Goal: Task Accomplishment & Management: Use online tool/utility

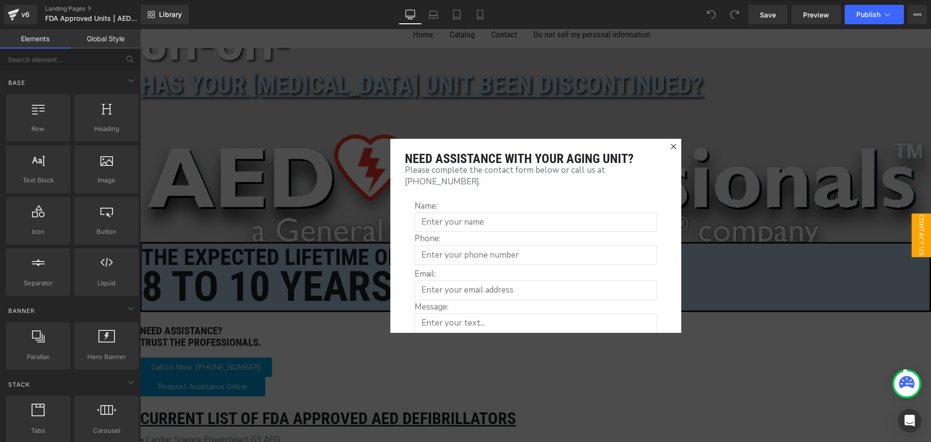
scroll to position [48, 0]
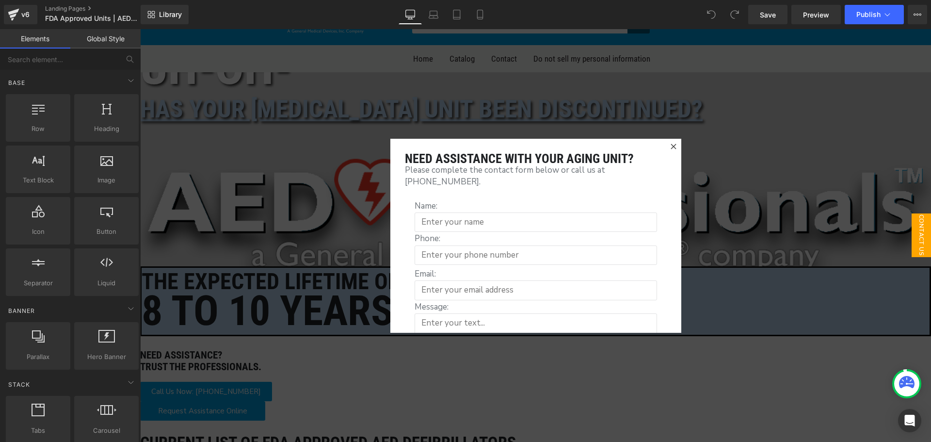
click at [671, 144] on icon at bounding box center [673, 146] width 5 height 5
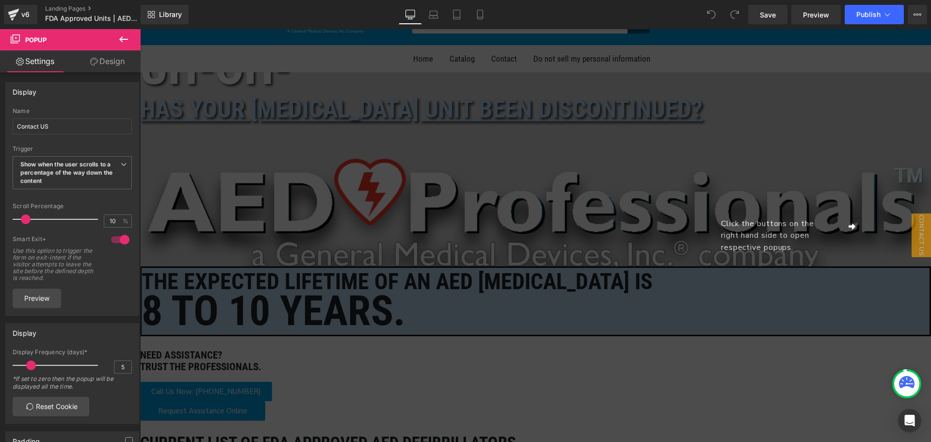
click at [321, 104] on div "Click the buttons on the right hand side to open respective popups." at bounding box center [535, 235] width 791 height 413
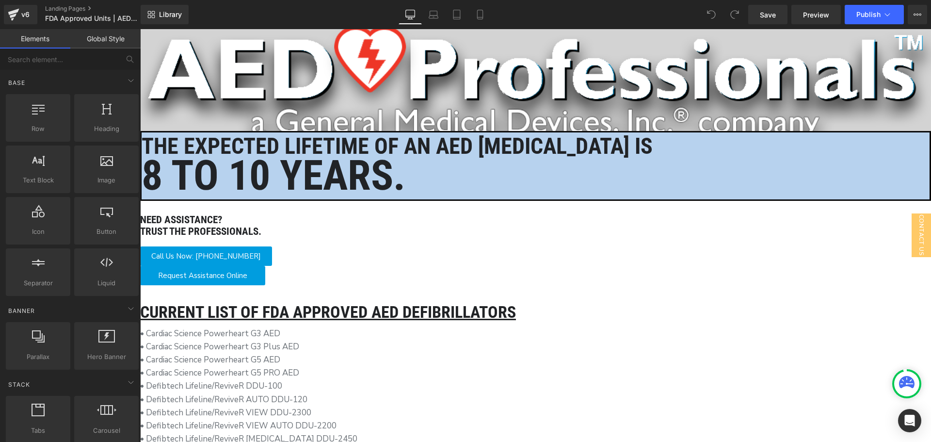
scroll to position [0, 0]
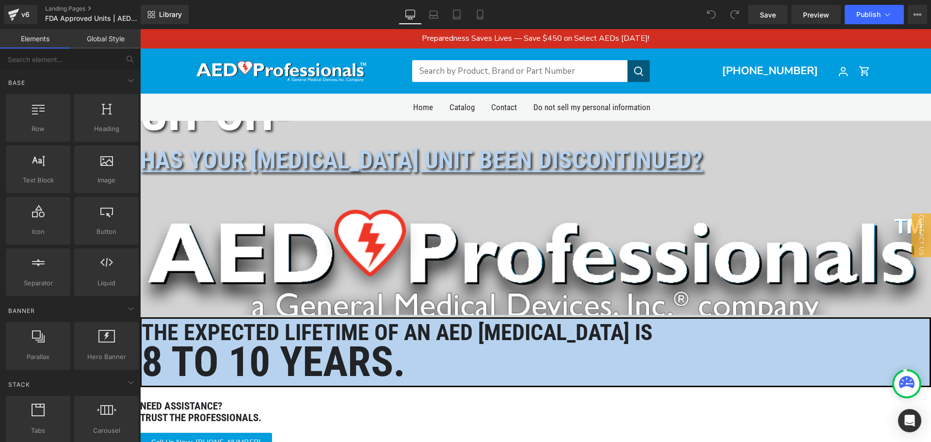
click at [140, 29] on icon at bounding box center [140, 29] width 0 height 0
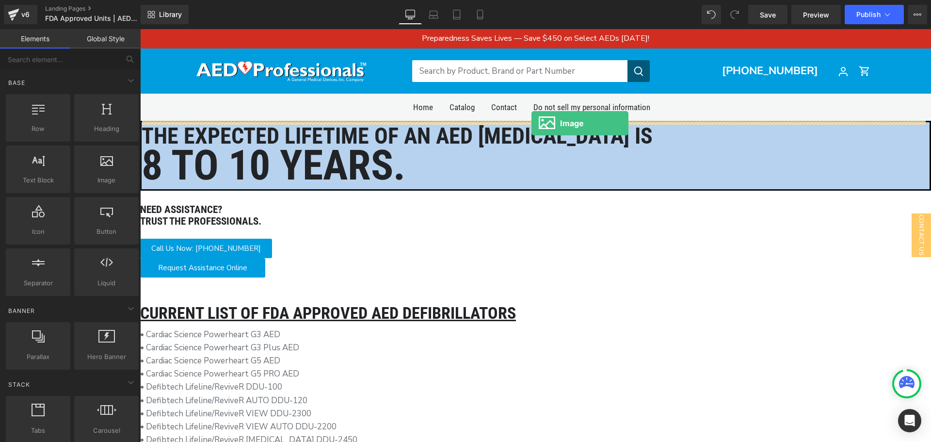
drag, startPoint x: 247, startPoint y: 205, endPoint x: 531, endPoint y: 123, distance: 295.7
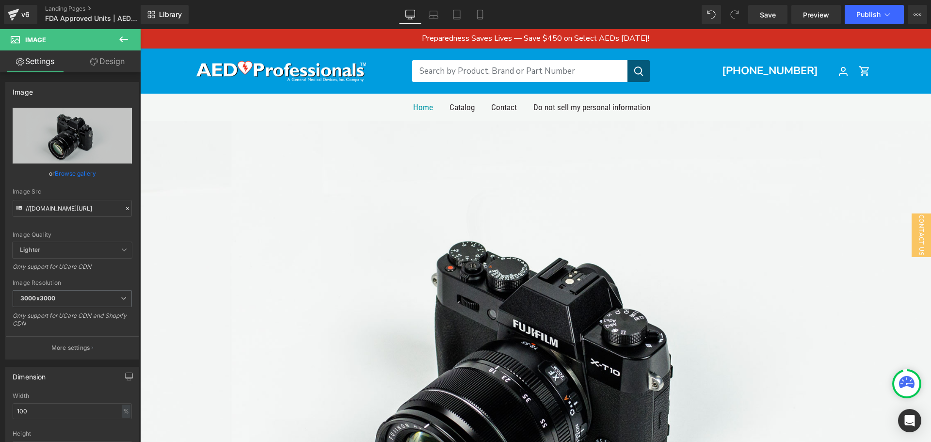
click at [427, 106] on span "Home" at bounding box center [423, 107] width 20 height 10
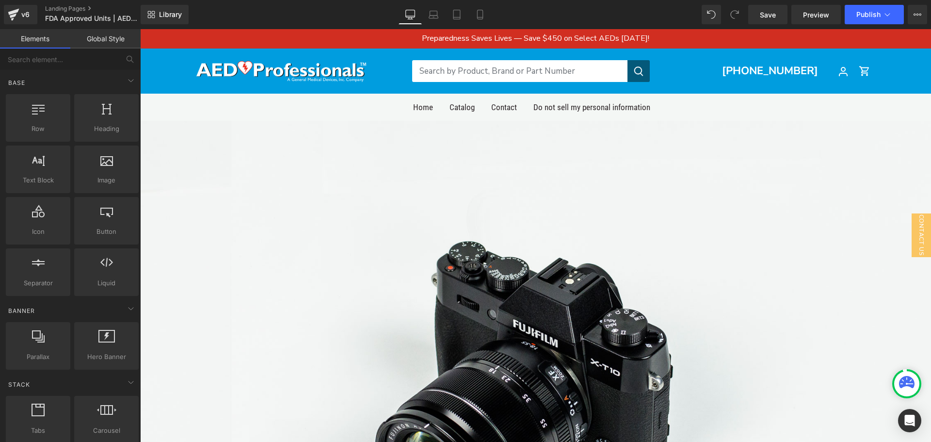
click at [782, 105] on nav "Home Catalog Contact Do not sell my personal information" at bounding box center [535, 107] width 679 height 27
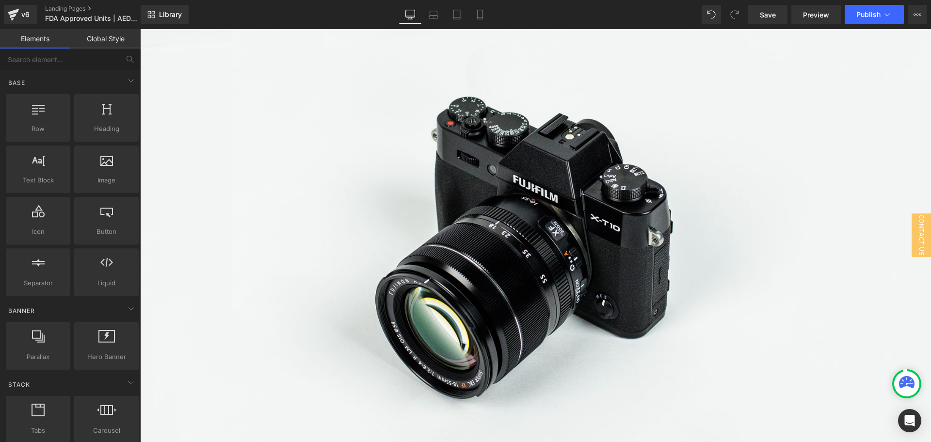
scroll to position [145, 0]
click at [483, 217] on img at bounding box center [535, 237] width 791 height 524
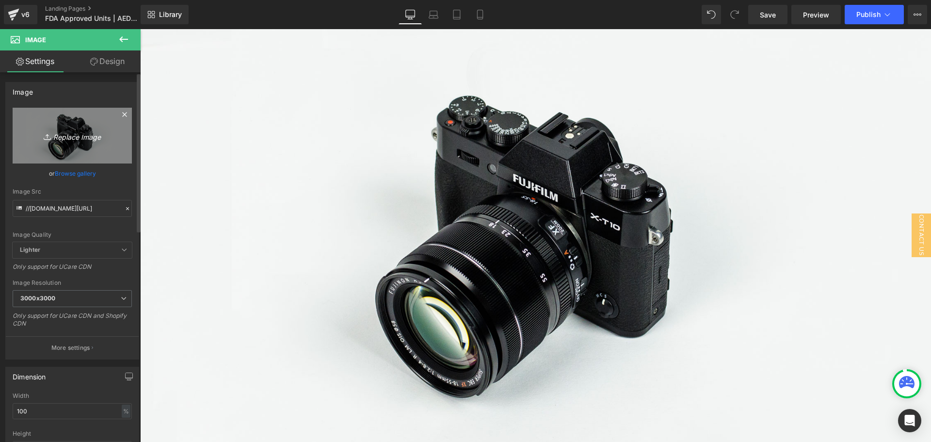
click at [74, 137] on icon "Replace Image" at bounding box center [72, 135] width 78 height 12
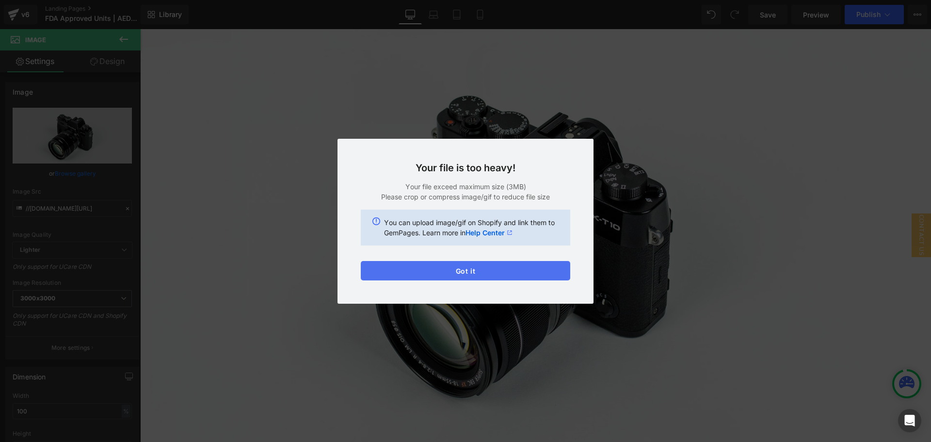
click at [484, 272] on button "Got it" at bounding box center [465, 270] width 209 height 19
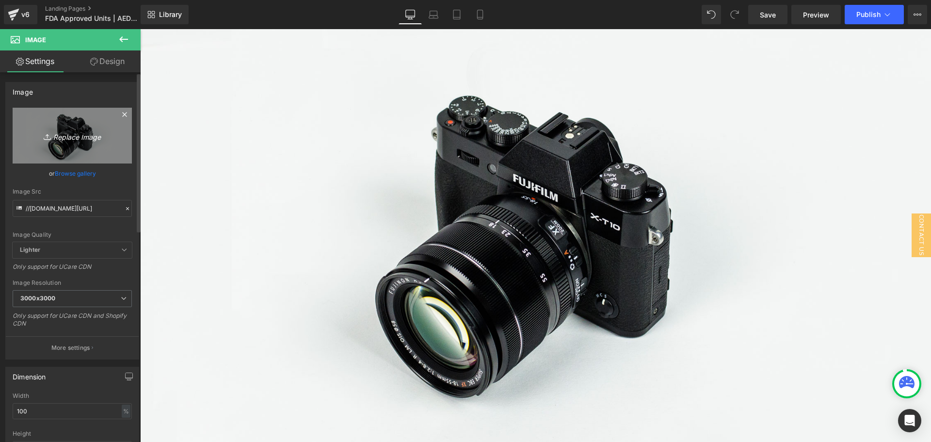
click at [64, 137] on icon "Replace Image" at bounding box center [72, 135] width 78 height 12
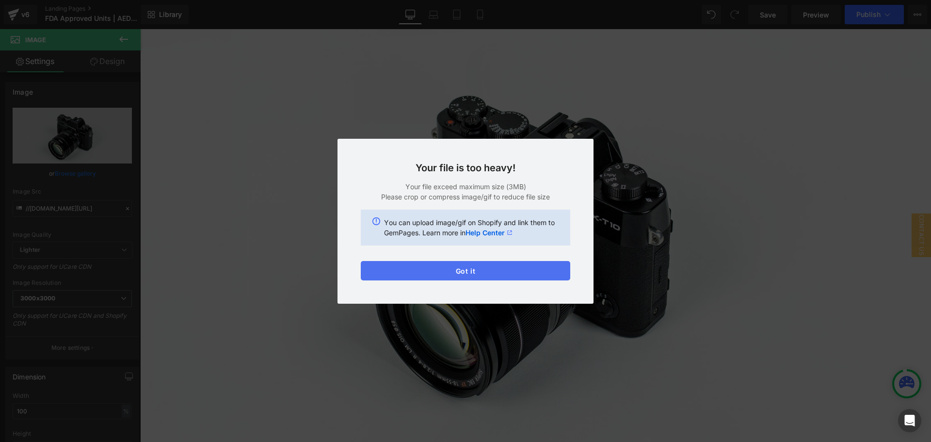
click at [460, 273] on button "Got it" at bounding box center [465, 270] width 209 height 19
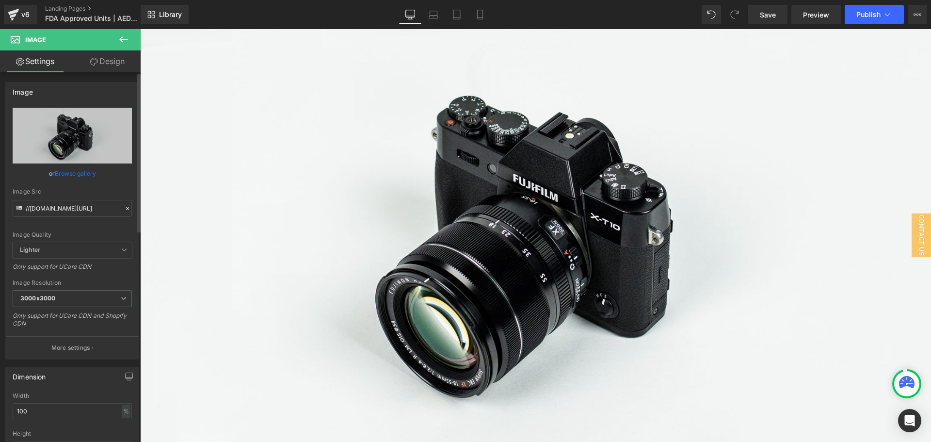
click at [89, 249] on span "Lighter" at bounding box center [72, 250] width 119 height 16
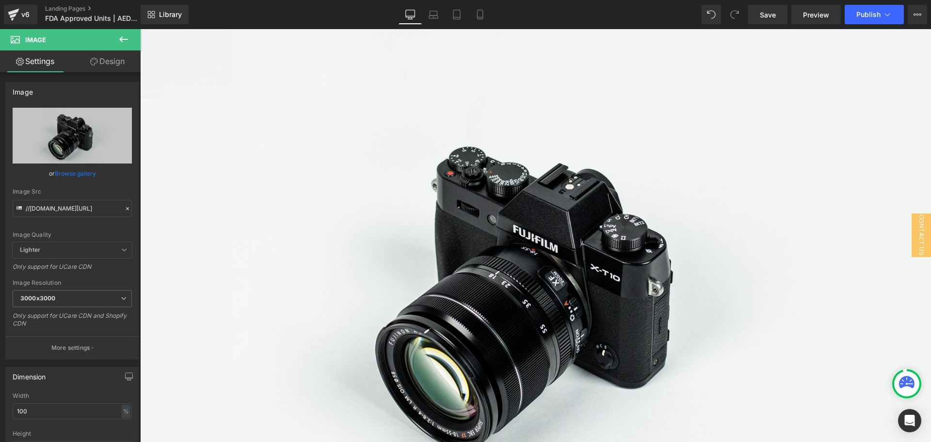
scroll to position [97, 0]
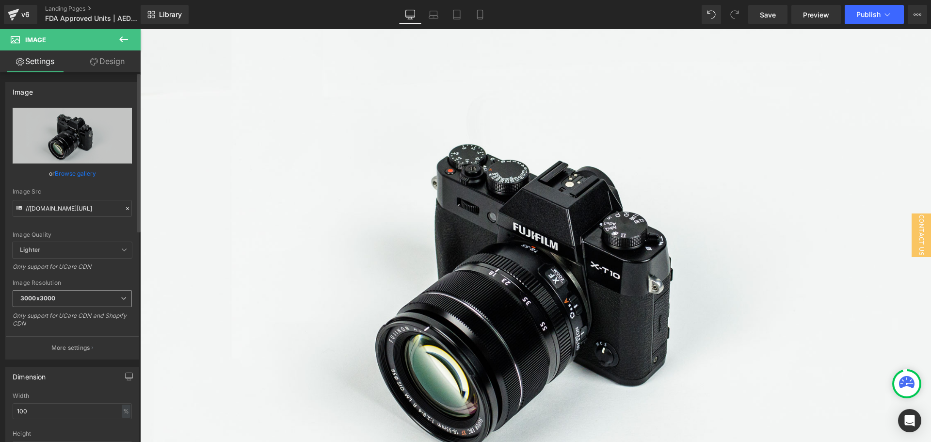
click at [111, 297] on span "3000x3000" at bounding box center [72, 298] width 119 height 17
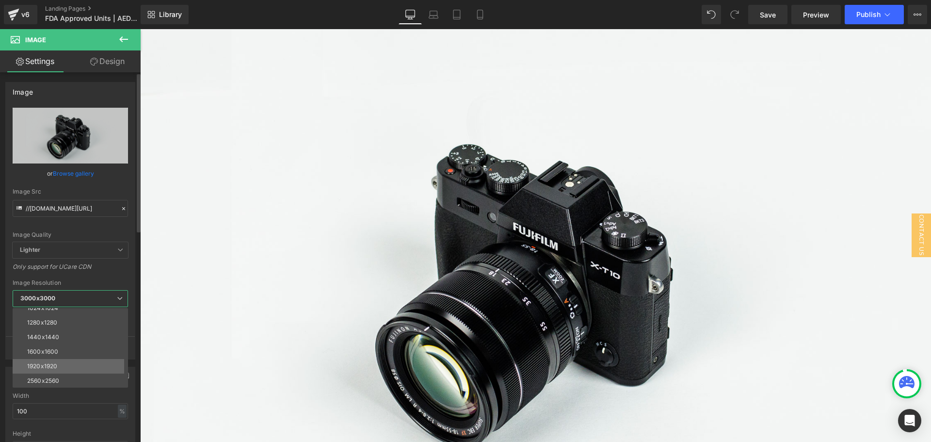
scroll to position [139, 0]
click at [69, 362] on li "2560x2560" at bounding box center [73, 365] width 120 height 15
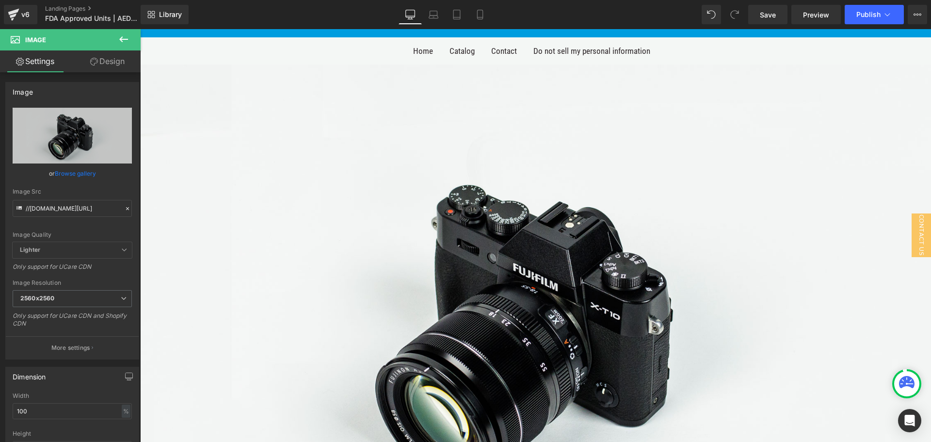
scroll to position [145, 0]
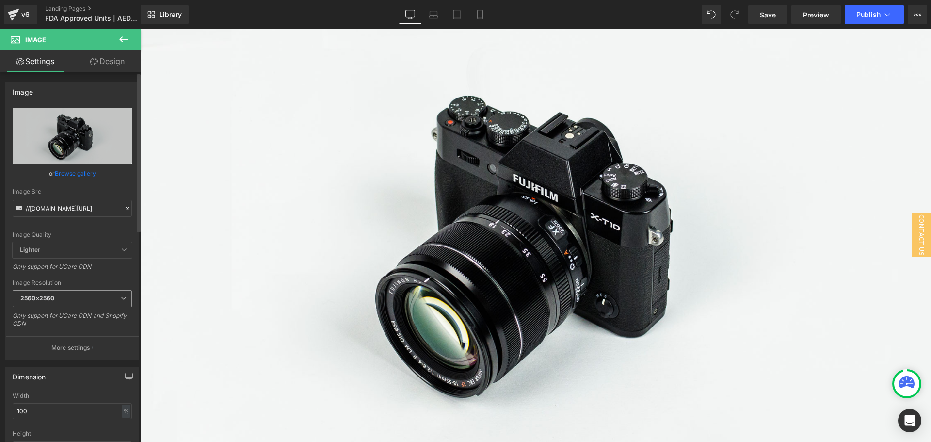
click at [99, 297] on span "2560x2560" at bounding box center [72, 298] width 119 height 17
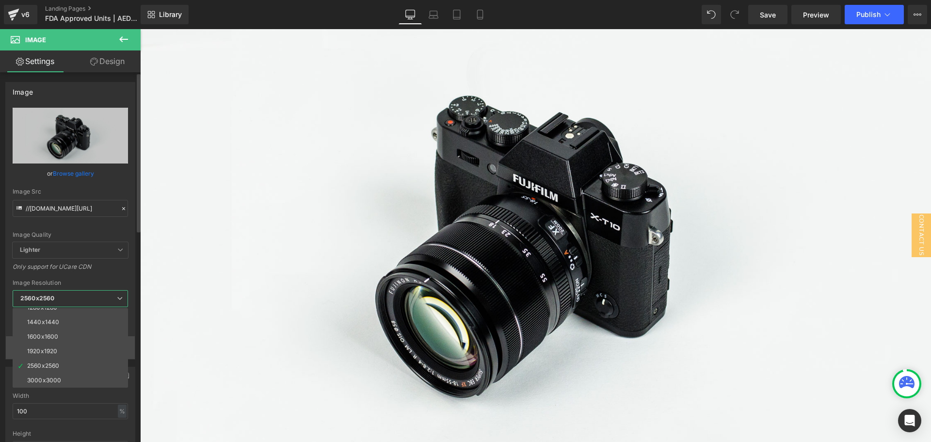
click at [95, 348] on li "1920x1920" at bounding box center [73, 351] width 120 height 15
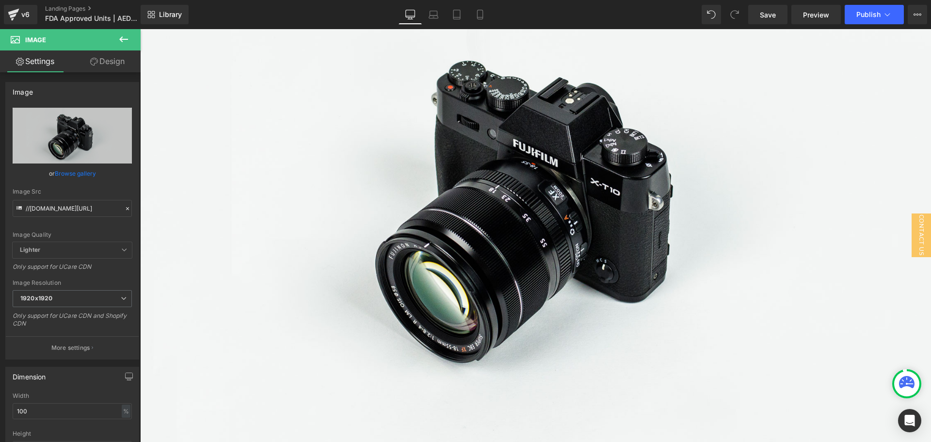
scroll to position [194, 0]
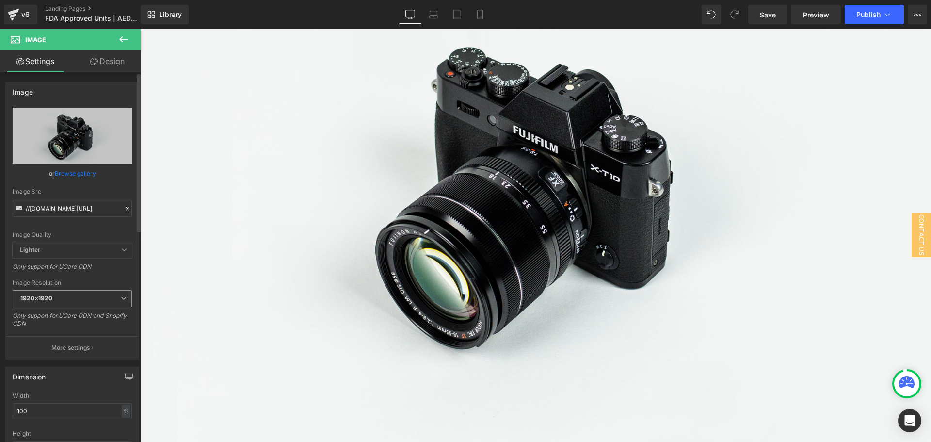
click at [104, 300] on span "1920x1920" at bounding box center [72, 298] width 119 height 17
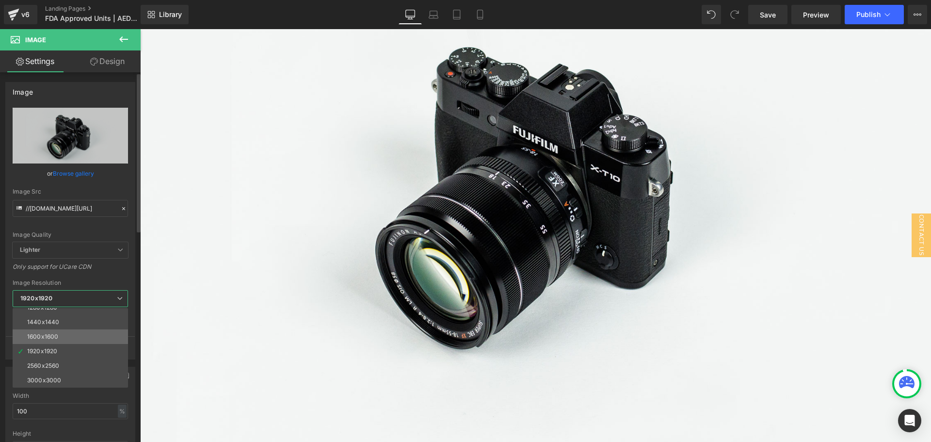
click at [95, 336] on li "1600x1600" at bounding box center [73, 336] width 120 height 15
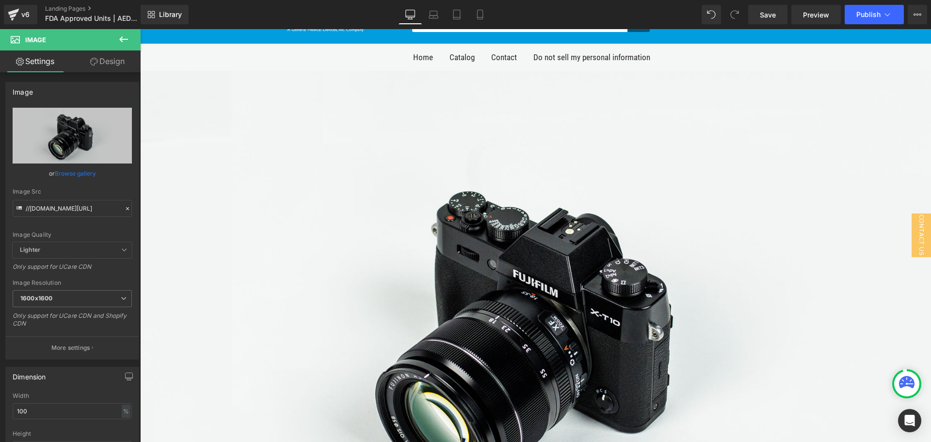
scroll to position [145, 0]
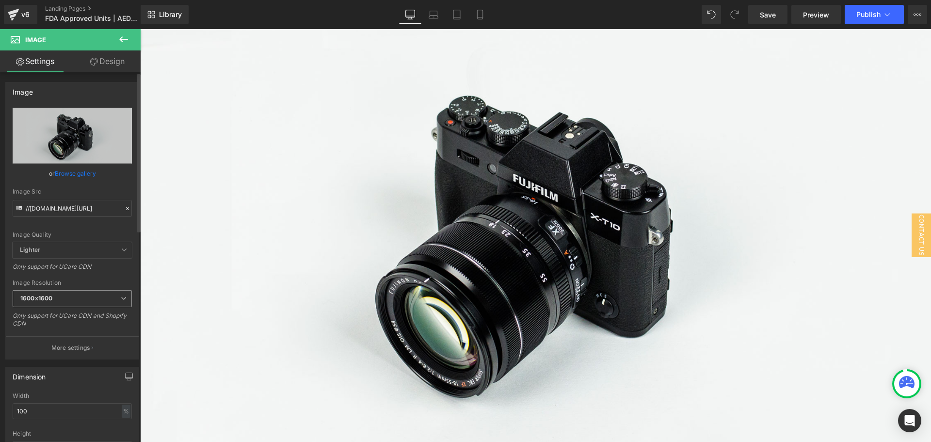
click at [110, 290] on span "1600x1600" at bounding box center [72, 298] width 119 height 17
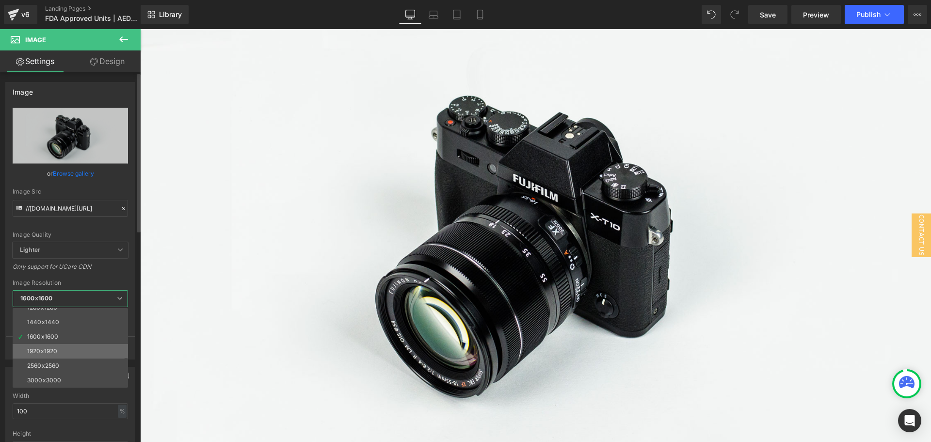
click at [84, 346] on li "1920x1920" at bounding box center [73, 351] width 120 height 15
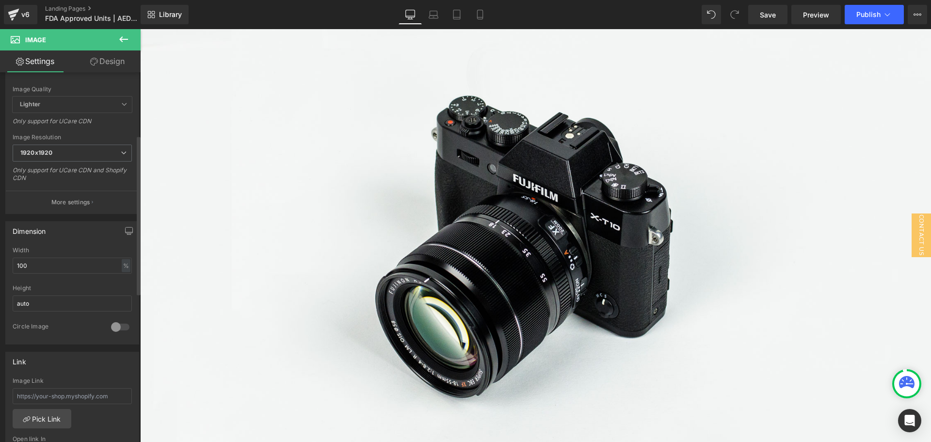
click at [67, 314] on div "Height auto" at bounding box center [72, 304] width 119 height 38
click at [69, 302] on input "auto" at bounding box center [72, 303] width 119 height 16
type input "a"
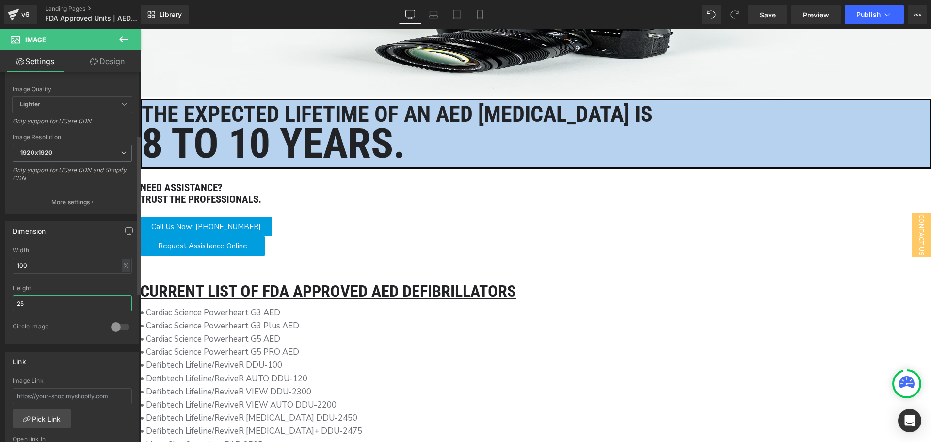
type input "2"
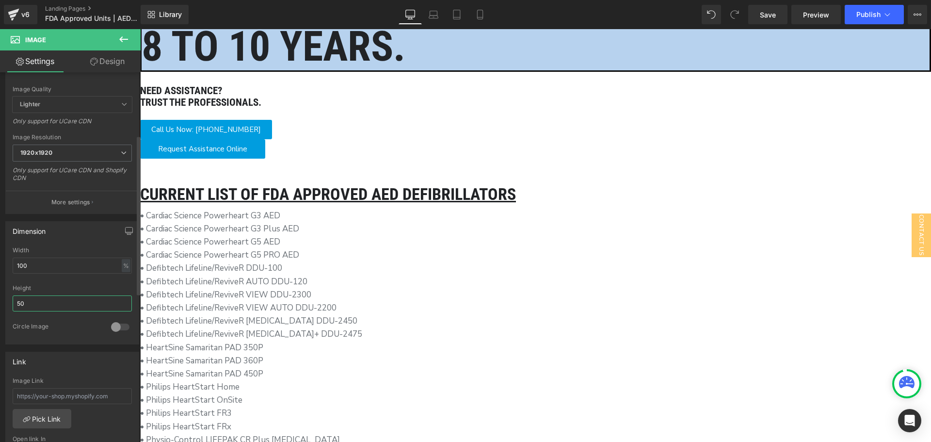
type input "5"
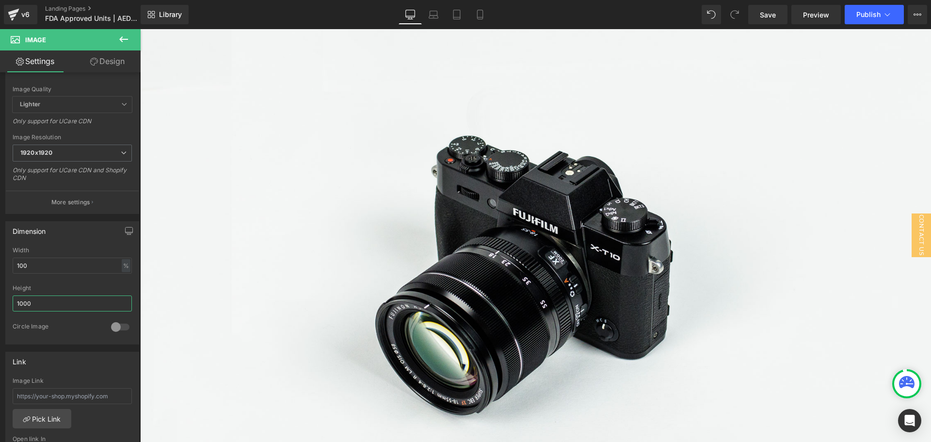
scroll to position [97, 0]
type input "1"
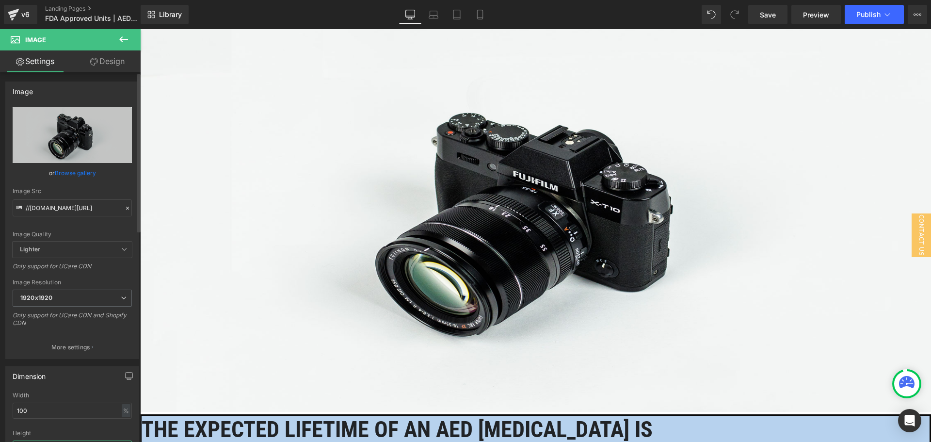
scroll to position [0, 0]
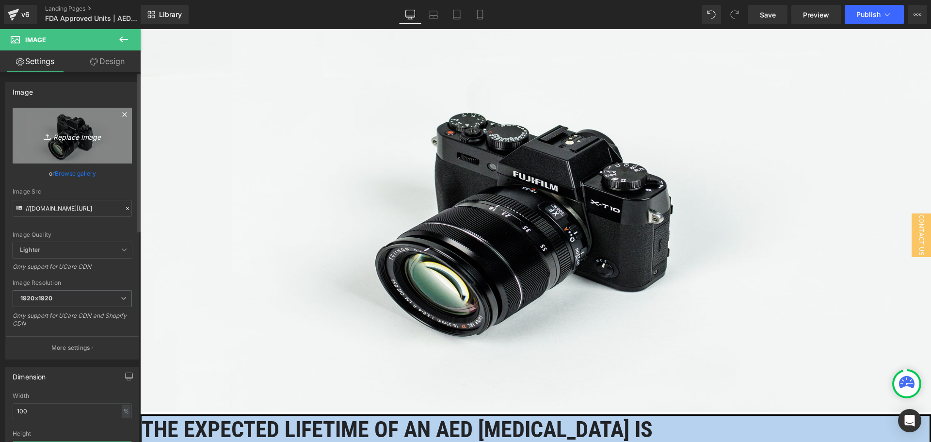
type input "800"
click at [80, 141] on icon "Replace Image" at bounding box center [72, 135] width 78 height 12
click at [53, 133] on icon "Replace Image" at bounding box center [72, 135] width 78 height 12
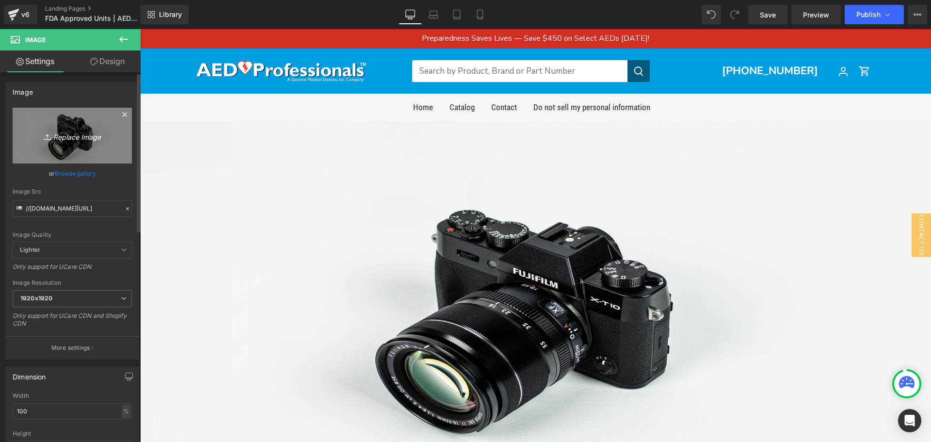
click at [72, 139] on icon "Replace Image" at bounding box center [72, 135] width 78 height 12
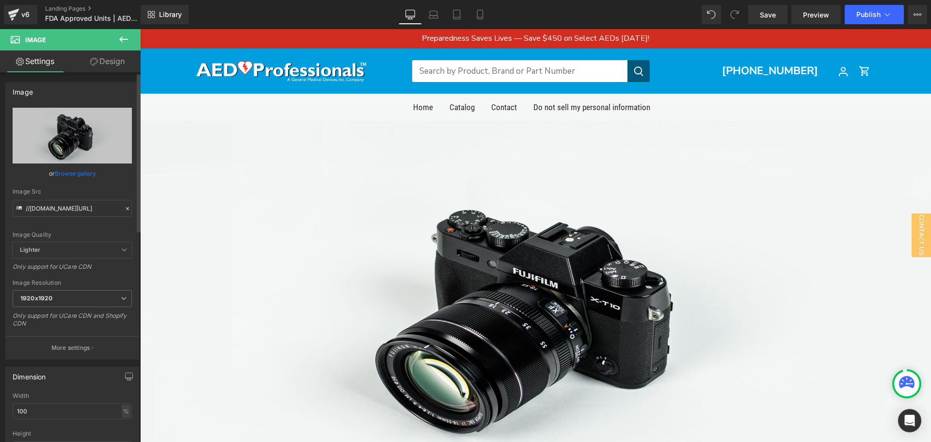
click at [123, 208] on div at bounding box center [127, 208] width 9 height 11
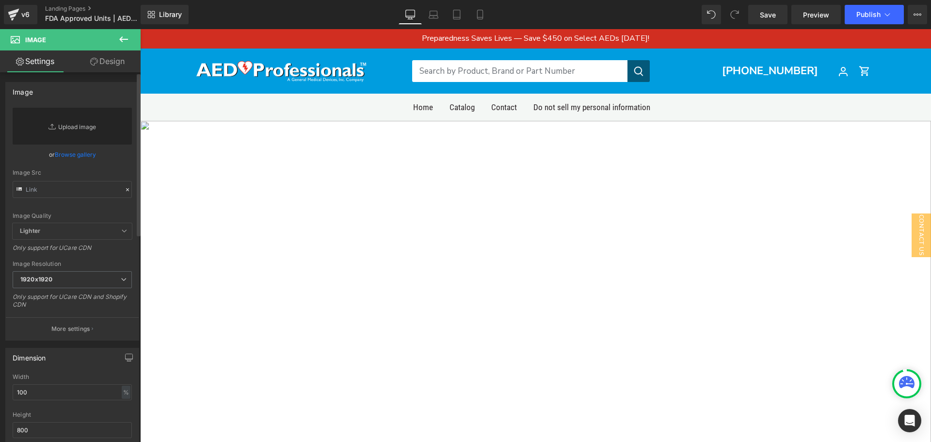
click at [72, 129] on link "Replace Image" at bounding box center [72, 126] width 119 height 37
click at [67, 130] on link "Replace Image" at bounding box center [72, 126] width 119 height 37
type input "C:\fakepath\Frame 54.png"
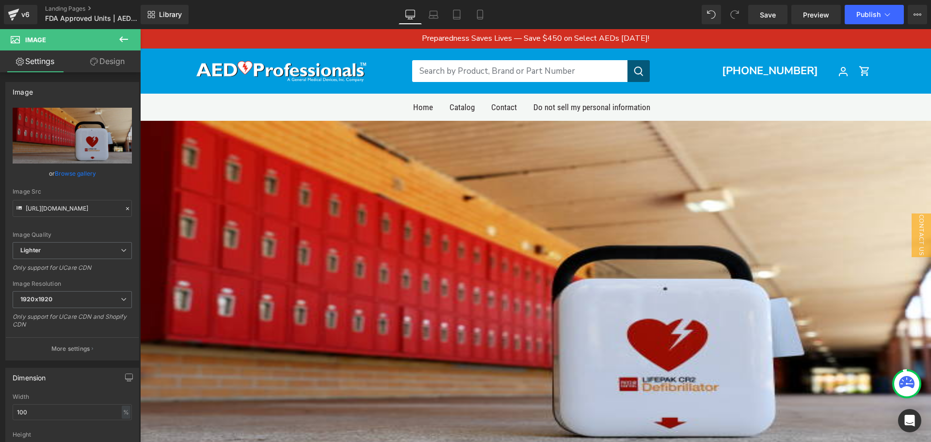
type input "https://ucarecdn.com/b24c44dc-a515-45ee-b2e7-5b0ed595ab35/-/format/auto/-/previ…"
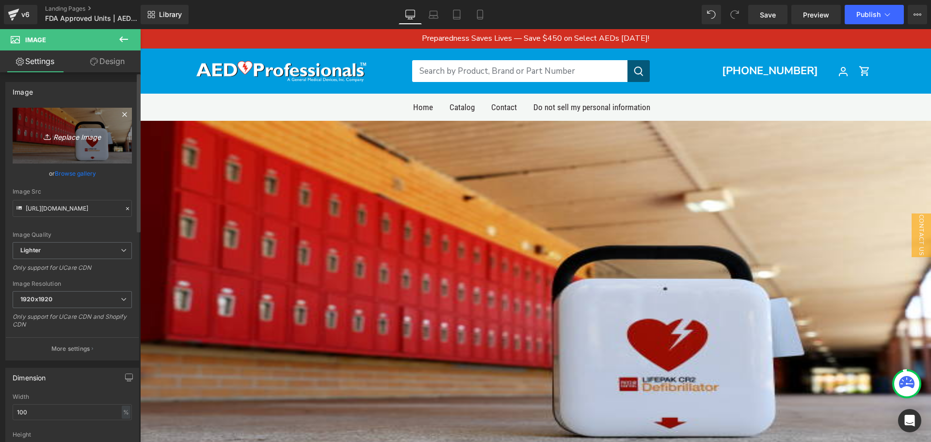
click at [75, 134] on icon "Replace Image" at bounding box center [72, 135] width 78 height 12
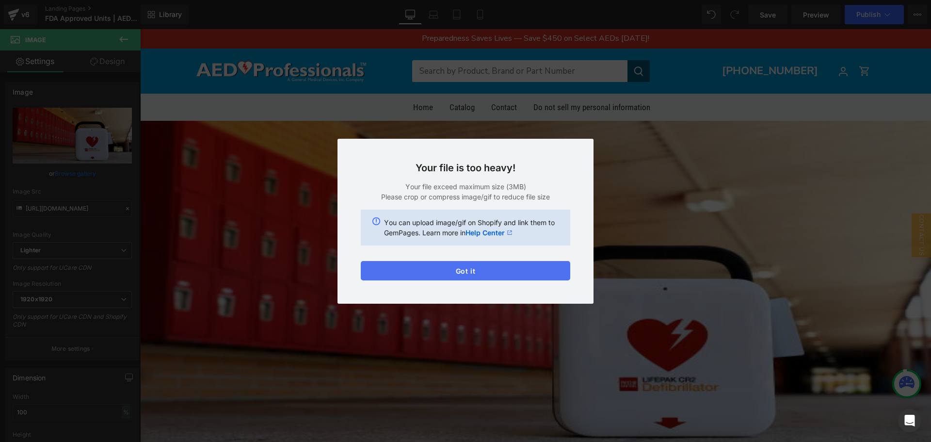
click at [420, 270] on button "Got it" at bounding box center [465, 270] width 209 height 19
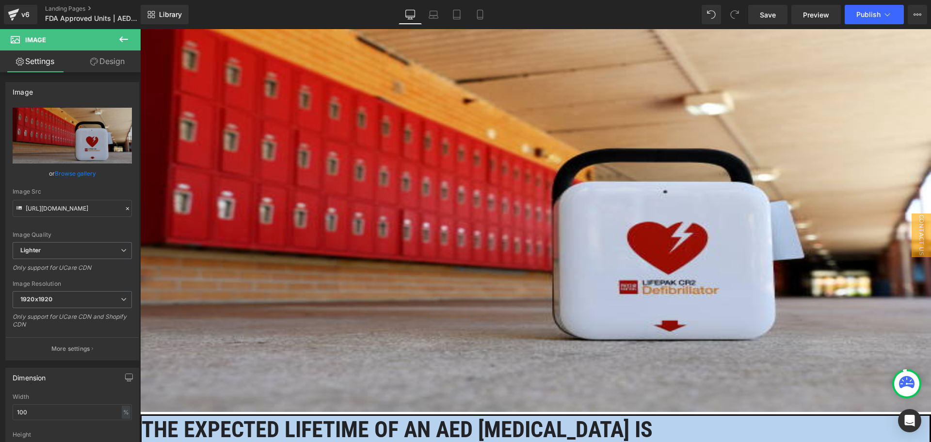
scroll to position [48, 0]
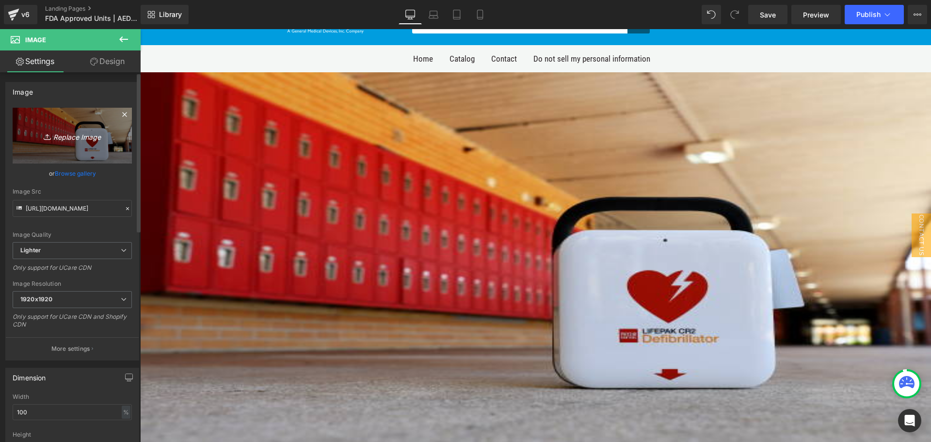
click at [80, 138] on icon "Replace Image" at bounding box center [72, 135] width 78 height 12
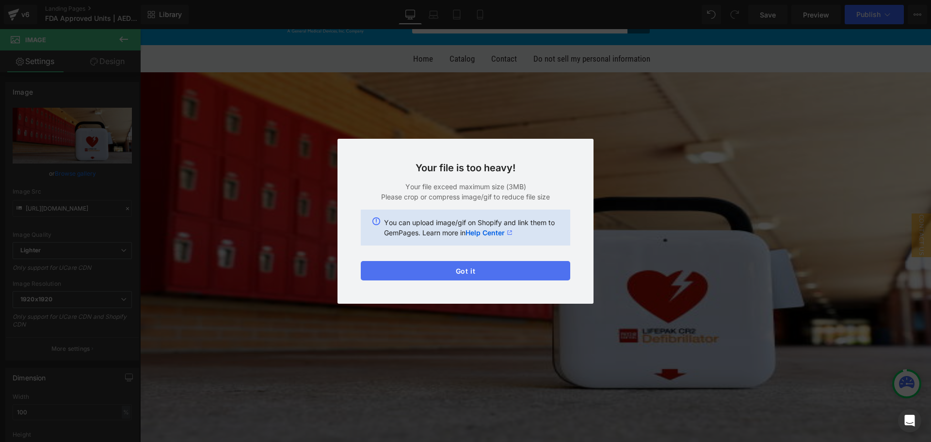
click at [424, 264] on button "Got it" at bounding box center [465, 270] width 209 height 19
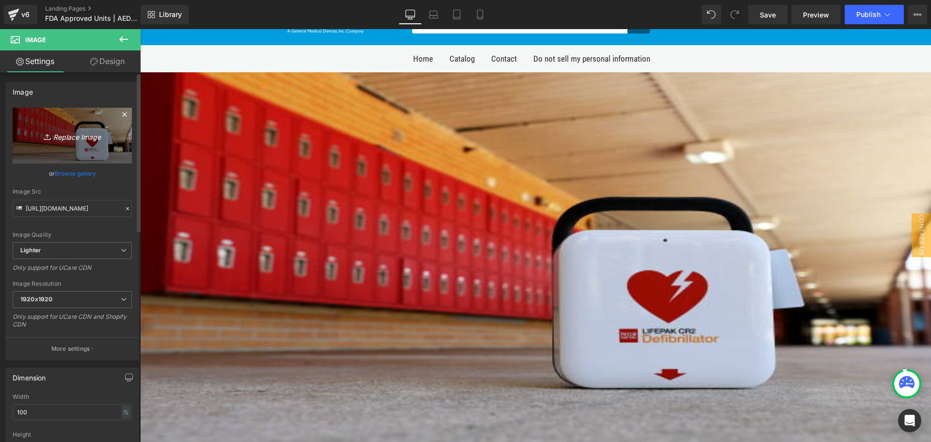
click at [82, 140] on icon "Replace Image" at bounding box center [72, 135] width 78 height 12
type input "C:\fakepath\LIFEPAK CR2 In-Use - Man w Pads, Woman Pushes Shock 2.png"
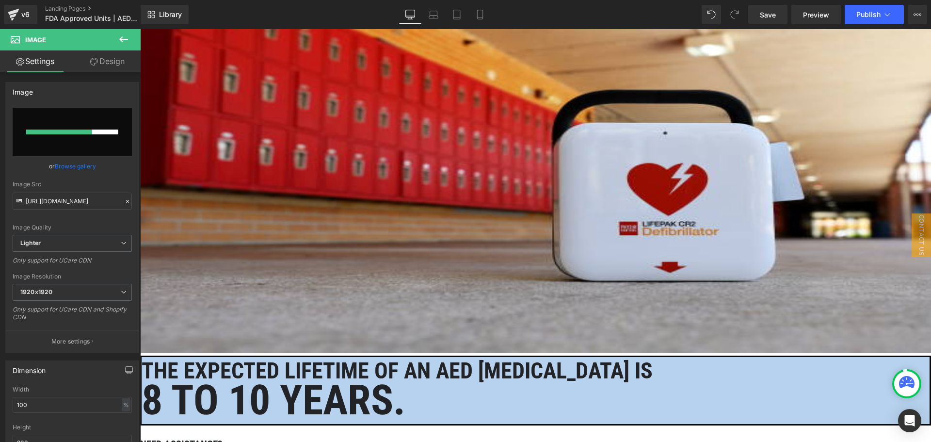
scroll to position [97, 0]
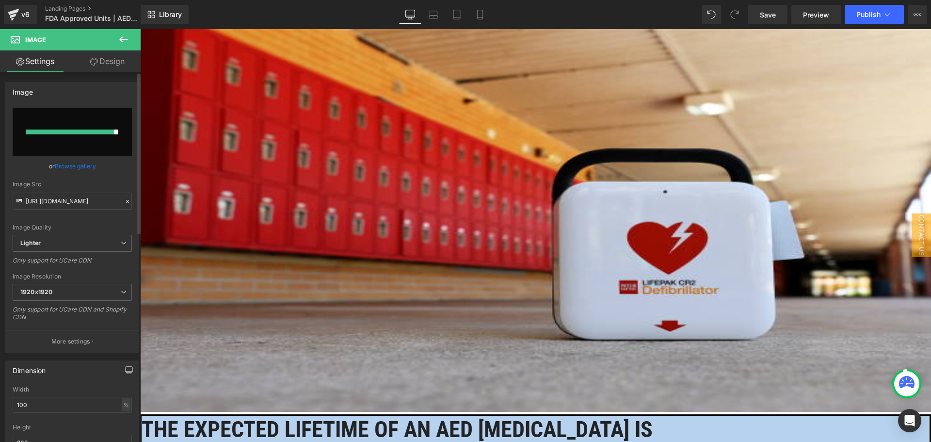
click at [72, 136] on input "file" at bounding box center [72, 132] width 119 height 48
type input "C:\fakepath\LIFEPAK CR2 In-Use - Man w Pads, Woman Pushes Shock 2.png"
click at [79, 125] on input "file" at bounding box center [72, 132] width 119 height 48
type input "C:\fakepath\LIFEPAK CR2 In-Use - Man w Pads, Woman Pushes Shock 2.png"
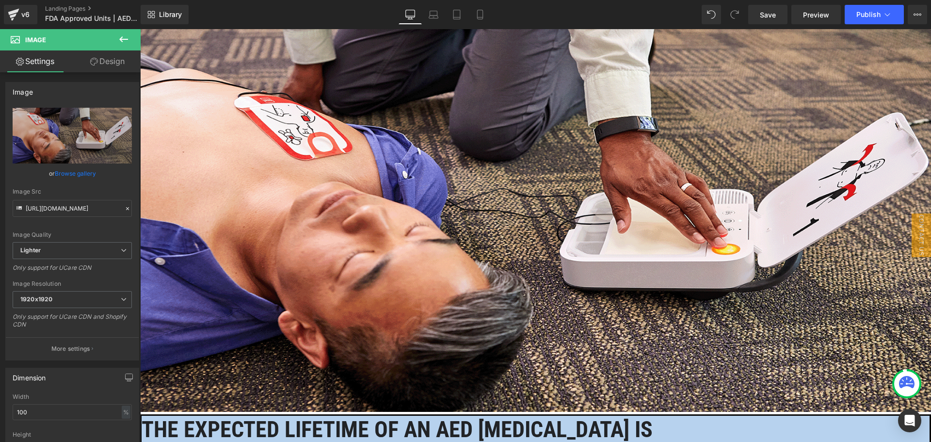
type input "https://ucarecdn.com/5de5440d-8eec-4516-a983-84a219300cf8/-/format/auto/-/previ…"
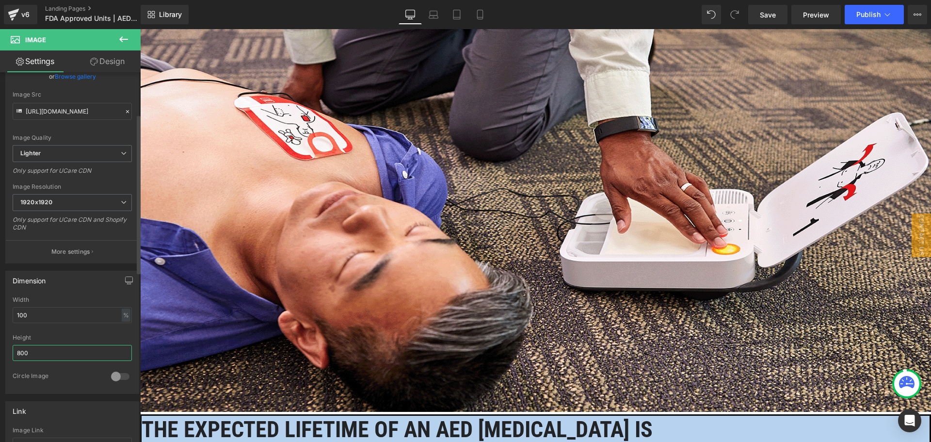
click at [106, 355] on input "800" at bounding box center [72, 353] width 119 height 16
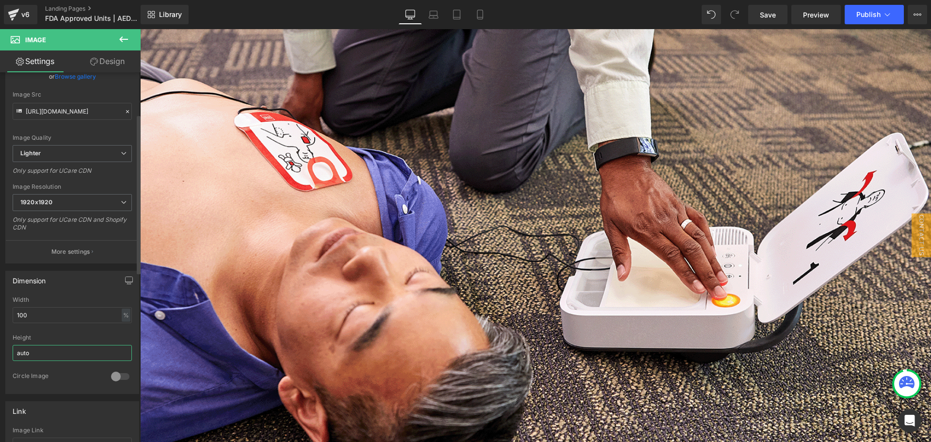
type input "auto"
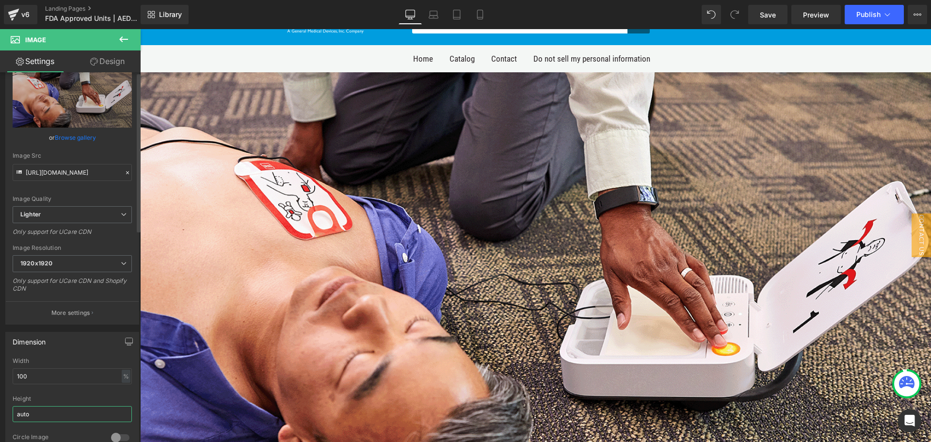
scroll to position [0, 0]
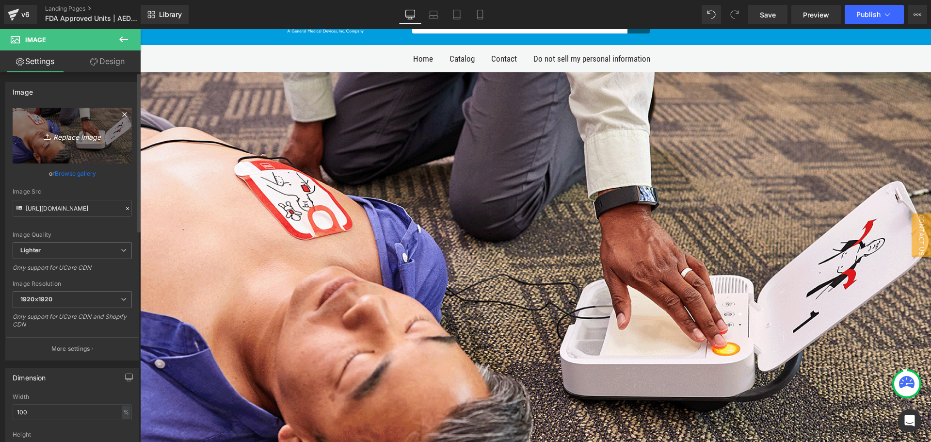
click at [82, 130] on icon "Replace Image" at bounding box center [72, 135] width 78 height 12
type input "C:\fakepath\LIFEPAK CR2 In-Use - Man w Pads, Woman Pushes Shock 2.png"
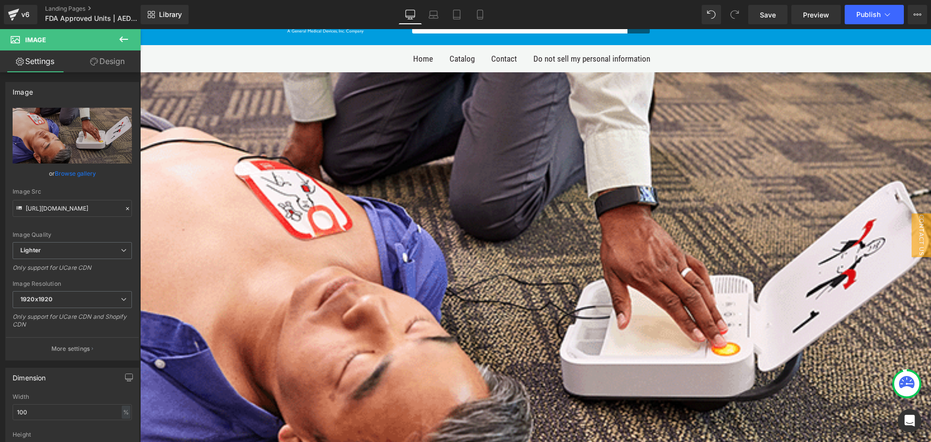
type input "https://ucarecdn.com/a77891a6-fa6d-404a-a9c3-7f23e40890b8/-/format/auto/-/previ…"
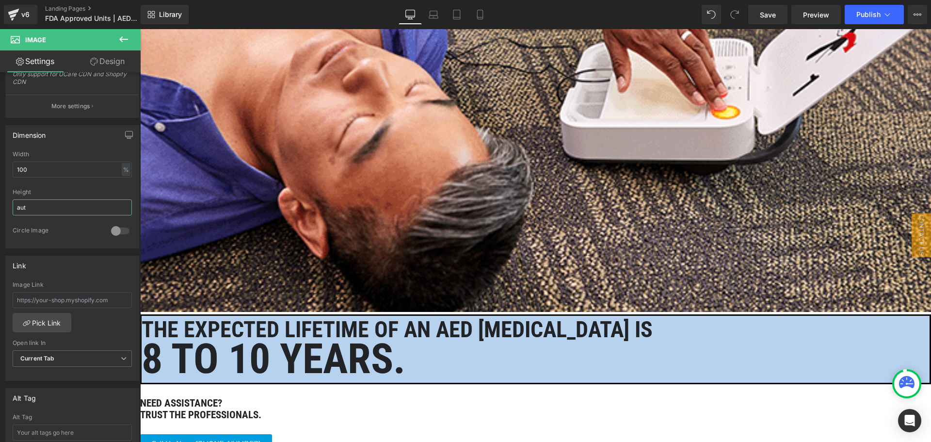
scroll to position [339, 0]
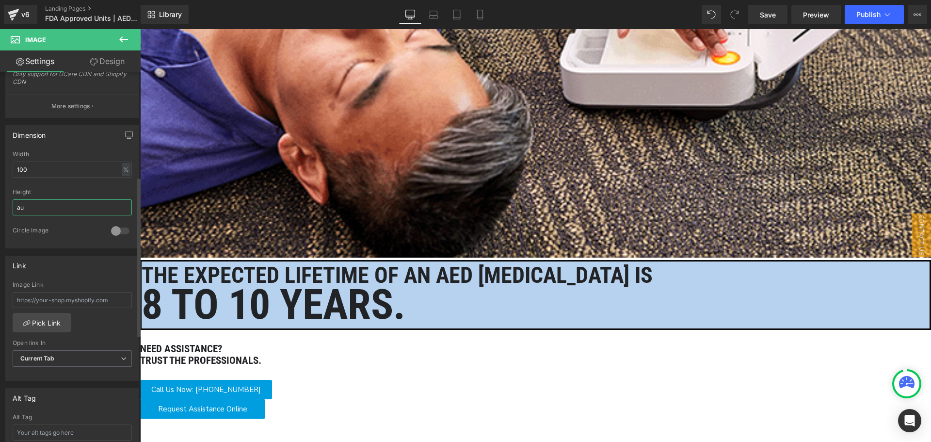
type input "a"
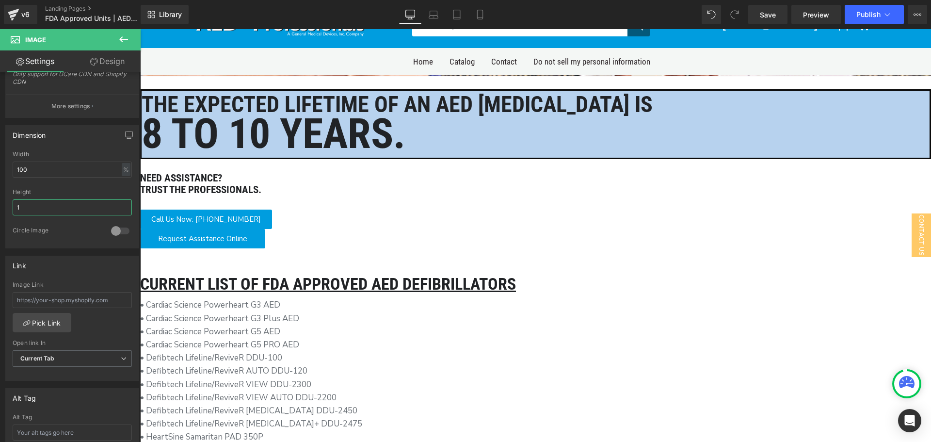
scroll to position [0, 0]
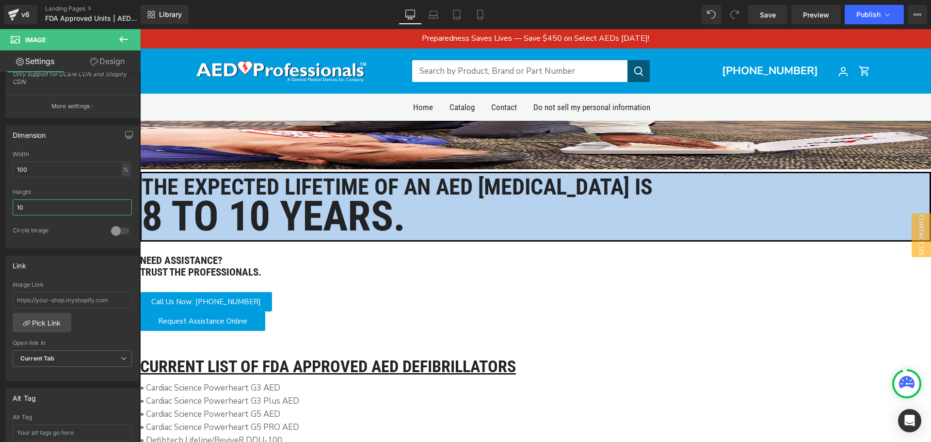
type input "1"
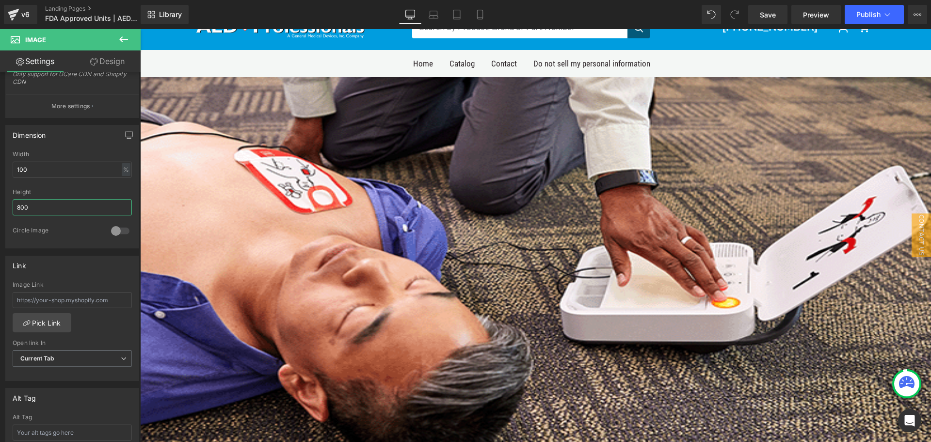
scroll to position [97, 0]
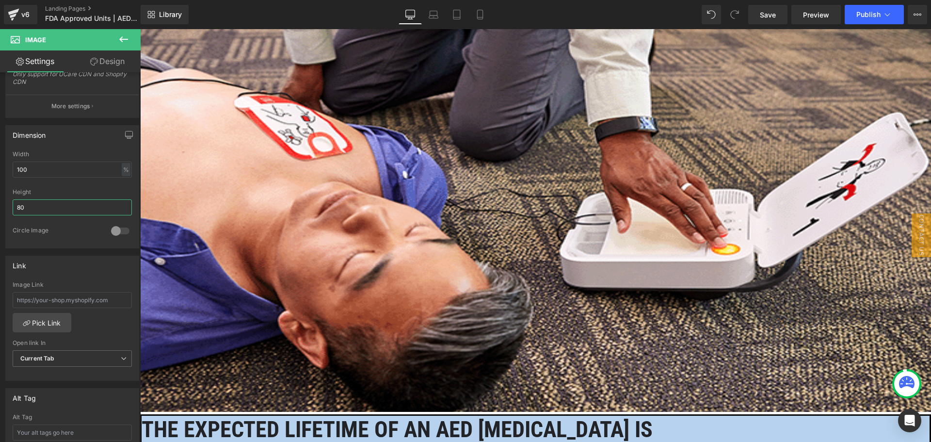
type input "8"
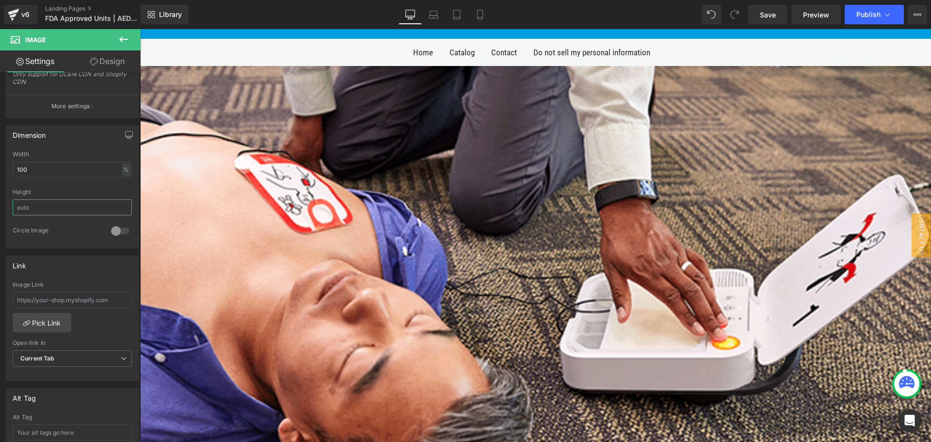
scroll to position [0, 0]
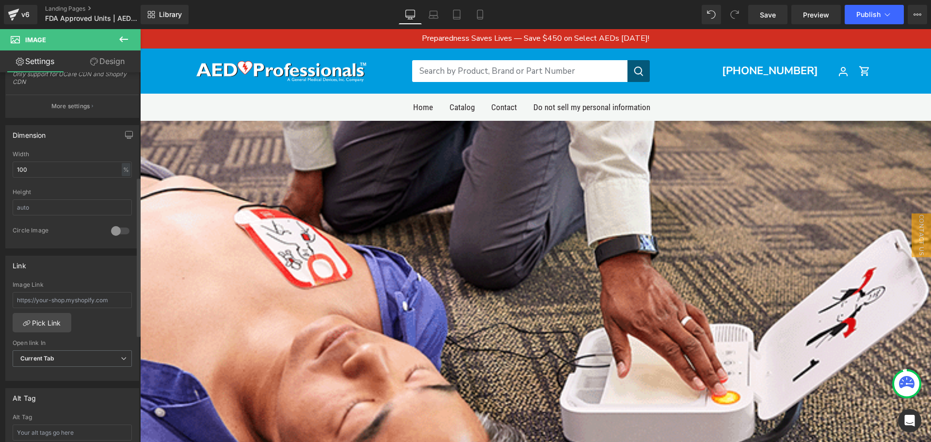
click at [91, 191] on div "Height" at bounding box center [72, 192] width 119 height 7
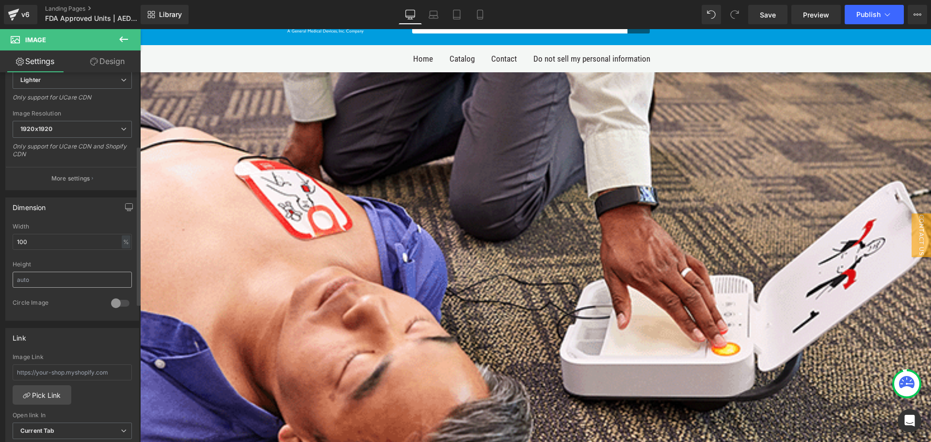
scroll to position [97, 0]
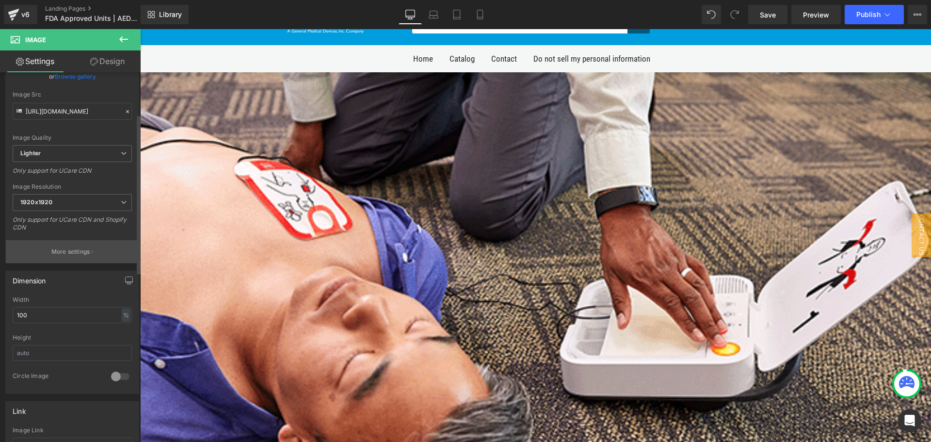
click at [84, 243] on button "More settings" at bounding box center [72, 251] width 133 height 23
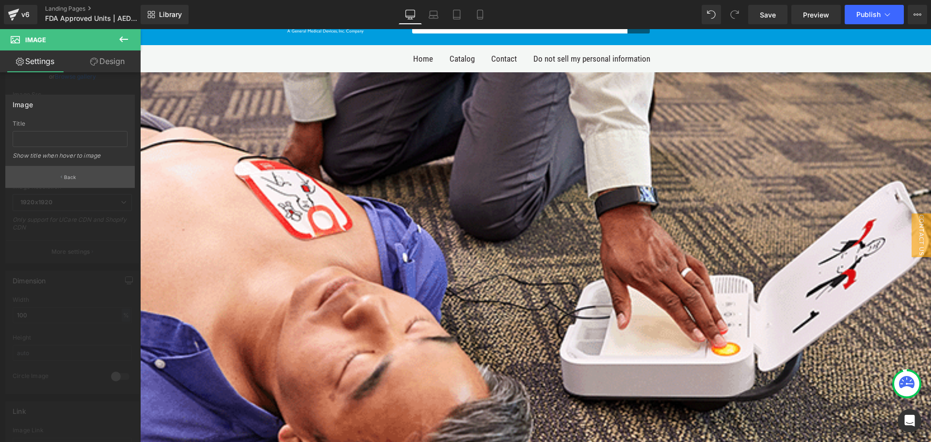
click at [79, 176] on button "Back" at bounding box center [69, 177] width 129 height 22
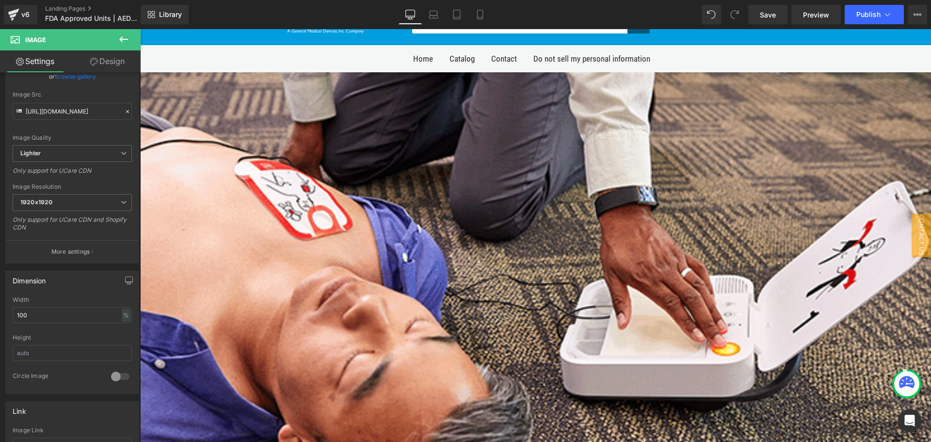
click at [140, 29] on icon at bounding box center [140, 29] width 0 height 0
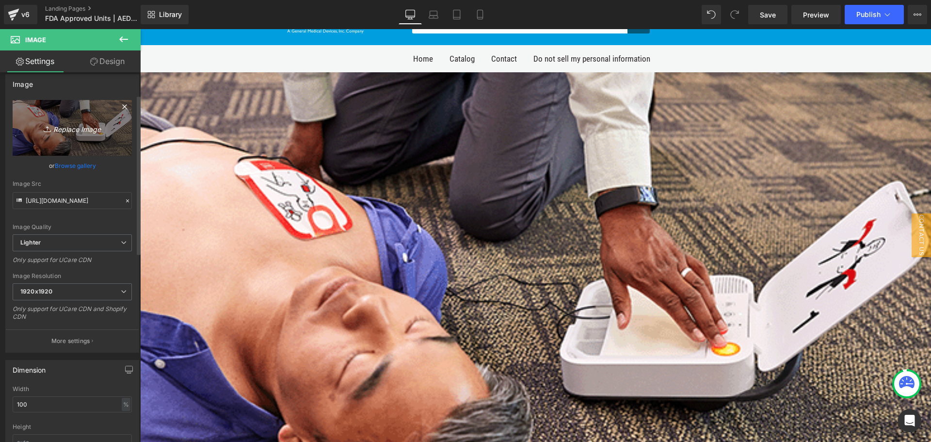
scroll to position [0, 0]
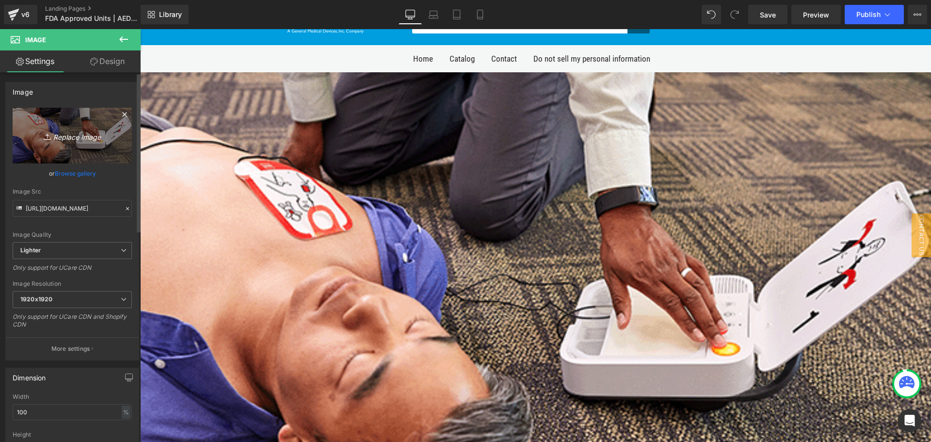
click at [59, 147] on link "Replace Image" at bounding box center [72, 136] width 119 height 56
type input "C:\fakepath\LIFEPAK CR2 In-Use - Man w Pads, Woman Pushes Shock 2.png"
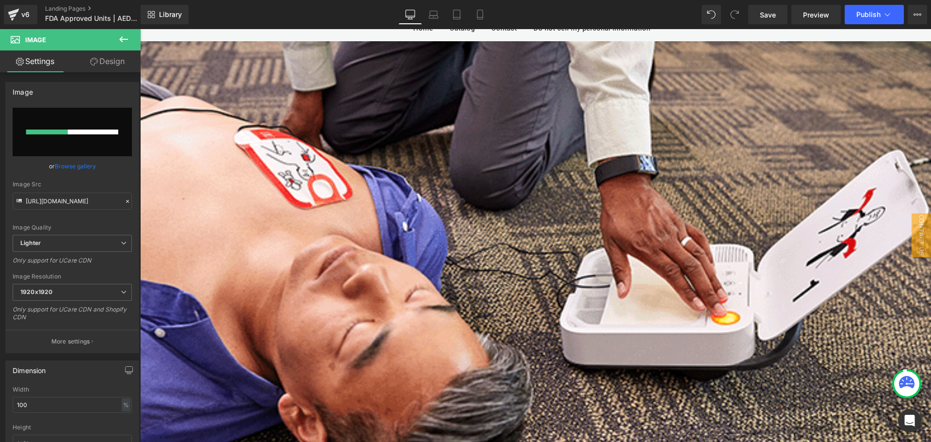
scroll to position [97, 0]
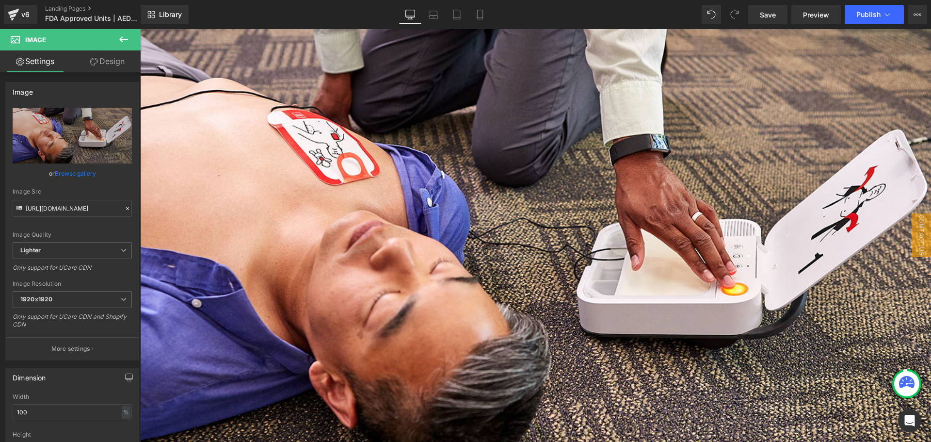
type input "https://ucarecdn.com/185b30a0-e560-4eea-b762-7f5604ba2bad/-/format/auto/-/previ…"
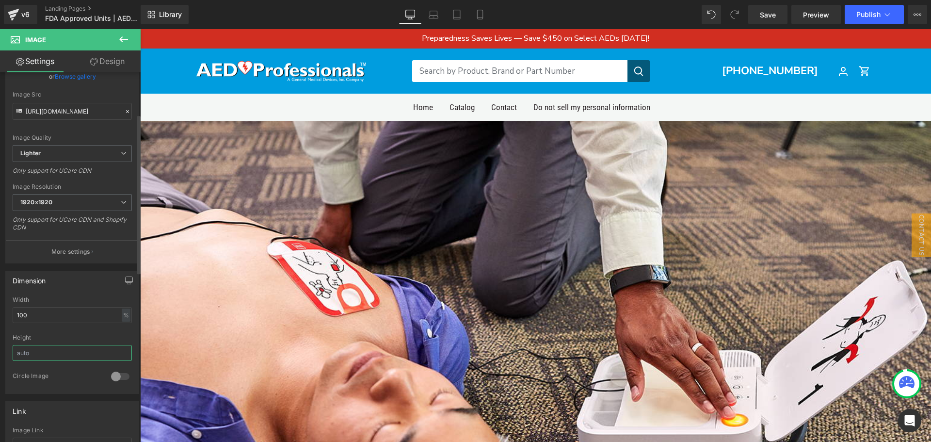
click at [47, 354] on input "text" at bounding box center [72, 353] width 119 height 16
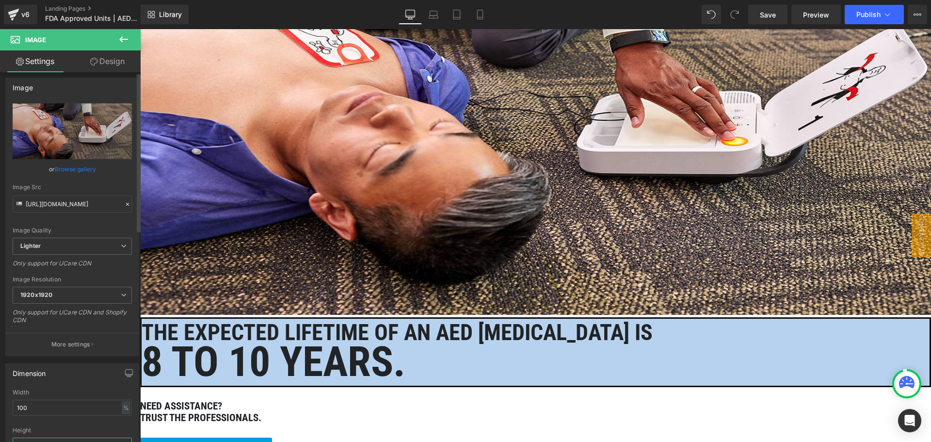
scroll to position [0, 0]
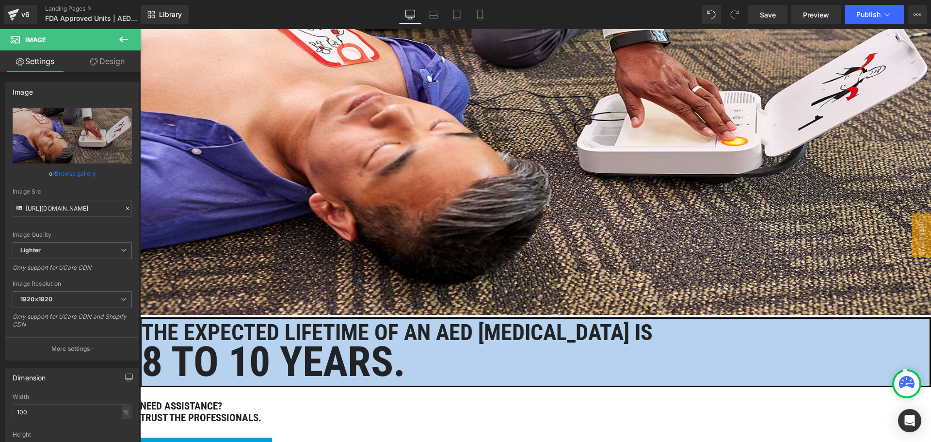
type input "800"
click at [117, 56] on link "Design" at bounding box center [107, 61] width 70 height 22
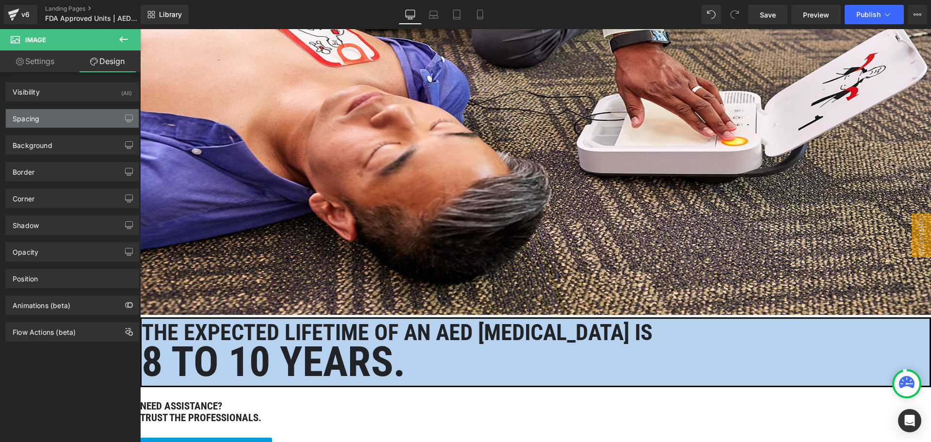
click at [76, 118] on div "Spacing" at bounding box center [72, 118] width 133 height 18
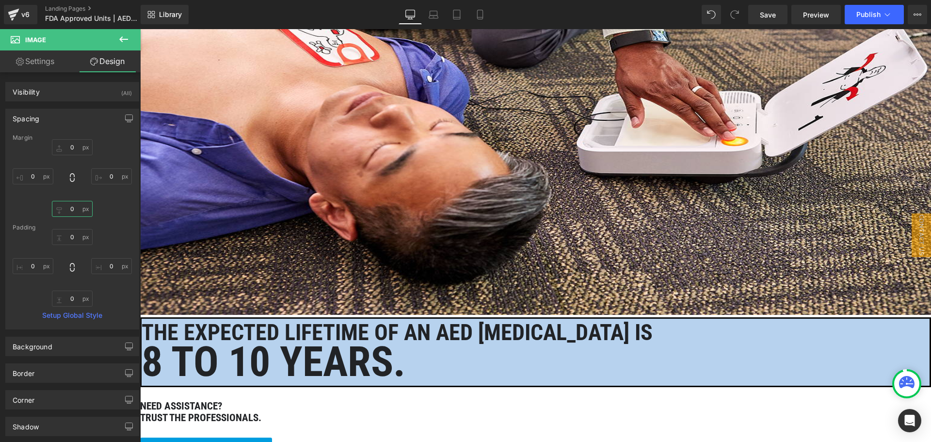
click at [75, 203] on input "0" at bounding box center [72, 209] width 41 height 16
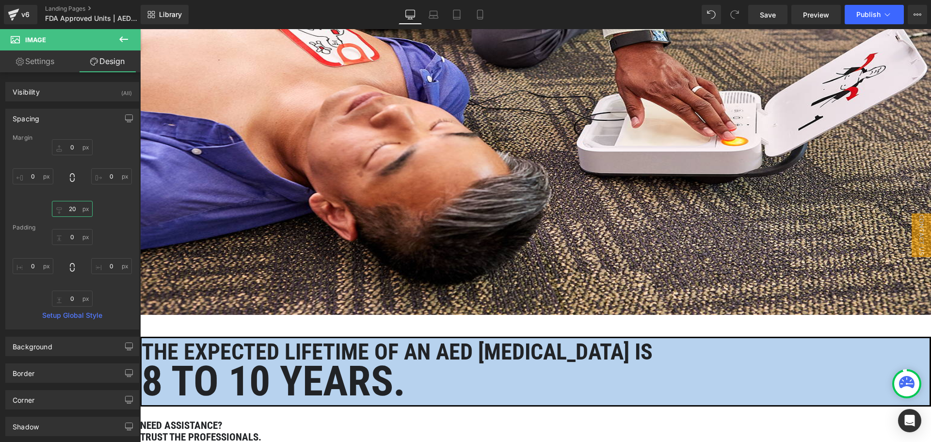
type input "2"
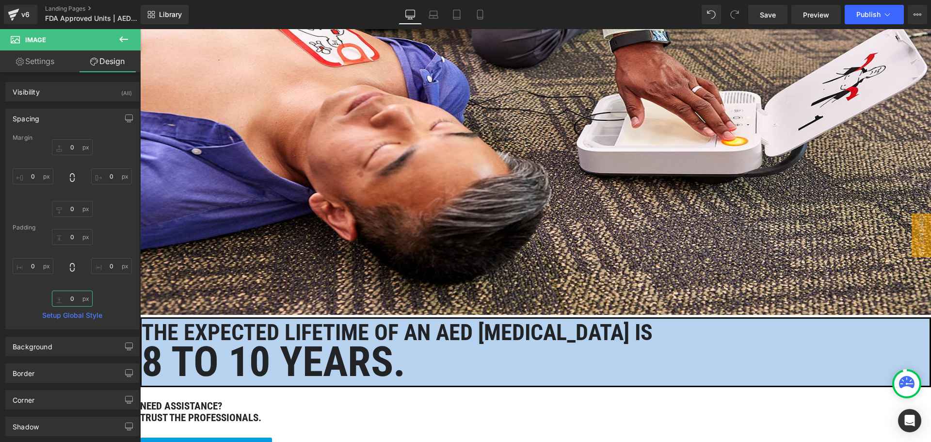
click at [71, 297] on input "0" at bounding box center [72, 298] width 41 height 16
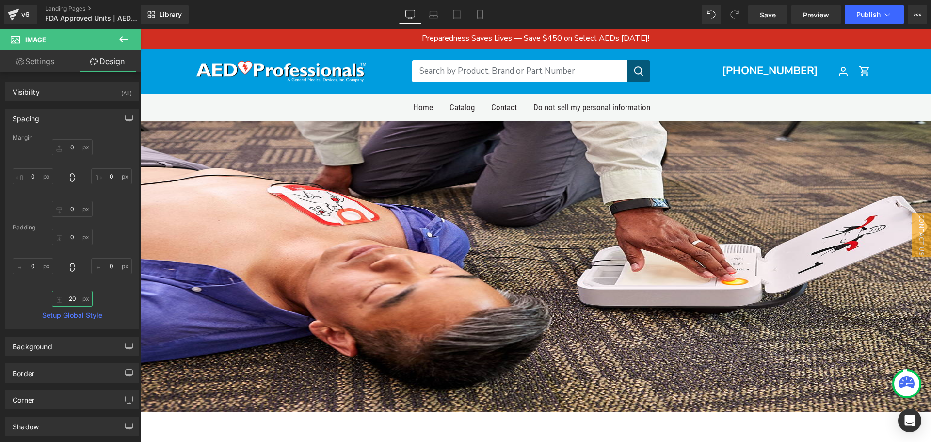
type input "2"
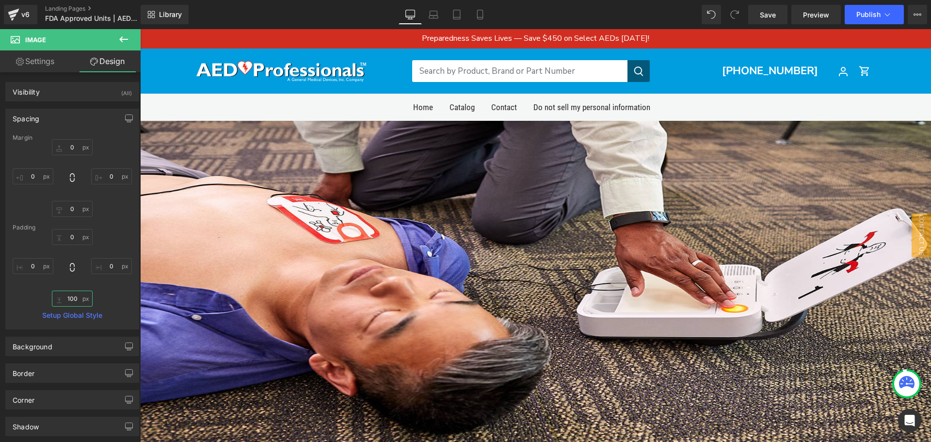
scroll to position [48, 0]
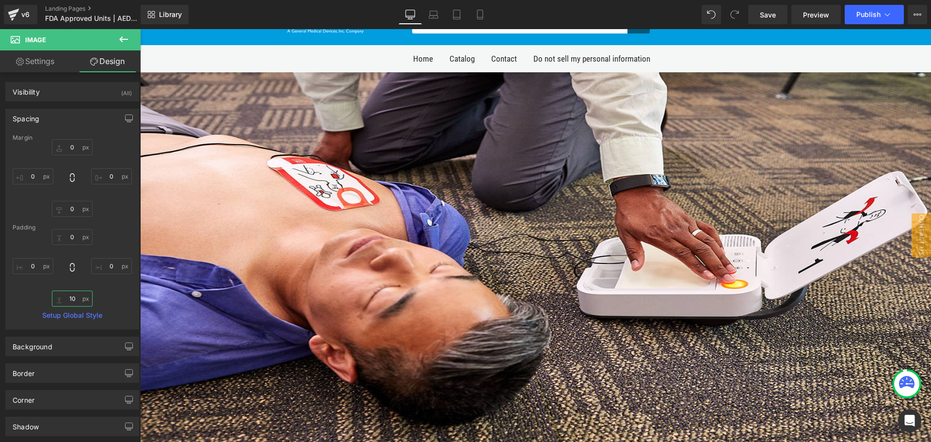
type input "1"
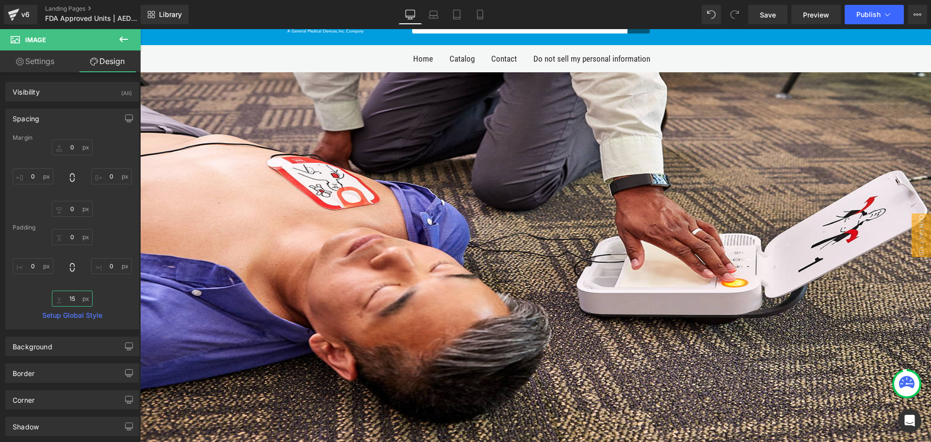
type input "150"
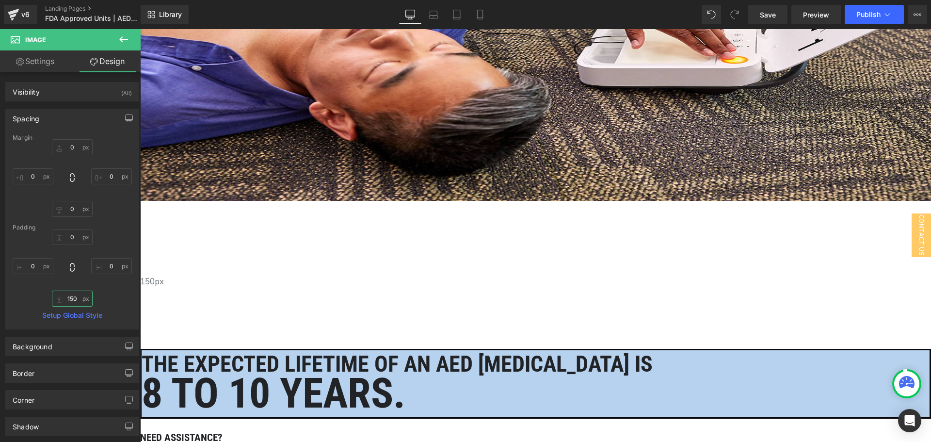
scroll to position [242, 0]
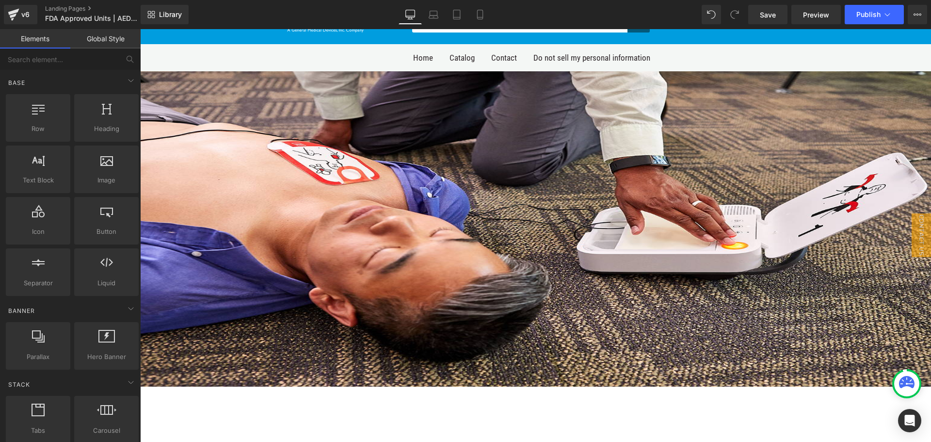
scroll to position [194, 0]
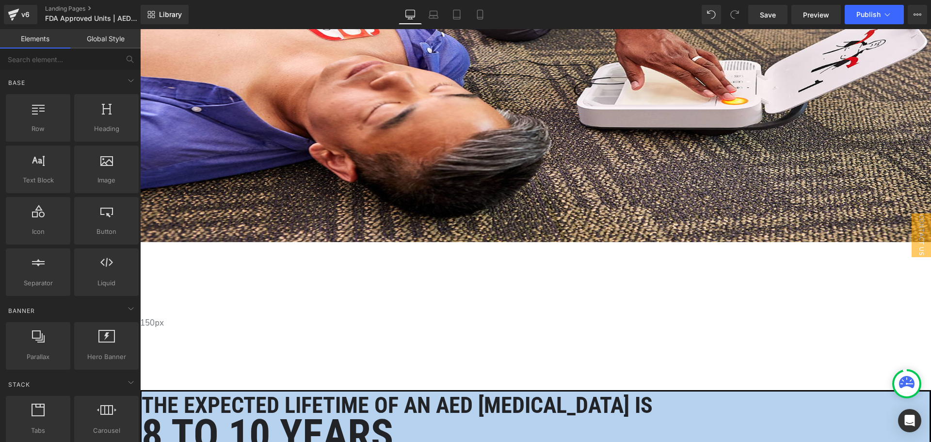
click at [430, 395] on h2 "The expected lifetime of an AED [MEDICAL_DATA] is" at bounding box center [536, 405] width 788 height 20
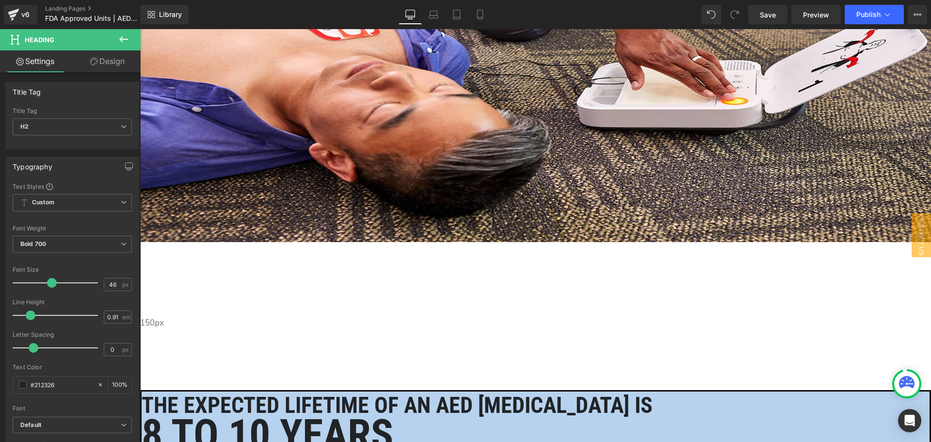
click at [104, 63] on link "Design" at bounding box center [107, 61] width 70 height 22
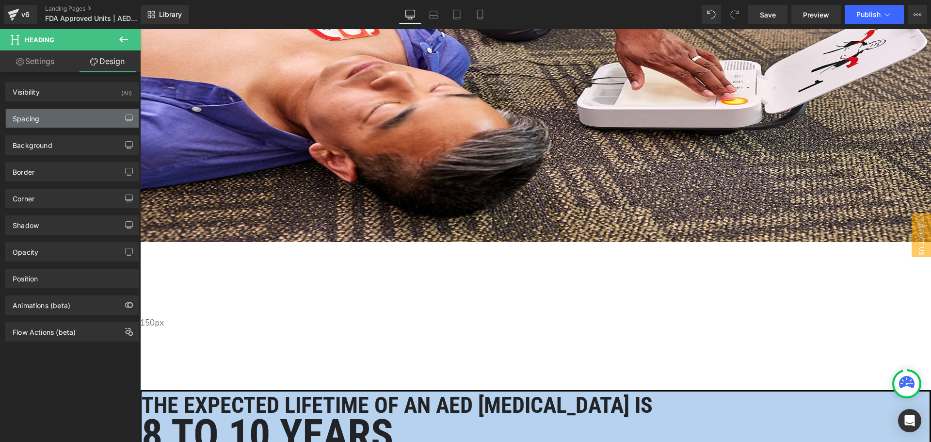
click at [82, 113] on div "Spacing" at bounding box center [72, 118] width 133 height 18
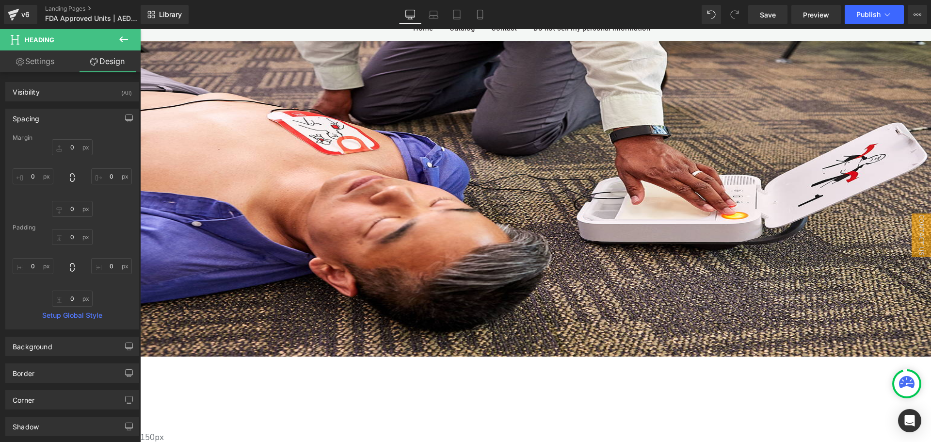
scroll to position [97, 0]
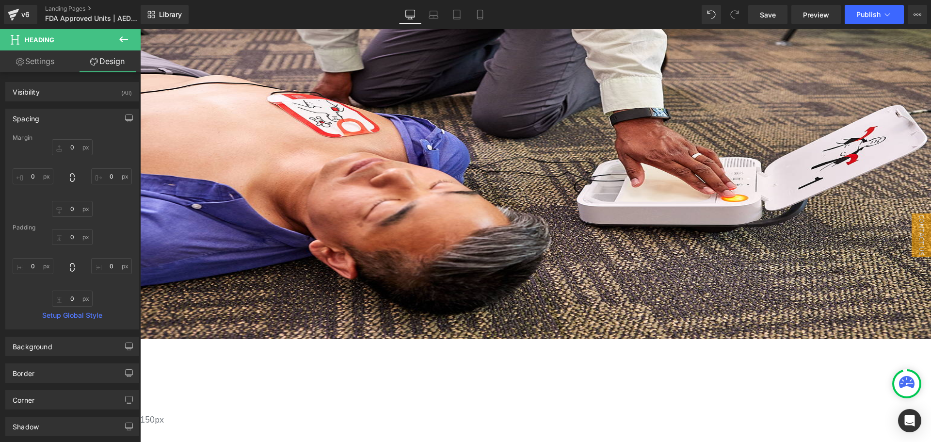
click at [36, 59] on link "Settings" at bounding box center [35, 61] width 70 height 22
type input "100"
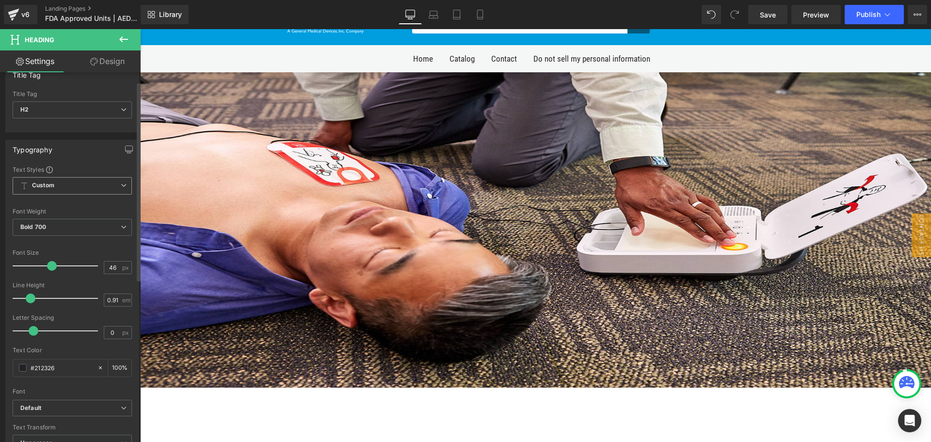
scroll to position [0, 0]
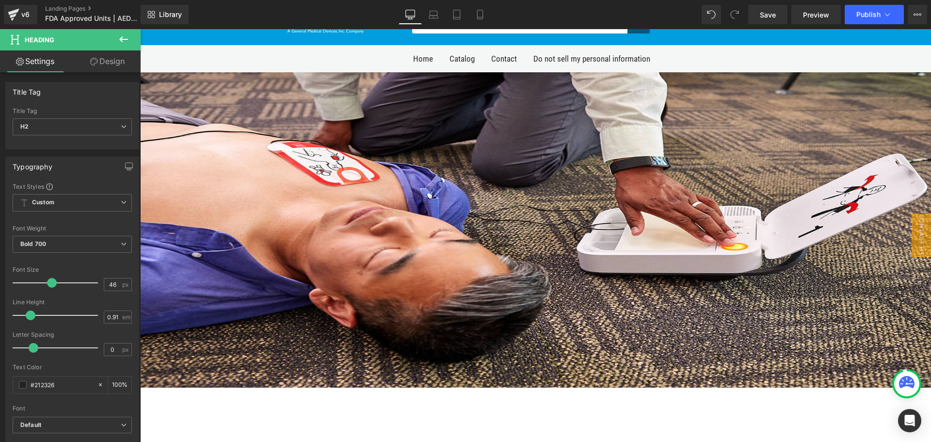
click at [86, 55] on link "Design" at bounding box center [107, 61] width 70 height 22
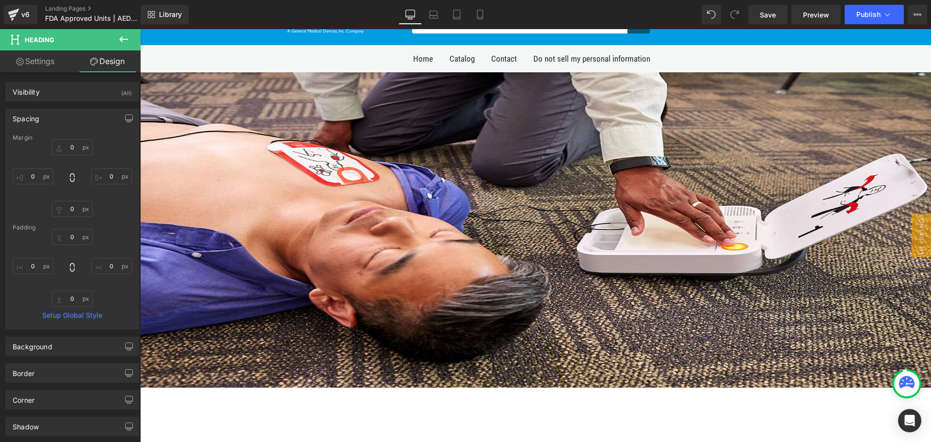
type input "0"
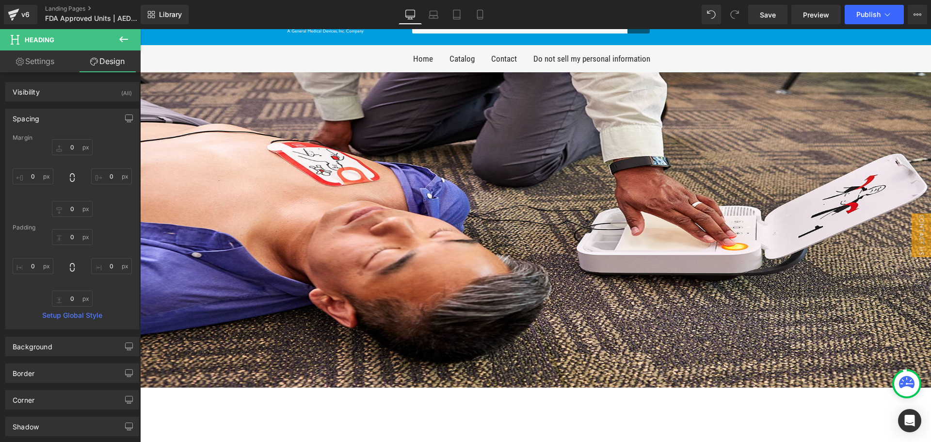
type input "0"
click at [128, 38] on icon at bounding box center [124, 39] width 12 height 12
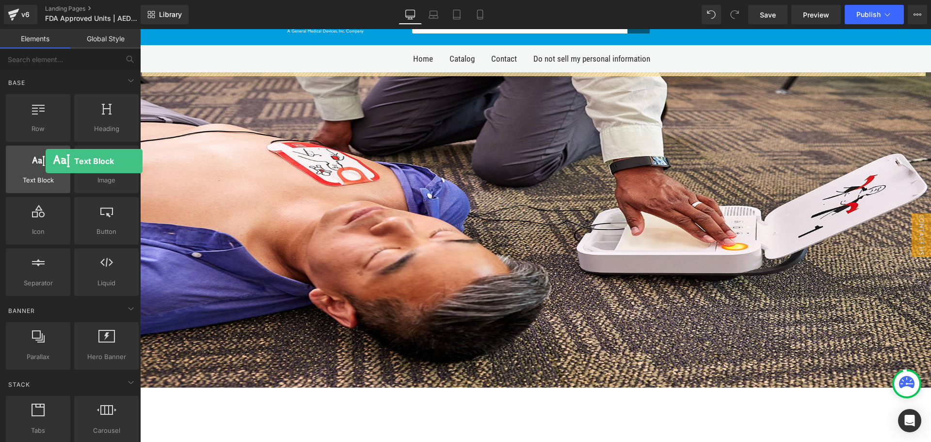
drag, startPoint x: 41, startPoint y: 172, endPoint x: 46, endPoint y: 161, distance: 11.7
click at [46, 161] on div at bounding box center [38, 164] width 59 height 22
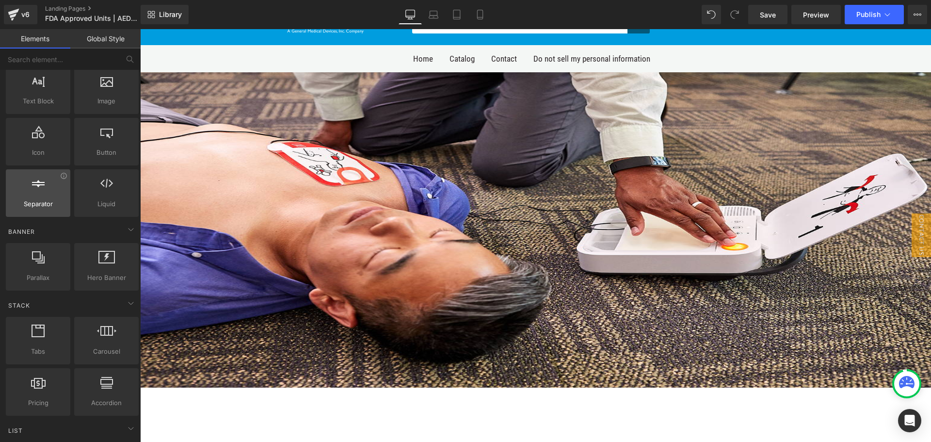
scroll to position [97, 0]
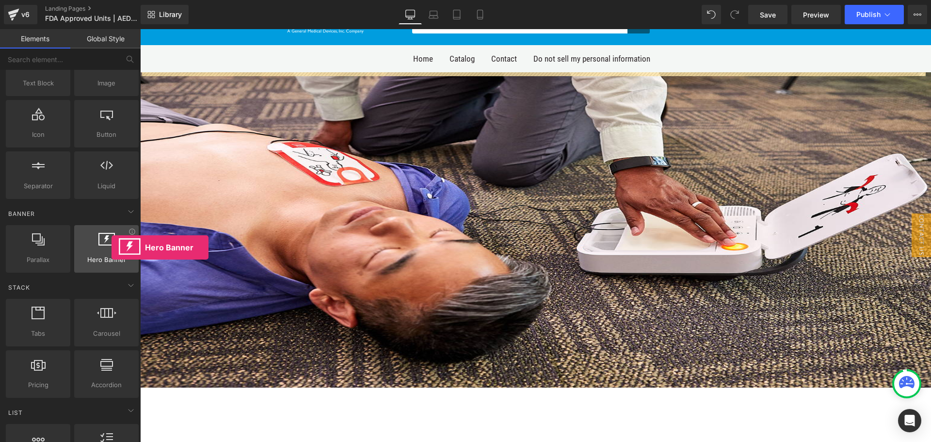
drag, startPoint x: 96, startPoint y: 251, endPoint x: 112, endPoint y: 242, distance: 18.7
click at [101, 245] on div at bounding box center [106, 244] width 59 height 22
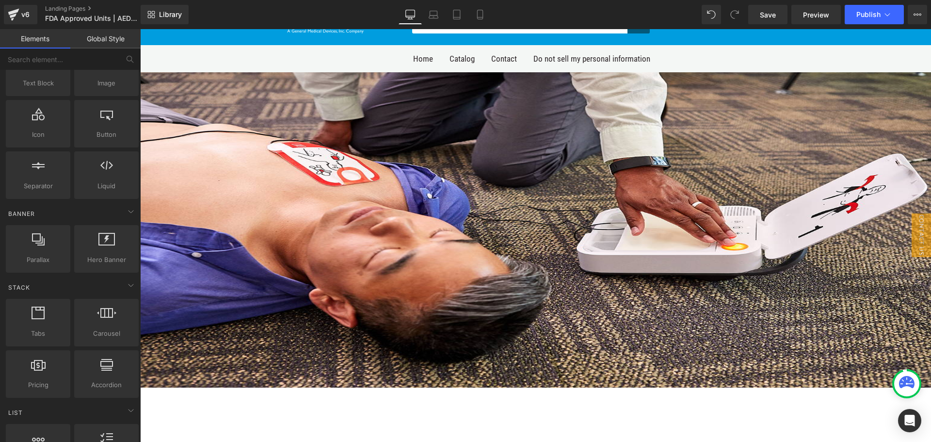
click at [512, 242] on img at bounding box center [535, 266] width 791 height 388
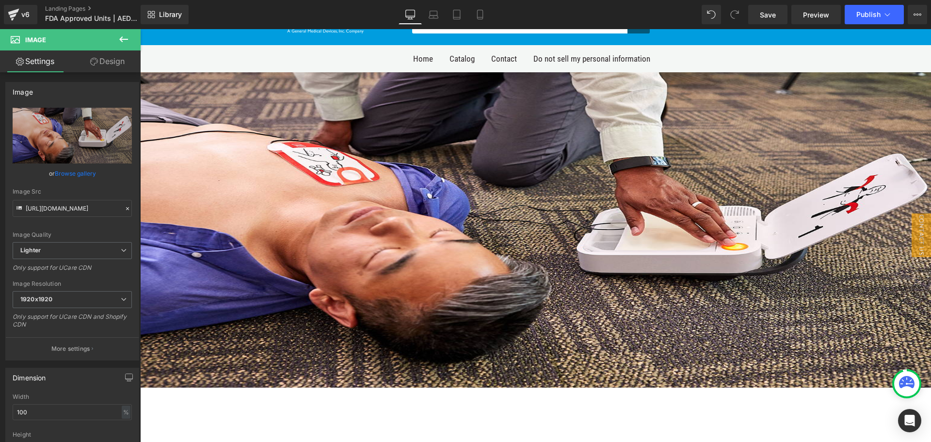
click at [140, 29] on link at bounding box center [140, 29] width 0 height 0
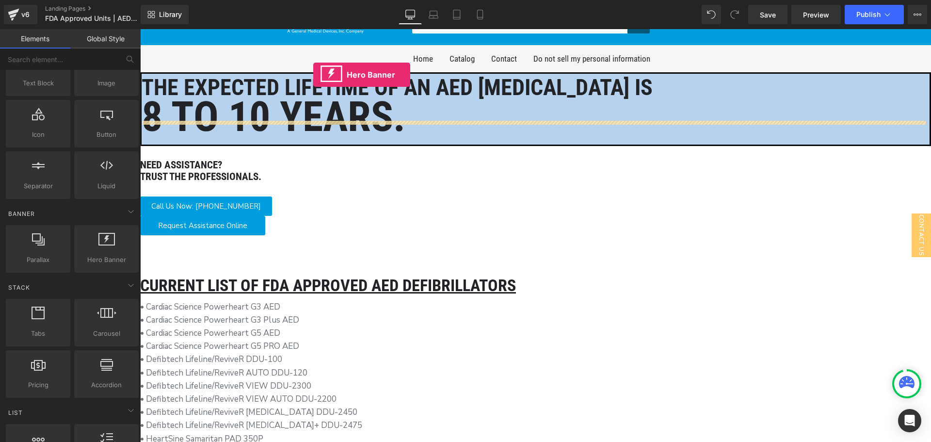
scroll to position [0, 0]
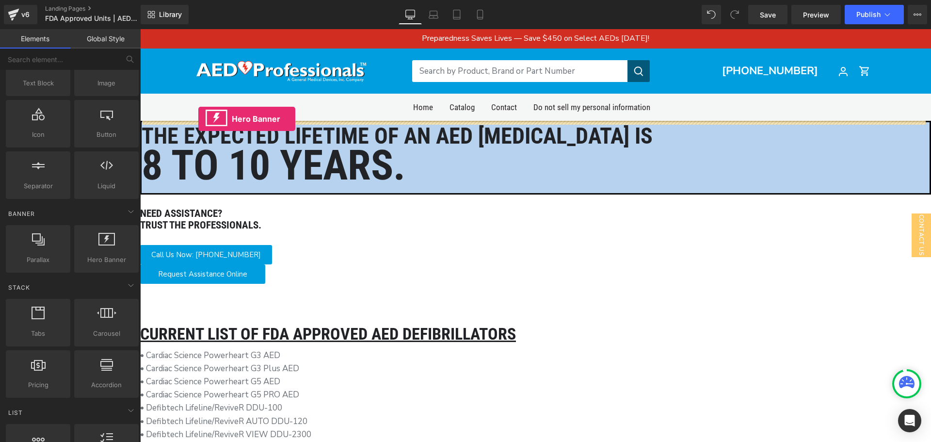
drag, startPoint x: 272, startPoint y: 272, endPoint x: 198, endPoint y: 119, distance: 169.8
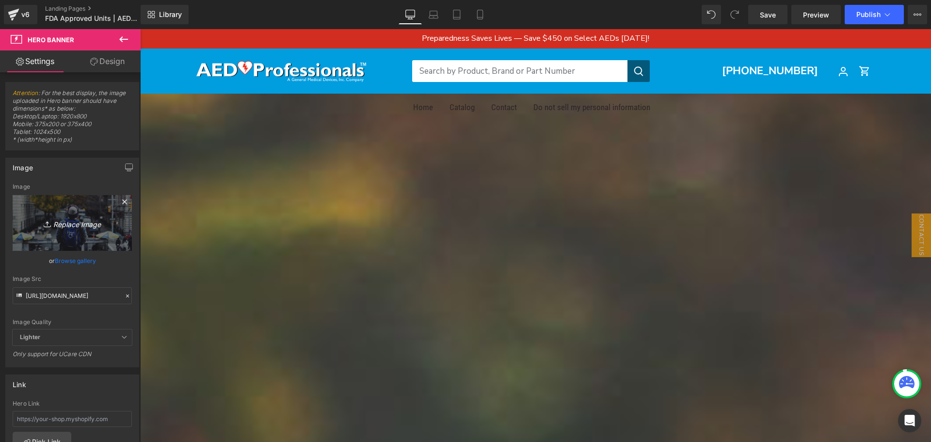
click at [72, 228] on icon "Replace Image" at bounding box center [72, 223] width 78 height 12
type input "C:\fakepath\LIFEPAK CR2 In-Use - Man w Pads, Woman Pushes Shock 2.png"
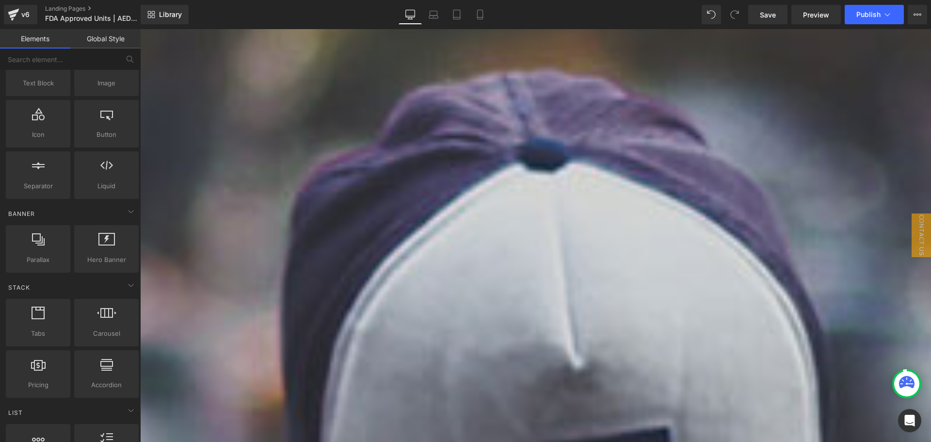
scroll to position [630, 0]
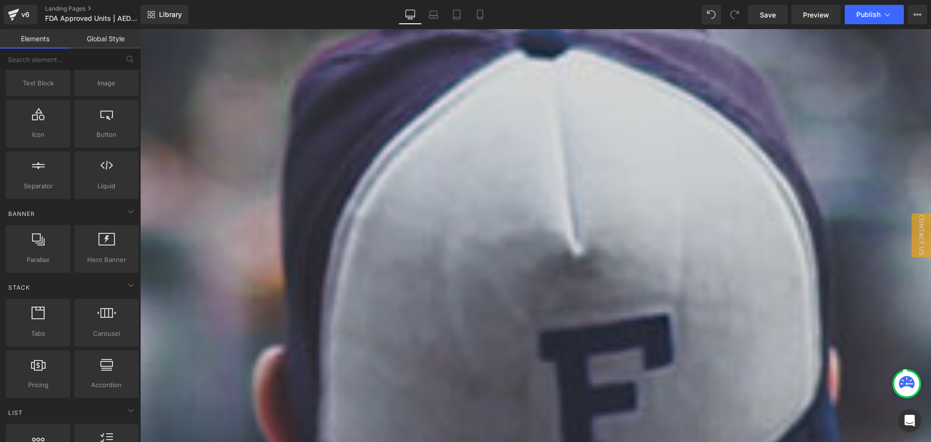
click at [368, 292] on p "• ZOLL Propaq MD Defibrillator" at bounding box center [535, 295] width 791 height 13
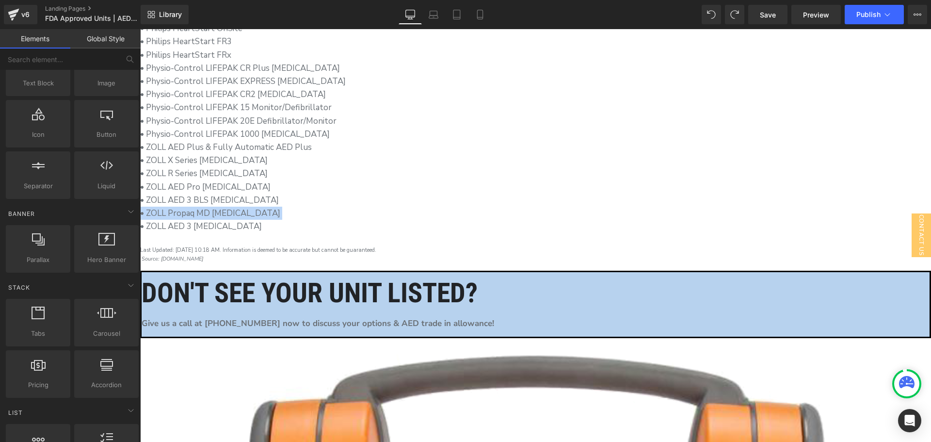
scroll to position [485, 0]
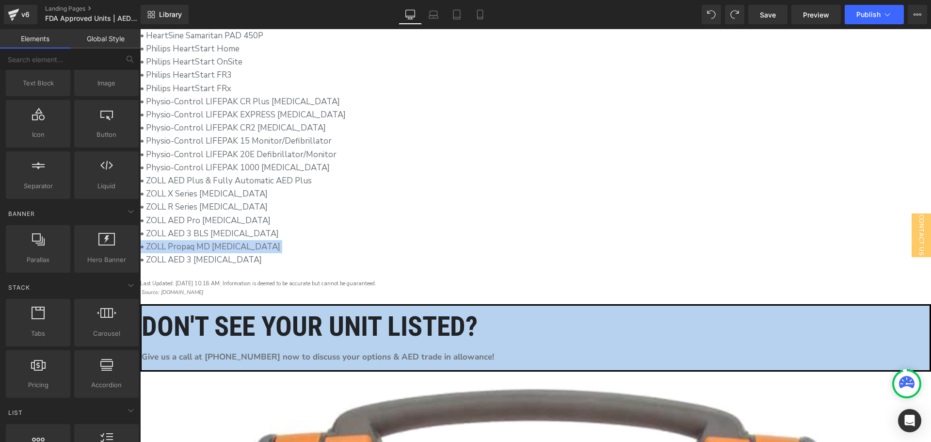
click at [377, 240] on p "• ZOLL Propaq MD Defibrillator" at bounding box center [535, 246] width 791 height 13
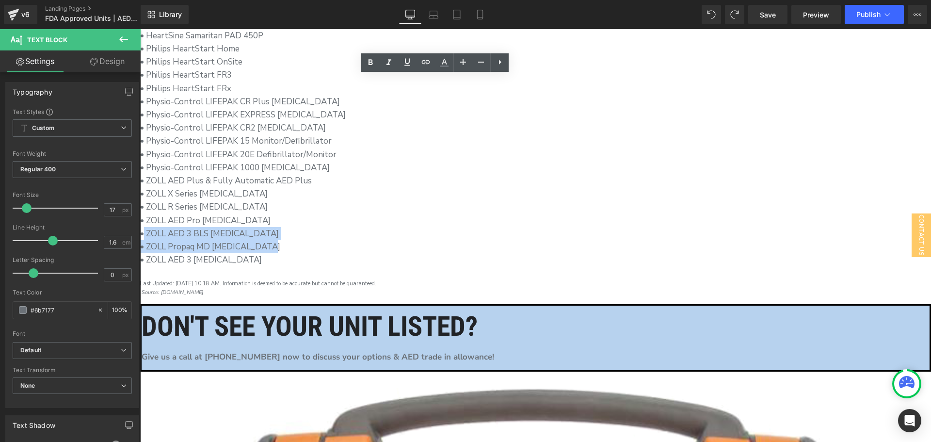
drag, startPoint x: 372, startPoint y: 218, endPoint x: 252, endPoint y: 198, distance: 121.9
click at [252, 198] on div "• Cardiac Science Powerheart G3 AED • Cardiac Science Powerheart G3 Plus AED • …" at bounding box center [535, 75] width 791 height 409
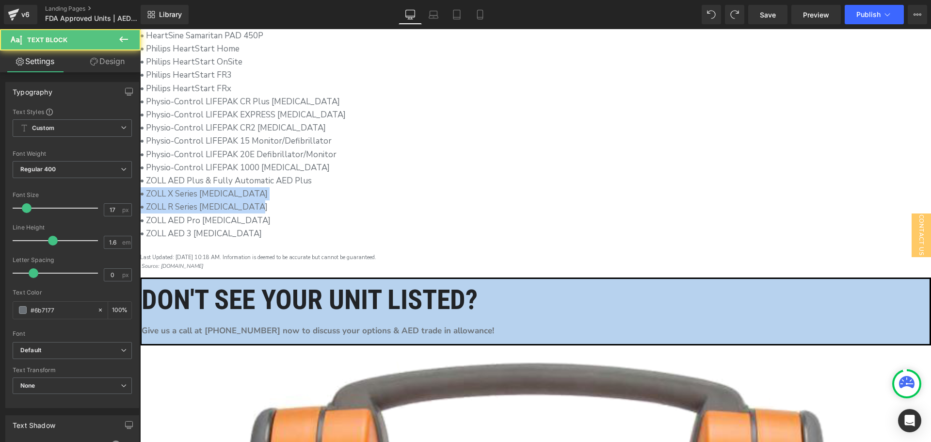
drag, startPoint x: 358, startPoint y: 177, endPoint x: 249, endPoint y: 164, distance: 109.3
click at [249, 164] on div "• Cardiac Science Powerheart G3 AED • Cardiac Science Powerheart G3 Plus AED • …" at bounding box center [535, 62] width 791 height 382
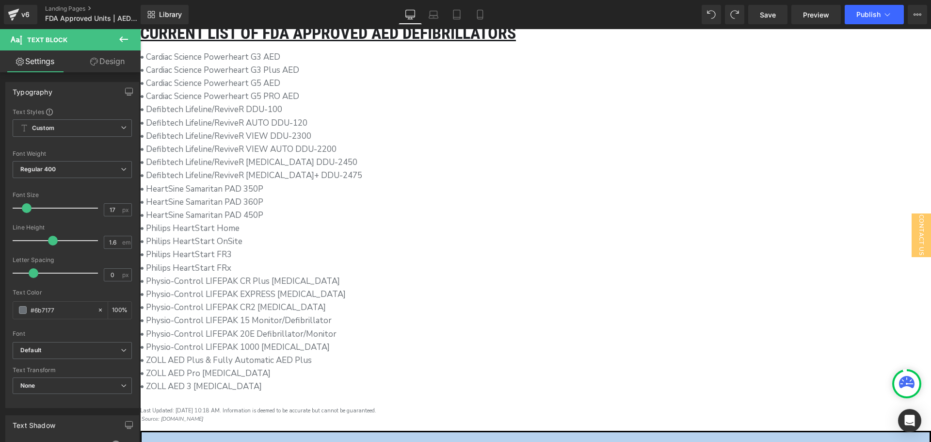
scroll to position [291, 0]
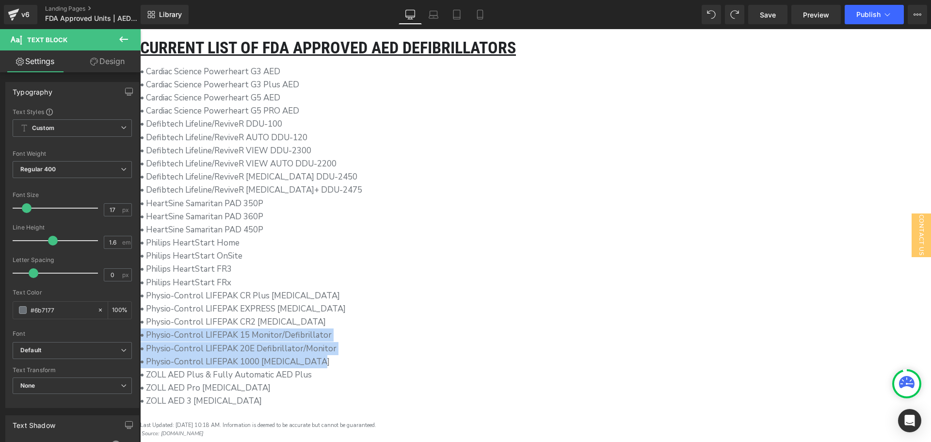
drag, startPoint x: 416, startPoint y: 330, endPoint x: 245, endPoint y: 308, distance: 172.6
click at [245, 308] on div "Current List of FDA Approved aed defibrillators Heading • Cardiac Science Power…" at bounding box center [535, 276] width 791 height 473
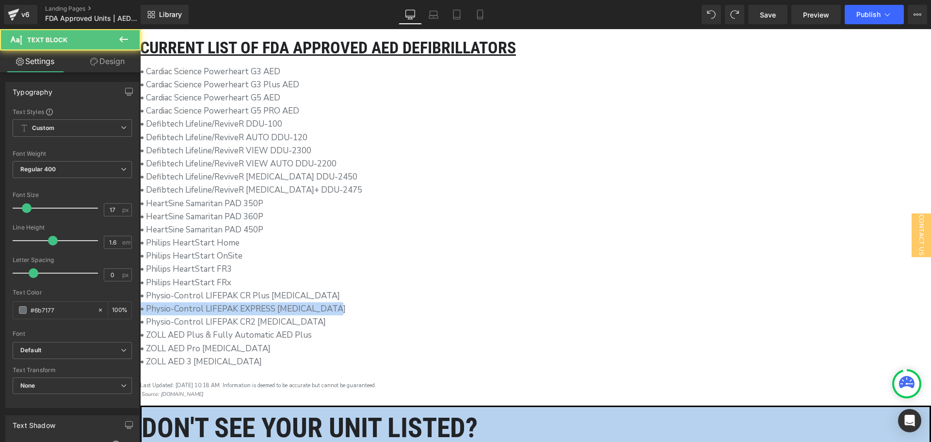
drag, startPoint x: 434, startPoint y: 276, endPoint x: 232, endPoint y: 276, distance: 202.2
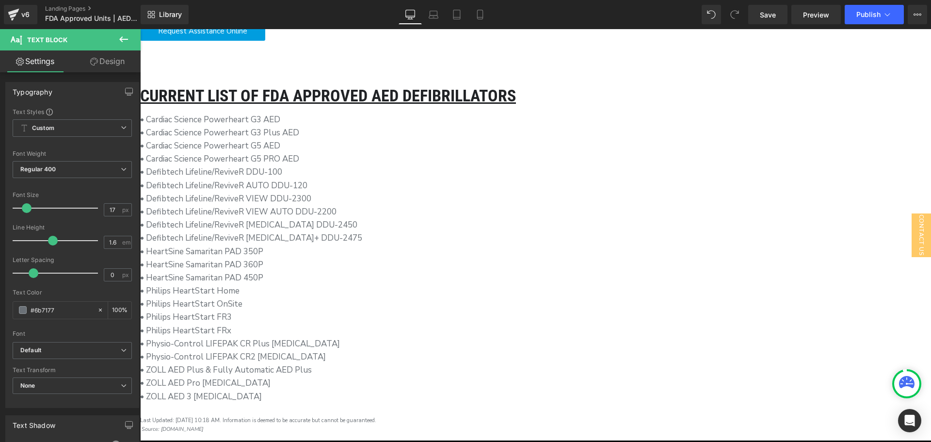
scroll to position [242, 0]
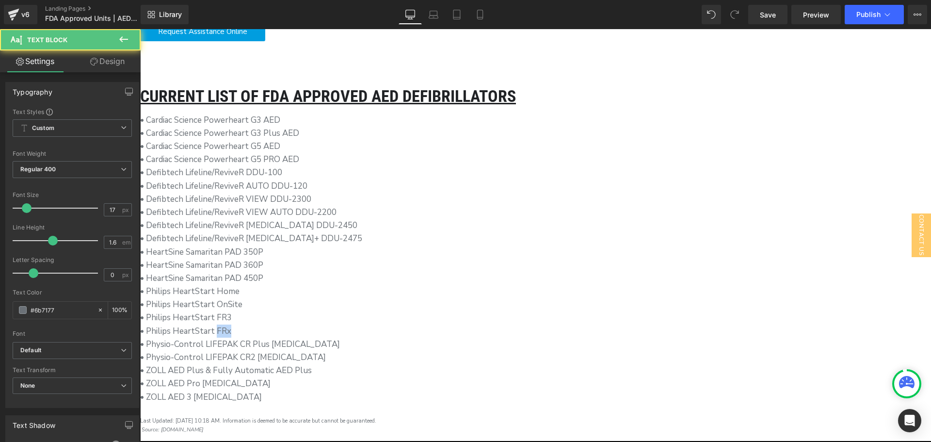
drag, startPoint x: 346, startPoint y: 305, endPoint x: 323, endPoint y: 303, distance: 22.9
click at [323, 324] on p "• Philips HeartStart FRx" at bounding box center [535, 330] width 791 height 13
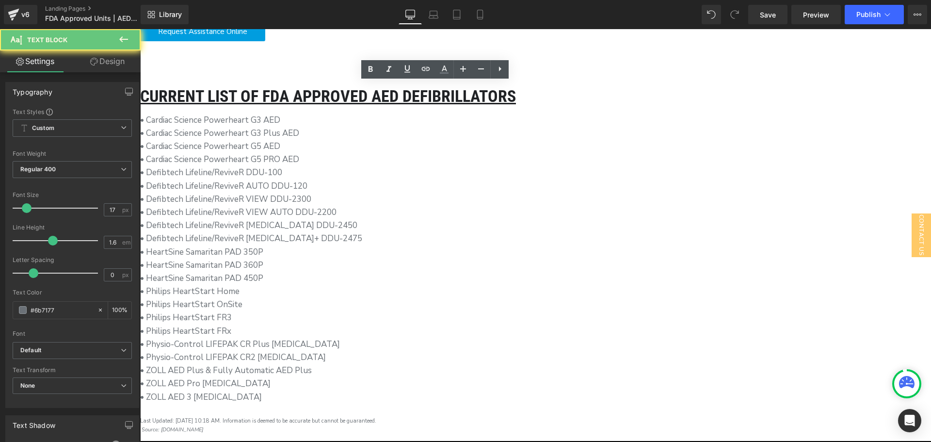
click at [352, 311] on p "• Philips HeartStart FR3" at bounding box center [535, 317] width 791 height 13
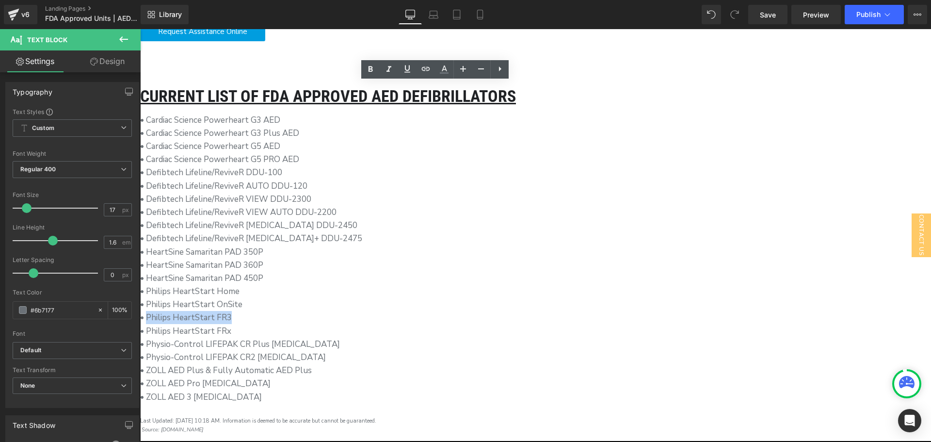
drag, startPoint x: 343, startPoint y: 288, endPoint x: 257, endPoint y: 284, distance: 86.4
click at [257, 311] on p "• Philips HeartStart FR3" at bounding box center [535, 317] width 791 height 13
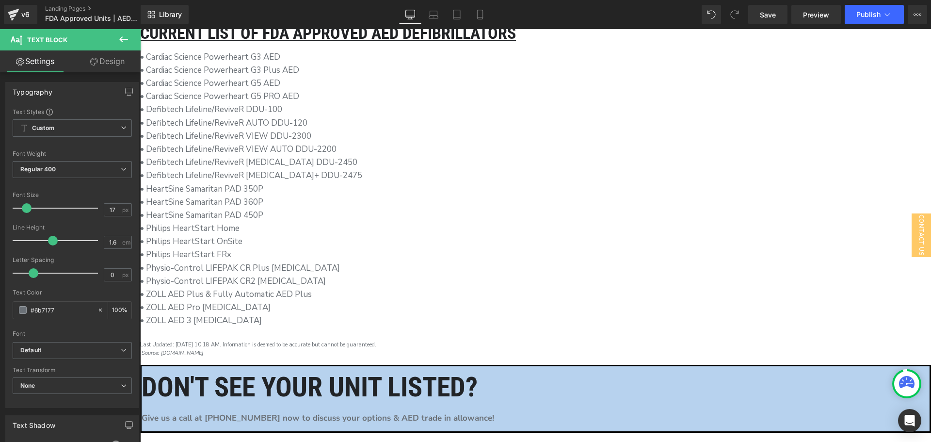
scroll to position [291, 0]
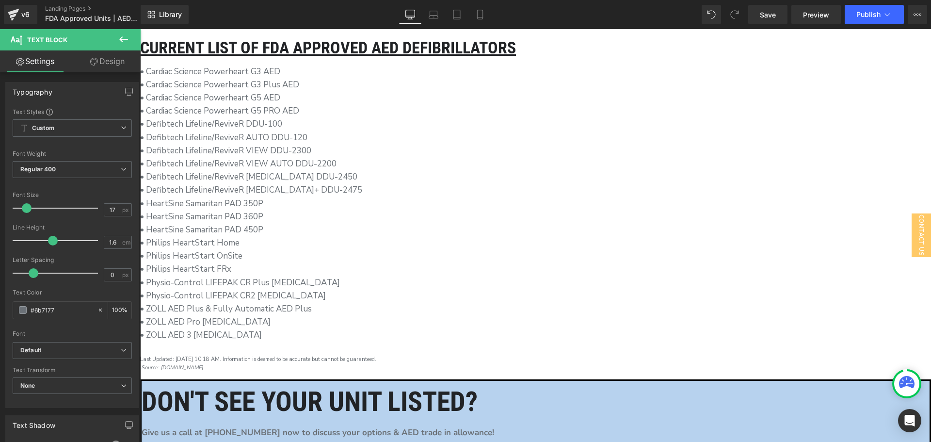
click at [431, 289] on p "• Physio-Control LIFEPAK CR2 [MEDICAL_DATA]" at bounding box center [535, 295] width 791 height 13
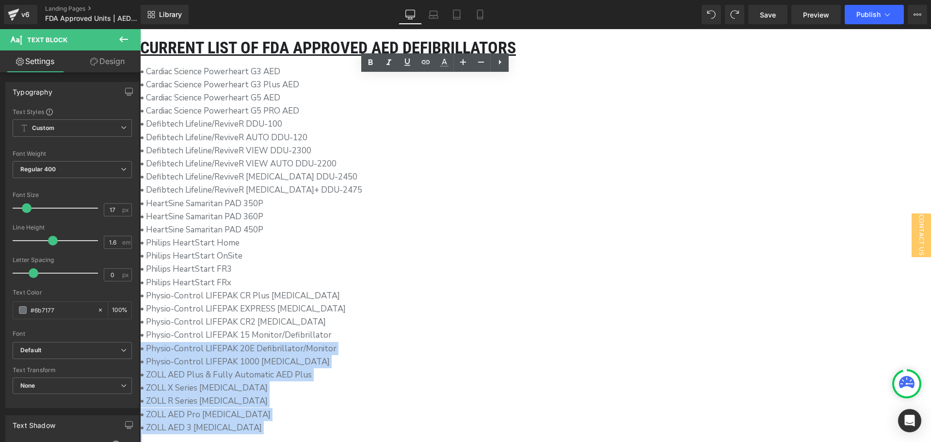
drag, startPoint x: 425, startPoint y: 320, endPoint x: 248, endPoint y: 305, distance: 177.6
click at [248, 305] on div "• Cardiac Science Powerheart G3 AED • Cardiac Science Powerheart G3 Plus AED • …" at bounding box center [535, 256] width 791 height 382
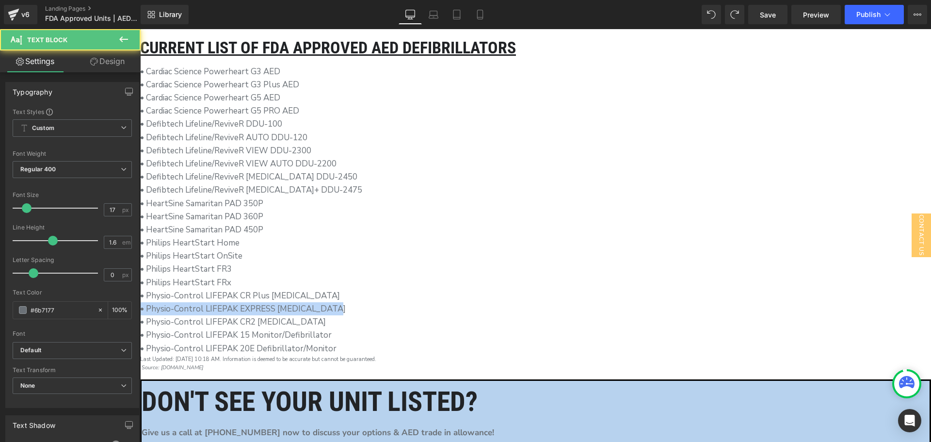
drag, startPoint x: 418, startPoint y: 278, endPoint x: 248, endPoint y: 279, distance: 170.2
click at [248, 279] on div "• Cardiac Science Powerheart G3 AED • Cardiac Science Powerheart G3 Plus AED • …" at bounding box center [535, 210] width 791 height 290
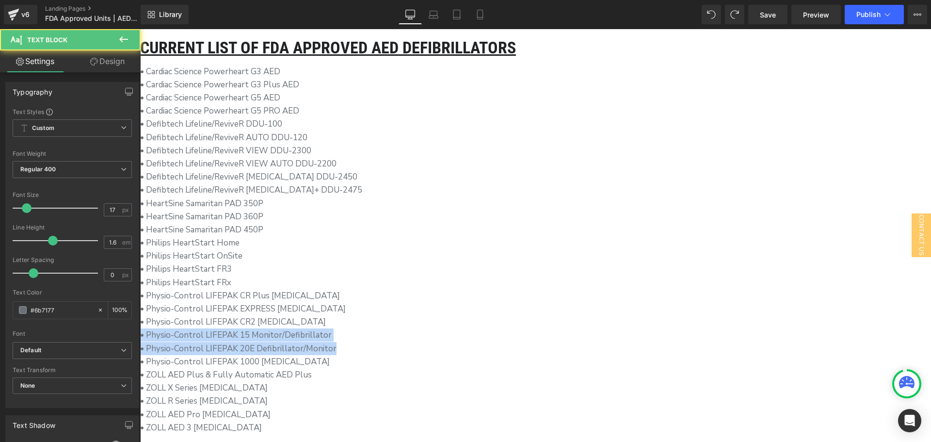
drag, startPoint x: 443, startPoint y: 319, endPoint x: 228, endPoint y: 311, distance: 215.0
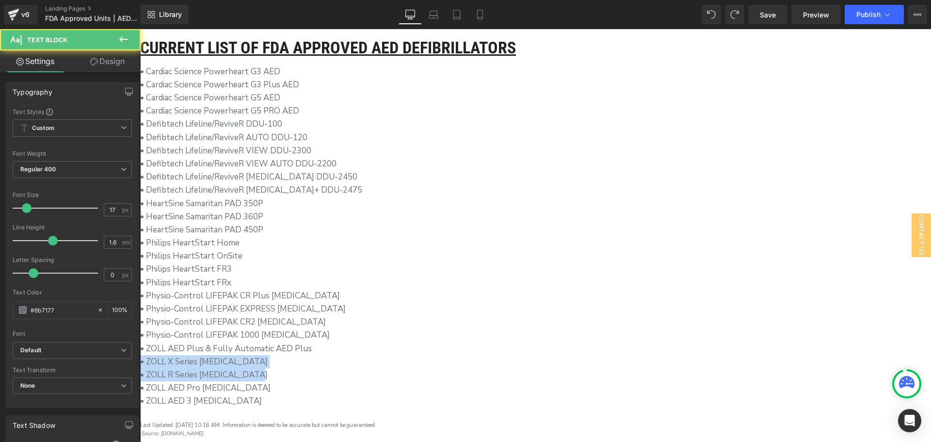
drag, startPoint x: 363, startPoint y: 344, endPoint x: 226, endPoint y: 335, distance: 137.5
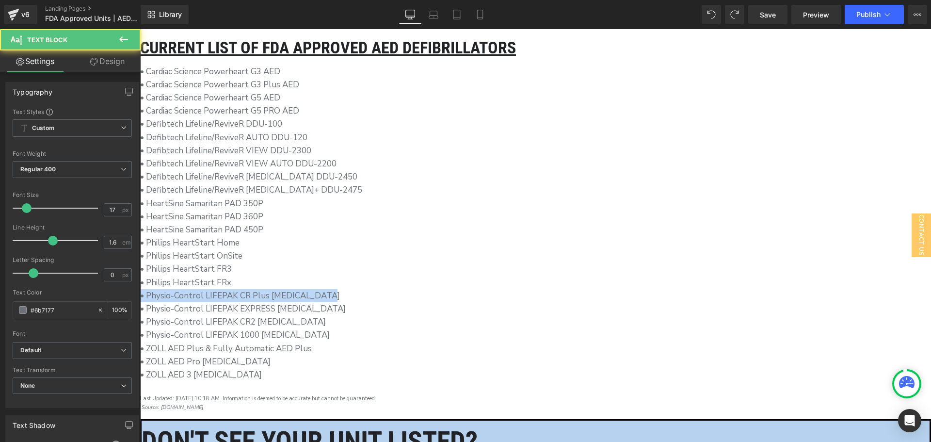
drag, startPoint x: 417, startPoint y: 265, endPoint x: 246, endPoint y: 264, distance: 170.2
click at [246, 264] on div "Current List of FDA Approved aed defibrillators Heading • Cardiac Science Power…" at bounding box center [535, 263] width 791 height 446
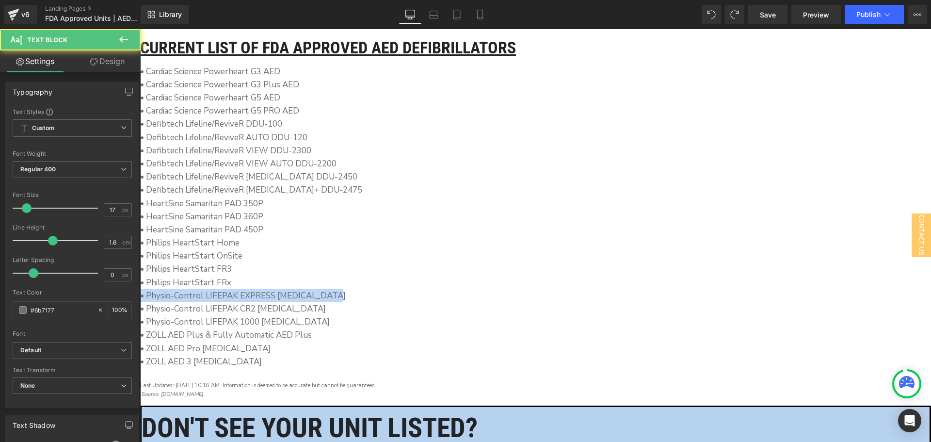
drag, startPoint x: 435, startPoint y: 263, endPoint x: 223, endPoint y: 262, distance: 212.9
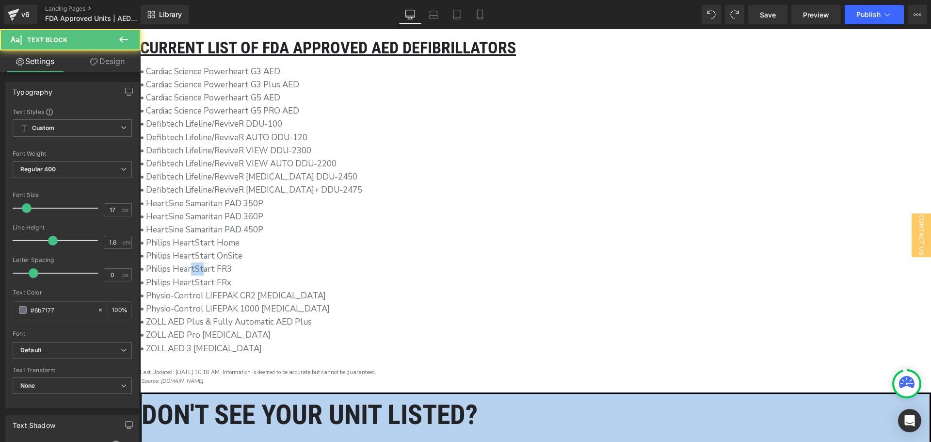
drag, startPoint x: 307, startPoint y: 241, endPoint x: 315, endPoint y: 241, distance: 7.3
click at [300, 262] on p "• Philips HeartStart FR3" at bounding box center [535, 268] width 791 height 13
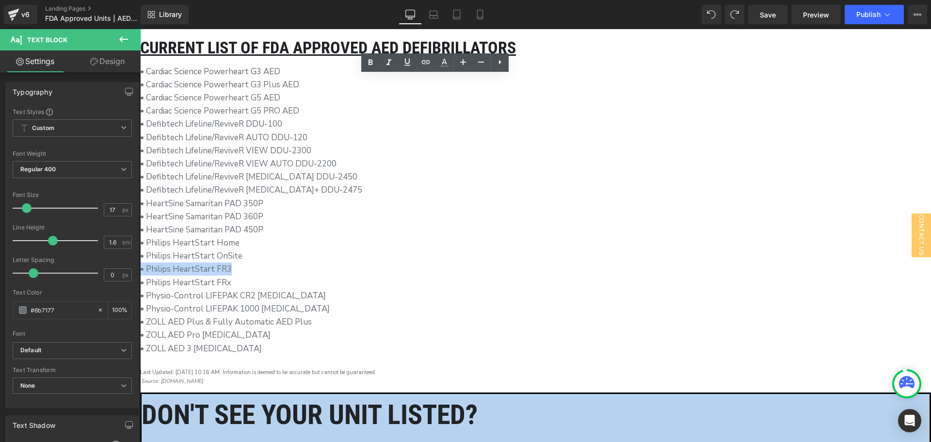
drag, startPoint x: 337, startPoint y: 242, endPoint x: 249, endPoint y: 244, distance: 87.8
click at [249, 262] on p "• Philips HeartStart FR3" at bounding box center [535, 268] width 791 height 13
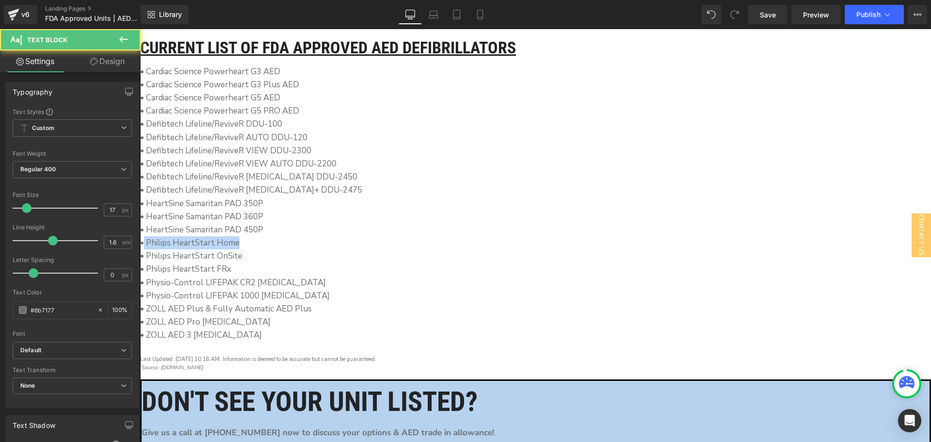
drag, startPoint x: 354, startPoint y: 216, endPoint x: 251, endPoint y: 215, distance: 103.8
click at [251, 223] on p "• HeartSine Samaritan PAD 450P • Philips HeartStart Home" at bounding box center [535, 236] width 791 height 26
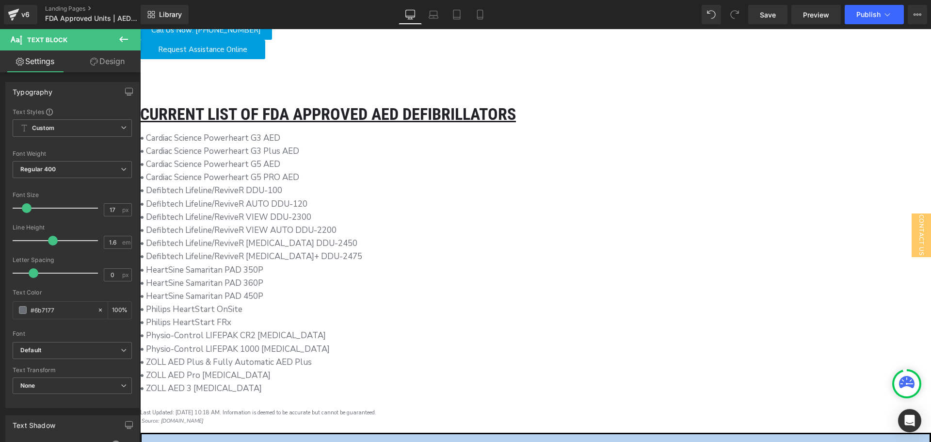
scroll to position [194, 0]
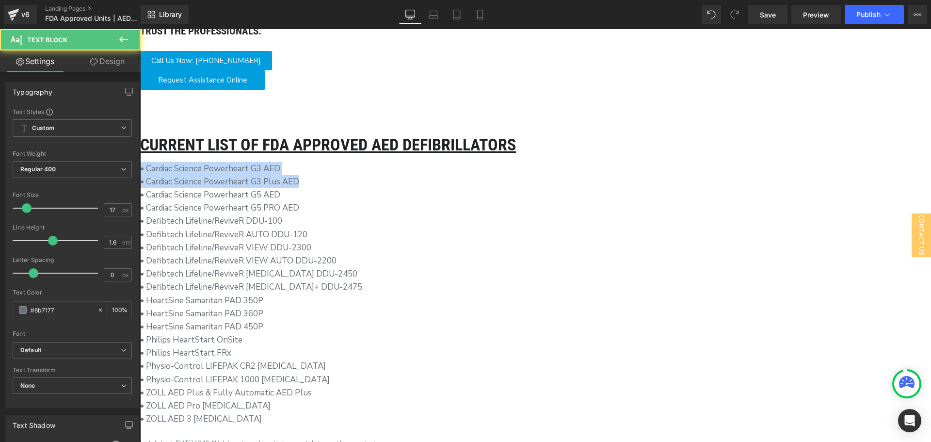
drag, startPoint x: 415, startPoint y: 149, endPoint x: 247, endPoint y: 139, distance: 168.1
click at [247, 139] on div "Current List of FDA Approved aed defibrillators Heading • Cardiac Science Power…" at bounding box center [535, 334] width 791 height 394
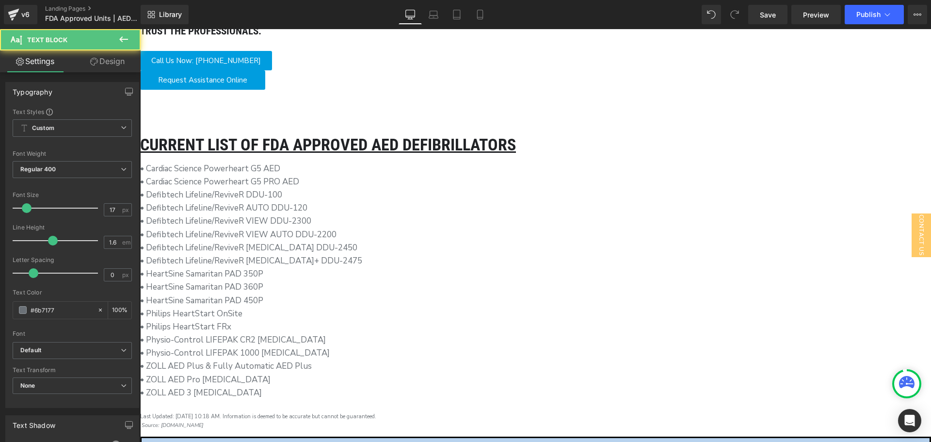
drag, startPoint x: 424, startPoint y: 150, endPoint x: 239, endPoint y: 158, distance: 185.4
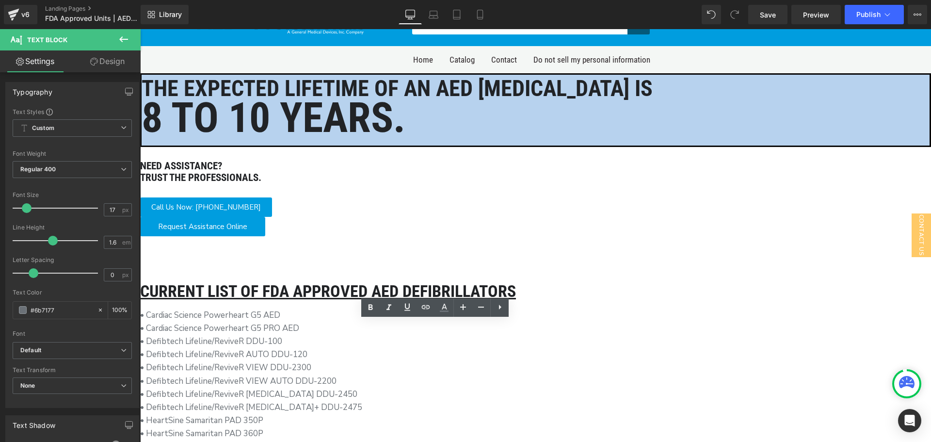
scroll to position [0, 0]
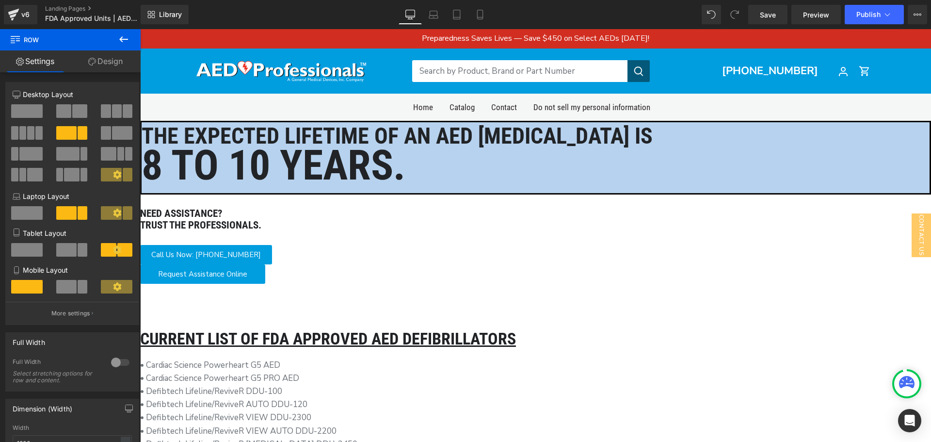
click at [97, 65] on link "Design" at bounding box center [105, 61] width 70 height 22
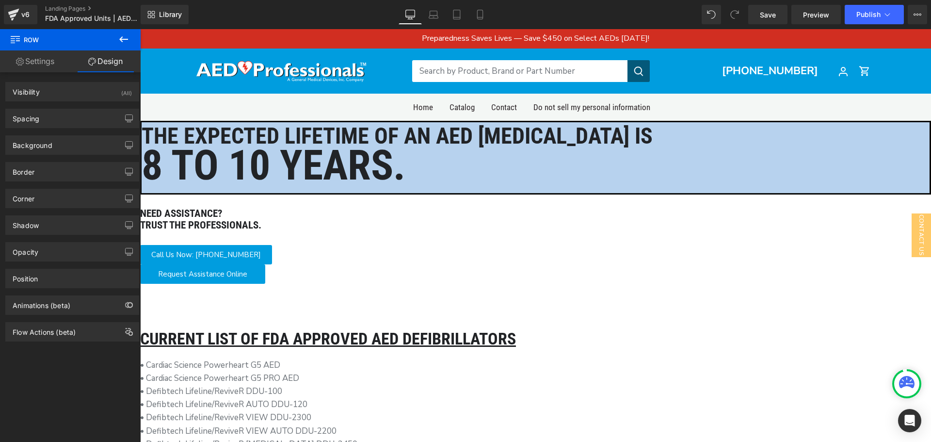
type input "transparent"
type input "0"
click at [58, 141] on div "Background" at bounding box center [72, 145] width 133 height 18
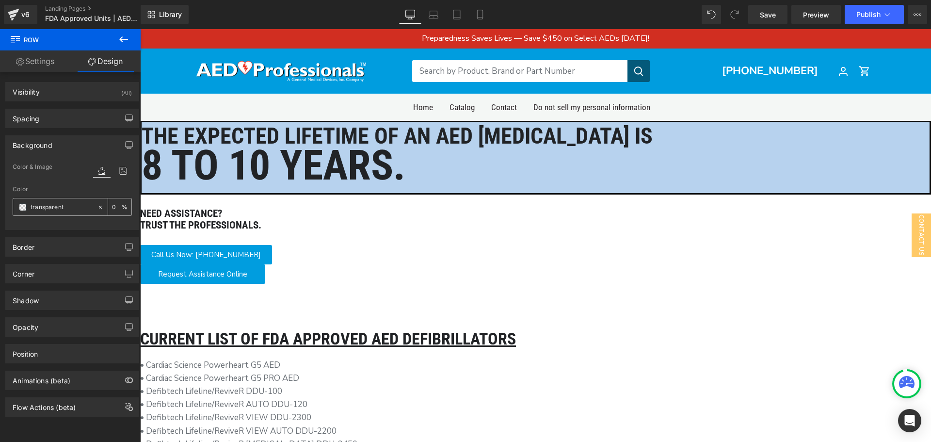
click at [58, 205] on input "transparent" at bounding box center [62, 207] width 62 height 11
type input "8"
type input "f8f"
type input "100"
type input "f8f8"
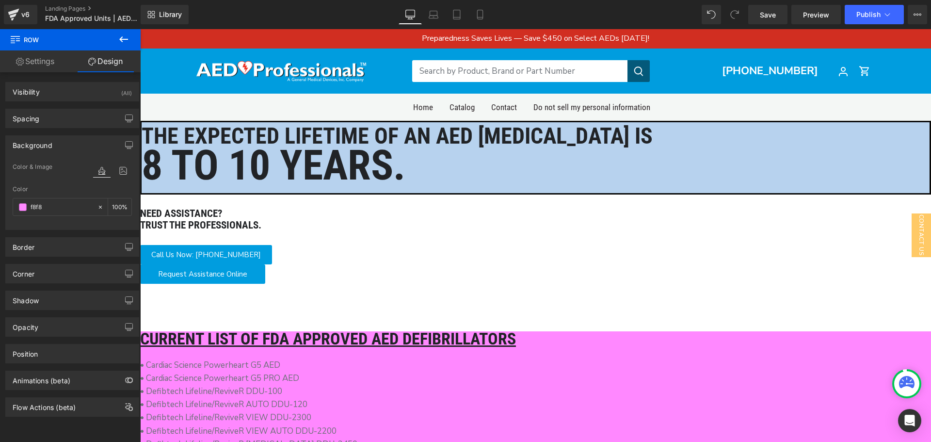
type input "53"
type input "f8f8f"
type input "0"
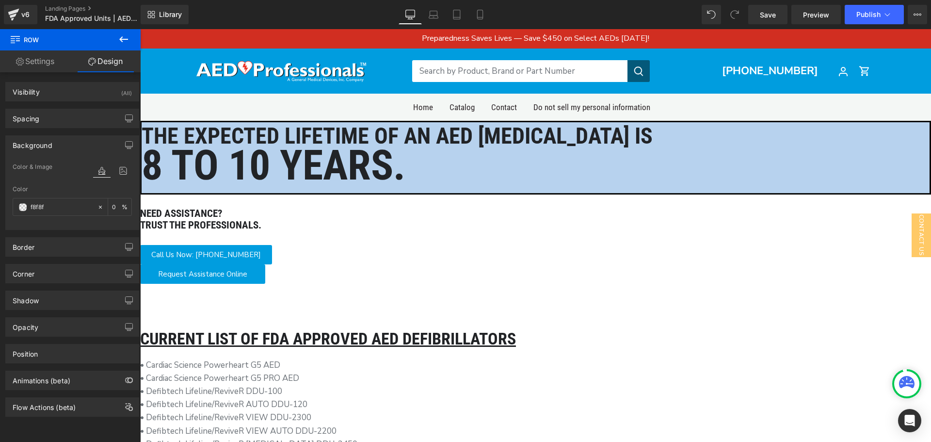
type input "f8f8f8"
type input "100"
type input "f8f8f8f"
type input "0"
type input "f8f8f8f8"
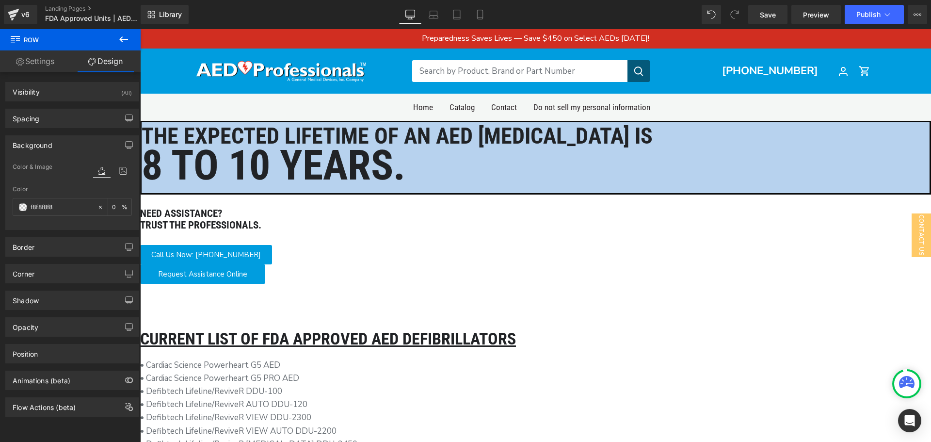
type input "97"
type input "f8f8f8f8"
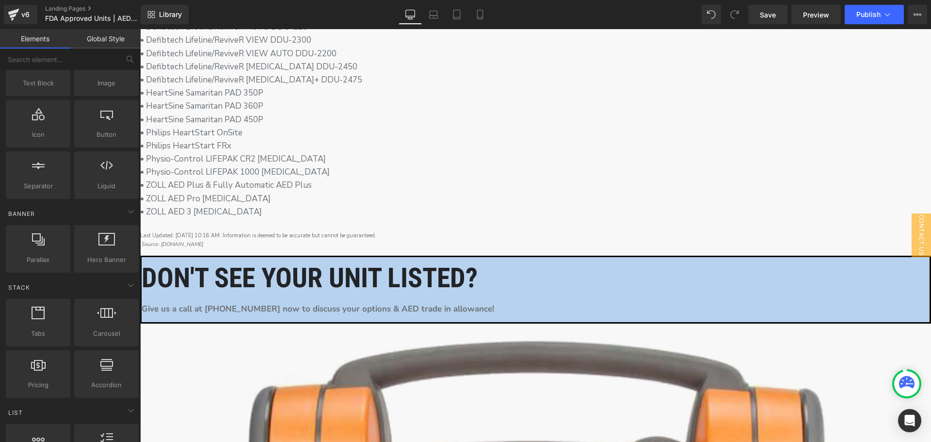
scroll to position [436, 0]
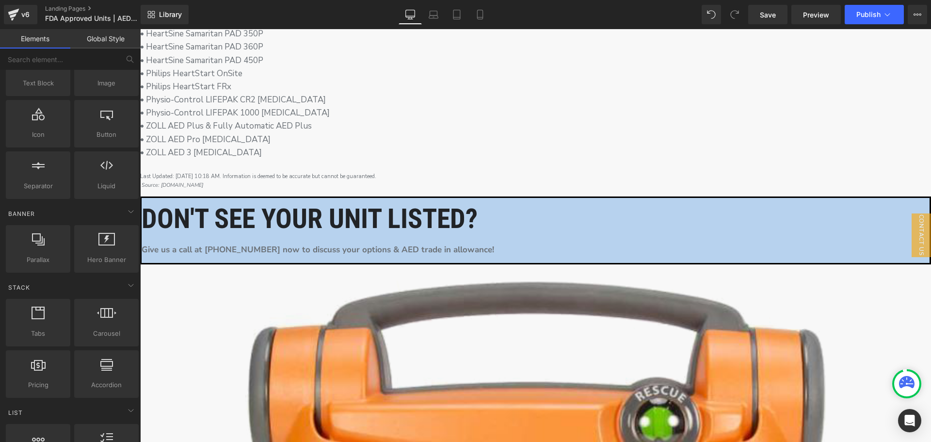
click at [140, 29] on icon at bounding box center [140, 29] width 0 height 0
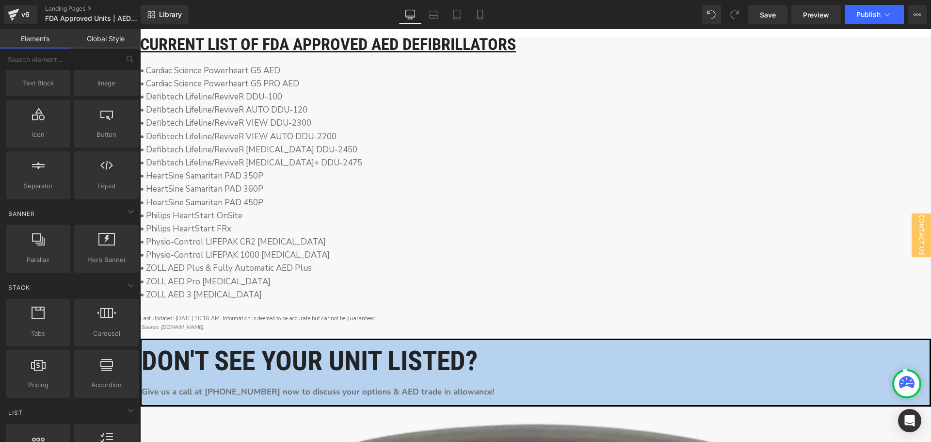
scroll to position [242, 0]
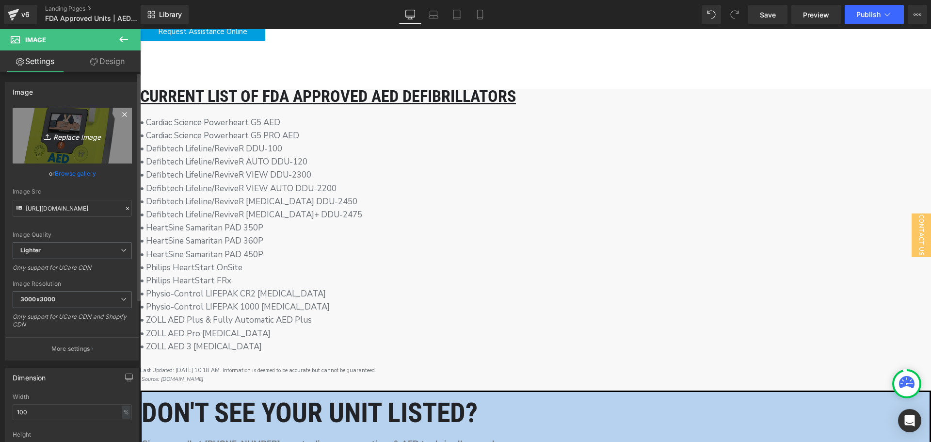
click at [74, 137] on icon "Replace Image" at bounding box center [72, 135] width 78 height 12
type input "C:\fakepath\zaed-plus-semi-automatic-jpg.png"
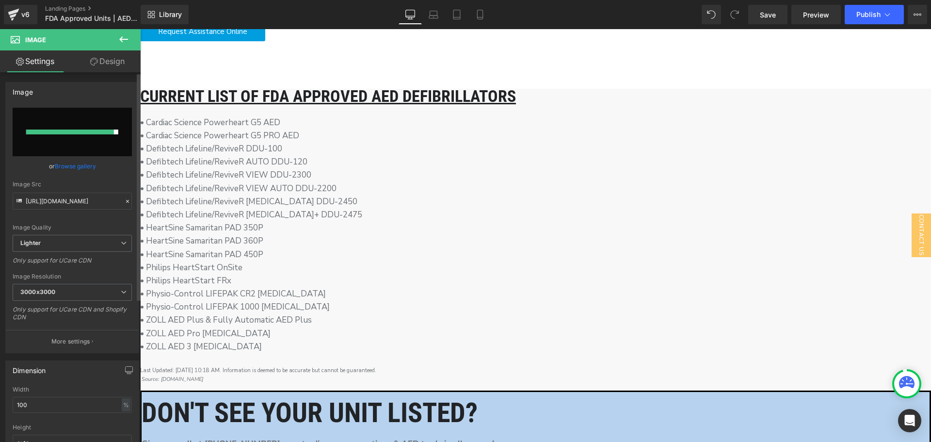
click at [68, 135] on input "file" at bounding box center [72, 132] width 119 height 48
click at [102, 136] on input "file" at bounding box center [72, 132] width 119 height 48
type input "C:\fakepath\zaed-plus-semi-automatic-jpg photo.png"
click at [72, 298] on span "3000x3000" at bounding box center [72, 292] width 119 height 17
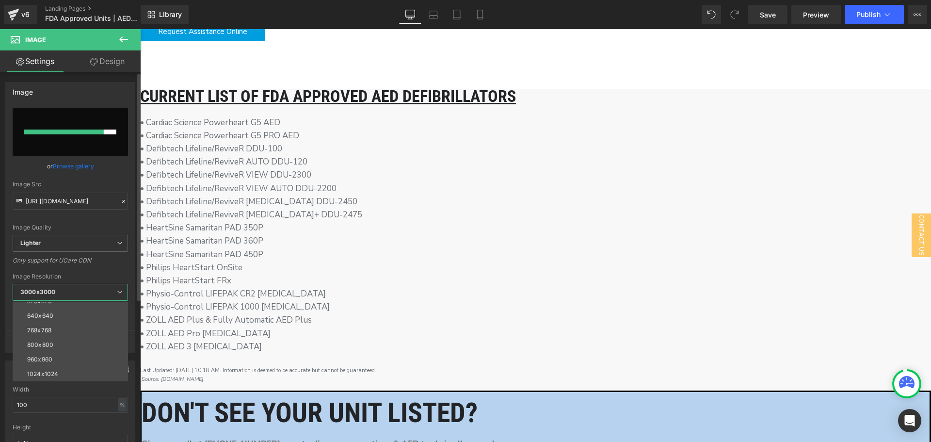
scroll to position [139, 0]
click at [71, 348] on li "1920x1920" at bounding box center [73, 344] width 120 height 15
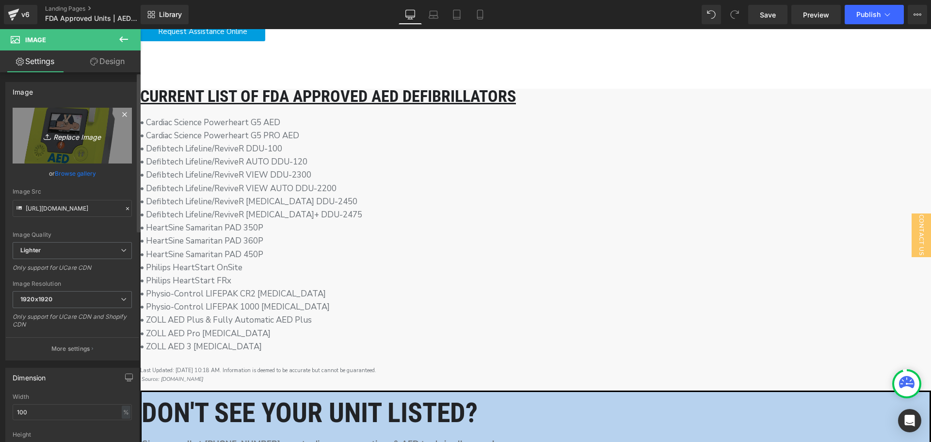
click at [80, 133] on icon "Replace Image" at bounding box center [72, 135] width 78 height 12
type input "C:\fakepath\zaed-plus-semi-automatic-jpg photo.png"
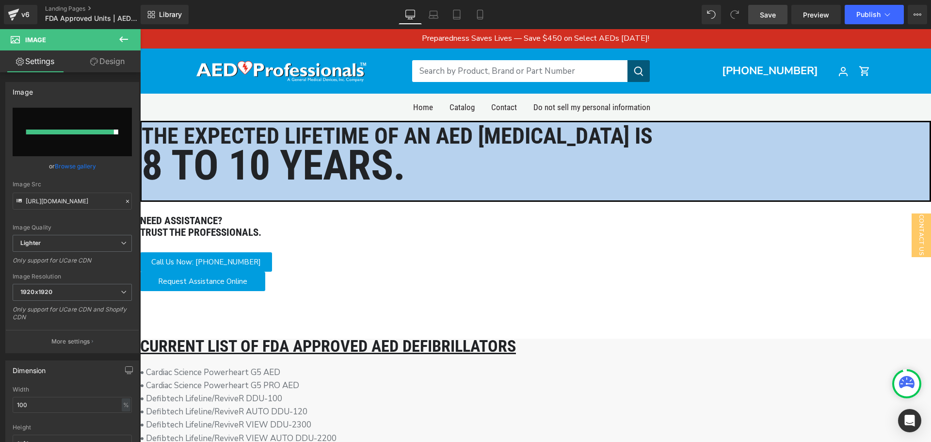
click at [779, 15] on link "Save" at bounding box center [767, 14] width 39 height 19
click at [112, 14] on p "FDA Approved Units | AED Professionals" at bounding box center [97, 19] width 112 height 12
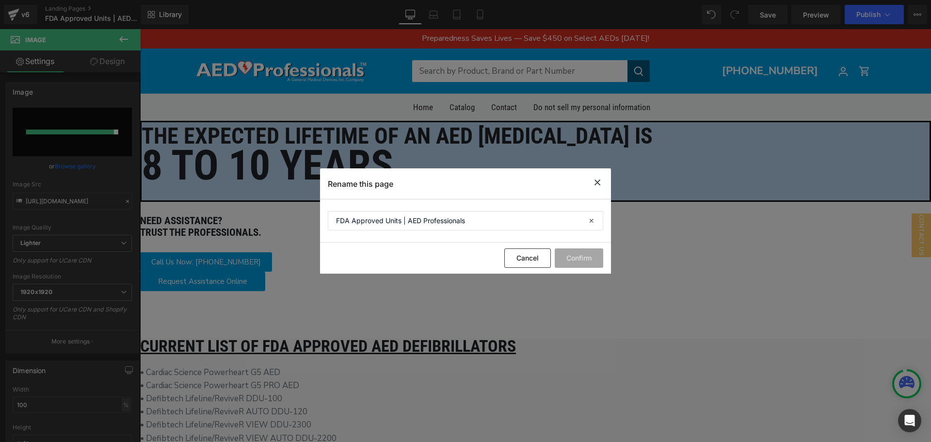
click at [602, 185] on icon at bounding box center [598, 183] width 12 height 12
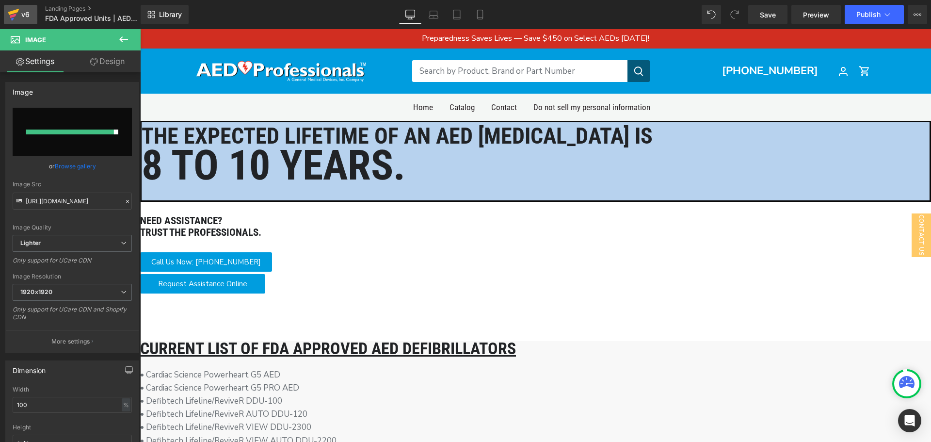
click at [31, 15] on div "v6" at bounding box center [25, 14] width 12 height 13
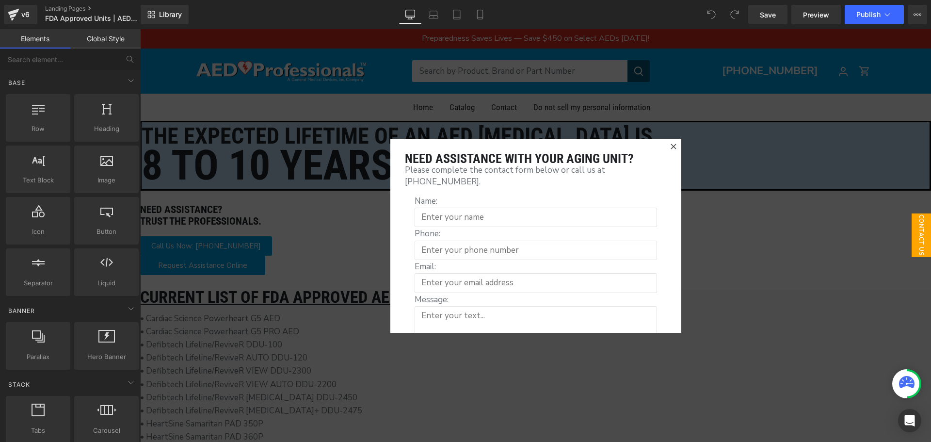
click at [671, 143] on div at bounding box center [674, 147] width 12 height 12
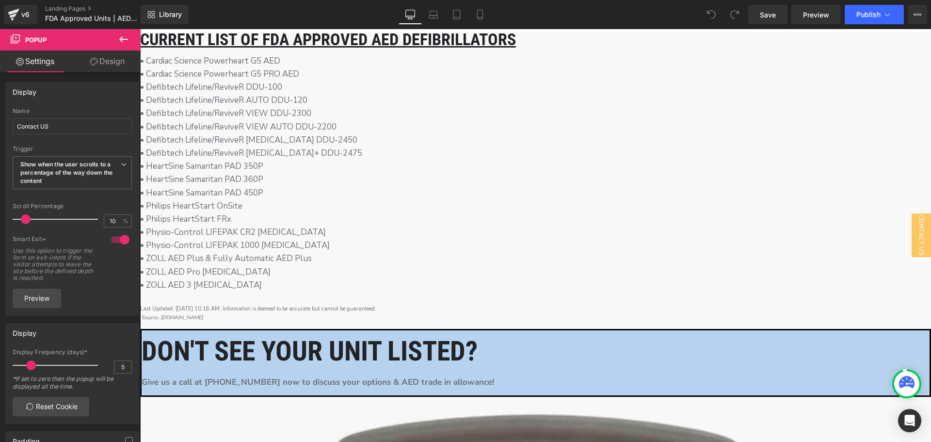
scroll to position [291, 0]
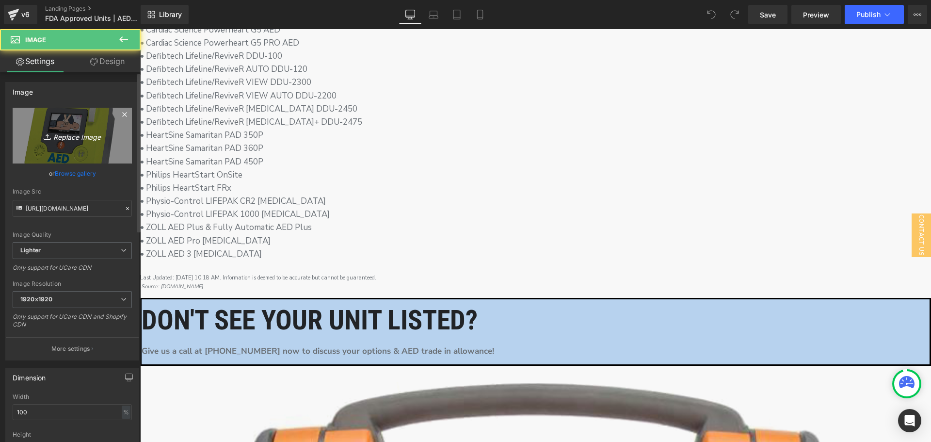
click at [74, 108] on link "Replace Image" at bounding box center [72, 136] width 119 height 56
type input "C:\fakepath\zaed-plus-semi-automatic-jpg photo.png"
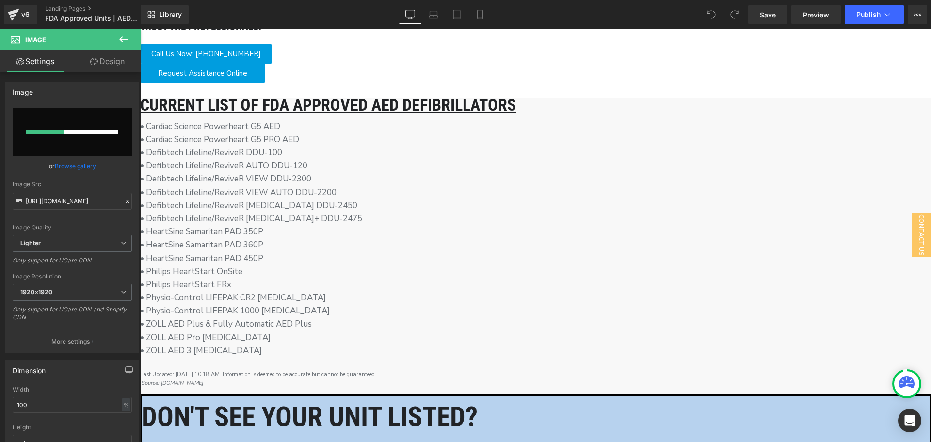
scroll to position [194, 0]
click at [117, 201] on input "[URL][DOMAIN_NAME]" at bounding box center [72, 201] width 119 height 17
click at [124, 201] on icon at bounding box center [127, 201] width 7 height 7
click at [80, 204] on input "text" at bounding box center [72, 201] width 119 height 17
paste input "[URL][DOMAIN_NAME]"
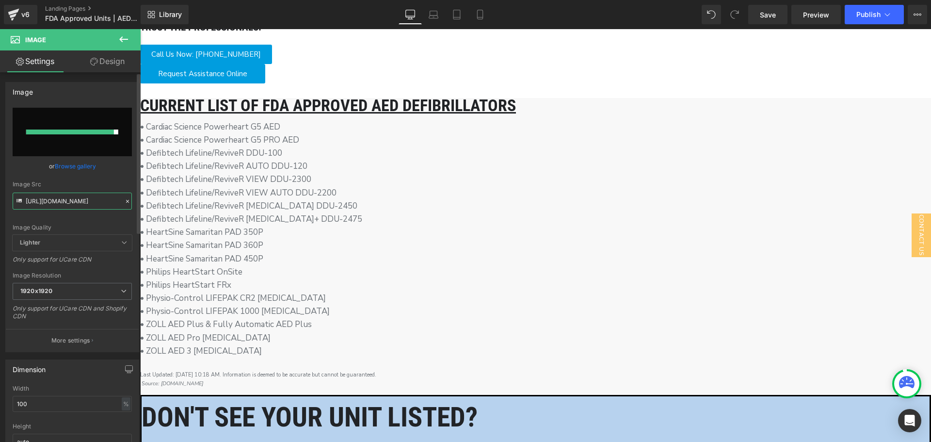
scroll to position [0, 222]
type input "[URL][DOMAIN_NAME]"
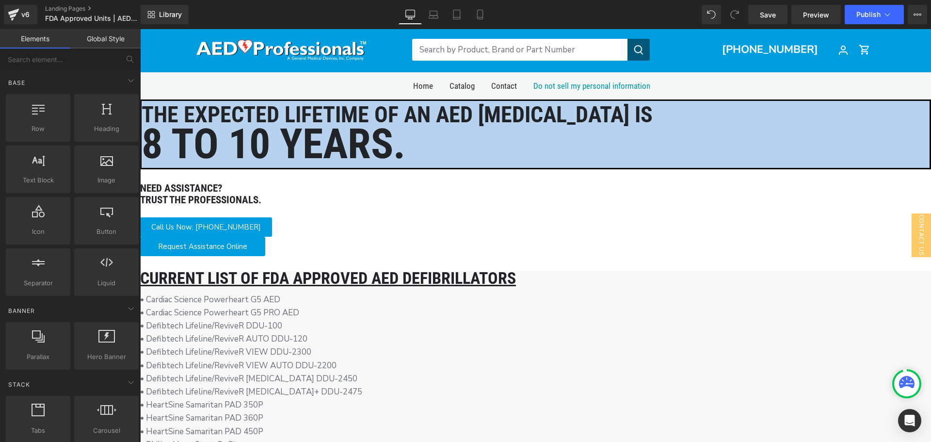
scroll to position [0, 0]
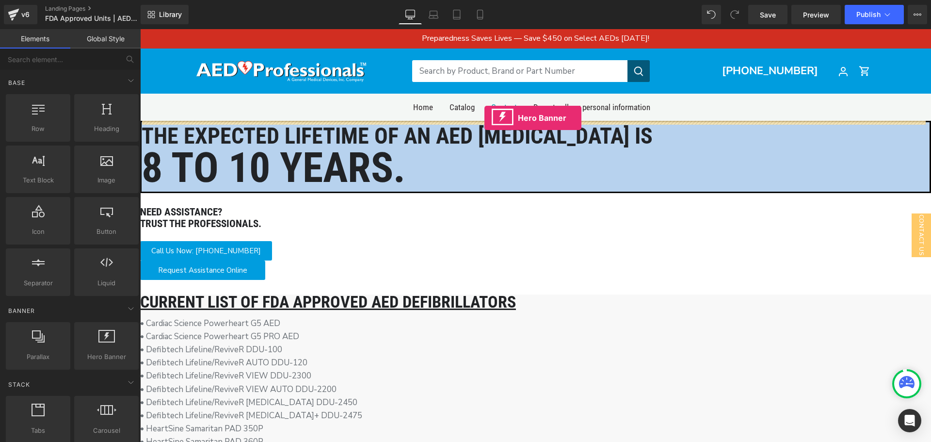
drag, startPoint x: 239, startPoint y: 370, endPoint x: 484, endPoint y: 118, distance: 352.2
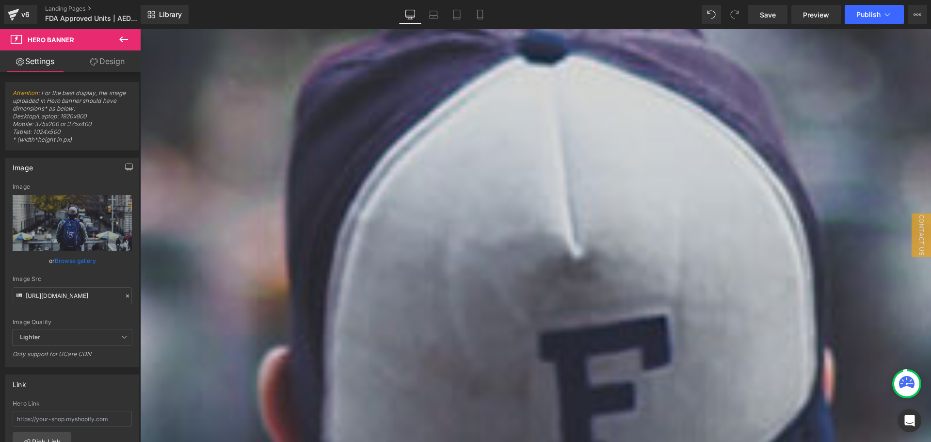
scroll to position [630, 0]
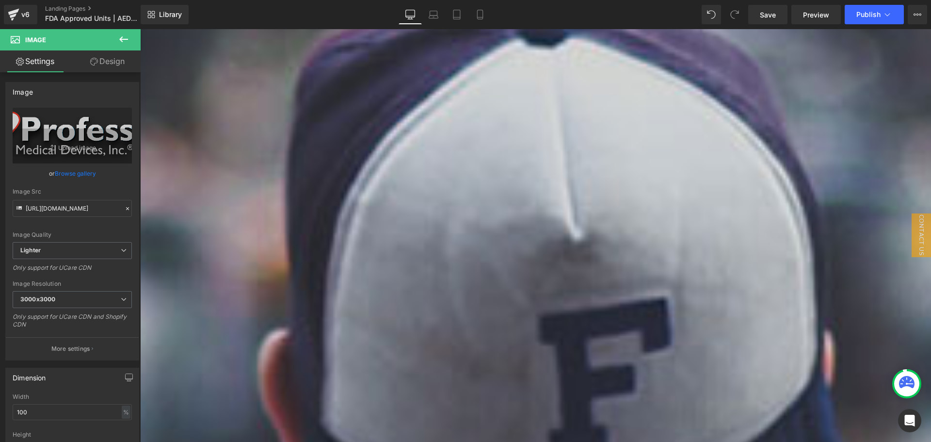
click at [140, 29] on icon at bounding box center [140, 29] width 0 height 0
click at [140, 29] on link at bounding box center [140, 29] width 0 height 0
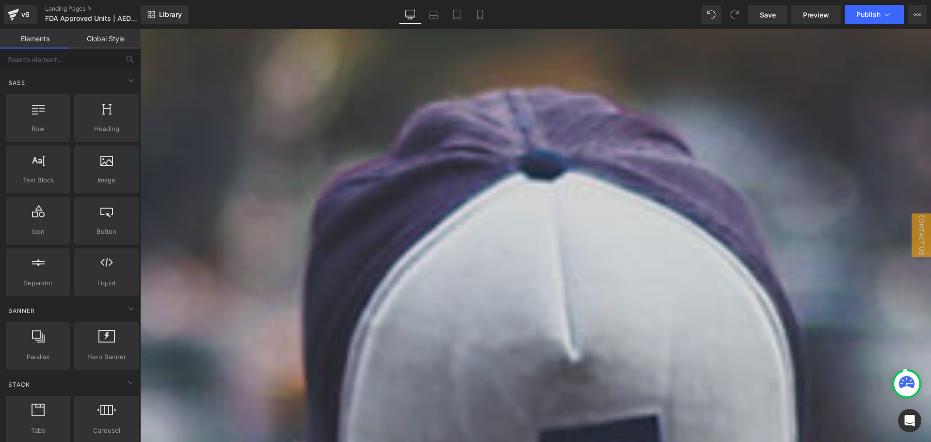
scroll to position [436, 0]
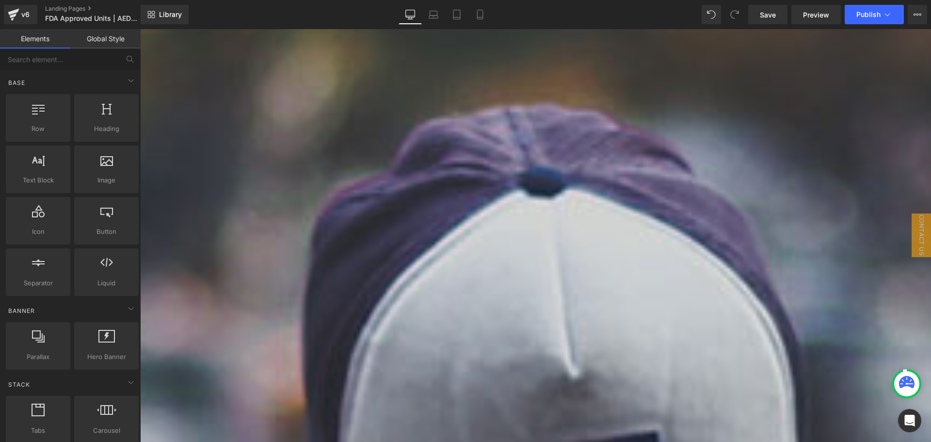
click at [448, 237] on p "• Defibtech Lifeline/ReviveR VIEW AUTO DDU-2200" at bounding box center [535, 243] width 791 height 13
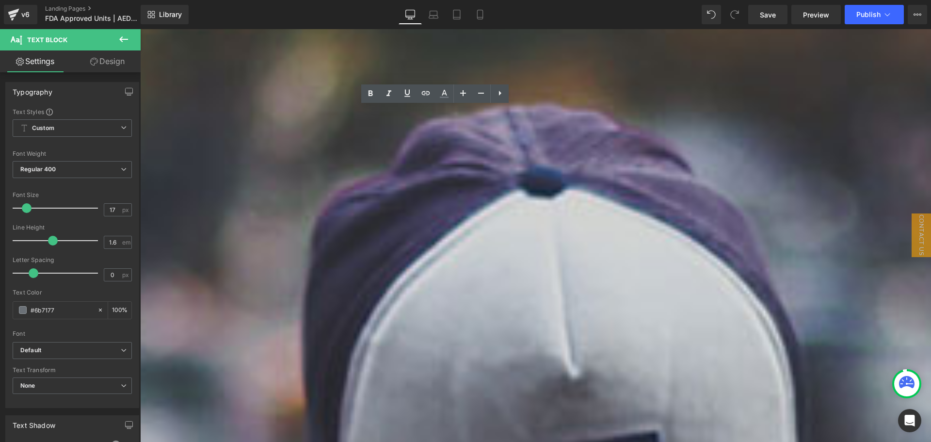
click at [449, 237] on p "• Defibtech Lifeline/ReviveR VIEW AUTO DDU-2200" at bounding box center [535, 243] width 791 height 13
drag, startPoint x: 449, startPoint y: 180, endPoint x: 251, endPoint y: 176, distance: 198.9
click at [251, 237] on p "• Defibtech Lifeline/ReviveR VIEW AUTO DDU-2200" at bounding box center [535, 243] width 791 height 13
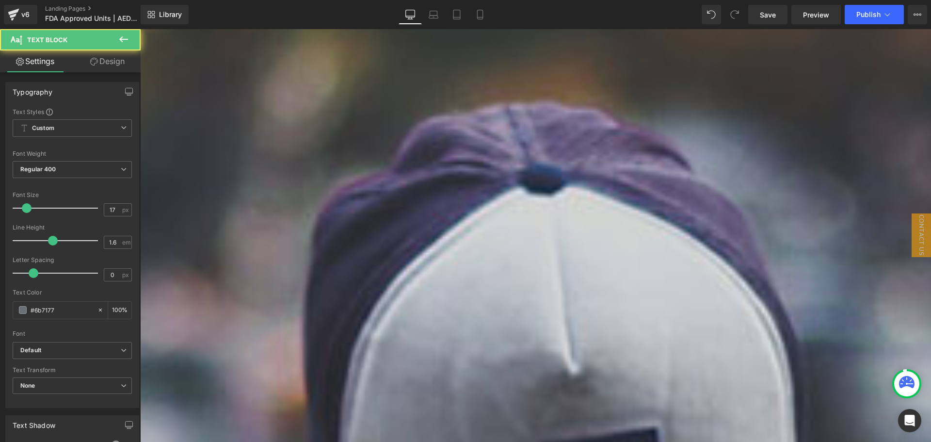
drag, startPoint x: 401, startPoint y: 191, endPoint x: 250, endPoint y: 177, distance: 150.9
click at [250, 177] on div "• Cardiac Science Powerheart G5 AED • Cardiac Science Powerheart G5 PRO AED • D…" at bounding box center [535, 289] width 791 height 237
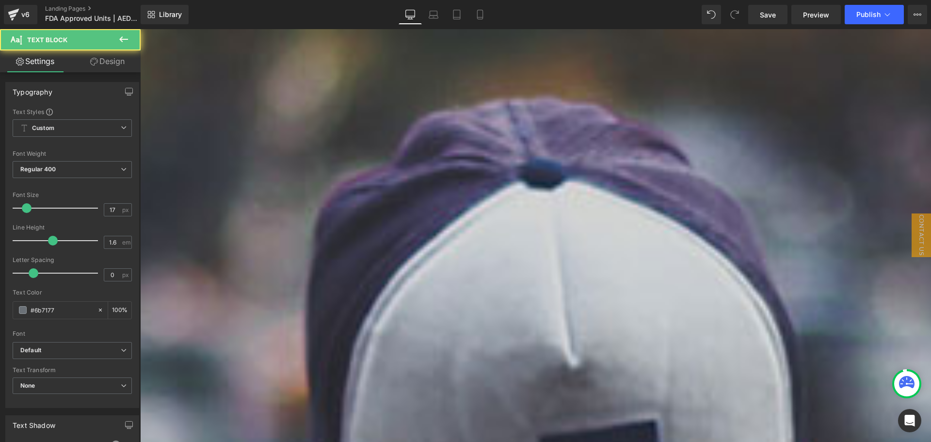
drag, startPoint x: 296, startPoint y: 274, endPoint x: 426, endPoint y: 271, distance: 130.0
click at [414, 329] on p "• ZOLL AED Plus & Fully Automatic AED Plus" at bounding box center [535, 335] width 791 height 13
click at [441, 329] on p "• ZOLL AED Plus & Fully Automatic AED Plus" at bounding box center [535, 335] width 791 height 13
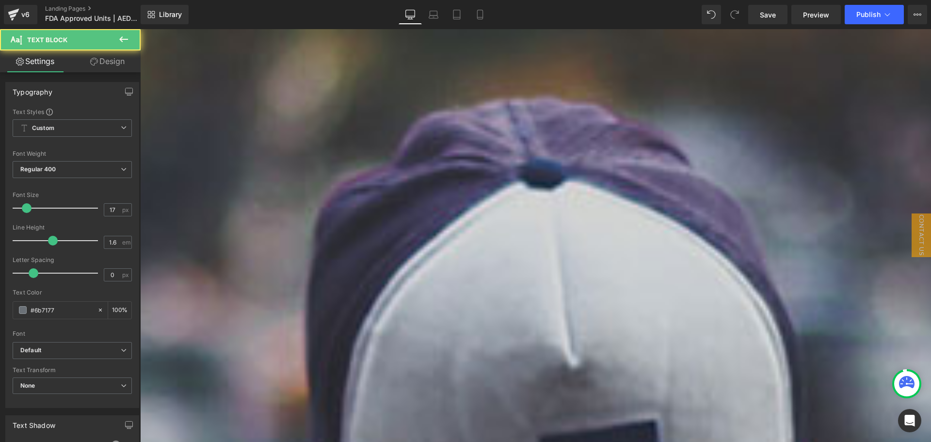
drag, startPoint x: 353, startPoint y: 299, endPoint x: 181, endPoint y: 297, distance: 171.2
click at [324, 355] on p "• ZOLL AED 3 [MEDICAL_DATA]" at bounding box center [535, 361] width 791 height 13
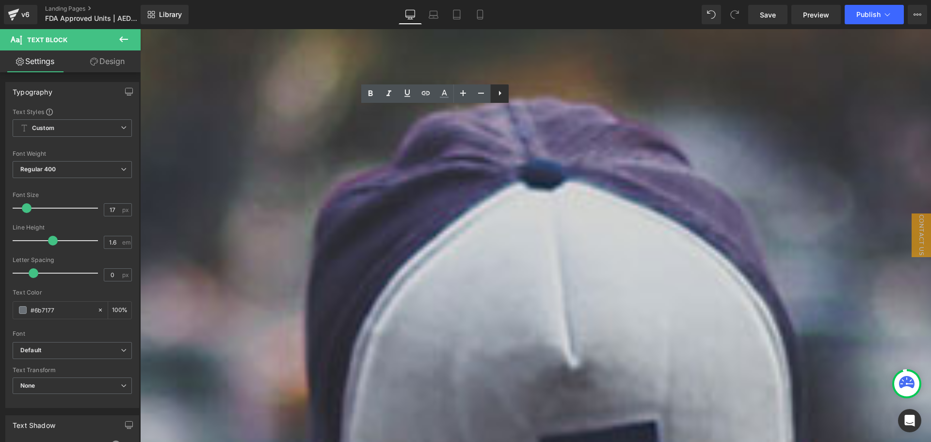
click at [498, 88] on icon at bounding box center [500, 93] width 12 height 12
click at [410, 92] on icon at bounding box center [407, 93] width 8 height 4
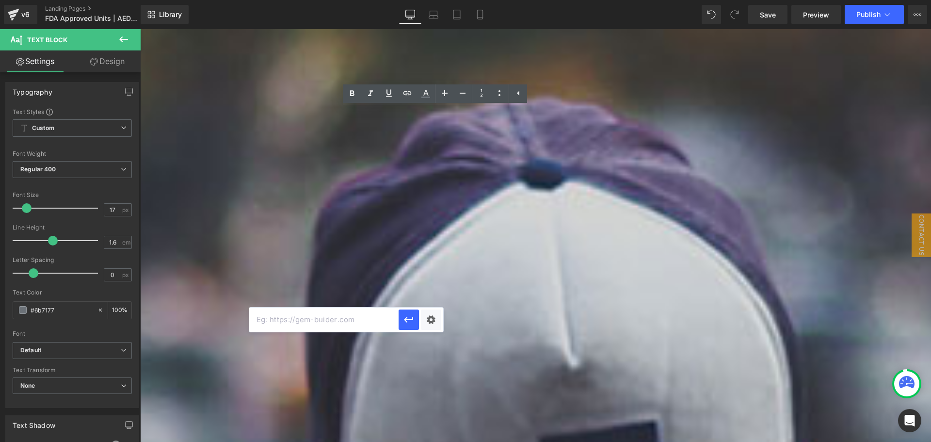
click at [326, 320] on input "text" at bounding box center [323, 319] width 149 height 24
paste input "[URL][DOMAIN_NAME]"
type input "[URL][DOMAIN_NAME]"
click at [406, 319] on icon "button" at bounding box center [409, 320] width 12 height 12
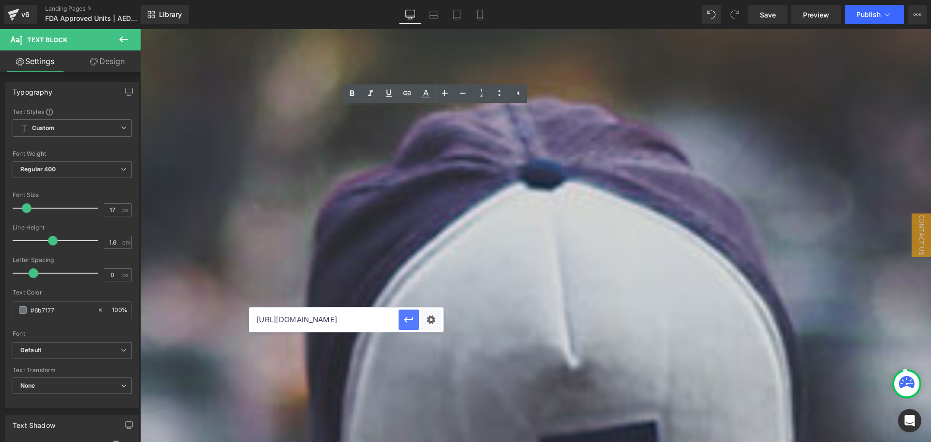
scroll to position [0, 0]
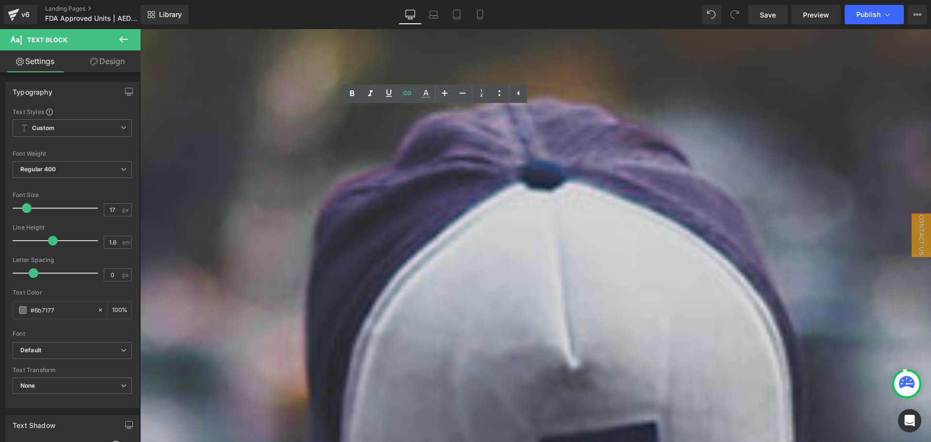
click at [447, 342] on p "• ZOLL AED Pro [MEDICAL_DATA]" at bounding box center [535, 348] width 791 height 13
click at [262, 356] on link "• ZOLL AED 3 [MEDICAL_DATA]" at bounding box center [201, 361] width 122 height 11
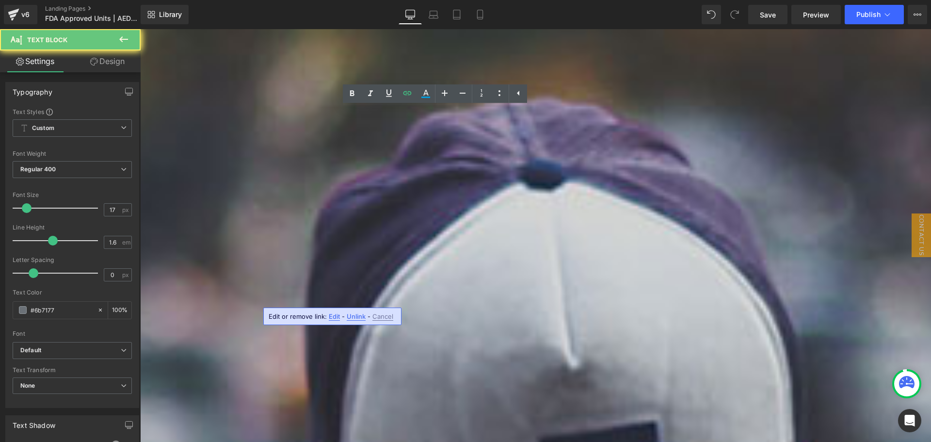
click at [403, 342] on p "• ZOLL AED Pro [MEDICAL_DATA]" at bounding box center [535, 348] width 791 height 13
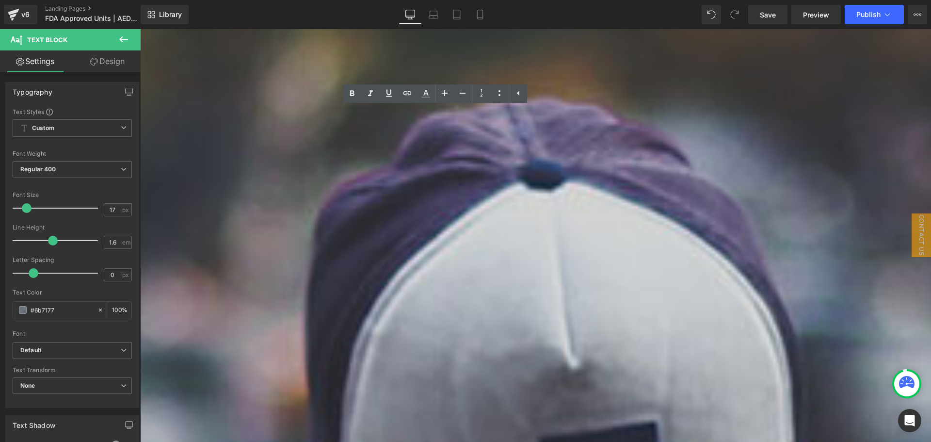
drag, startPoint x: 375, startPoint y: 286, endPoint x: 254, endPoint y: 286, distance: 121.2
click at [254, 342] on p "• ZOLL AED Pro [MEDICAL_DATA]" at bounding box center [535, 348] width 791 height 13
click at [340, 342] on p "• ZOLL AED Pro [MEDICAL_DATA]" at bounding box center [535, 348] width 791 height 13
drag, startPoint x: 356, startPoint y: 284, endPoint x: 257, endPoint y: 282, distance: 99.9
click at [257, 342] on p "• ZOLL AED Pro [MEDICAL_DATA]" at bounding box center [535, 348] width 791 height 13
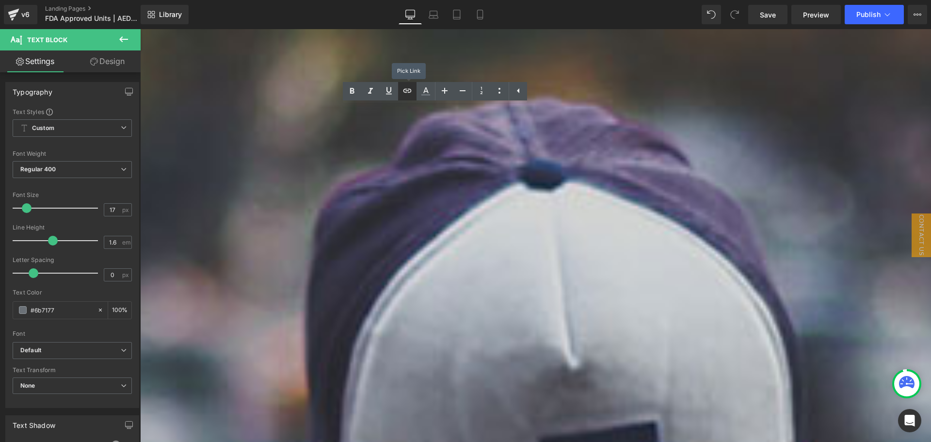
click at [412, 91] on icon at bounding box center [407, 91] width 12 height 12
click at [334, 342] on p "• ZOLL AED Pro [MEDICAL_DATA]" at bounding box center [535, 348] width 791 height 13
drag, startPoint x: 356, startPoint y: 283, endPoint x: 255, endPoint y: 283, distance: 100.9
click at [255, 342] on p "• ZOLL AED Pro [MEDICAL_DATA]" at bounding box center [535, 348] width 791 height 13
click at [411, 96] on icon at bounding box center [407, 91] width 12 height 12
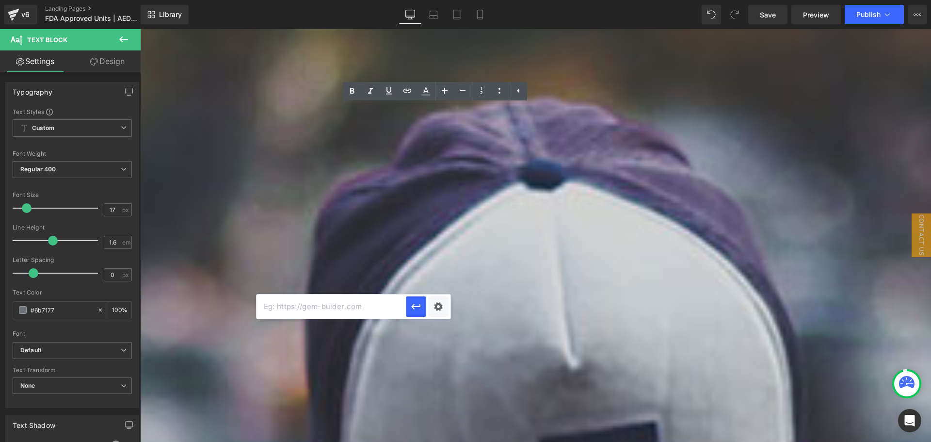
click at [309, 297] on input "text" at bounding box center [331, 306] width 149 height 24
paste input "[URL][DOMAIN_NAME]"
click at [417, 312] on icon "button" at bounding box center [416, 307] width 12 height 12
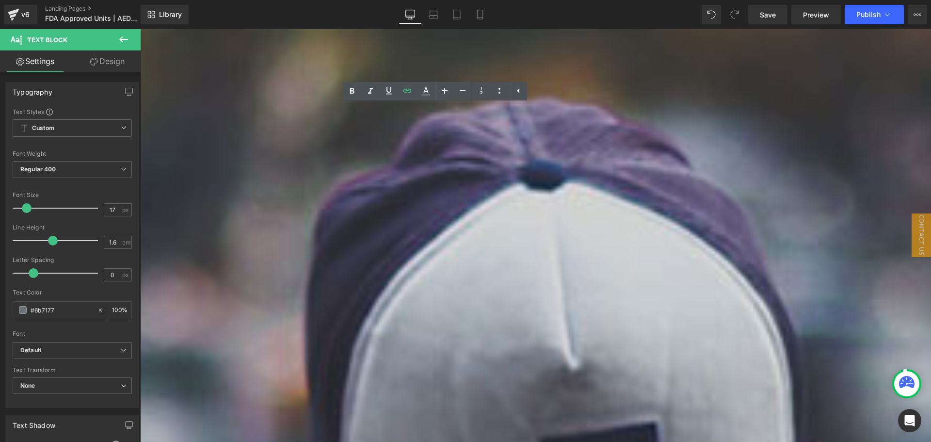
drag, startPoint x: 393, startPoint y: 267, endPoint x: 391, endPoint y: 275, distance: 8.4
click at [389, 329] on p "• ZOLL AED Plus & Fully Automatic AED Plus" at bounding box center [535, 335] width 791 height 13
click at [429, 342] on p "• ZOLL AED Pro [MEDICAL_DATA]" at bounding box center [535, 348] width 791 height 13
drag, startPoint x: 426, startPoint y: 274, endPoint x: 324, endPoint y: 276, distance: 101.9
click at [324, 329] on p "• ZOLL AED Plus & Fully Automatic AED Plus" at bounding box center [535, 335] width 791 height 13
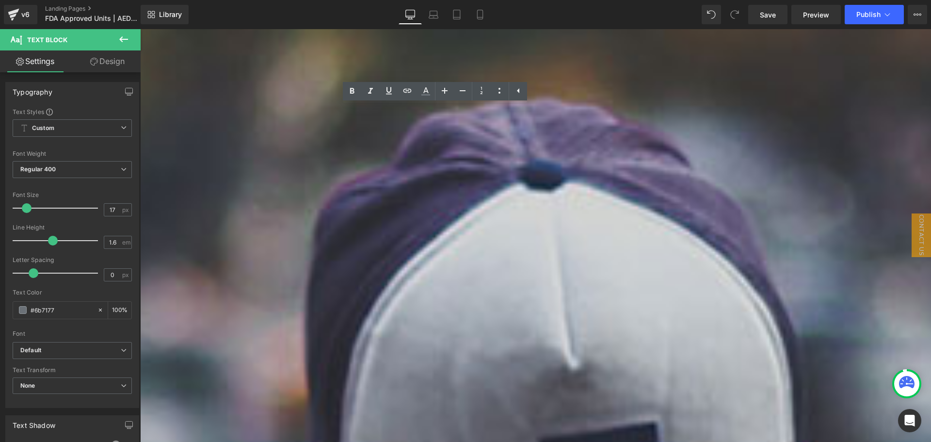
click at [323, 329] on p "• ZOLL AED Plus & Fully Automatic AED Plus" at bounding box center [535, 335] width 791 height 13
drag, startPoint x: 323, startPoint y: 272, endPoint x: 312, endPoint y: 272, distance: 11.2
click at [312, 329] on p "• ZOLL AED Plus & Fully Automatic AED Plus" at bounding box center [535, 335] width 791 height 13
click at [320, 329] on p "• ZOLL AED Plus & Fully Automatic AED Plus" at bounding box center [535, 335] width 791 height 13
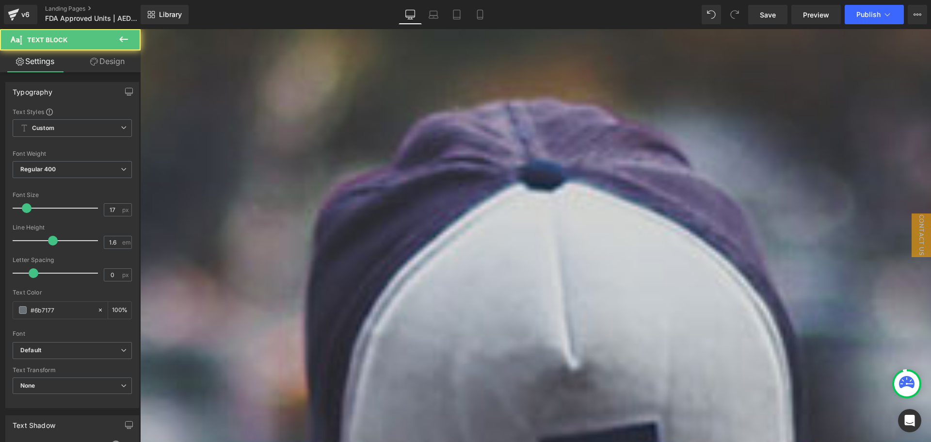
drag, startPoint x: 412, startPoint y: 271, endPoint x: 378, endPoint y: 272, distance: 33.5
click at [378, 329] on p "• ZOLL AED Plus Fully Automatic AED Plus" at bounding box center [535, 335] width 791 height 13
click at [316, 329] on p "• ZOLL AED Plus Fully Automatic)" at bounding box center [535, 335] width 791 height 13
drag, startPoint x: 390, startPoint y: 273, endPoint x: 255, endPoint y: 277, distance: 135.8
click at [255, 329] on p "• ZOLL AED Plus (Fully Automatic)" at bounding box center [535, 335] width 791 height 13
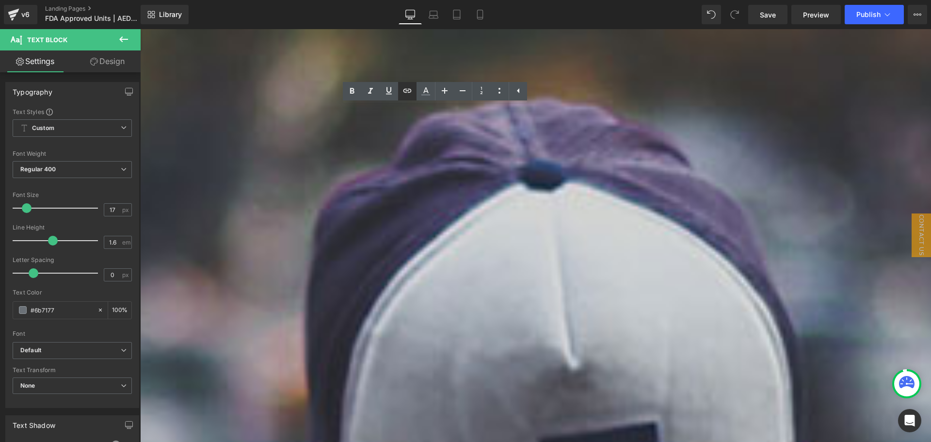
drag, startPoint x: 405, startPoint y: 86, endPoint x: 406, endPoint y: 92, distance: 6.4
click at [405, 86] on icon at bounding box center [407, 91] width 12 height 12
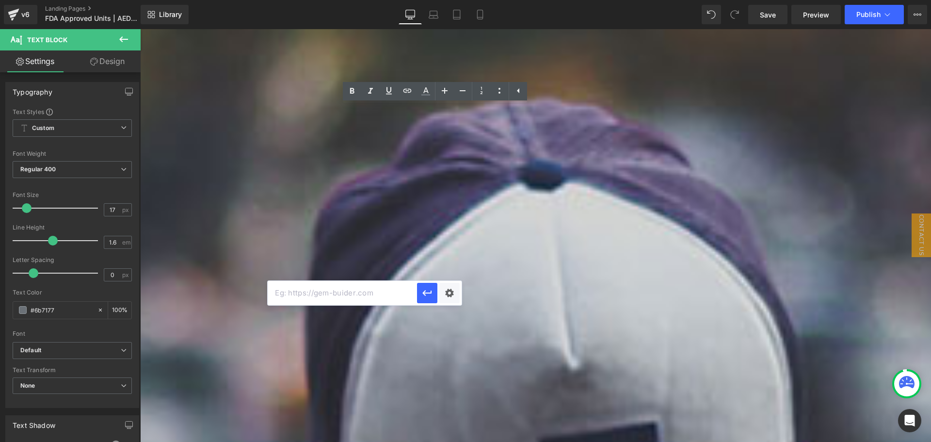
click at [375, 298] on input "text" at bounding box center [342, 293] width 149 height 24
paste input "[URL][DOMAIN_NAME]"
click at [425, 291] on icon "button" at bounding box center [426, 293] width 9 height 6
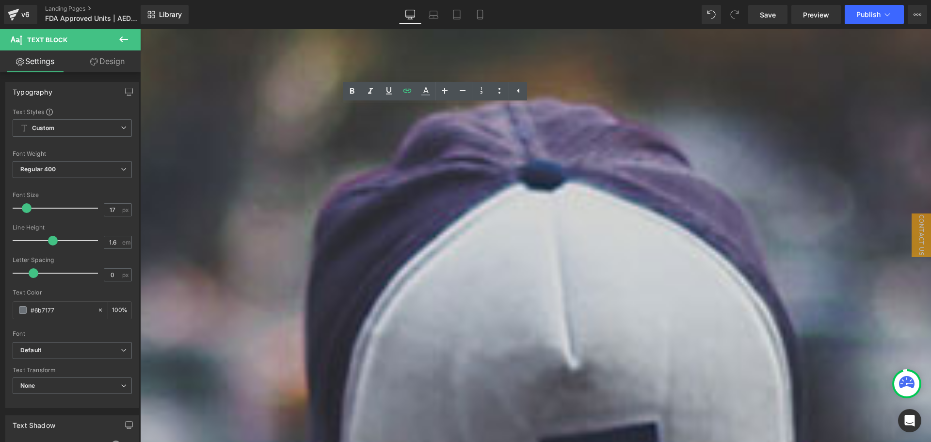
click at [396, 329] on p "• ZOLL AED Plus (Fully Automatic)" at bounding box center [535, 335] width 791 height 13
click at [442, 329] on p "• ZOLL AED Plus (Fully Automatic)" at bounding box center [535, 335] width 791 height 13
drag, startPoint x: 374, startPoint y: 272, endPoint x: 257, endPoint y: 275, distance: 117.4
click at [257, 329] on p "• ZOLL AED Plus (Fully Automatic)" at bounding box center [535, 335] width 791 height 13
copy link "ZOLL AED Plus (Fully Automatic)"
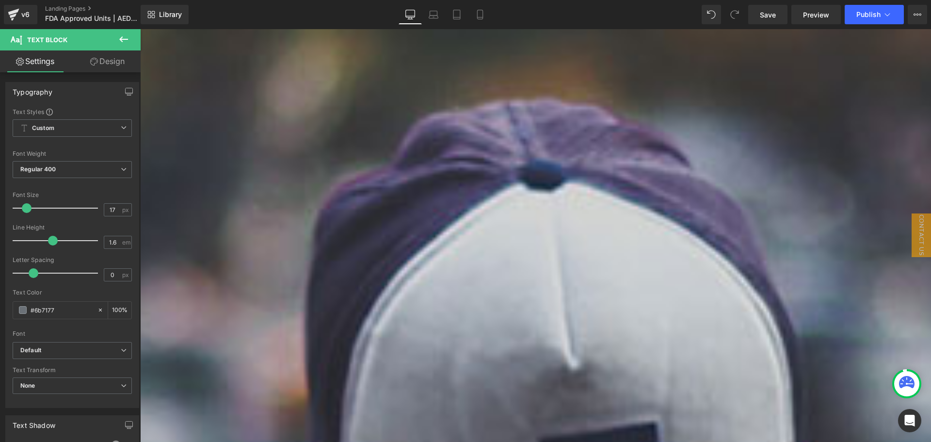
click at [361, 355] on p "• ZOLL AED 3 [MEDICAL_DATA]" at bounding box center [535, 361] width 791 height 13
drag, startPoint x: 361, startPoint y: 301, endPoint x: 259, endPoint y: 301, distance: 101.8
click at [259, 355] on p "• ZOLL AED 3 [MEDICAL_DATA]" at bounding box center [535, 361] width 791 height 13
copy link "ZOLL AED 3 [MEDICAL_DATA]"
click at [349, 355] on p "• ZOLL AED 3 [MEDICAL_DATA]" at bounding box center [535, 361] width 791 height 13
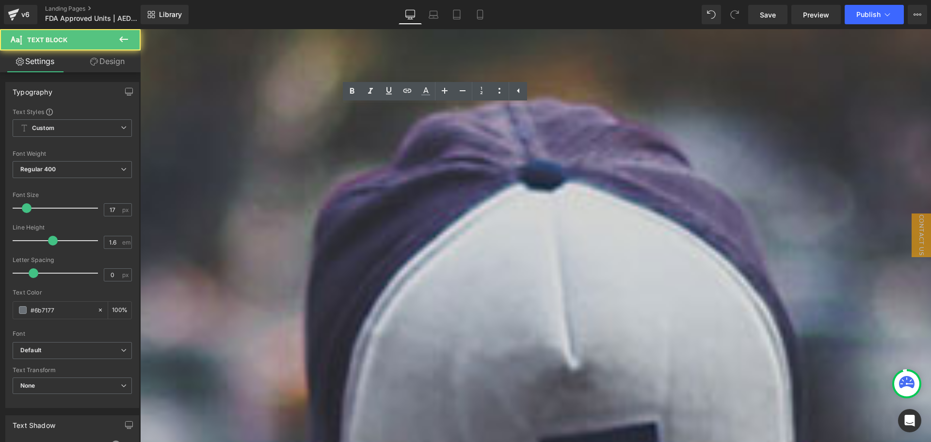
click at [365, 355] on p "• ZOLL AED 3 [MEDICAL_DATA]" at bounding box center [535, 361] width 791 height 13
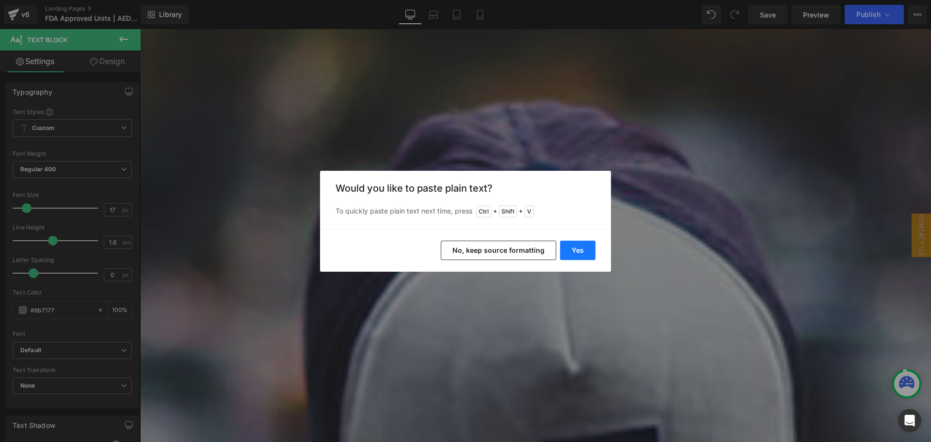
click at [569, 251] on button "Yes" at bounding box center [577, 250] width 35 height 19
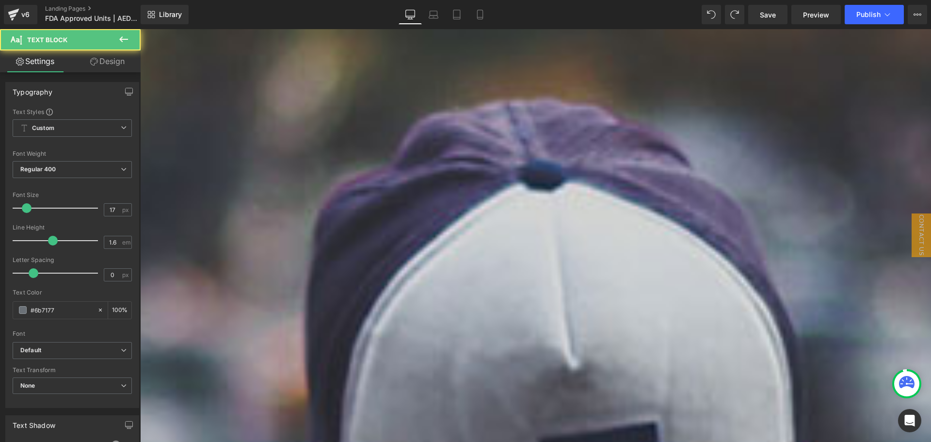
click at [356, 355] on p "• ZOLL AED 3 [MEDICAL_DATA]" at bounding box center [535, 361] width 791 height 13
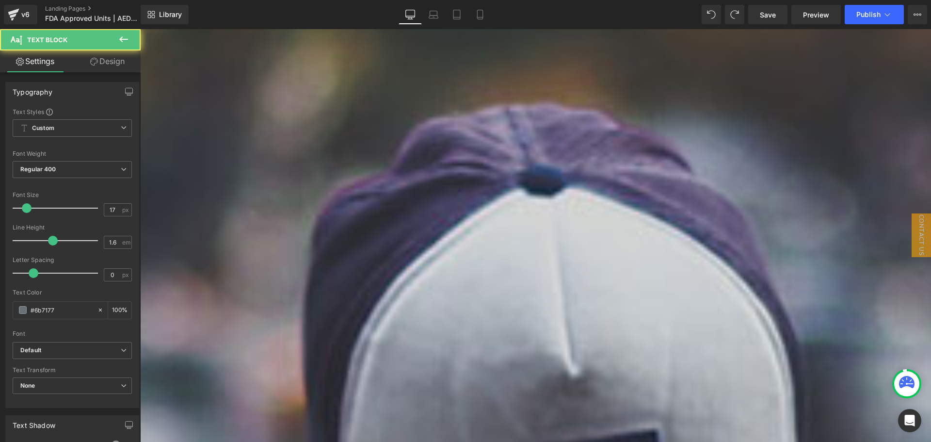
drag, startPoint x: 342, startPoint y: 313, endPoint x: 239, endPoint y: 315, distance: 103.3
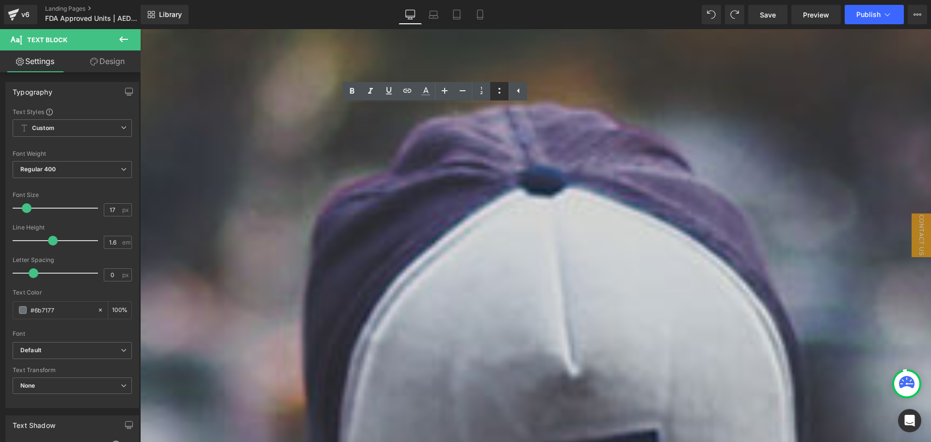
click at [504, 93] on icon at bounding box center [500, 91] width 12 height 12
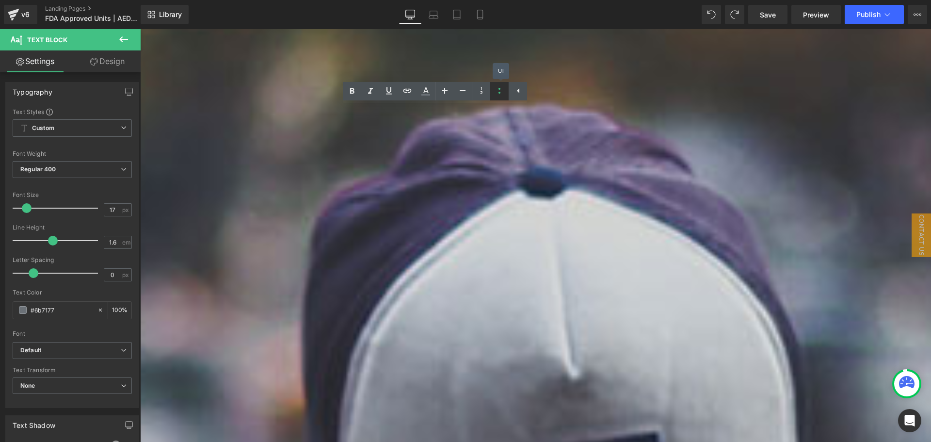
click at [501, 93] on icon at bounding box center [500, 91] width 12 height 12
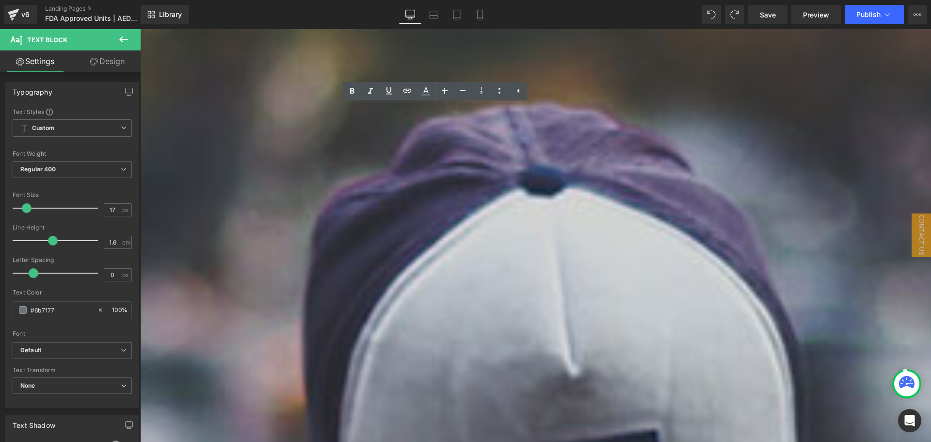
click at [334, 411] on div "Last Updated: [DATE] 10:18 AM. Information is deemed to be accurate but cannot …" at bounding box center [535, 420] width 791 height 19
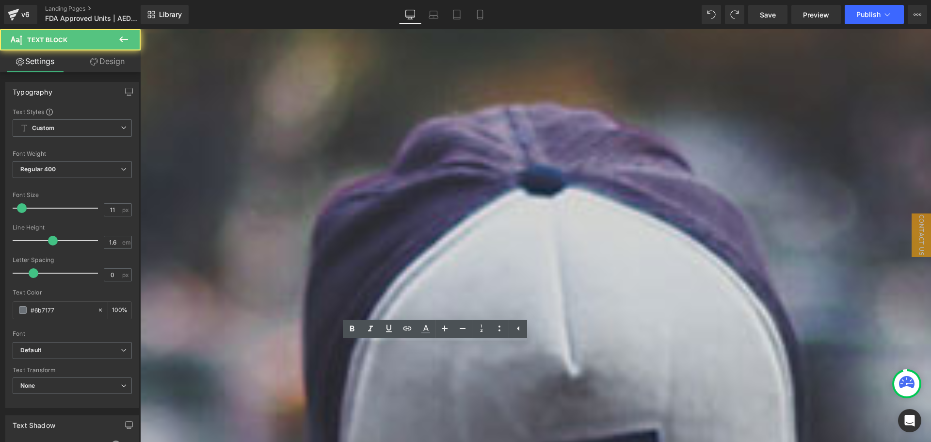
click at [349, 311] on p "• Cardiac Science Powerheart G5 AED • Cardiac Science Powerheart G5 PRO AED • D…" at bounding box center [535, 283] width 791 height 224
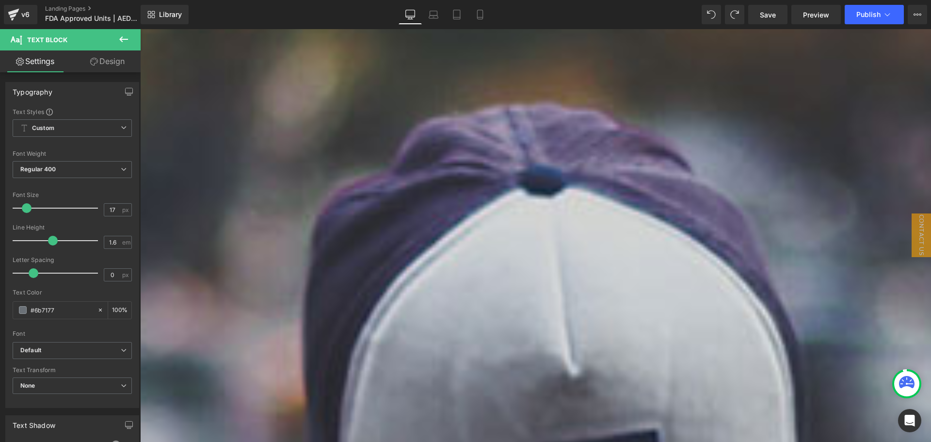
click at [263, 264] on span "• HeartSine Samaritan PAD 450P" at bounding box center [201, 269] width 123 height 11
click at [424, 276] on p "• Philips HeartStart OnSite • Philips HeartStart FRx • Physio-Control LIFEPAK C…" at bounding box center [535, 335] width 791 height 119
drag, startPoint x: 306, startPoint y: 287, endPoint x: 241, endPoint y: 291, distance: 65.1
click at [241, 291] on div "Current List of FDA Approved aed defibrillators Heading • Cardiac Science Power…" at bounding box center [535, 328] width 791 height 359
copy p "• ZOLL AED Pro [MEDICAL_DATA]"
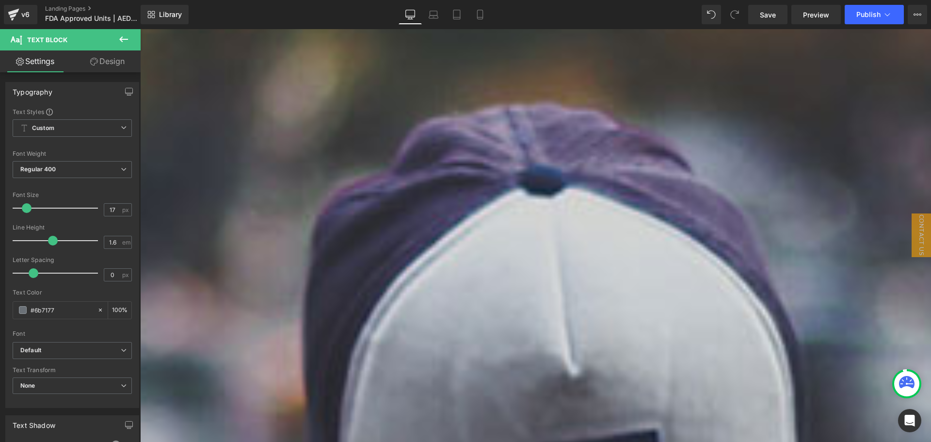
drag, startPoint x: 335, startPoint y: 323, endPoint x: 330, endPoint y: 322, distance: 5.1
click at [334, 329] on p "• ZOLL AED Plus (Fully Automatic) • ZOLL AED Pro [MEDICAL_DATA] • ZOLL AED 3 [M…" at bounding box center [535, 362] width 791 height 66
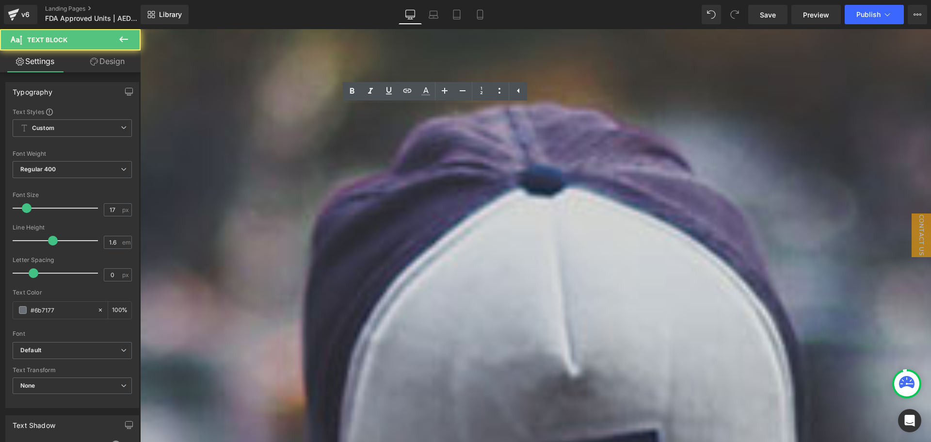
click at [313, 329] on p "• ZOLL AED Plus (Fully Automatic) • ZOLL AED Pro [MEDICAL_DATA] • ZOLL AED 3 [M…" at bounding box center [535, 362] width 791 height 66
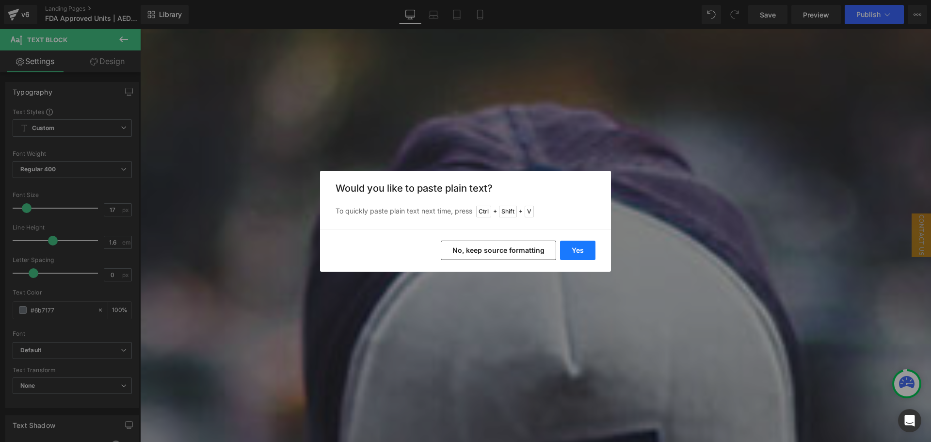
click at [576, 252] on button "Yes" at bounding box center [577, 250] width 35 height 19
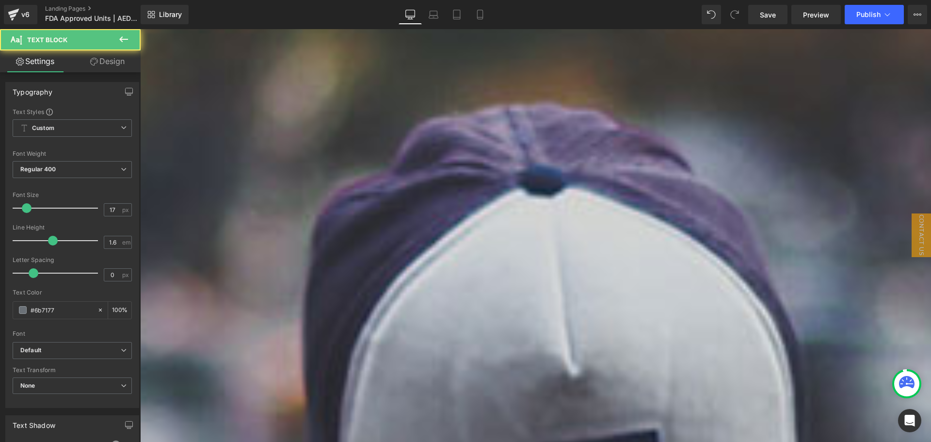
drag, startPoint x: 307, startPoint y: 312, endPoint x: 298, endPoint y: 314, distance: 9.4
click at [298, 329] on p "• ZOLL AED Plus (Fully Automatic) • ZOLL AED Pro [MEDICAL_DATA] • ZOLL AED 3 [M…" at bounding box center [535, 362] width 791 height 66
drag, startPoint x: 358, startPoint y: 315, endPoint x: 305, endPoint y: 318, distance: 52.9
click at [305, 329] on p "• ZOLL AED Plus (Fully Automatic) • ZOLL AED Pro [MEDICAL_DATA] • ZOLL AED 3 [M…" at bounding box center [535, 362] width 791 height 66
drag, startPoint x: 355, startPoint y: 311, endPoint x: 256, endPoint y: 316, distance: 99.0
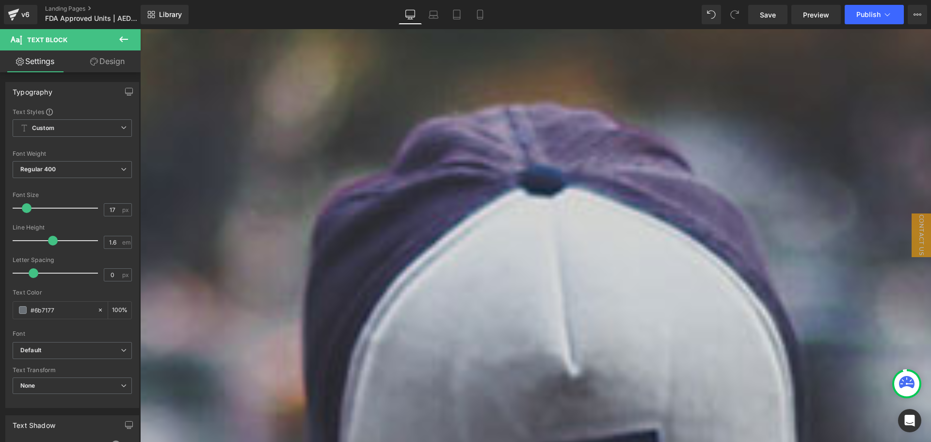
click at [256, 329] on p "• ZOLL AED Plus (Fully Automatic) • ZOLL AED Pro [MEDICAL_DATA] • ZOLL AED 3 [M…" at bounding box center [535, 362] width 791 height 66
click at [406, 99] on link at bounding box center [407, 91] width 18 height 18
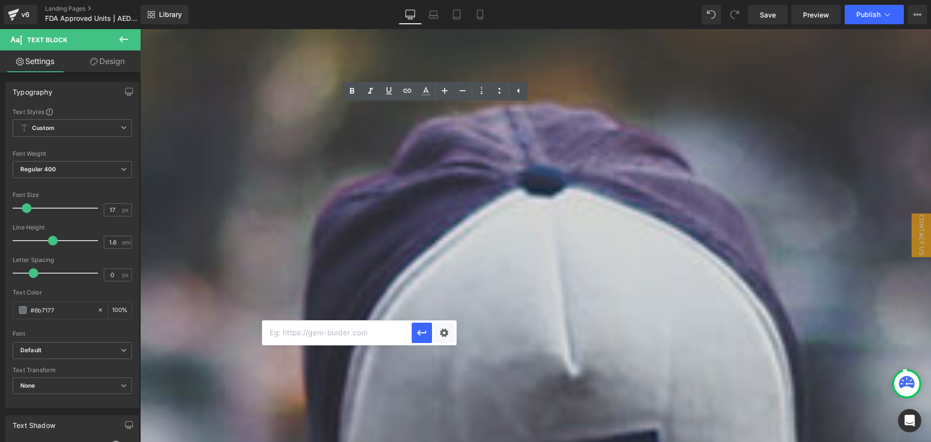
click at [343, 332] on input "text" at bounding box center [336, 333] width 149 height 24
paste input "[URL][DOMAIN_NAME]"
click at [421, 334] on icon "button" at bounding box center [422, 333] width 12 height 12
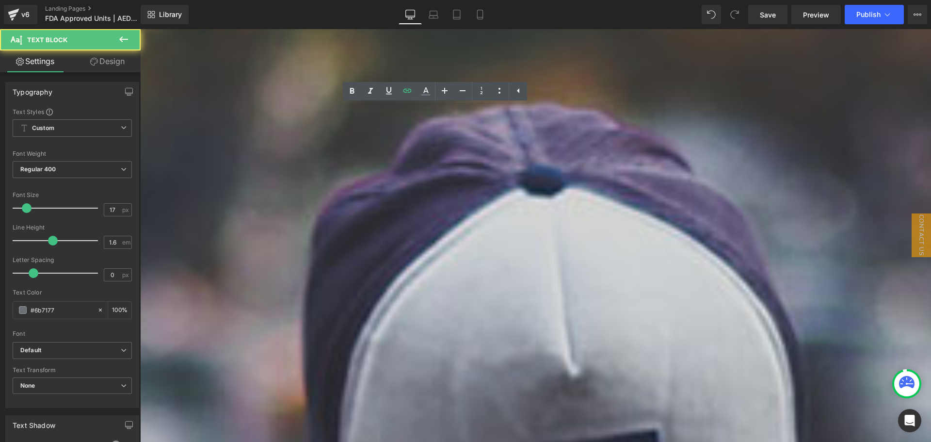
drag, startPoint x: 433, startPoint y: 242, endPoint x: 201, endPoint y: 243, distance: 231.3
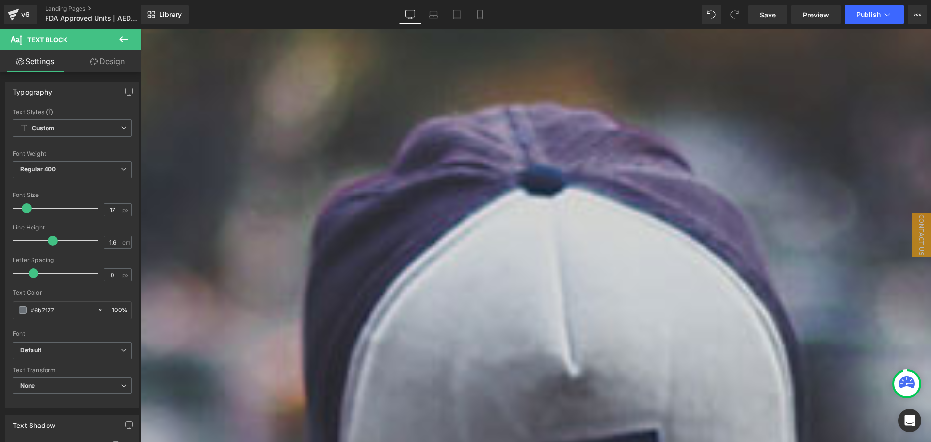
click at [420, 276] on p "• Philips HeartStart OnSite • Philips HeartStart FRx • Physio-Control LIFEPAK C…" at bounding box center [535, 302] width 791 height 53
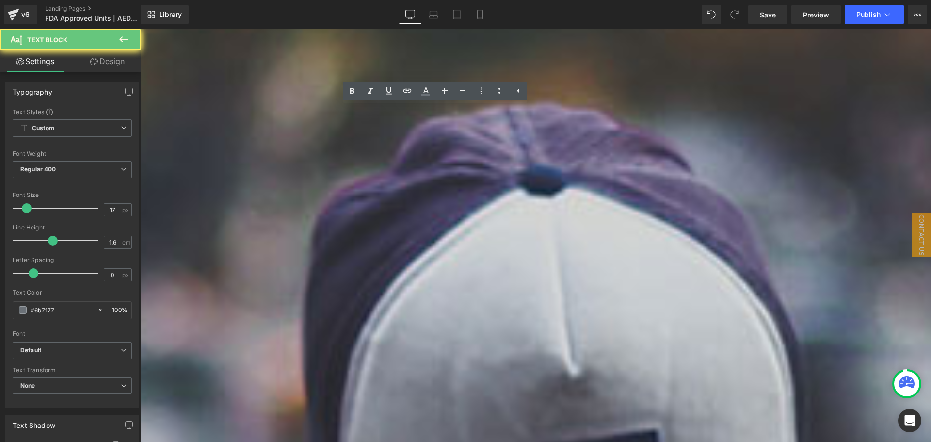
drag, startPoint x: 420, startPoint y: 248, endPoint x: 264, endPoint y: 250, distance: 156.6
click at [264, 276] on p "• Philips HeartStart OnSite • Philips HeartStart FRx • Physio-Control LIFEPAK C…" at bounding box center [535, 302] width 791 height 53
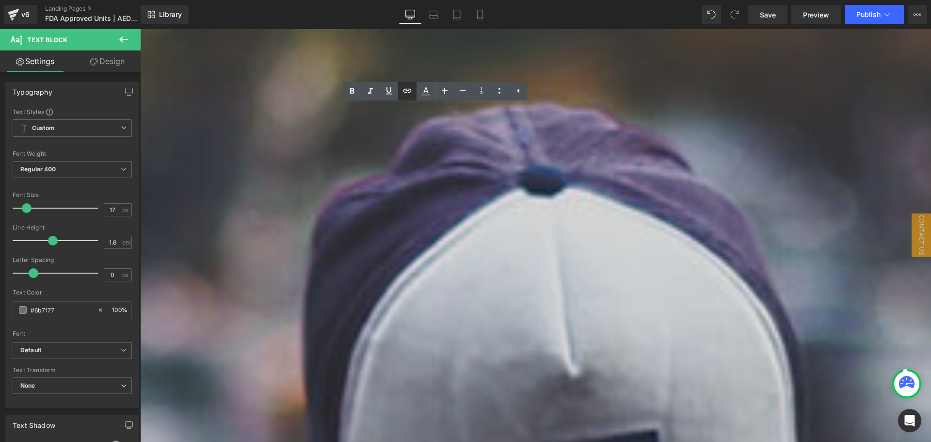
click at [400, 93] on link at bounding box center [407, 91] width 18 height 18
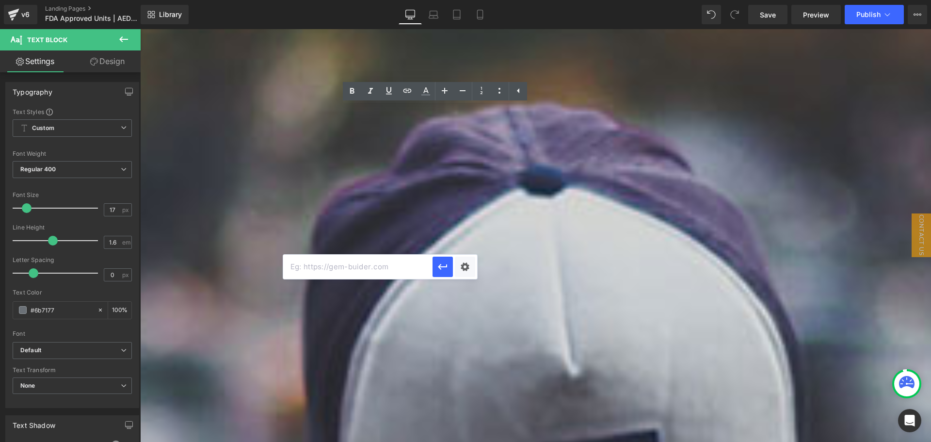
click at [357, 272] on input "text" at bounding box center [357, 267] width 149 height 24
paste input "[URL][DOMAIN_NAME]"
type input "[URL][DOMAIN_NAME]"
click at [446, 266] on icon "button" at bounding box center [442, 267] width 9 height 6
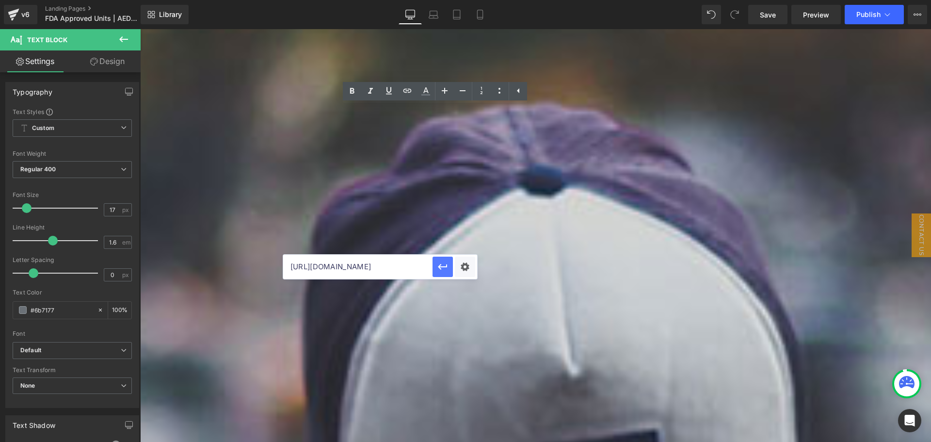
scroll to position [0, 0]
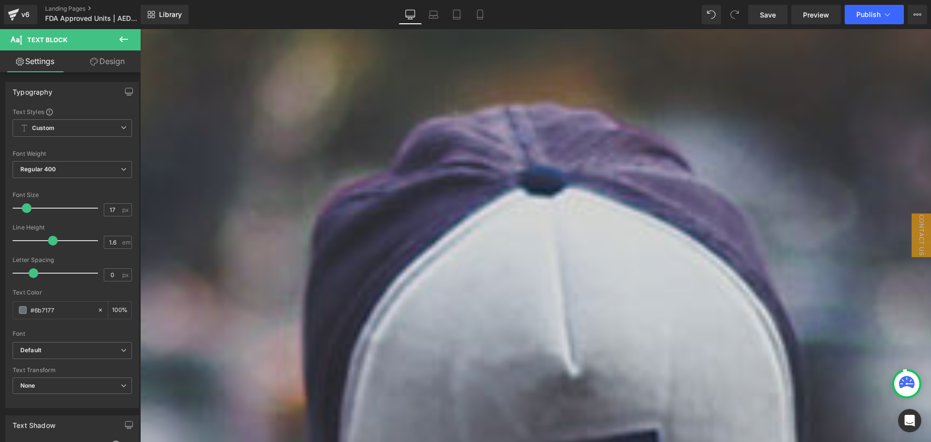
drag, startPoint x: 422, startPoint y: 255, endPoint x: 256, endPoint y: 262, distance: 166.5
click at [256, 276] on p "• Philips HeartStart OnSite • Philips HeartStart FRx • Physio-Control LIFEPAK C…" at bounding box center [535, 302] width 791 height 53
click at [409, 93] on icon at bounding box center [407, 91] width 12 height 12
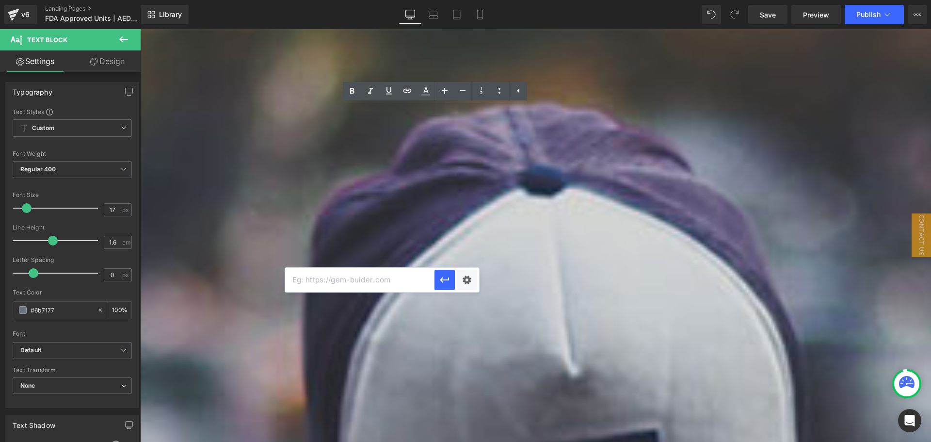
click at [352, 278] on input "text" at bounding box center [359, 280] width 149 height 24
paste input "[URL][DOMAIN_NAME]"
type input "[URL][DOMAIN_NAME]"
click at [445, 282] on icon "button" at bounding box center [445, 280] width 12 height 12
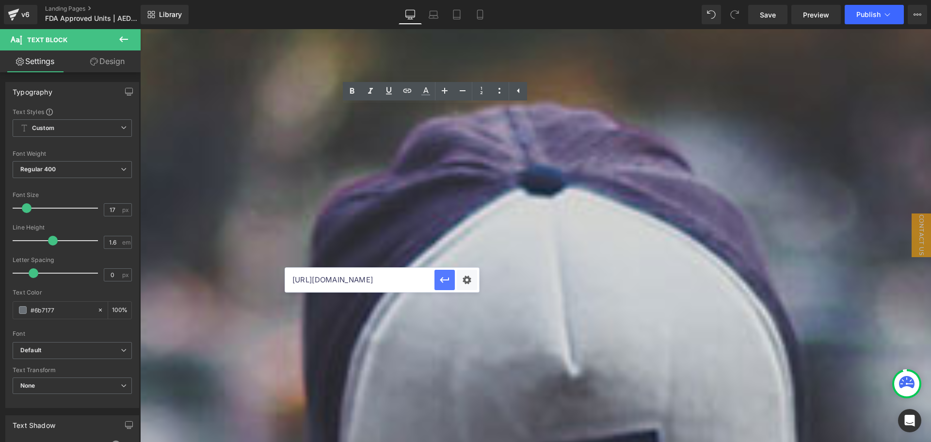
scroll to position [0, 0]
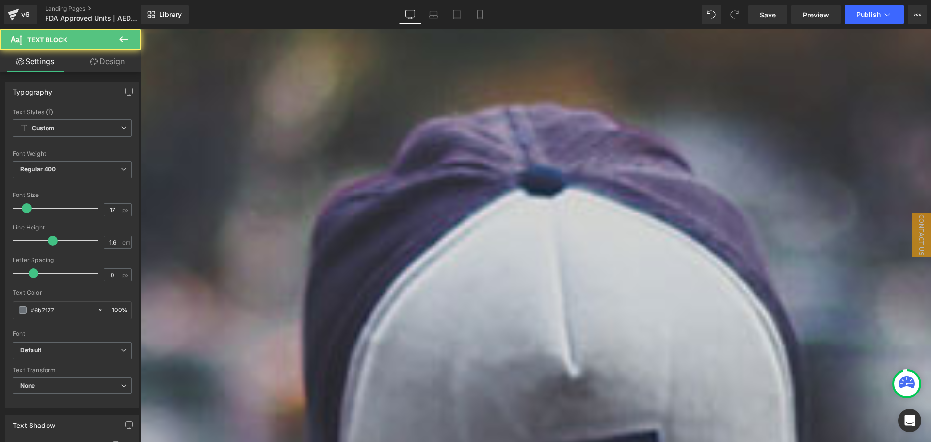
drag, startPoint x: 353, startPoint y: 232, endPoint x: 252, endPoint y: 228, distance: 101.0
click at [252, 279] on p "• Philips HeartStart OnSite • Philips HeartStart FRx • Physio-Control LIFEPAK C…" at bounding box center [535, 305] width 791 height 53
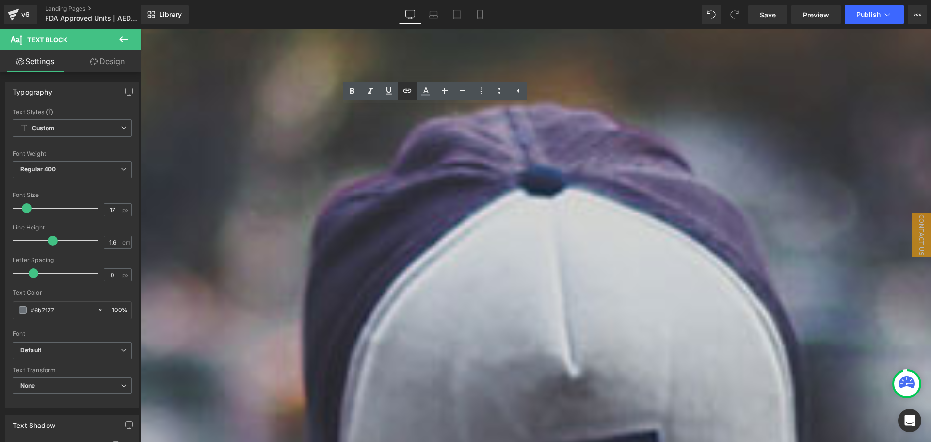
click at [413, 91] on icon at bounding box center [407, 91] width 12 height 12
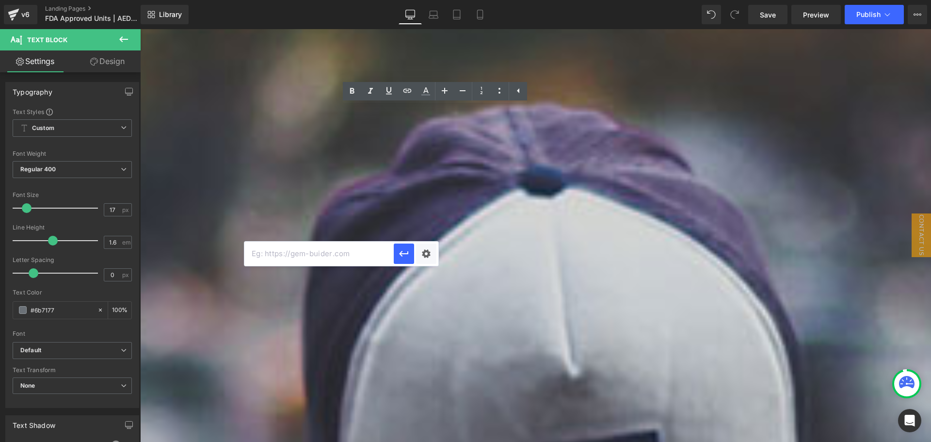
click at [330, 254] on input "text" at bounding box center [318, 253] width 149 height 24
paste input "[URL][DOMAIN_NAME]"
click at [405, 254] on icon "button" at bounding box center [403, 254] width 9 height 6
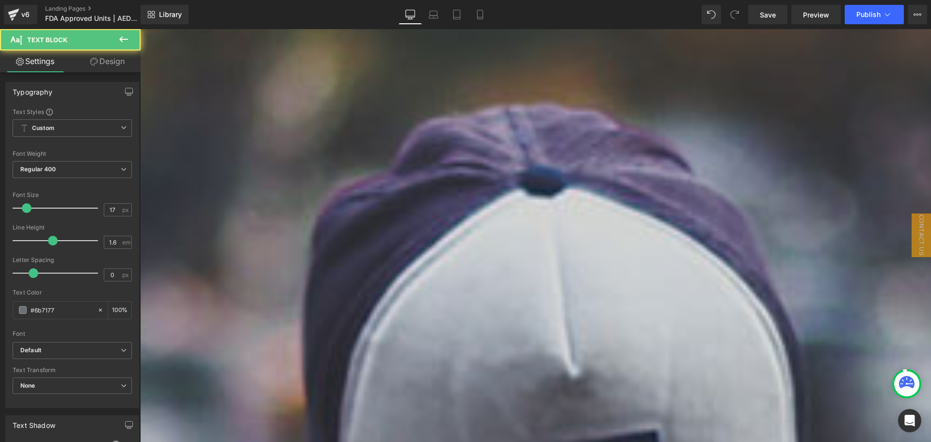
drag, startPoint x: 361, startPoint y: 220, endPoint x: 253, endPoint y: 224, distance: 107.7
click at [253, 279] on p "• Philips HeartStart OnSite • Philips HeartStart FRx • Physio-Control LIFEPAK C…" at bounding box center [535, 305] width 791 height 53
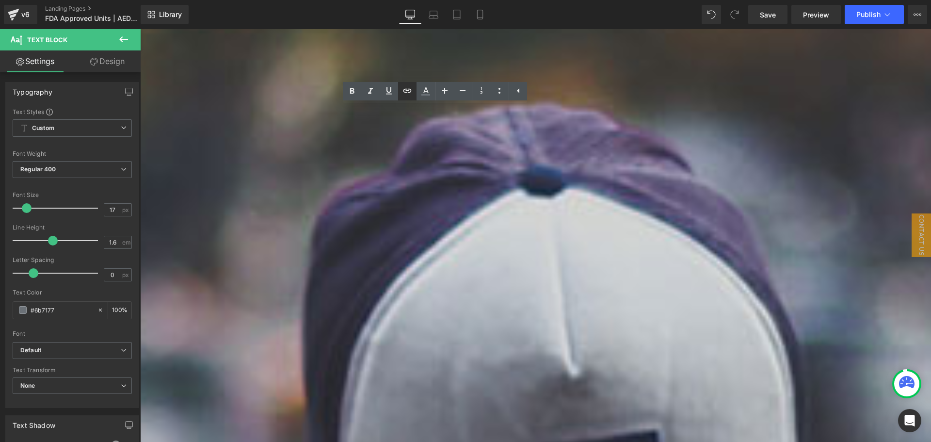
click at [407, 93] on icon at bounding box center [407, 91] width 8 height 4
drag, startPoint x: 366, startPoint y: 223, endPoint x: 256, endPoint y: 221, distance: 109.6
click at [256, 279] on p "• Philips HeartStart OnSite • Philips HeartStart FRx • Physio-Control LIFEPAK C…" at bounding box center [535, 305] width 791 height 53
click at [403, 91] on icon at bounding box center [407, 91] width 8 height 4
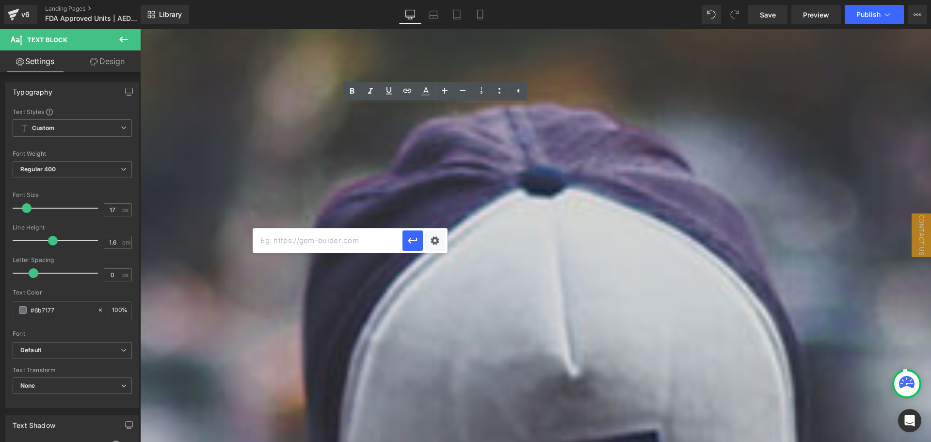
click at [357, 240] on input "text" at bounding box center [327, 240] width 149 height 24
paste input "[URL][DOMAIN_NAME]"
click at [416, 246] on icon "button" at bounding box center [413, 241] width 12 height 12
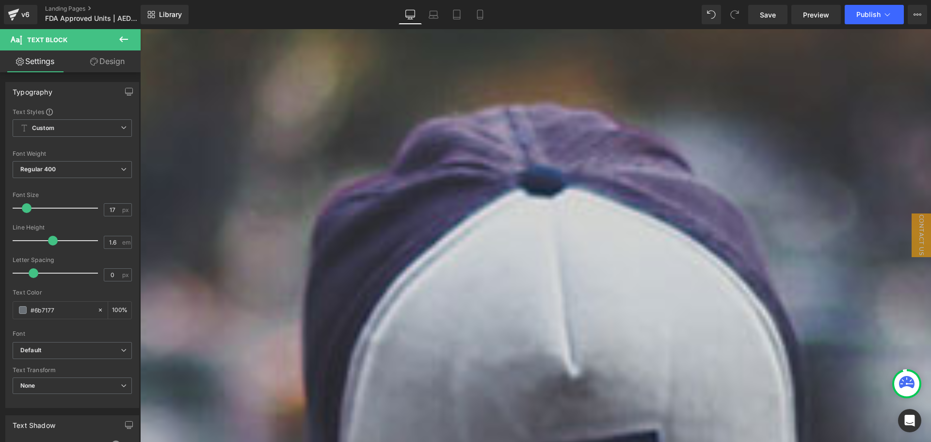
drag, startPoint x: 383, startPoint y: 179, endPoint x: 254, endPoint y: 184, distance: 129.6
click at [254, 184] on p "• Cardiac Science Powerheart G5 AED • Cardiac Science Powerheart G5 PRO AED • D…" at bounding box center [535, 227] width 791 height 106
click at [403, 90] on icon at bounding box center [407, 91] width 12 height 12
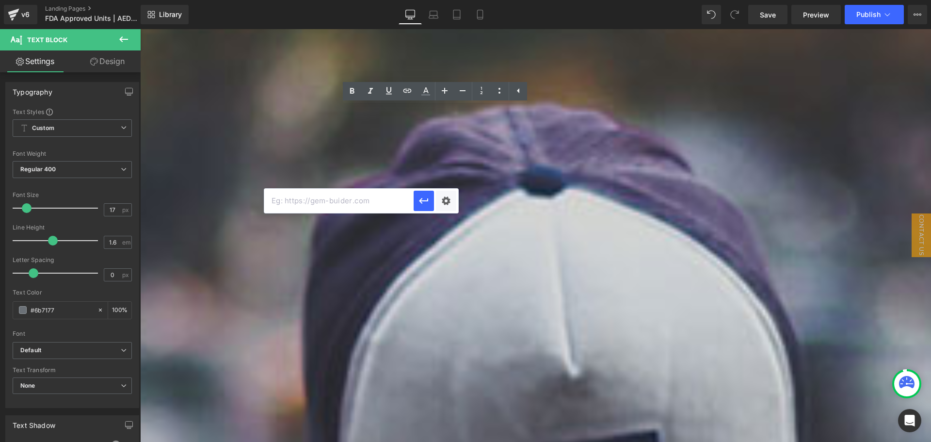
click at [386, 209] on input "text" at bounding box center [338, 201] width 149 height 24
paste input "[URL][DOMAIN_NAME]"
type input "[URL][DOMAIN_NAME]"
click at [426, 203] on icon "button" at bounding box center [424, 201] width 12 height 12
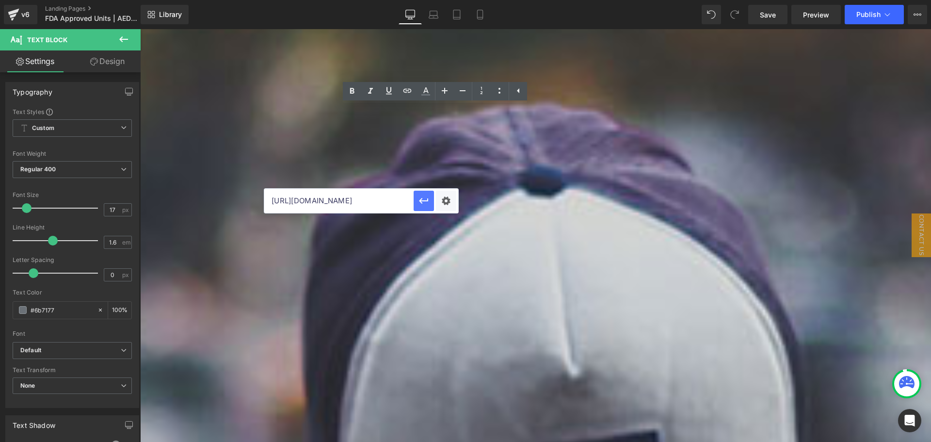
scroll to position [0, 0]
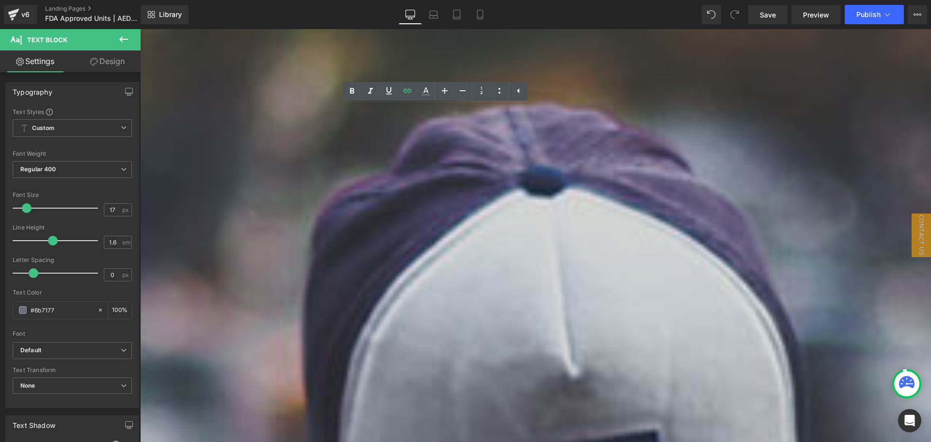
drag, startPoint x: 372, startPoint y: 195, endPoint x: 257, endPoint y: 193, distance: 115.4
click at [257, 254] on span "• HeartSine Samaritan PAD 360P" at bounding box center [201, 259] width 123 height 11
click at [404, 95] on icon at bounding box center [407, 91] width 12 height 12
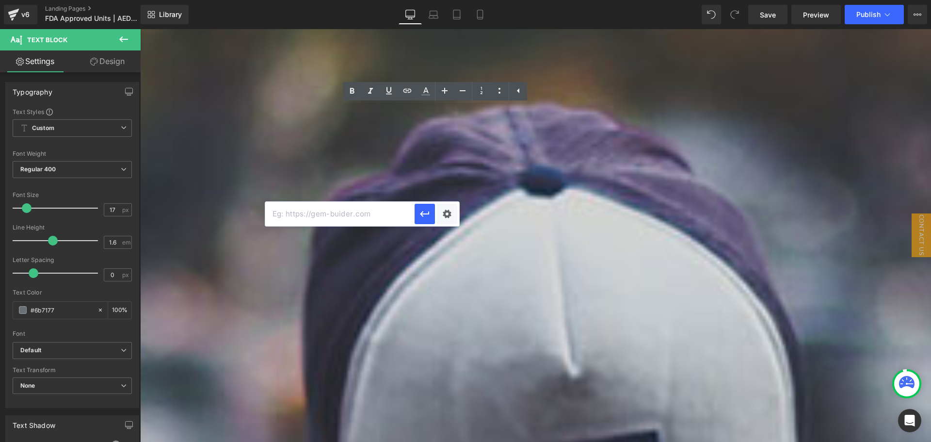
click at [370, 221] on input "text" at bounding box center [339, 214] width 149 height 24
paste input "[URL][DOMAIN_NAME]"
type input "[URL][DOMAIN_NAME]"
click at [425, 214] on icon "button" at bounding box center [424, 214] width 9 height 6
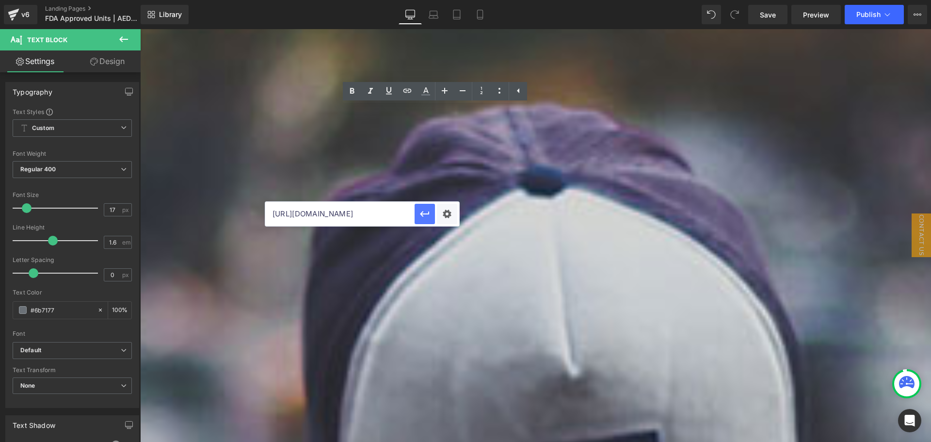
scroll to position [0, 0]
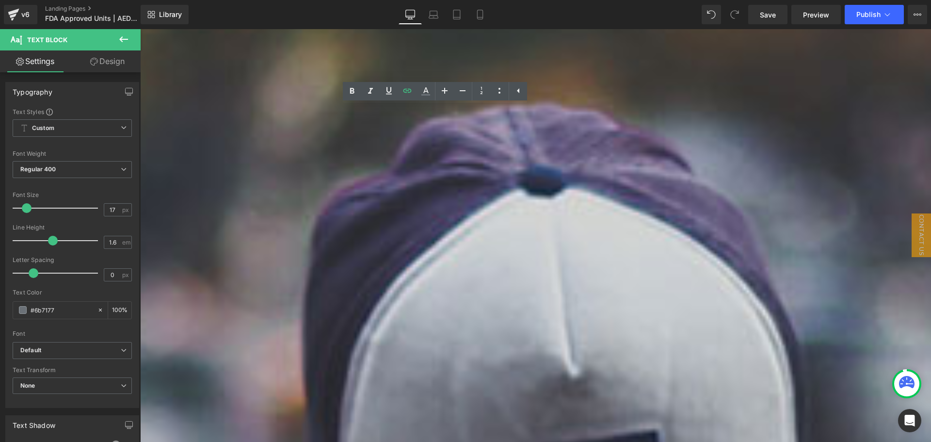
drag, startPoint x: 395, startPoint y: 203, endPoint x: 257, endPoint y: 211, distance: 138.0
click at [257, 211] on p "• Cardiac Science Powerheart G5 AED • Cardiac Science Powerheart G5 PRO AED • D…" at bounding box center [535, 227] width 791 height 106
click at [258, 267] on span "• HeartSine Samaritan PAD 450" at bounding box center [199, 272] width 118 height 11
drag, startPoint x: 371, startPoint y: 205, endPoint x: 257, endPoint y: 210, distance: 114.6
click at [257, 210] on p "• Cardiac Science Powerheart G5 AED • Cardiac Science Powerheart G5 PRO AED • D…" at bounding box center [535, 227] width 791 height 106
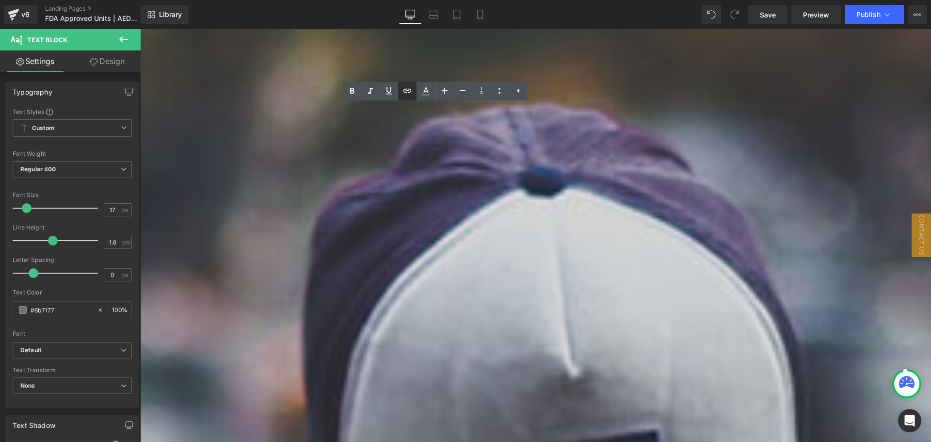
click at [405, 88] on icon at bounding box center [407, 91] width 12 height 12
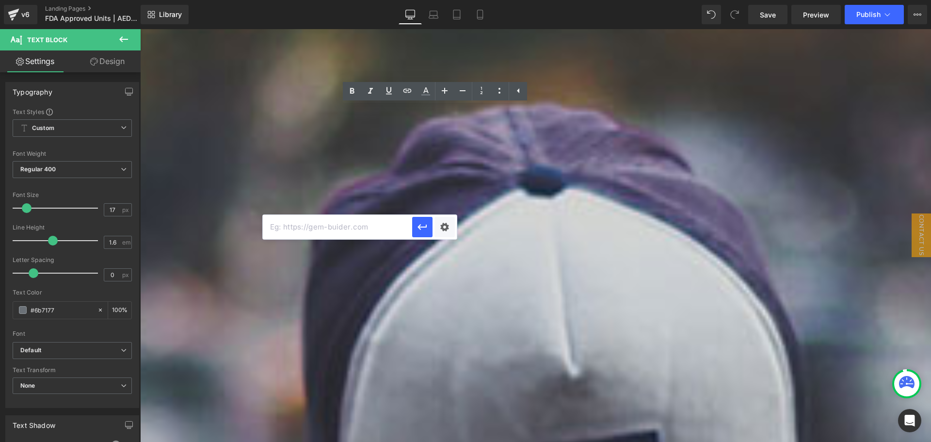
click at [348, 221] on input "text" at bounding box center [337, 227] width 149 height 24
paste input "[URL][DOMAIN_NAME]"
type input "[URL][DOMAIN_NAME]"
click at [424, 230] on icon "button" at bounding box center [423, 227] width 12 height 12
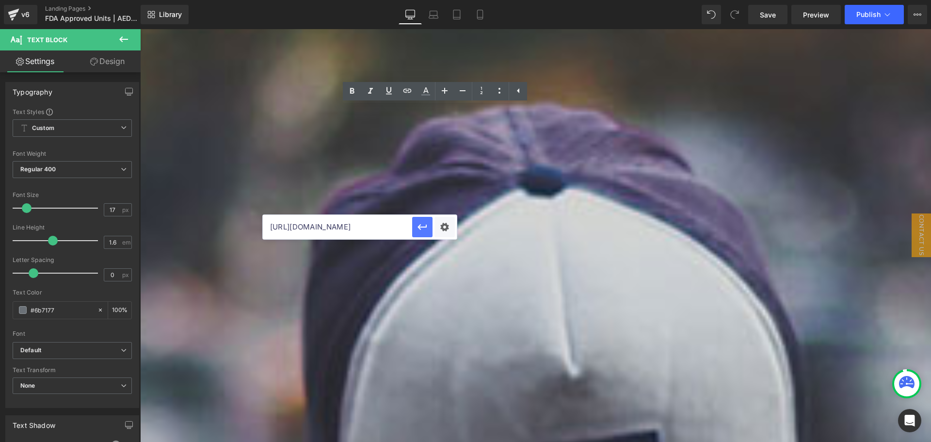
scroll to position [0, 0]
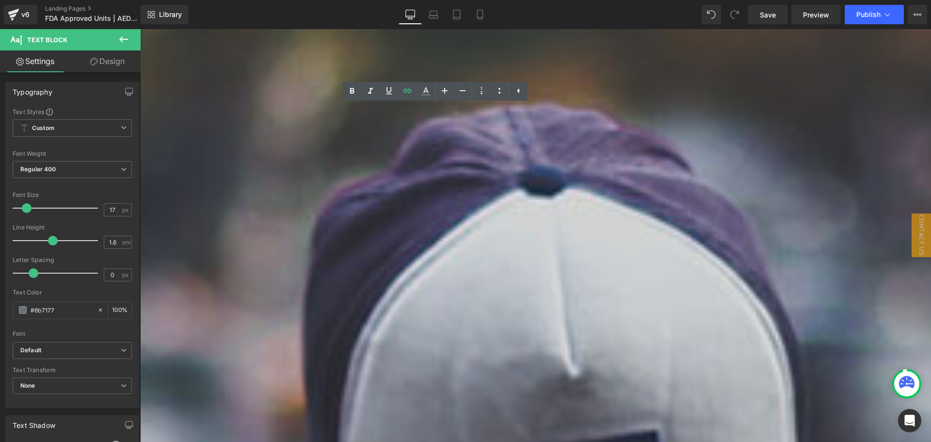
drag, startPoint x: 434, startPoint y: 150, endPoint x: 252, endPoint y: 155, distance: 181.9
click at [252, 174] on p "• Cardiac Science Powerheart G5 AED • Cardiac Science Powerheart G5 PRO AED • D…" at bounding box center [535, 227] width 791 height 106
drag, startPoint x: 454, startPoint y: 144, endPoint x: 254, endPoint y: 143, distance: 200.8
click at [254, 174] on p "• Cardiac Science Powerheart G5 AED • Cardiac Science Powerheart G5 PRO AED • D…" at bounding box center [535, 227] width 791 height 106
click at [412, 86] on icon at bounding box center [407, 91] width 12 height 12
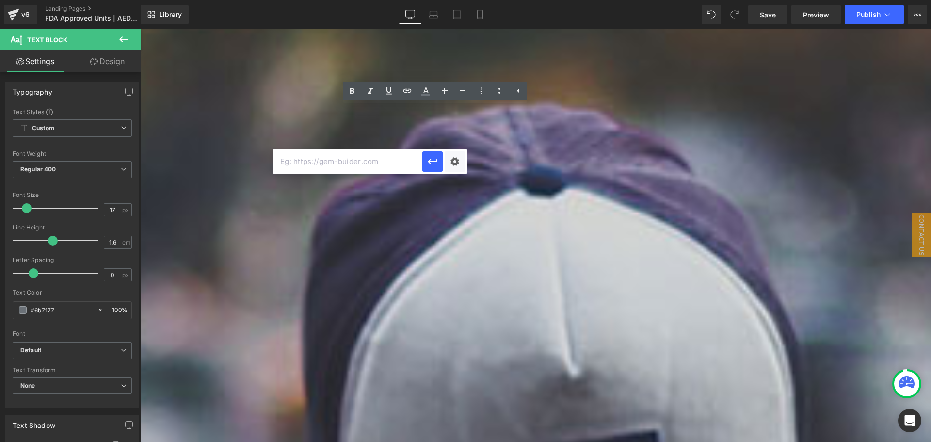
click at [352, 168] on input "text" at bounding box center [347, 161] width 149 height 24
paste input "[URL][DOMAIN_NAME]"
type input "[URL][DOMAIN_NAME]"
click at [432, 164] on icon "button" at bounding box center [433, 162] width 12 height 12
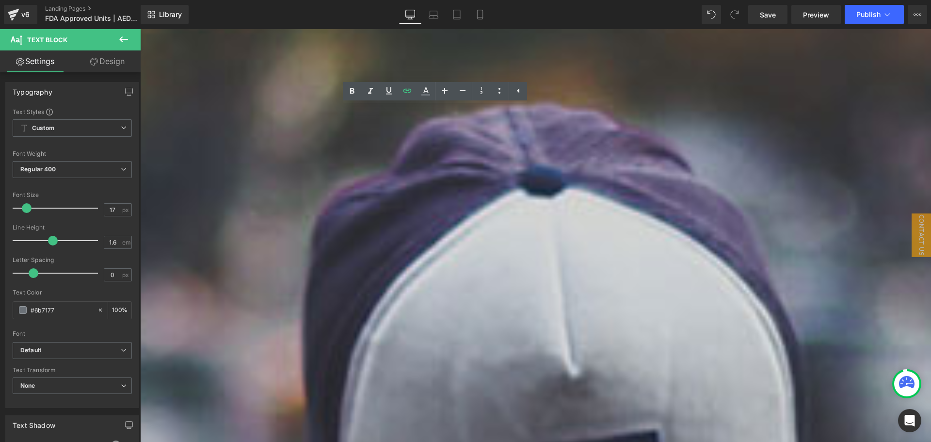
scroll to position [0, 0]
drag, startPoint x: 406, startPoint y: 153, endPoint x: 256, endPoint y: 156, distance: 150.8
click at [256, 174] on p "• Cardiac Science Powerheart G5 AED • Cardiac Science Powerheart G5 PRO AED • D…" at bounding box center [535, 227] width 791 height 106
click at [410, 91] on icon at bounding box center [407, 91] width 12 height 12
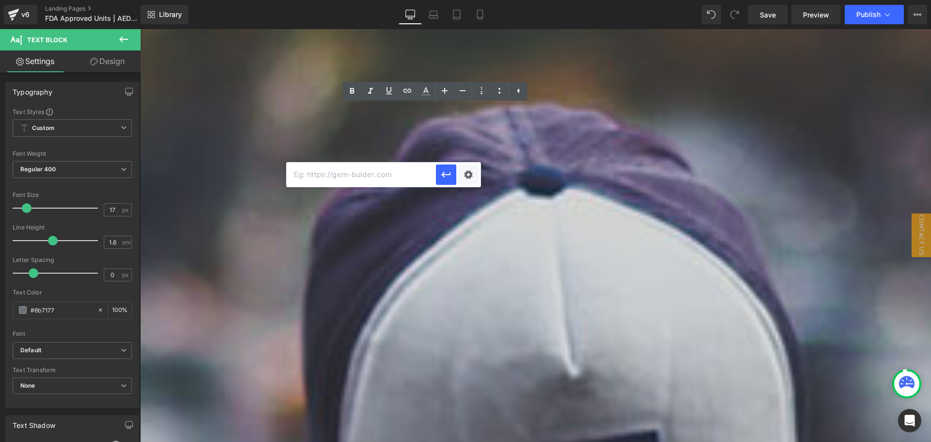
click at [365, 177] on input "text" at bounding box center [361, 174] width 149 height 24
paste input "[URL][DOMAIN_NAME]"
click at [449, 171] on icon "button" at bounding box center [446, 175] width 12 height 12
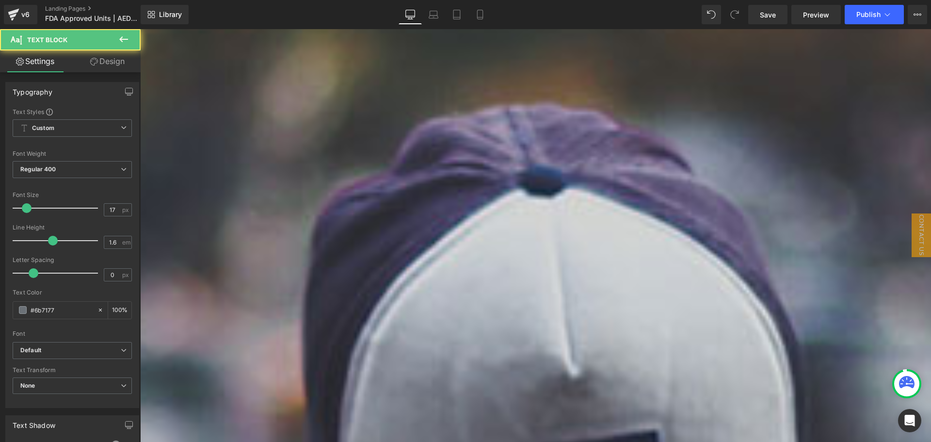
drag, startPoint x: 421, startPoint y: 169, endPoint x: 256, endPoint y: 171, distance: 165.4
click at [256, 174] on p "• Cardiac Science Powerheart G5 AED • Cardiac Science Powerheart G5 PRO AED • D…" at bounding box center [535, 227] width 791 height 106
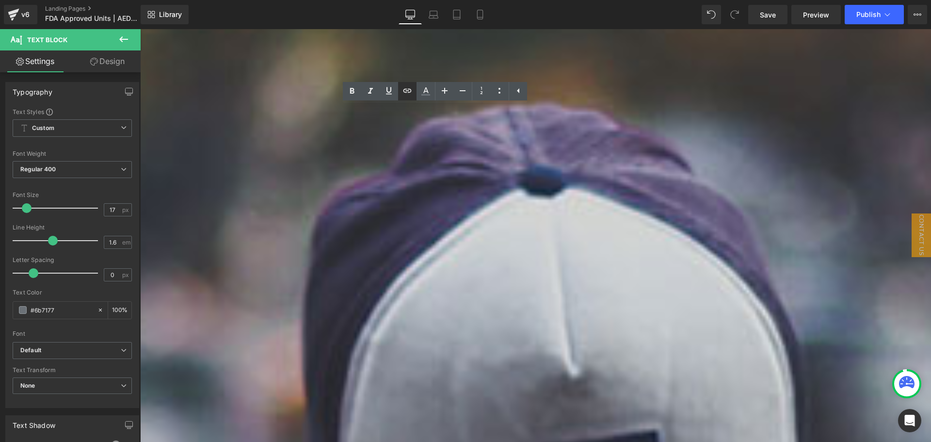
click at [410, 95] on icon at bounding box center [407, 91] width 12 height 12
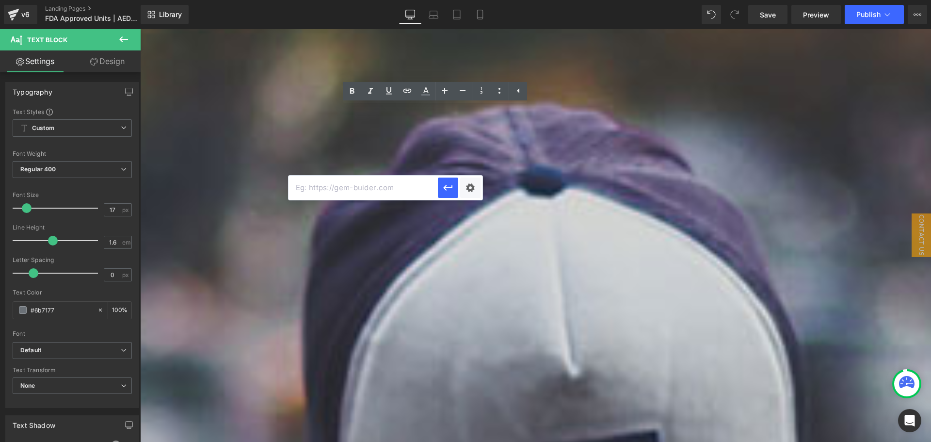
click at [357, 186] on input "text" at bounding box center [363, 188] width 149 height 24
paste input "[URL][DOMAIN_NAME]"
click at [448, 189] on icon "button" at bounding box center [448, 188] width 12 height 12
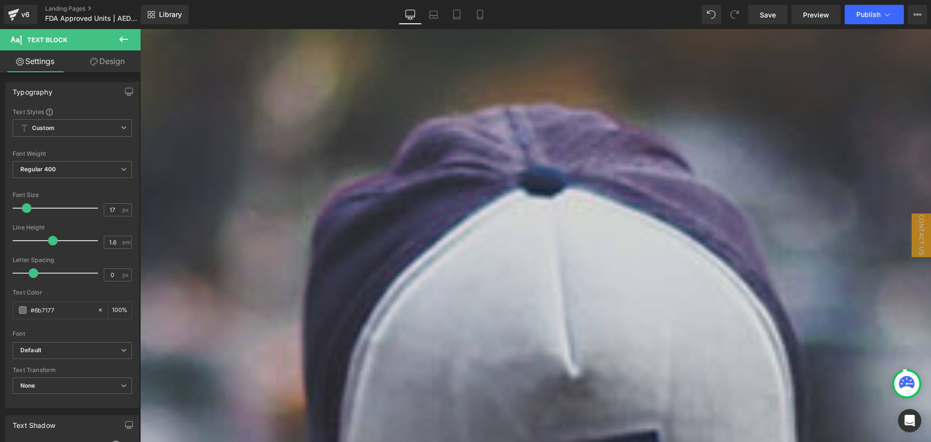
click at [299, 188] on span "• Cardiac Science Powerheart G5 PRO AED" at bounding box center [219, 193] width 159 height 11
drag, startPoint x: 399, startPoint y: 115, endPoint x: 256, endPoint y: 117, distance: 143.5
click at [256, 174] on p "• Cardiac Science Powerheart G5 AED • Cardiac Science Powerheart G5 PRO AED • D…" at bounding box center [535, 227] width 791 height 106
click at [411, 91] on icon at bounding box center [407, 91] width 8 height 4
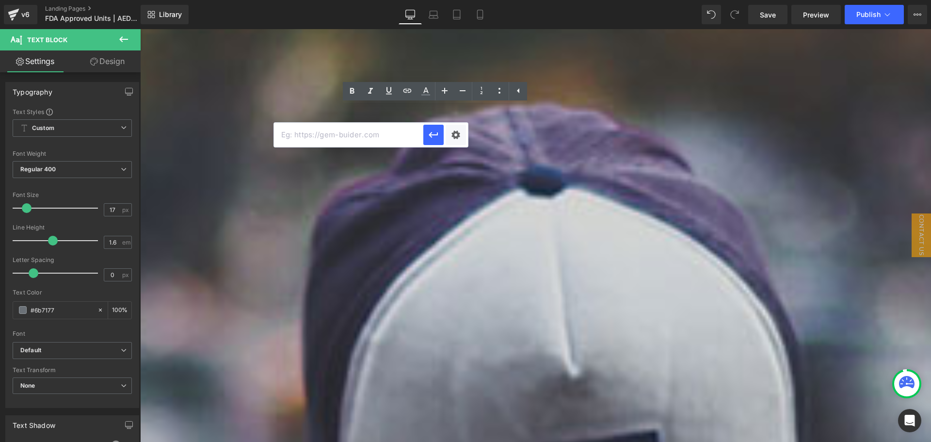
click at [408, 131] on input "text" at bounding box center [348, 135] width 149 height 24
paste input "[URL][DOMAIN_NAME]"
type input "[URL][DOMAIN_NAME]"
click at [436, 135] on icon "button" at bounding box center [433, 135] width 9 height 6
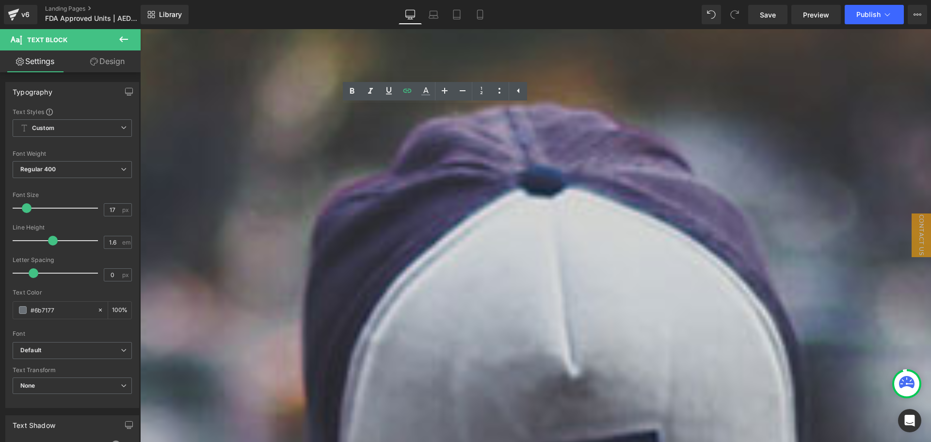
scroll to position [0, 0]
click at [436, 174] on p "• Cardiac Science Powerheart G5 AED • Cardiac Science Powerheart G5 PRO AED • D…" at bounding box center [535, 227] width 791 height 106
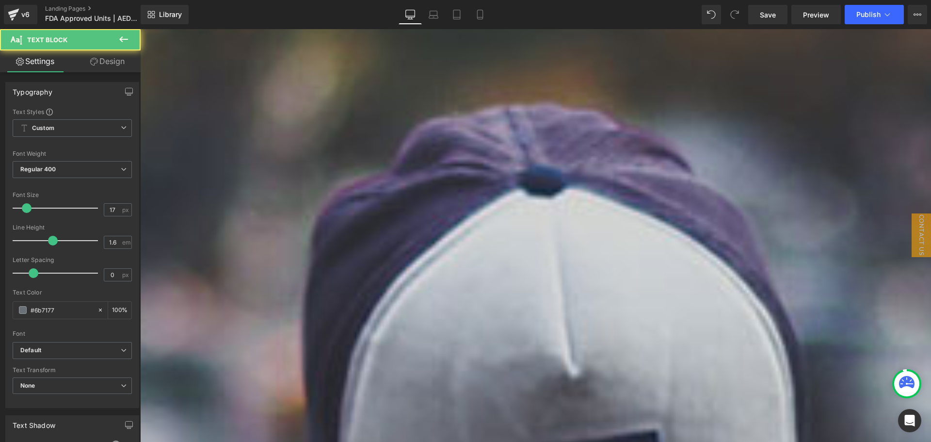
drag, startPoint x: 331, startPoint y: 121, endPoint x: 234, endPoint y: 122, distance: 97.0
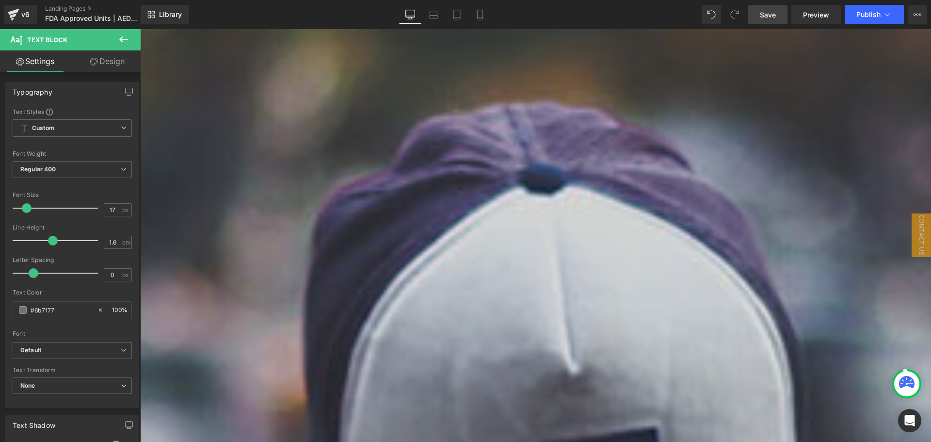
click at [763, 16] on span "Save" at bounding box center [768, 15] width 16 height 10
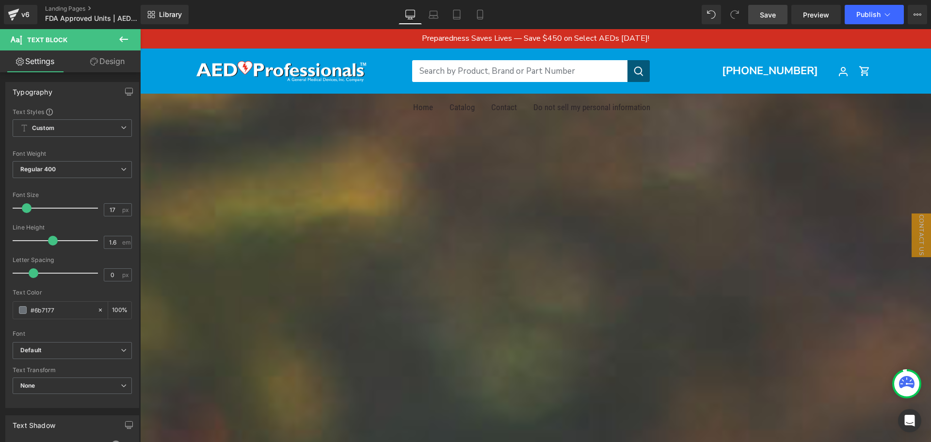
click at [294, 218] on div "200px" at bounding box center [535, 266] width 791 height 97
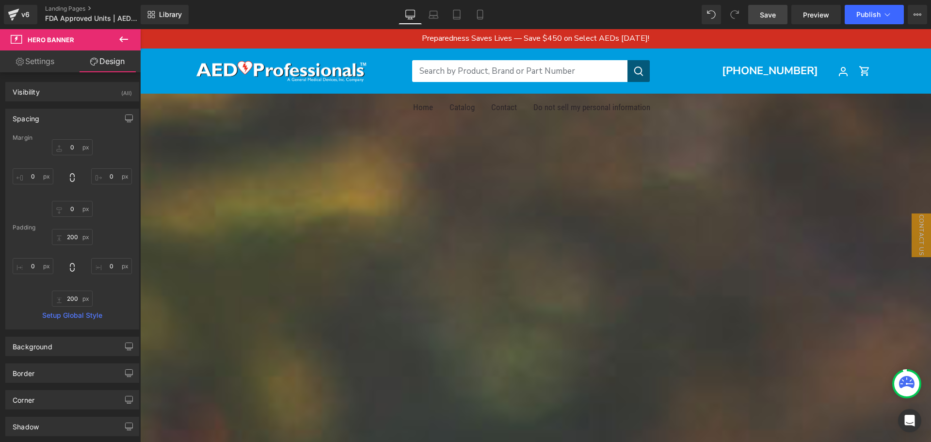
click at [48, 61] on link "Settings" at bounding box center [35, 61] width 70 height 22
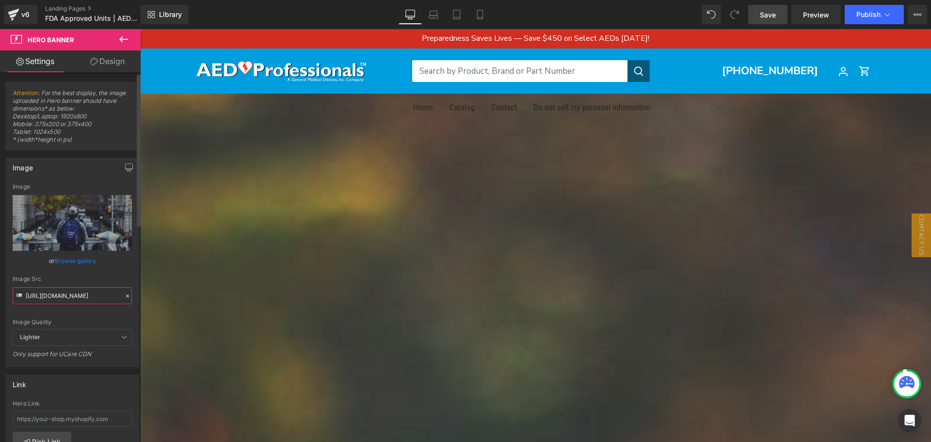
click at [80, 297] on input "[URL][DOMAIN_NAME]" at bounding box center [72, 295] width 119 height 17
click at [126, 297] on icon at bounding box center [127, 295] width 3 height 3
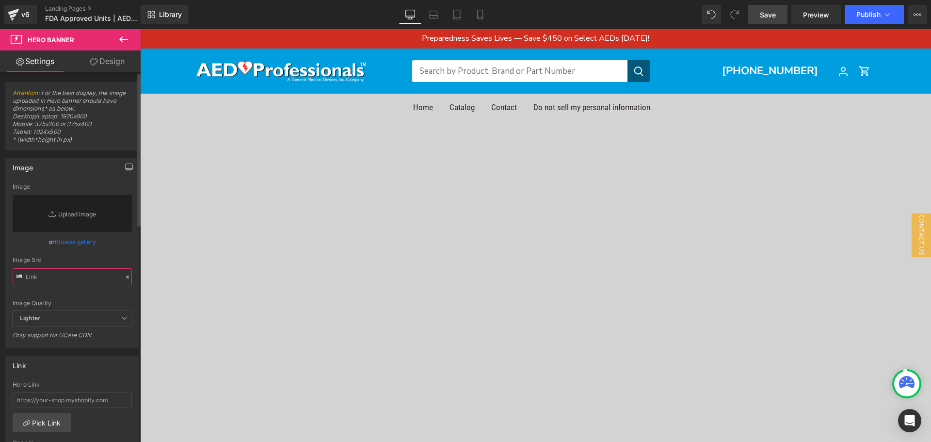
click at [55, 279] on input "text" at bounding box center [72, 276] width 119 height 17
paste input "[URL][DOMAIN_NAME]"
type input "[URL][DOMAIN_NAME]"
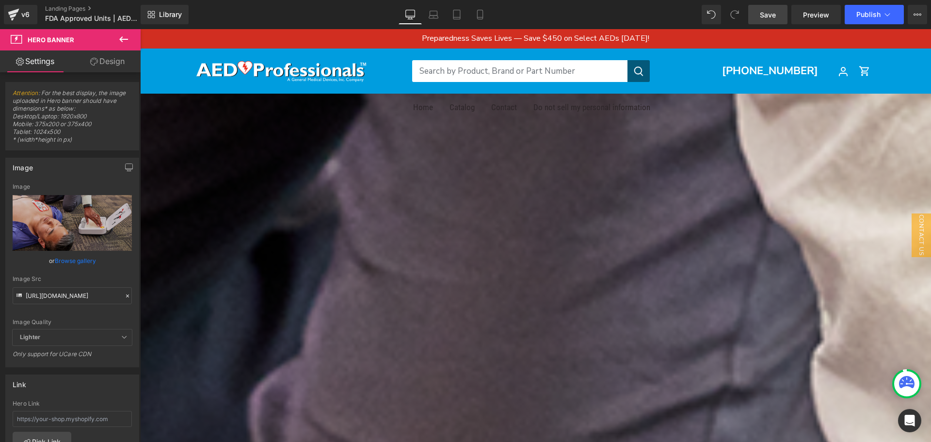
click at [140, 218] on span at bounding box center [140, 218] width 0 height 0
click at [125, 38] on icon at bounding box center [124, 39] width 12 height 12
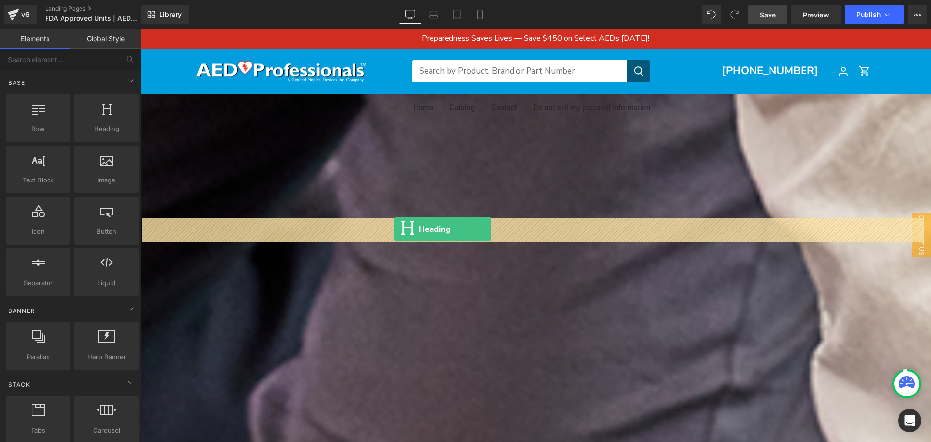
drag, startPoint x: 242, startPoint y: 158, endPoint x: 394, endPoint y: 229, distance: 167.5
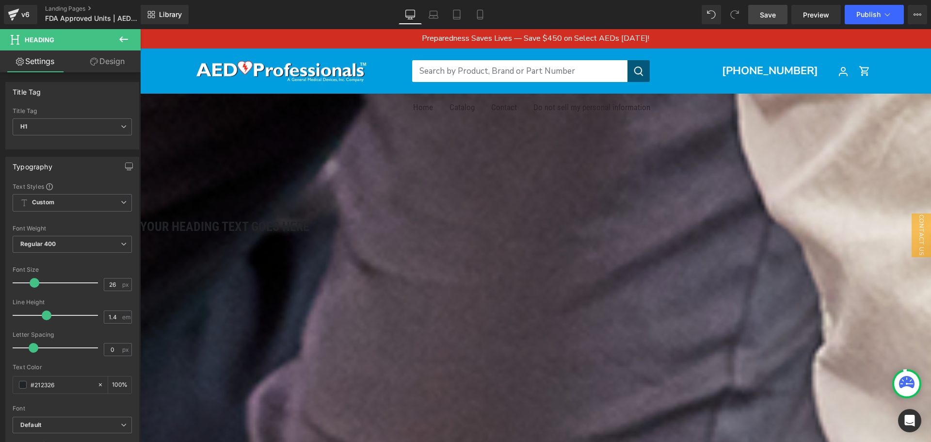
click at [140, 29] on span at bounding box center [140, 29] width 0 height 0
click at [461, 227] on h1 "Your heading text goes here" at bounding box center [535, 226] width 791 height 17
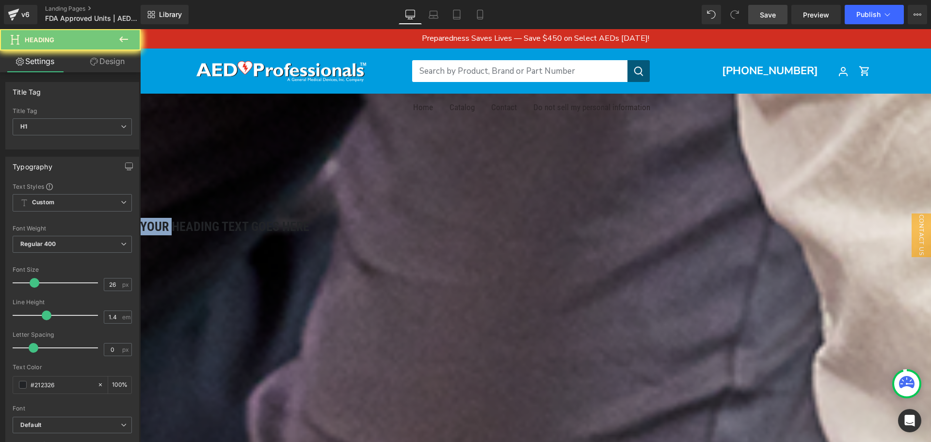
click at [461, 227] on h1 "Your heading text goes here" at bounding box center [535, 226] width 791 height 17
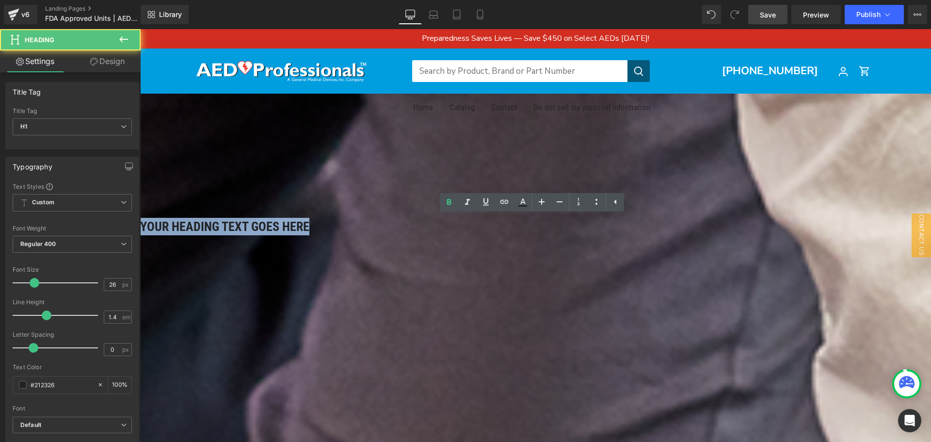
click at [461, 227] on h1 "Your heading text goes here" at bounding box center [535, 226] width 791 height 17
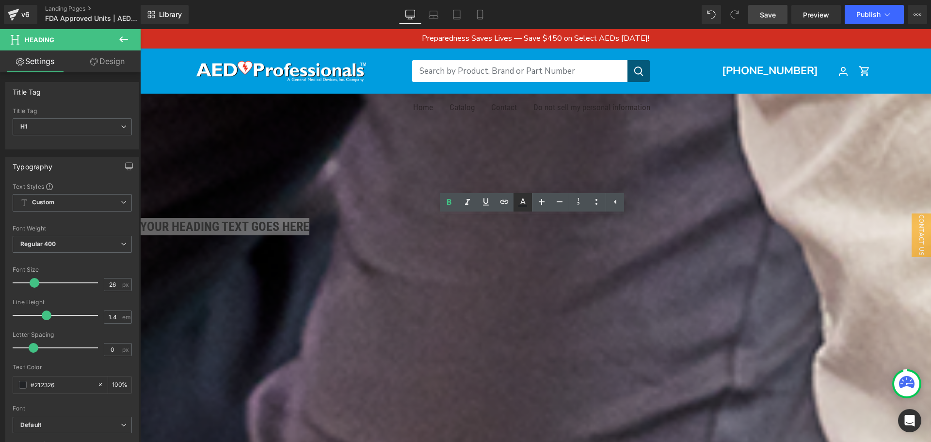
click at [527, 203] on icon at bounding box center [523, 202] width 12 height 12
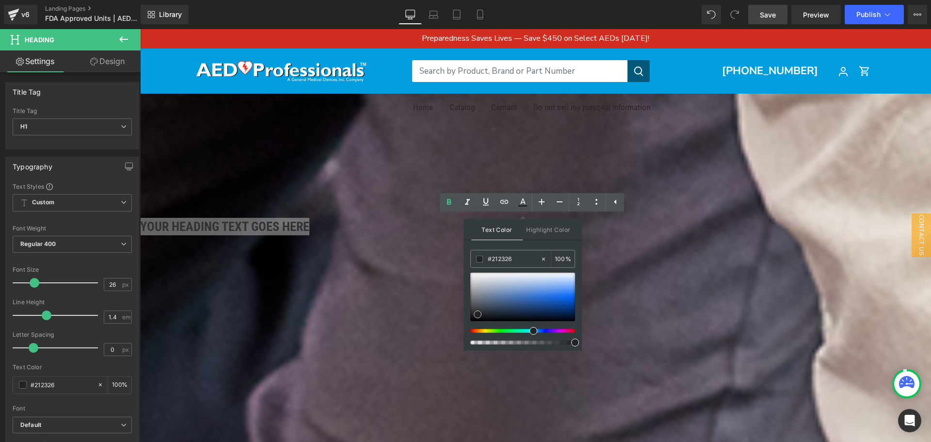
type input "#9aa7bb"
type input "#ffffff"
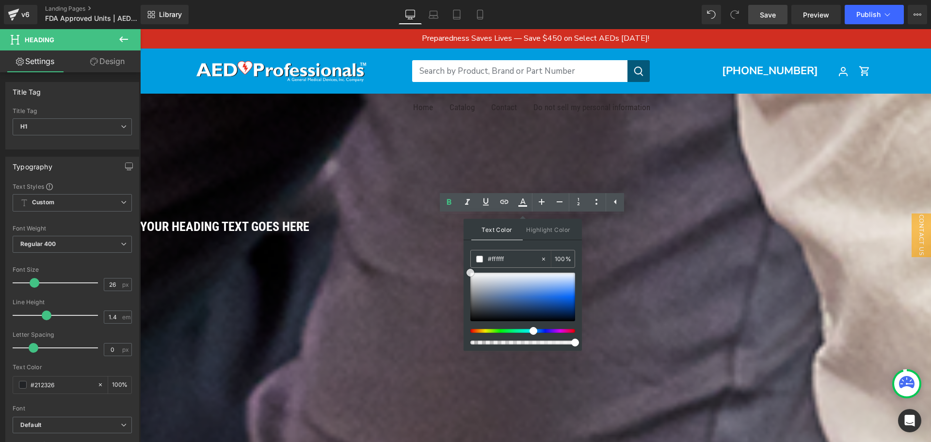
drag, startPoint x: 631, startPoint y: 318, endPoint x: 447, endPoint y: 257, distance: 194.0
click at [443, 225] on h1 "Your heading text goes here" at bounding box center [535, 226] width 791 height 17
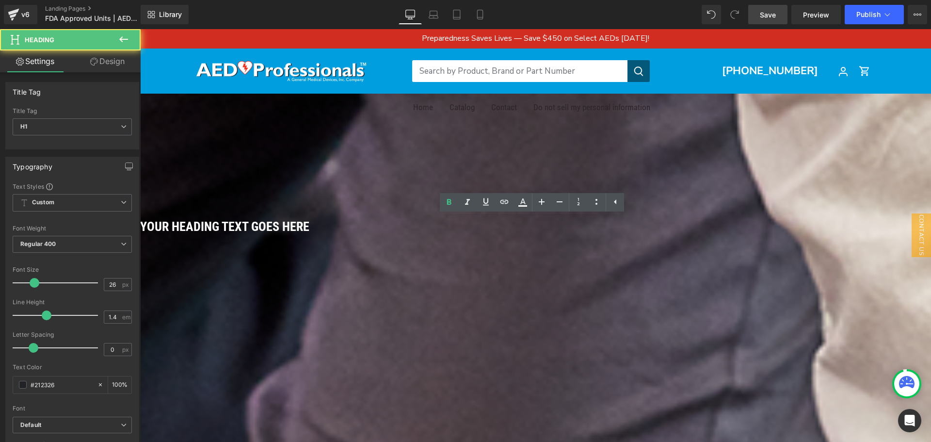
click at [447, 225] on h1 "Your heading text goes here" at bounding box center [535, 226] width 791 height 17
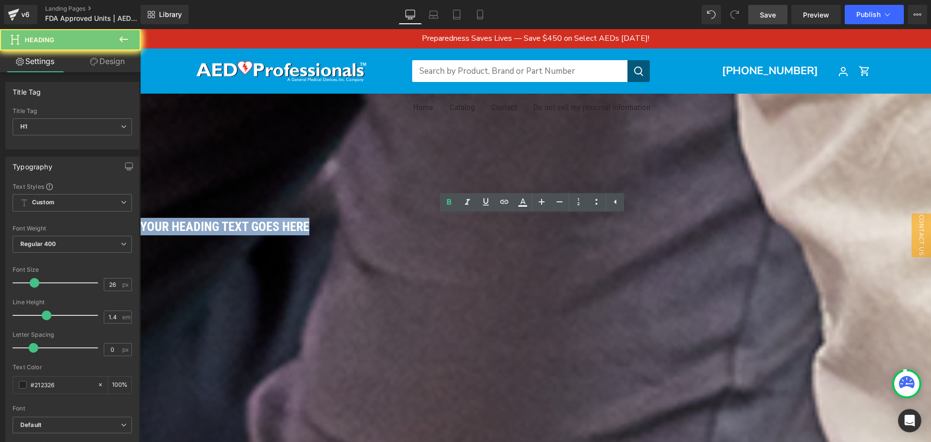
click at [447, 225] on h1 "Your heading text goes here" at bounding box center [535, 226] width 791 height 17
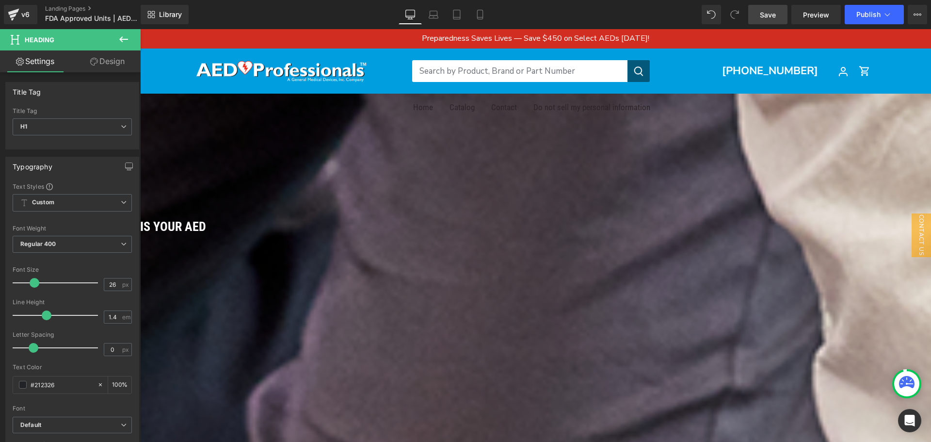
click at [140, 29] on link at bounding box center [140, 29] width 0 height 0
click at [587, 223] on h1 "Is YOur aed" at bounding box center [535, 226] width 791 height 17
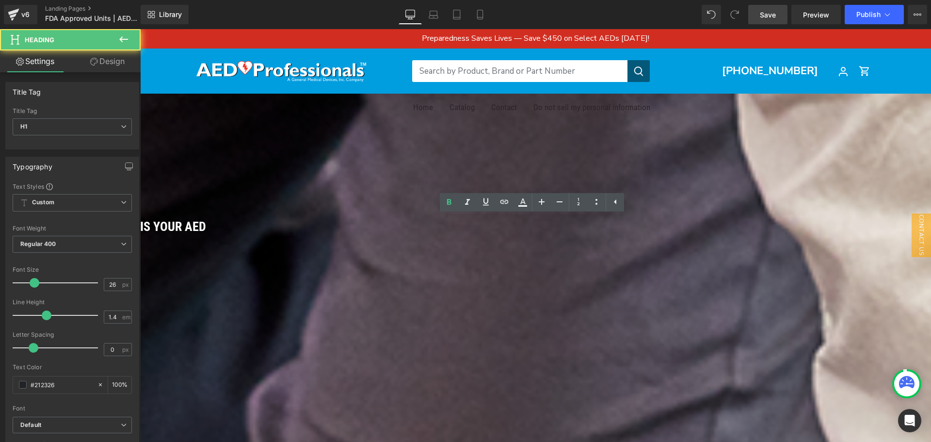
click at [587, 223] on h1 "Is YOur aed" at bounding box center [535, 226] width 791 height 17
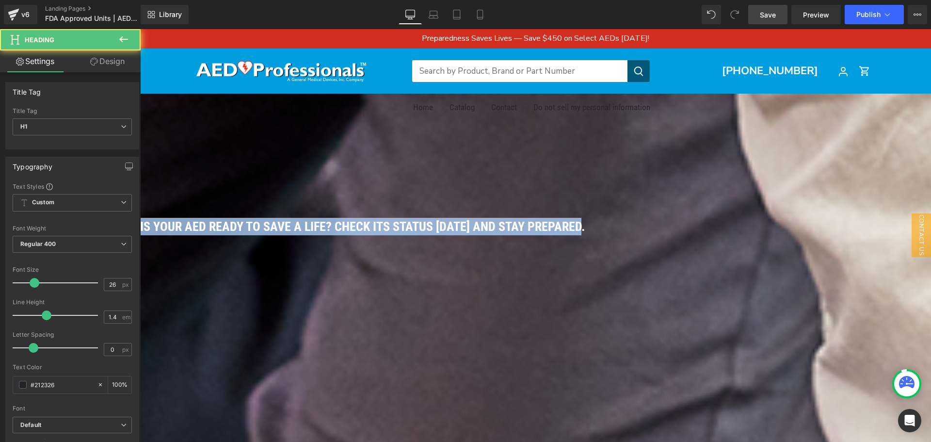
click at [585, 228] on span "Is Your AED Ready to Save a Life? Check Its Status [DATE] and Stay Prepared." at bounding box center [362, 226] width 445 height 15
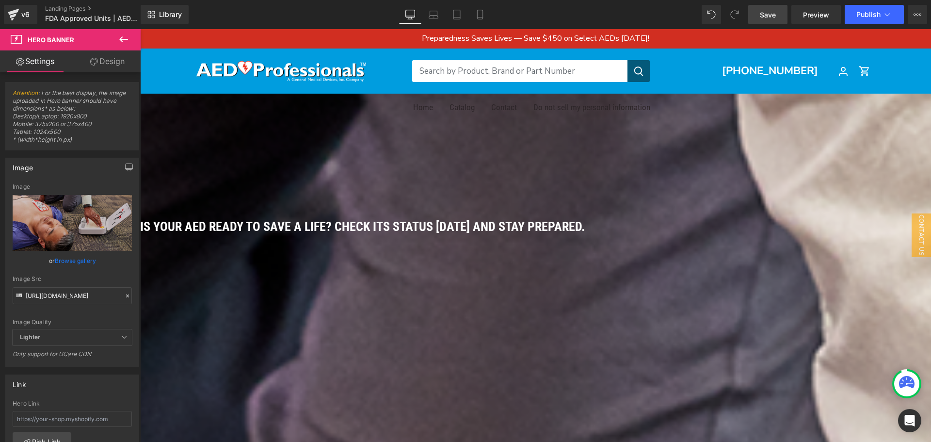
click at [585, 227] on span "Is Your AED Ready to Save a Life? Check Its Status [DATE] and Stay Prepared." at bounding box center [362, 226] width 445 height 15
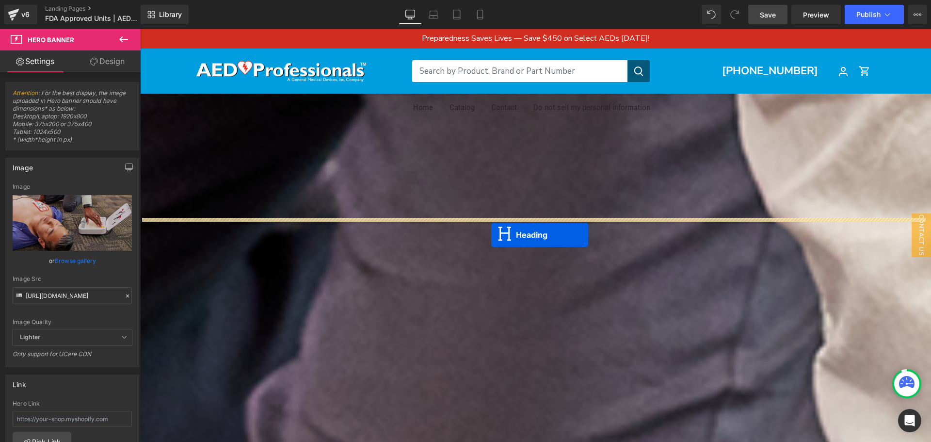
drag, startPoint x: 492, startPoint y: 229, endPoint x: 491, endPoint y: 235, distance: 5.4
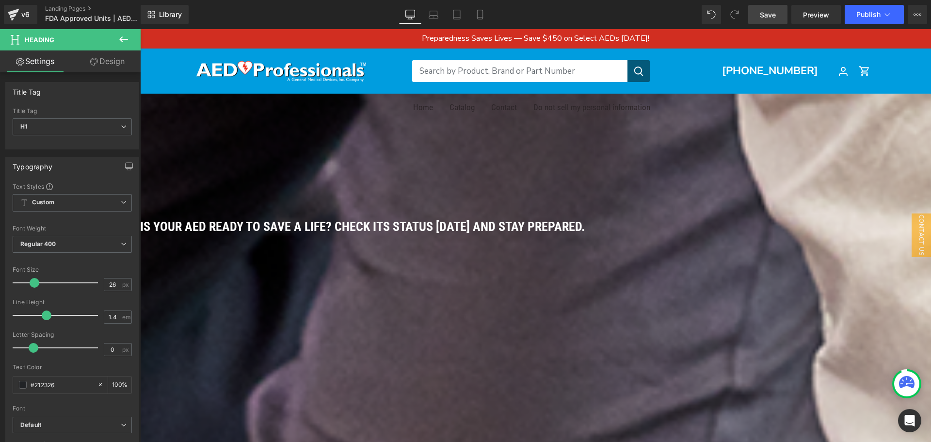
click at [140, 29] on icon at bounding box center [140, 29] width 0 height 0
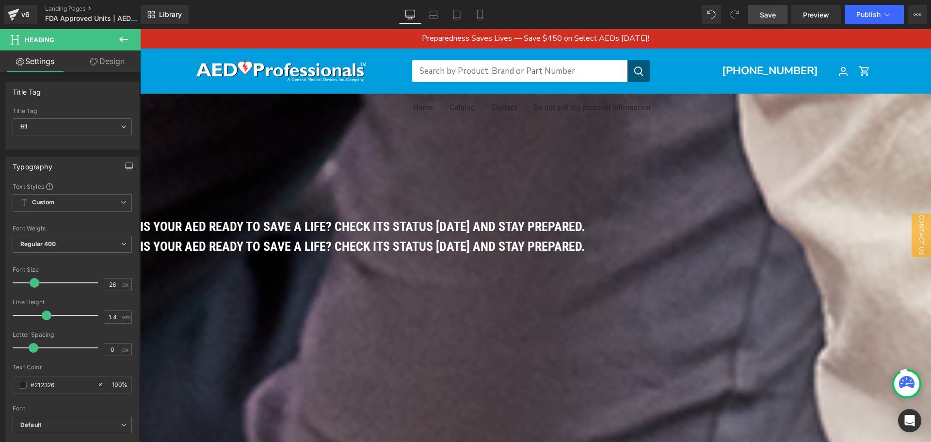
click at [140, 29] on icon at bounding box center [140, 29] width 0 height 0
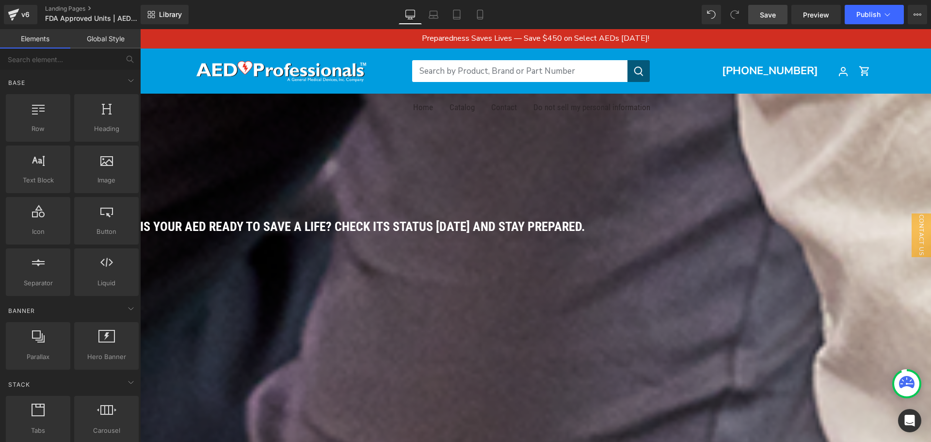
click at [785, 230] on h1 "Is Your AED Ready to Save a Life? Check Its Status [DATE] and Stay Prepared." at bounding box center [535, 226] width 791 height 17
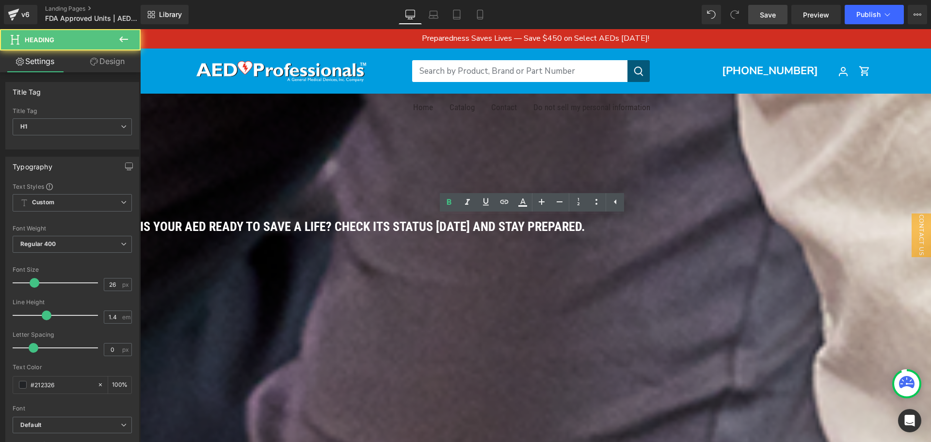
click at [770, 227] on h1 "Is Your AED Ready to Save a Life? Check Its Status [DATE] and Stay Prepared." at bounding box center [535, 226] width 791 height 17
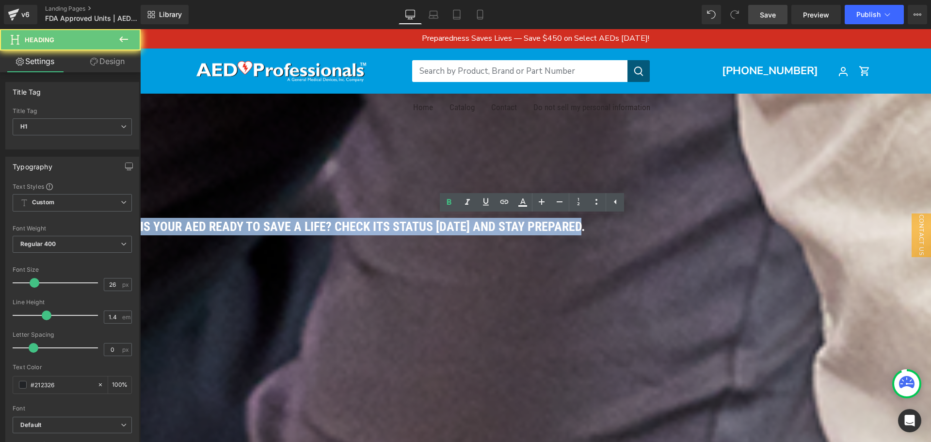
click at [770, 227] on h1 "Is Your AED Ready to Save a Life? Check Its Status [DATE] and Stay Prepared." at bounding box center [535, 226] width 791 height 17
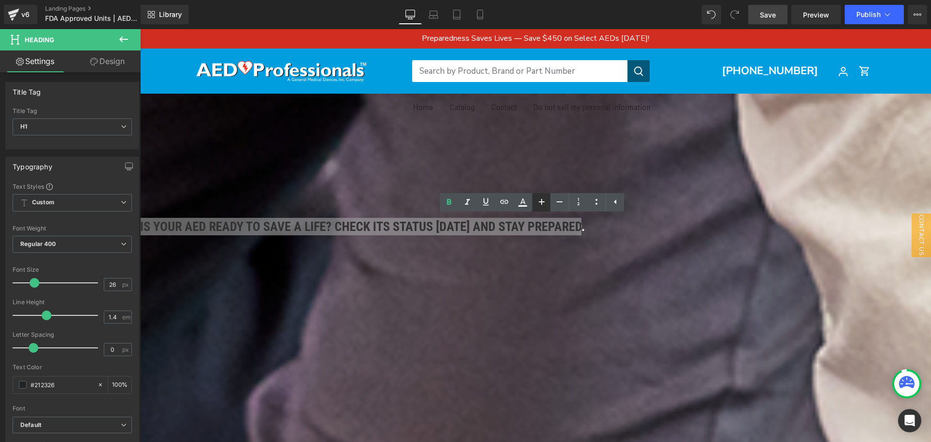
click at [536, 197] on icon at bounding box center [542, 202] width 12 height 12
click at [541, 197] on icon at bounding box center [542, 202] width 12 height 12
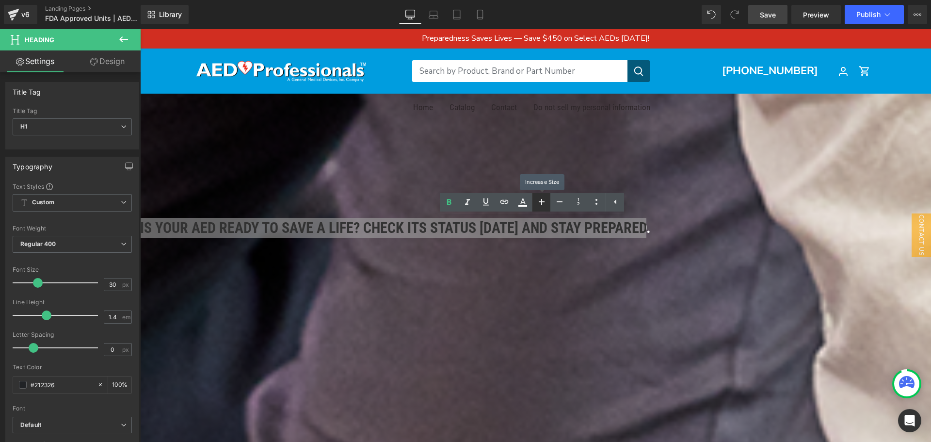
click at [541, 197] on icon at bounding box center [542, 202] width 12 height 12
type input "32"
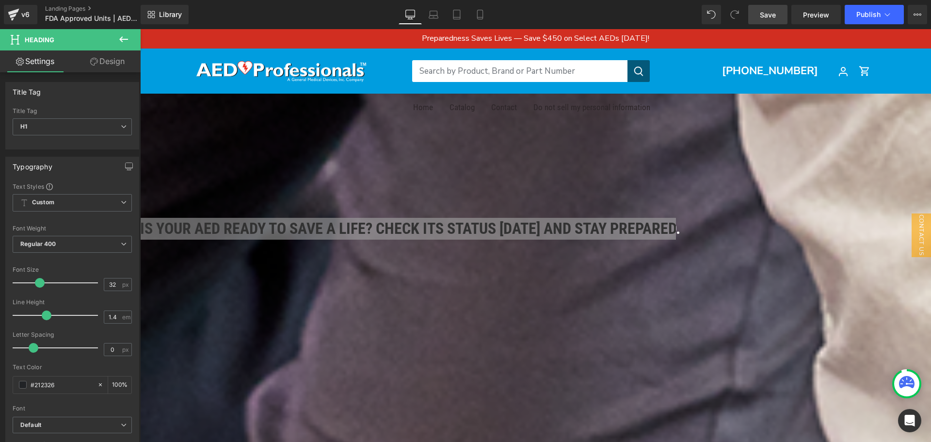
click at [94, 65] on link "Design" at bounding box center [107, 61] width 70 height 22
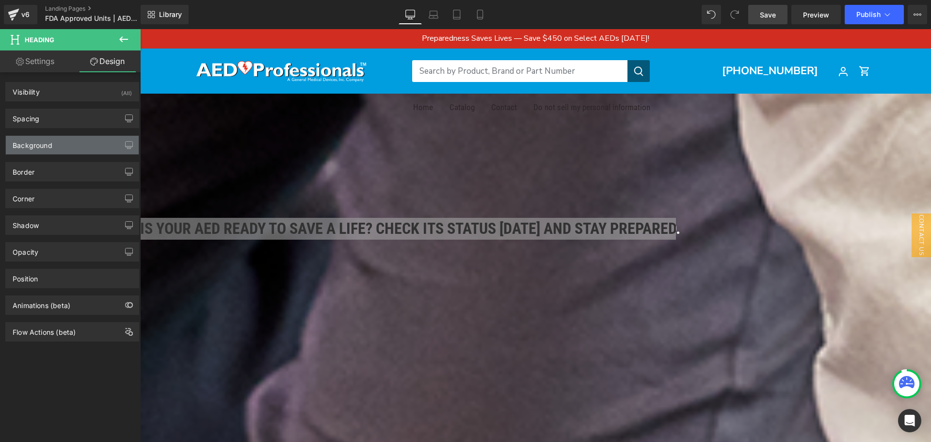
click at [78, 152] on div "Background" at bounding box center [72, 145] width 133 height 18
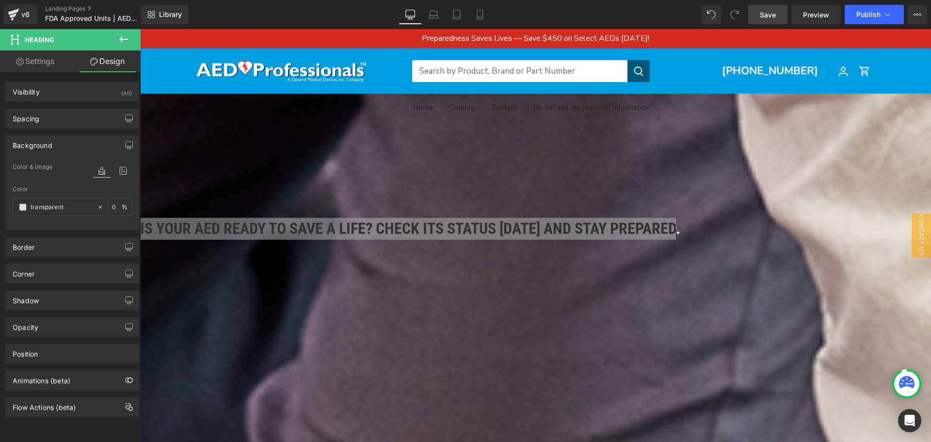
click at [108, 60] on link "Design" at bounding box center [107, 61] width 70 height 22
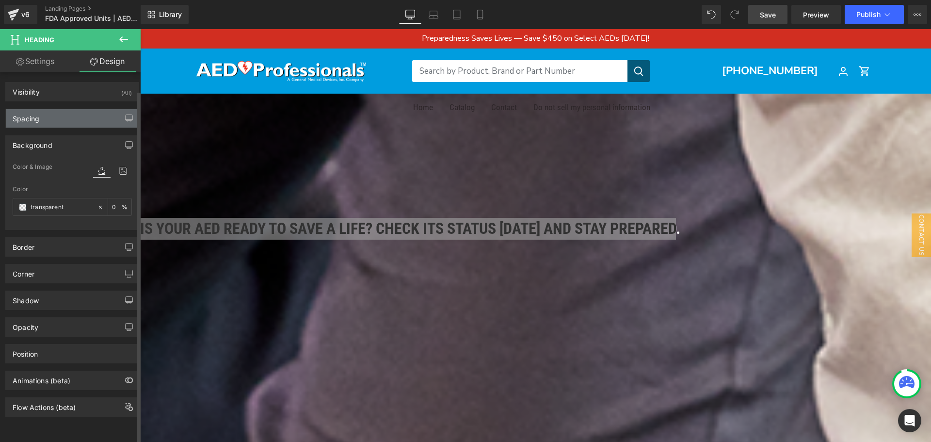
click at [71, 111] on div "Spacing" at bounding box center [72, 118] width 133 height 18
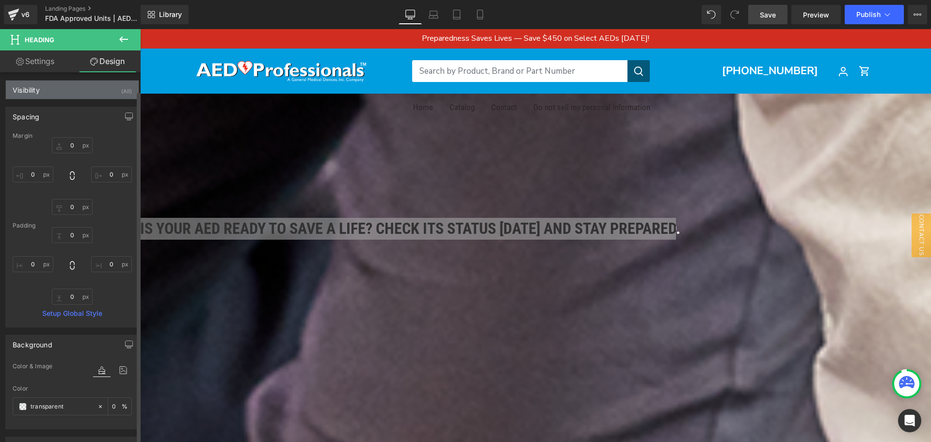
click at [71, 95] on div "Visibility (All)" at bounding box center [72, 89] width 133 height 18
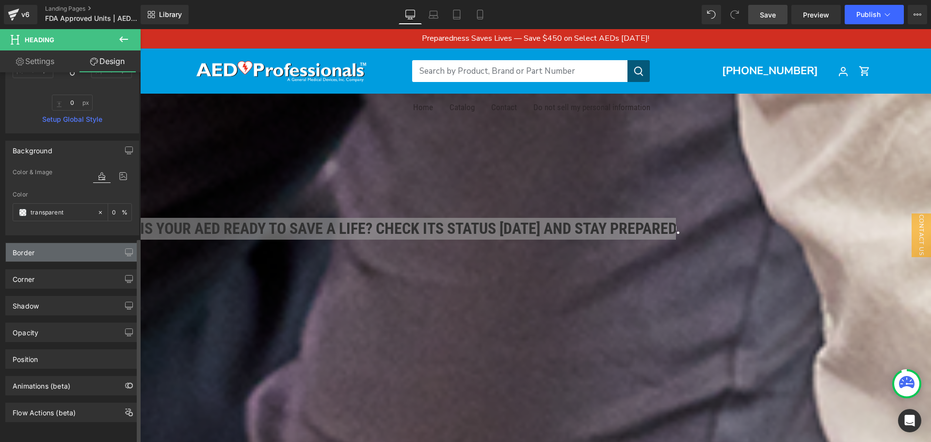
scroll to position [302, 0]
click at [56, 289] on div "Shadow Shadow Style Drop Shadow Outer Shadow #333333 Shadow Color #333333 100 %…" at bounding box center [72, 302] width 145 height 27
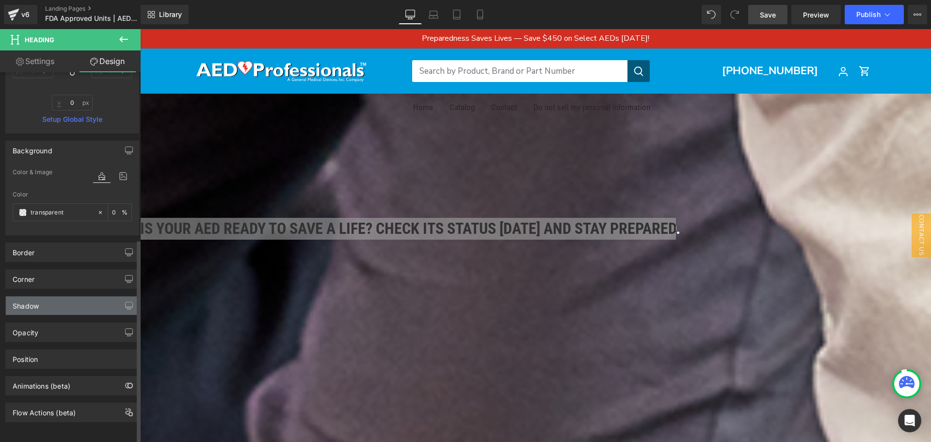
click at [55, 300] on div "Shadow" at bounding box center [72, 305] width 133 height 18
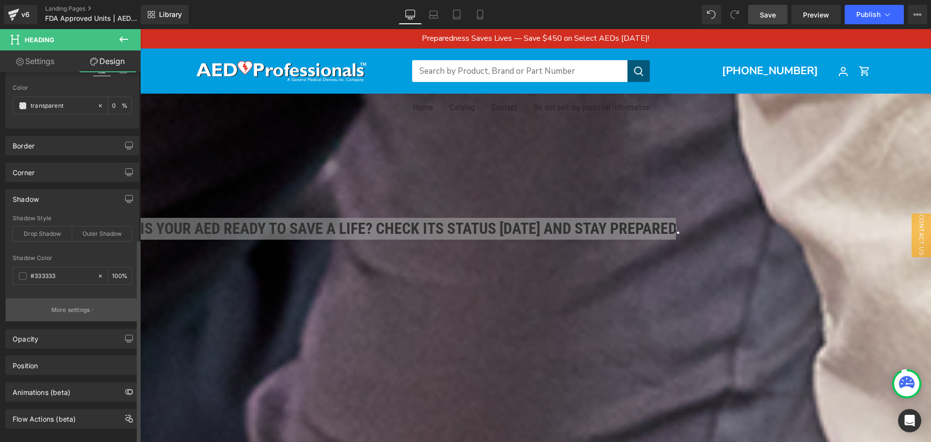
scroll to position [415, 0]
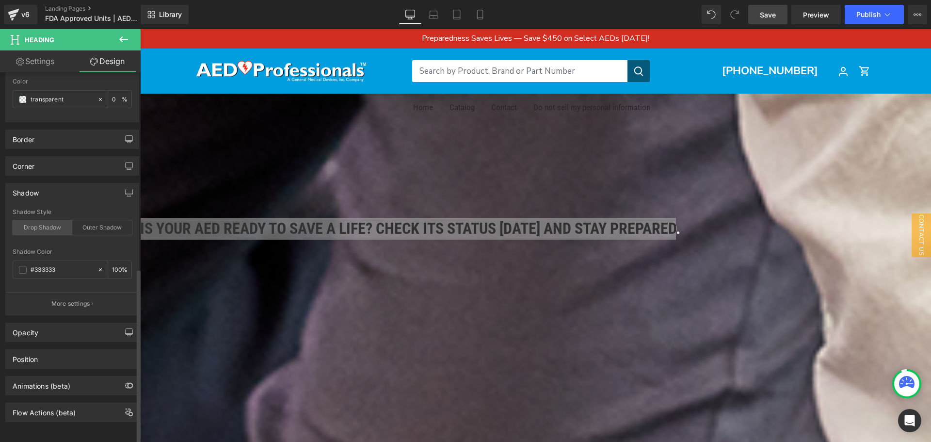
click at [51, 222] on div "Drop Shadow" at bounding box center [43, 227] width 60 height 15
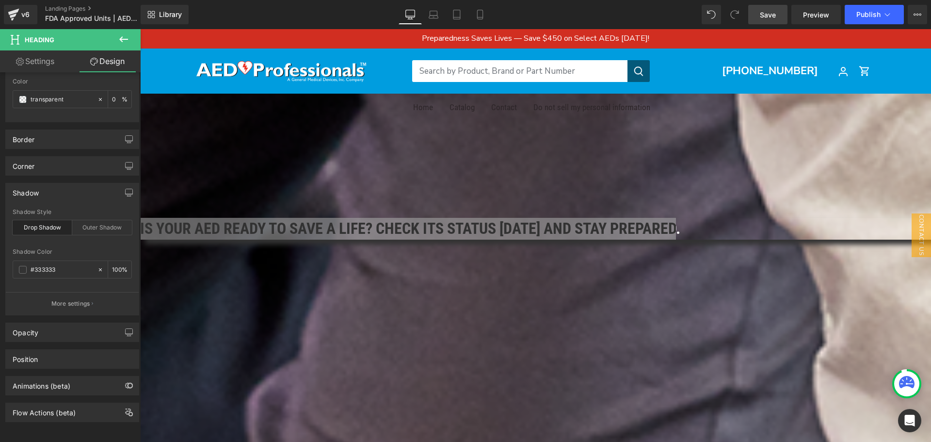
click at [381, 341] on div "200px" at bounding box center [535, 389] width 791 height 97
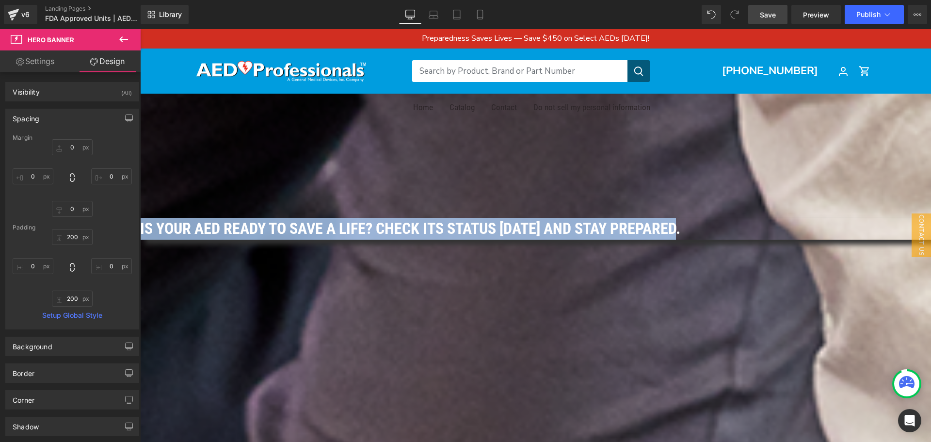
click at [313, 225] on span "Is Your AED Ready to Save a Life? Check Its Status [DATE] and Stay Prepared." at bounding box center [410, 228] width 540 height 18
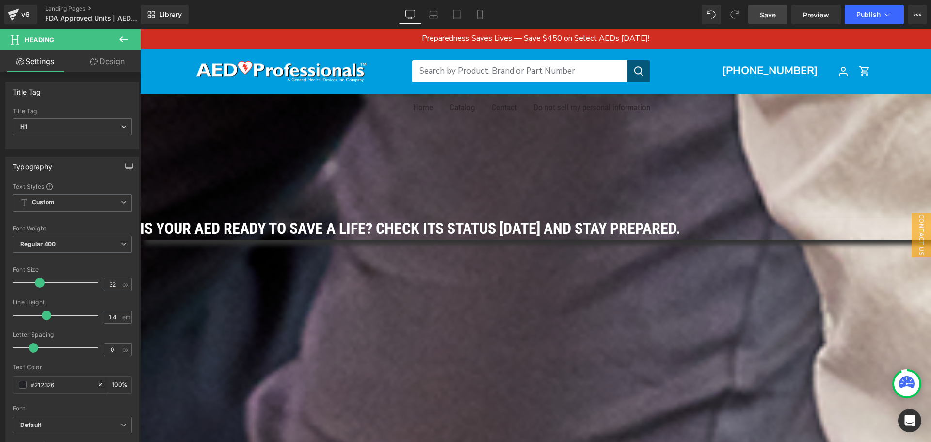
click at [106, 64] on link "Design" at bounding box center [107, 61] width 70 height 22
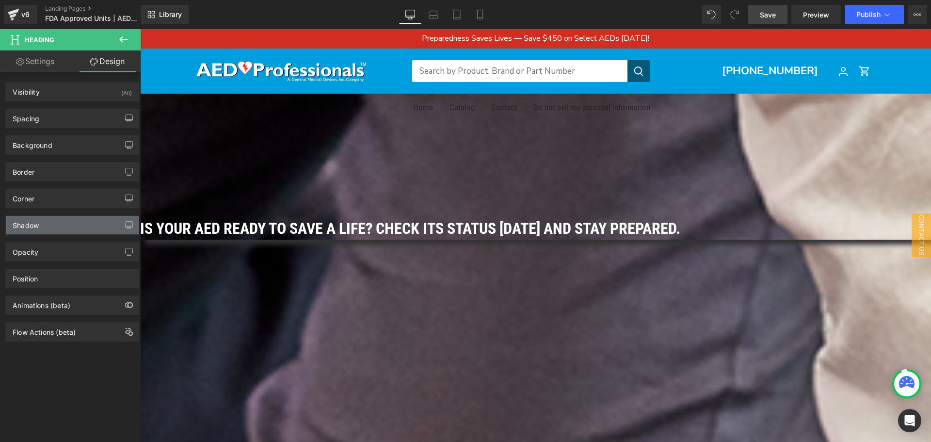
click at [74, 226] on div "Shadow" at bounding box center [72, 225] width 133 height 18
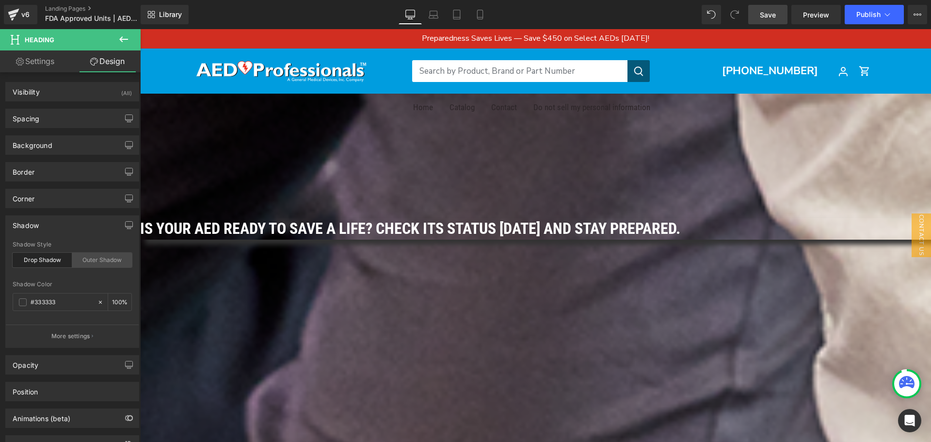
click at [92, 257] on div "Outer Shadow" at bounding box center [102, 260] width 60 height 15
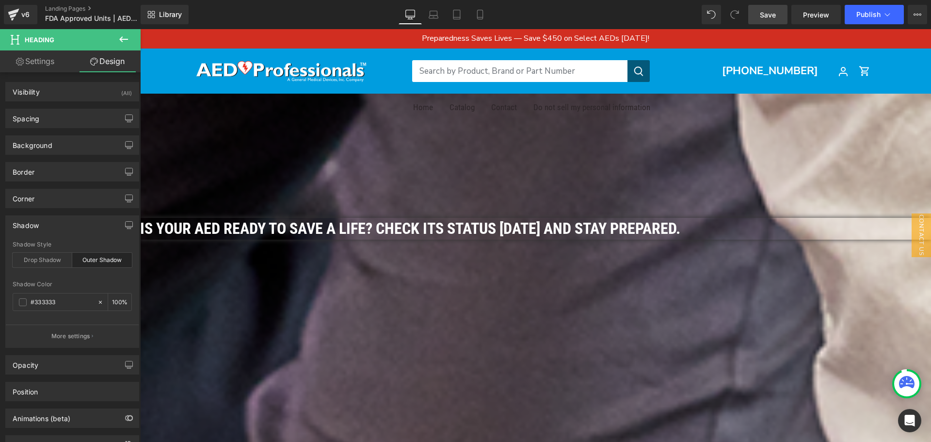
click at [112, 255] on div "Outer Shadow" at bounding box center [102, 260] width 60 height 15
click at [39, 300] on input "#333333" at bounding box center [62, 302] width 62 height 11
click at [67, 300] on input "#333333" at bounding box center [62, 302] width 62 height 11
type input "0"
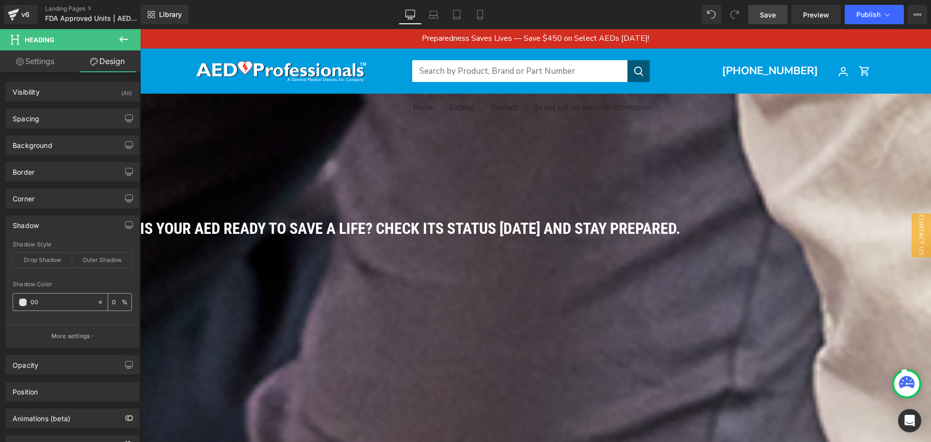
type input "000"
type input "100"
type input "00000"
type input "0"
type input "000000"
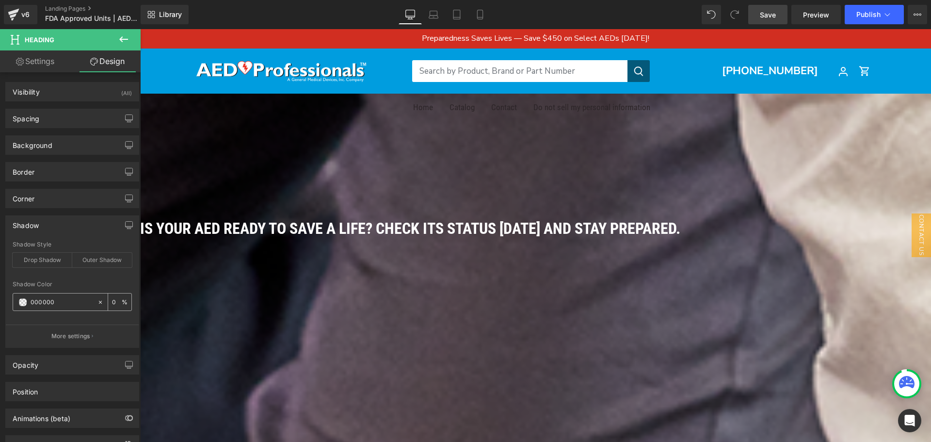
type input "100"
type input "000000"
click at [74, 331] on button "More settings" at bounding box center [72, 335] width 133 height 23
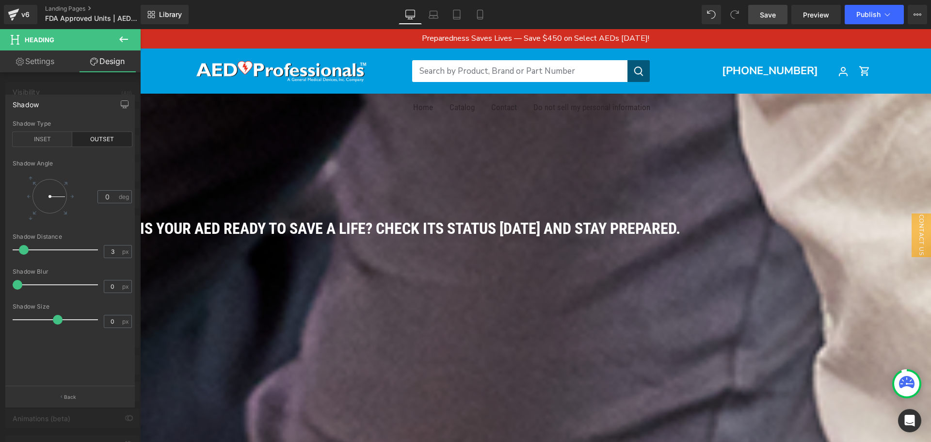
type input "0"
drag, startPoint x: 14, startPoint y: 247, endPoint x: 7, endPoint y: 240, distance: 10.3
click at [1, 247] on div "Shadow outset Shadow Type INSET OUTSET 0 Shadow Angle 0 deg 0px Shadow Distance…" at bounding box center [70, 246] width 141 height 319
type input "48"
drag, startPoint x: 51, startPoint y: 202, endPoint x: 70, endPoint y: 221, distance: 27.1
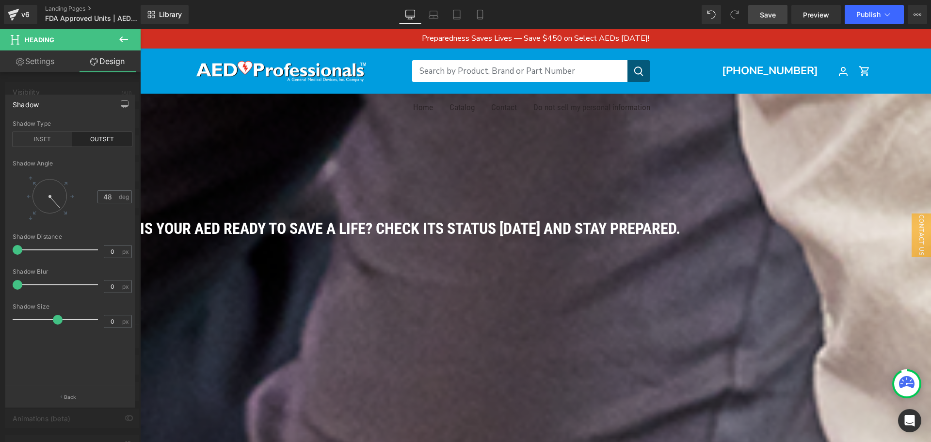
click at [70, 221] on div "Shadow Angle 48 deg" at bounding box center [72, 196] width 119 height 73
type input "0"
drag, startPoint x: 16, startPoint y: 249, endPoint x: -23, endPoint y: 255, distance: 39.3
click at [0, 255] on html "Heading You are previewing how the will restyle your page. You can not edit Ele…" at bounding box center [465, 221] width 931 height 442
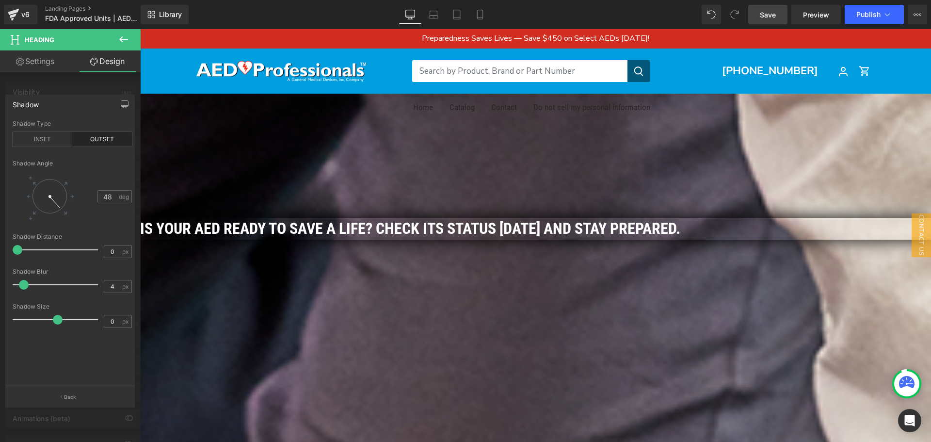
type input "0"
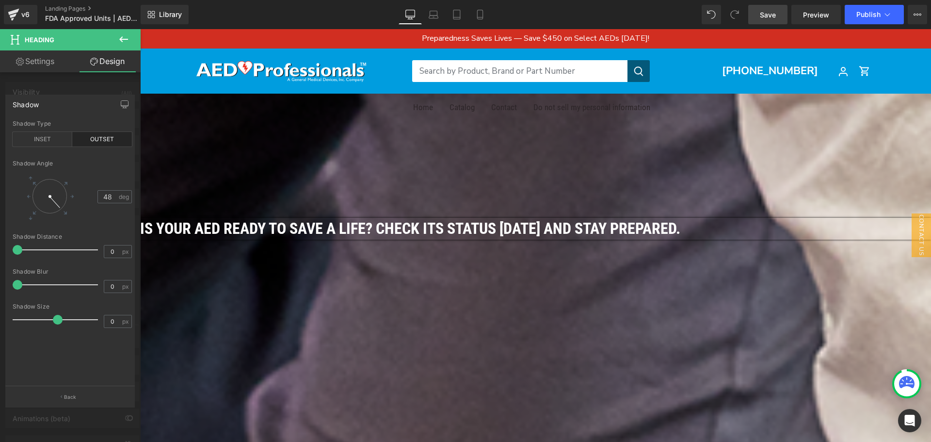
drag, startPoint x: 17, startPoint y: 278, endPoint x: 27, endPoint y: 310, distance: 33.3
click at [0, 282] on html "Heading You are previewing how the will restyle your page. You can not edit Ele…" at bounding box center [465, 221] width 931 height 442
type input "-100"
drag, startPoint x: 51, startPoint y: 316, endPoint x: -15, endPoint y: 320, distance: 66.1
click at [0, 320] on html "Heading You are previewing how the will restyle your page. You can not edit Ele…" at bounding box center [465, 221] width 931 height 442
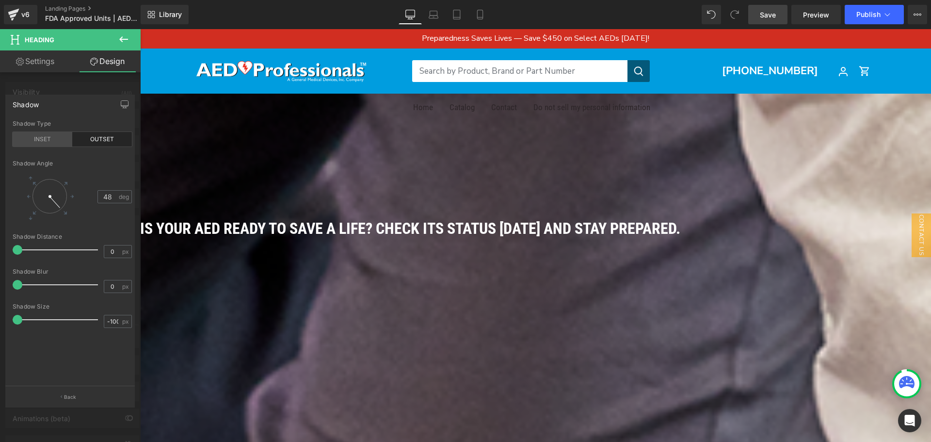
click at [41, 142] on div "INSET" at bounding box center [43, 139] width 60 height 15
type input "0"
drag, startPoint x: 16, startPoint y: 251, endPoint x: -16, endPoint y: 281, distance: 43.9
click at [0, 281] on html "Heading You are previewing how the will restyle your page. You can not edit Ele…" at bounding box center [465, 221] width 931 height 442
type input "9"
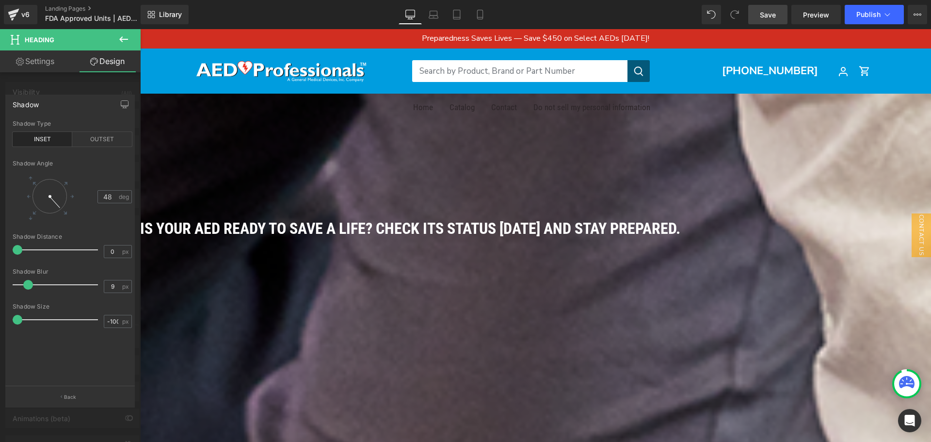
drag, startPoint x: 17, startPoint y: 285, endPoint x: 67, endPoint y: 183, distance: 113.9
click at [23, 269] on div "Shadow Blur 9 px" at bounding box center [72, 284] width 119 height 32
click at [121, 83] on div at bounding box center [70, 237] width 141 height 417
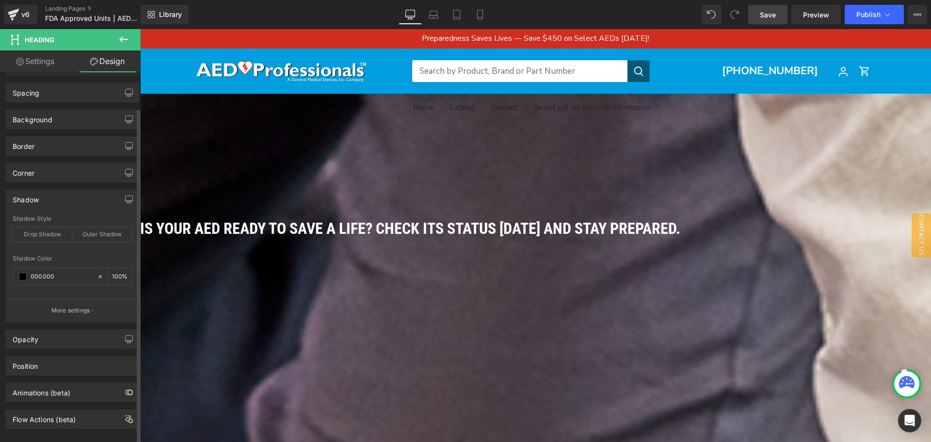
scroll to position [40, 0]
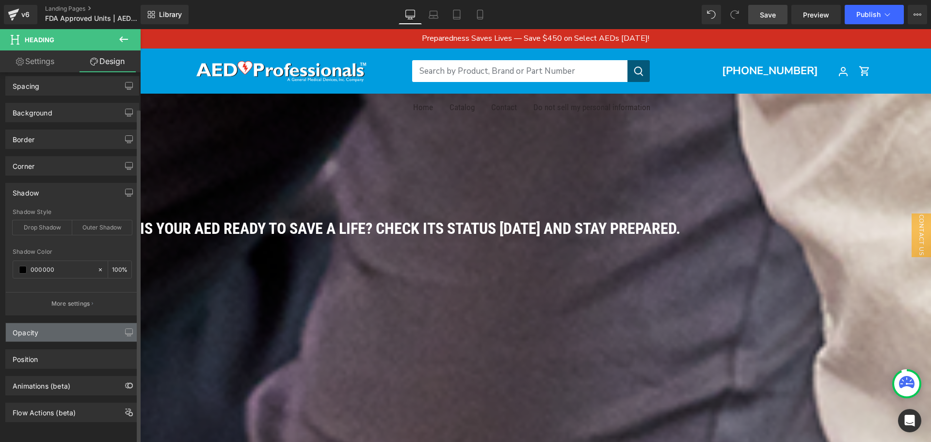
click at [58, 326] on div "Opacity" at bounding box center [72, 332] width 133 height 18
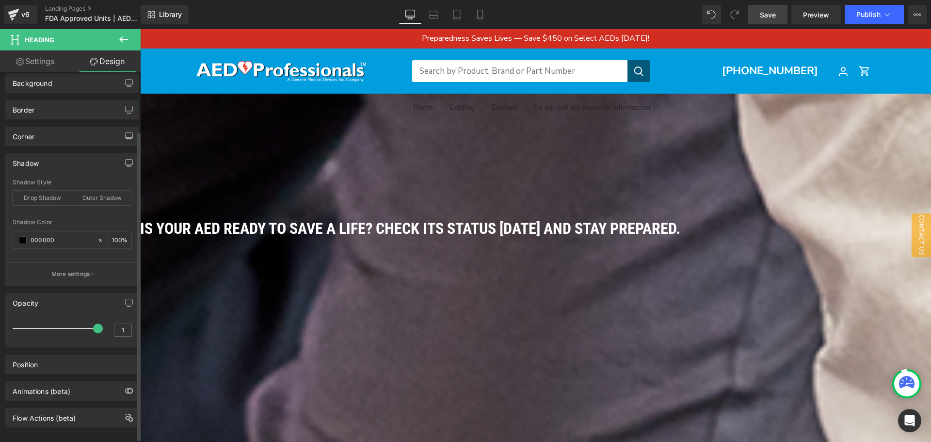
scroll to position [75, 0]
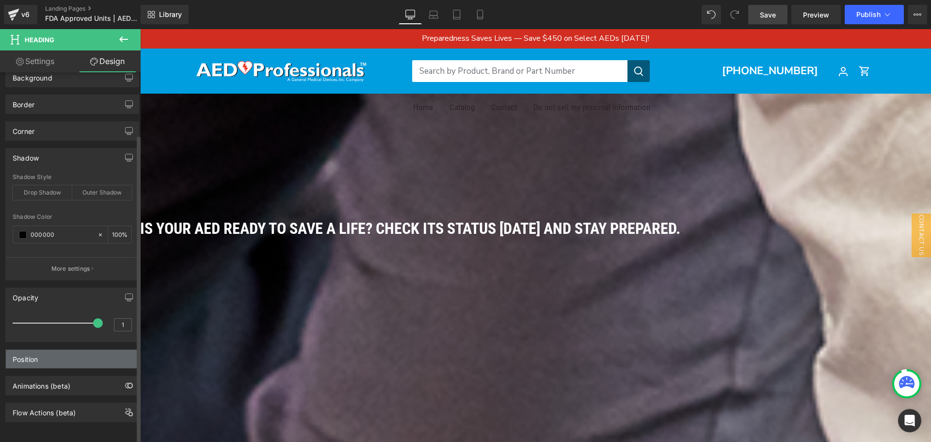
click at [59, 350] on div "Position" at bounding box center [72, 359] width 133 height 18
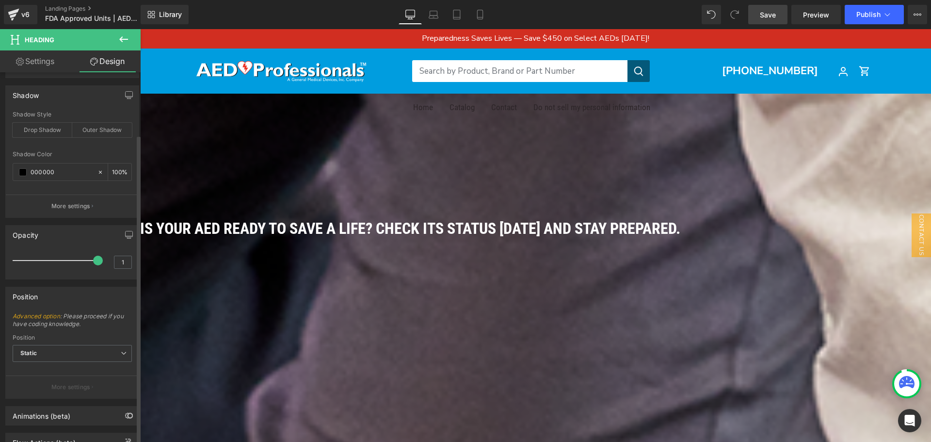
scroll to position [167, 0]
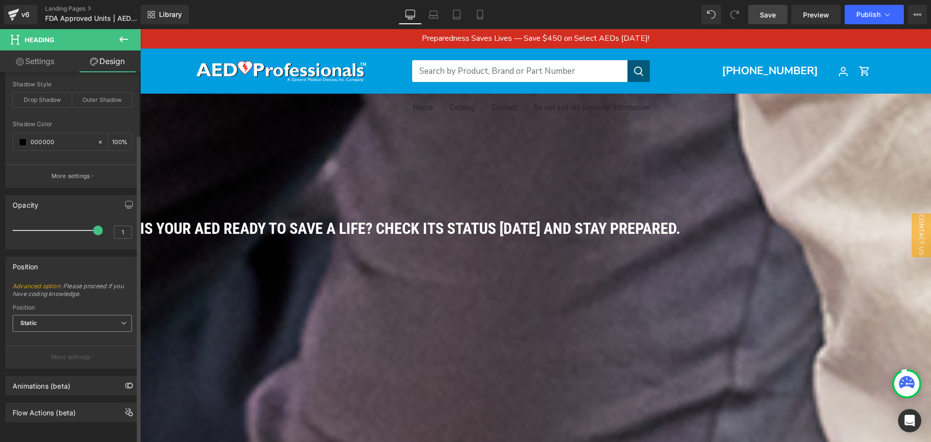
click at [69, 315] on span "Static" at bounding box center [72, 323] width 119 height 17
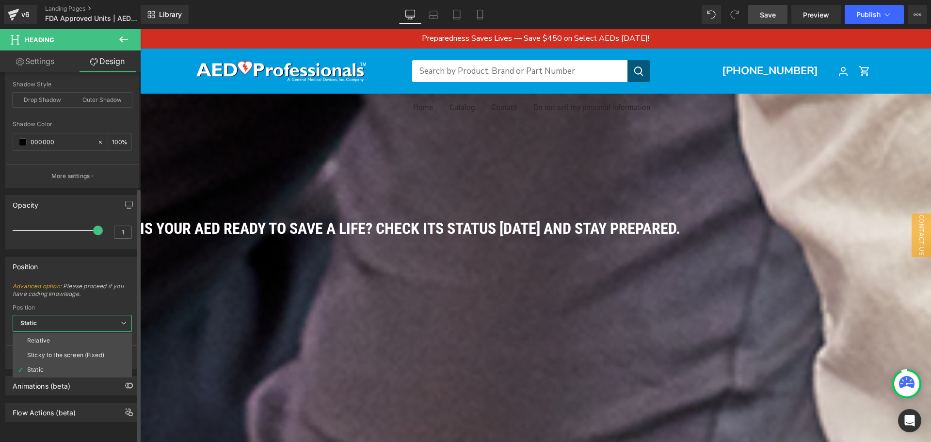
click at [74, 348] on li "Sticky to the screen (Fixed)" at bounding box center [72, 355] width 119 height 15
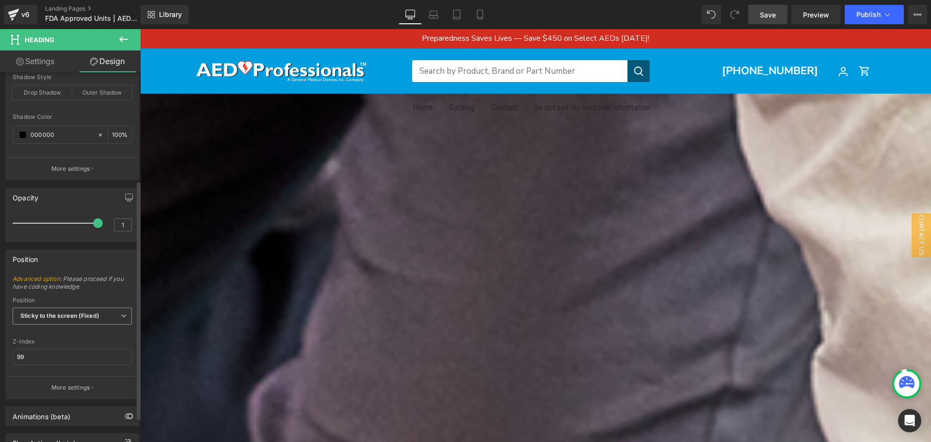
click at [78, 312] on b "Sticky to the screen (Fixed)" at bounding box center [59, 315] width 79 height 7
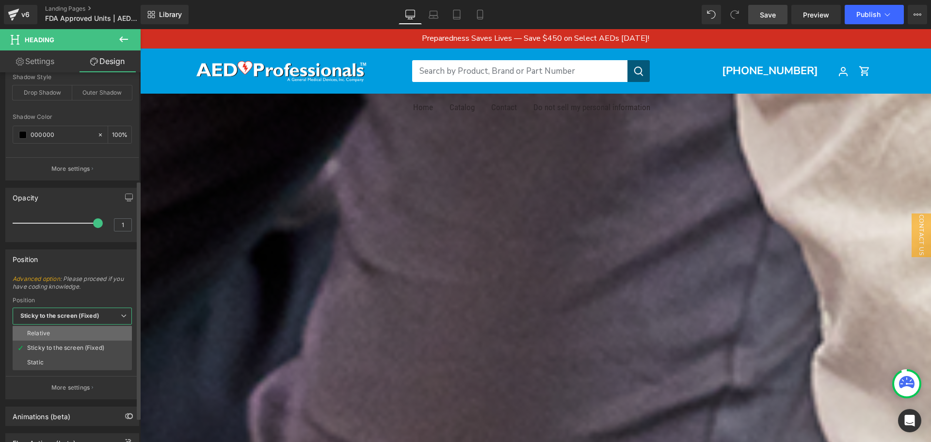
click at [71, 329] on li "Relative" at bounding box center [72, 333] width 119 height 15
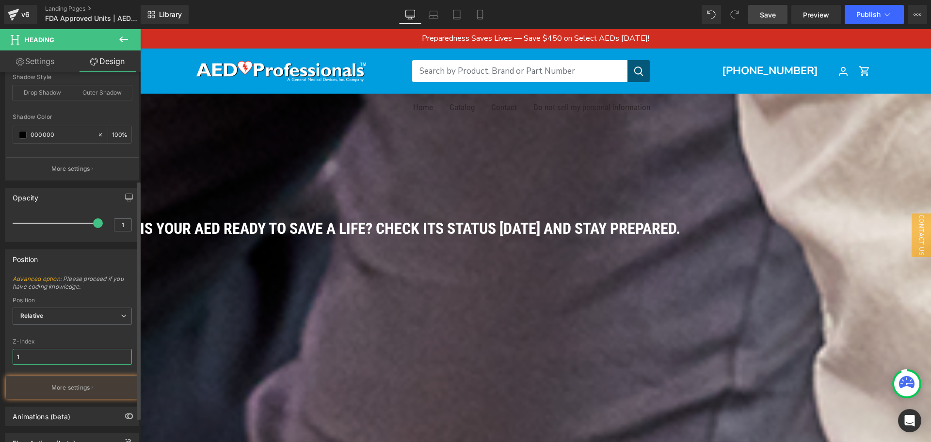
click at [65, 354] on input "1" at bounding box center [72, 357] width 119 height 16
type input "2"
type input "5"
click at [65, 354] on input "5" at bounding box center [72, 357] width 119 height 16
drag, startPoint x: 66, startPoint y: 344, endPoint x: 65, endPoint y: 337, distance: 7.3
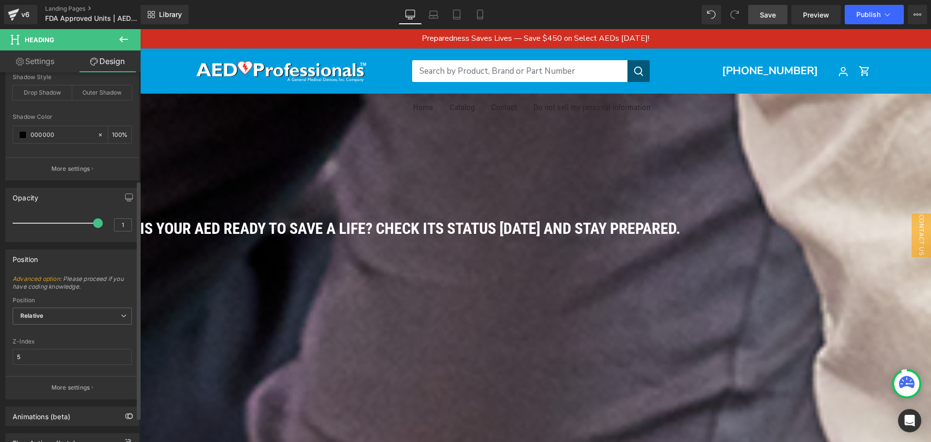
click at [66, 344] on div "Z-Index" at bounding box center [72, 341] width 119 height 7
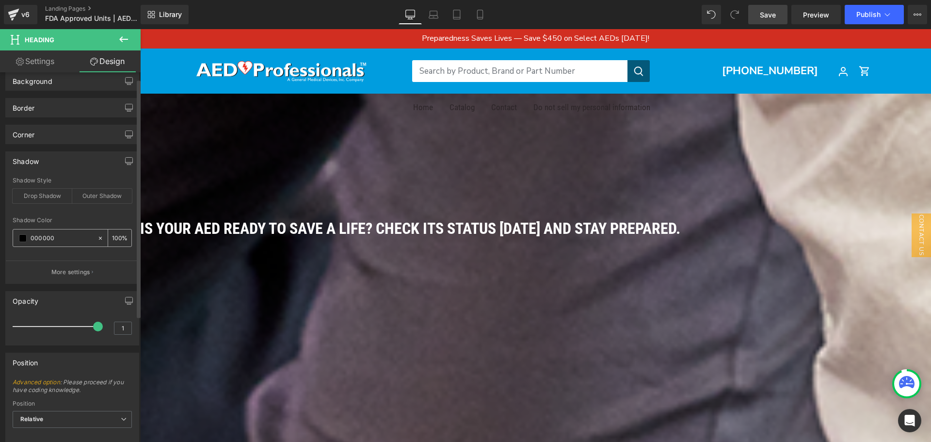
scroll to position [0, 0]
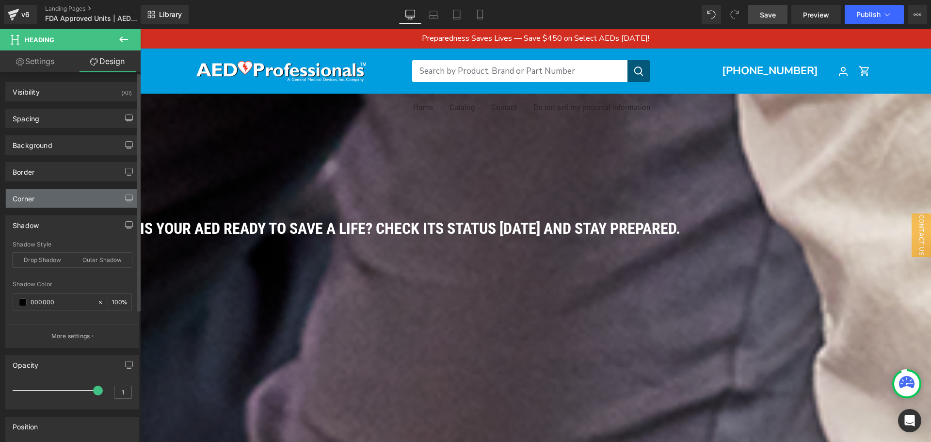
click at [32, 190] on div "Corner" at bounding box center [24, 196] width 22 height 14
click at [240, 244] on div "200px" at bounding box center [535, 292] width 791 height 97
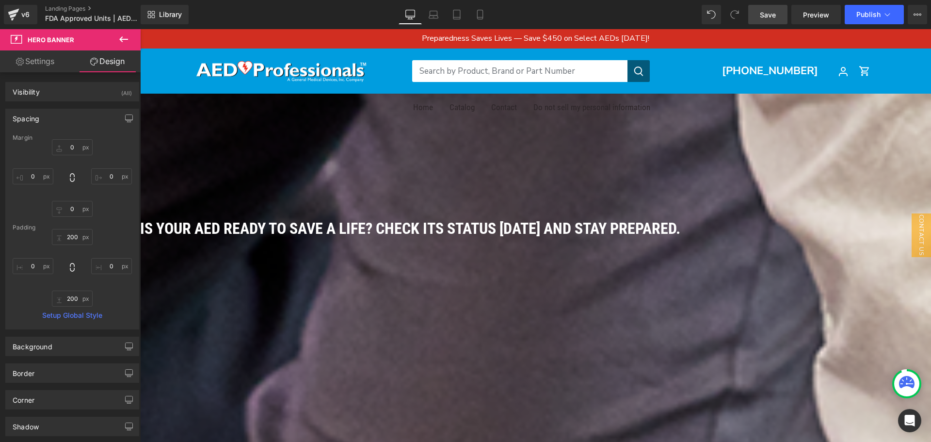
click at [48, 53] on link "Settings" at bounding box center [35, 61] width 70 height 22
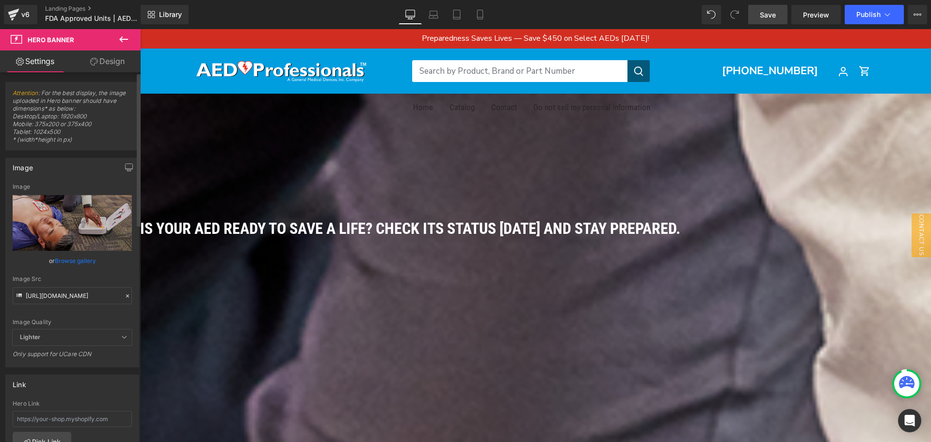
click at [124, 294] on icon at bounding box center [127, 295] width 7 height 7
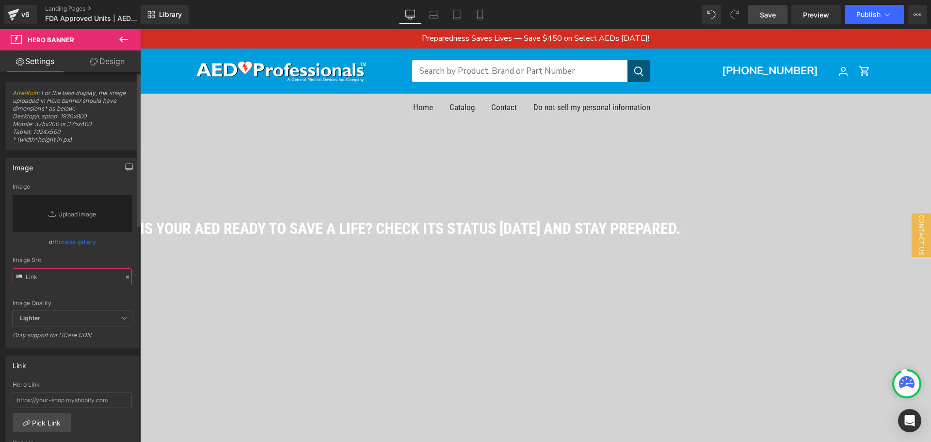
click at [76, 276] on input "text" at bounding box center [72, 276] width 119 height 17
paste input "[URL][DOMAIN_NAME]"
type input "[URL][DOMAIN_NAME]"
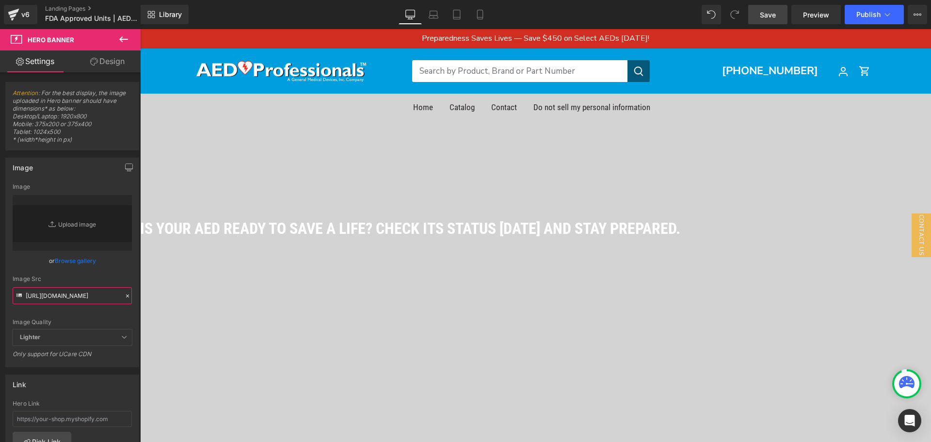
scroll to position [0, 0]
click at [140, 29] on icon at bounding box center [140, 29] width 0 height 0
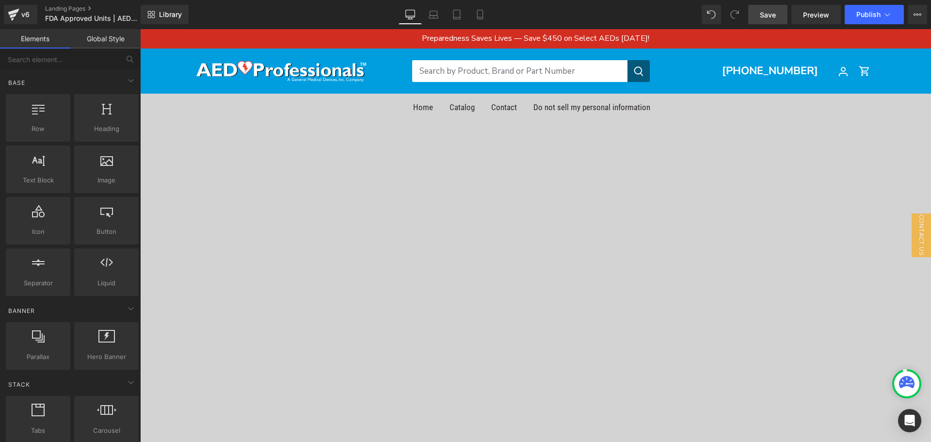
click at [354, 218] on div "200px" at bounding box center [535, 266] width 791 height 97
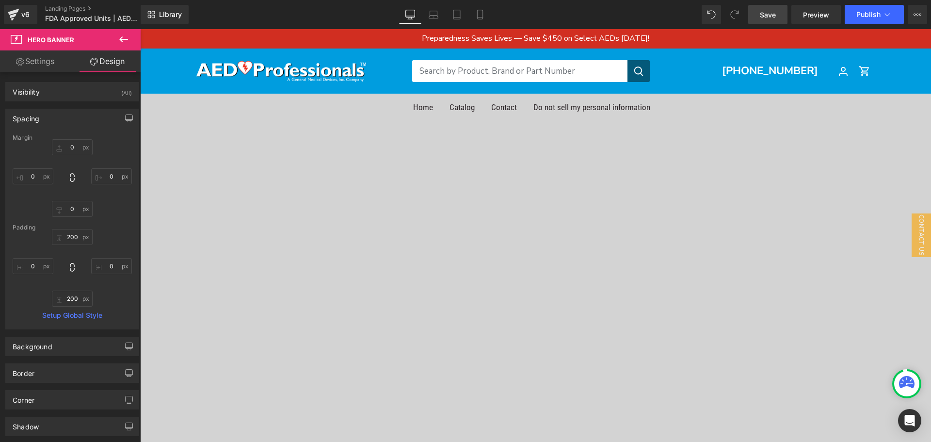
click at [51, 64] on link "Settings" at bounding box center [35, 61] width 70 height 22
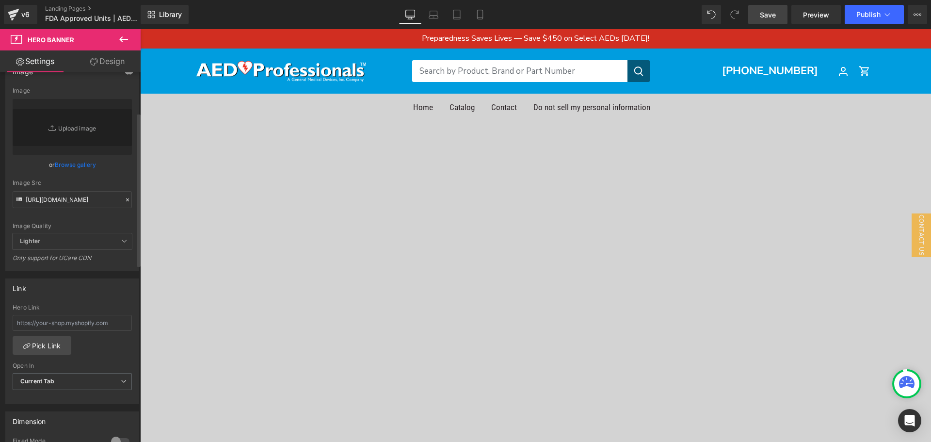
scroll to position [97, 0]
click at [84, 314] on input "text" at bounding box center [72, 322] width 119 height 16
paste input "[URL][DOMAIN_NAME]"
type input "[URL][DOMAIN_NAME]"
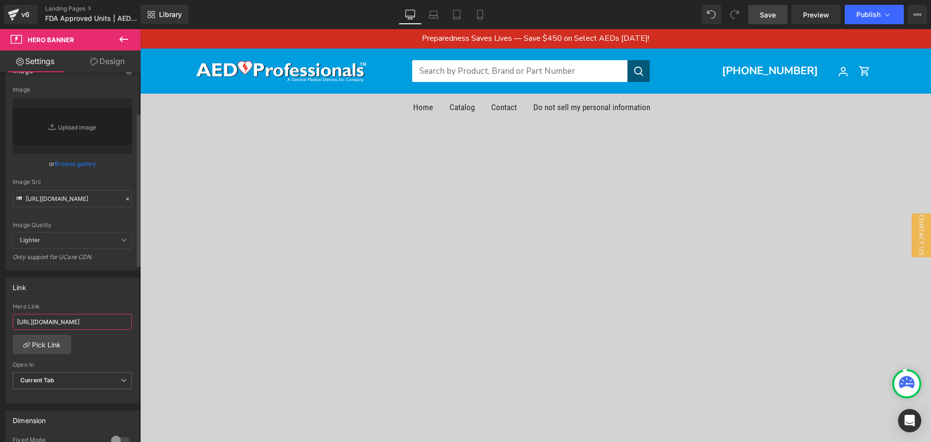
click at [124, 322] on input "[URL][DOMAIN_NAME]" at bounding box center [72, 322] width 119 height 16
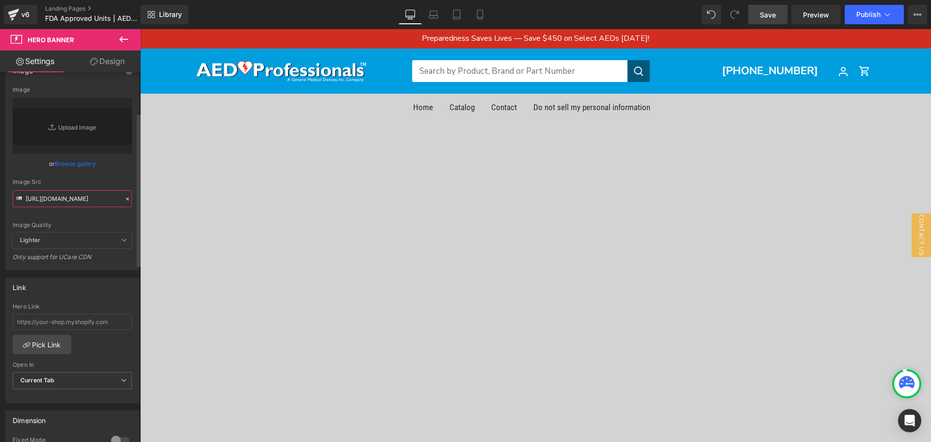
click at [78, 201] on input "[URL][DOMAIN_NAME]" at bounding box center [72, 198] width 119 height 17
click at [124, 199] on icon at bounding box center [127, 198] width 7 height 7
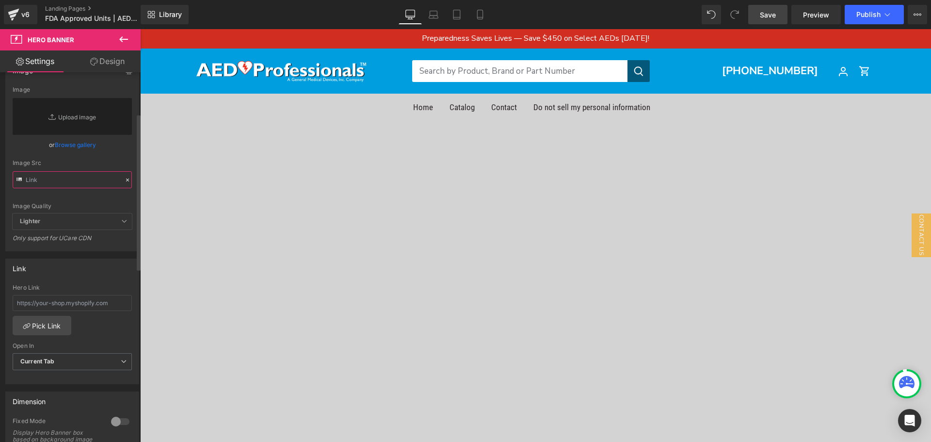
click at [85, 178] on input "text" at bounding box center [72, 179] width 119 height 17
paste input "[URL][DOMAIN_NAME]"
type input "[URL][DOMAIN_NAME]"
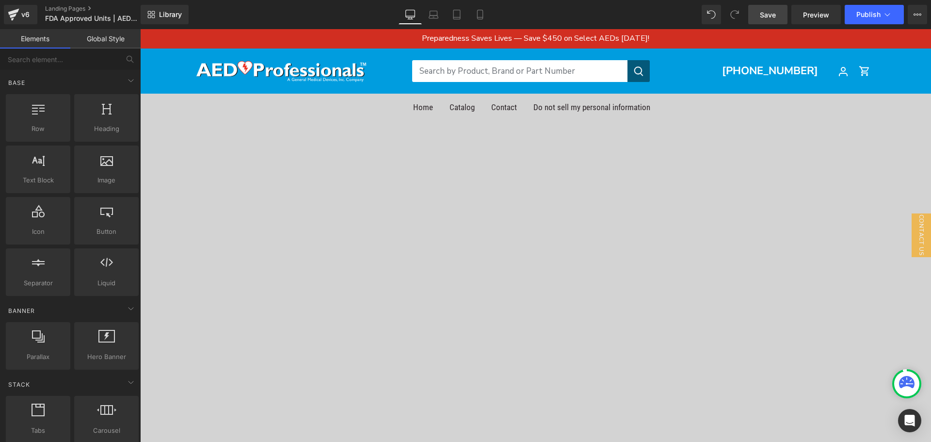
scroll to position [0, 0]
click at [539, 218] on div "200px" at bounding box center [535, 266] width 791 height 97
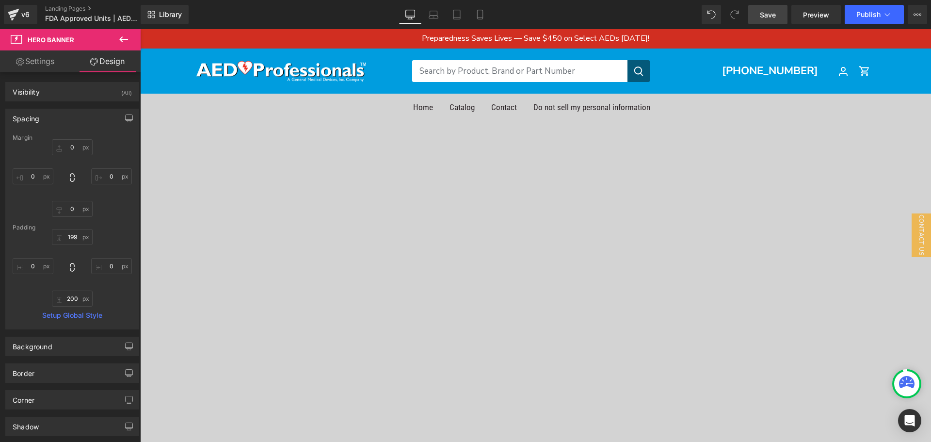
click at [42, 65] on link "Settings" at bounding box center [35, 61] width 70 height 22
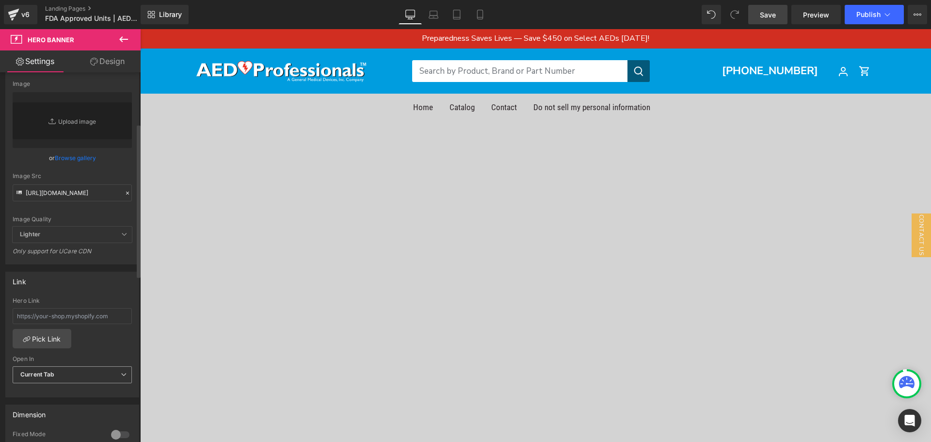
scroll to position [97, 0]
click at [90, 238] on span "Lighter" at bounding box center [72, 240] width 119 height 16
click at [84, 243] on span "Lighter" at bounding box center [72, 240] width 119 height 16
click at [125, 201] on icon at bounding box center [127, 198] width 7 height 7
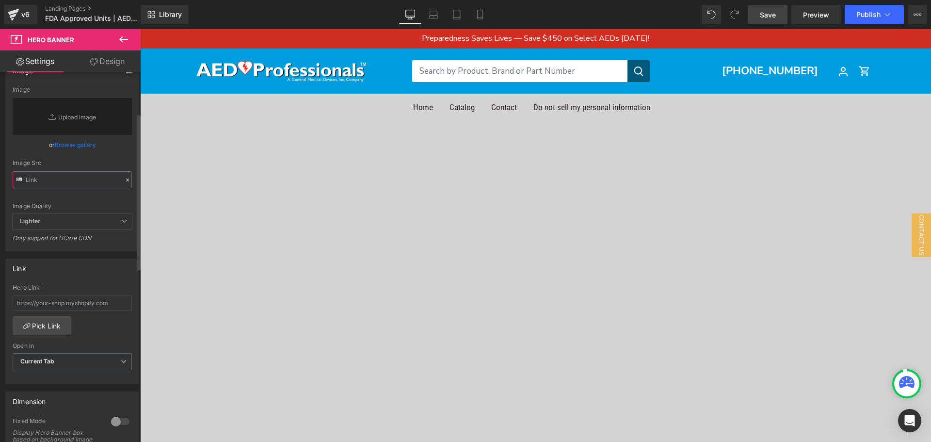
click at [62, 184] on input "text" at bounding box center [72, 179] width 119 height 17
paste input "[URL][DOMAIN_NAME]"
type input "[URL][DOMAIN_NAME]"
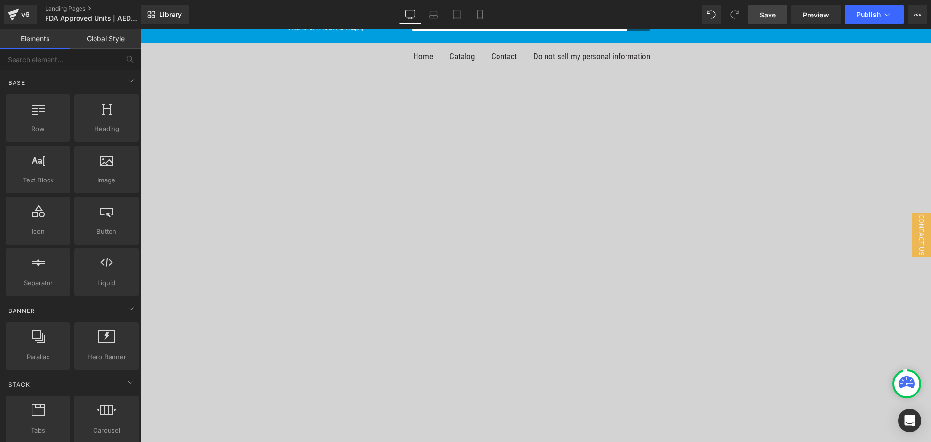
scroll to position [0, 0]
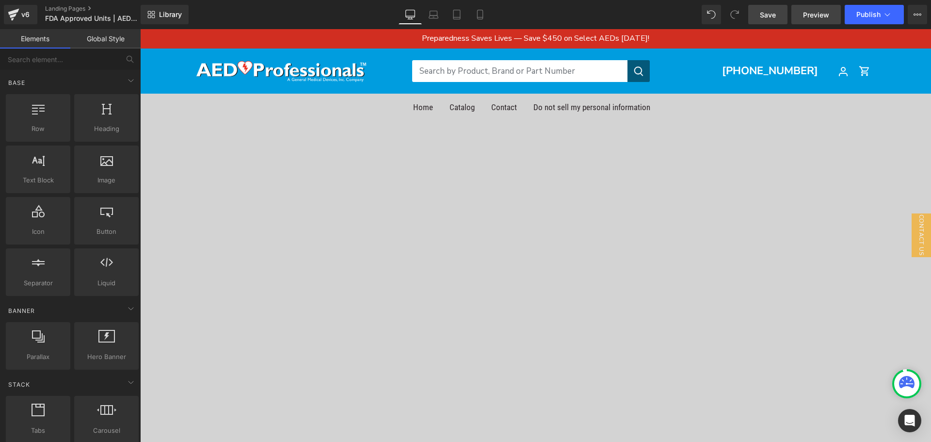
click at [824, 16] on span "Preview" at bounding box center [816, 15] width 26 height 10
click at [766, 12] on span "Save" at bounding box center [768, 15] width 16 height 10
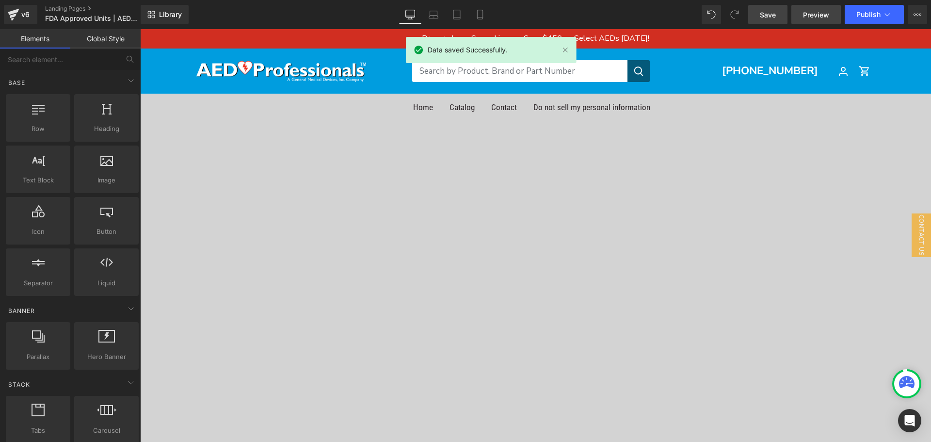
click at [808, 10] on span "Preview" at bounding box center [816, 15] width 26 height 10
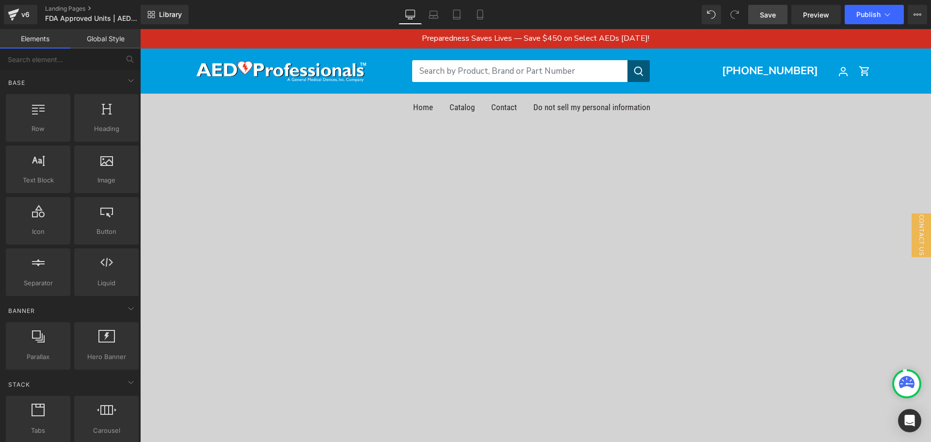
click at [425, 217] on div "199px" at bounding box center [535, 265] width 791 height 96
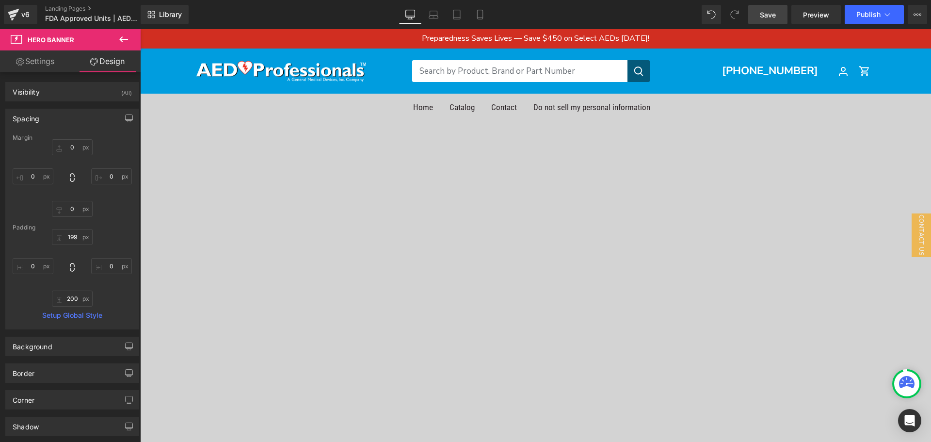
click at [39, 68] on link "Settings" at bounding box center [35, 61] width 70 height 22
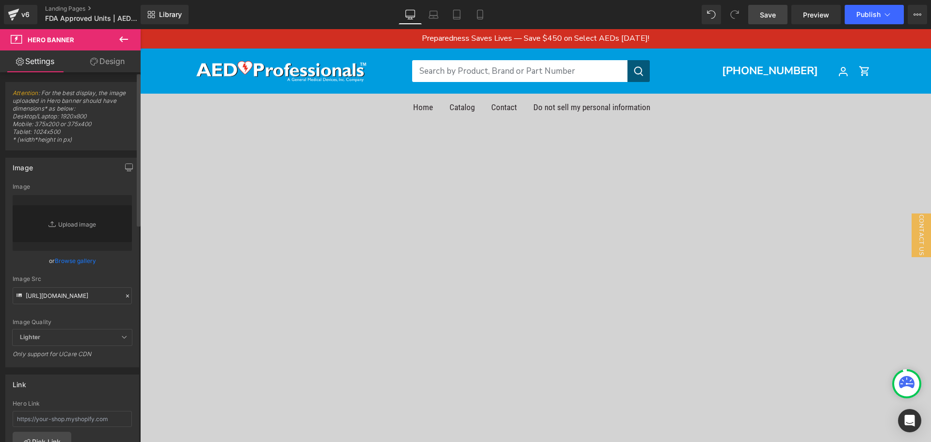
click at [126, 298] on icon at bounding box center [127, 295] width 7 height 7
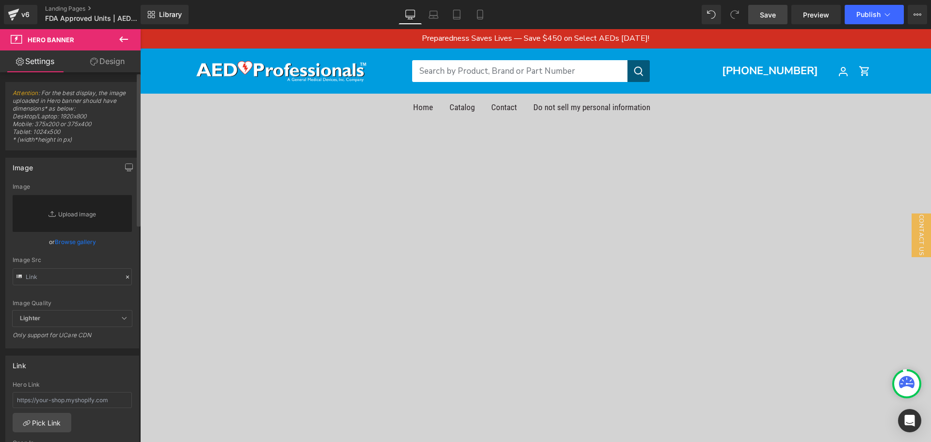
click at [80, 287] on div "Image Quality Lighter Lightest Lighter Lighter Lightest Only support for UCare …" at bounding box center [72, 246] width 119 height 127
click at [75, 278] on input "text" at bounding box center [72, 276] width 119 height 17
paste input "[URL][DOMAIN_NAME]"
type input "[URL][DOMAIN_NAME]"
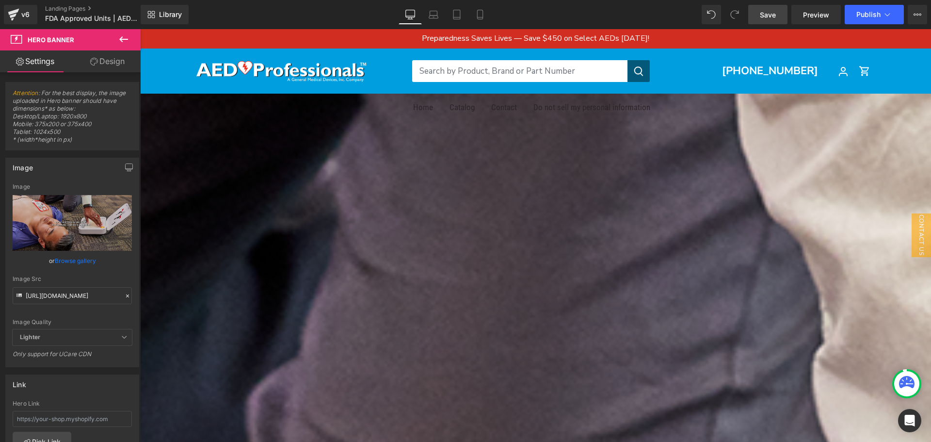
click at [773, 18] on span "Save" at bounding box center [768, 15] width 16 height 10
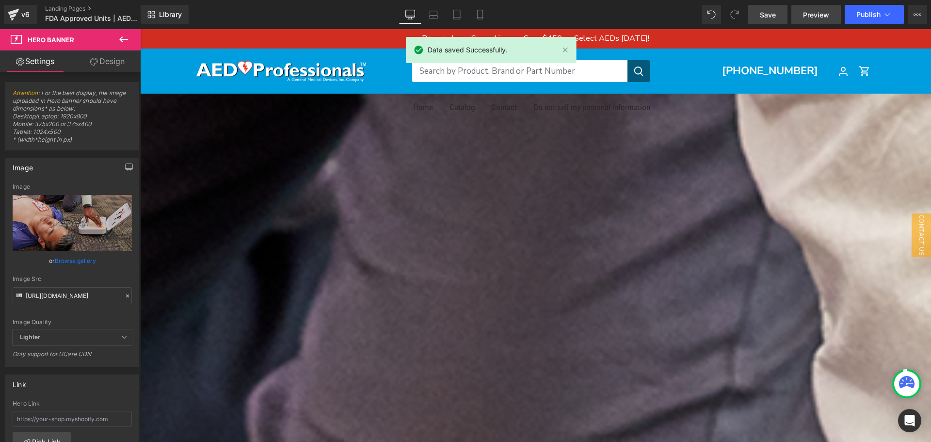
click at [815, 16] on span "Preview" at bounding box center [816, 15] width 26 height 10
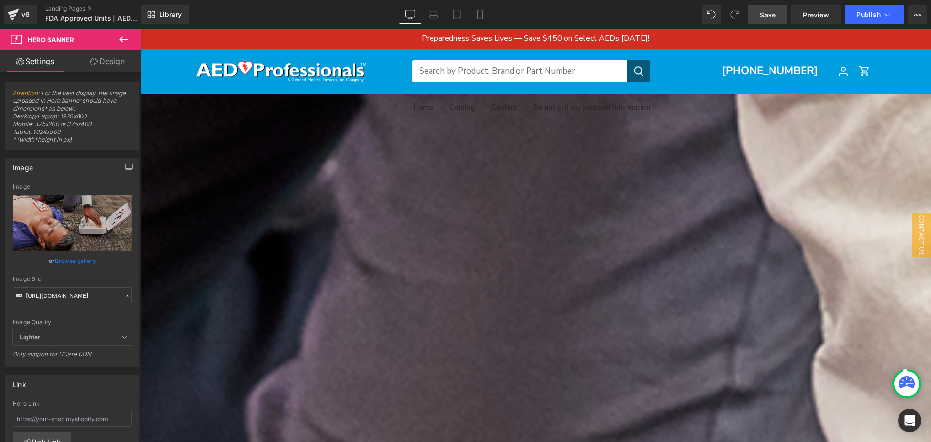
click at [774, 20] on link "Save" at bounding box center [767, 14] width 39 height 19
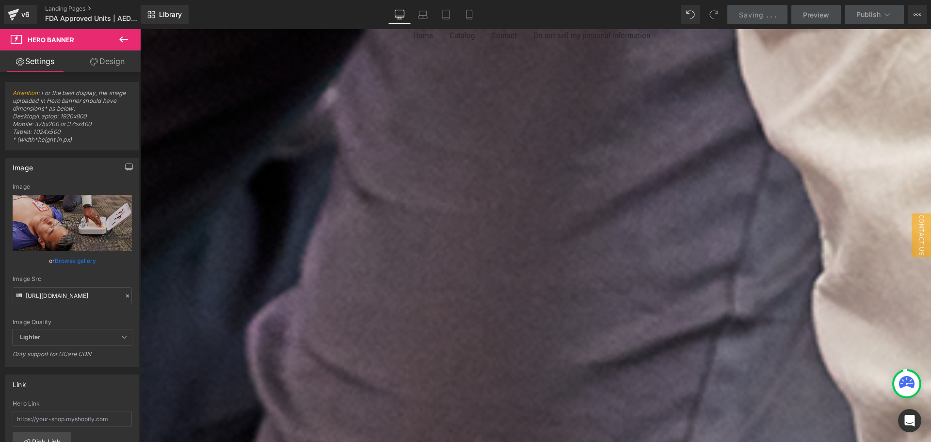
scroll to position [145, 0]
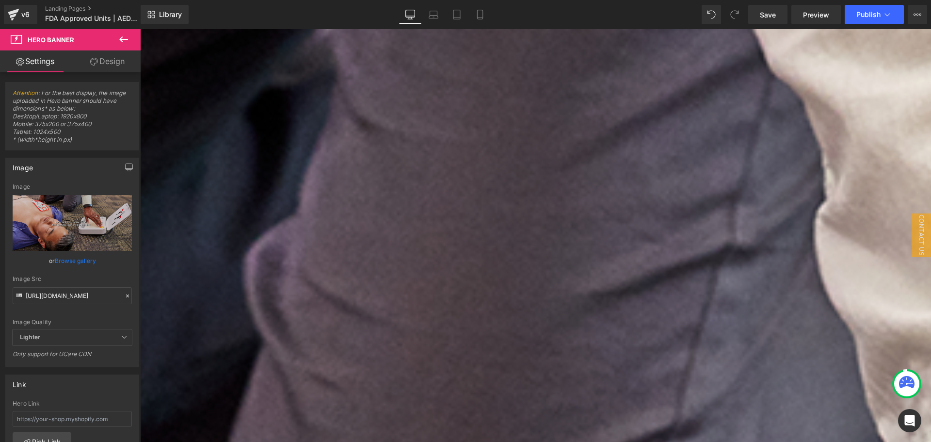
click at [467, 390] on h2 "8 to 10 Years." at bounding box center [536, 409] width 788 height 38
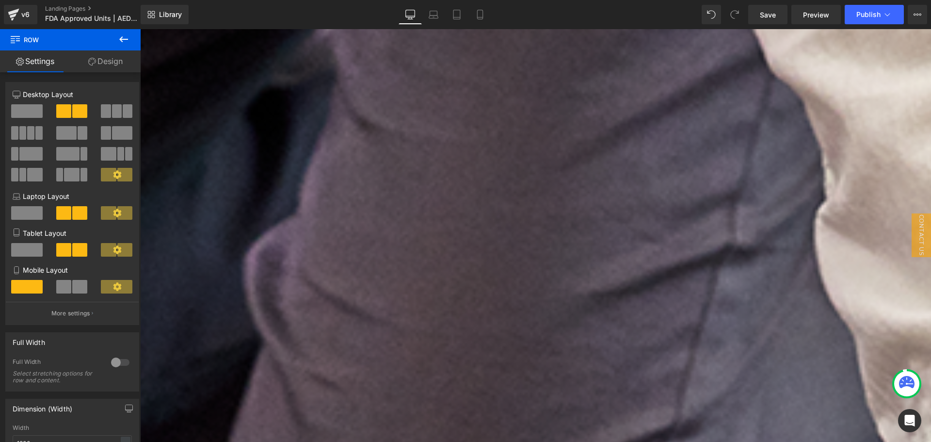
click at [140, 29] on icon at bounding box center [140, 29] width 0 height 0
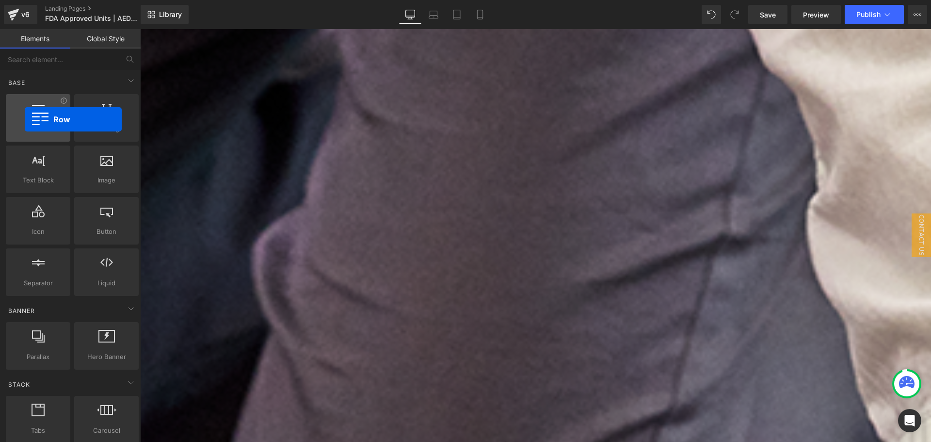
drag, startPoint x: 39, startPoint y: 128, endPoint x: 24, endPoint y: 105, distance: 26.9
click at [24, 105] on div "Row rows, columns, layouts, div" at bounding box center [38, 118] width 64 height 48
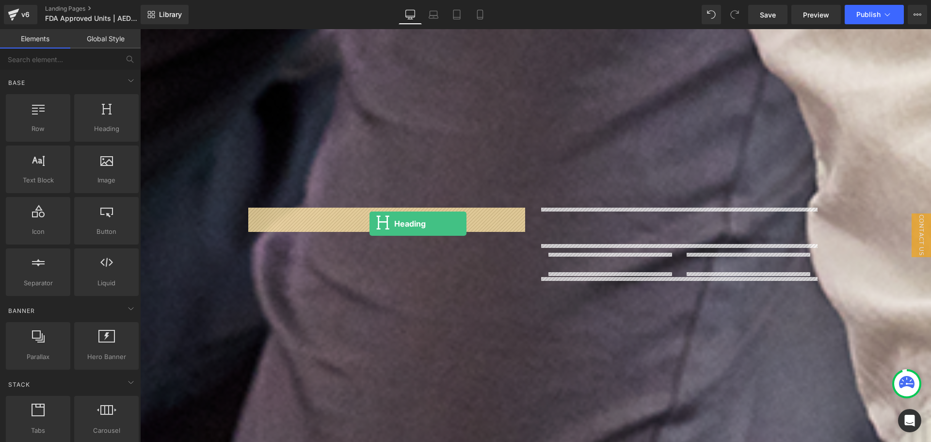
drag, startPoint x: 251, startPoint y: 142, endPoint x: 369, endPoint y: 224, distance: 143.2
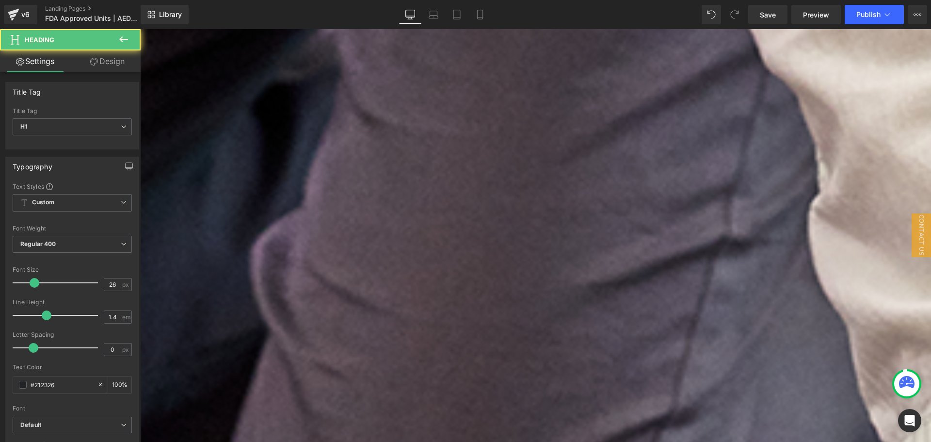
click at [140, 29] on span "Heading" at bounding box center [140, 29] width 0 height 0
click at [453, 362] on h1 "Your heading text goes here" at bounding box center [535, 370] width 791 height 17
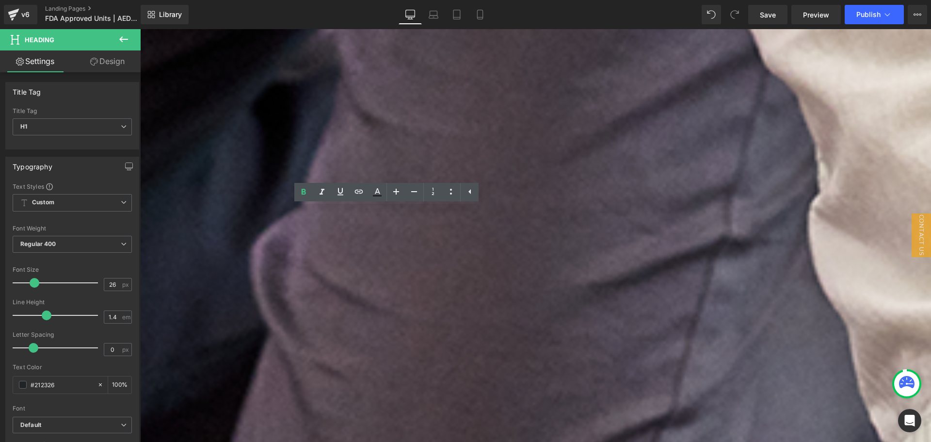
click at [453, 362] on h1 "Your heading text goes here" at bounding box center [535, 370] width 791 height 17
click at [472, 362] on h1 "aeD'S ONLY LAST 8-10 YEARS" at bounding box center [535, 370] width 791 height 17
click at [407, 362] on h1 "aeD'S ONLY LAST 8-10 YEARS IS YOURS STILL READY FOR ACTION?" at bounding box center [535, 370] width 791 height 17
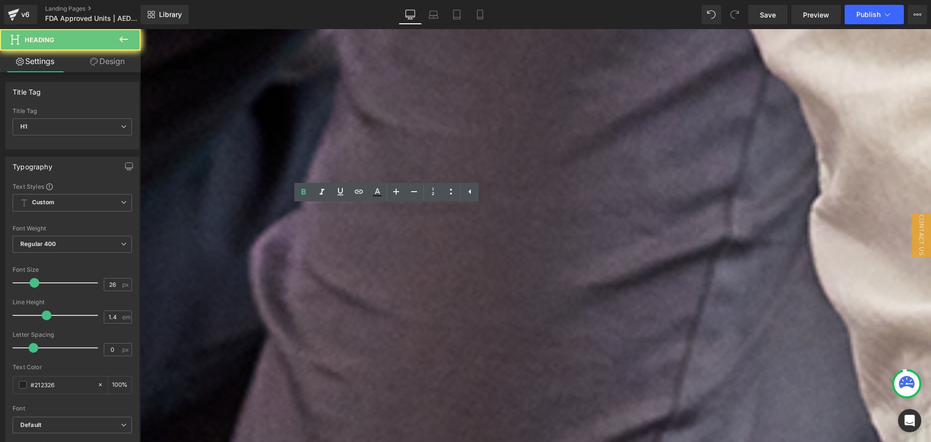
click at [406, 362] on h1 "aeD'S ONLY LAST 8-10 YEARS IS YOURS STILL READY FOR ACTION?" at bounding box center [535, 370] width 791 height 17
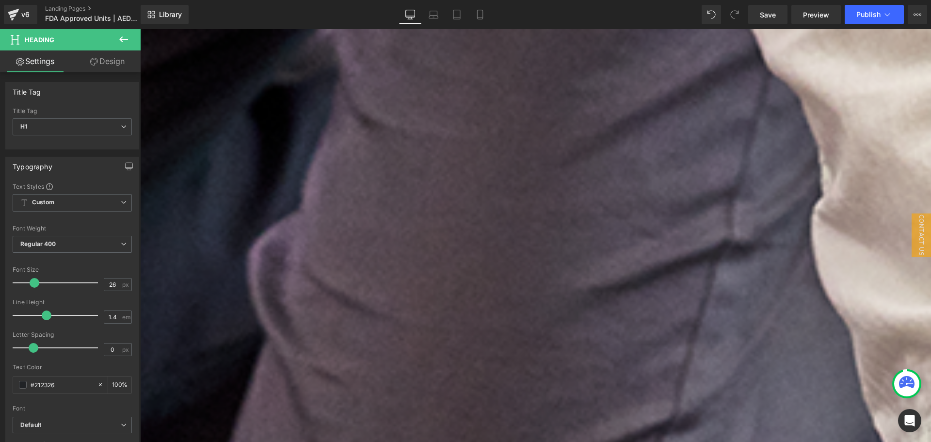
click at [569, 423] on div "Need assistance? Trust the Professionals. Heading" at bounding box center [535, 436] width 791 height 26
click at [475, 362] on h1 "aeD'S ONLY LAST 8-10 YEARS" at bounding box center [535, 370] width 791 height 17
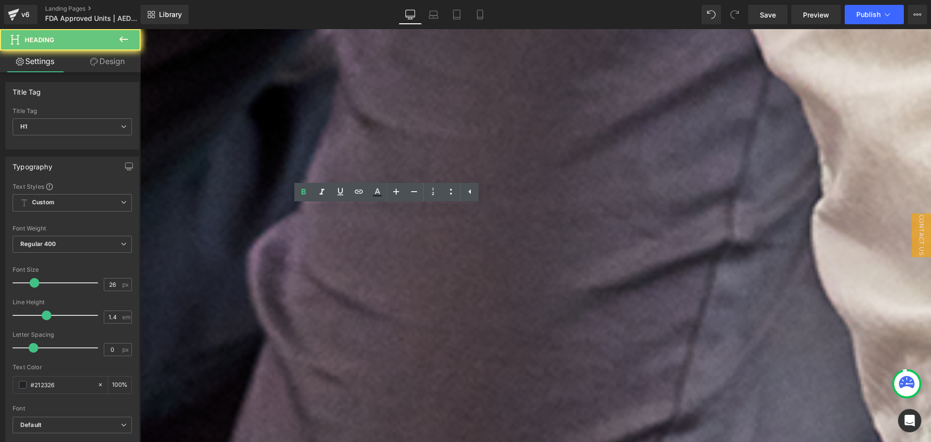
click at [308, 362] on h1 "aeD'S ONLY LAST 8-10 YEARS" at bounding box center [535, 370] width 791 height 17
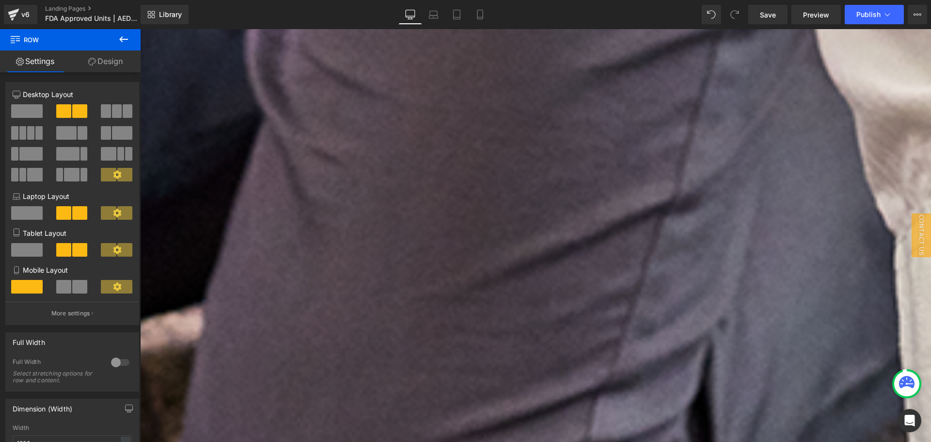
scroll to position [388, 0]
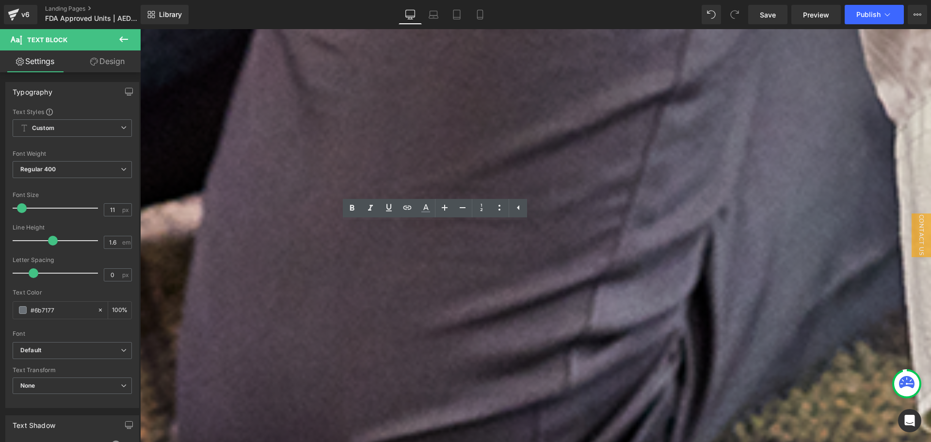
scroll to position [485, 0]
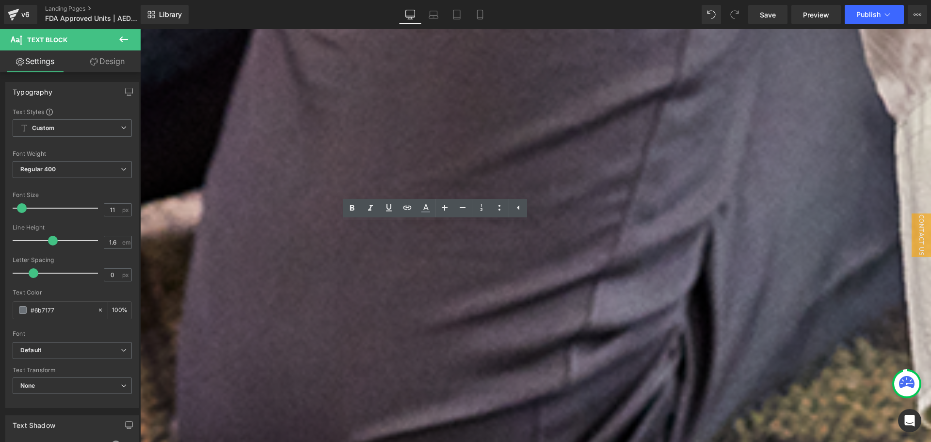
drag, startPoint x: 859, startPoint y: 247, endPoint x: 853, endPoint y: 248, distance: 5.4
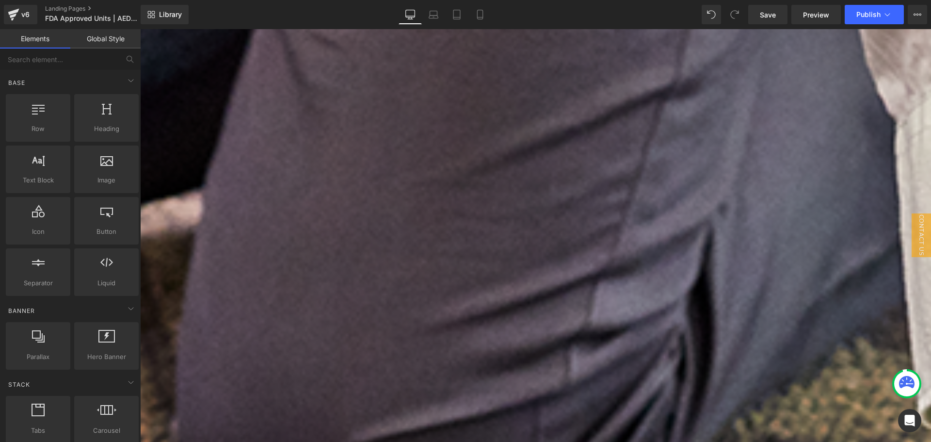
click at [140, 29] on icon at bounding box center [140, 29] width 0 height 0
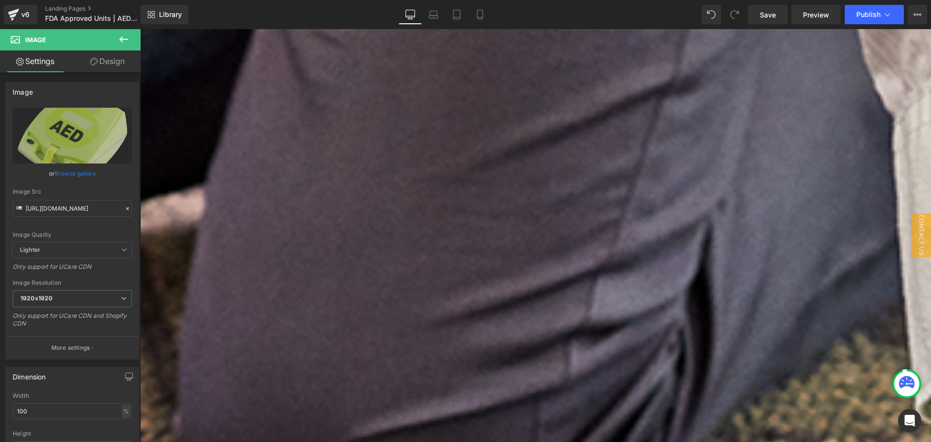
click at [140, 29] on icon at bounding box center [140, 29] width 0 height 0
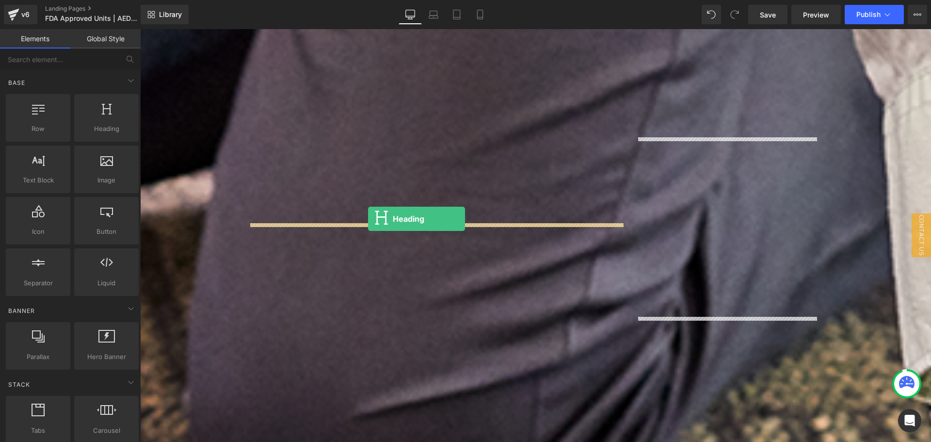
drag, startPoint x: 241, startPoint y: 154, endPoint x: 368, endPoint y: 219, distance: 142.5
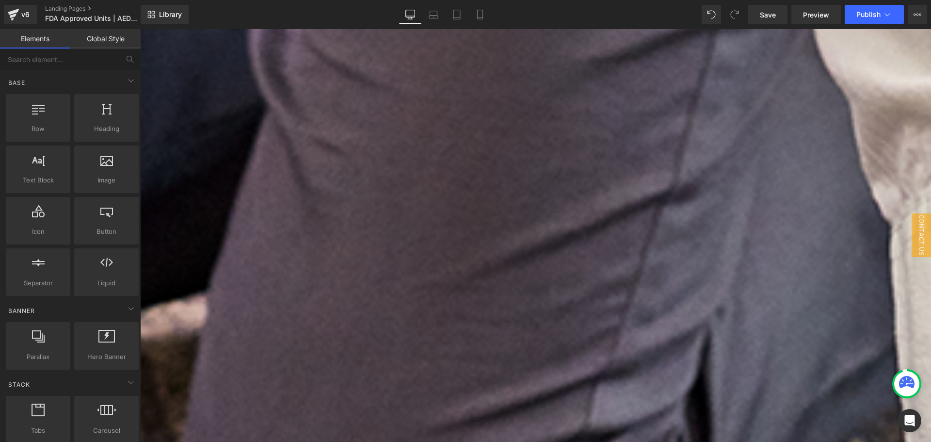
scroll to position [436, 0]
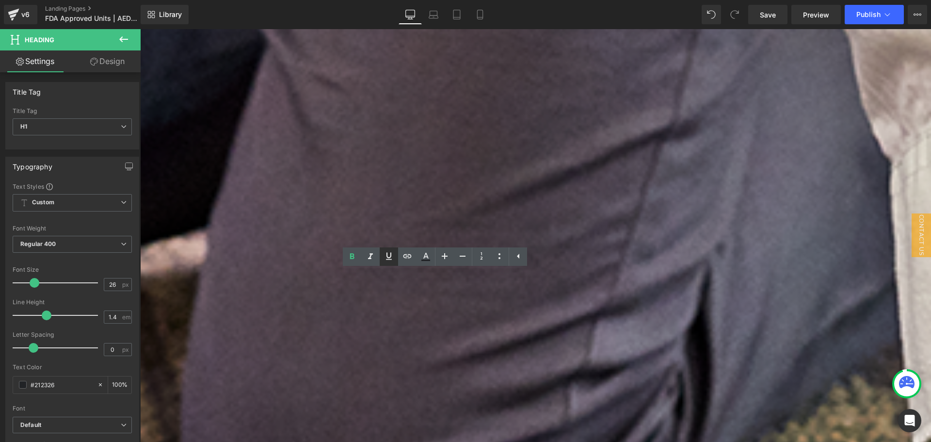
click at [381, 256] on link at bounding box center [389, 256] width 18 height 18
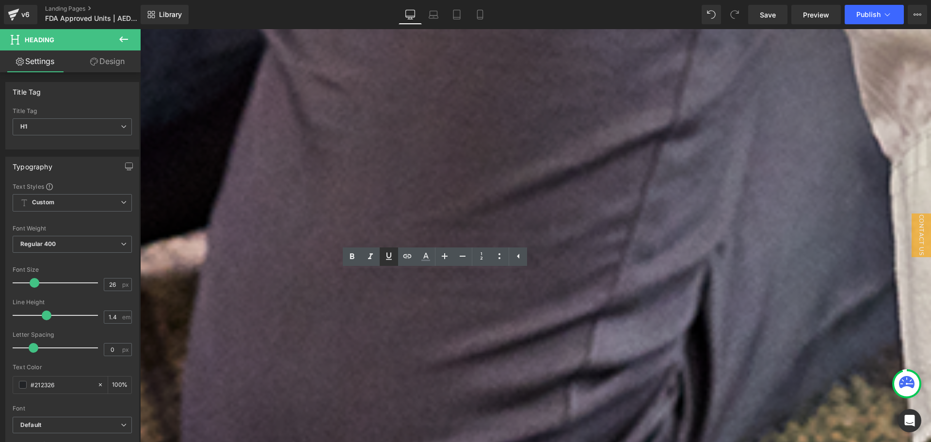
click at [383, 260] on icon at bounding box center [389, 256] width 12 height 12
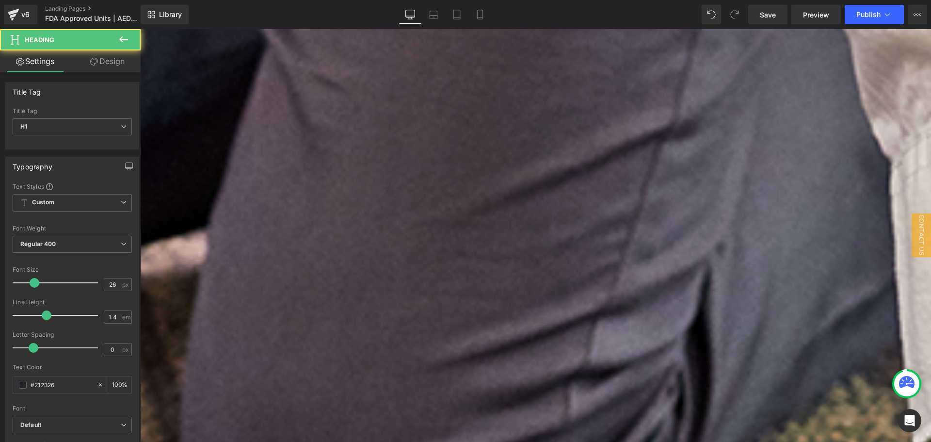
click at [387, 256] on icon at bounding box center [389, 255] width 6 height 7
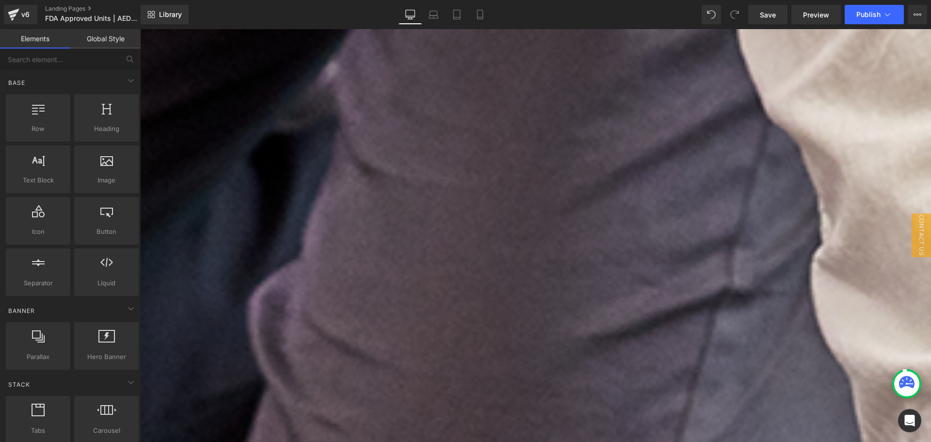
scroll to position [0, 0]
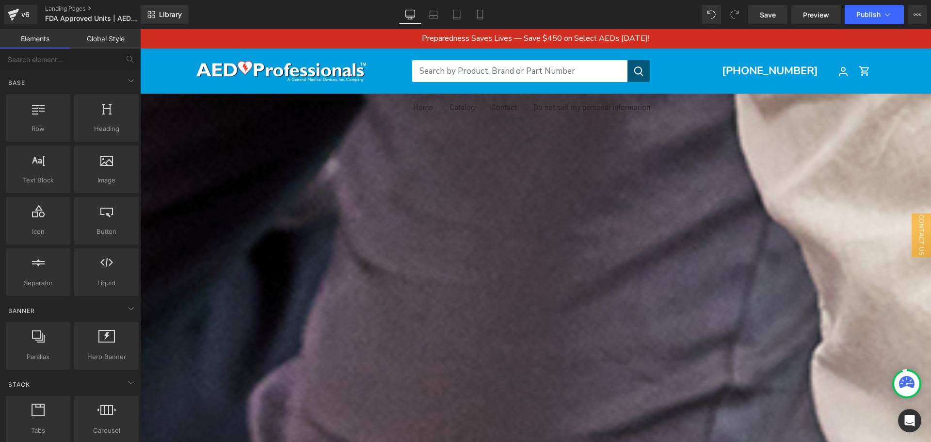
click at [140, 29] on icon at bounding box center [140, 29] width 0 height 0
click at [140, 29] on link at bounding box center [140, 29] width 0 height 0
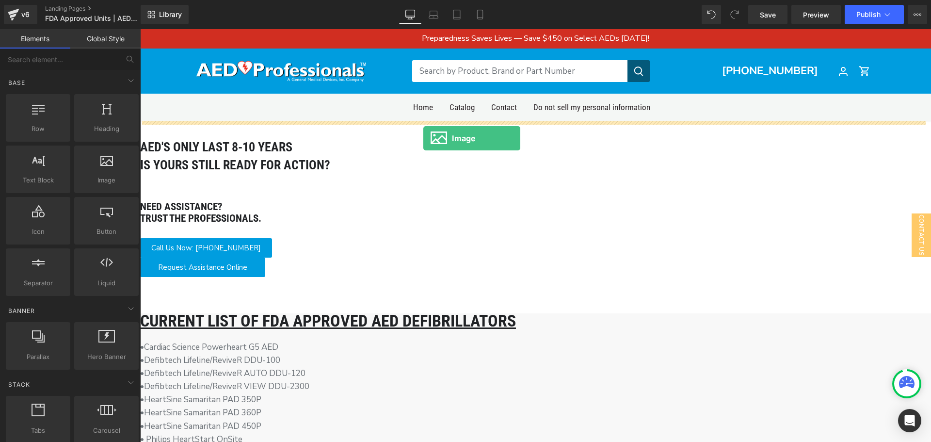
drag, startPoint x: 261, startPoint y: 205, endPoint x: 423, endPoint y: 138, distance: 175.7
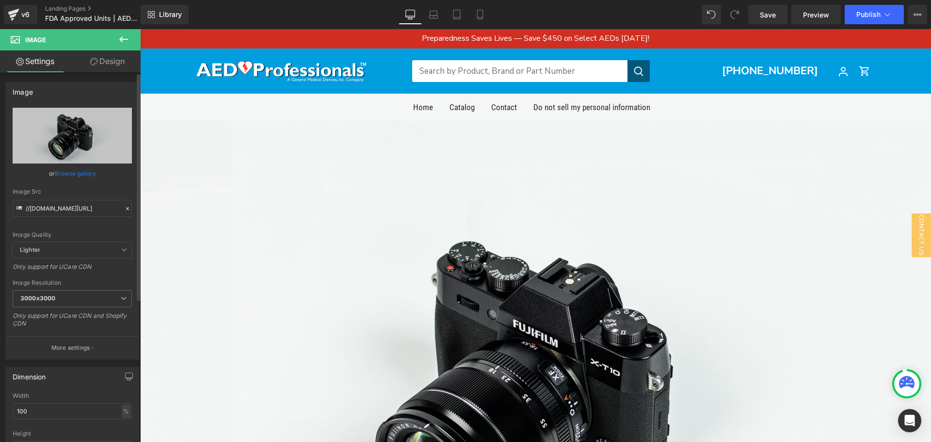
click at [126, 210] on icon at bounding box center [127, 208] width 7 height 7
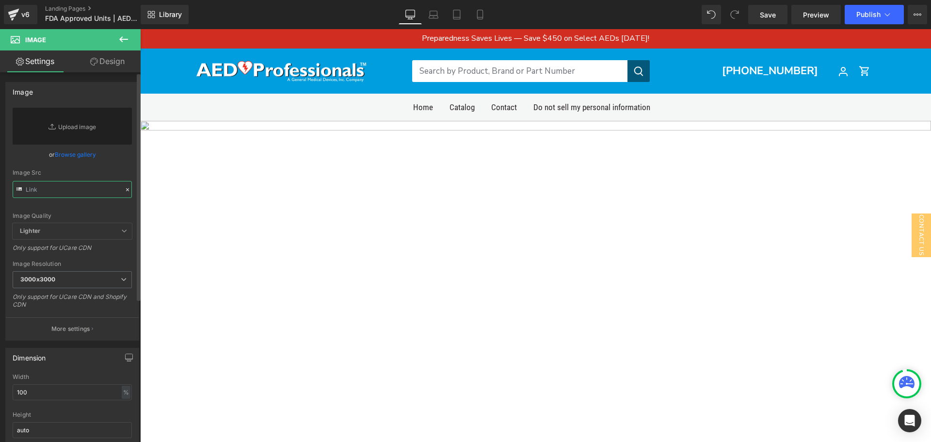
click at [54, 188] on input "text" at bounding box center [72, 189] width 119 height 17
paste input "[URL][DOMAIN_NAME]"
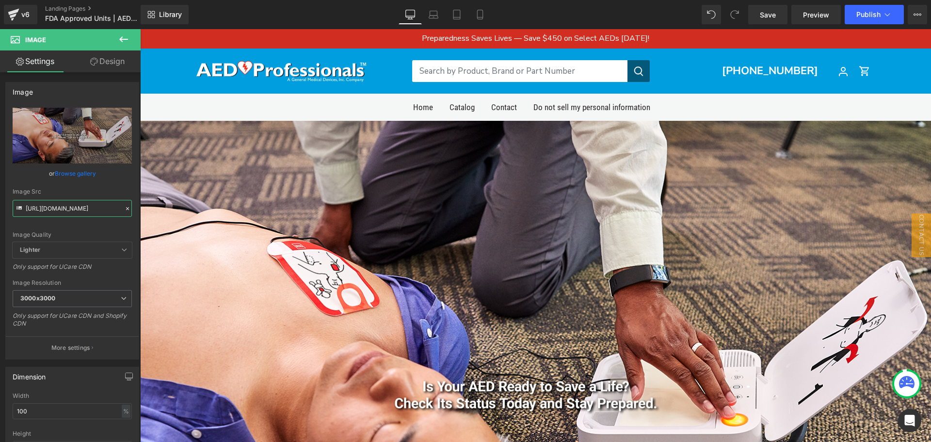
type input "[URL][DOMAIN_NAME]"
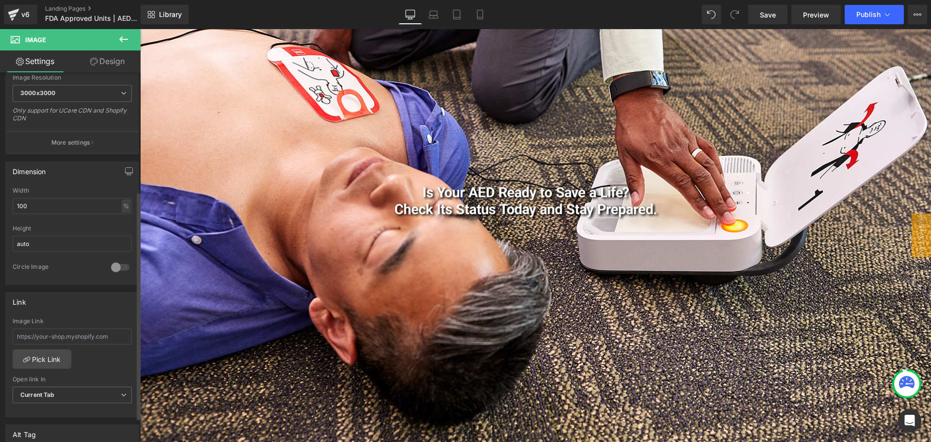
scroll to position [145, 0]
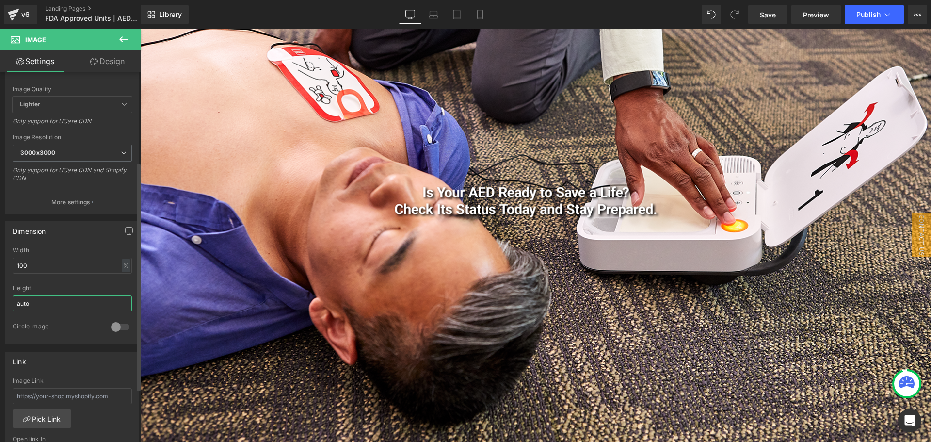
click at [93, 303] on input "auto" at bounding box center [72, 303] width 119 height 16
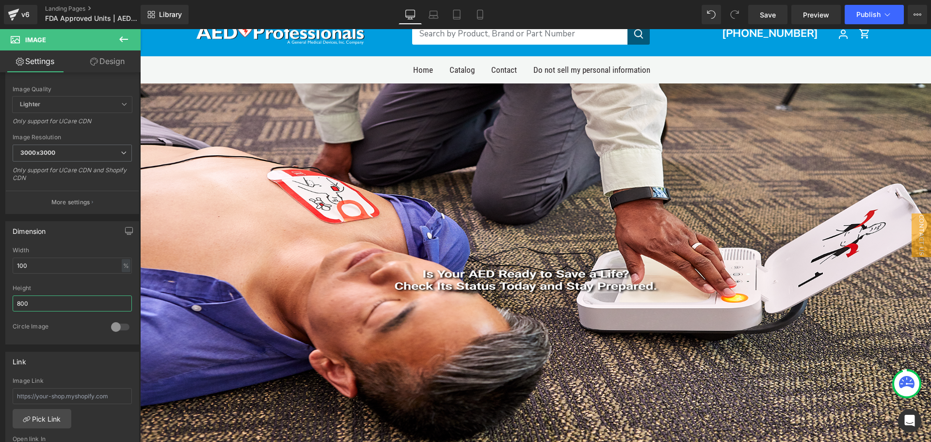
scroll to position [48, 0]
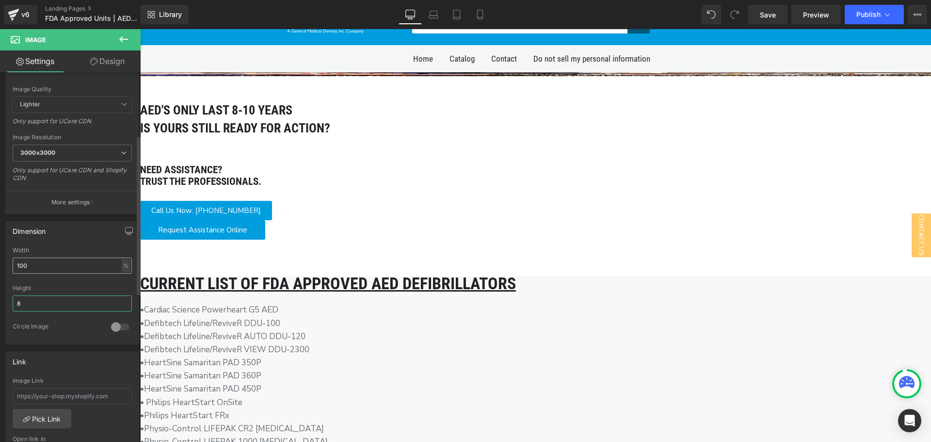
type input "auto"
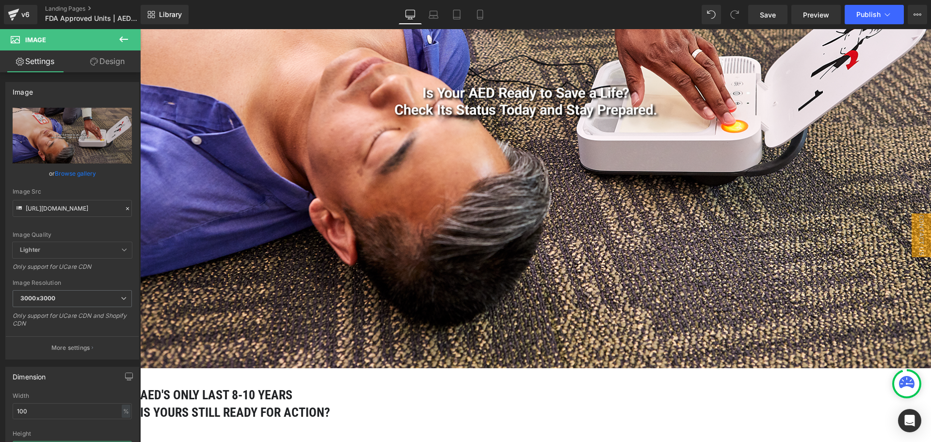
scroll to position [242, 0]
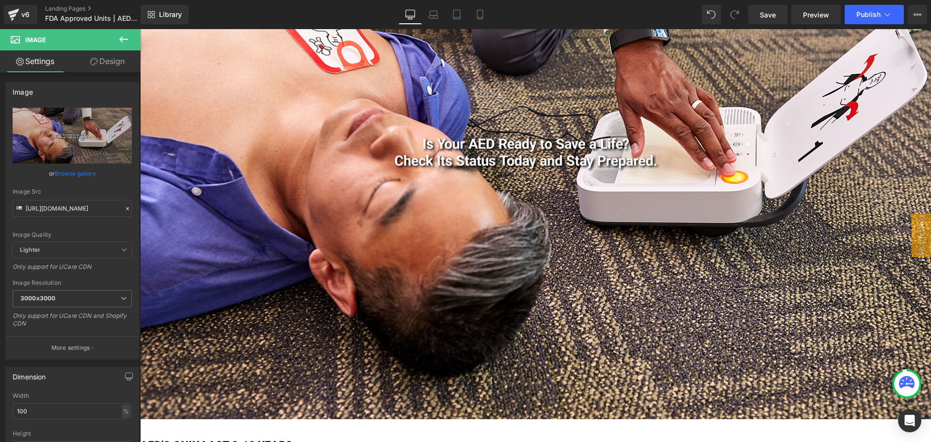
click at [140, 29] on link at bounding box center [140, 29] width 0 height 0
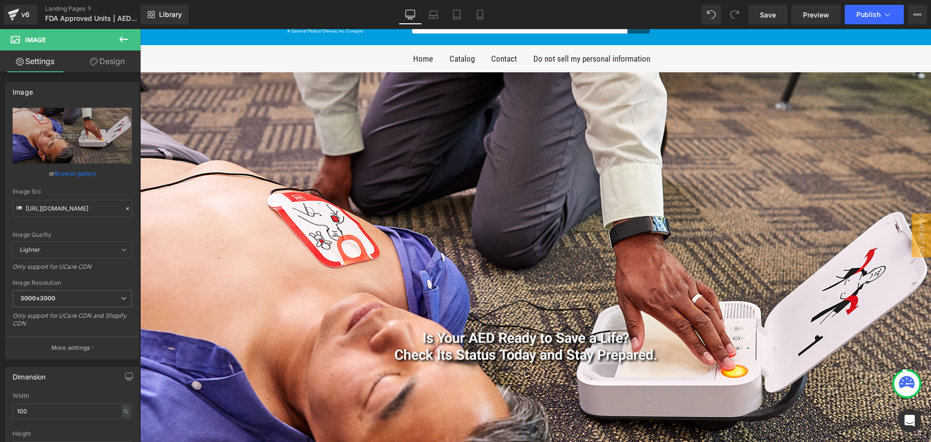
click at [714, 226] on img at bounding box center [535, 342] width 791 height 541
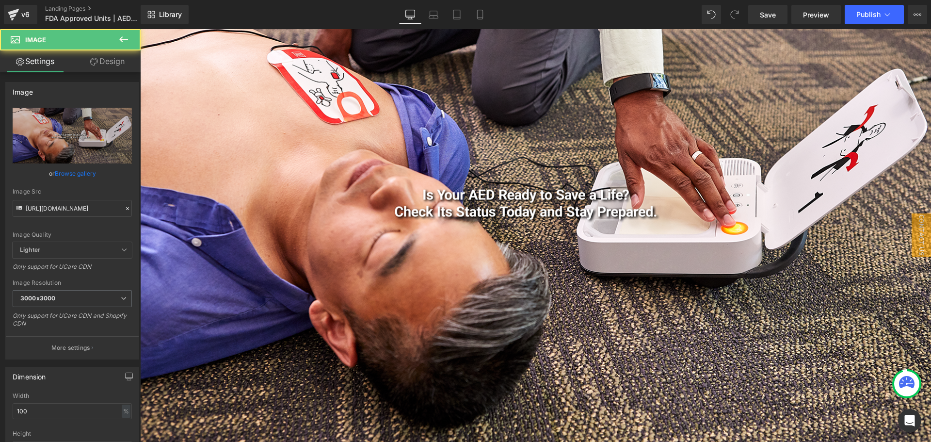
scroll to position [194, 0]
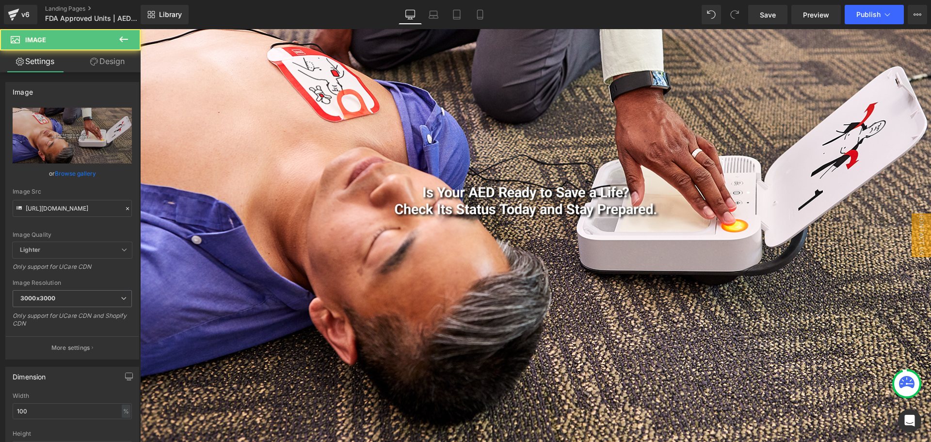
click at [724, 224] on img at bounding box center [535, 197] width 791 height 541
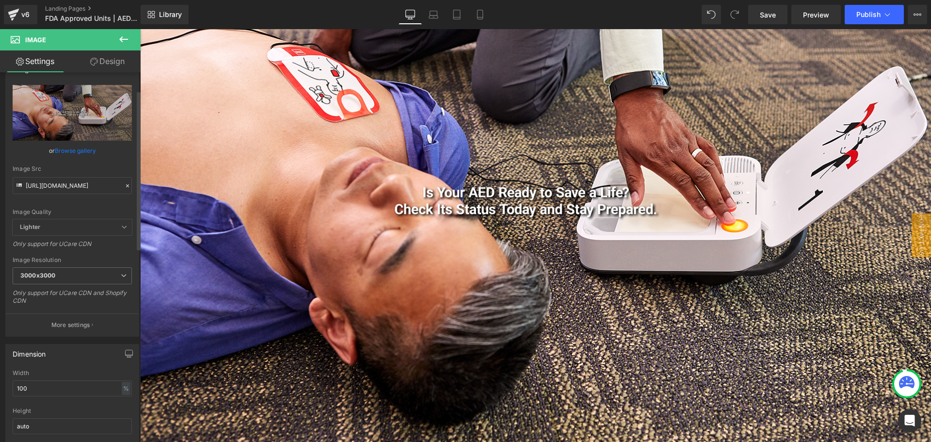
scroll to position [0, 0]
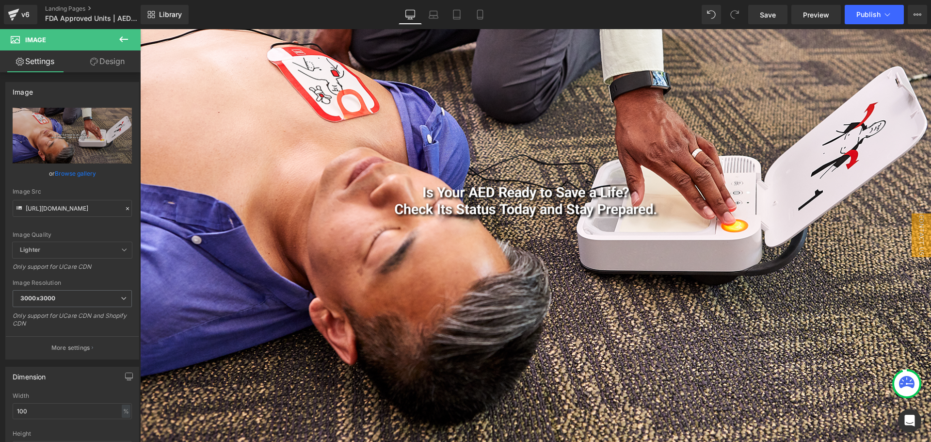
click at [114, 64] on link "Design" at bounding box center [107, 61] width 70 height 22
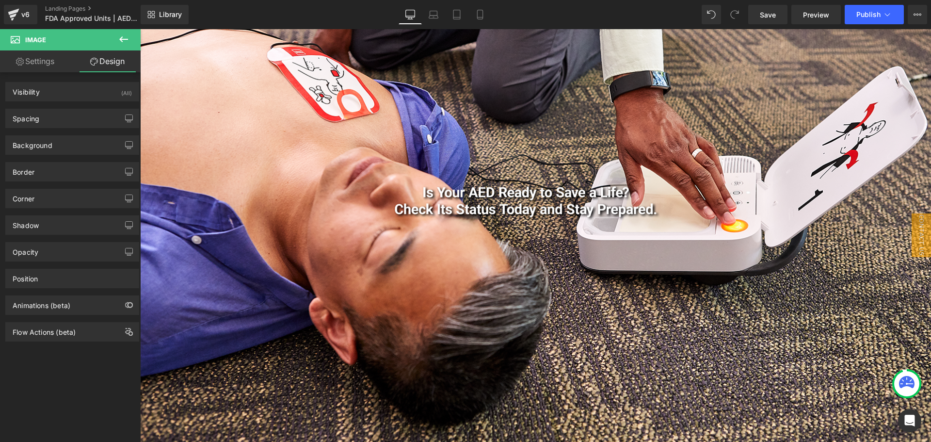
click at [32, 60] on link "Settings" at bounding box center [35, 61] width 70 height 22
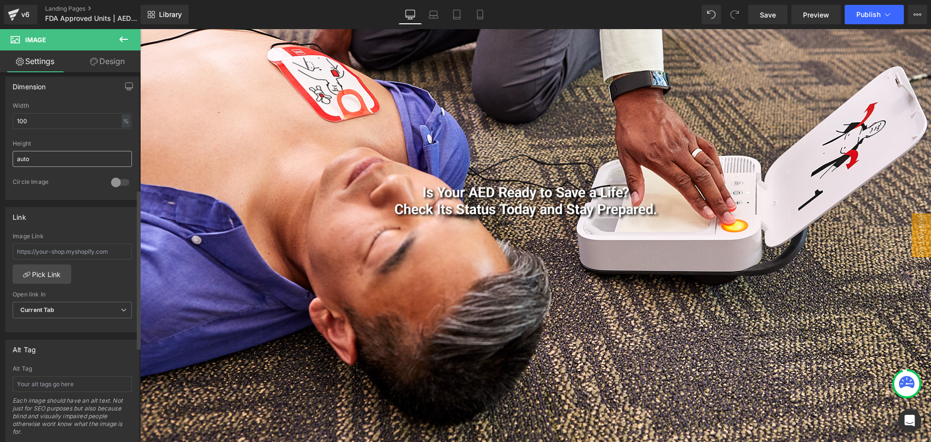
scroll to position [291, 0]
click at [124, 120] on div "%" at bounding box center [126, 119] width 9 height 13
click at [119, 148] on li "px" at bounding box center [125, 149] width 12 height 14
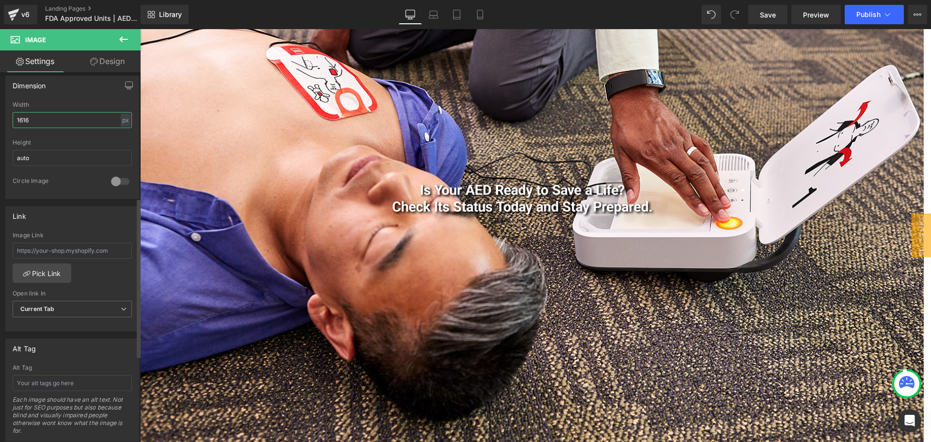
click at [51, 123] on input "1616" at bounding box center [72, 120] width 119 height 16
type input "1"
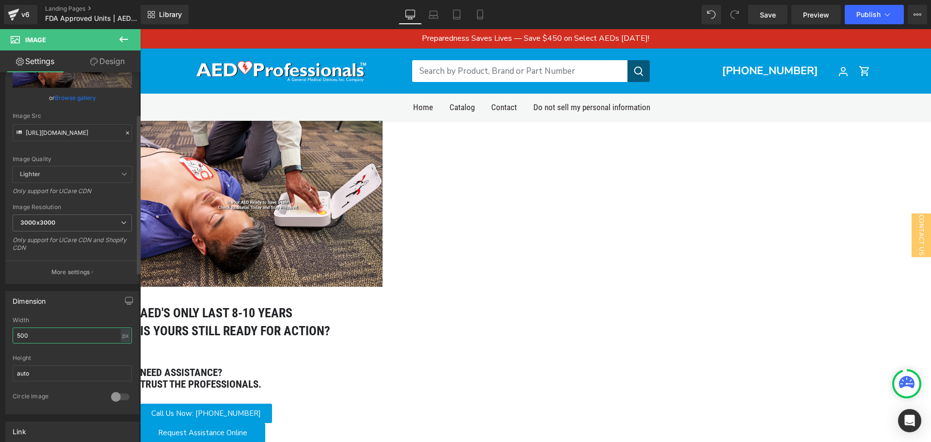
scroll to position [97, 0]
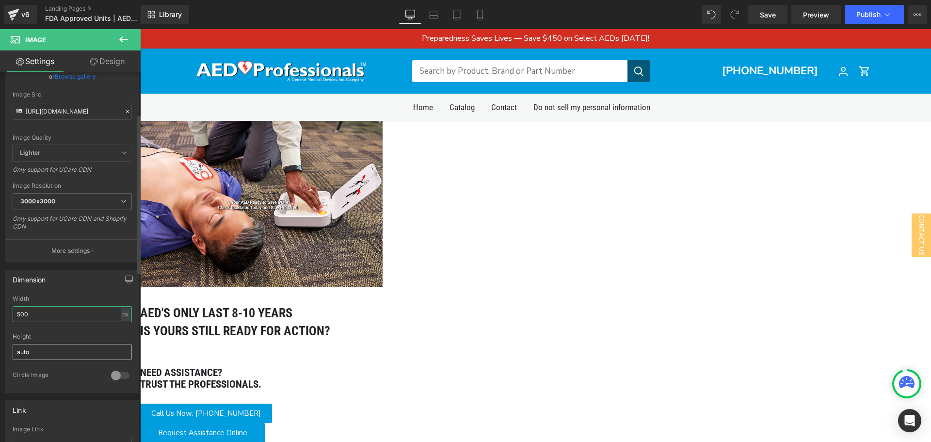
type input "500"
click at [56, 345] on input "auto" at bounding box center [72, 352] width 119 height 16
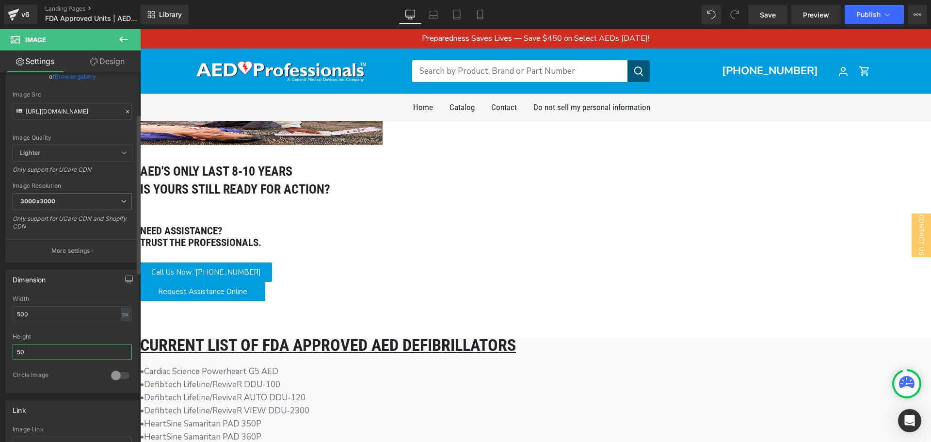
type input "5"
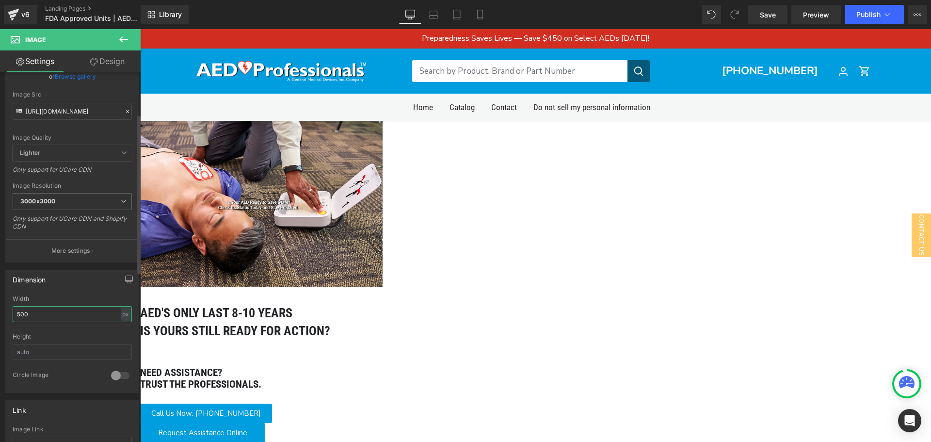
click at [56, 318] on input "500" at bounding box center [72, 314] width 119 height 16
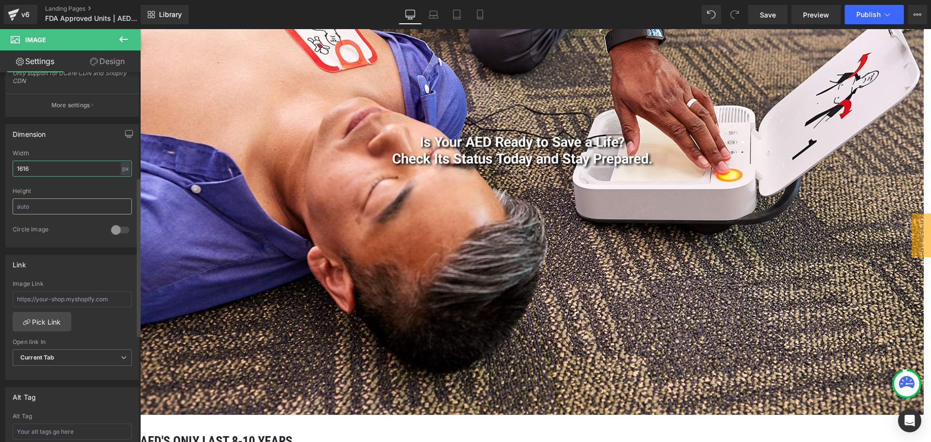
scroll to position [242, 0]
type input "1616"
click at [77, 204] on input "text" at bounding box center [72, 206] width 119 height 16
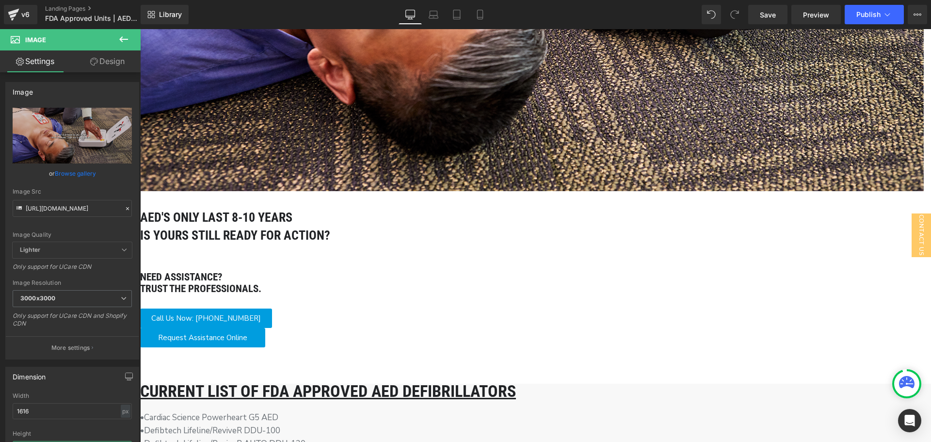
scroll to position [388, 0]
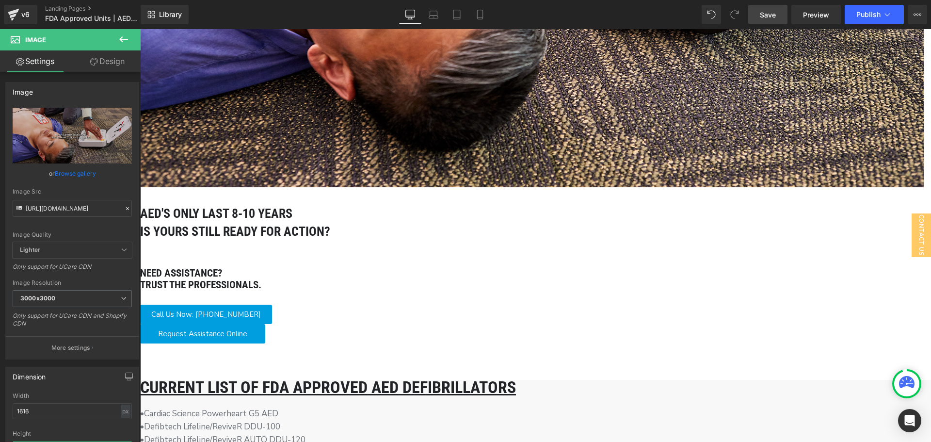
type input "937"
click at [772, 16] on span "Save" at bounding box center [768, 15] width 16 height 10
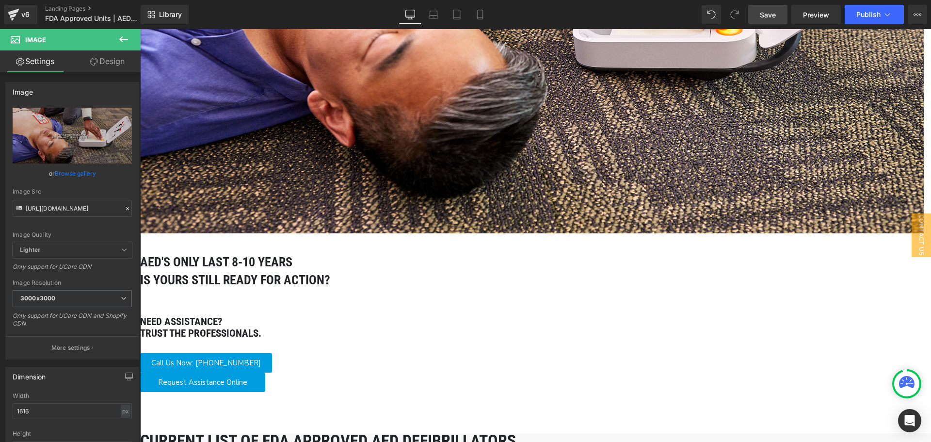
scroll to position [339, 0]
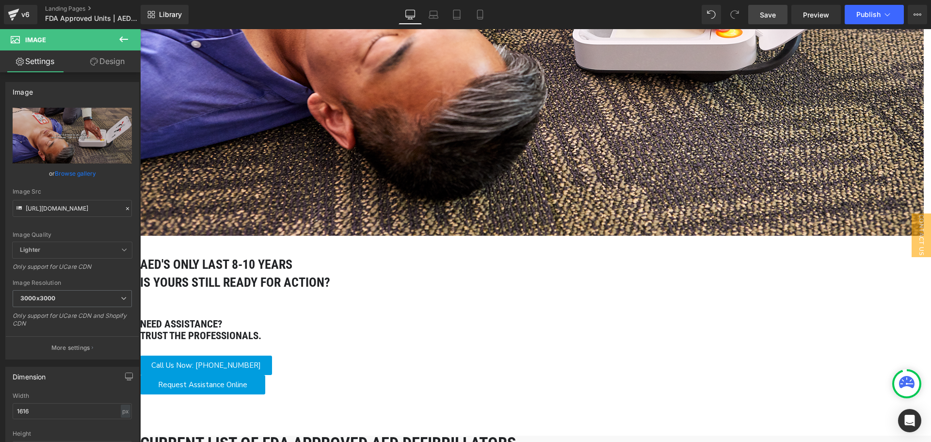
click at [464, 291] on h1 "IS YOURS STILL READY FOR ACTION?" at bounding box center [535, 281] width 791 height 17
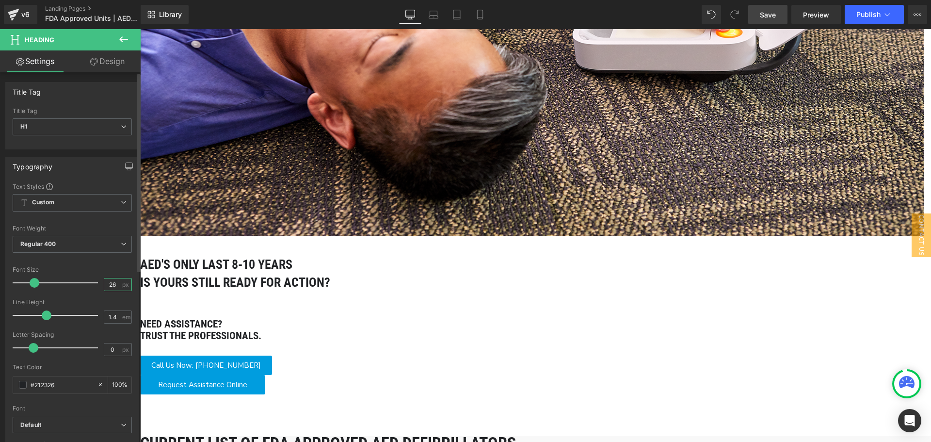
click at [111, 289] on input "26" at bounding box center [112, 284] width 17 height 12
click at [113, 288] on input "26" at bounding box center [112, 284] width 17 height 12
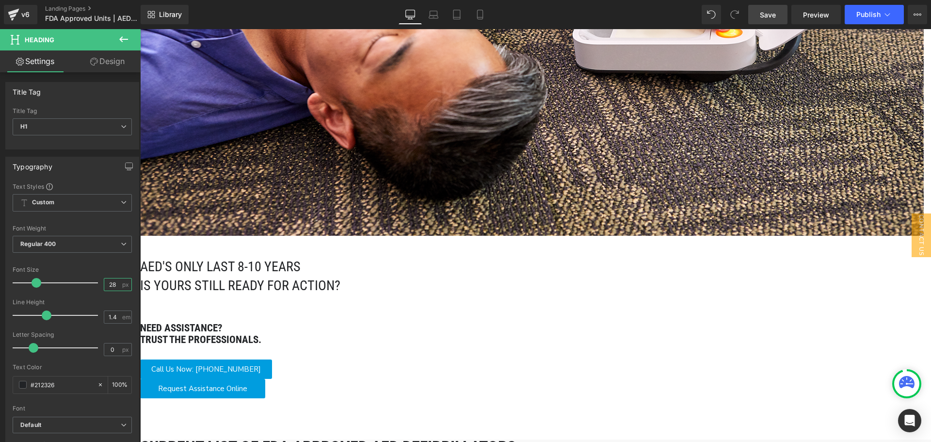
type input "28"
click at [404, 295] on h1 "IS YOURS STILL READY FOR ACTION?" at bounding box center [535, 285] width 791 height 19
click at [305, 237] on icon at bounding box center [304, 234] width 4 height 6
click at [352, 276] on h1 "aeD'S ONLY LAST 8-10 YEARS" at bounding box center [535, 266] width 791 height 19
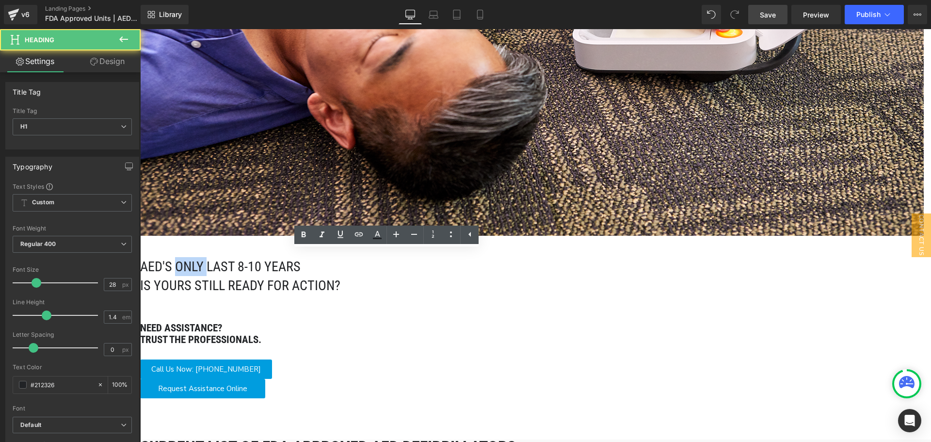
click at [352, 276] on h1 "aeD'S ONLY LAST 8-10 YEARS" at bounding box center [535, 266] width 791 height 19
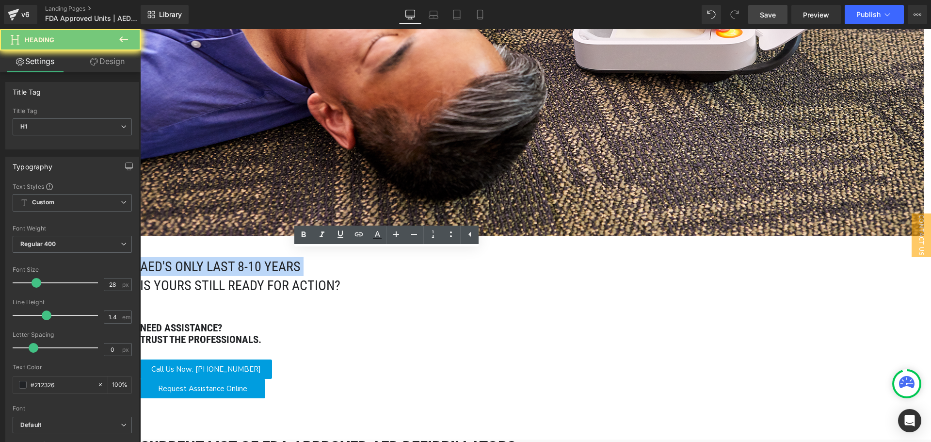
click at [352, 276] on h1 "aeD'S ONLY LAST 8-10 YEARS" at bounding box center [535, 266] width 791 height 19
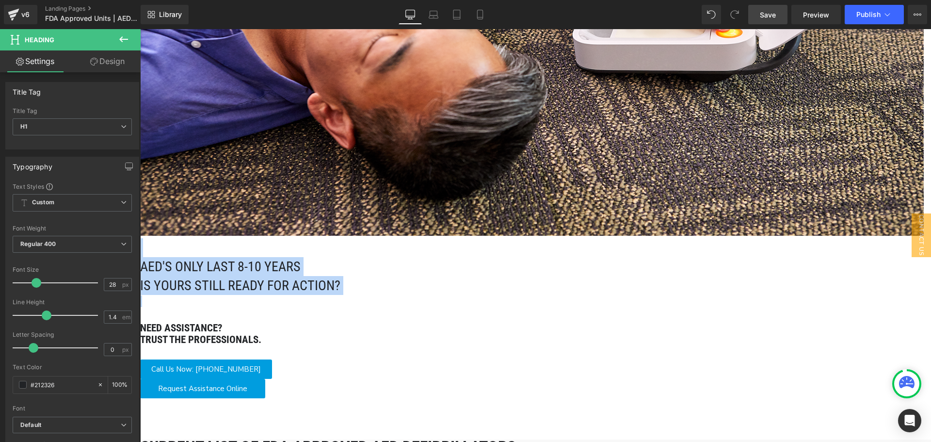
click at [329, 290] on h1 "IS YOURS STILL READY FOR ACTION?" at bounding box center [535, 285] width 791 height 19
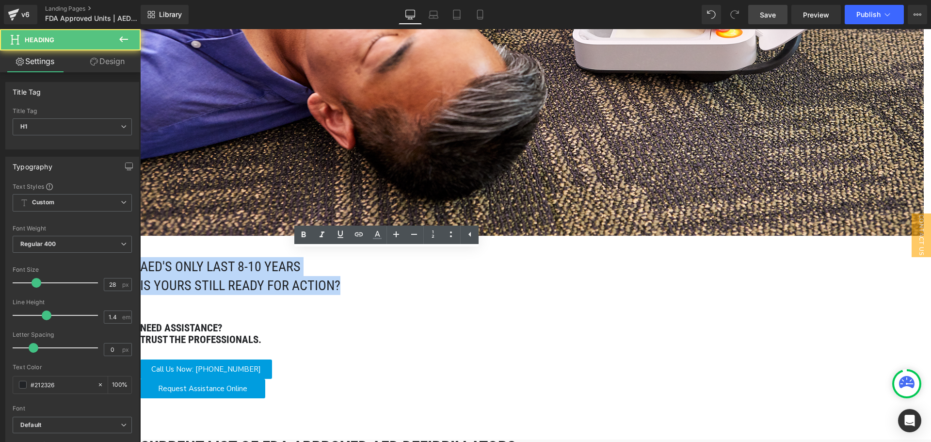
drag, startPoint x: 491, startPoint y: 299, endPoint x: 292, endPoint y: 283, distance: 199.4
click at [292, 283] on div "aeD'S ONLY LAST 8-10 YEARS IS YOURS STILL READY FOR ACTION?" at bounding box center [535, 272] width 791 height 68
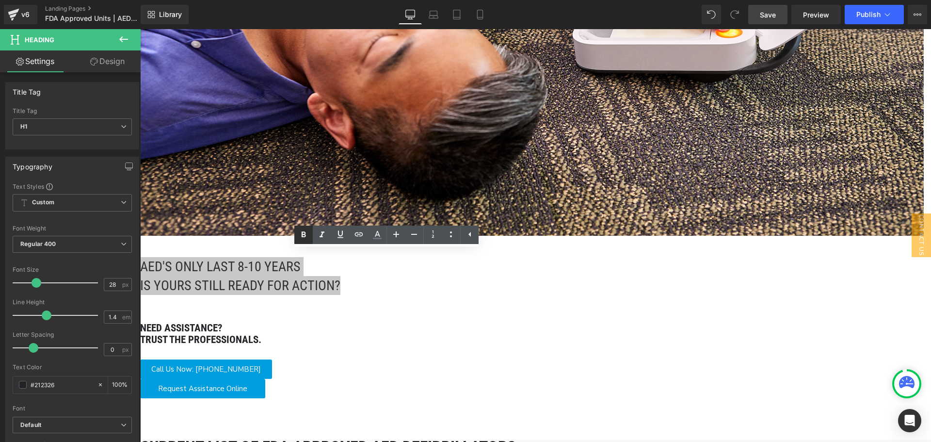
click at [303, 229] on icon at bounding box center [304, 235] width 12 height 12
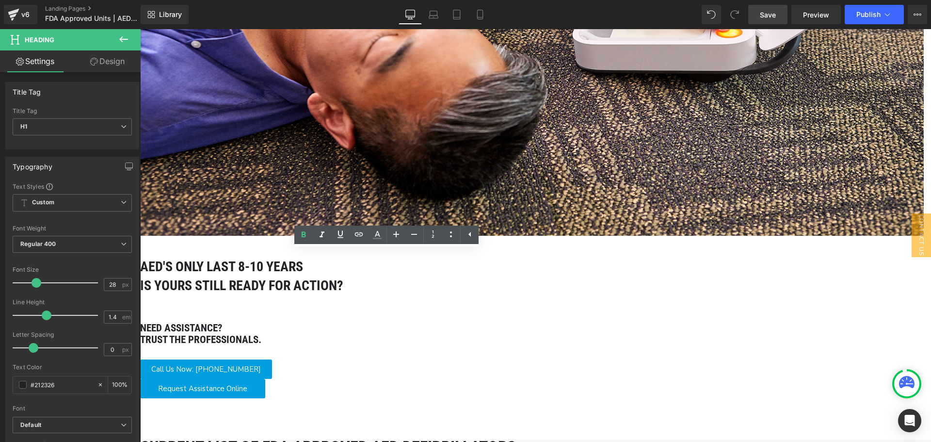
click at [343, 289] on span "IS YOURS STILL READY FOR ACTION?" at bounding box center [241, 285] width 203 height 16
click at [757, 322] on h3 "Need assistance? Trust the Professionals." at bounding box center [535, 333] width 791 height 23
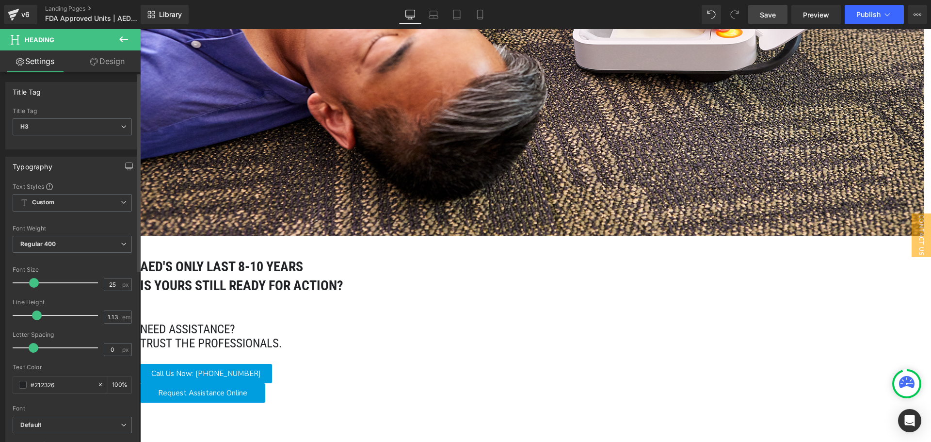
click at [35, 281] on span at bounding box center [34, 283] width 10 height 10
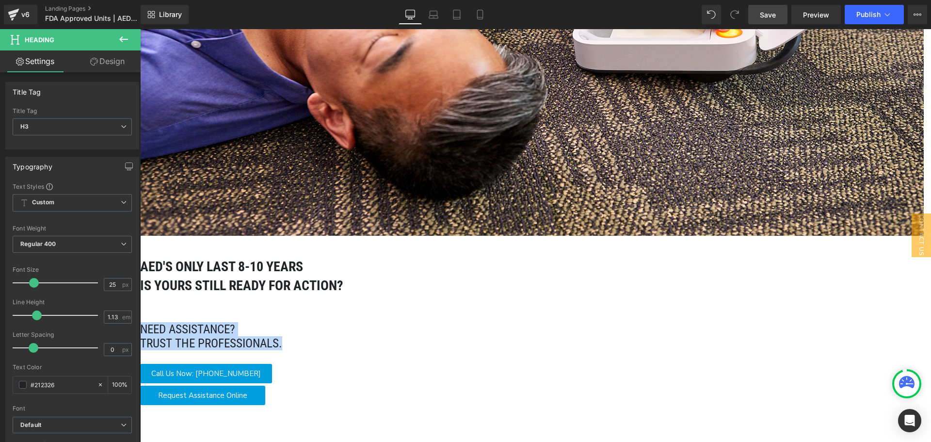
drag, startPoint x: 758, startPoint y: 283, endPoint x: 610, endPoint y: 268, distance: 149.6
click at [610, 322] on h3 "Need assistance? Trust the Professionals." at bounding box center [535, 336] width 791 height 28
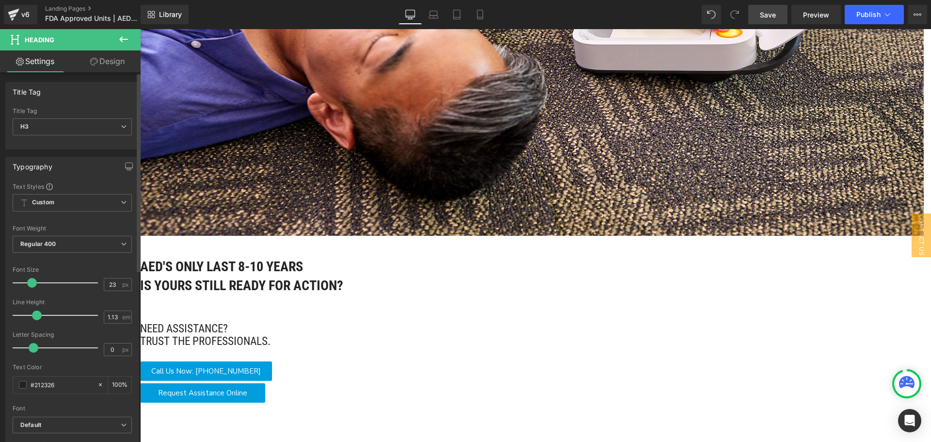
type input "24"
click at [34, 284] on span at bounding box center [33, 283] width 10 height 10
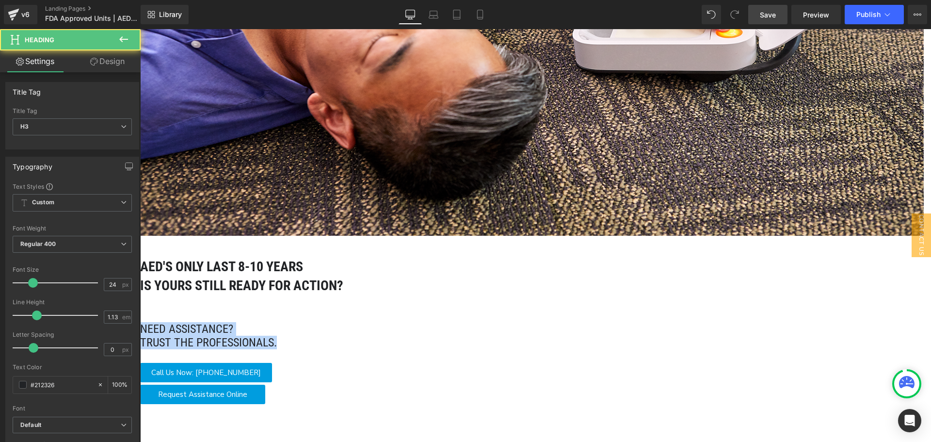
drag, startPoint x: 746, startPoint y: 282, endPoint x: 589, endPoint y: 268, distance: 157.7
click at [589, 322] on h3 "Need assistance? Trust the Professionals." at bounding box center [535, 335] width 791 height 26
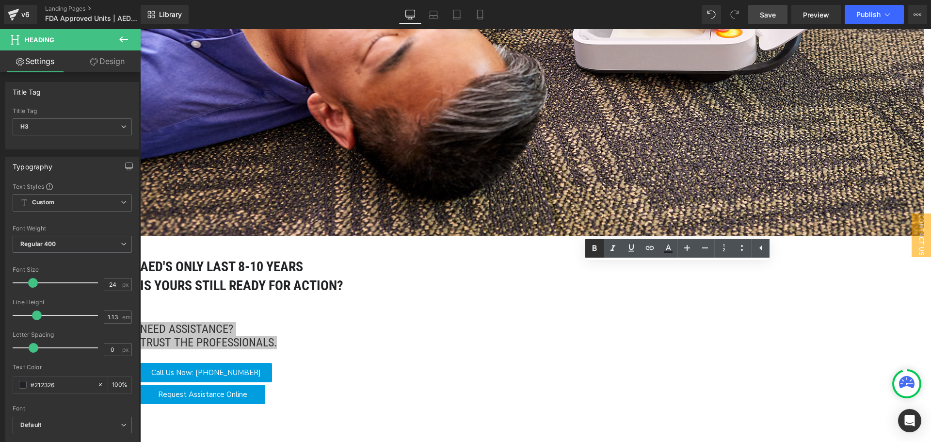
click at [591, 251] on icon at bounding box center [595, 248] width 12 height 12
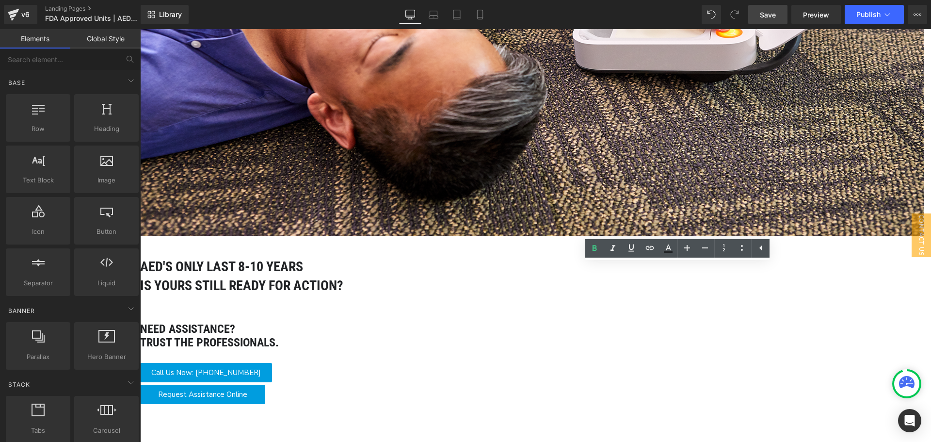
drag, startPoint x: 908, startPoint y: 322, endPoint x: 895, endPoint y: 324, distance: 13.2
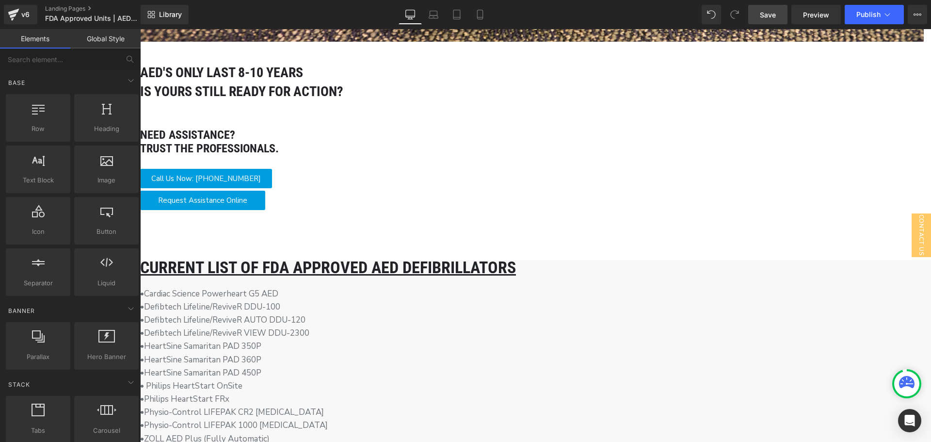
scroll to position [679, 0]
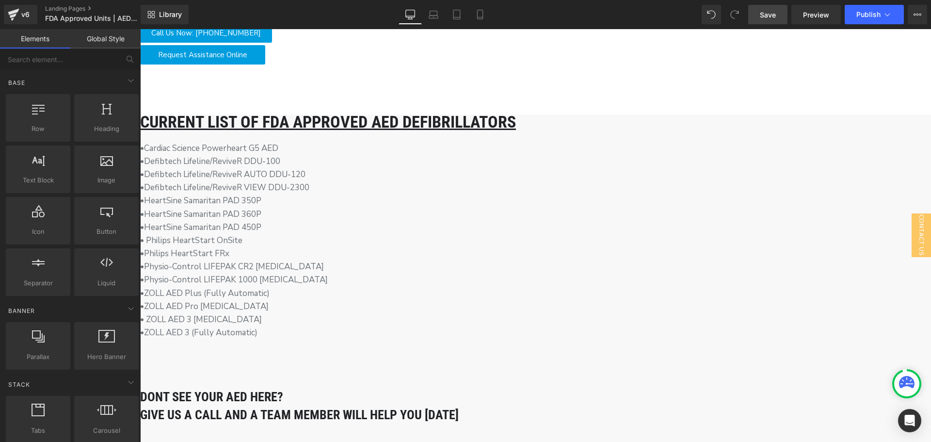
click at [455, 406] on h1 "GIVE US A CALL AND A TEAM MEMBER WILL HELP YOU [DATE]" at bounding box center [535, 414] width 791 height 17
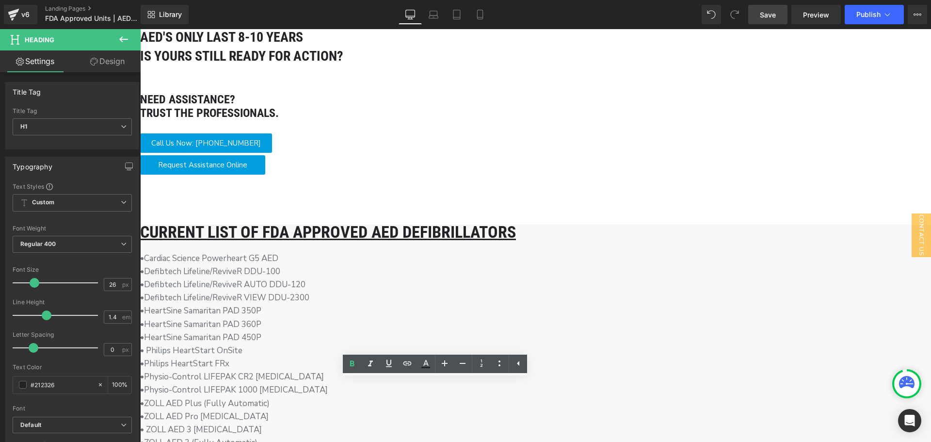
scroll to position [630, 0]
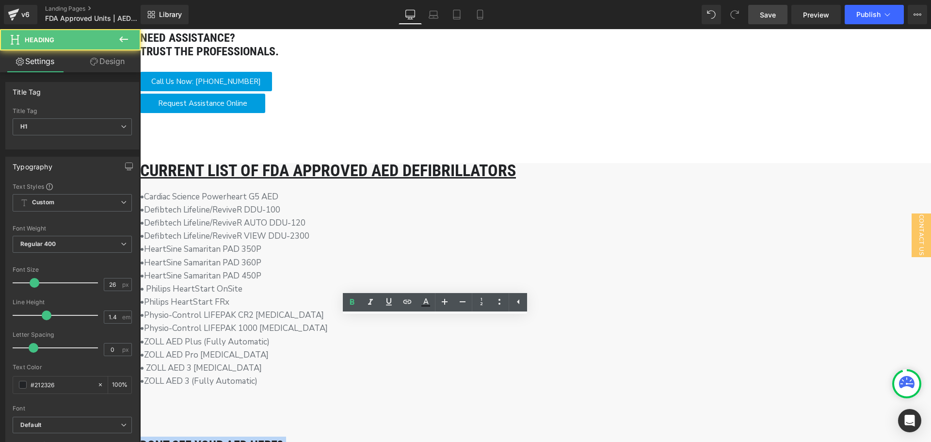
drag, startPoint x: 589, startPoint y: 357, endPoint x: 275, endPoint y: 346, distance: 313.9
click at [275, 419] on div "dONT SEE YOUR AED HERE? GIVE US A CALL AND A TEAM MEMBER WILL HELP YOU [DATE]" at bounding box center [535, 445] width 791 height 53
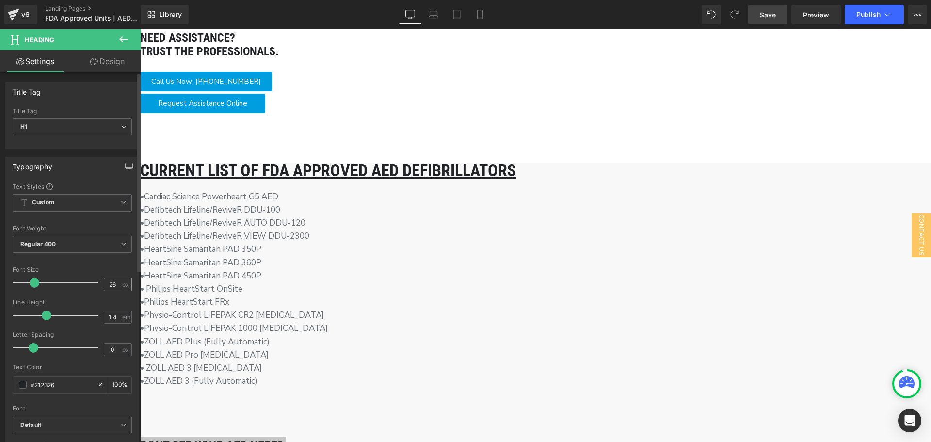
click at [110, 282] on input "26" at bounding box center [112, 284] width 17 height 12
type input "28"
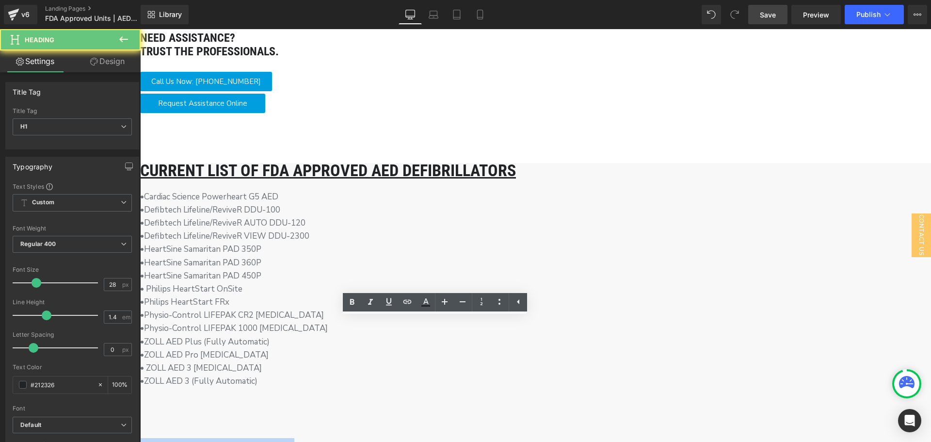
drag, startPoint x: 610, startPoint y: 369, endPoint x: 282, endPoint y: 339, distance: 329.6
click at [270, 419] on div "dONT SEE YOUR AED HERE? GIVE US A CALL AND A TEAM MEMBER WILL HELP YOU [DATE]" at bounding box center [535, 447] width 791 height 57
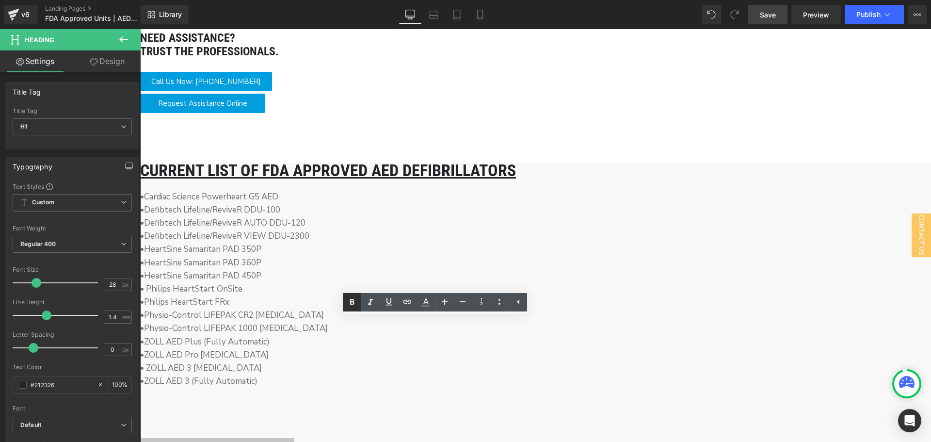
click at [350, 303] on icon at bounding box center [352, 302] width 4 height 6
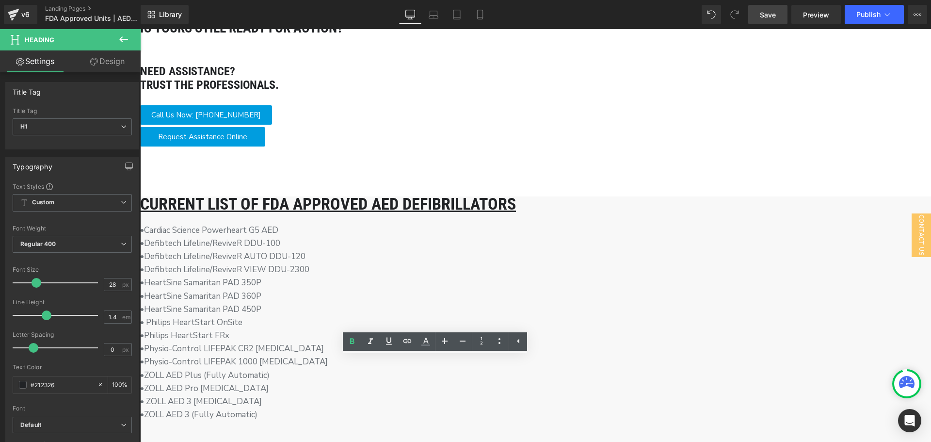
scroll to position [582, 0]
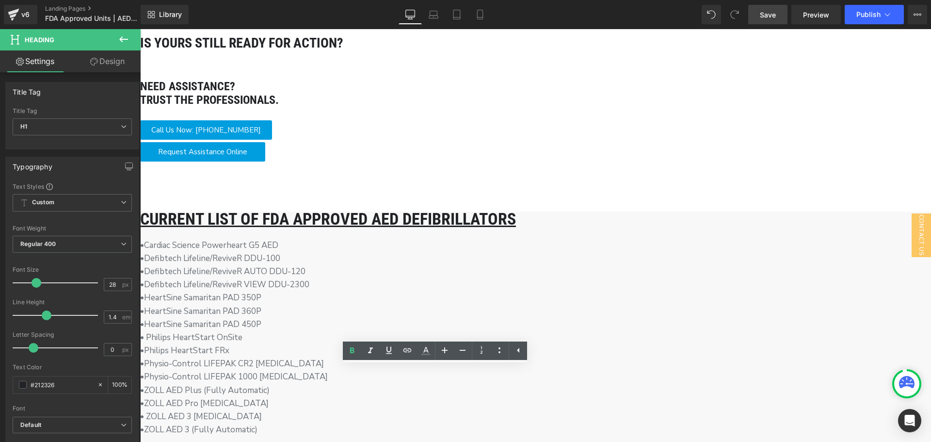
click at [504, 211] on h2 "Current List of FDA Approved aed defibrillators" at bounding box center [535, 218] width 791 height 15
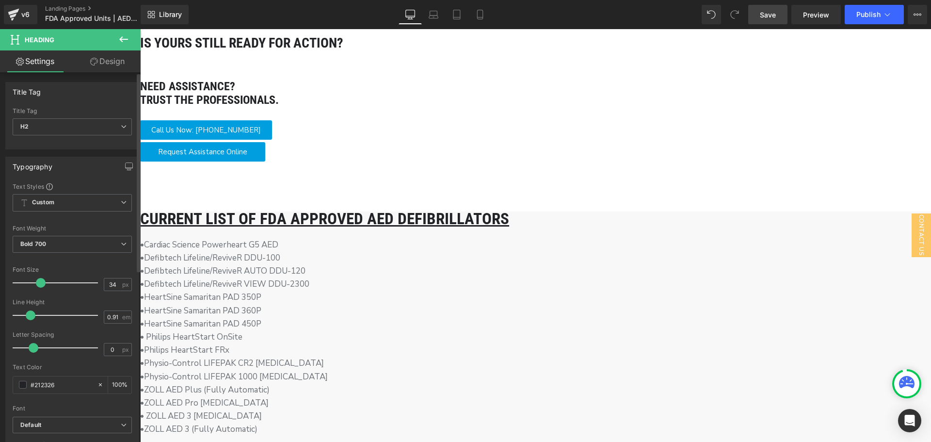
type input "35"
click at [40, 284] on span at bounding box center [42, 283] width 10 height 10
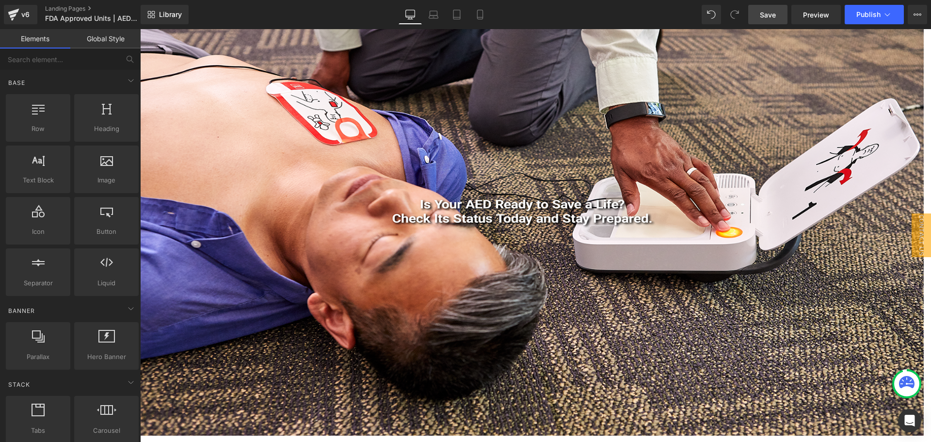
scroll to position [145, 0]
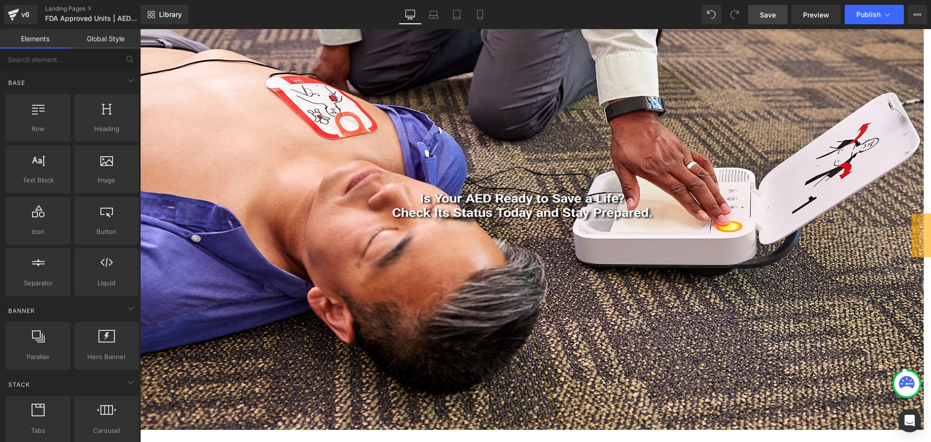
click at [120, 39] on link "Global Style" at bounding box center [105, 38] width 70 height 19
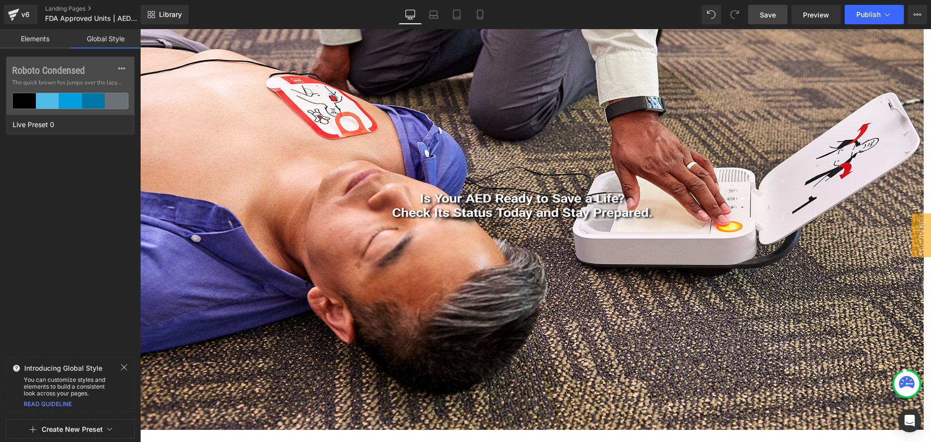
click at [50, 37] on link "Elements" at bounding box center [35, 38] width 70 height 19
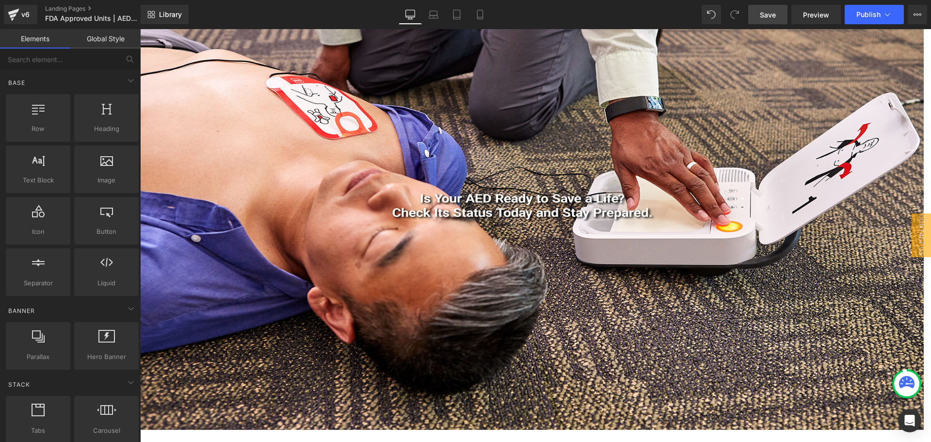
click at [261, 154] on img at bounding box center [532, 202] width 784 height 454
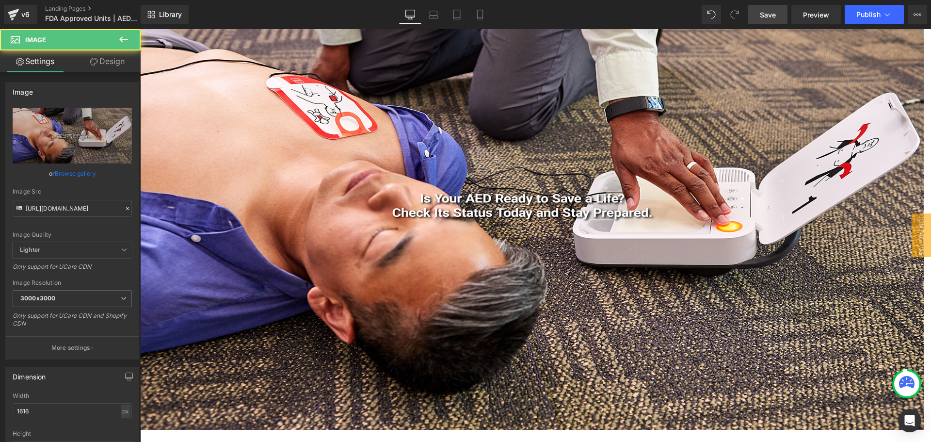
click at [104, 68] on link "Design" at bounding box center [107, 61] width 70 height 22
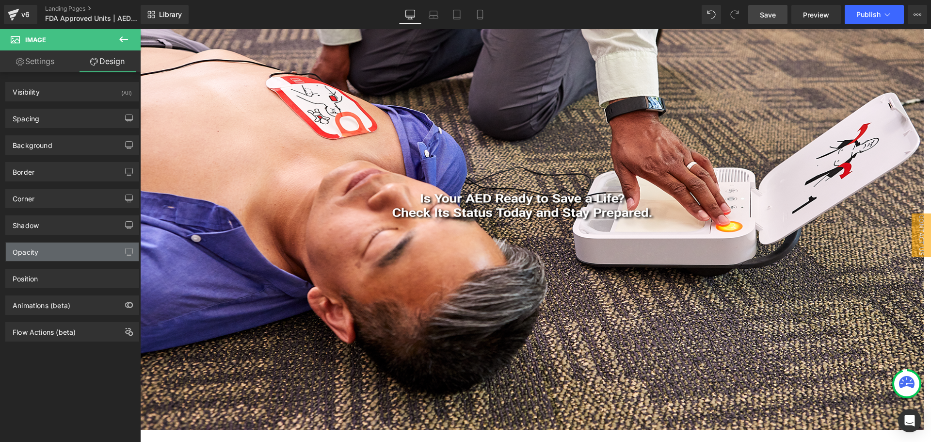
click at [73, 252] on div "Opacity" at bounding box center [72, 251] width 133 height 18
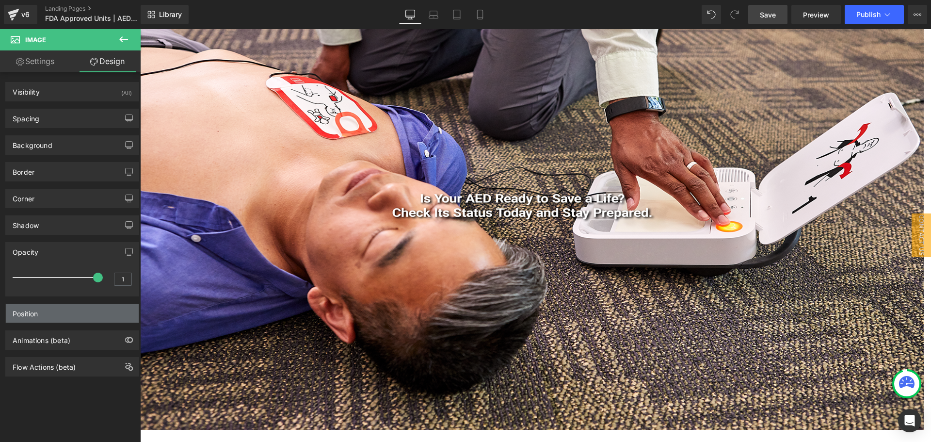
click at [63, 313] on div "Position" at bounding box center [72, 313] width 133 height 18
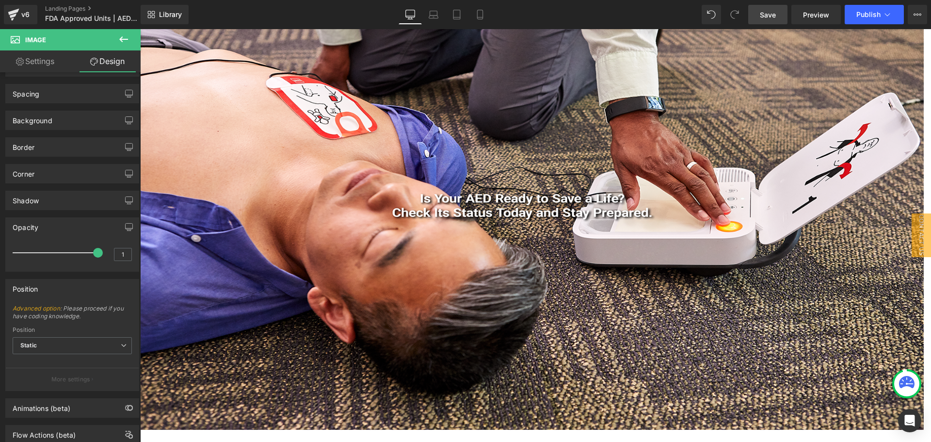
scroll to position [0, 0]
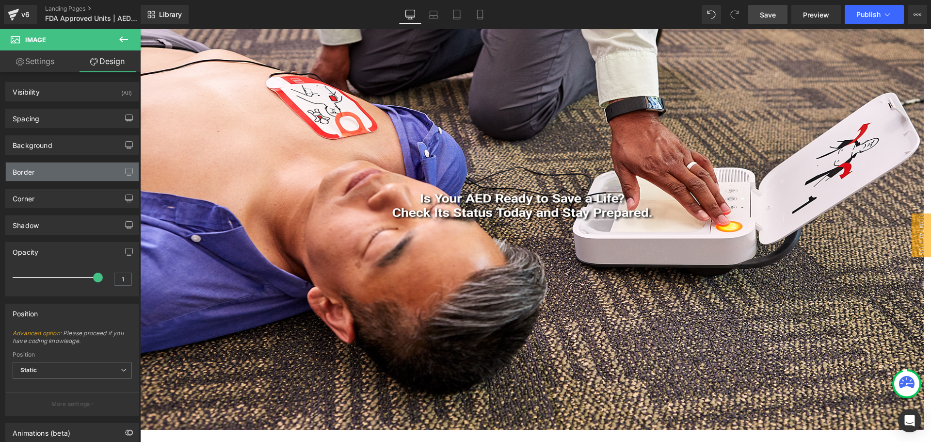
click at [75, 174] on div "Border" at bounding box center [72, 171] width 133 height 18
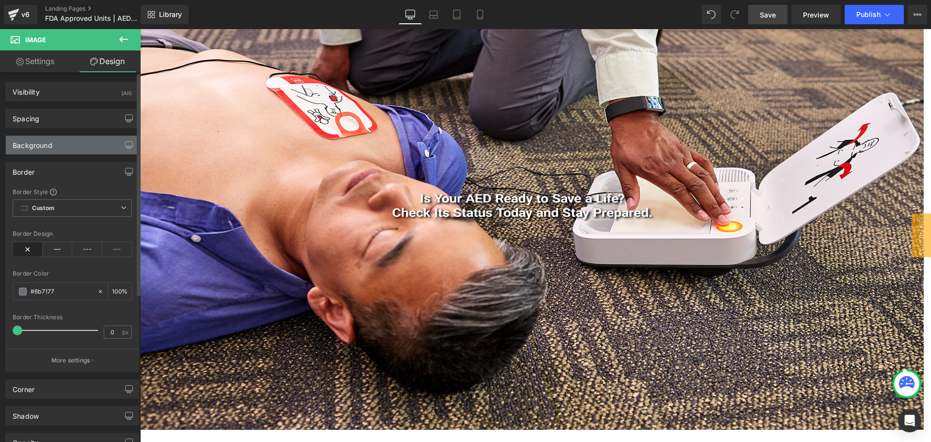
click at [77, 144] on div "Background" at bounding box center [72, 145] width 133 height 18
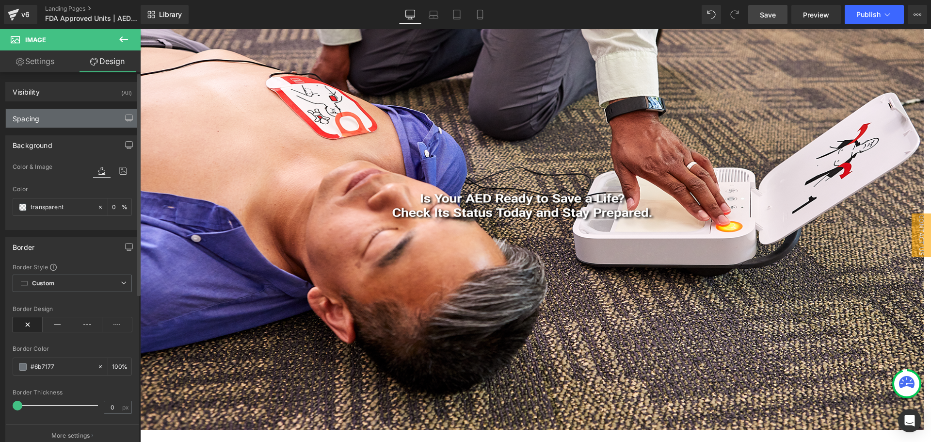
click at [77, 127] on div "Spacing [GEOGRAPHIC_DATA] 0px 0 0px 0 0px 0 0px 0 [GEOGRAPHIC_DATA] 0px 0 0px 0…" at bounding box center [72, 118] width 134 height 19
click at [69, 116] on div "Spacing" at bounding box center [72, 118] width 133 height 18
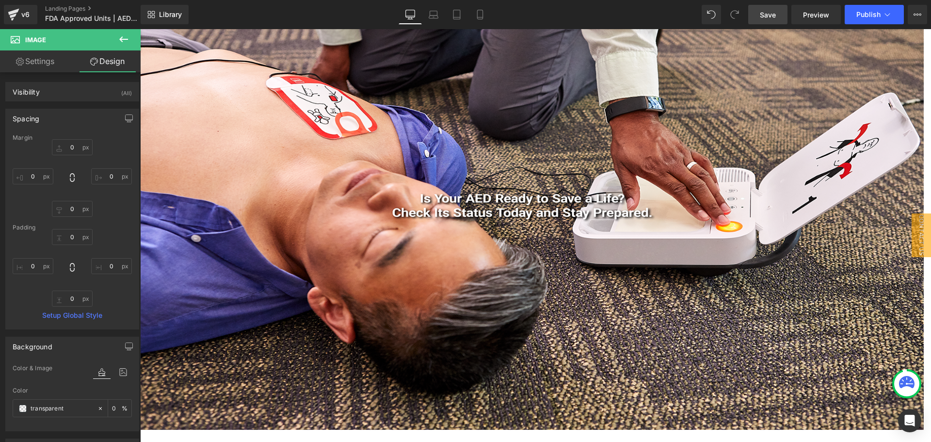
click at [47, 61] on link "Settings" at bounding box center [35, 61] width 70 height 22
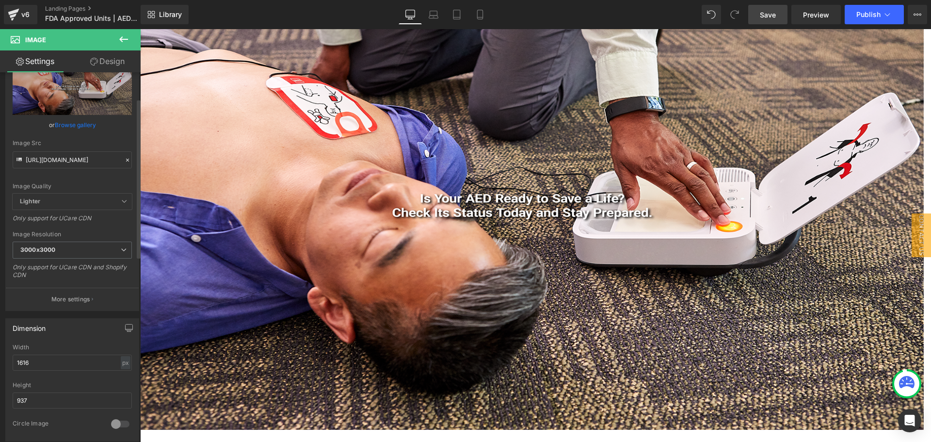
scroll to position [97, 0]
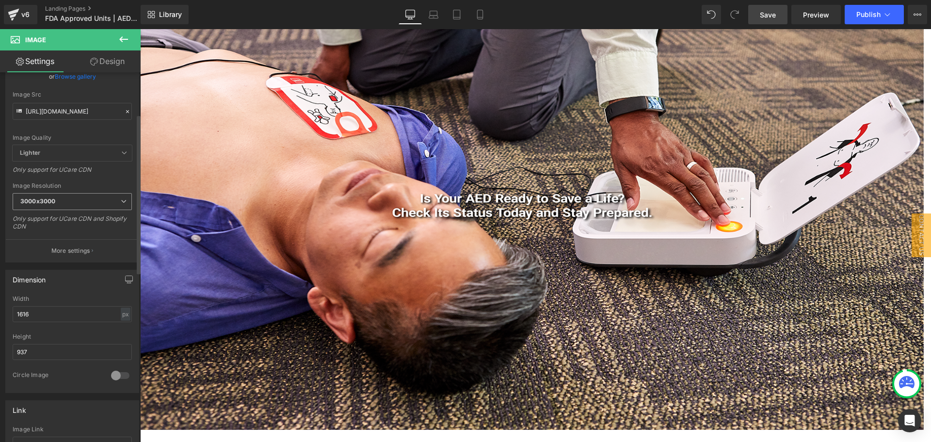
click at [104, 204] on span "3000x3000" at bounding box center [72, 201] width 119 height 17
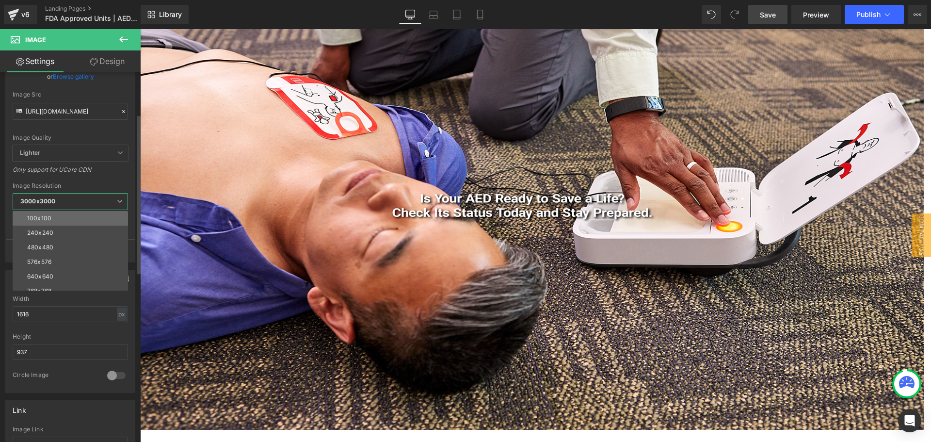
click at [75, 219] on li "100x100" at bounding box center [73, 218] width 120 height 15
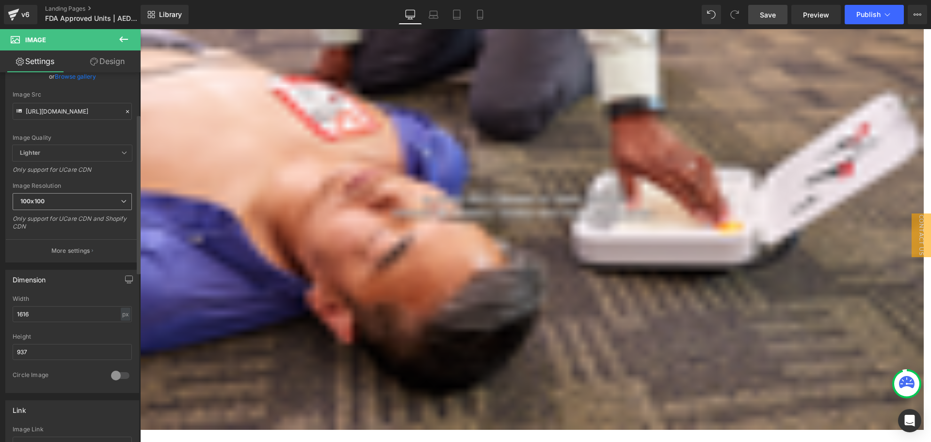
click at [84, 196] on span "100x100" at bounding box center [72, 201] width 119 height 17
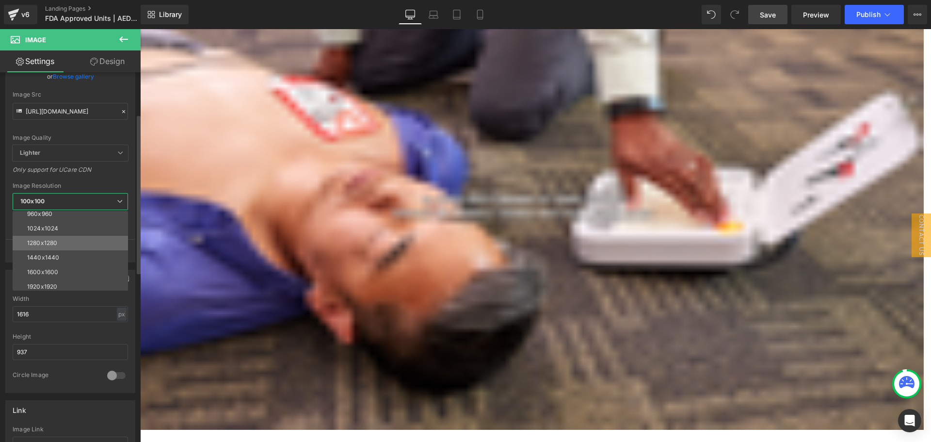
scroll to position [139, 0]
click at [52, 276] on li "3000x3000" at bounding box center [73, 283] width 120 height 15
type input "[URL][DOMAIN_NAME]"
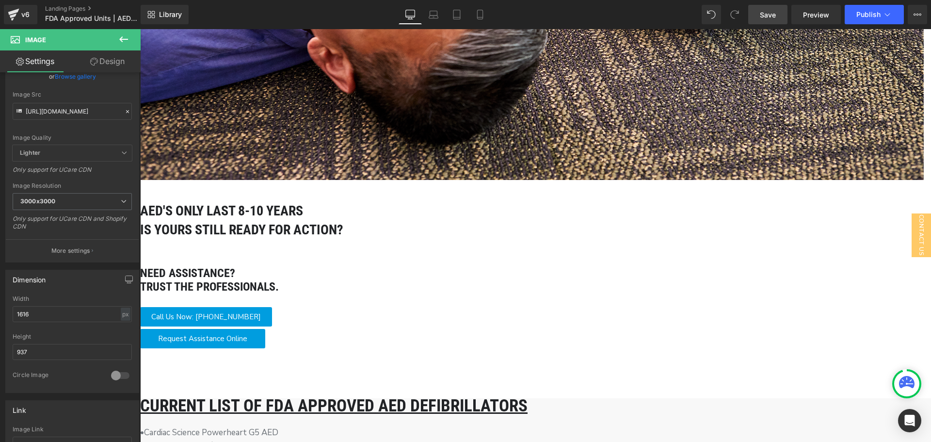
scroll to position [388, 0]
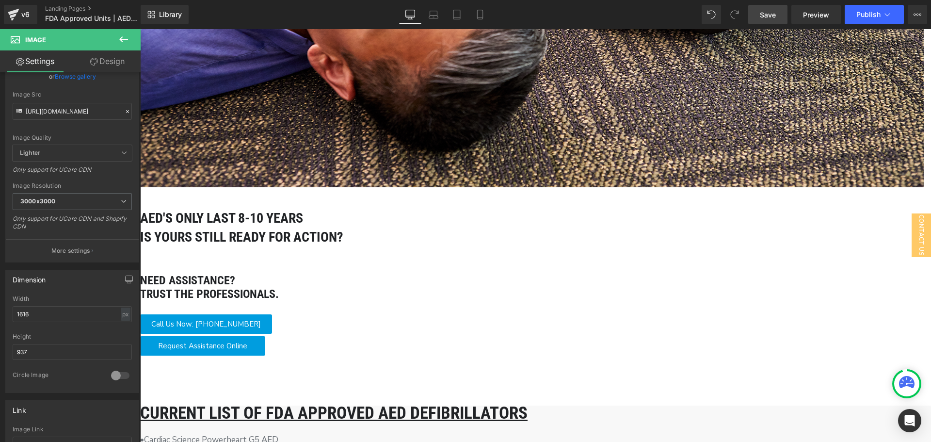
click at [92, 59] on icon at bounding box center [94, 62] width 8 height 8
type input "0"
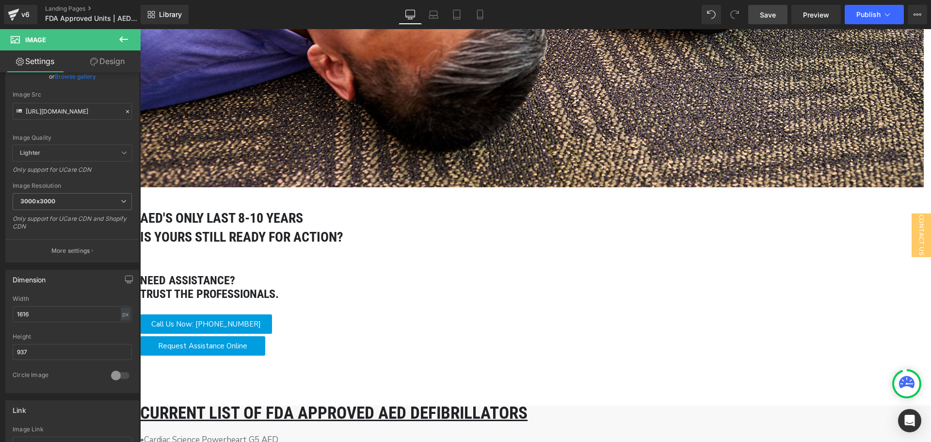
type input "0"
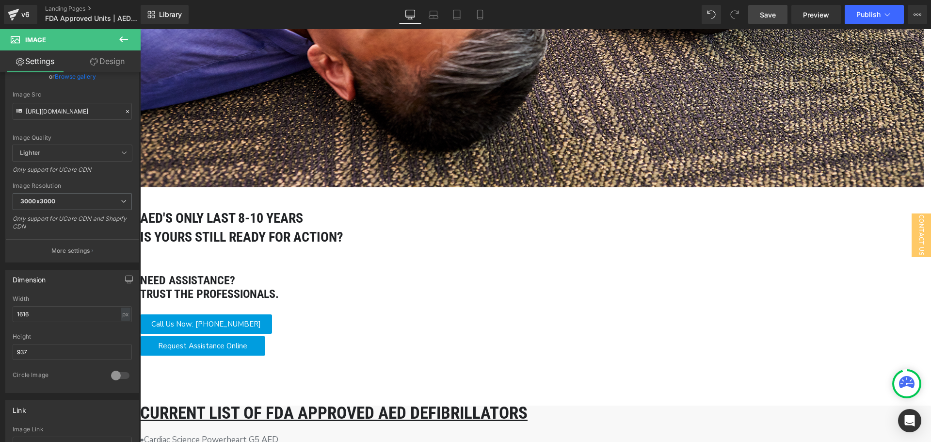
type input "100"
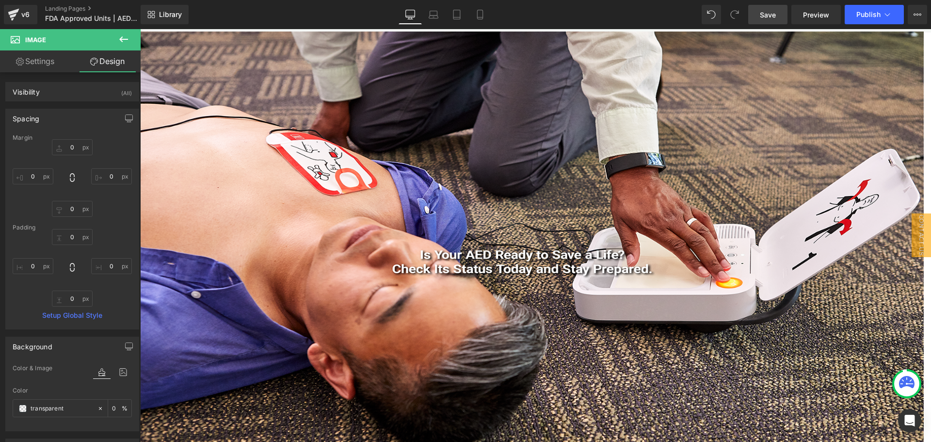
scroll to position [0, 0]
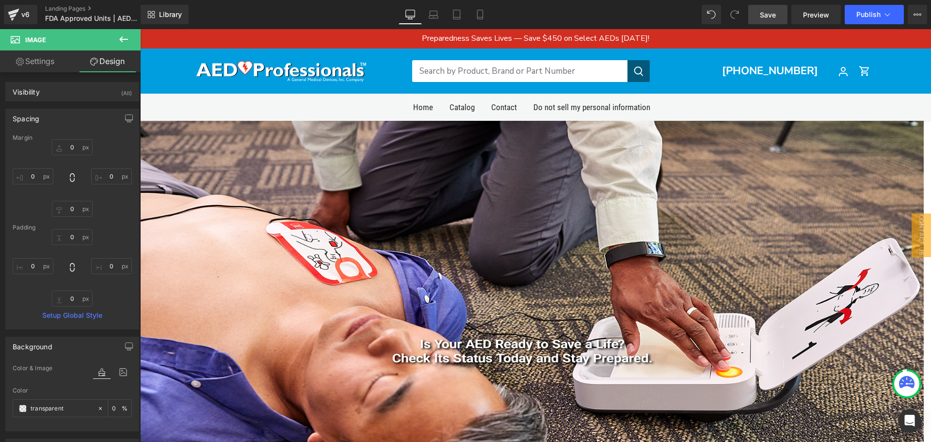
click at [308, 233] on img at bounding box center [532, 348] width 784 height 454
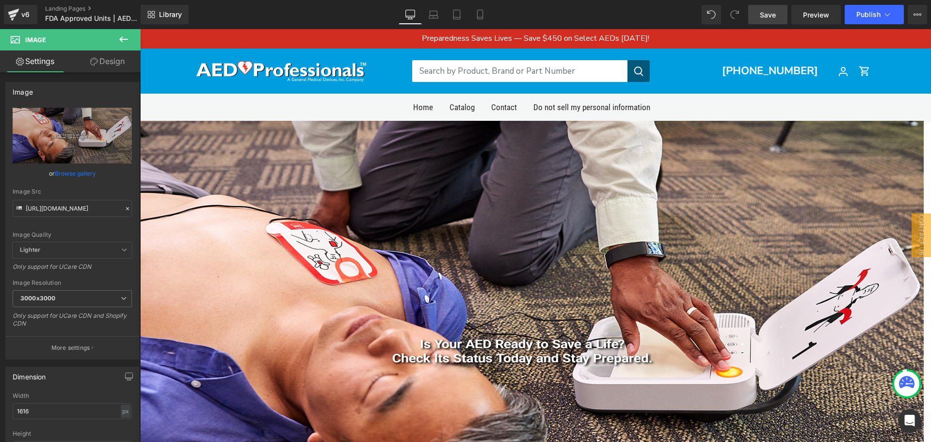
click at [140, 29] on icon at bounding box center [140, 29] width 0 height 0
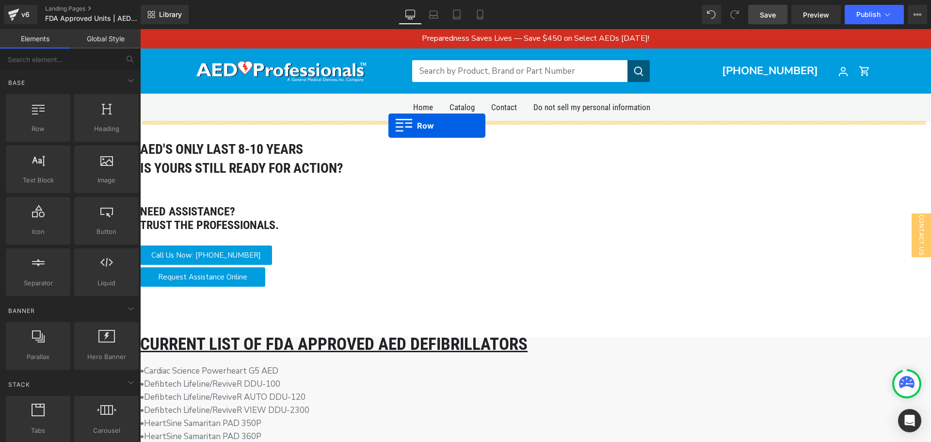
drag, startPoint x: 179, startPoint y: 146, endPoint x: 388, endPoint y: 126, distance: 210.5
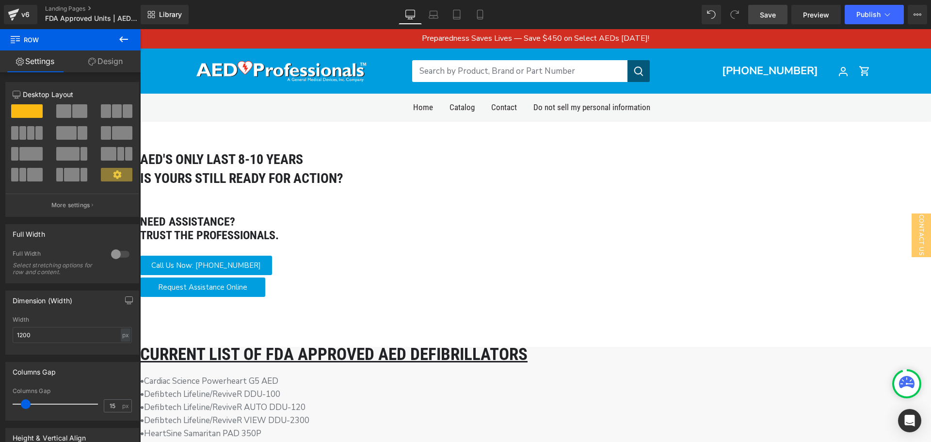
click at [124, 37] on icon at bounding box center [124, 39] width 12 height 12
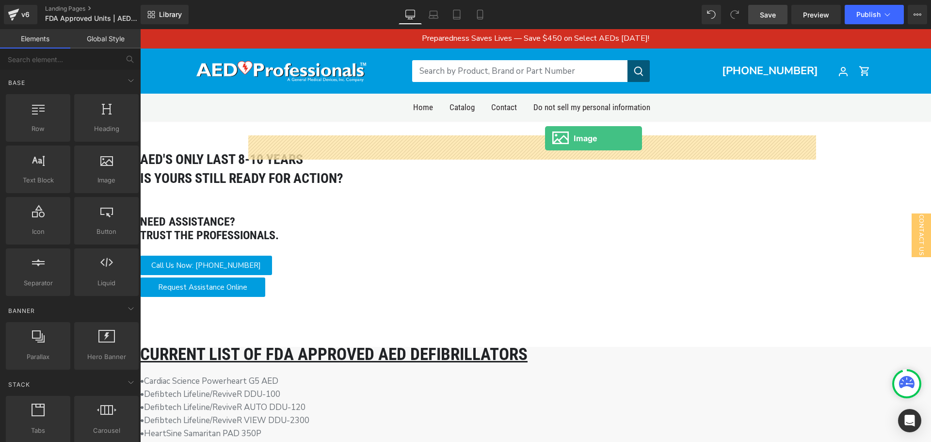
drag, startPoint x: 251, startPoint y: 221, endPoint x: 545, endPoint y: 141, distance: 304.5
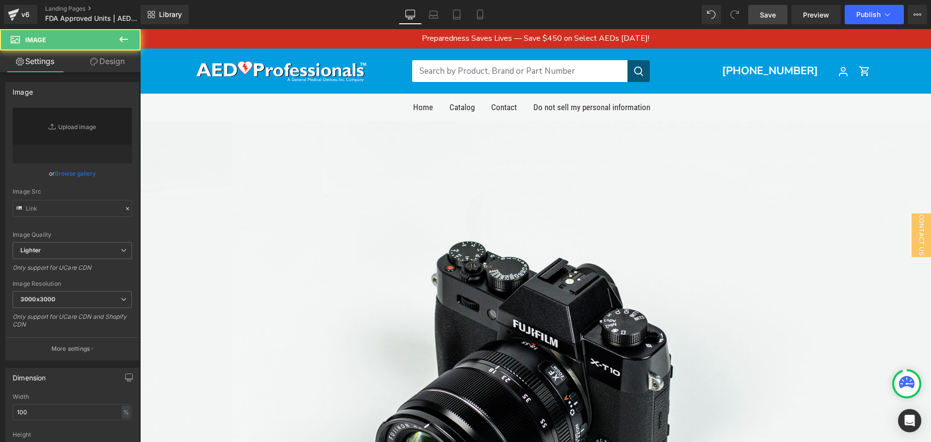
type input "//[DOMAIN_NAME][URL]"
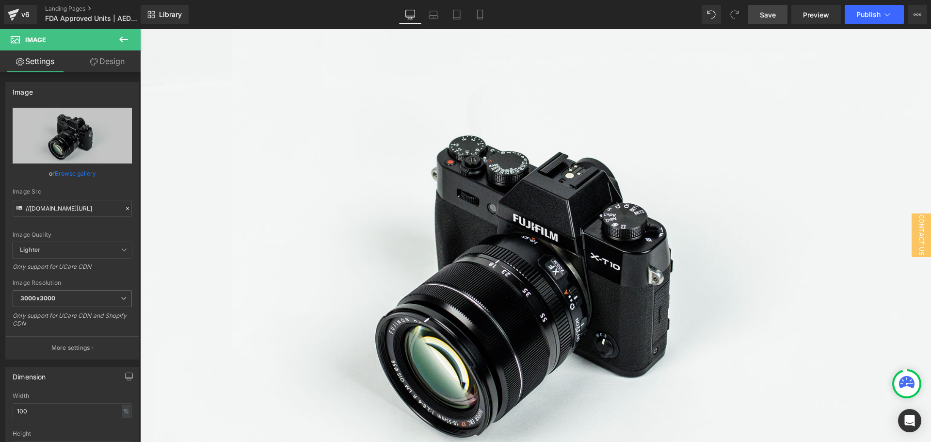
scroll to position [97, 0]
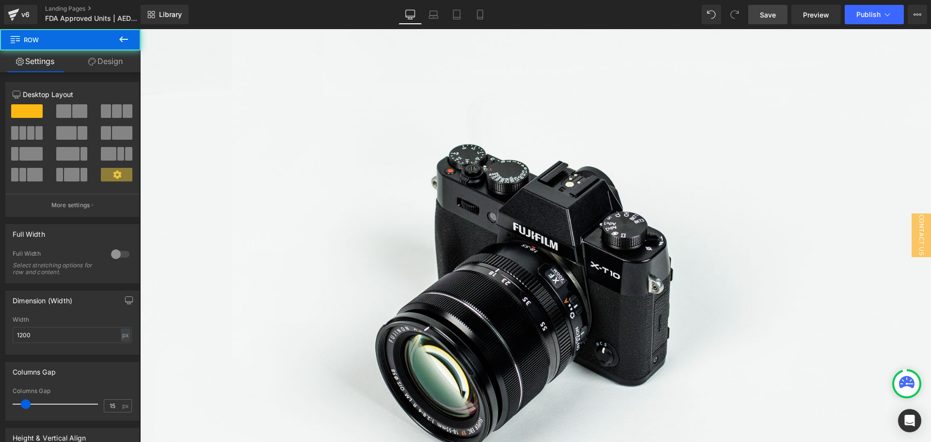
drag, startPoint x: 242, startPoint y: 185, endPoint x: 94, endPoint y: 185, distance: 148.9
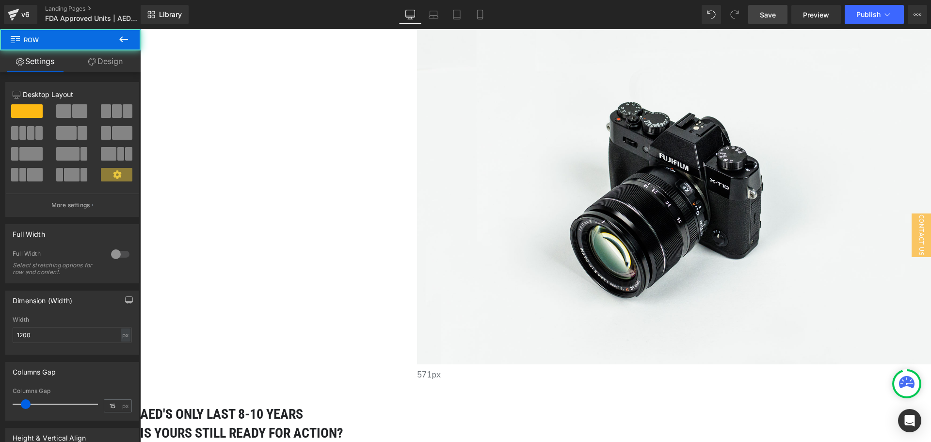
drag, startPoint x: 339, startPoint y: 178, endPoint x: 682, endPoint y: 170, distance: 343.4
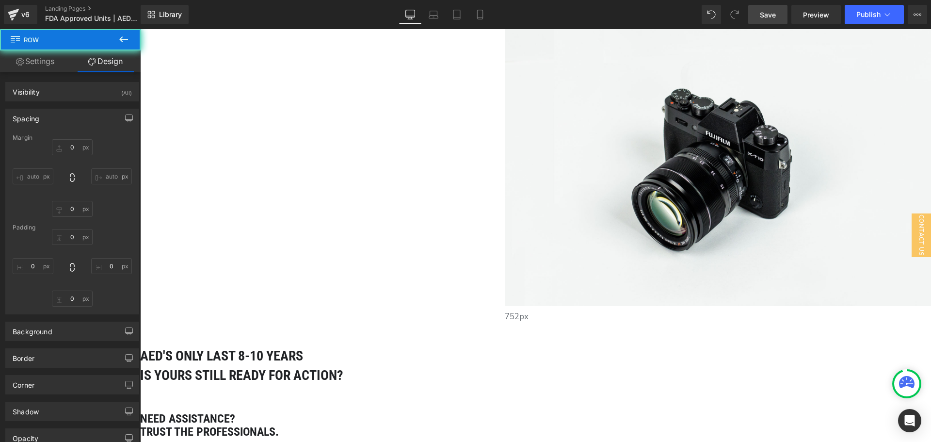
type input "0"
type input "30"
type input "0"
type input "10"
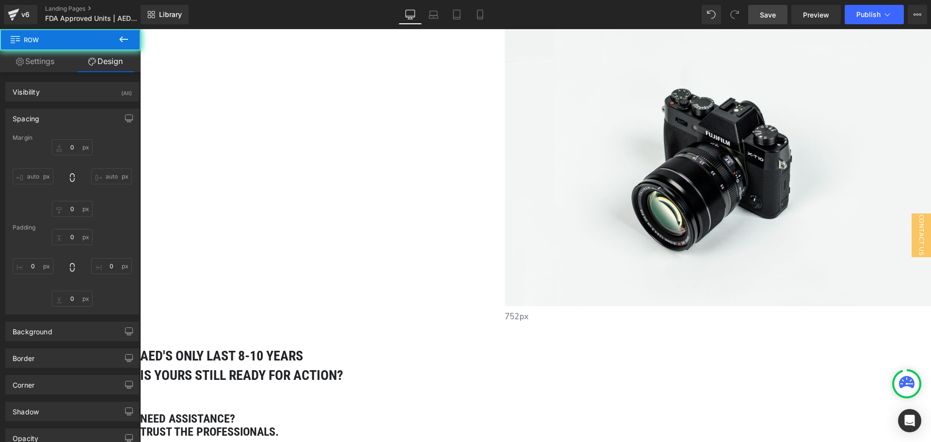
type input "752"
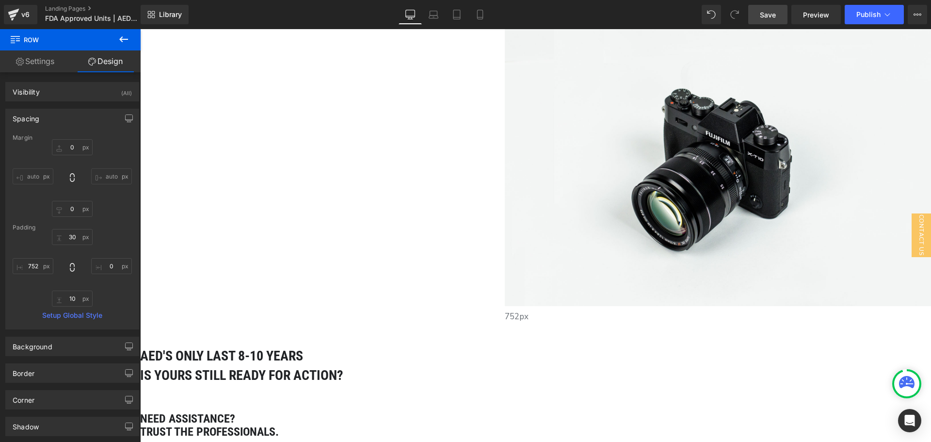
click at [618, 117] on img at bounding box center [718, 165] width 426 height 282
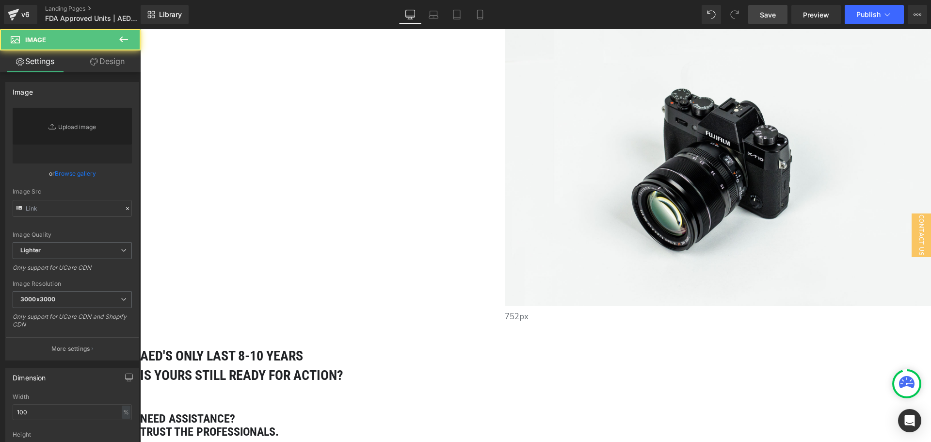
type input "//[DOMAIN_NAME][URL]"
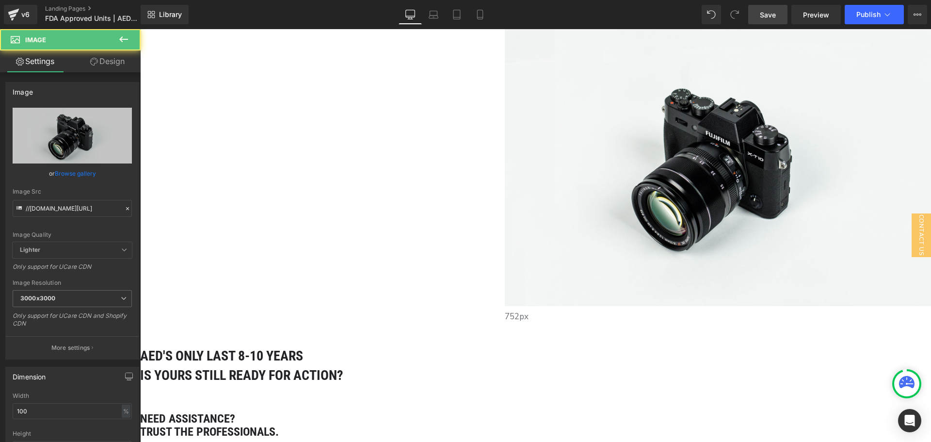
click at [610, 117] on div "Image" at bounding box center [718, 165] width 426 height 282
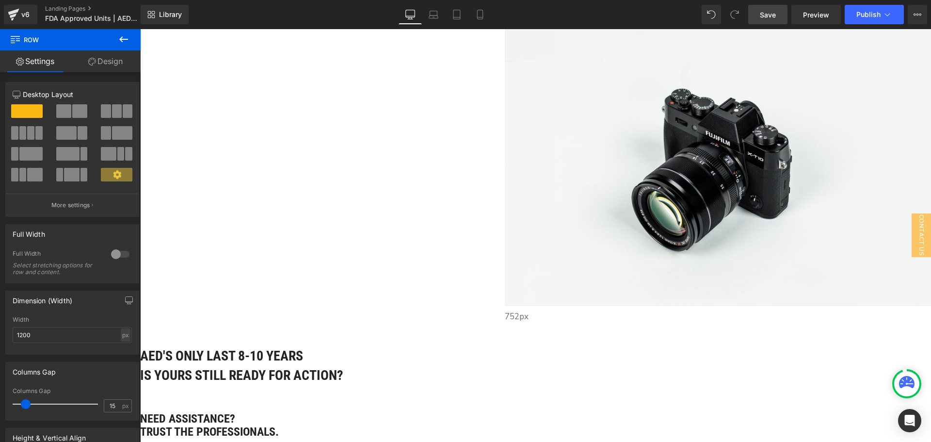
click at [507, 306] on div at bounding box center [506, 306] width 2 height 0
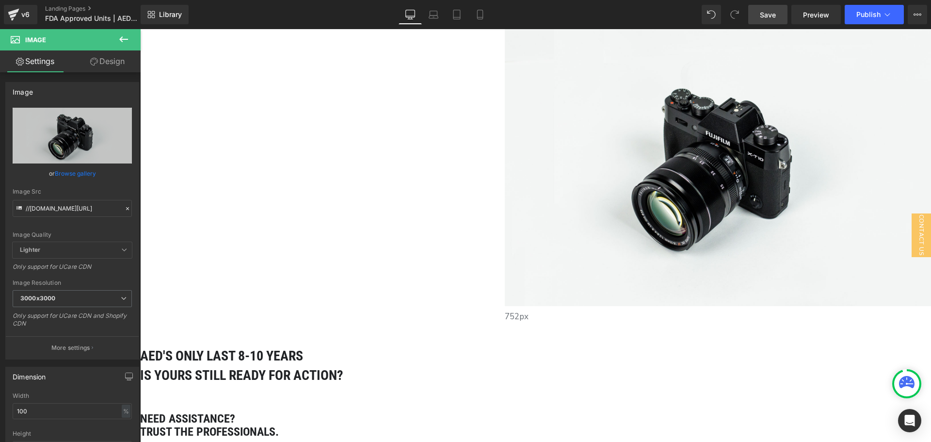
drag, startPoint x: 227, startPoint y: 126, endPoint x: 95, endPoint y: 123, distance: 131.9
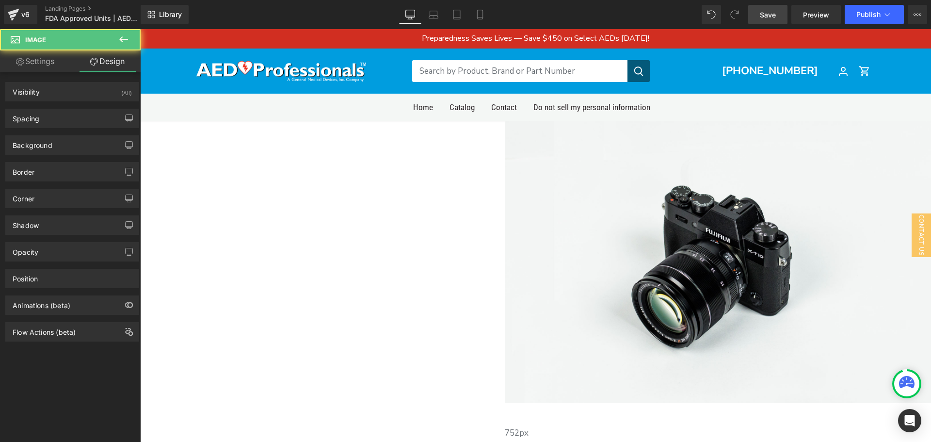
scroll to position [291, 0]
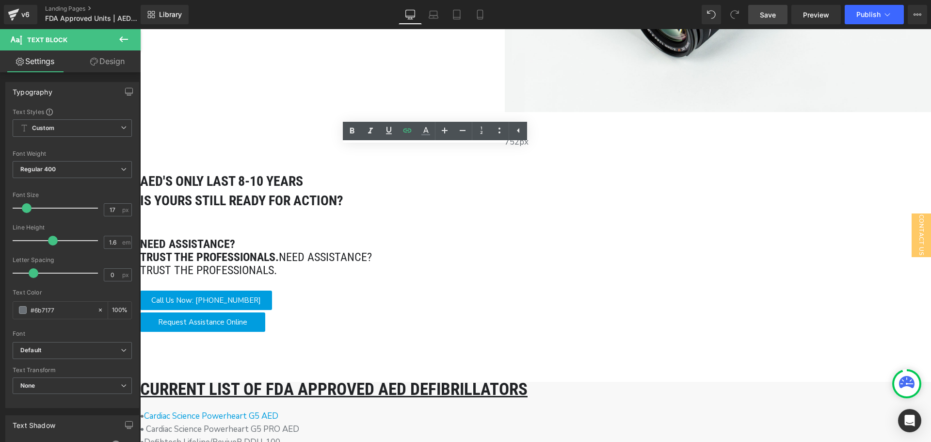
click at [278, 410] on link "Cardiac Science Powerheart G5 AED" at bounding box center [211, 415] width 134 height 11
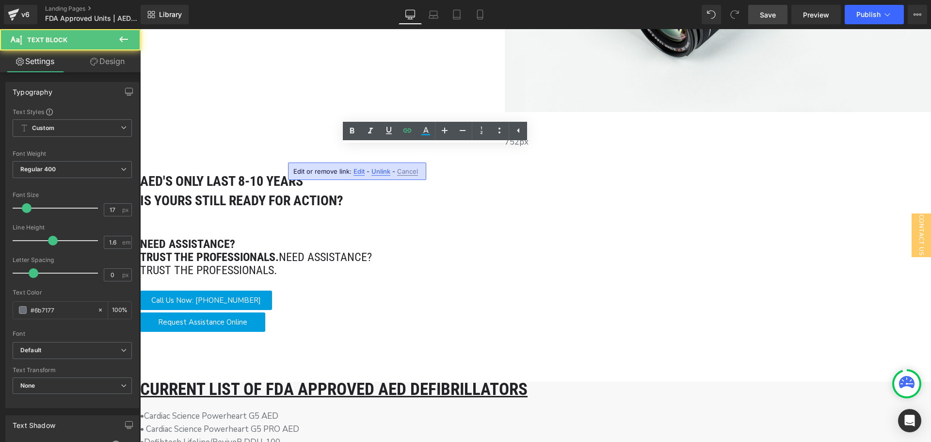
drag, startPoint x: 475, startPoint y: 161, endPoint x: 453, endPoint y: 162, distance: 22.4
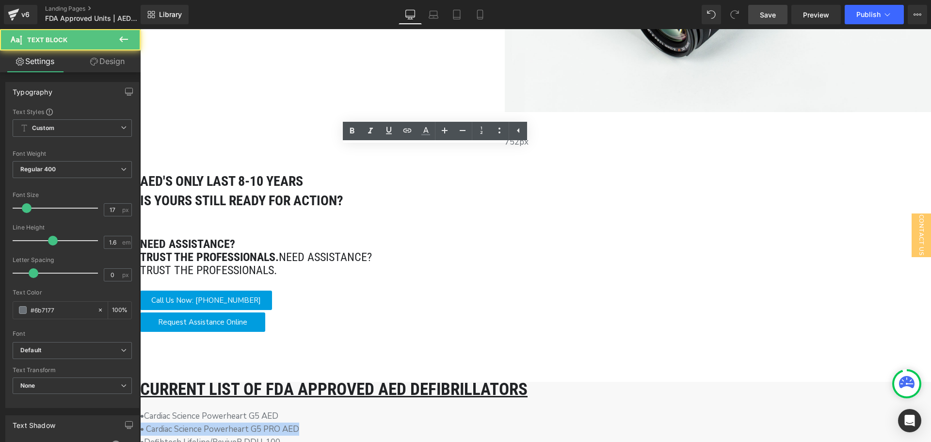
drag, startPoint x: 326, startPoint y: 166, endPoint x: 139, endPoint y: 173, distance: 187.8
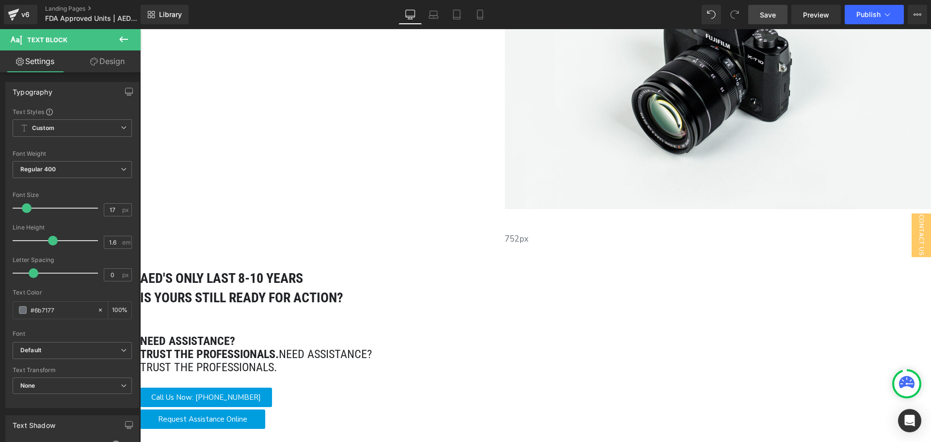
scroll to position [0, 0]
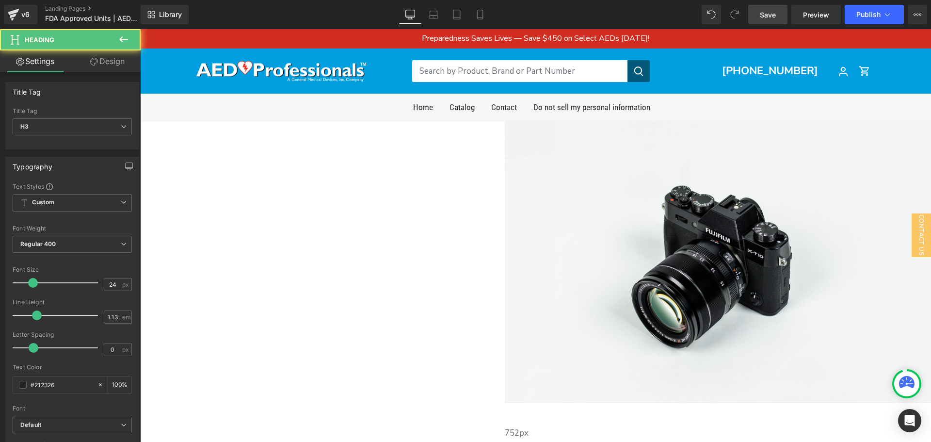
drag, startPoint x: 738, startPoint y: 334, endPoint x: 712, endPoint y: 321, distance: 28.4
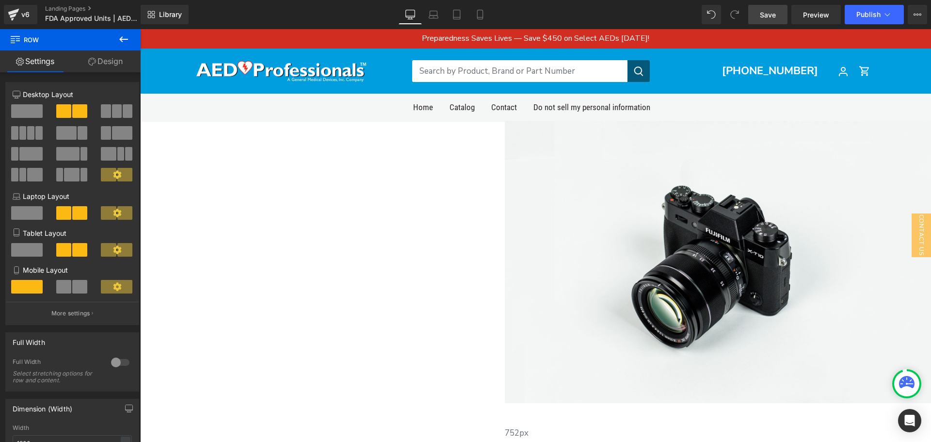
click at [744, 209] on img at bounding box center [718, 262] width 426 height 282
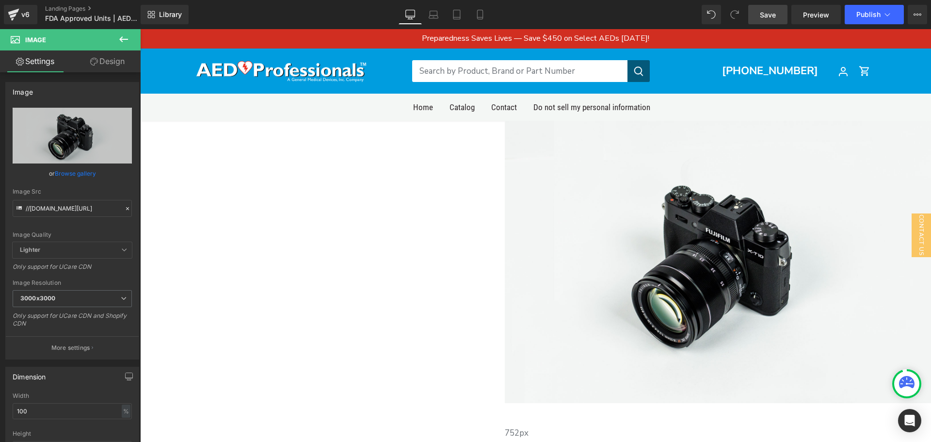
click at [800, 408] on div at bounding box center [718, 415] width 426 height 15
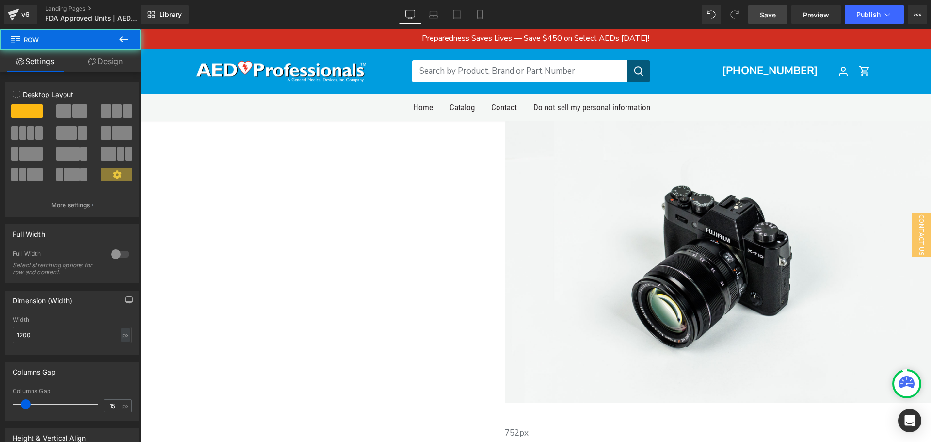
click at [819, 139] on div "Image" at bounding box center [718, 264] width 426 height 287
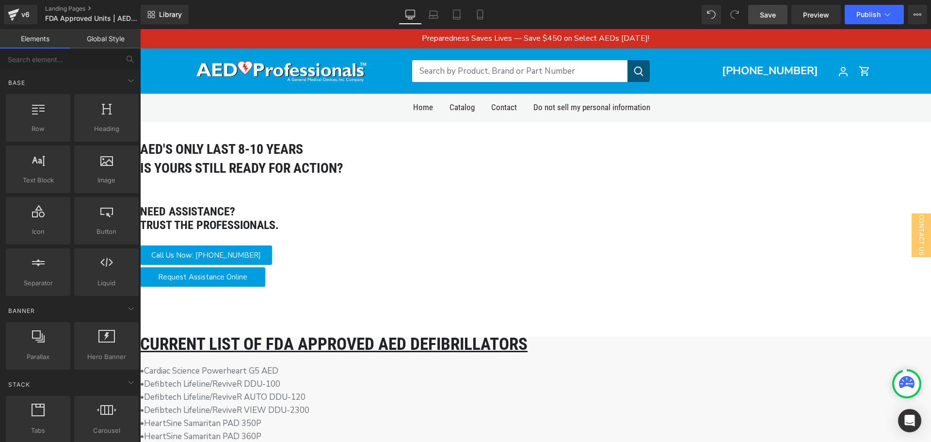
click at [775, 11] on span "Save" at bounding box center [768, 15] width 16 height 10
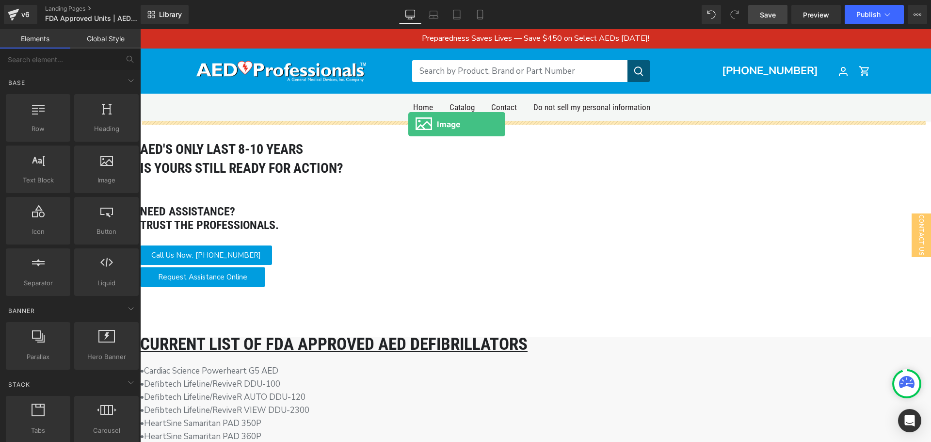
drag, startPoint x: 257, startPoint y: 211, endPoint x: 408, endPoint y: 124, distance: 174.4
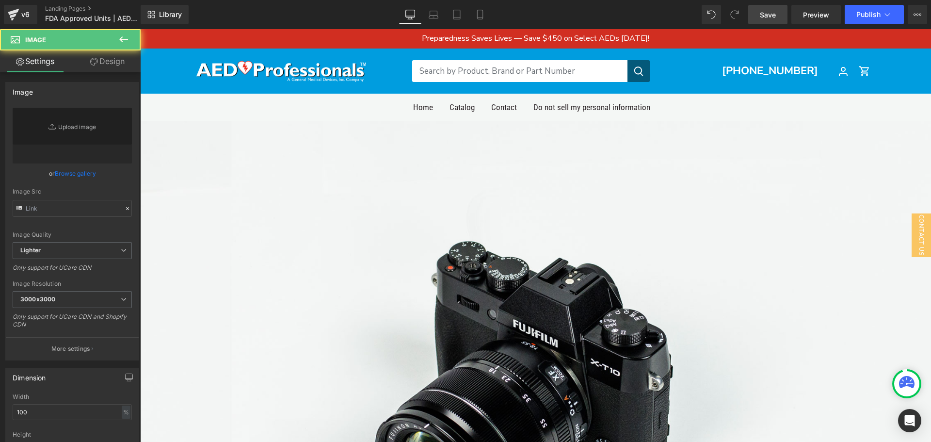
type input "//[DOMAIN_NAME][URL]"
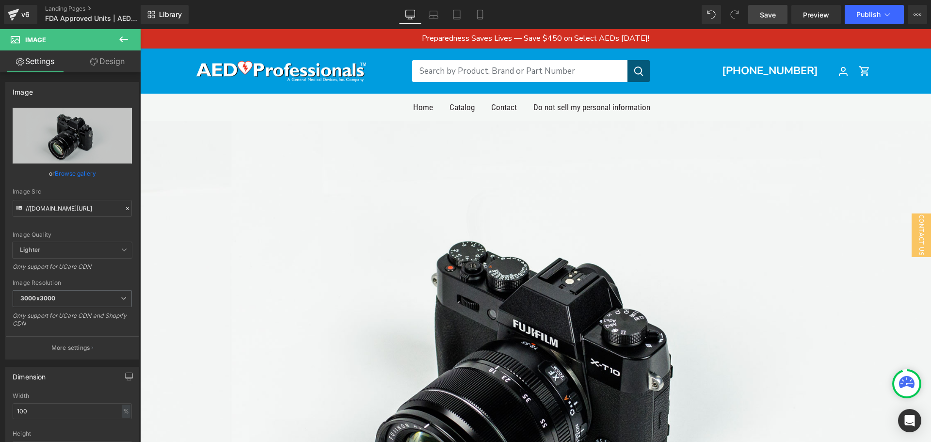
click at [93, 68] on link "Design" at bounding box center [107, 61] width 70 height 22
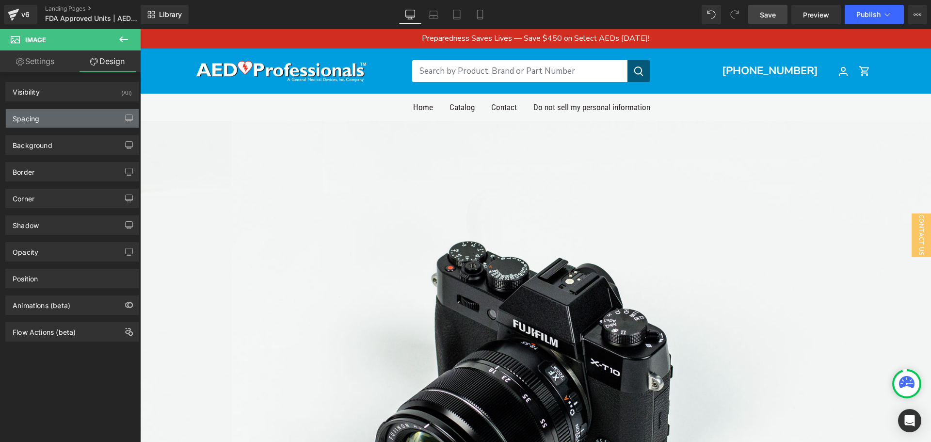
click at [74, 116] on div "Spacing" at bounding box center [72, 118] width 133 height 18
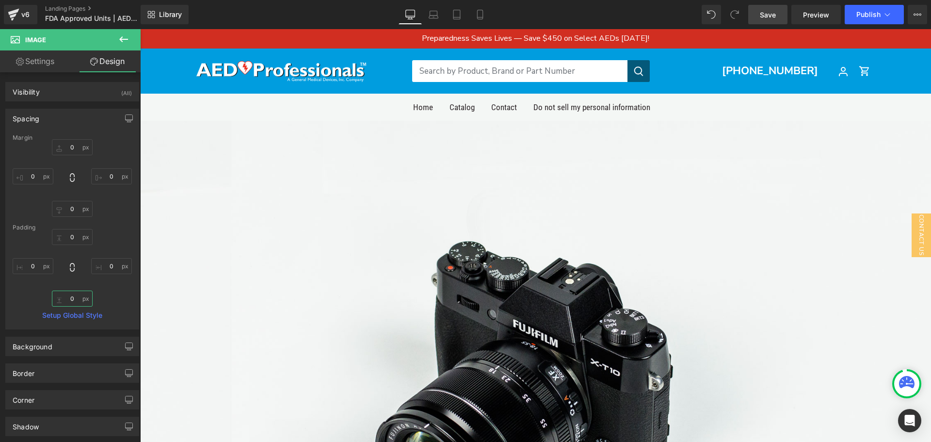
click at [76, 298] on input "0" at bounding box center [72, 298] width 41 height 16
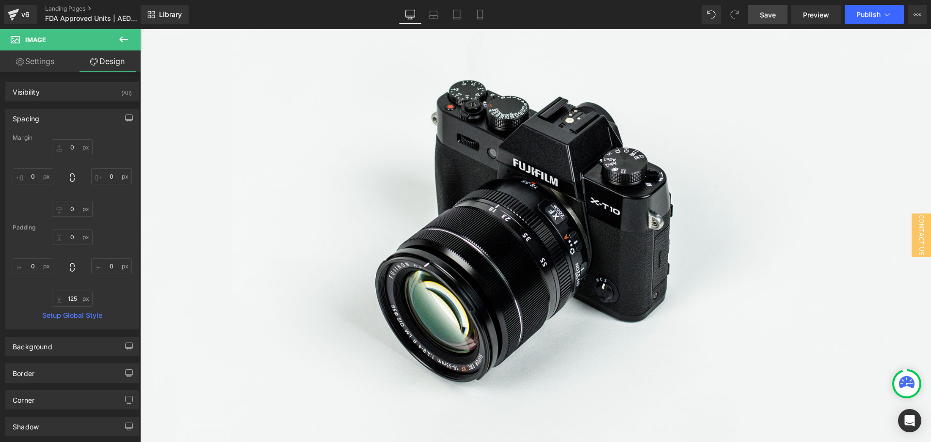
scroll to position [48, 0]
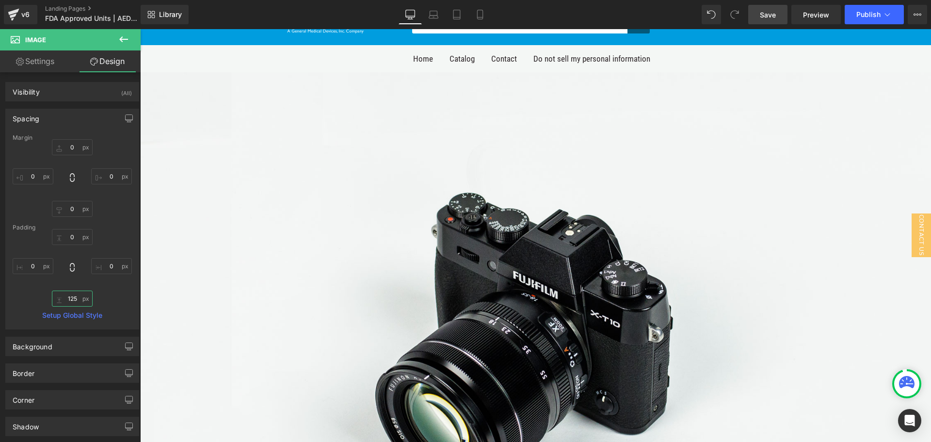
click at [73, 298] on input "125" at bounding box center [72, 298] width 41 height 16
type input "2"
click at [77, 209] on input "0" at bounding box center [72, 209] width 41 height 16
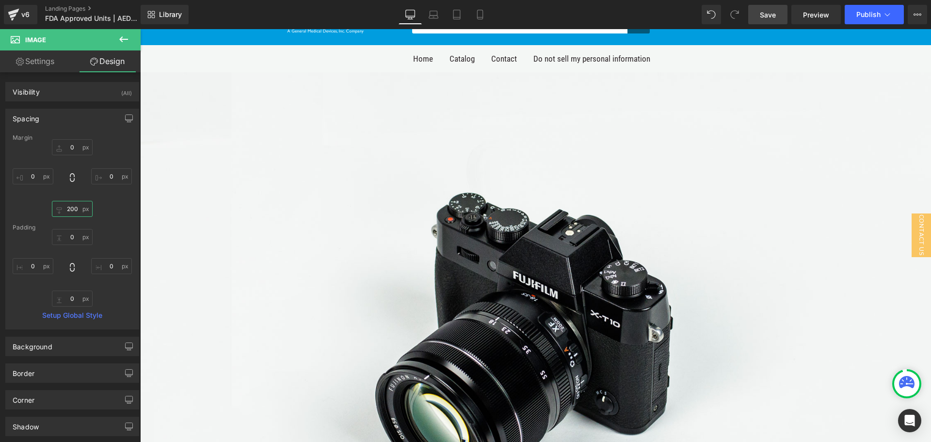
type input "200"
click at [407, 195] on img at bounding box center [535, 334] width 791 height 524
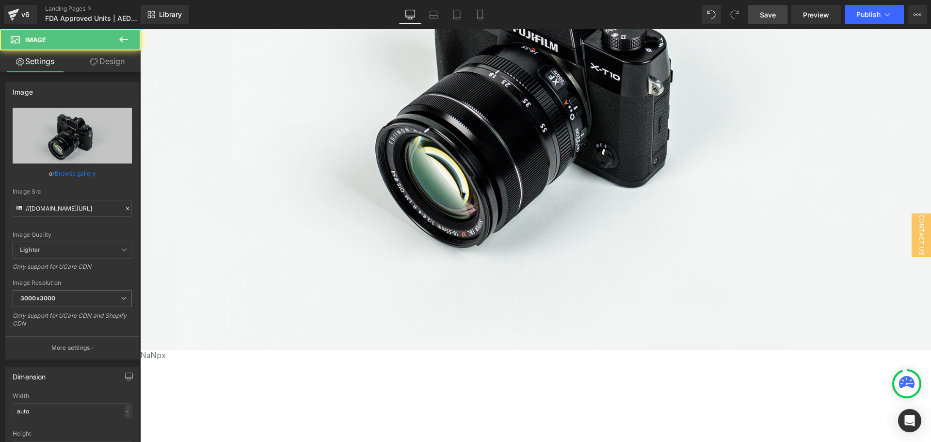
scroll to position [339, 0]
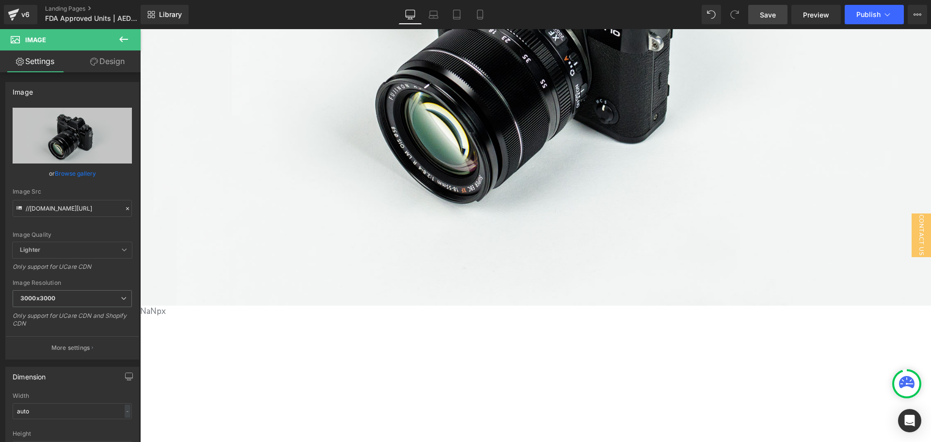
click at [113, 56] on link "Design" at bounding box center [107, 61] width 70 height 22
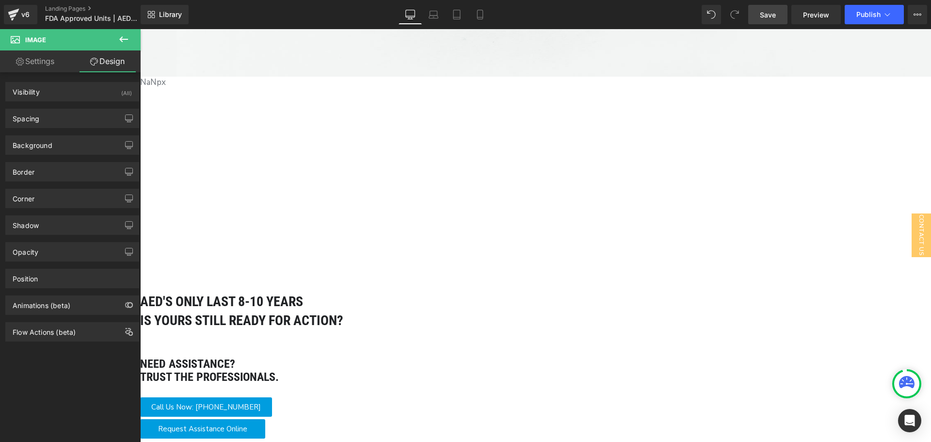
scroll to position [287, 0]
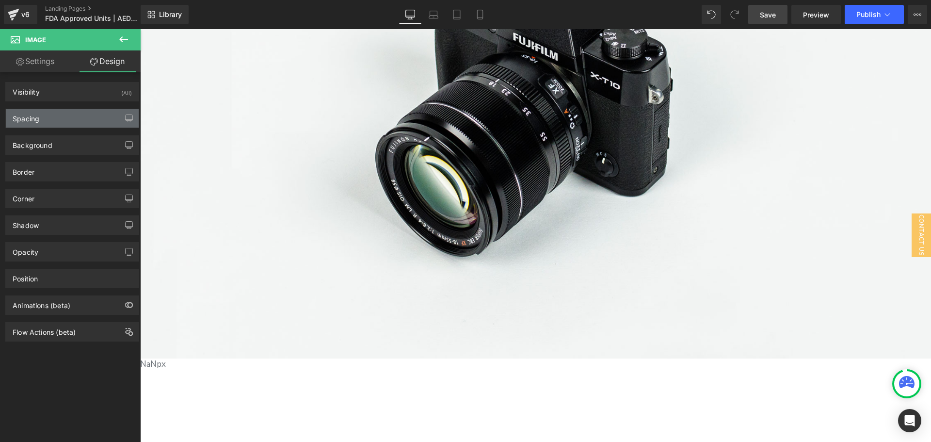
click at [86, 111] on div "Spacing" at bounding box center [72, 118] width 133 height 18
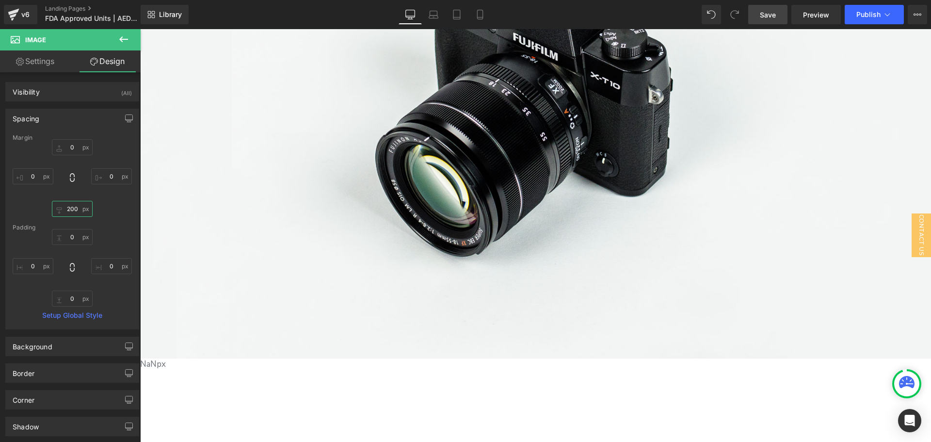
click at [70, 208] on input "200" at bounding box center [72, 209] width 41 height 16
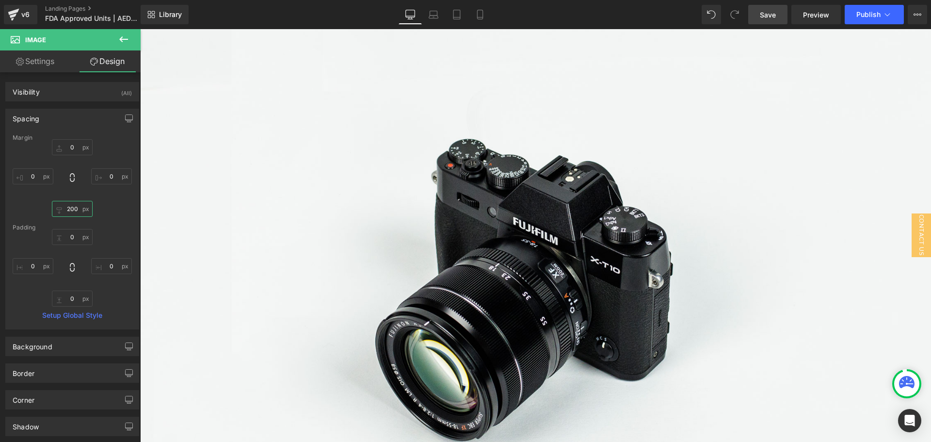
scroll to position [0, 0]
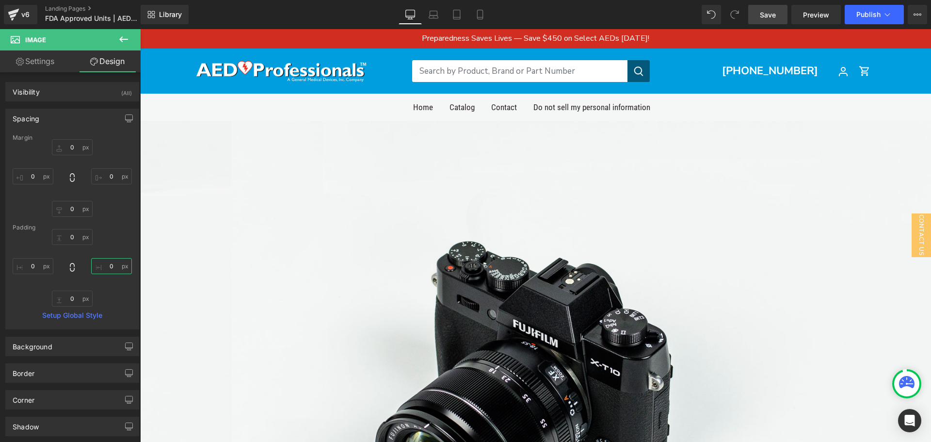
click at [111, 270] on input "0" at bounding box center [111, 266] width 41 height 16
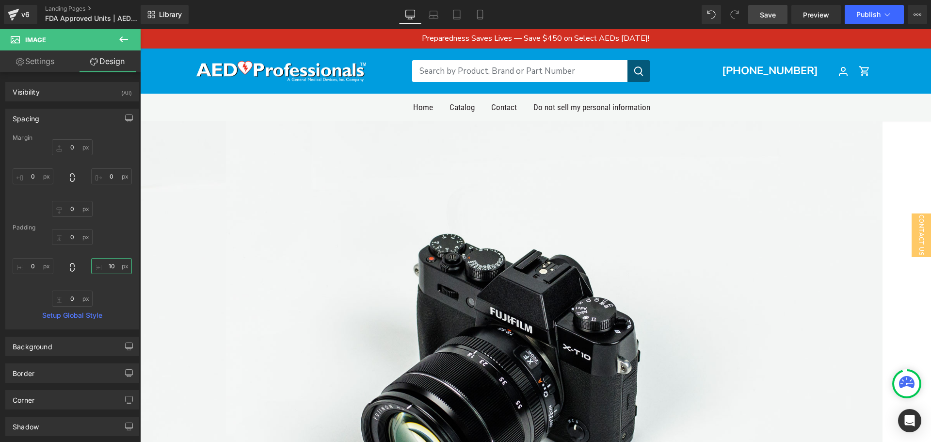
type input "1"
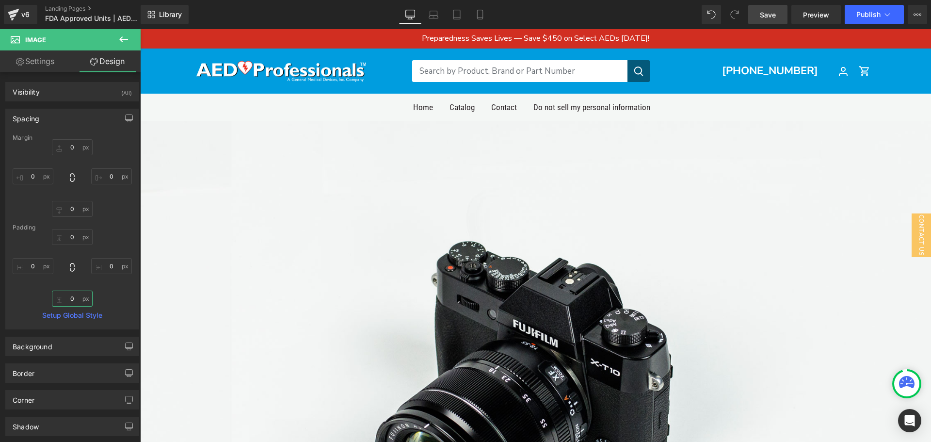
click at [68, 305] on input "0" at bounding box center [72, 298] width 41 height 16
type input "100"
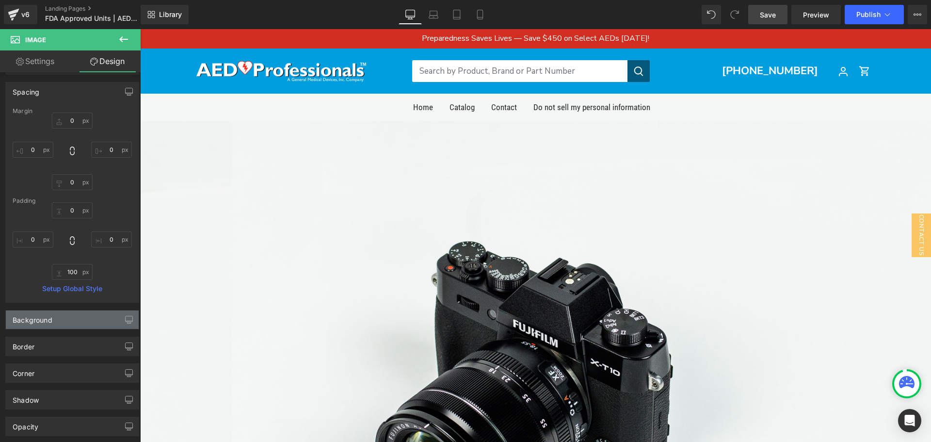
scroll to position [48, 0]
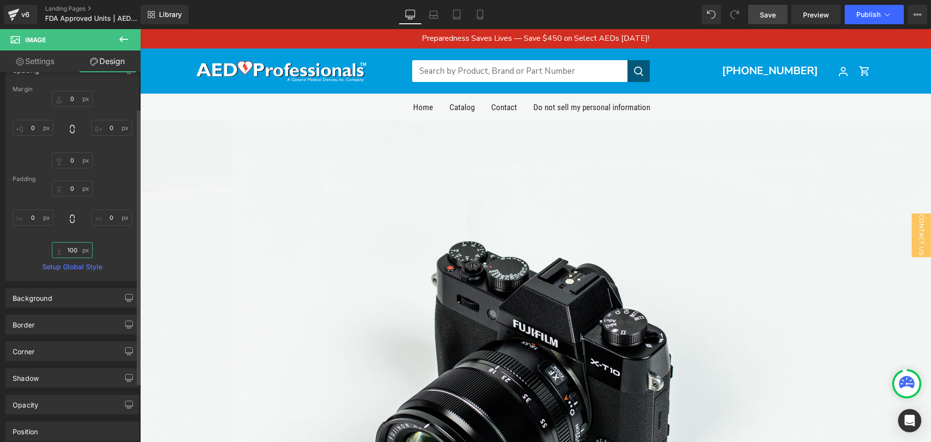
click at [73, 250] on input "100" at bounding box center [72, 250] width 41 height 16
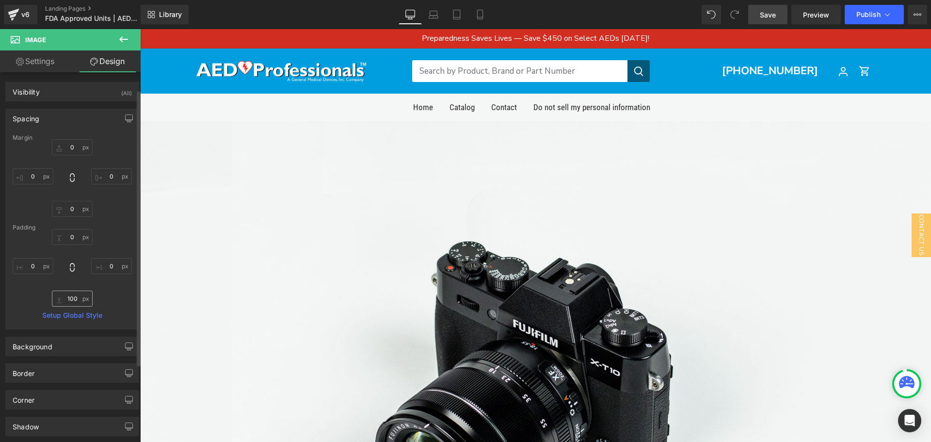
click at [80, 252] on div "0px 0 100 100 0px 0" at bounding box center [72, 268] width 119 height 78
click at [72, 268] on icon at bounding box center [72, 267] width 4 height 9
type input "0"
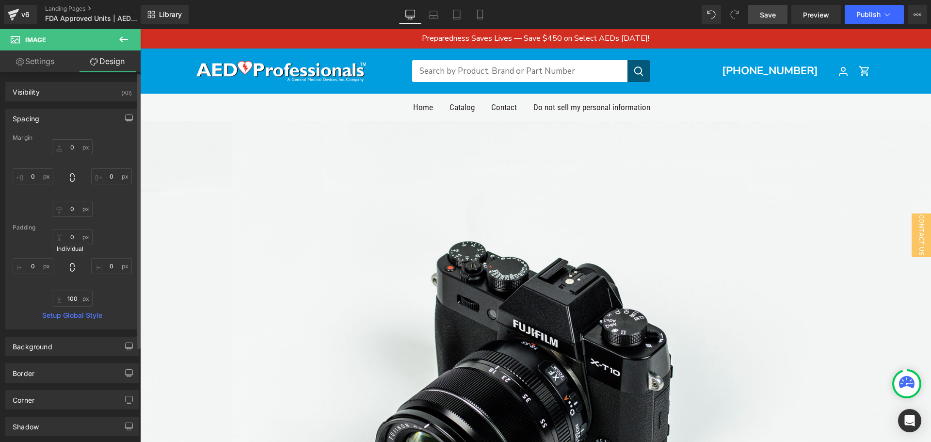
type input "0"
click at [74, 297] on input "0" at bounding box center [72, 298] width 41 height 16
type input "1"
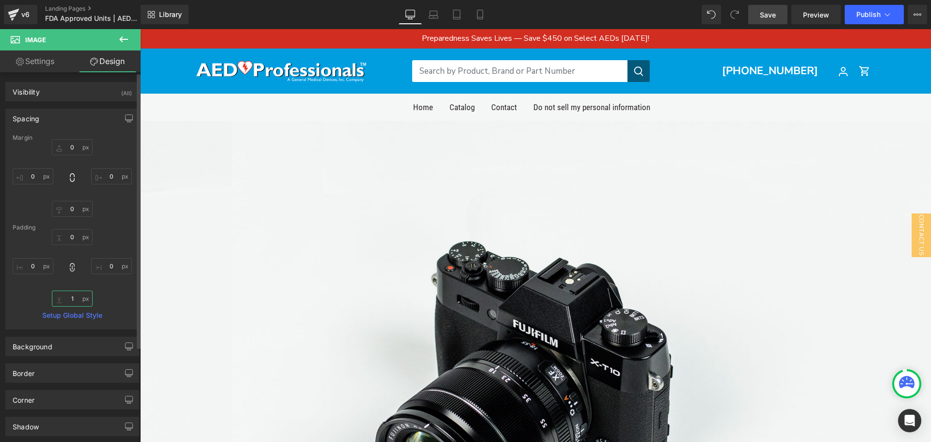
type input "1"
type input "10"
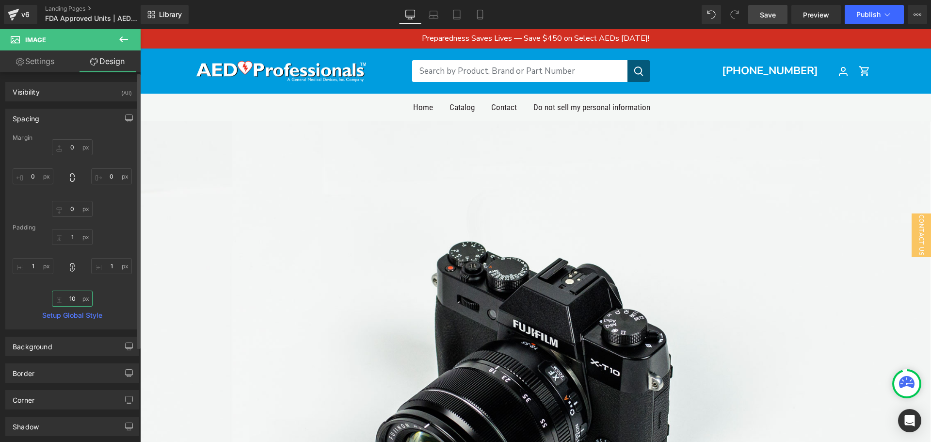
type input "10"
type input "100"
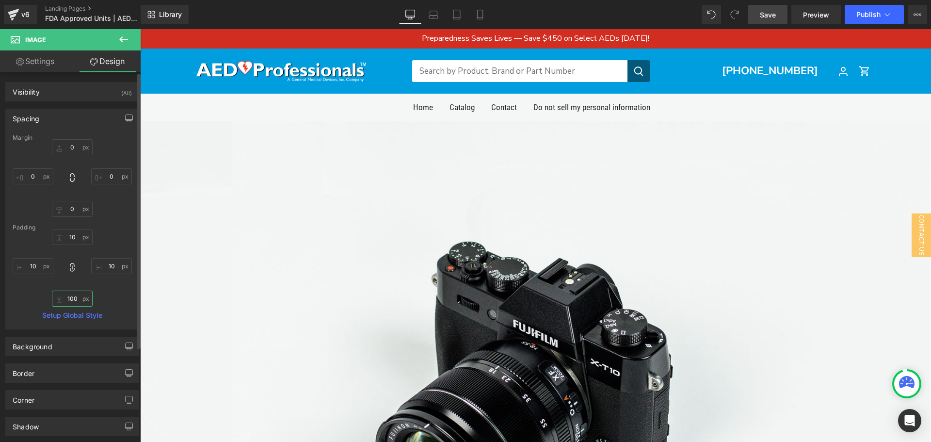
type input "100"
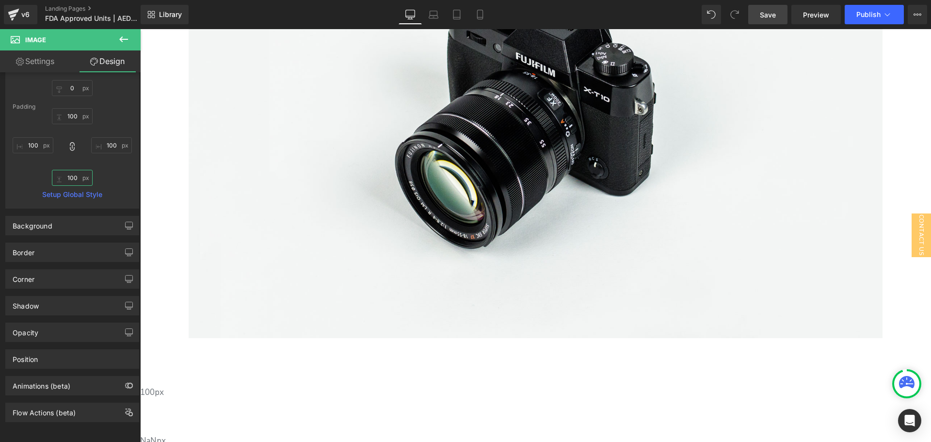
scroll to position [48, 0]
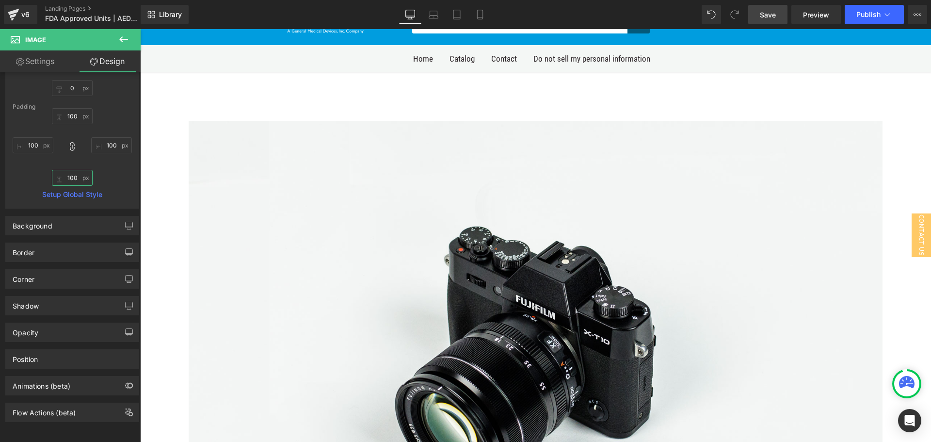
type input "100"
click at [69, 144] on span at bounding box center [72, 147] width 10 height 11
click at [68, 171] on input "100" at bounding box center [72, 178] width 41 height 16
click at [72, 142] on icon at bounding box center [72, 147] width 10 height 10
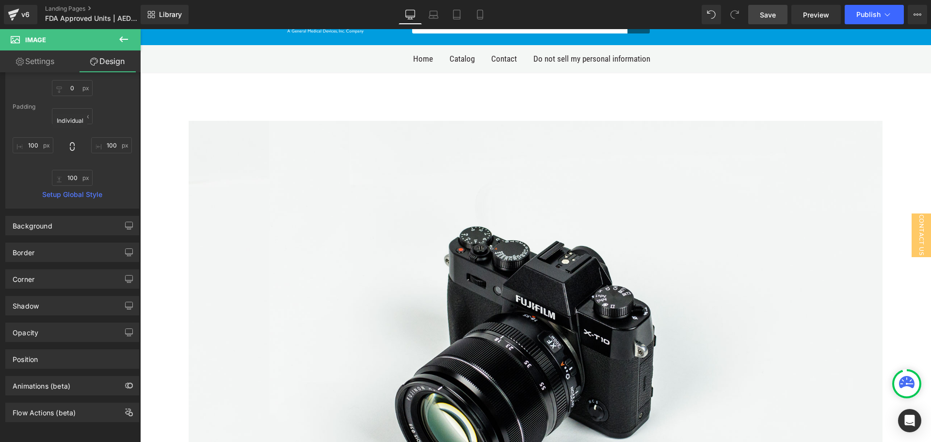
type input "100"
click at [71, 170] on input "100" at bounding box center [72, 178] width 41 height 16
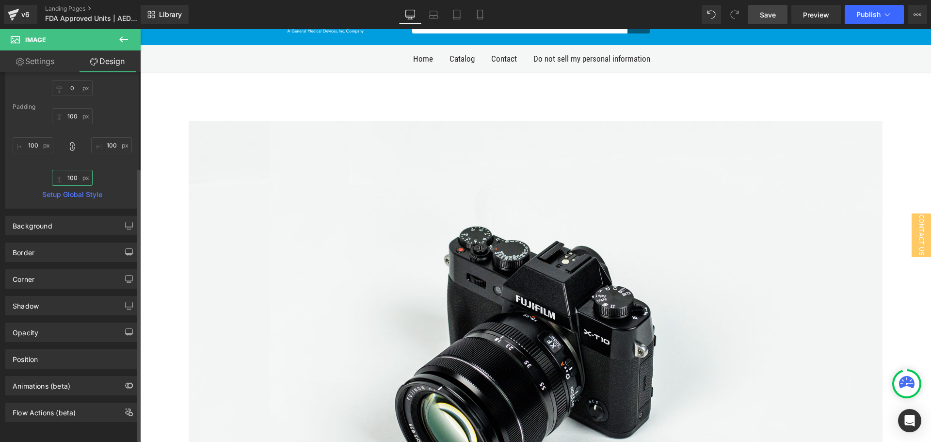
type input "0"
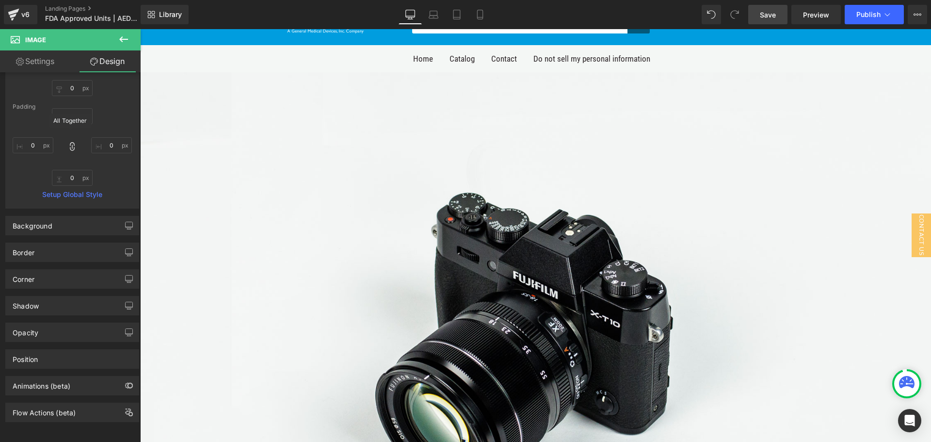
click at [70, 143] on icon at bounding box center [72, 146] width 4 height 9
click at [77, 170] on input "0" at bounding box center [72, 178] width 41 height 16
type input "1"
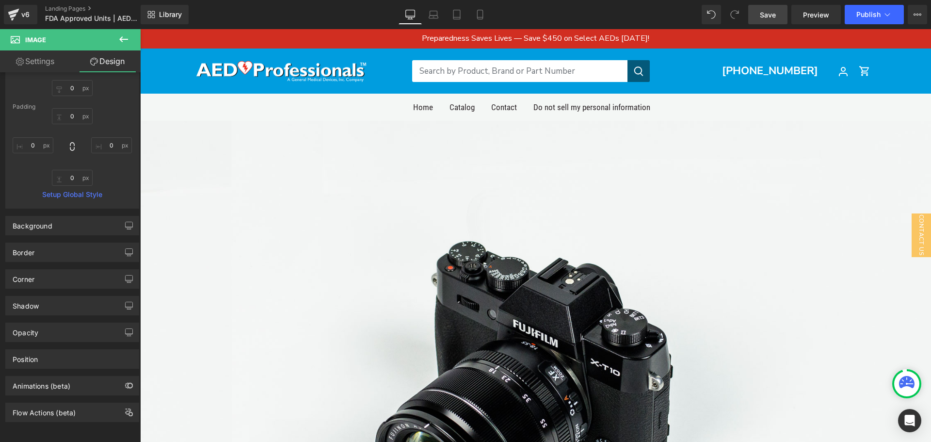
click at [547, 219] on img at bounding box center [535, 383] width 791 height 524
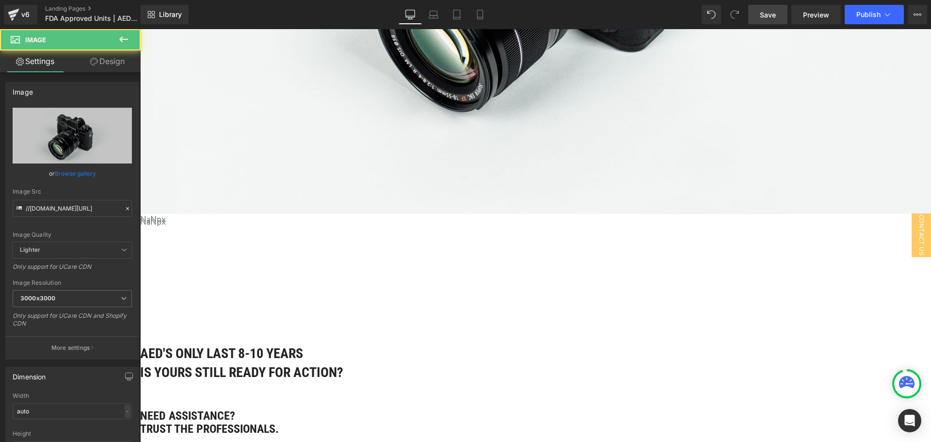
scroll to position [485, 0]
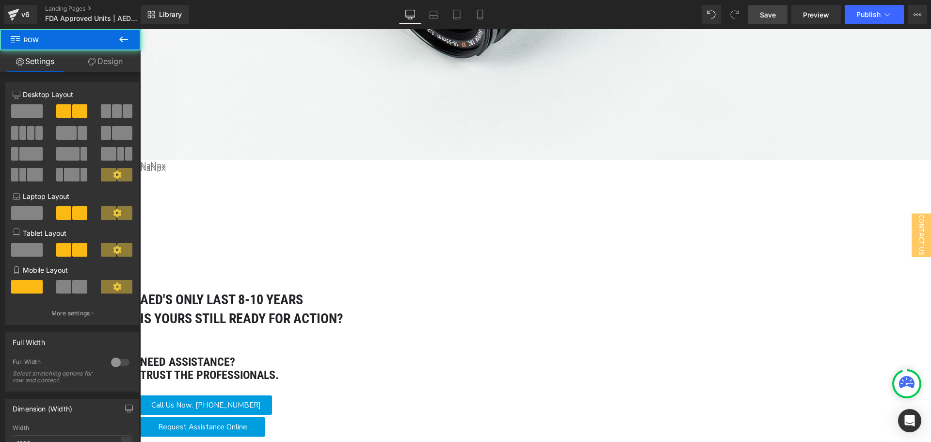
click at [401, 271] on div "aeD'S ONLY LAST 8-10 YEARS IS YOURS STILL READY FOR ACTION? Heading Need assist…" at bounding box center [535, 376] width 791 height 211
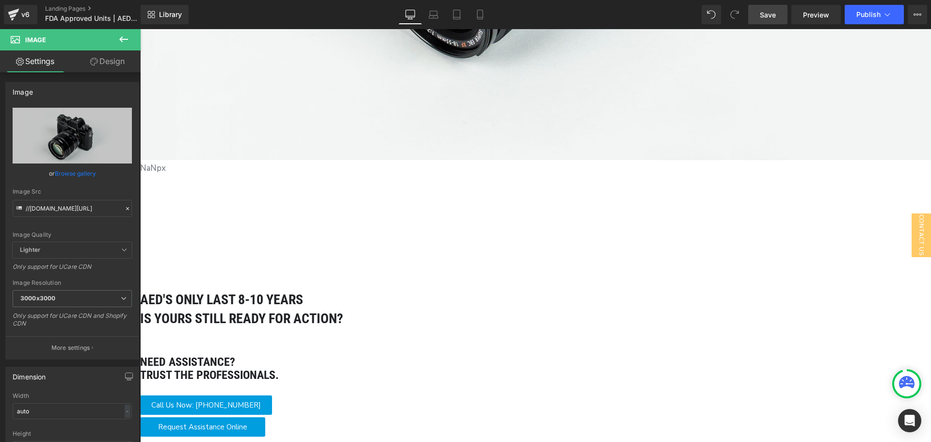
drag, startPoint x: 218, startPoint y: 154, endPoint x: 227, endPoint y: 124, distance: 31.4
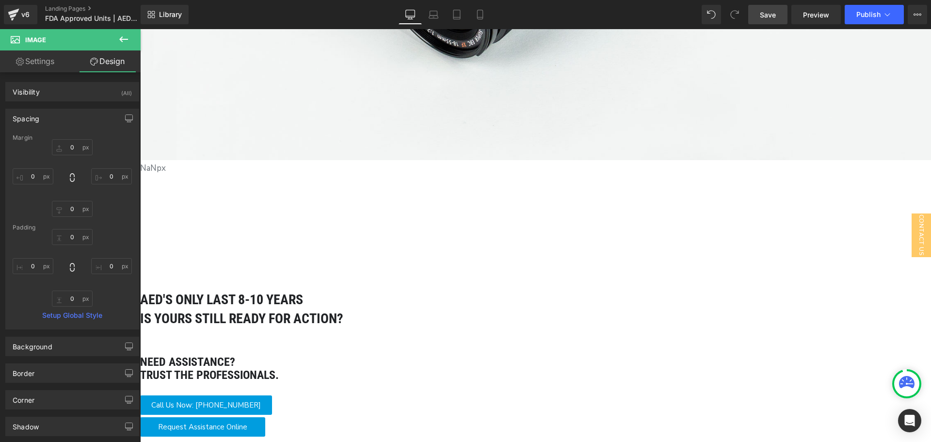
type input "0px"
drag, startPoint x: 221, startPoint y: 152, endPoint x: 213, endPoint y: 201, distance: 49.1
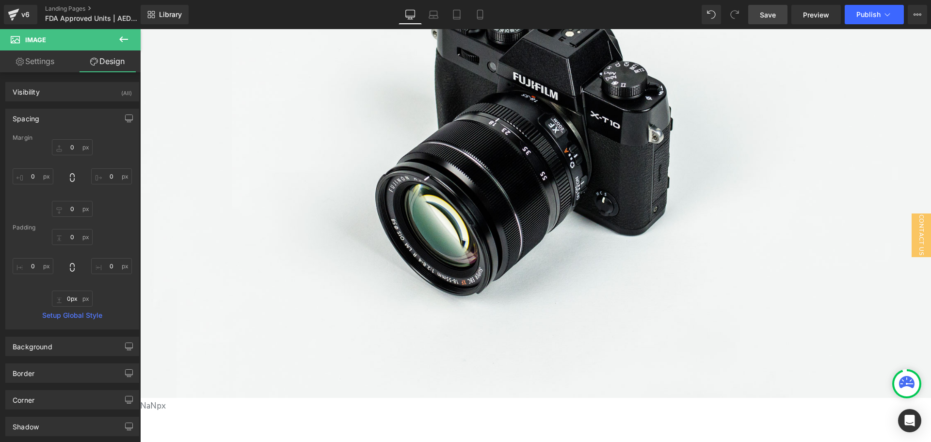
scroll to position [242, 0]
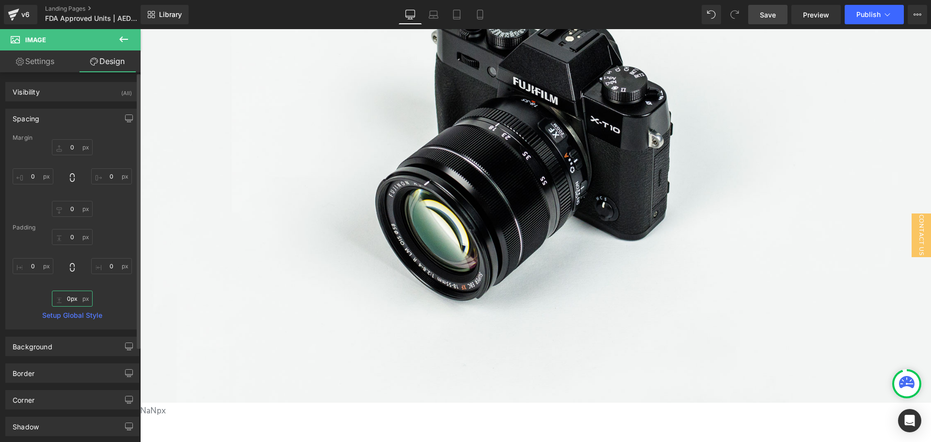
click at [75, 296] on input "0px" at bounding box center [72, 298] width 41 height 16
click at [120, 41] on icon at bounding box center [124, 39] width 12 height 12
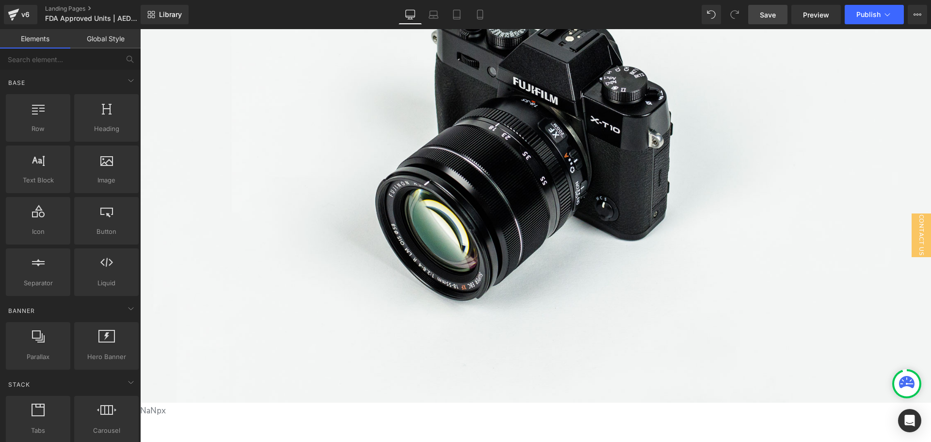
click at [250, 130] on img at bounding box center [535, 140] width 791 height 524
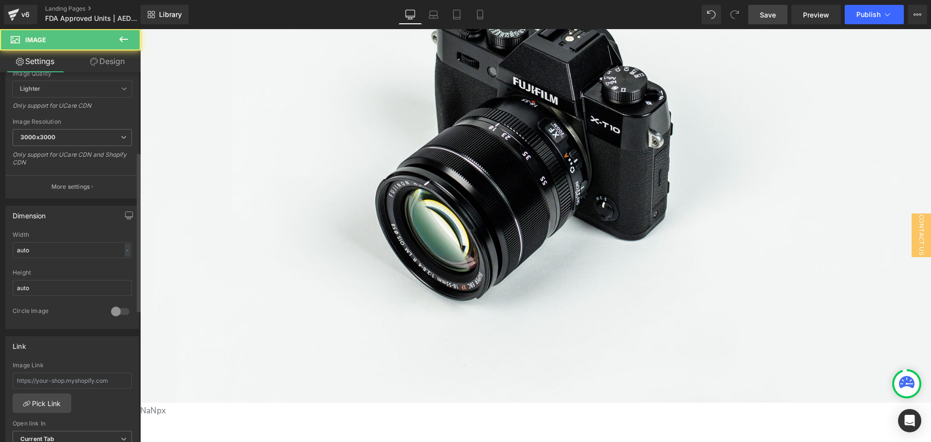
scroll to position [194, 0]
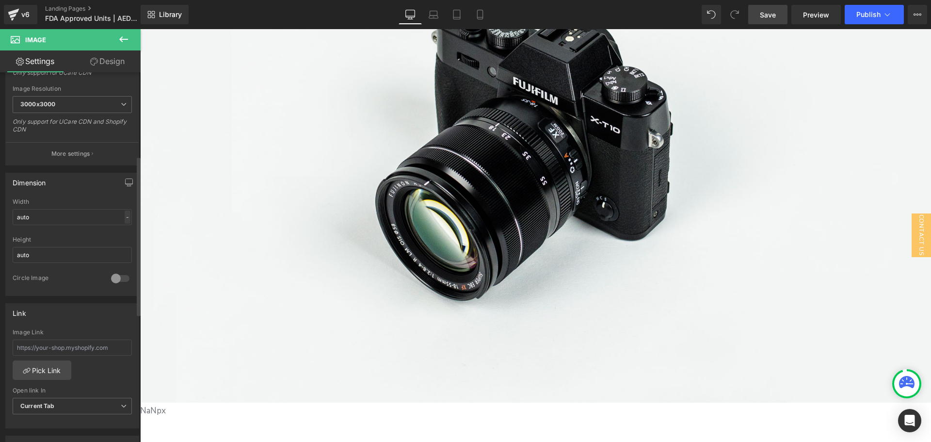
click at [126, 212] on div "-" at bounding box center [128, 216] width 6 height 13
click at [123, 232] on li "%" at bounding box center [125, 232] width 12 height 14
click at [96, 219] on input "auto" at bounding box center [72, 217] width 119 height 16
type input "100"
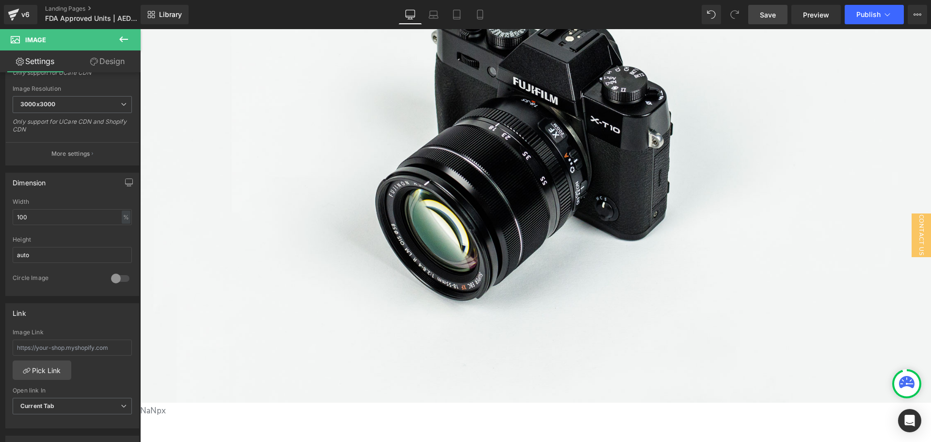
click at [99, 56] on link "Design" at bounding box center [107, 61] width 70 height 22
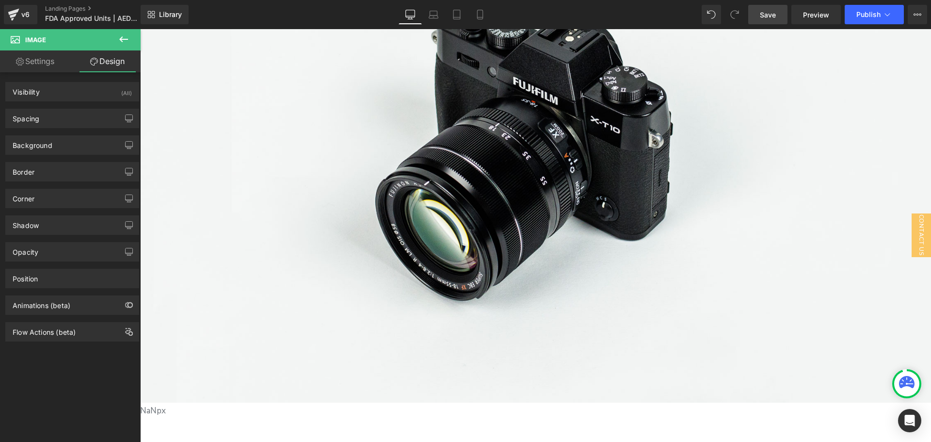
click at [284, 173] on img at bounding box center [535, 140] width 791 height 524
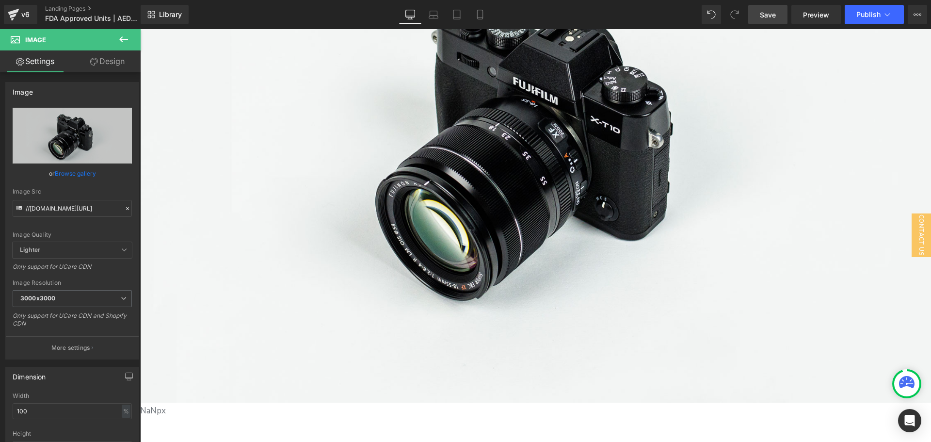
drag, startPoint x: 97, startPoint y: 60, endPoint x: 92, endPoint y: 64, distance: 6.6
click at [97, 61] on link "Design" at bounding box center [107, 61] width 70 height 22
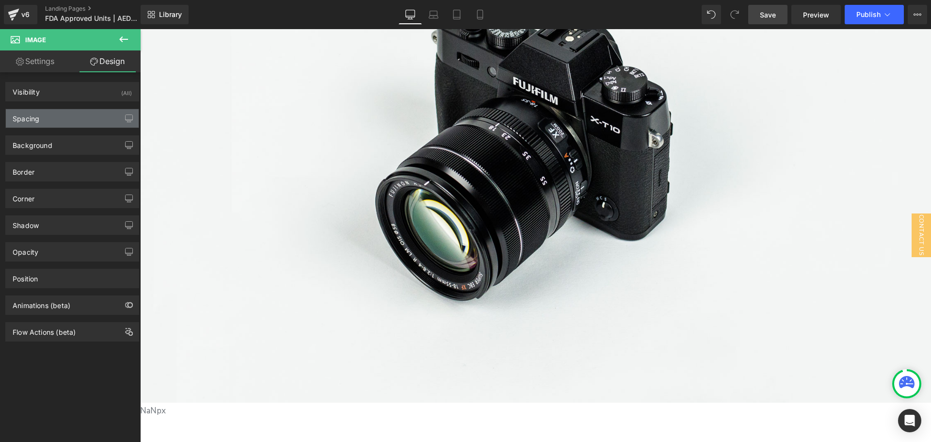
click at [33, 121] on div "Spacing" at bounding box center [26, 116] width 27 height 14
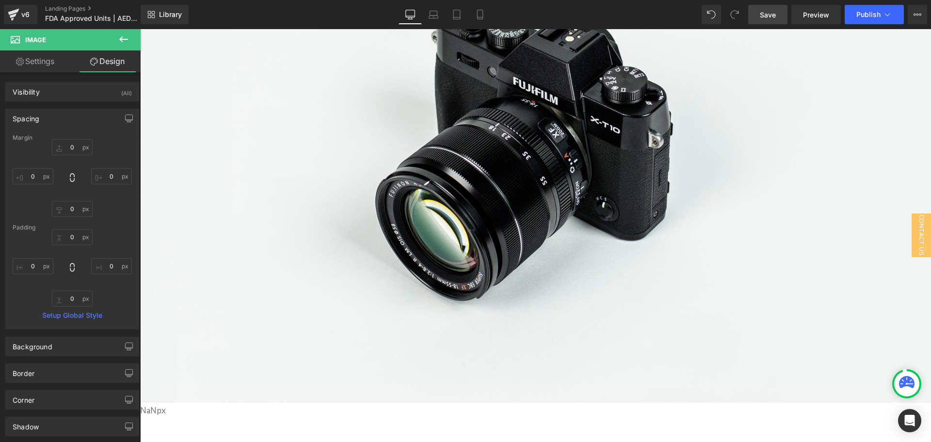
type input "0"
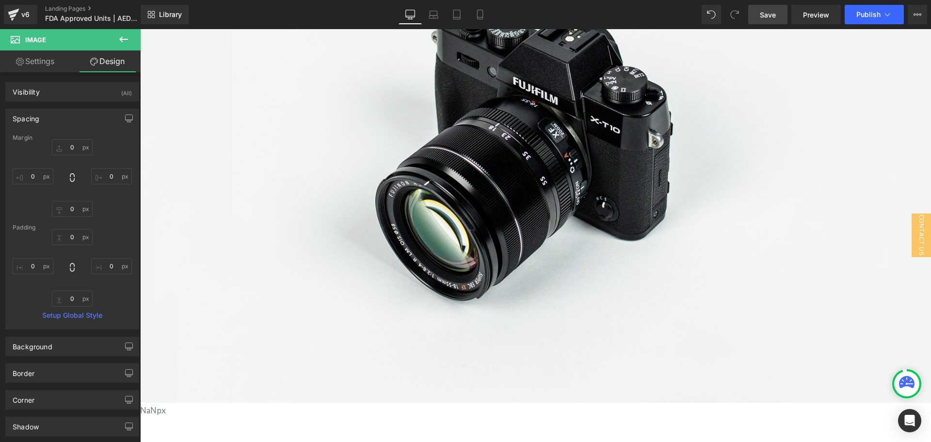
type input "0"
click at [77, 292] on input "0" at bounding box center [72, 298] width 41 height 16
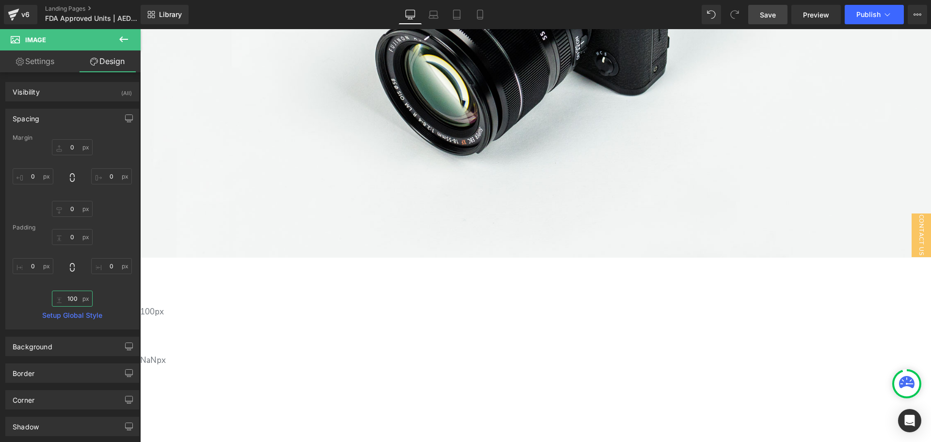
scroll to position [291, 0]
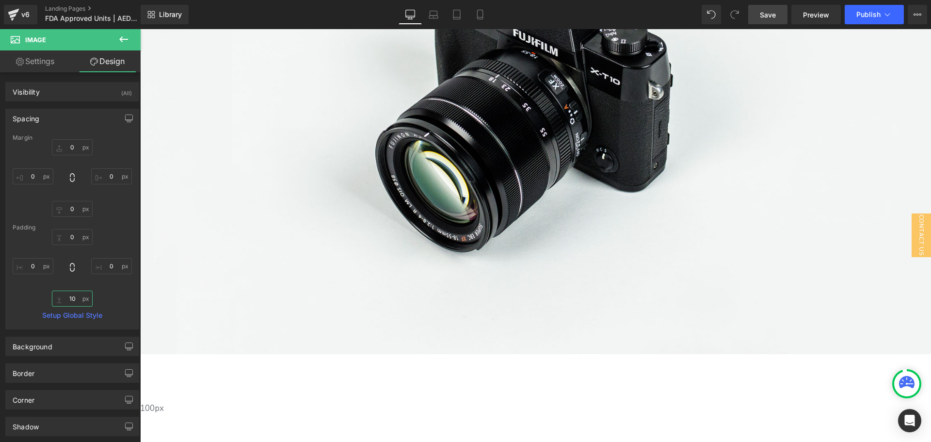
type input "1"
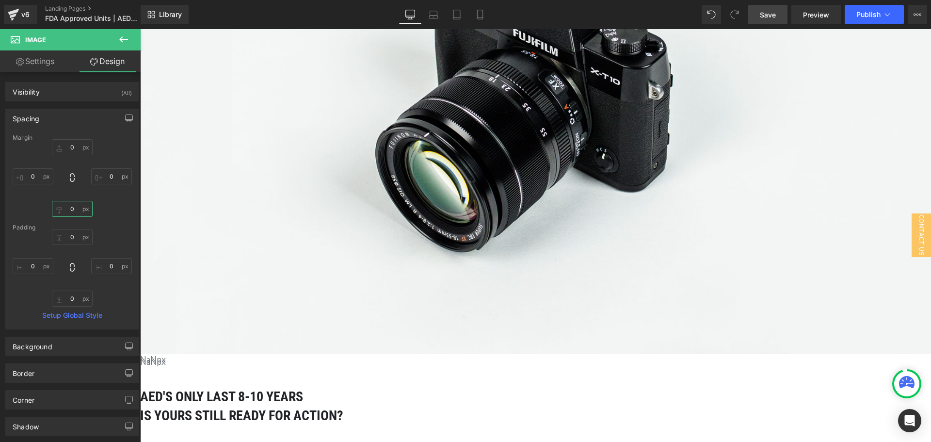
click at [74, 208] on input "0" at bounding box center [72, 209] width 41 height 16
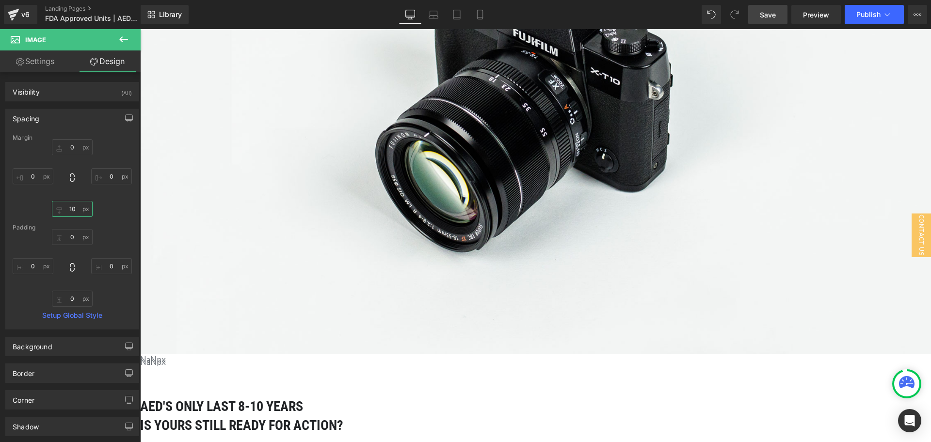
type input "1"
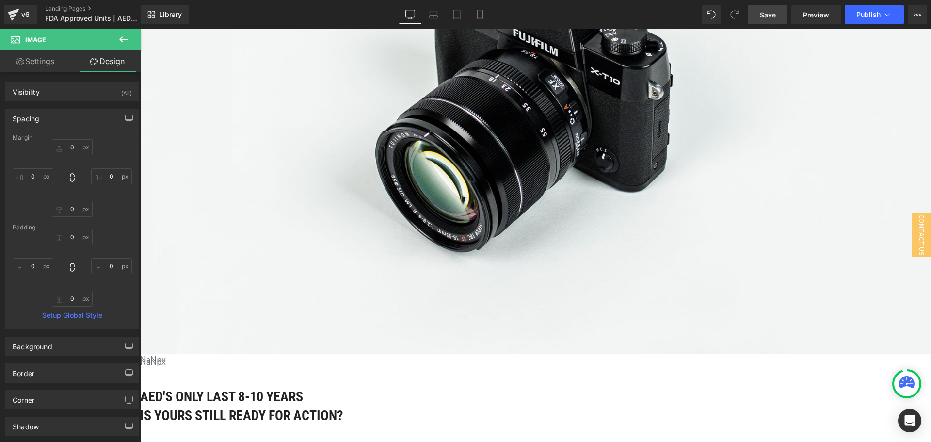
click at [494, 212] on img at bounding box center [535, 92] width 791 height 524
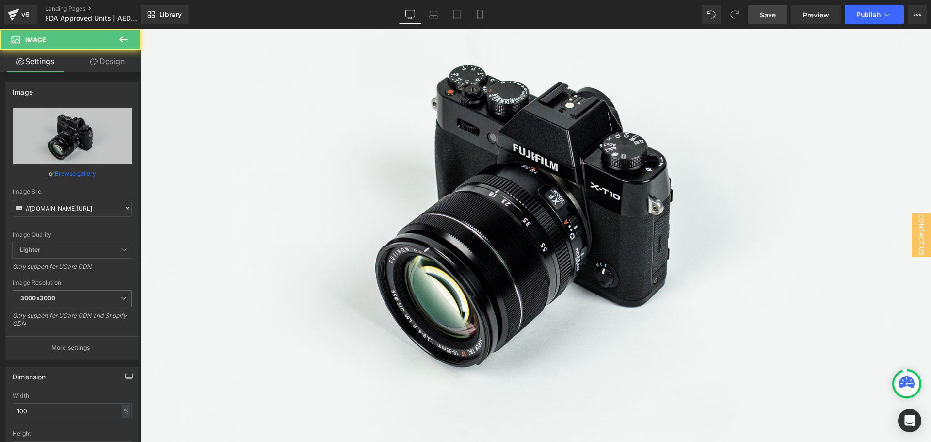
scroll to position [48, 0]
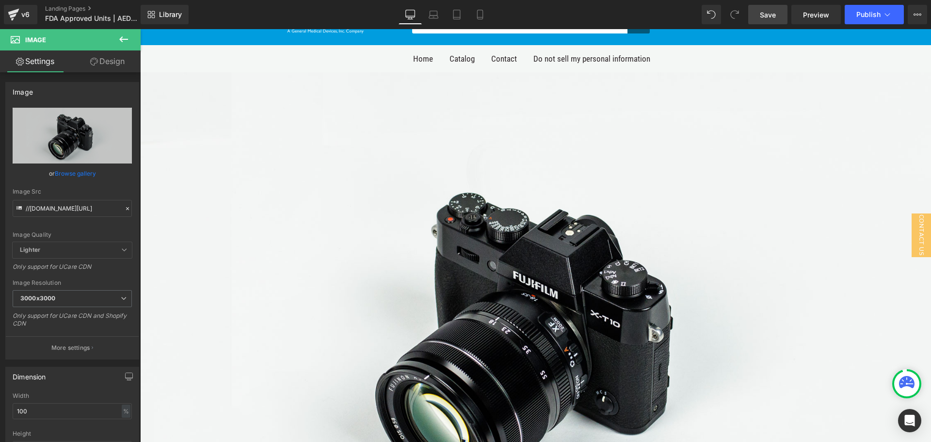
click at [463, 223] on img at bounding box center [535, 334] width 791 height 524
click at [199, 144] on img at bounding box center [535, 334] width 791 height 524
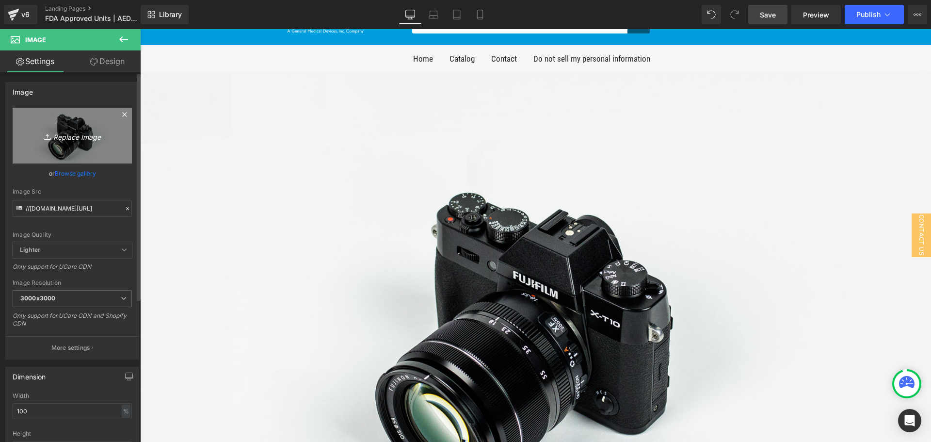
click at [58, 138] on icon "Replace Image" at bounding box center [72, 135] width 78 height 12
click at [94, 133] on icon "Replace Image" at bounding box center [72, 135] width 78 height 12
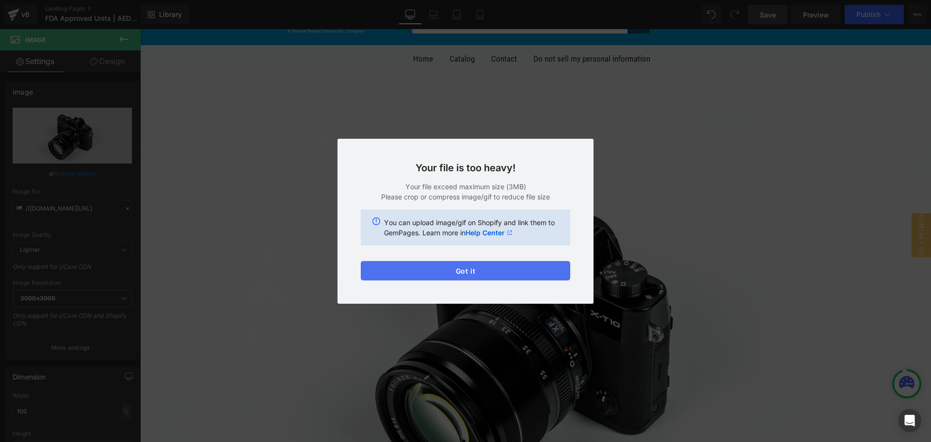
click at [428, 272] on button "Got it" at bounding box center [465, 270] width 209 height 19
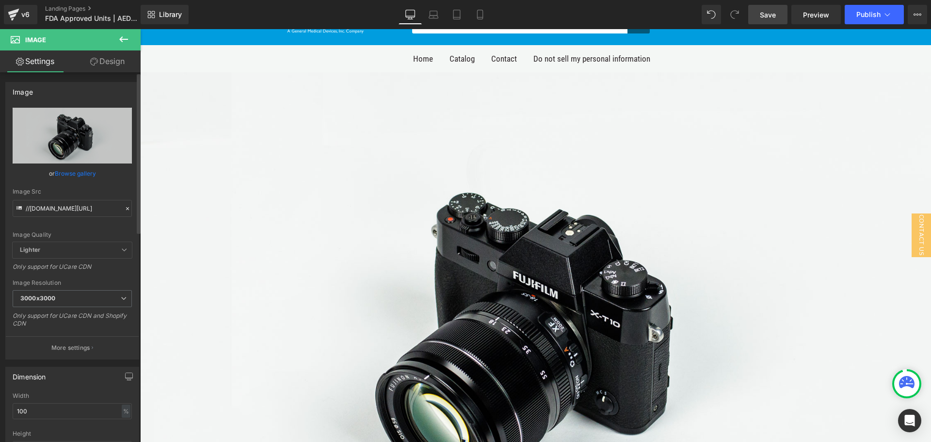
click at [124, 210] on icon at bounding box center [127, 208] width 7 height 7
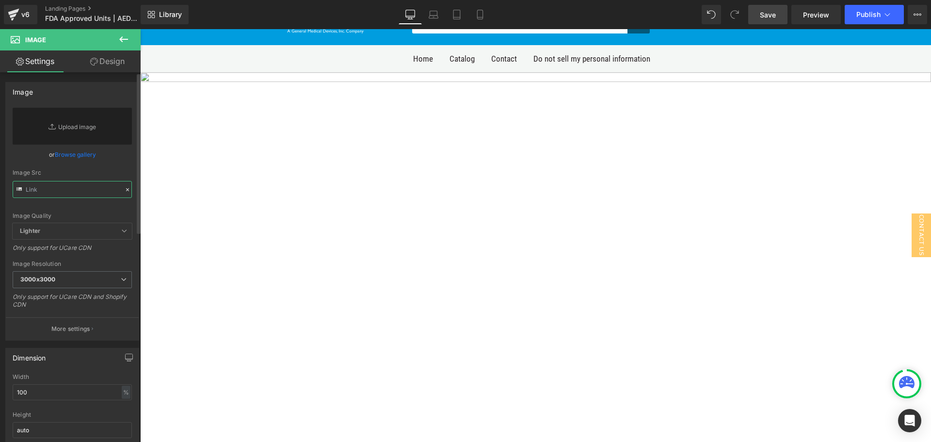
click at [80, 193] on input "text" at bounding box center [72, 189] width 119 height 17
paste input "[URL][DOMAIN_NAME]"
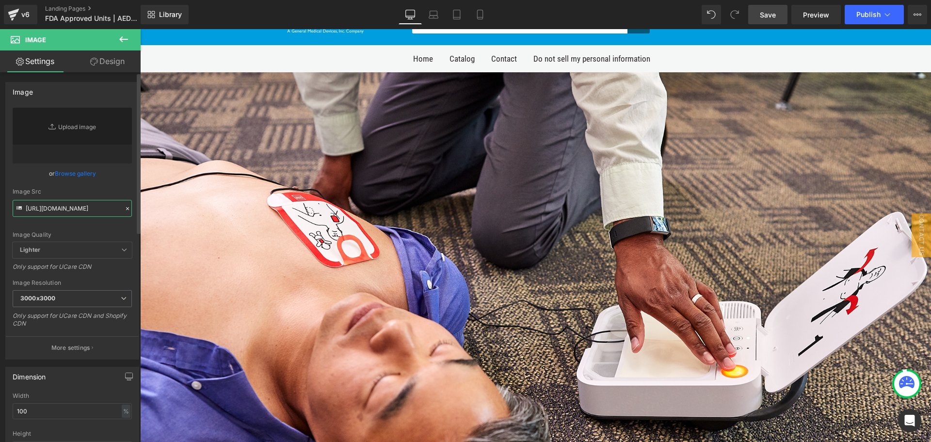
type input "[URL][DOMAIN_NAME]"
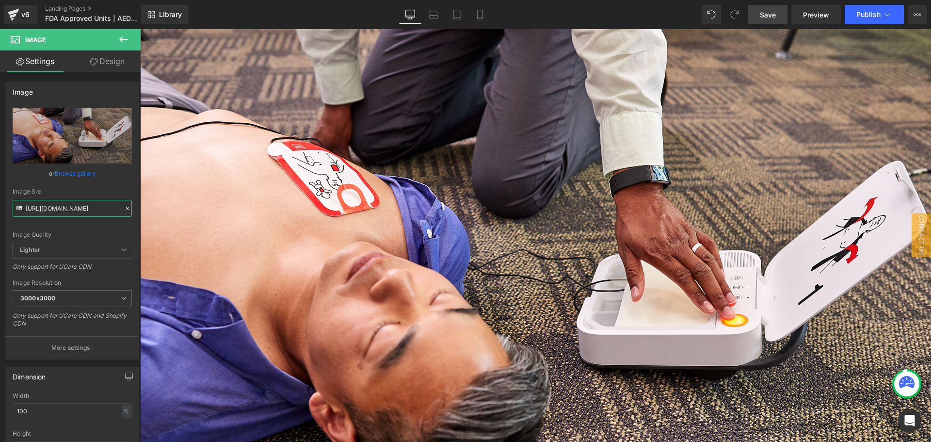
scroll to position [0, 0]
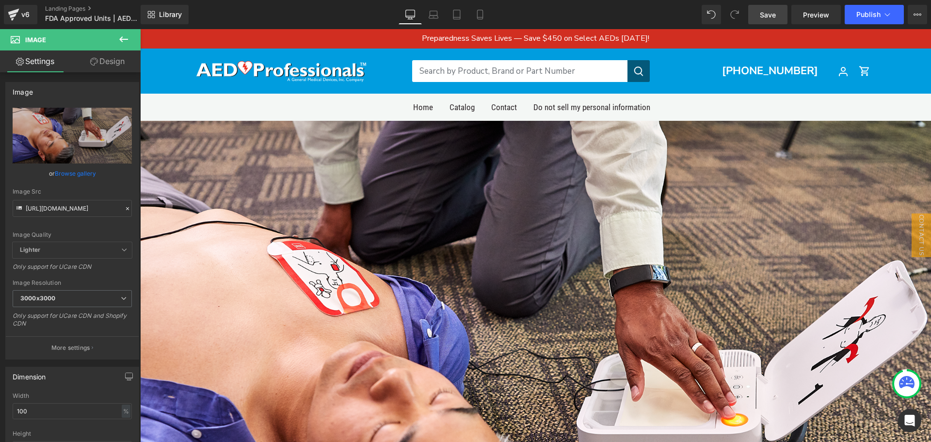
click at [125, 37] on icon at bounding box center [124, 39] width 12 height 12
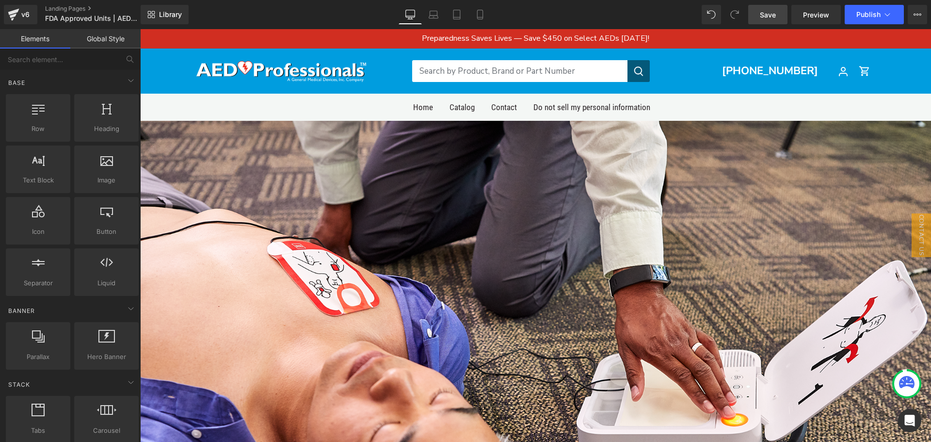
click at [303, 212] on img at bounding box center [535, 391] width 791 height 541
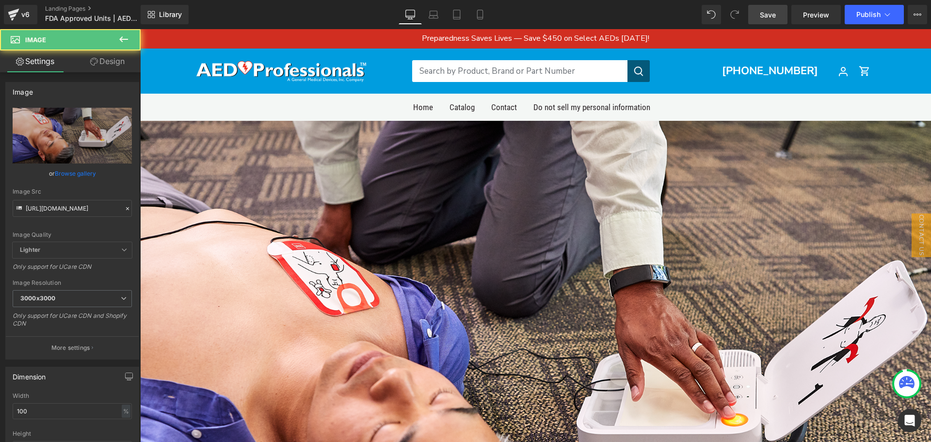
click at [384, 251] on img at bounding box center [535, 391] width 791 height 541
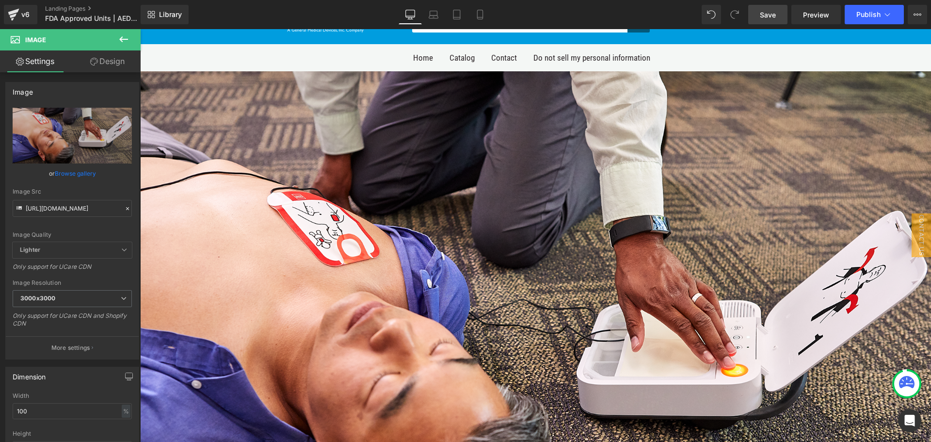
scroll to position [97, 0]
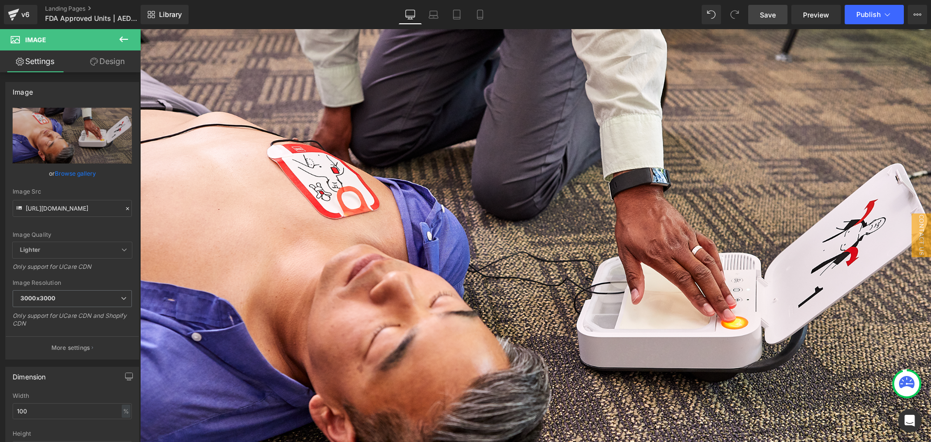
click at [140, 29] on link at bounding box center [140, 29] width 0 height 0
click at [140, 29] on icon at bounding box center [140, 29] width 0 height 0
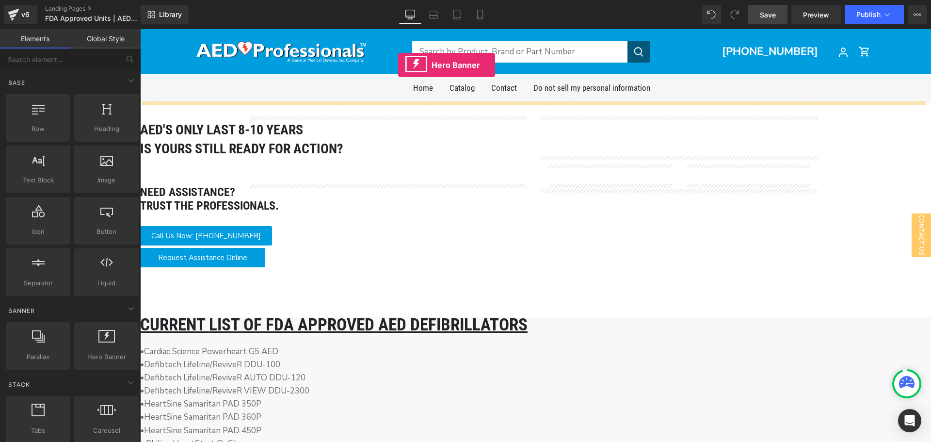
scroll to position [0, 0]
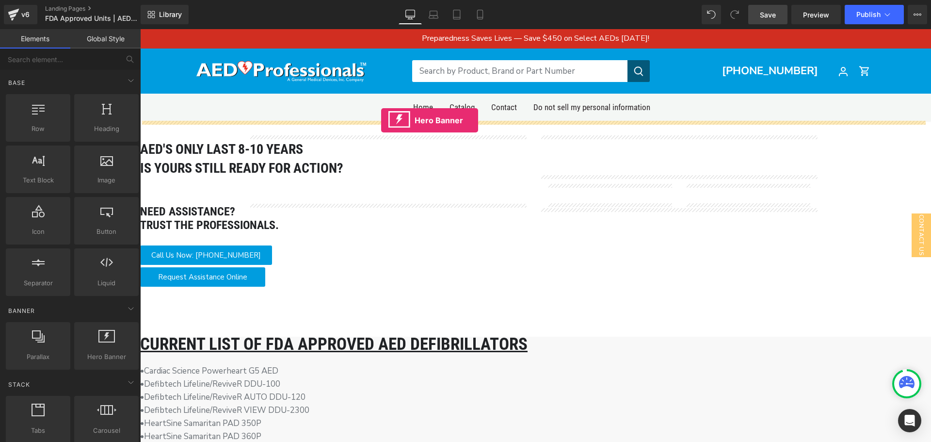
drag, startPoint x: 236, startPoint y: 390, endPoint x: 381, endPoint y: 120, distance: 306.1
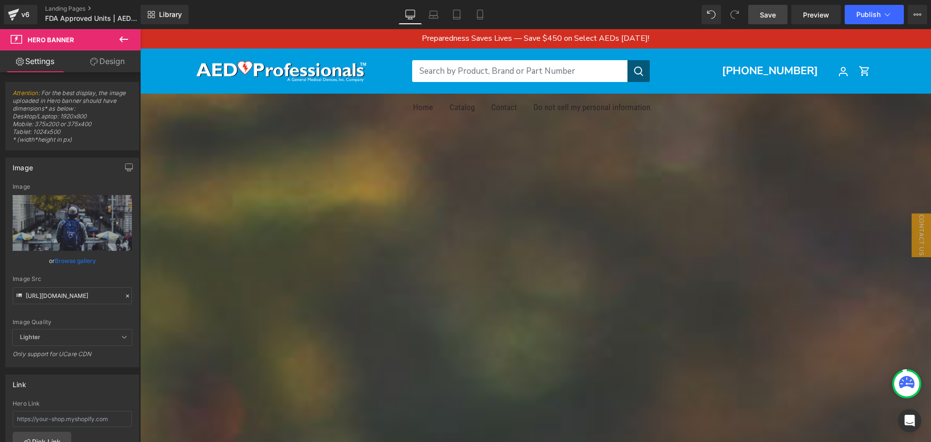
click at [127, 295] on icon at bounding box center [127, 295] width 7 height 7
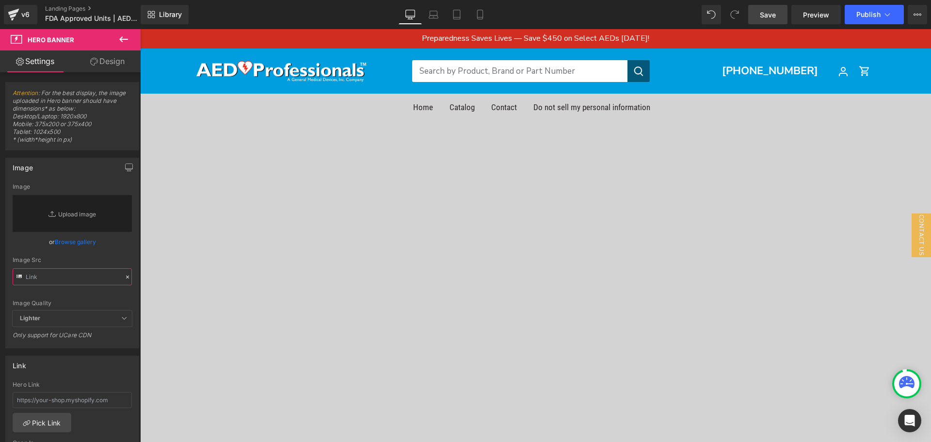
click at [90, 279] on input "text" at bounding box center [72, 276] width 119 height 17
paste input "[URL][DOMAIN_NAME]"
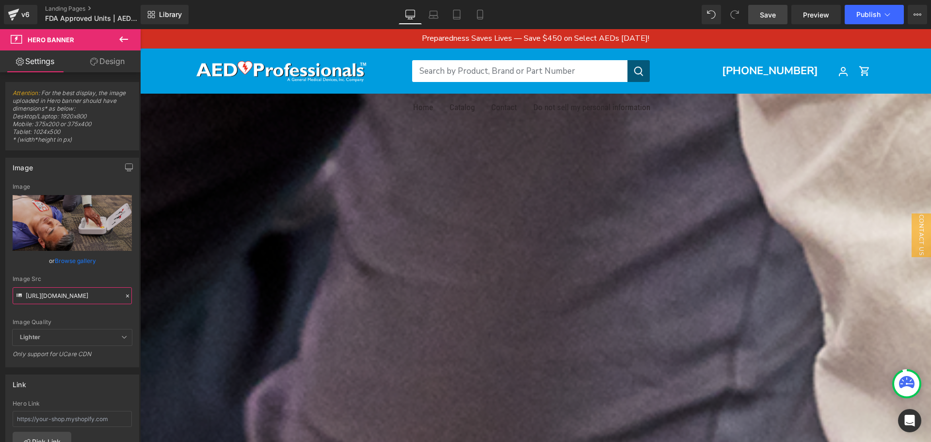
type input "[URL][DOMAIN_NAME]"
click at [140, 218] on span at bounding box center [140, 218] width 0 height 0
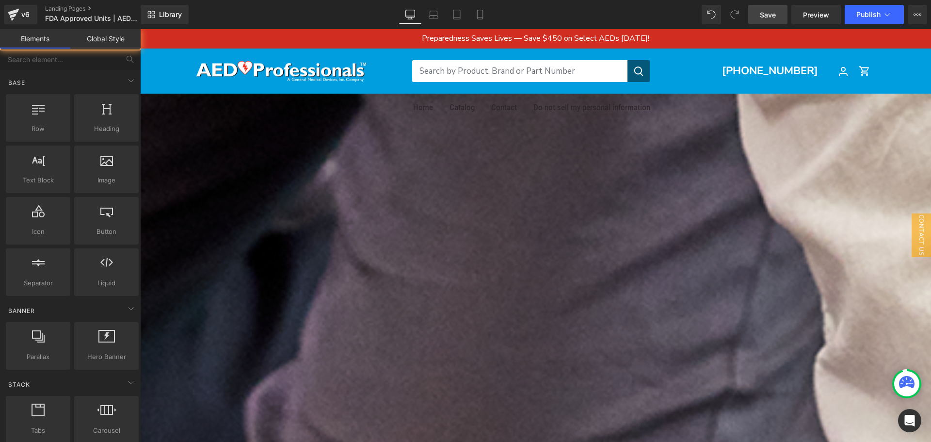
click at [140, 218] on span at bounding box center [140, 218] width 0 height 0
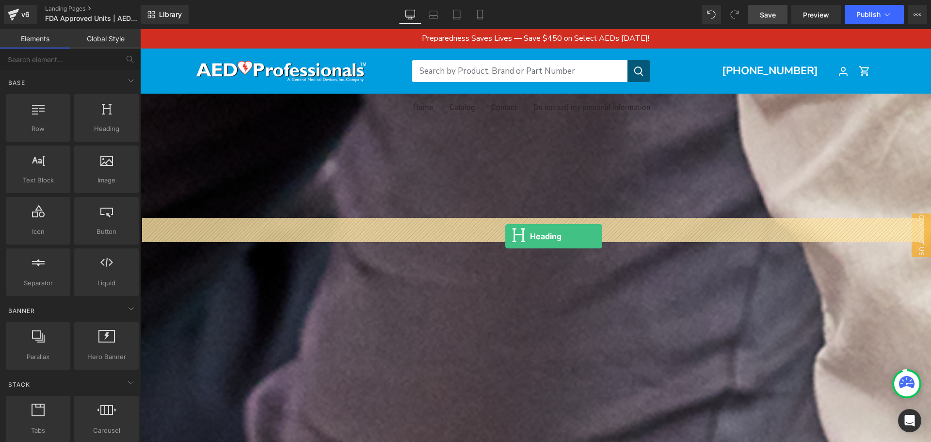
drag, startPoint x: 280, startPoint y: 168, endPoint x: 505, endPoint y: 236, distance: 235.1
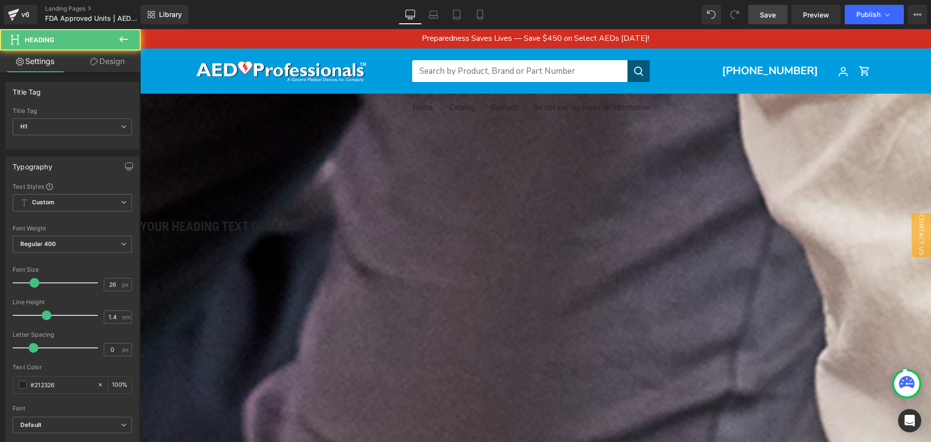
click at [140, 29] on span "Heading" at bounding box center [140, 29] width 0 height 0
click at [602, 226] on h1 "Your heading text goes here" at bounding box center [535, 226] width 791 height 17
click at [601, 226] on h1 "Your heading text goes here" at bounding box center [535, 226] width 791 height 17
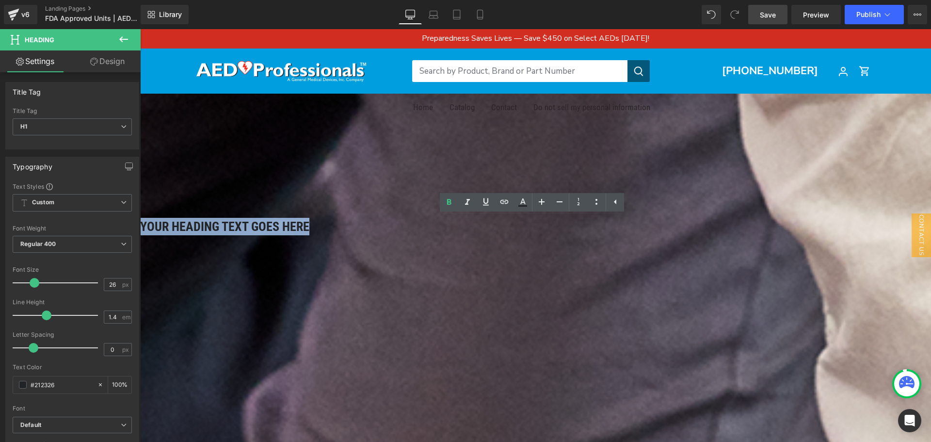
click at [601, 226] on h1 "Your heading text goes here" at bounding box center [535, 226] width 791 height 17
paste div
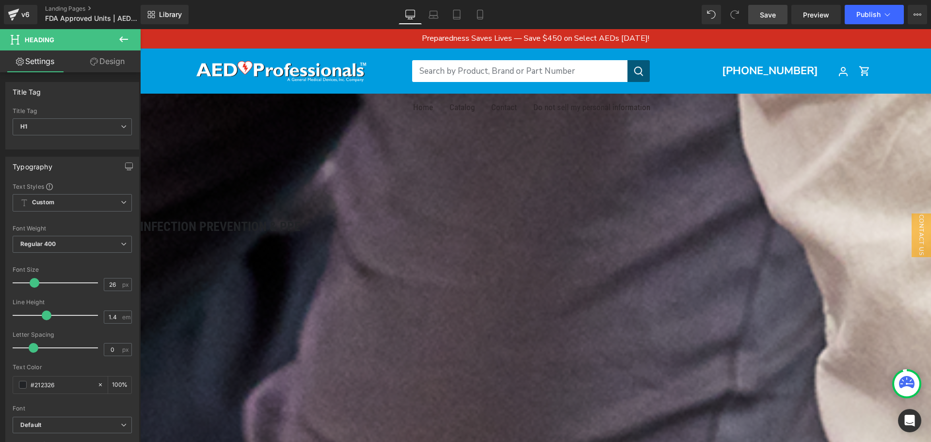
drag, startPoint x: 575, startPoint y: 215, endPoint x: 589, endPoint y: 228, distance: 19.5
click at [575, 235] on div "200px" at bounding box center [535, 283] width 791 height 97
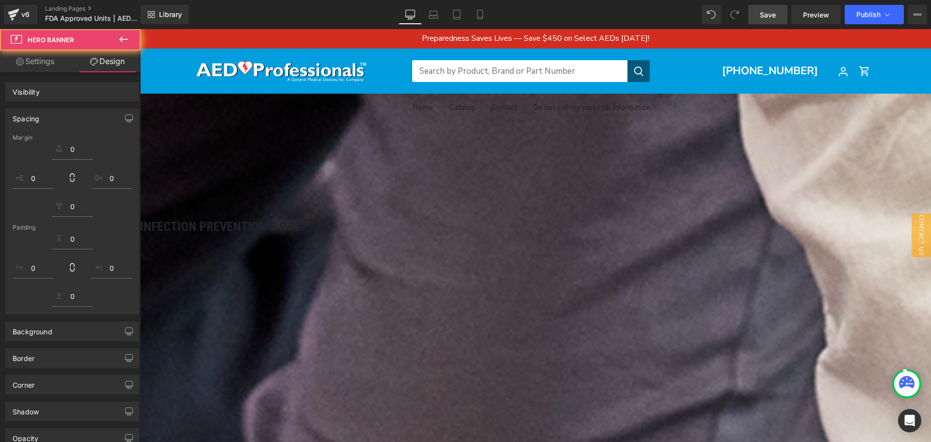
click at [655, 225] on h1 "Infection Prevention & PPE" at bounding box center [535, 226] width 791 height 17
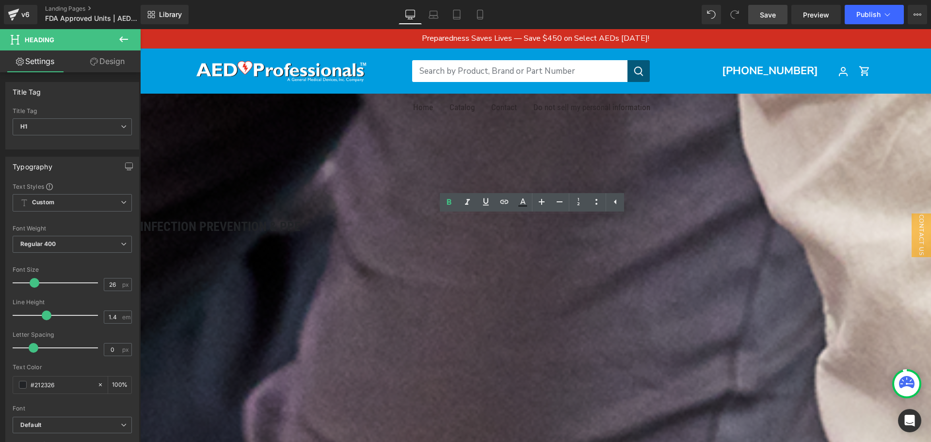
click at [491, 232] on h1 "Infection Prevention & PPE" at bounding box center [535, 226] width 791 height 17
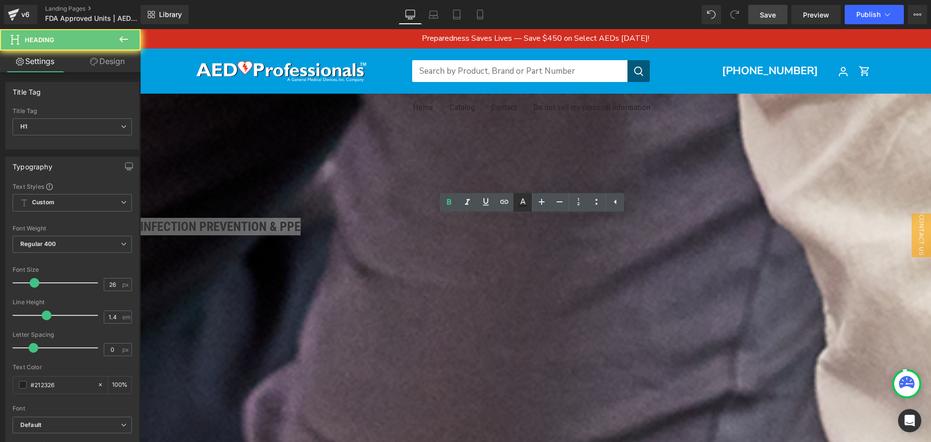
click at [524, 200] on icon at bounding box center [523, 202] width 12 height 12
type input "#212326"
type input "100"
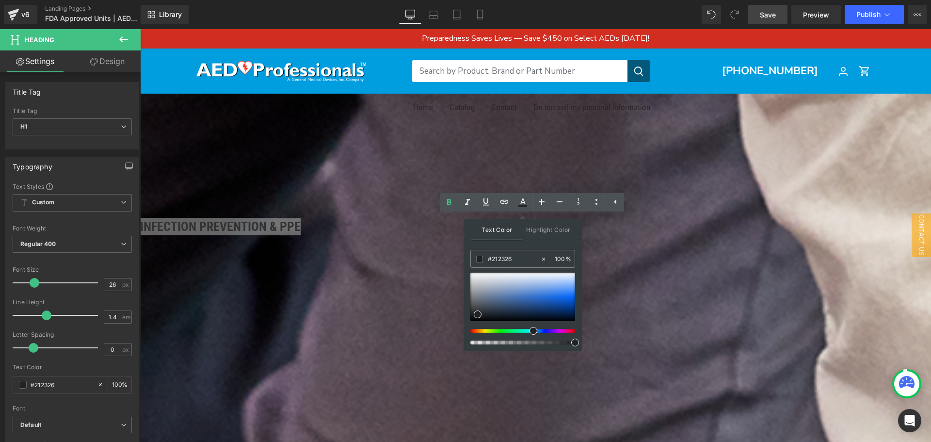
drag, startPoint x: 507, startPoint y: 270, endPoint x: 480, endPoint y: 279, distance: 29.1
click at [471, 274] on div "#212326 100 %" at bounding box center [522, 300] width 105 height 101
type input "#eeeff0"
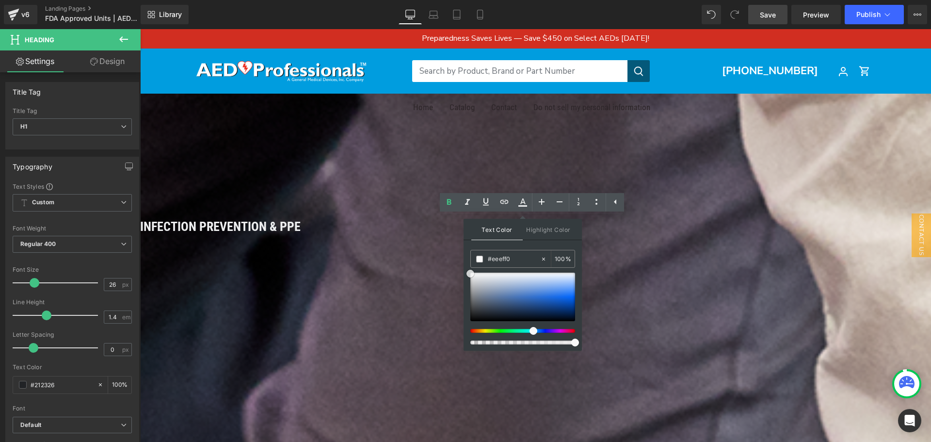
drag, startPoint x: 625, startPoint y: 308, endPoint x: 401, endPoint y: 249, distance: 231.7
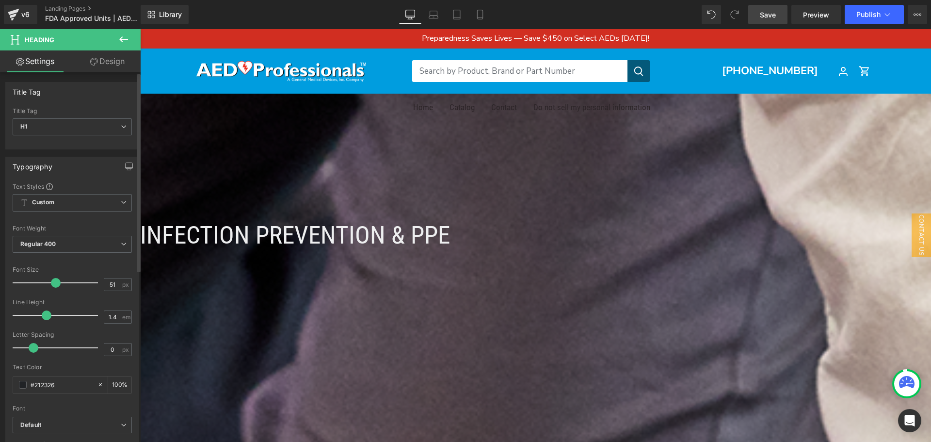
type input "50"
drag, startPoint x: 32, startPoint y: 282, endPoint x: 51, endPoint y: 283, distance: 18.9
click at [51, 283] on span at bounding box center [55, 283] width 10 height 10
click at [140, 29] on span "Heading" at bounding box center [140, 29] width 0 height 0
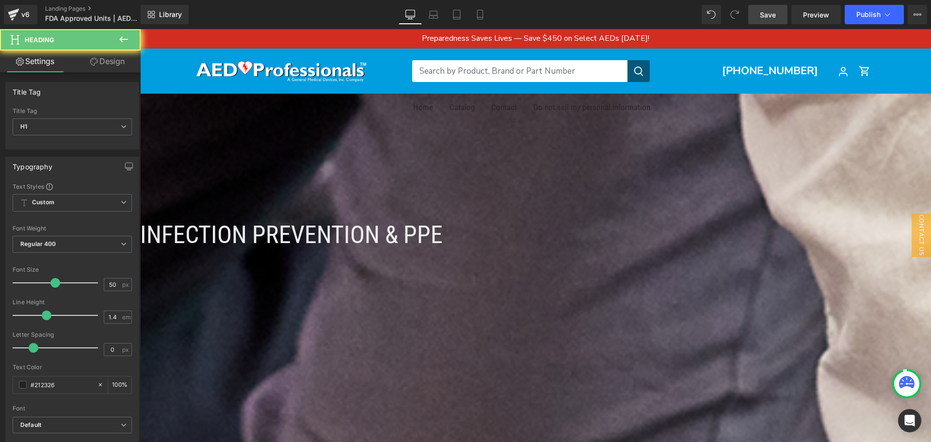
click at [443, 231] on span "Infection Prevention & PPE" at bounding box center [291, 235] width 303 height 28
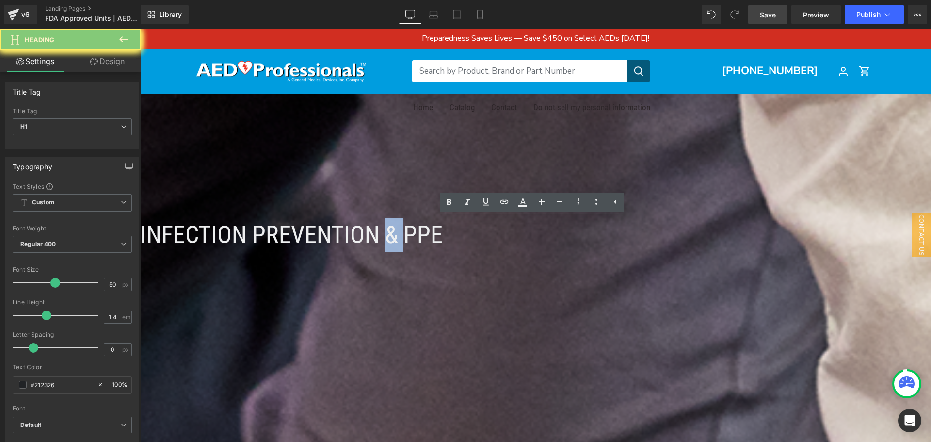
click at [443, 231] on span "Infection Prevention & PPE" at bounding box center [291, 235] width 303 height 28
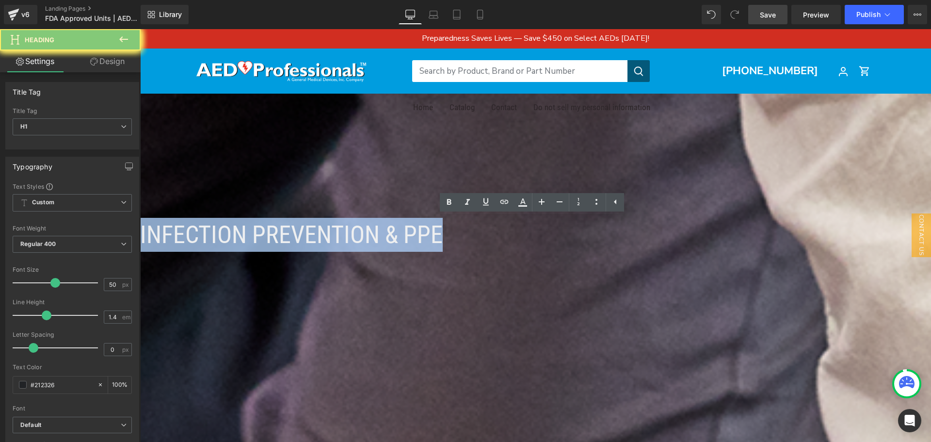
click at [443, 231] on span "Infection Prevention & PPE" at bounding box center [291, 235] width 303 height 28
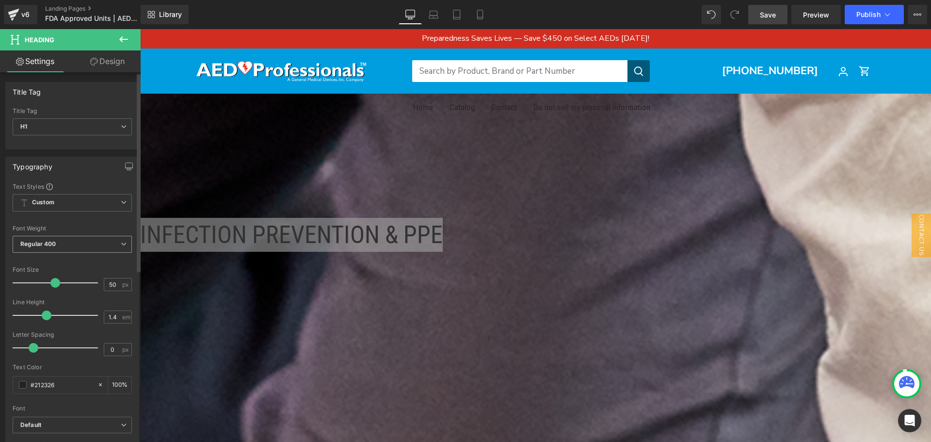
click at [89, 250] on span "Regular 400" at bounding box center [72, 244] width 119 height 17
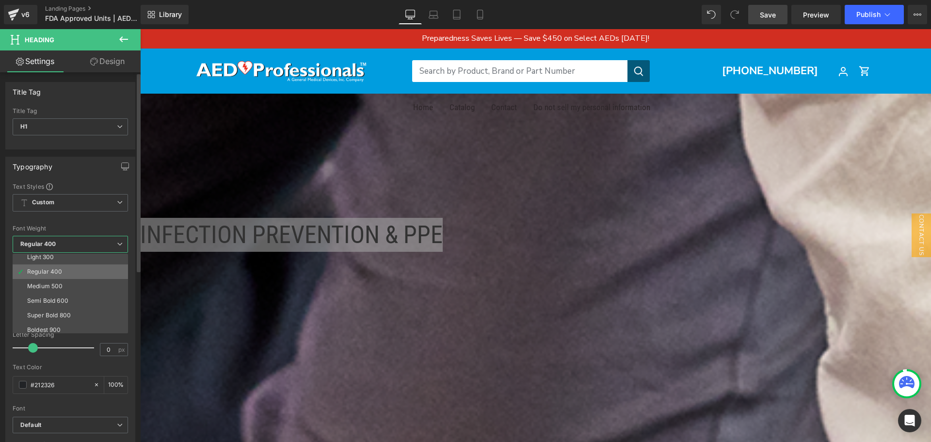
scroll to position [48, 0]
click at [78, 288] on li "Semi Bold 600" at bounding box center [73, 285] width 120 height 15
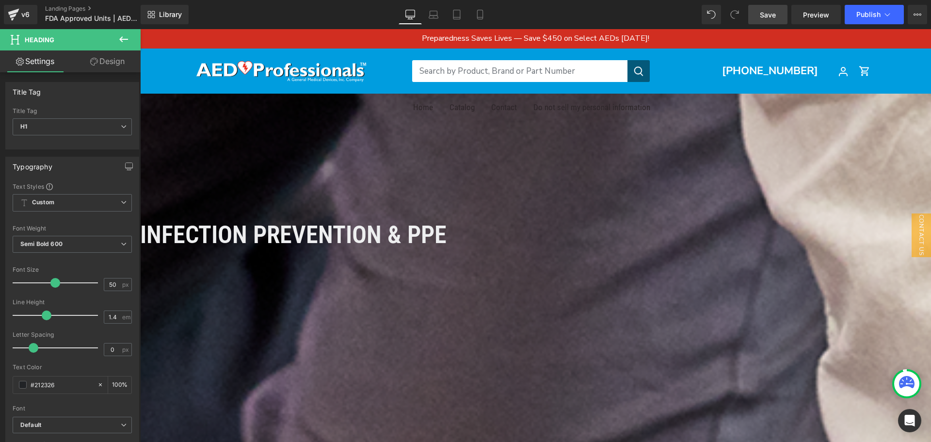
click at [140, 29] on span at bounding box center [140, 29] width 0 height 0
drag, startPoint x: 117, startPoint y: 60, endPoint x: 48, endPoint y: 205, distance: 161.4
click at [117, 60] on link "Design" at bounding box center [107, 61] width 70 height 22
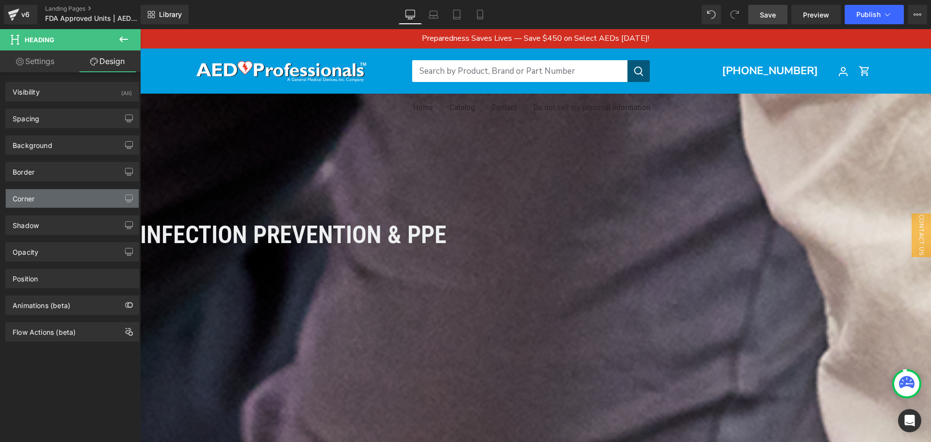
type input "#6b7177"
type input "100"
type input "0"
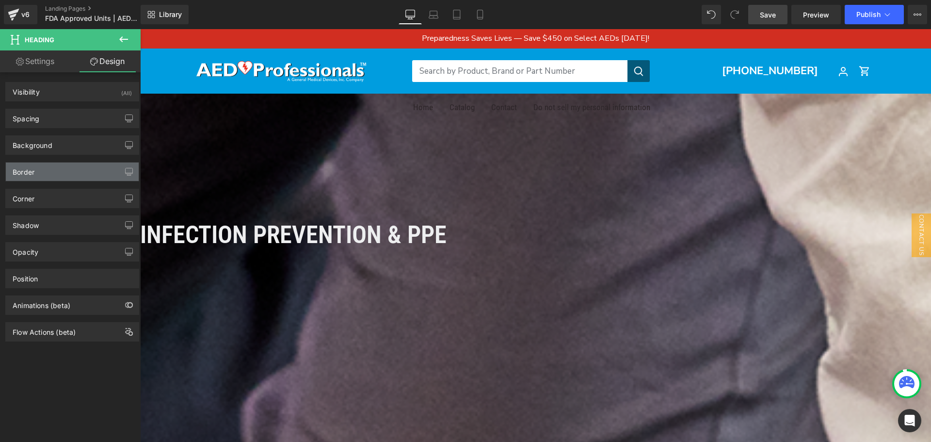
click at [47, 167] on div "Border" at bounding box center [72, 171] width 133 height 18
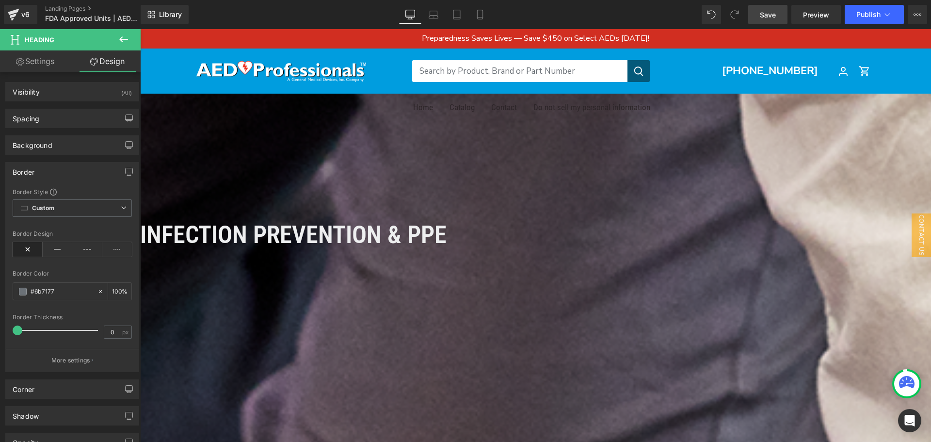
click at [447, 228] on span "Infection Prevention & PPE" at bounding box center [293, 235] width 306 height 28
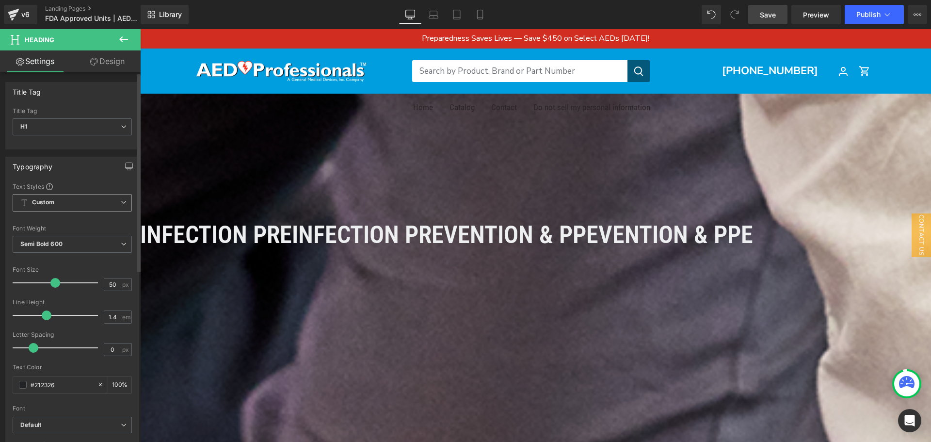
click at [112, 200] on span "Custom Setup Global Style" at bounding box center [72, 202] width 119 height 17
click at [80, 241] on div "Setup Global Style" at bounding box center [70, 241] width 115 height 23
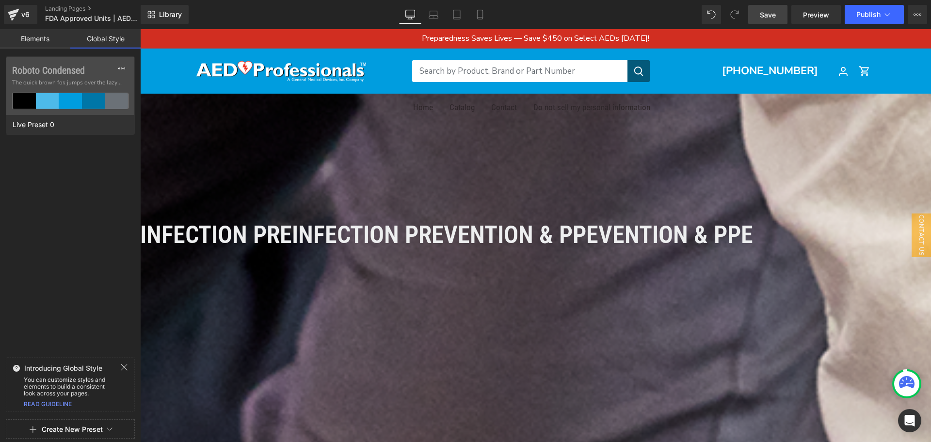
click at [45, 29] on div "v6 Landing Pages FDA Approved Units | AED Professionals" at bounding box center [70, 14] width 141 height 29
click at [43, 39] on link "Elements" at bounding box center [35, 38] width 70 height 19
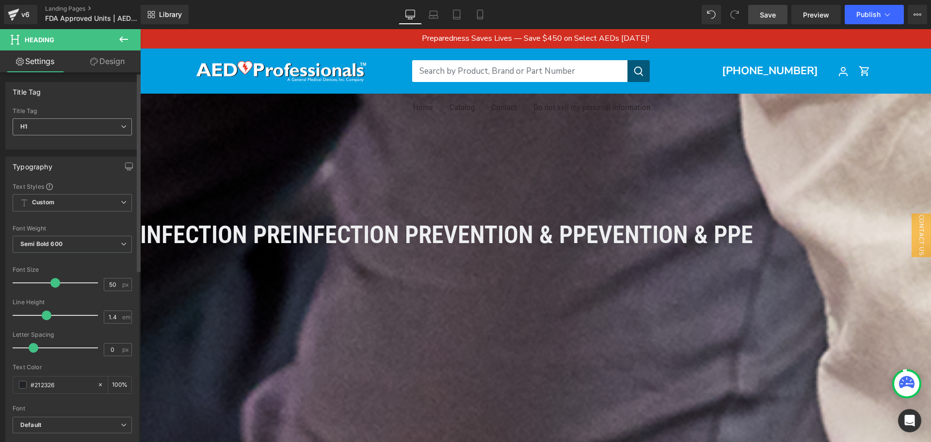
click at [112, 123] on span "H1" at bounding box center [72, 126] width 119 height 17
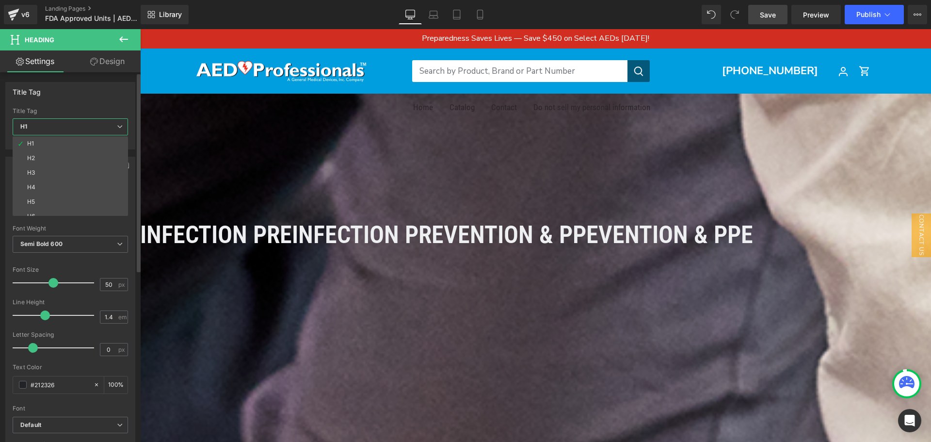
click at [111, 121] on span "H1" at bounding box center [70, 126] width 115 height 17
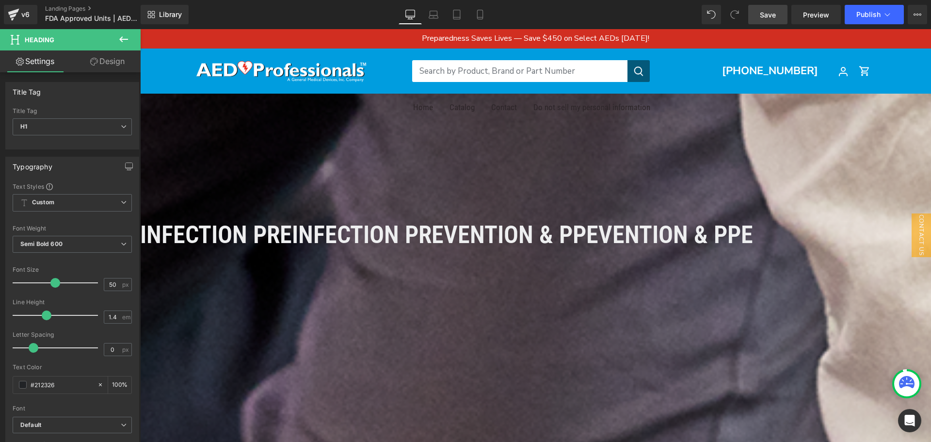
click at [362, 236] on span "Infection PreInfection Prevention & PPEvention & PPE" at bounding box center [446, 235] width 613 height 28
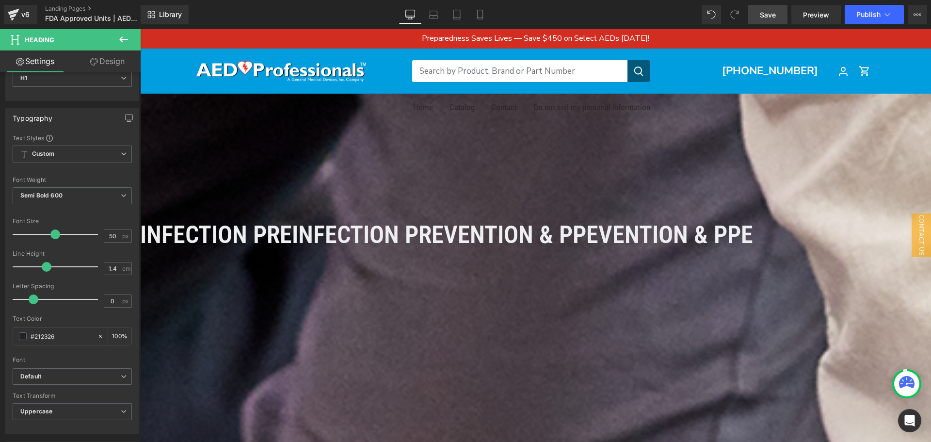
click at [352, 231] on span "Infection PreInfection Prevention & PPEvention & PPE" at bounding box center [446, 235] width 613 height 28
click at [53, 332] on input "#212326" at bounding box center [62, 336] width 62 height 11
click at [53, 331] on input "#212326" at bounding box center [62, 336] width 62 height 11
type input "ff"
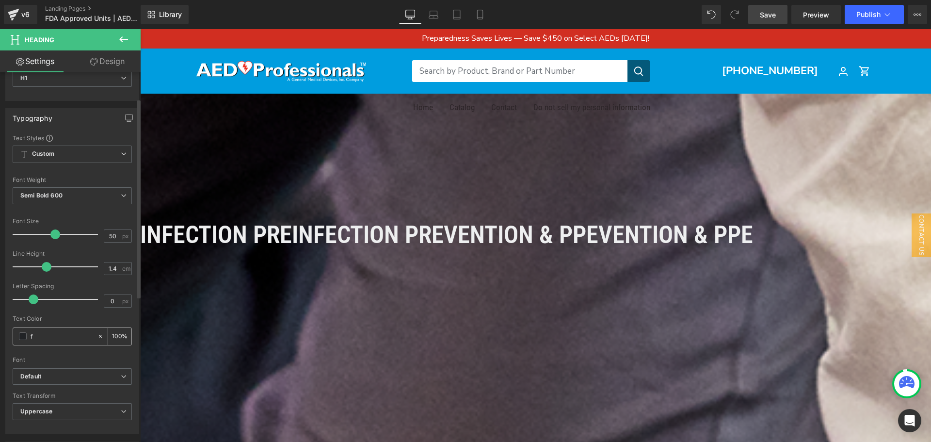
type input "0"
type input "ffff"
type input "100"
type input "fffff"
type input "0"
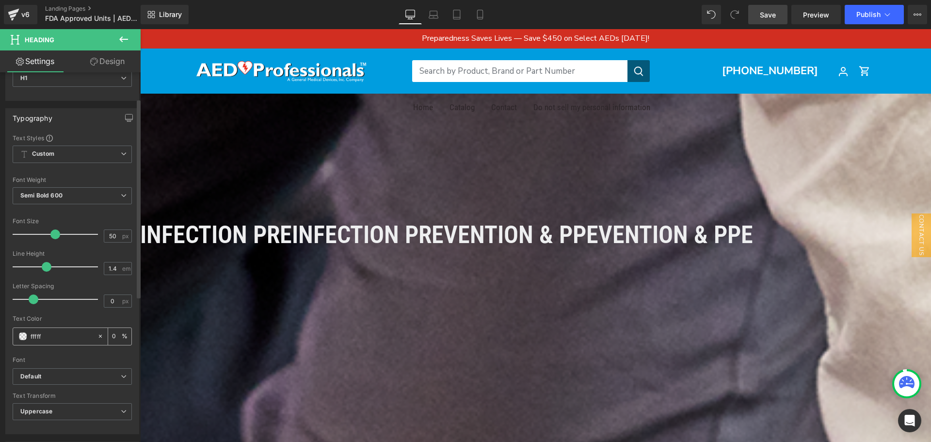
type input "ffffff"
type input "100"
type input "ffffff]"
type input "0"
type input "ffffff"
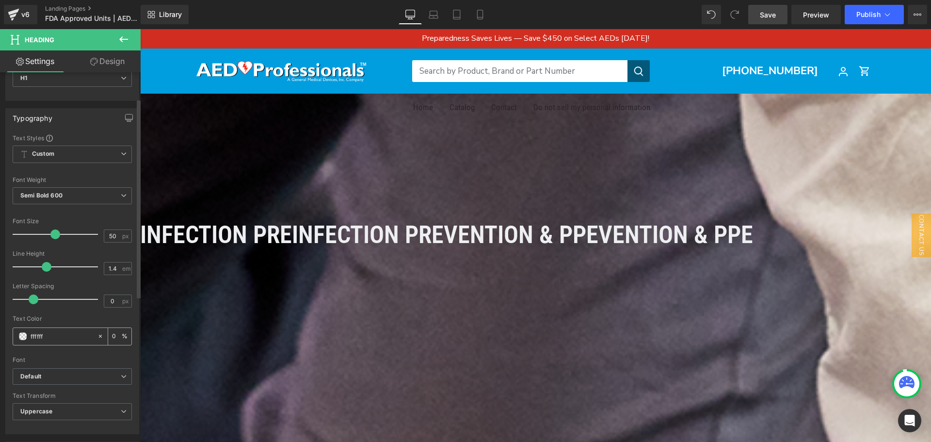
type input "100"
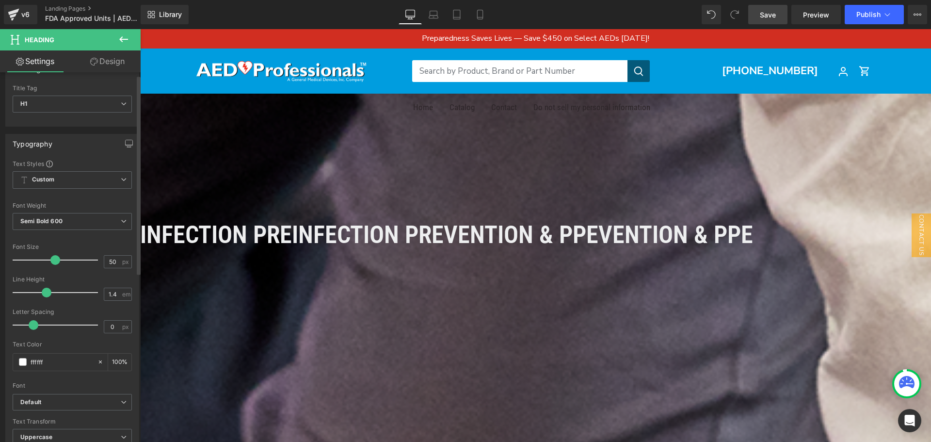
scroll to position [0, 0]
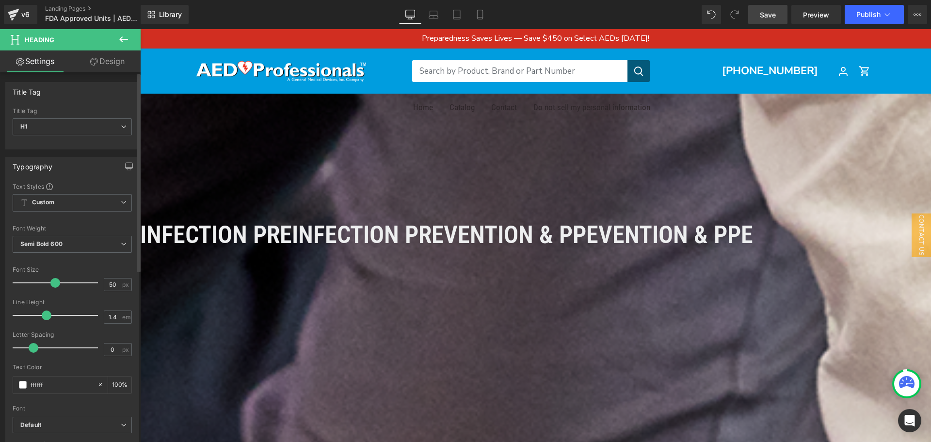
type input "#ffffff"
click at [80, 203] on span "Custom Setup Global Style" at bounding box center [72, 202] width 119 height 17
click at [124, 169] on icon "button" at bounding box center [125, 166] width 8 height 8
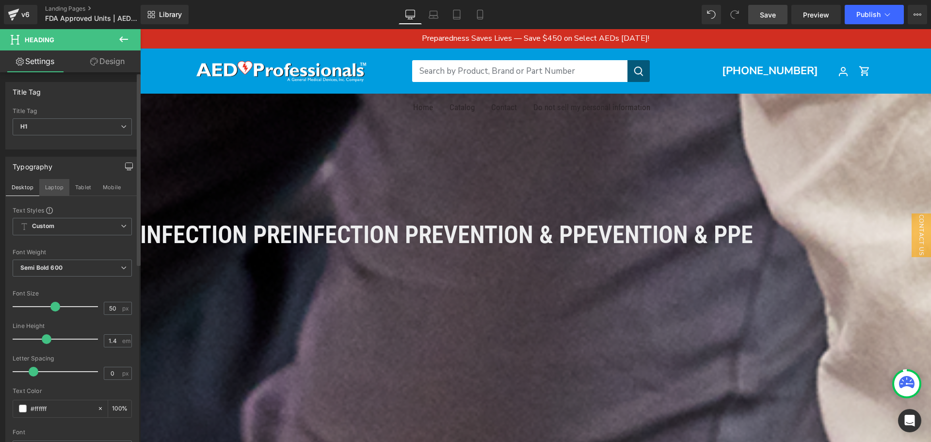
click at [58, 188] on button "Laptop" at bounding box center [54, 187] width 30 height 16
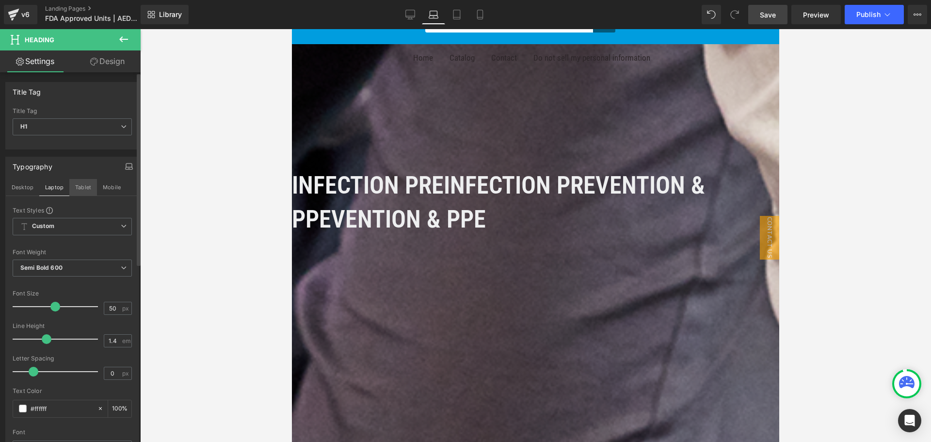
click at [77, 187] on button "Tablet" at bounding box center [83, 187] width 28 height 16
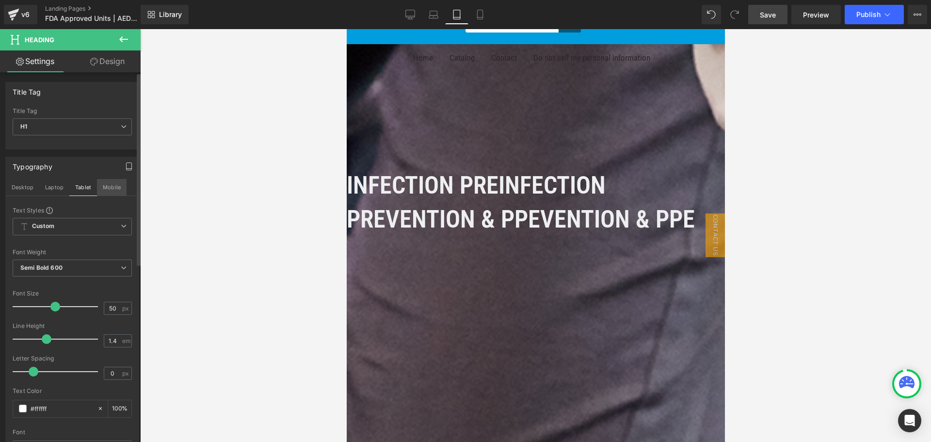
click at [109, 187] on button "Mobile" at bounding box center [112, 187] width 30 height 16
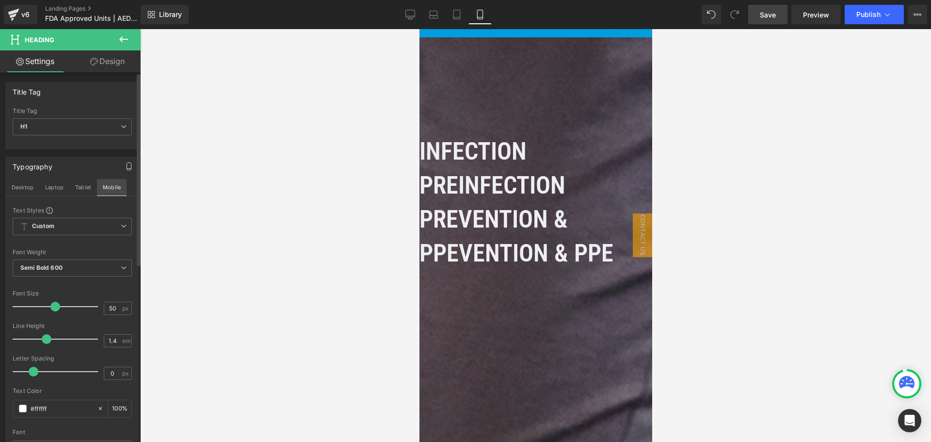
scroll to position [16, 0]
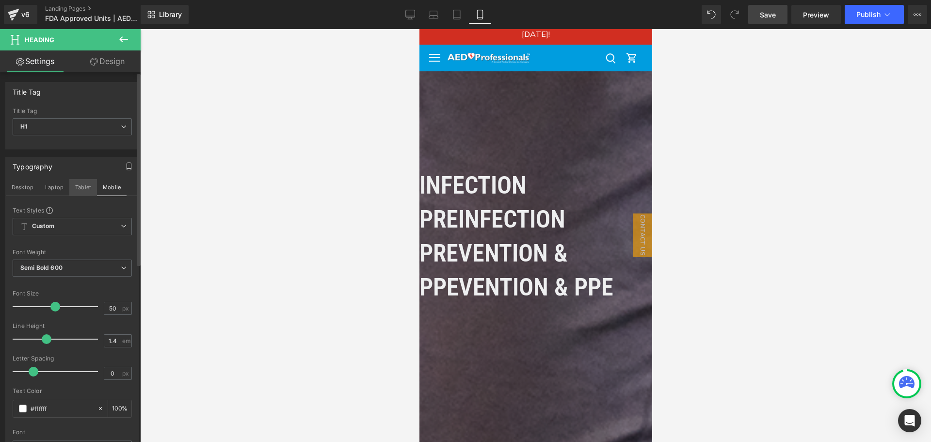
click at [80, 190] on button "Tablet" at bounding box center [83, 187] width 28 height 16
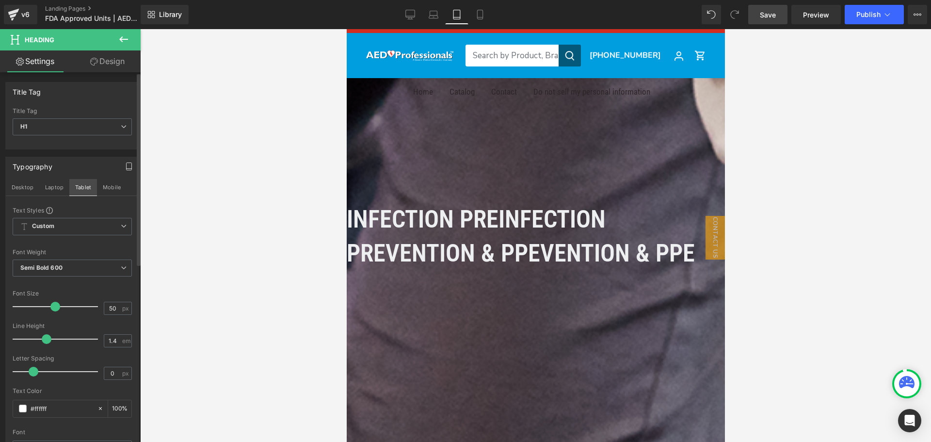
scroll to position [49, 0]
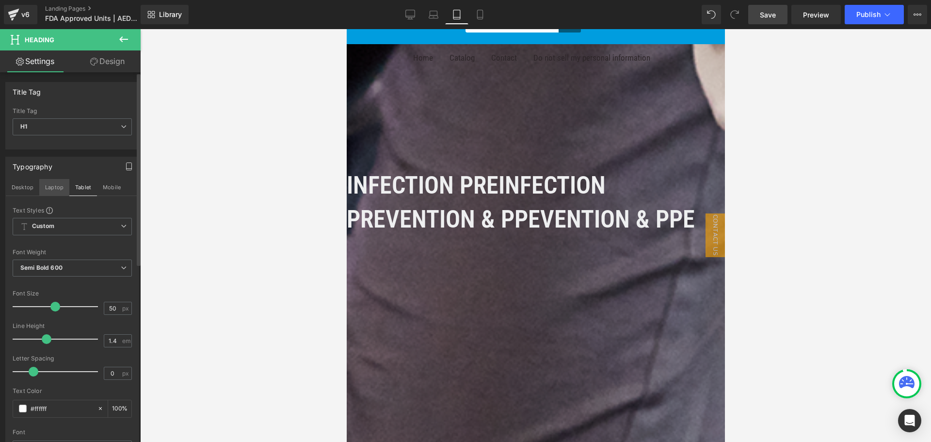
click at [45, 189] on button "Laptop" at bounding box center [54, 187] width 30 height 16
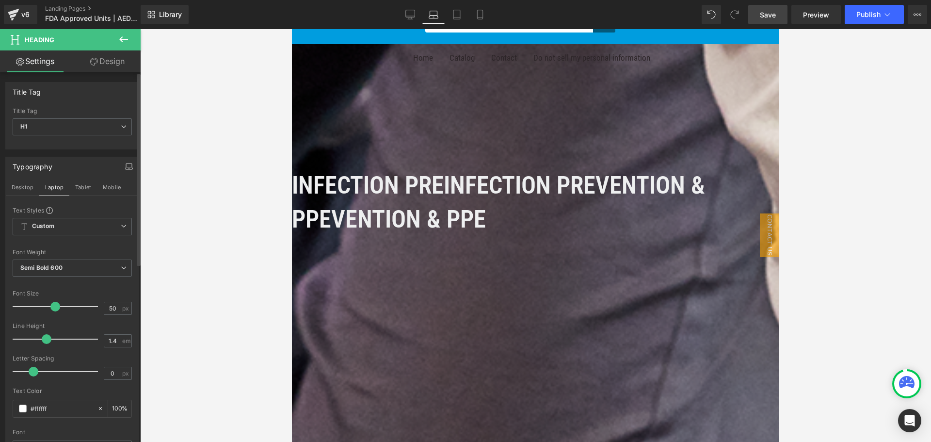
click at [4, 189] on div "Typography Desktop Laptop Tablet Mobile Text Styles Custom Custom Setup Global …" at bounding box center [72, 327] width 145 height 357
click at [24, 188] on button "Desktop" at bounding box center [22, 187] width 33 height 16
type input "100"
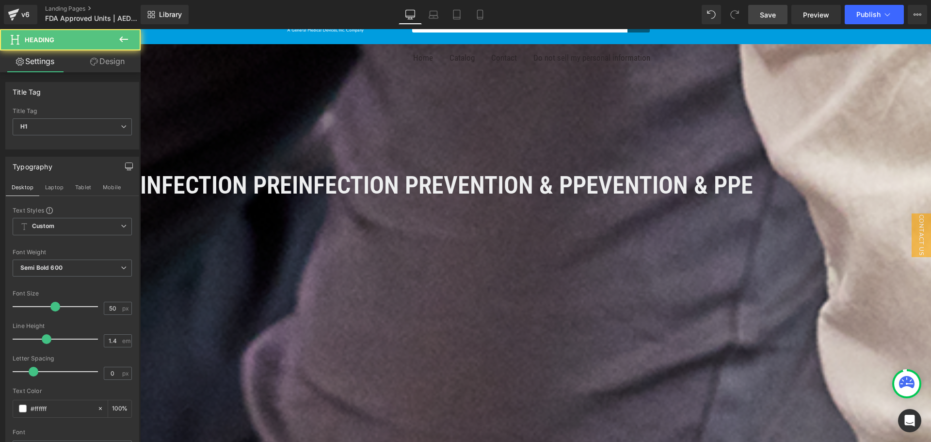
click at [330, 183] on span "Infection PreInfection Prevention & PPEvention & PPE" at bounding box center [446, 185] width 613 height 28
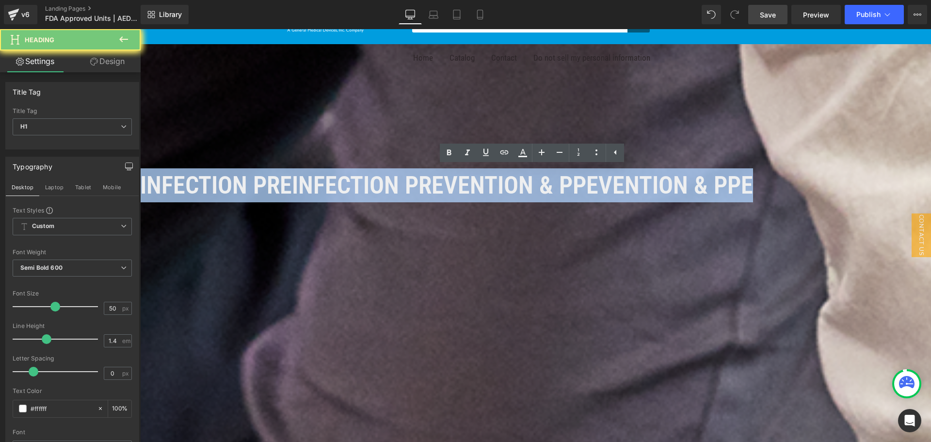
click at [330, 183] on span "Infection PreInfection Prevention & PPEvention & PPE" at bounding box center [446, 185] width 613 height 28
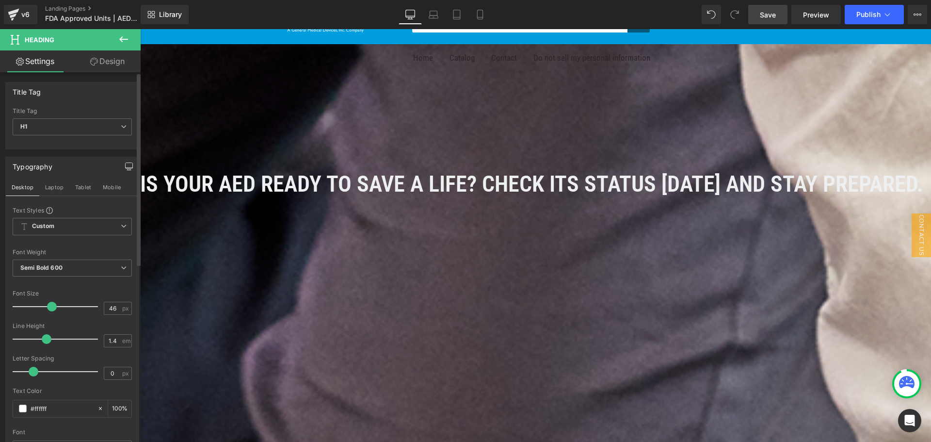
click at [51, 308] on span at bounding box center [52, 307] width 10 height 10
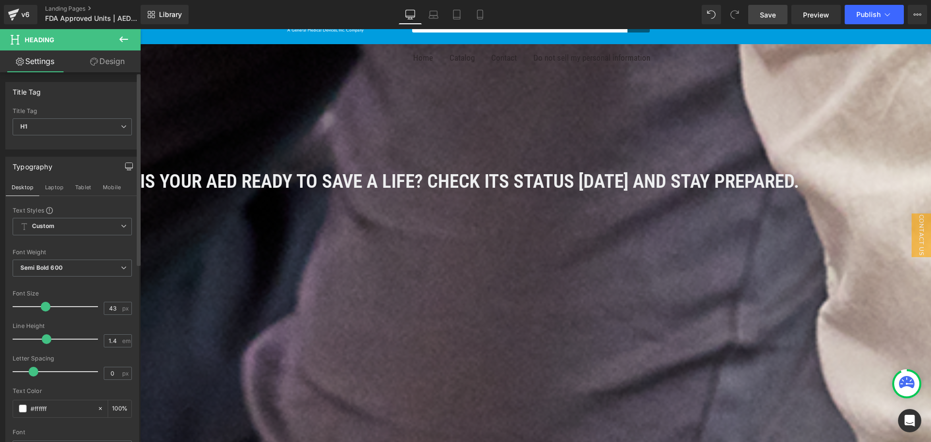
type input "44"
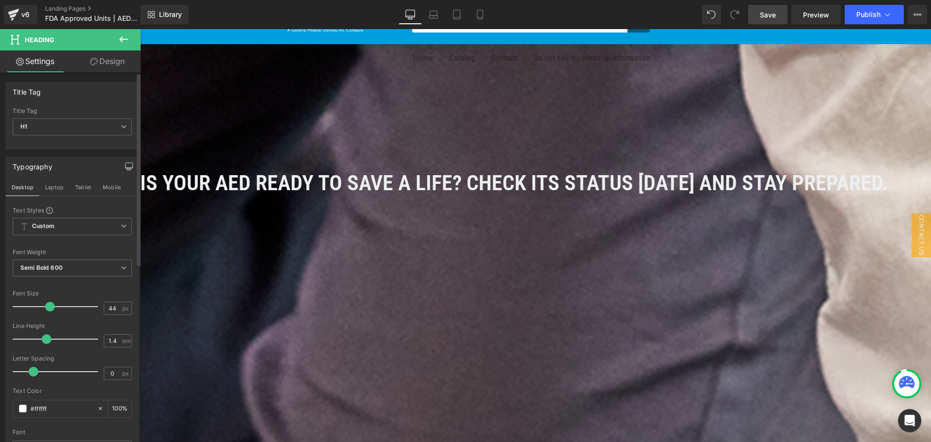
click at [49, 306] on span at bounding box center [50, 307] width 10 height 10
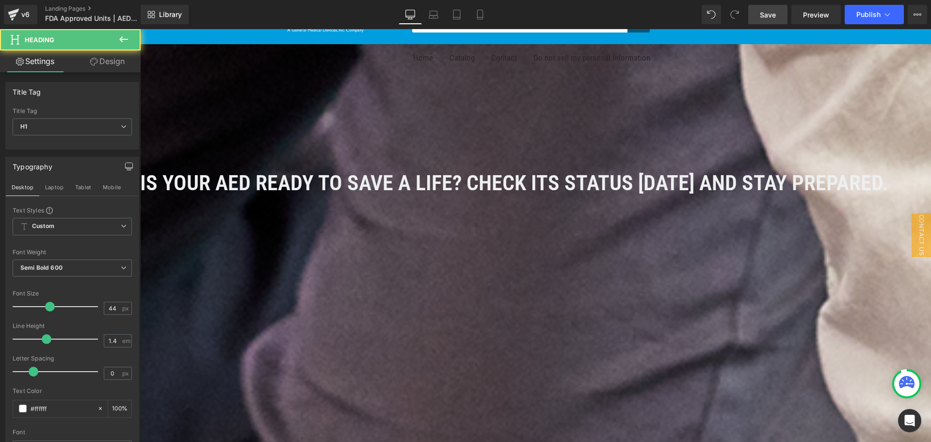
click at [403, 184] on span "Is Your AED Ready to Save a Life? Check Its Status [DATE] and Stay Prepared." at bounding box center [514, 182] width 748 height 25
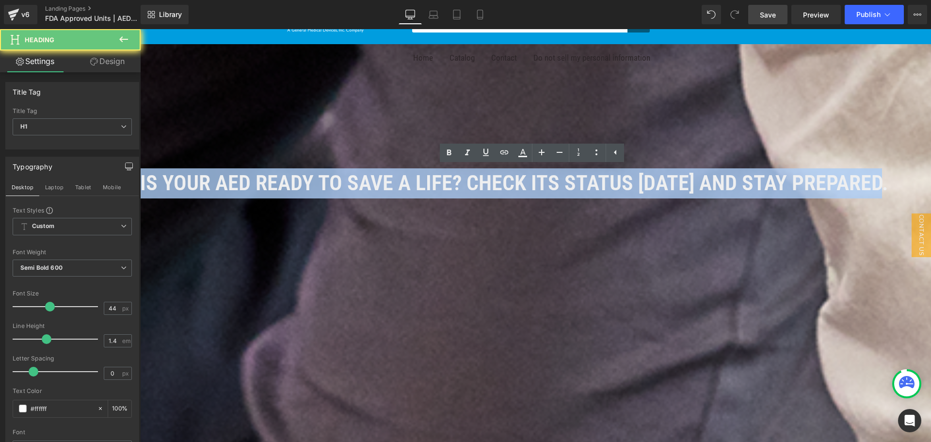
click at [403, 184] on span "Is Your AED Ready to Save a Life? Check Its Status [DATE] and Stay Prepared." at bounding box center [514, 182] width 748 height 25
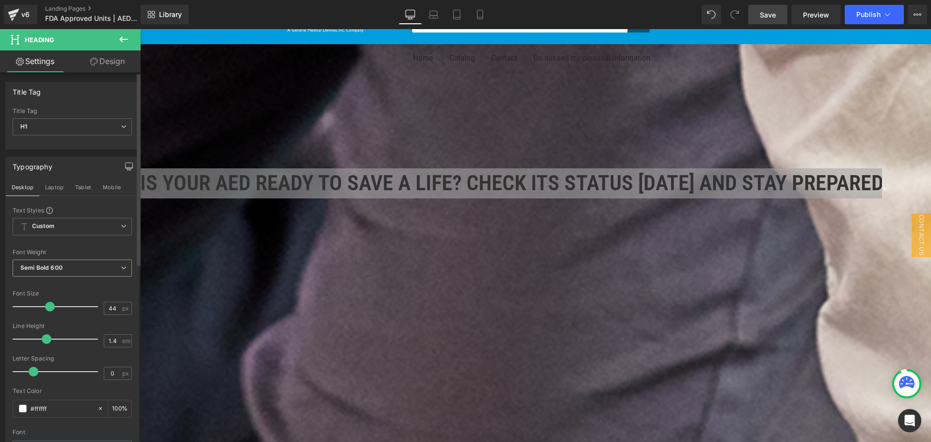
click at [98, 268] on span "Semi Bold 600" at bounding box center [72, 267] width 119 height 17
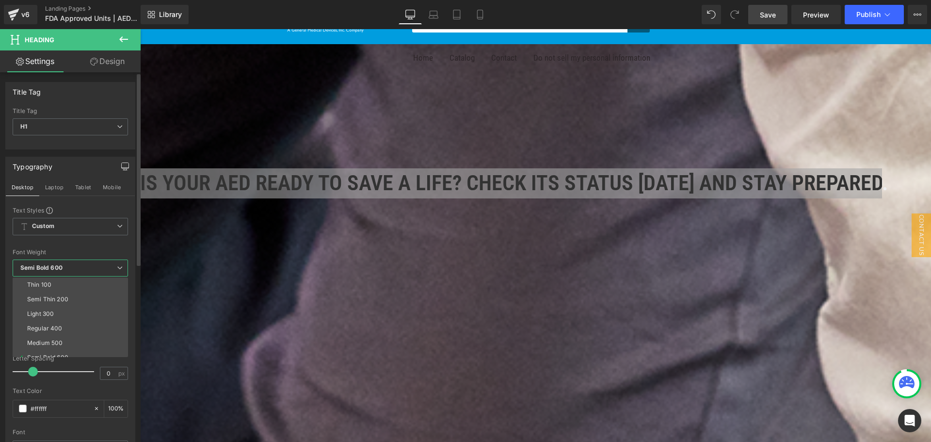
click at [98, 268] on span "Semi Bold 600" at bounding box center [70, 267] width 115 height 17
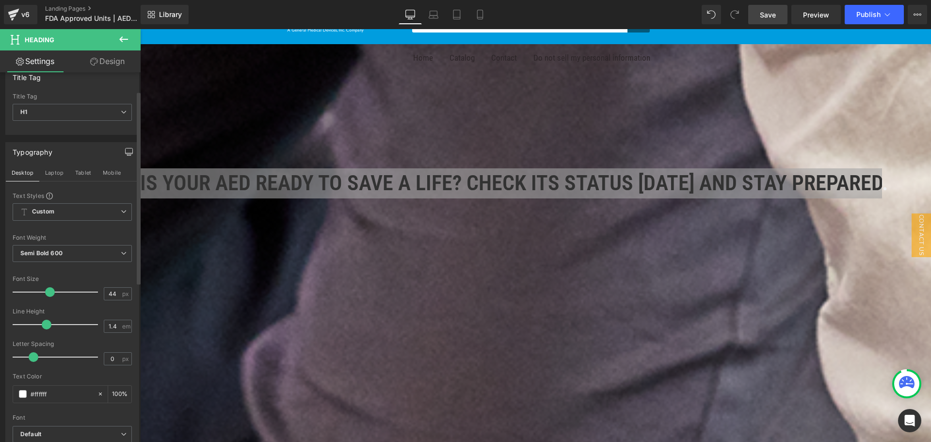
scroll to position [0, 0]
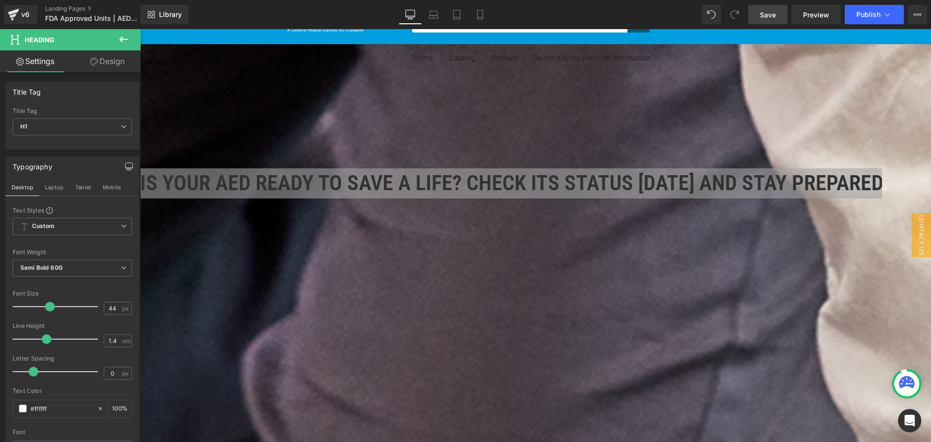
click at [106, 56] on link "Design" at bounding box center [107, 61] width 70 height 22
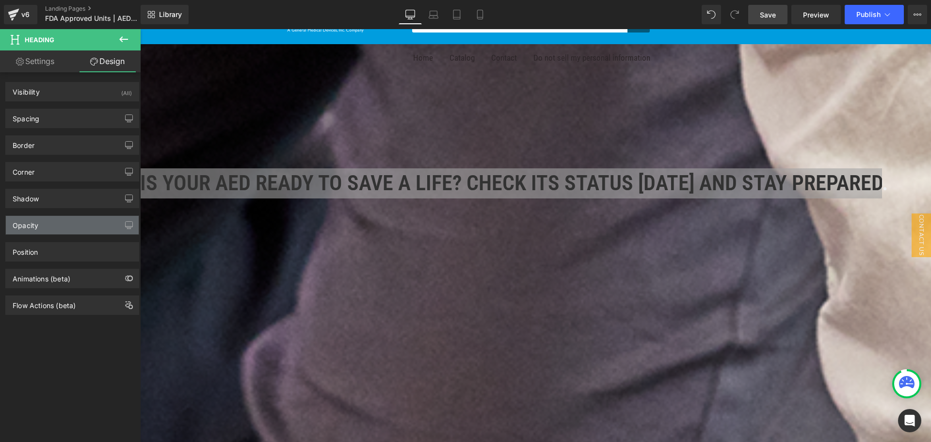
click at [57, 224] on div "Opacity" at bounding box center [72, 225] width 133 height 18
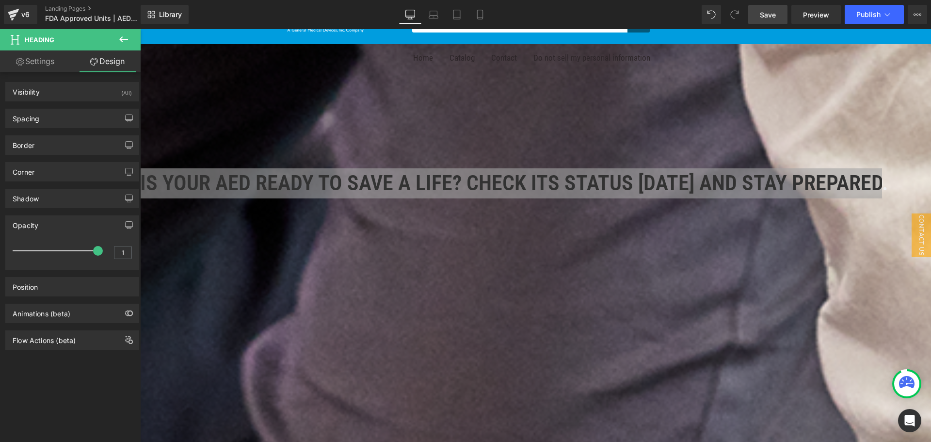
click at [33, 67] on link "Settings" at bounding box center [35, 61] width 70 height 22
type input "100"
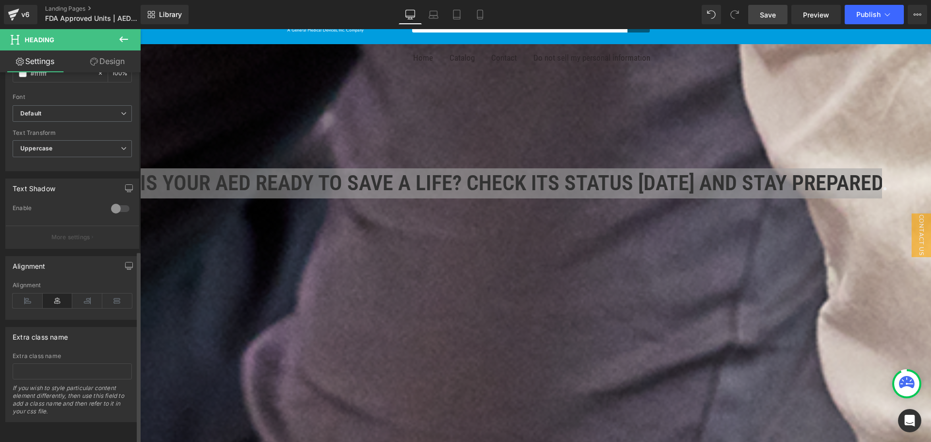
scroll to position [342, 0]
click at [117, 201] on div at bounding box center [120, 209] width 23 height 16
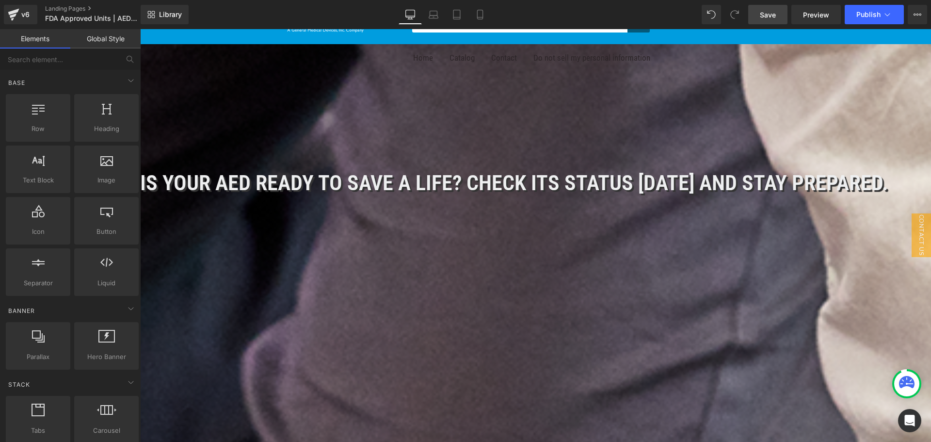
click at [371, 181] on span "Is Your AED Ready to Save a Life? Check Its Status [DATE] and Stay Prepared." at bounding box center [514, 182] width 748 height 25
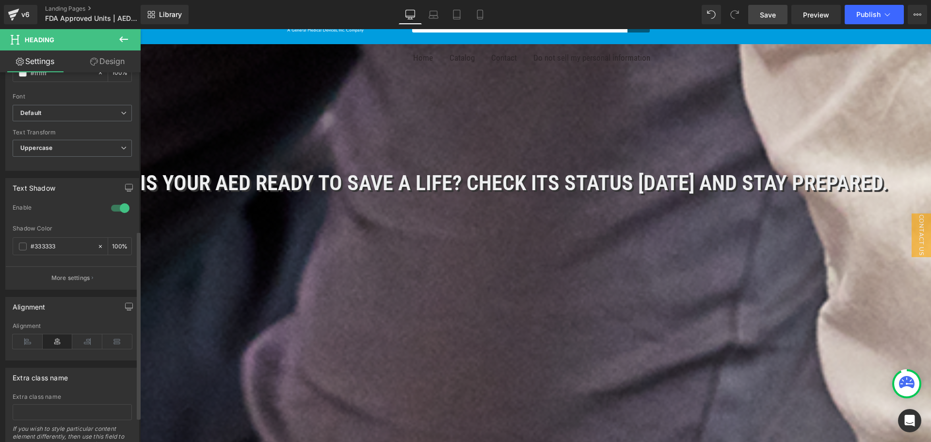
scroll to position [311, 0]
click at [89, 274] on button "More settings" at bounding box center [72, 278] width 133 height 23
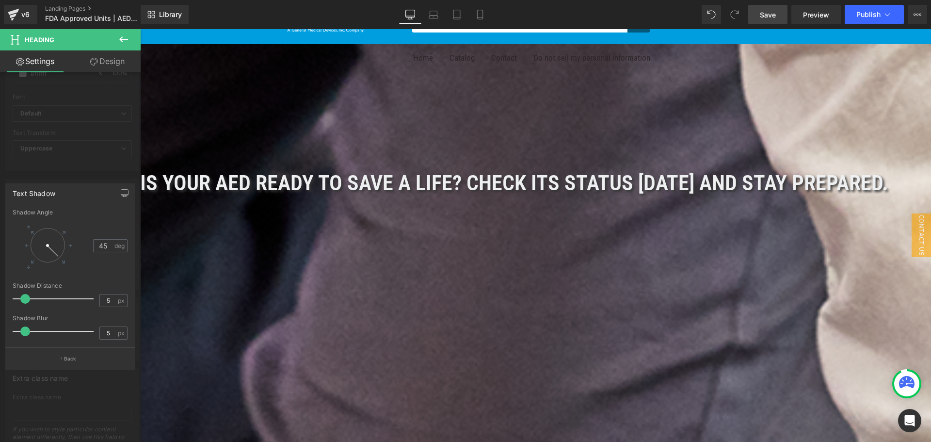
type input "6"
drag, startPoint x: 17, startPoint y: 333, endPoint x: 26, endPoint y: 333, distance: 9.2
click at [26, 333] on span at bounding box center [27, 331] width 10 height 10
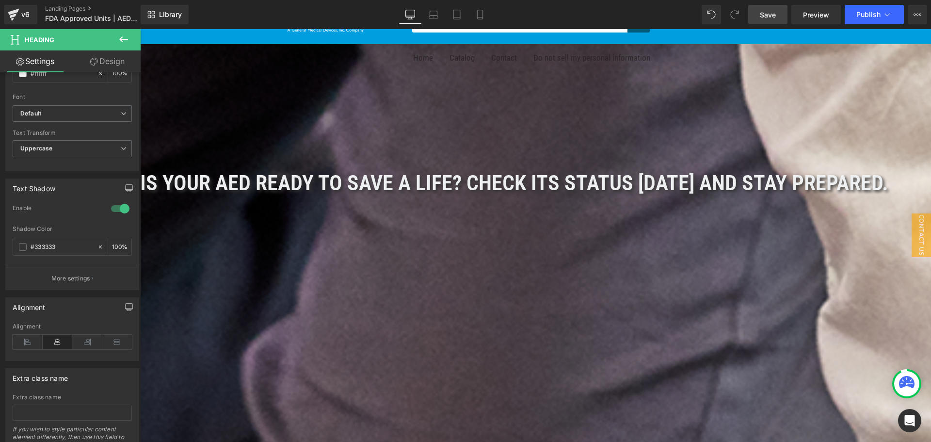
click at [482, 189] on span "Is Your AED Ready to Save a Life? Check Its Status [DATE] and Stay Prepared." at bounding box center [514, 182] width 748 height 25
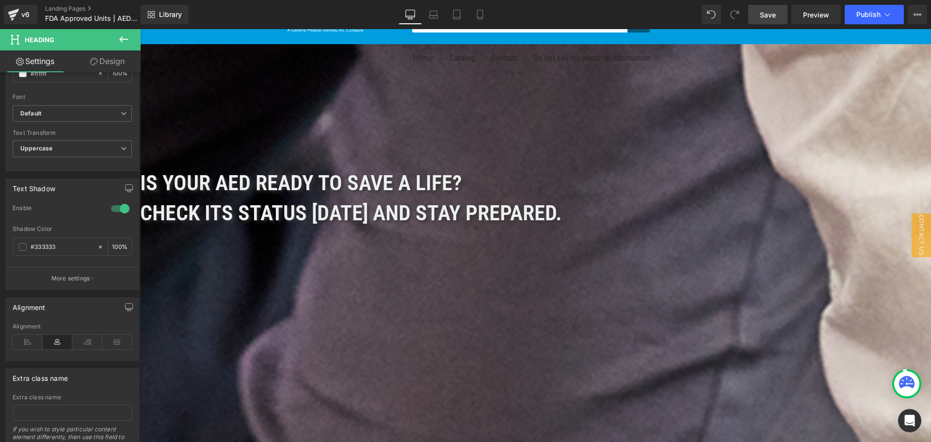
click at [780, 16] on link "Save" at bounding box center [767, 14] width 39 height 19
click at [770, 11] on span "Save" at bounding box center [768, 15] width 16 height 10
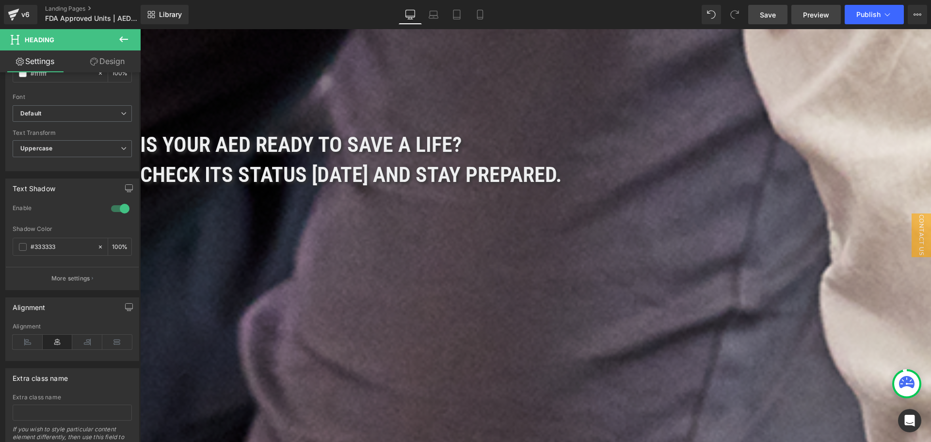
scroll to position [0, 0]
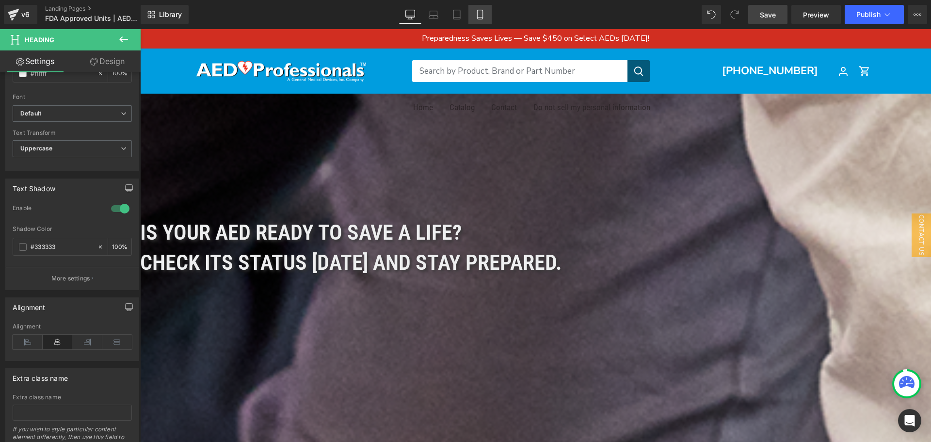
click at [471, 10] on link "Mobile" at bounding box center [479, 14] width 23 height 19
type input "100"
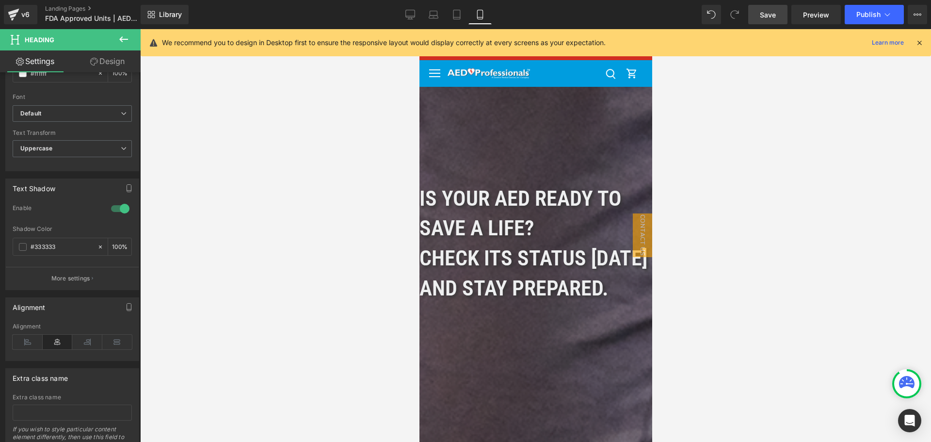
click at [619, 123] on div "Is Your AED Ready to Save a Life? Check Its Status [DATE] and Stay Prepared. He…" at bounding box center [535, 343] width 233 height 512
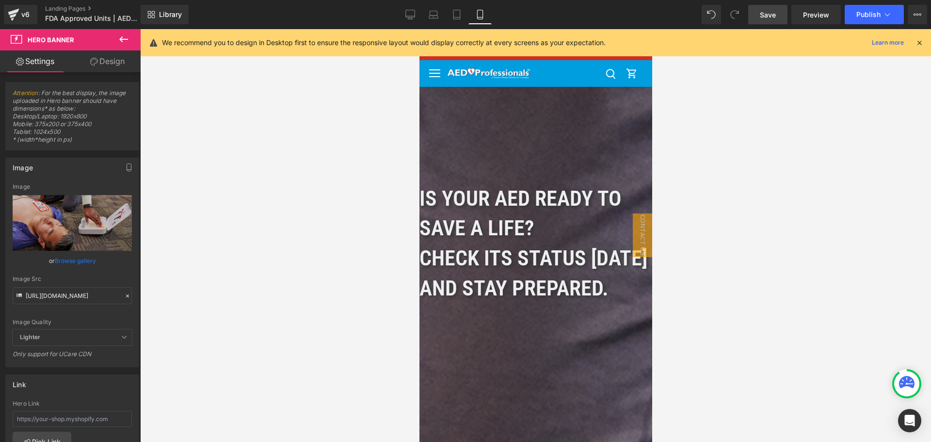
drag, startPoint x: 106, startPoint y: 60, endPoint x: 98, endPoint y: 136, distance: 76.5
click at [106, 60] on link "Design" at bounding box center [107, 61] width 70 height 22
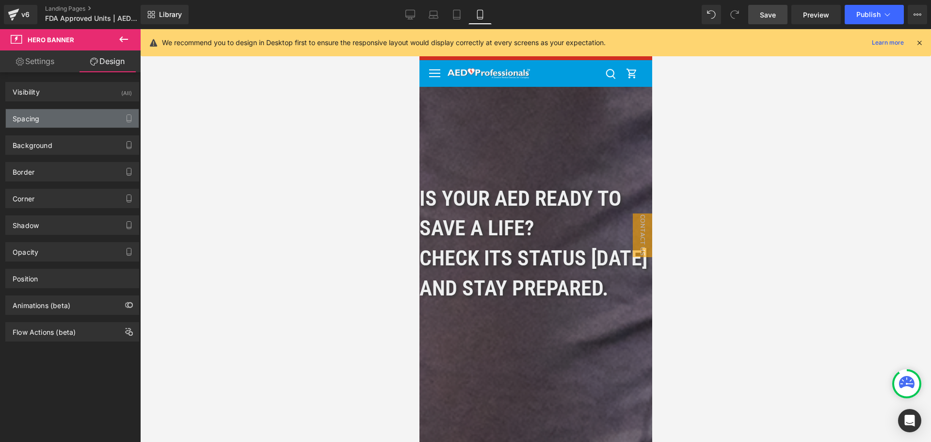
type input "0"
type input "200"
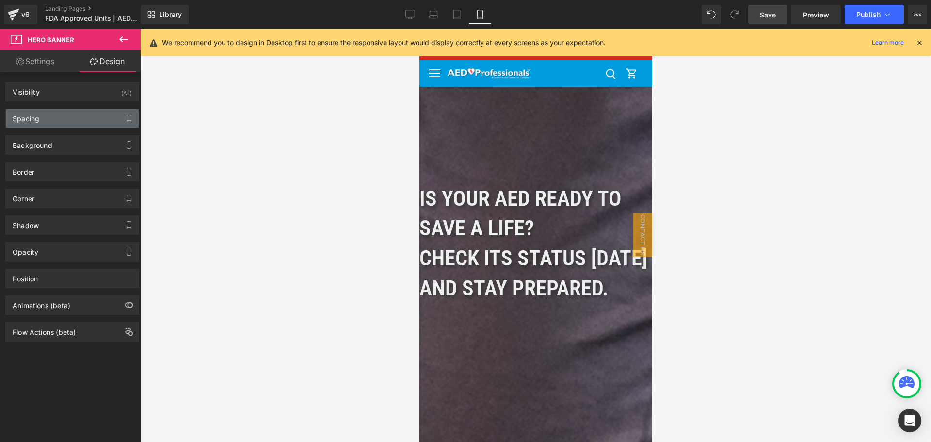
type input "0"
type input "200"
type input "0"
click at [97, 114] on div "Spacing" at bounding box center [72, 118] width 133 height 18
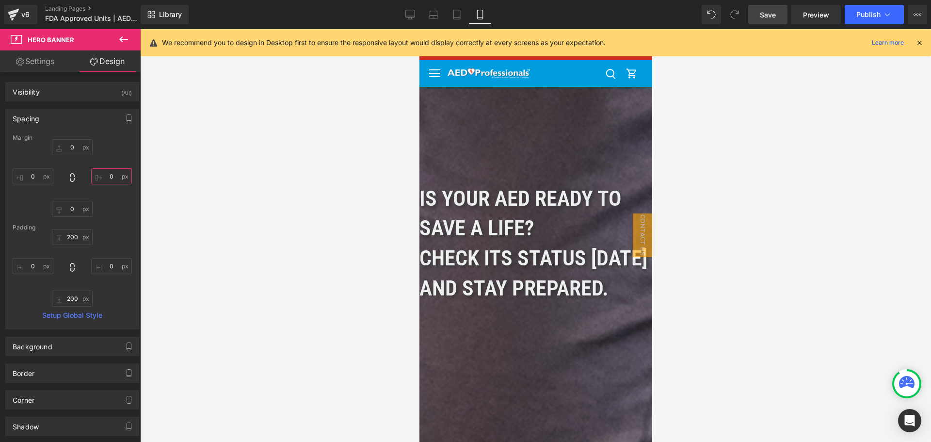
click at [113, 177] on input "0" at bounding box center [111, 176] width 41 height 16
type input "1"
click at [196, 180] on div at bounding box center [535, 235] width 791 height 413
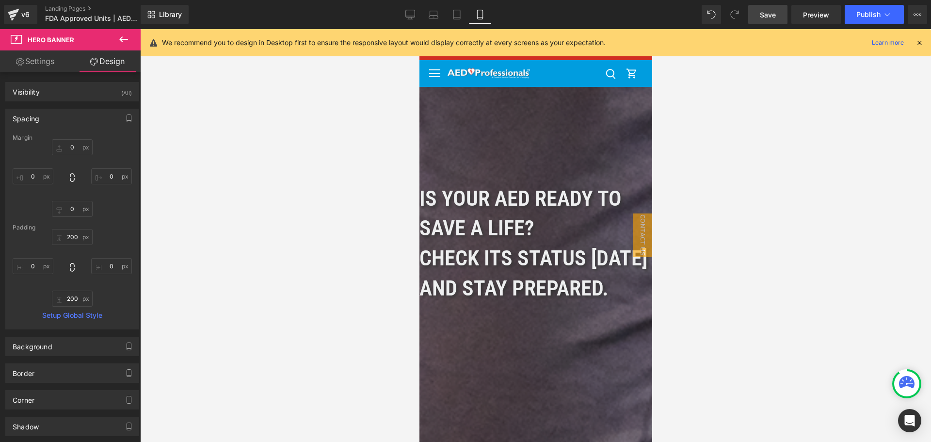
click at [196, 180] on div at bounding box center [535, 235] width 791 height 413
click at [460, 8] on link "Tablet" at bounding box center [456, 14] width 23 height 19
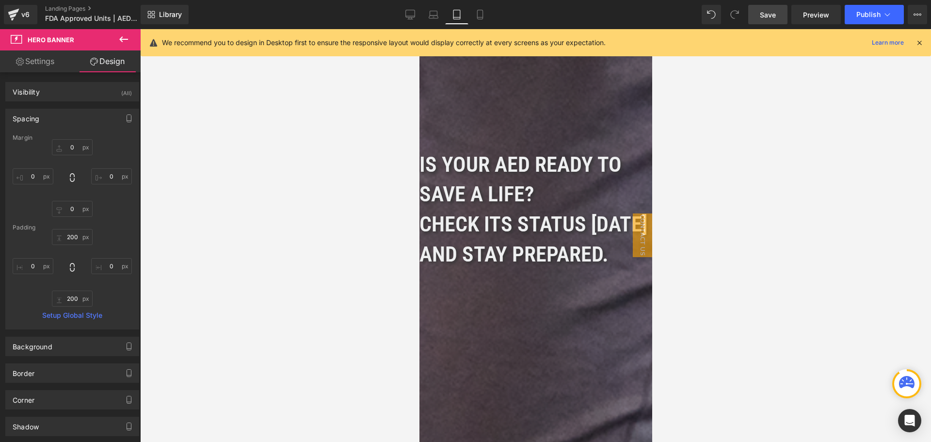
type input "0"
type input "200"
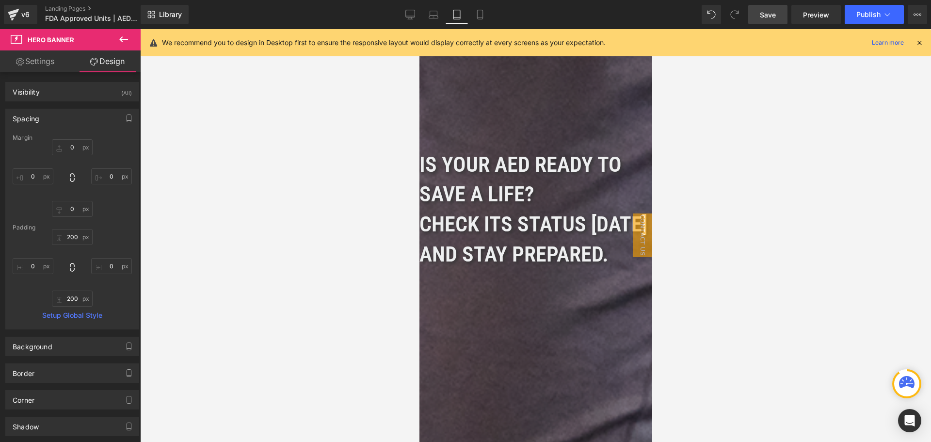
type input "0"
type input "200"
type input "0"
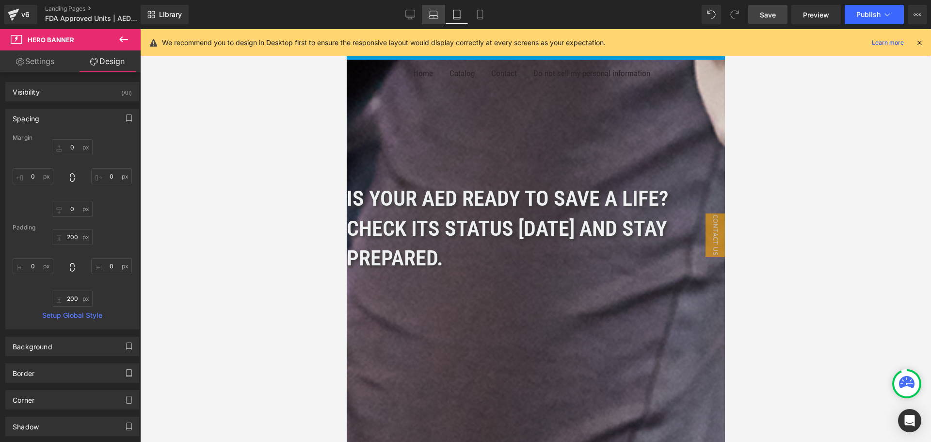
click at [433, 14] on icon at bounding box center [434, 15] width 10 height 10
type input "0"
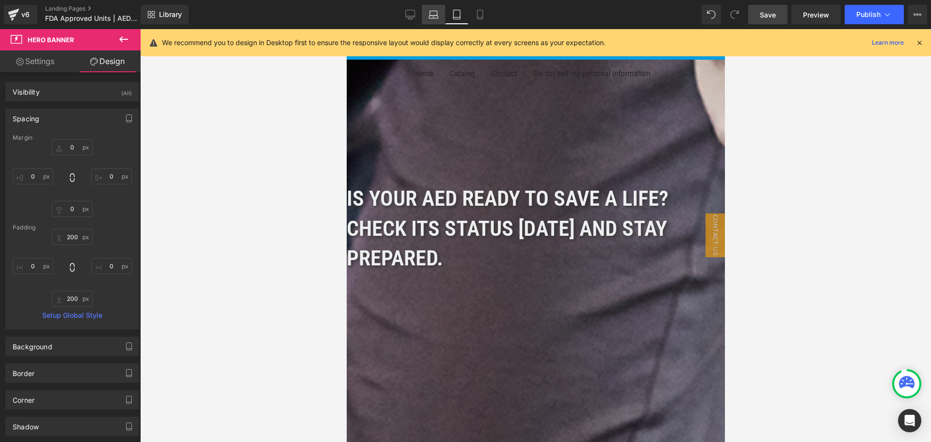
type input "200"
type input "0"
type input "200"
type input "0"
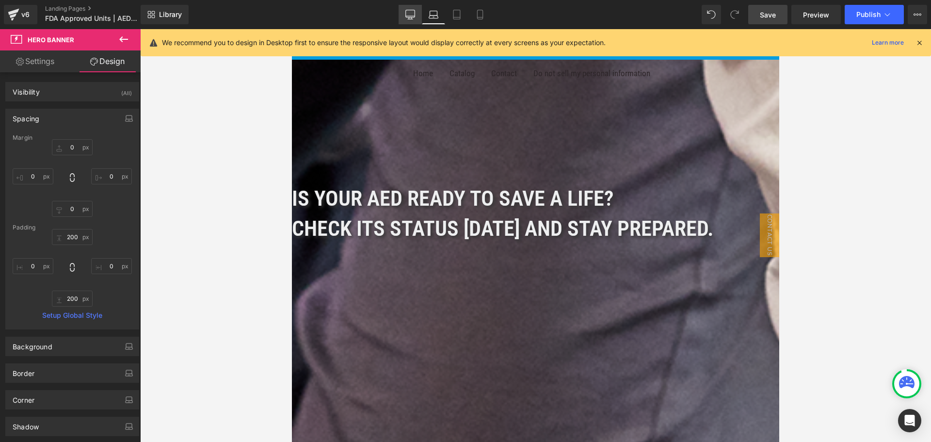
click at [416, 15] on link "Desktop" at bounding box center [410, 14] width 23 height 19
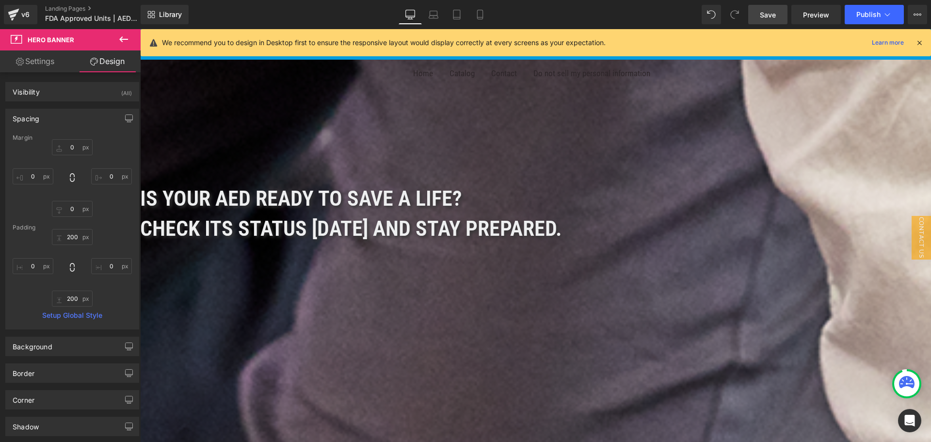
type input "0"
type input "200"
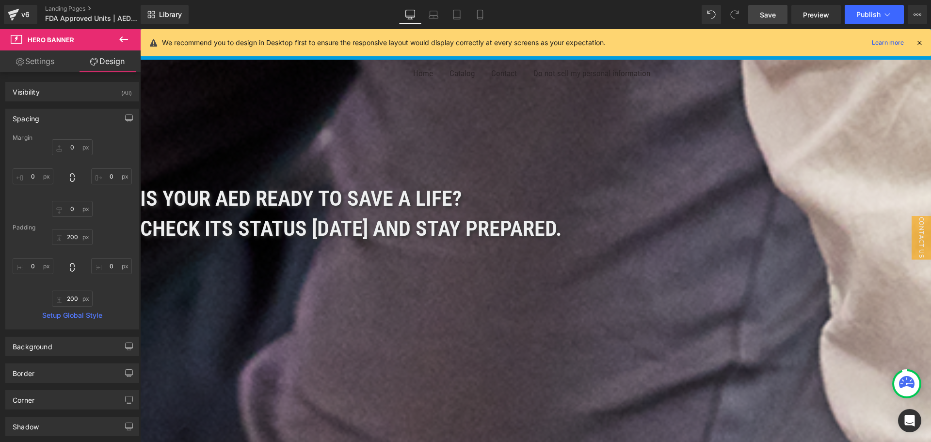
type input "0"
type input "200"
type input "0"
click at [487, 16] on link "Mobile" at bounding box center [479, 14] width 23 height 19
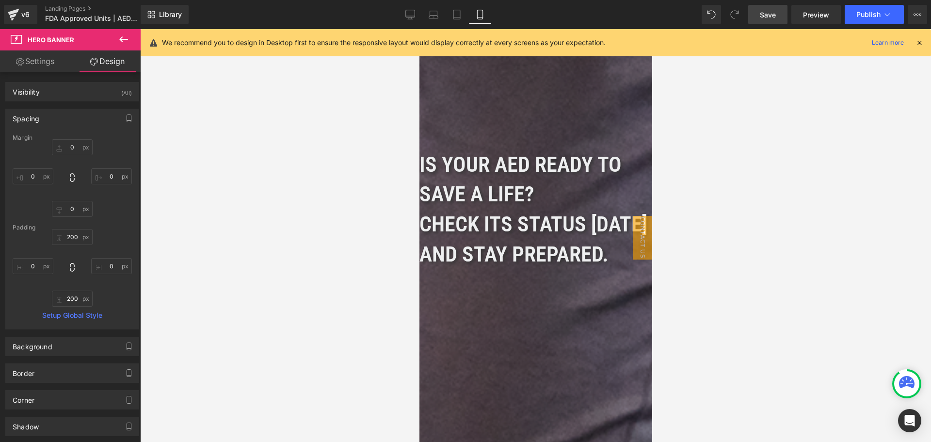
type input "0"
type input "200"
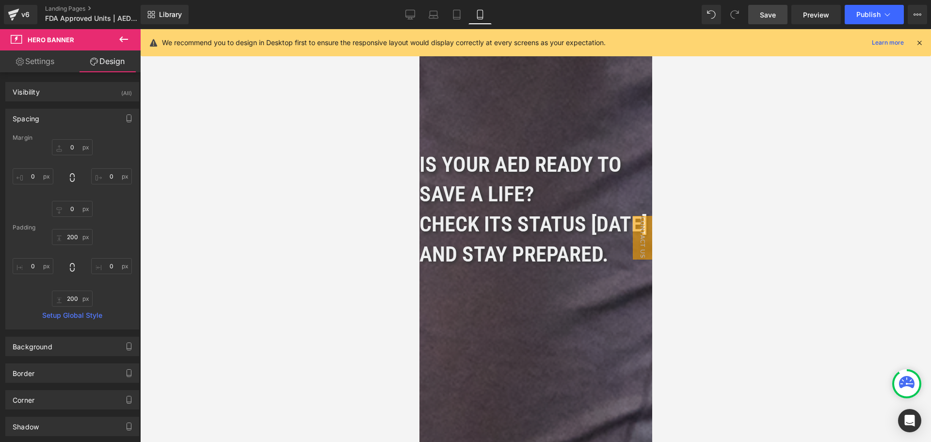
type input "0"
type input "200"
type input "0"
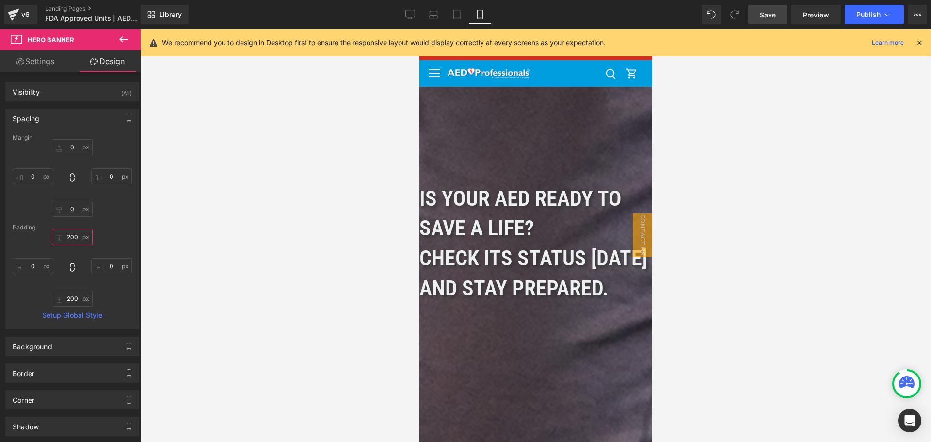
click at [79, 239] on input "200" at bounding box center [72, 237] width 41 height 16
click at [76, 298] on input "200" at bounding box center [72, 298] width 41 height 16
click at [229, 262] on div at bounding box center [535, 235] width 791 height 413
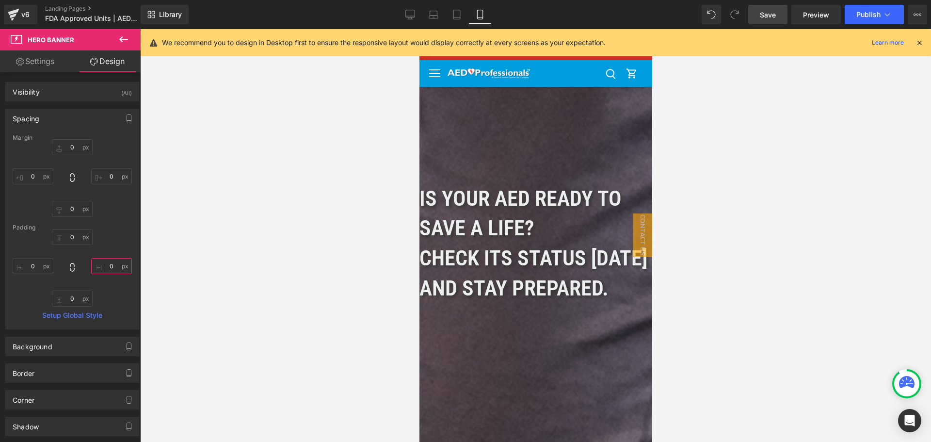
click at [100, 265] on input "0" at bounding box center [111, 266] width 41 height 16
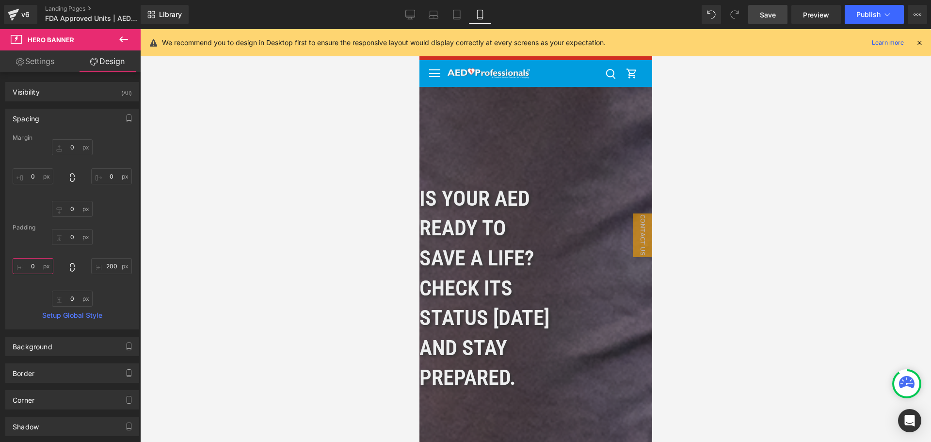
click at [22, 266] on input "0" at bounding box center [33, 266] width 41 height 16
click at [121, 261] on input "200" at bounding box center [111, 266] width 41 height 16
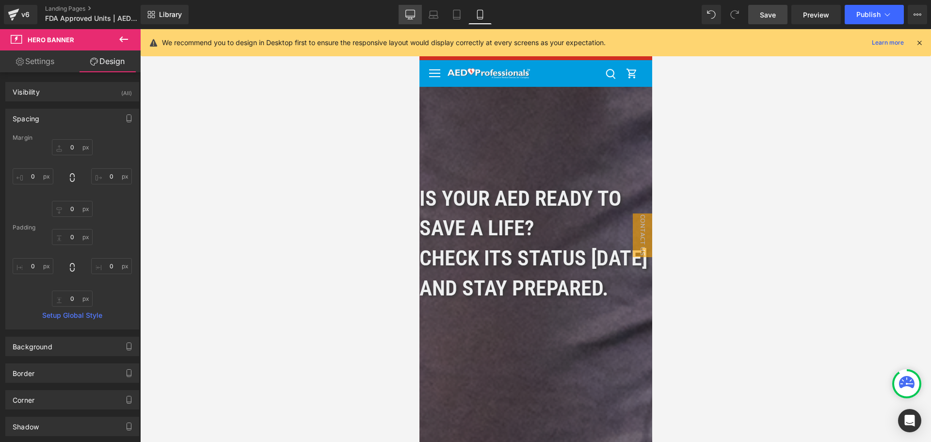
click at [411, 17] on icon at bounding box center [410, 13] width 9 height 7
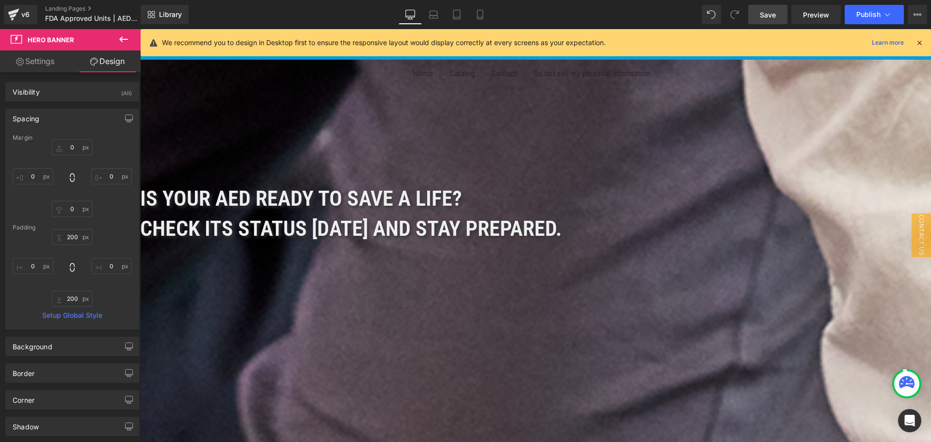
click at [776, 16] on span "Save" at bounding box center [768, 15] width 16 height 10
click at [484, 20] on link "Mobile" at bounding box center [479, 14] width 23 height 19
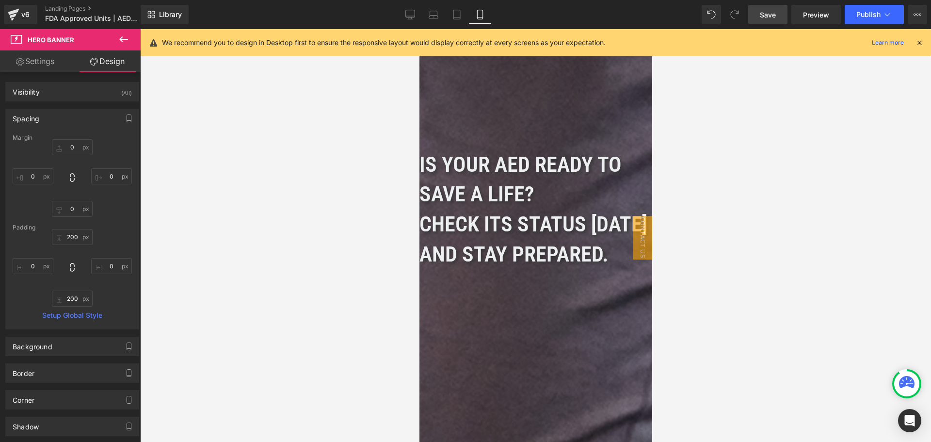
scroll to position [0, 0]
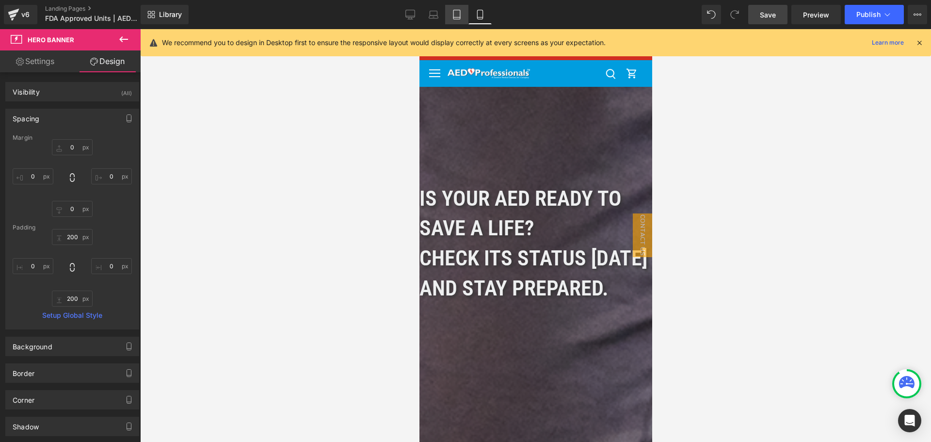
click at [460, 13] on icon at bounding box center [457, 15] width 10 height 10
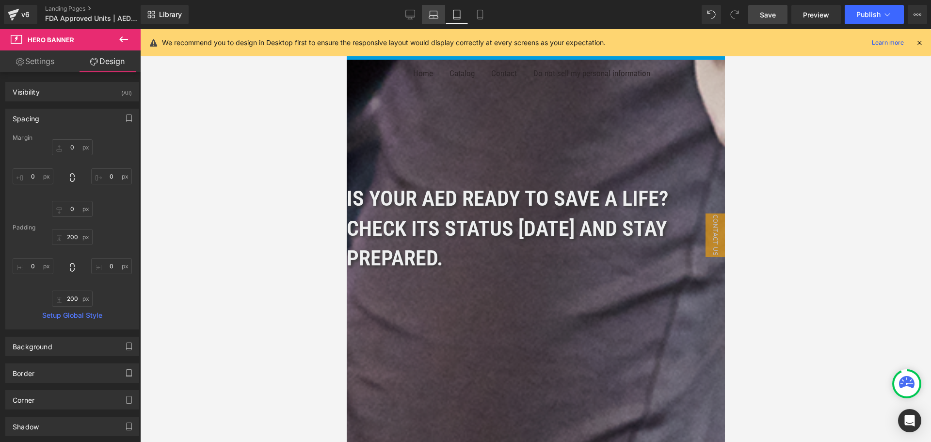
click at [432, 18] on icon at bounding box center [433, 17] width 9 height 3
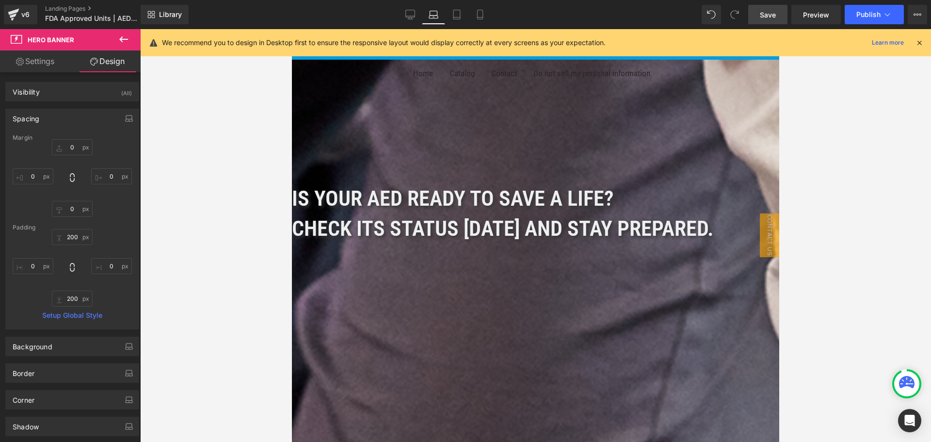
click at [393, 23] on div "Library Laptop Desktop Laptop Tablet Mobile Save Preview Publish Scheduled View…" at bounding box center [536, 14] width 790 height 19
click at [455, 16] on icon at bounding box center [457, 15] width 10 height 10
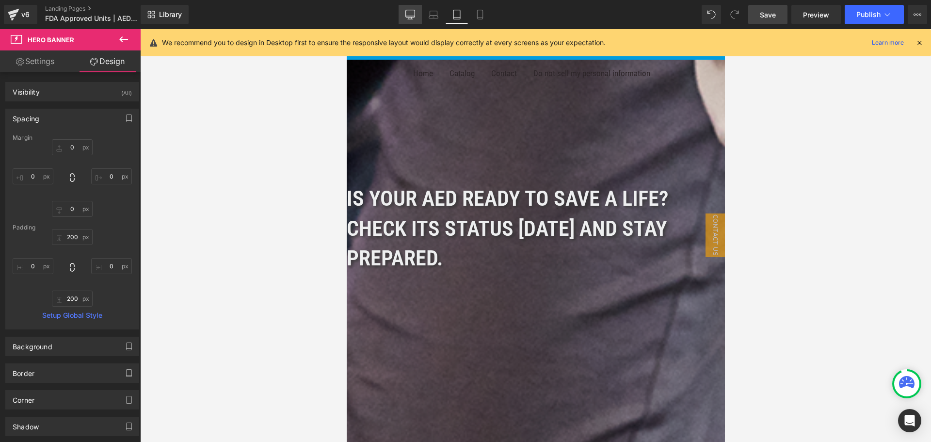
click at [415, 20] on link "Desktop" at bounding box center [410, 14] width 23 height 19
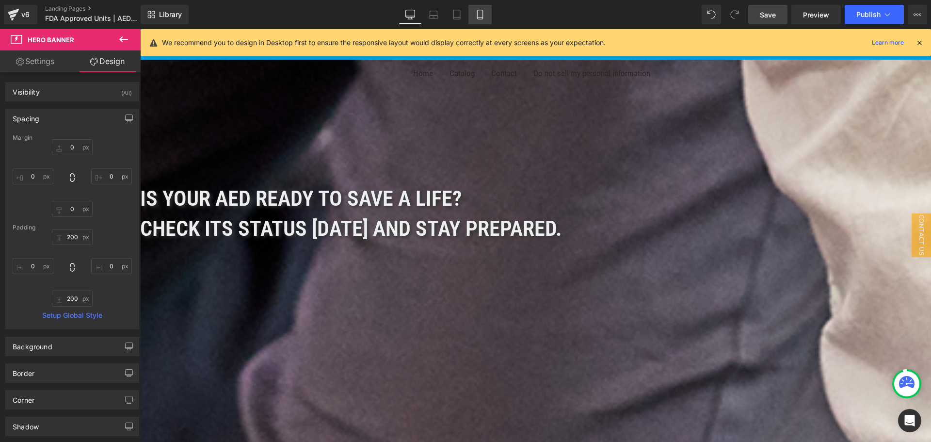
click at [482, 10] on icon at bounding box center [479, 14] width 5 height 9
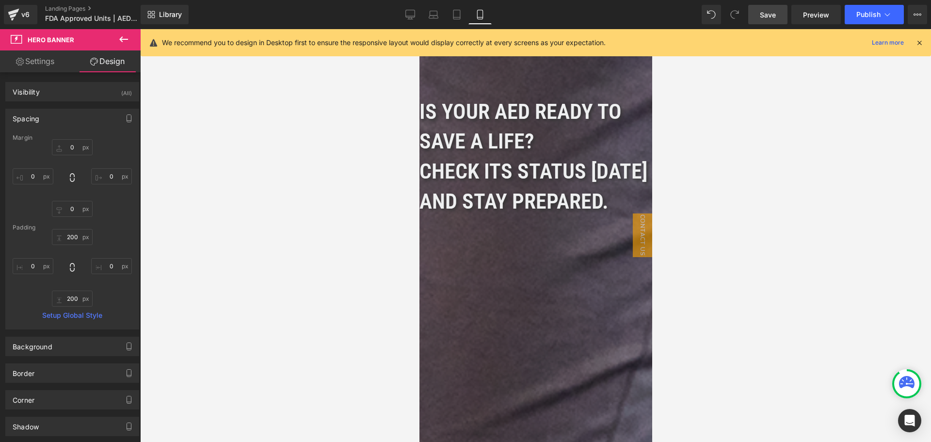
scroll to position [0, 0]
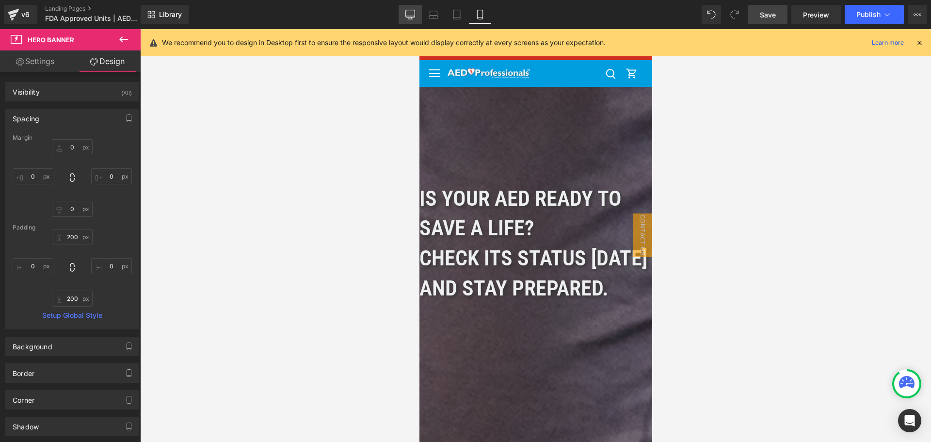
click at [411, 21] on link "Desktop" at bounding box center [410, 14] width 23 height 19
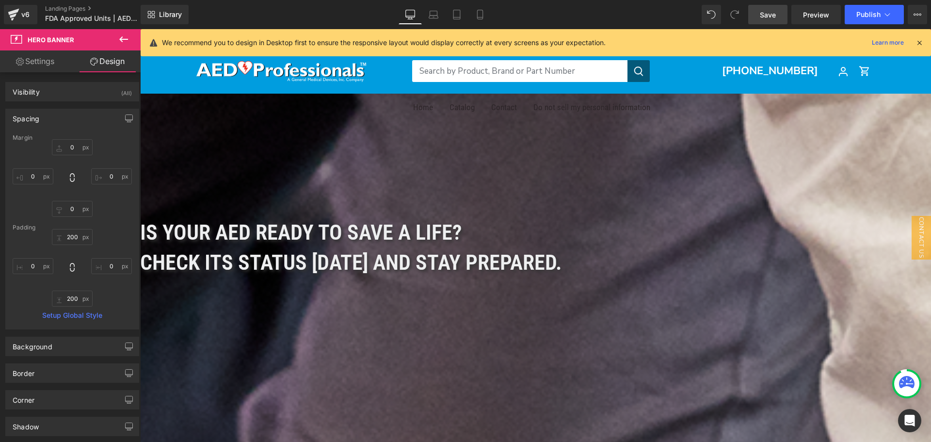
scroll to position [34, 0]
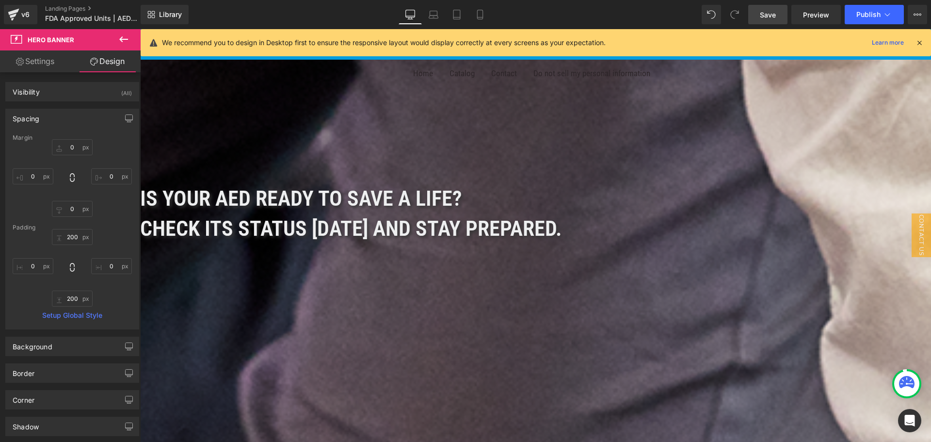
drag, startPoint x: 426, startPoint y: 18, endPoint x: 393, endPoint y: 40, distance: 39.9
click at [426, 18] on link "Laptop" at bounding box center [433, 14] width 23 height 19
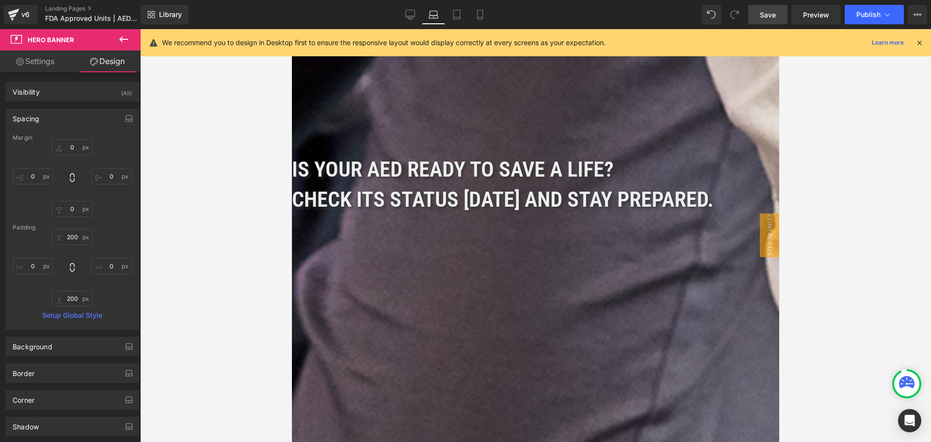
scroll to position [0, 0]
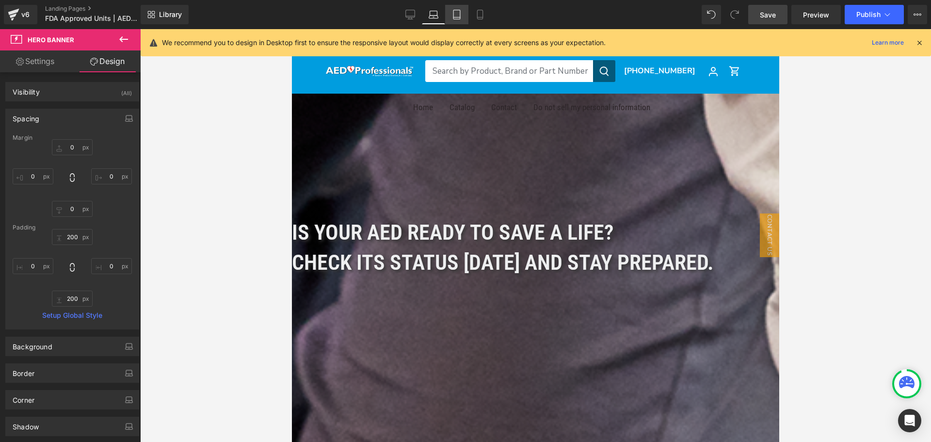
click at [460, 16] on icon at bounding box center [457, 15] width 10 height 10
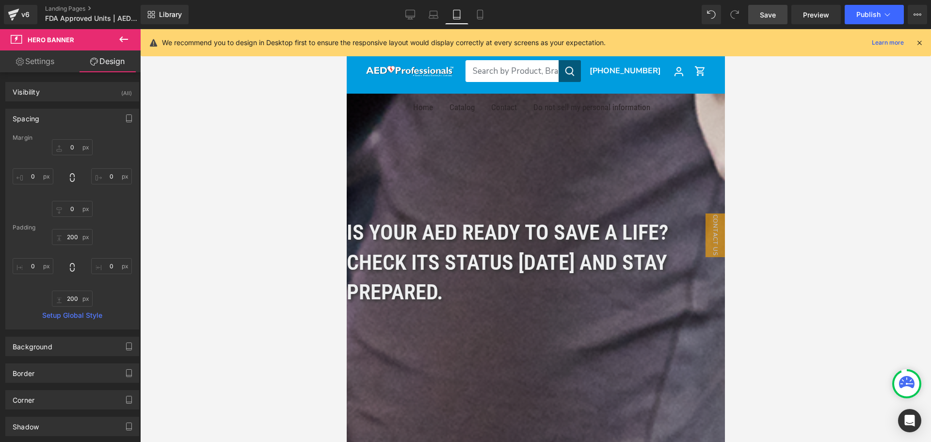
click at [920, 43] on icon at bounding box center [919, 42] width 9 height 9
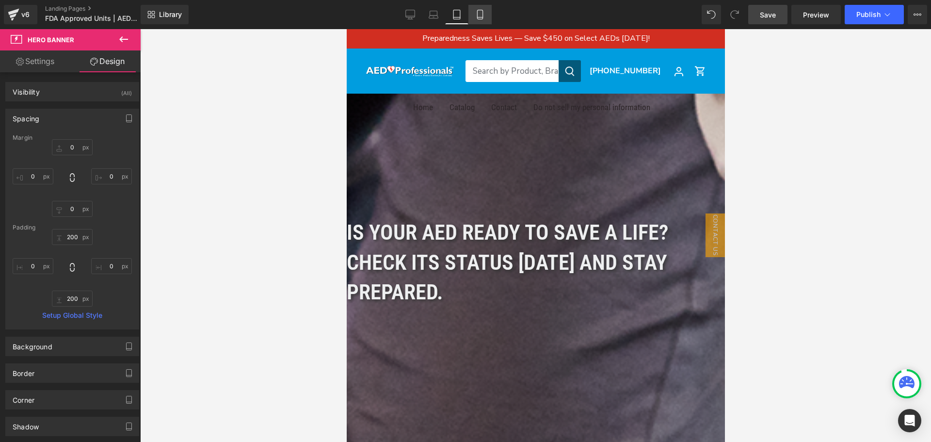
drag, startPoint x: 465, startPoint y: 11, endPoint x: 471, endPoint y: 11, distance: 6.3
click at [465, 11] on link "Tablet" at bounding box center [456, 14] width 23 height 19
click at [473, 16] on link "Mobile" at bounding box center [479, 14] width 23 height 19
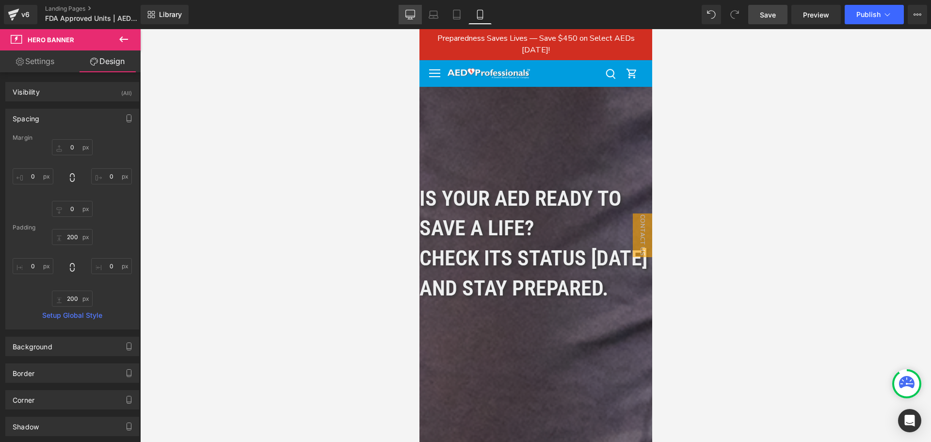
click at [417, 16] on link "Desktop" at bounding box center [410, 14] width 23 height 19
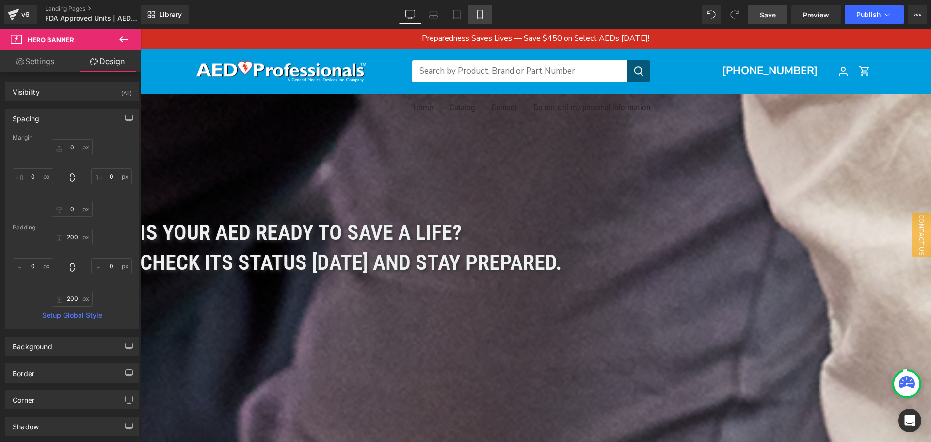
click at [474, 13] on link "Mobile" at bounding box center [479, 14] width 23 height 19
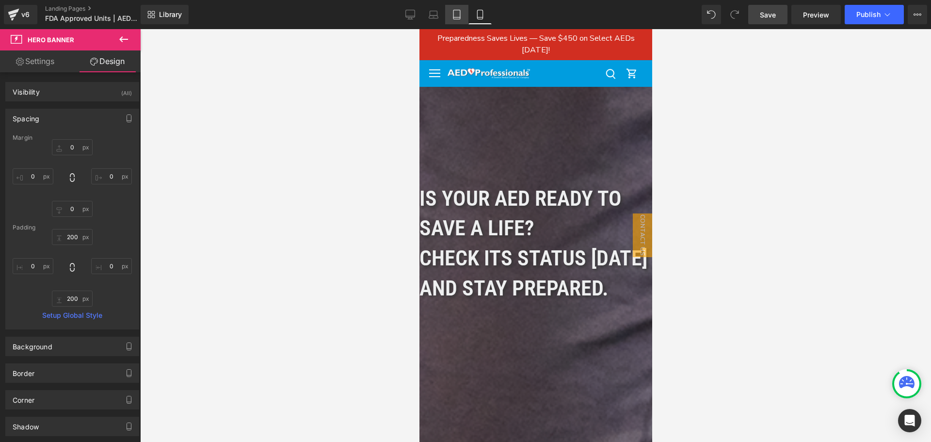
click at [446, 17] on link "Tablet" at bounding box center [456, 14] width 23 height 19
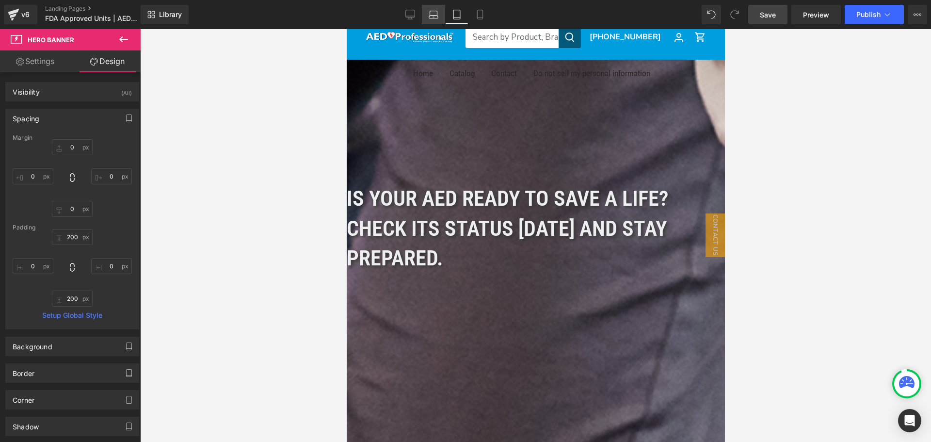
click at [433, 19] on link "Laptop" at bounding box center [433, 14] width 23 height 19
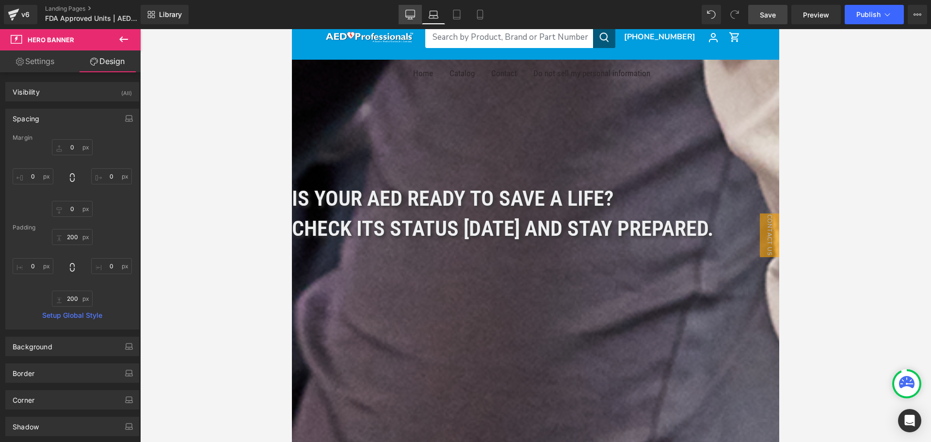
click at [400, 11] on link "Desktop" at bounding box center [410, 14] width 23 height 19
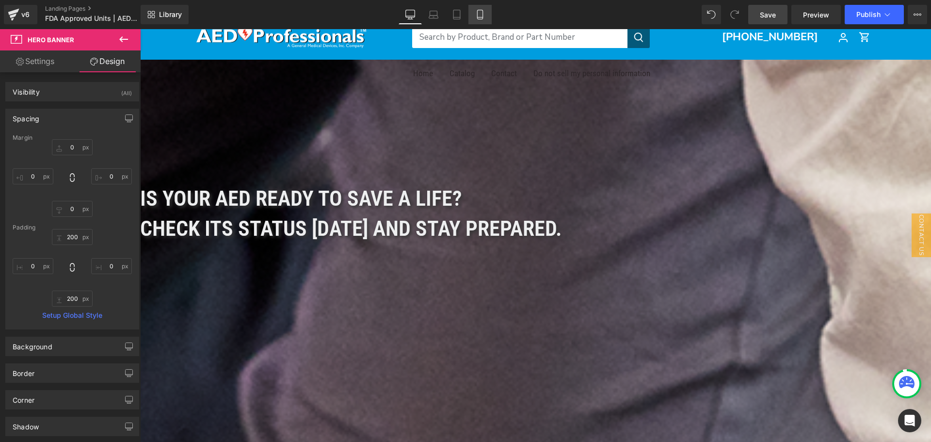
click at [479, 8] on link "Mobile" at bounding box center [479, 14] width 23 height 19
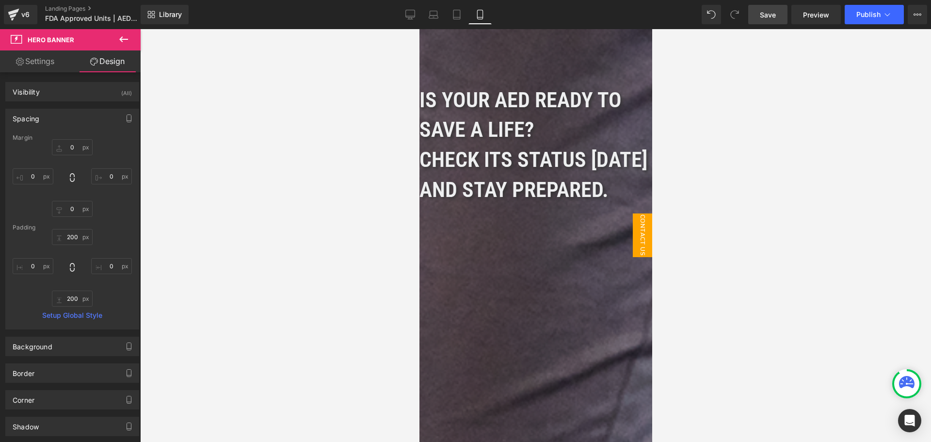
scroll to position [0, 0]
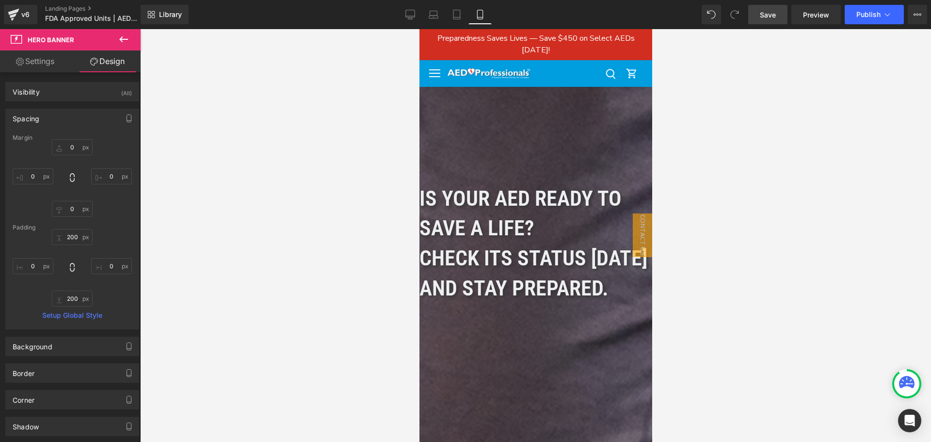
click at [45, 61] on link "Settings" at bounding box center [35, 61] width 70 height 22
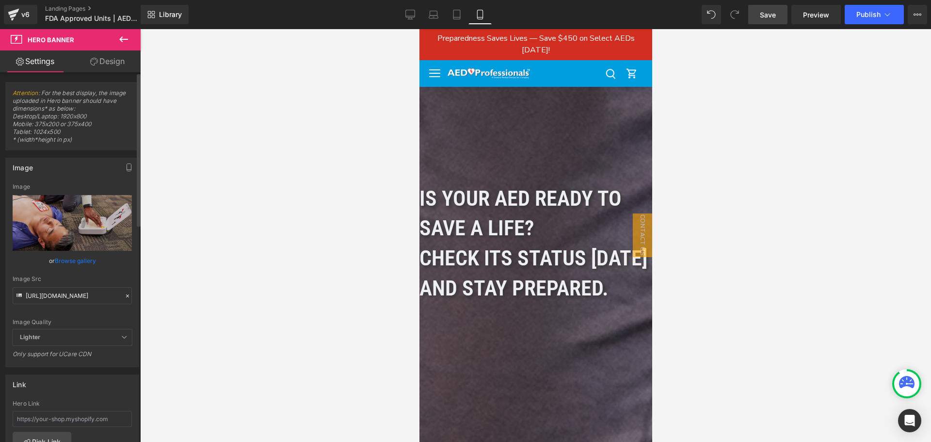
click at [124, 296] on icon at bounding box center [127, 295] width 7 height 7
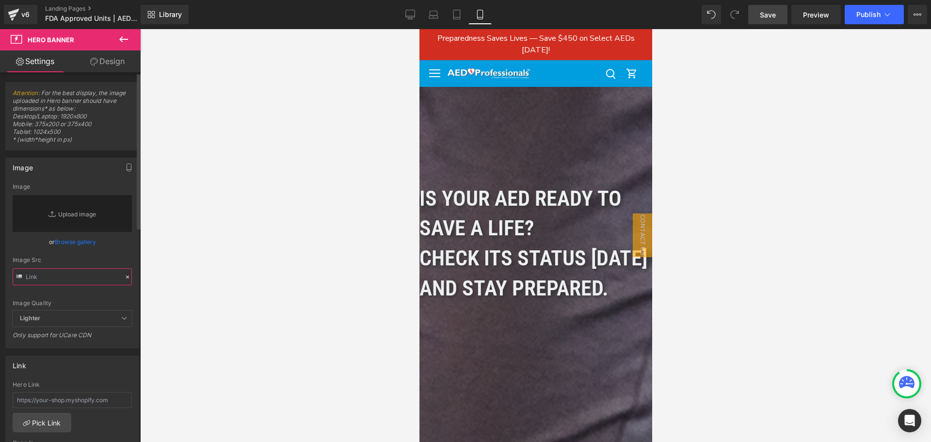
click at [80, 277] on input "text" at bounding box center [72, 276] width 119 height 17
click at [62, 314] on span "Lighter" at bounding box center [72, 318] width 119 height 16
click at [50, 274] on input "text" at bounding box center [72, 276] width 119 height 17
paste input "[URL][DOMAIN_NAME]"
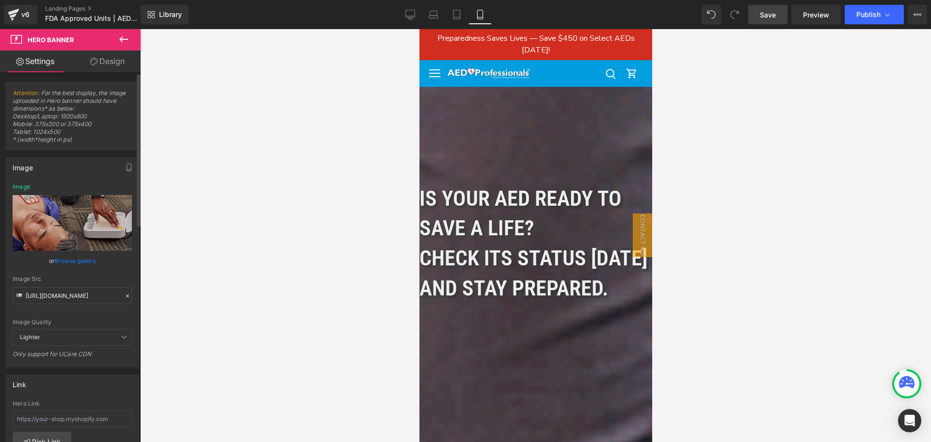
drag, startPoint x: 125, startPoint y: 294, endPoint x: 115, endPoint y: 294, distance: 9.7
click at [125, 294] on icon at bounding box center [127, 295] width 7 height 7
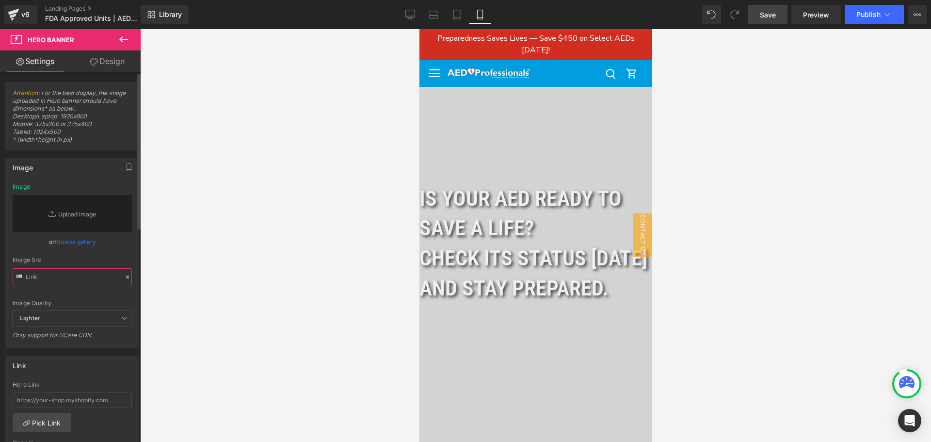
click at [78, 279] on input "text" at bounding box center [72, 276] width 119 height 17
paste input "[URL][DOMAIN_NAME]"
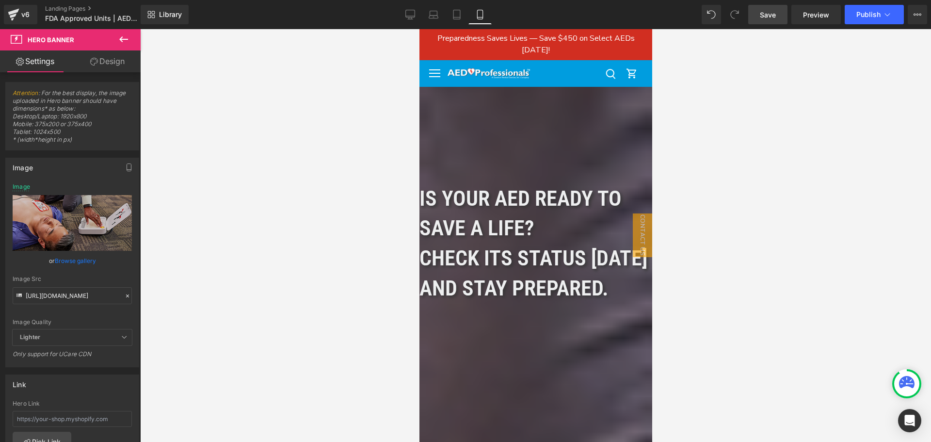
click at [778, 241] on div at bounding box center [535, 235] width 791 height 413
click at [127, 293] on icon at bounding box center [127, 295] width 7 height 7
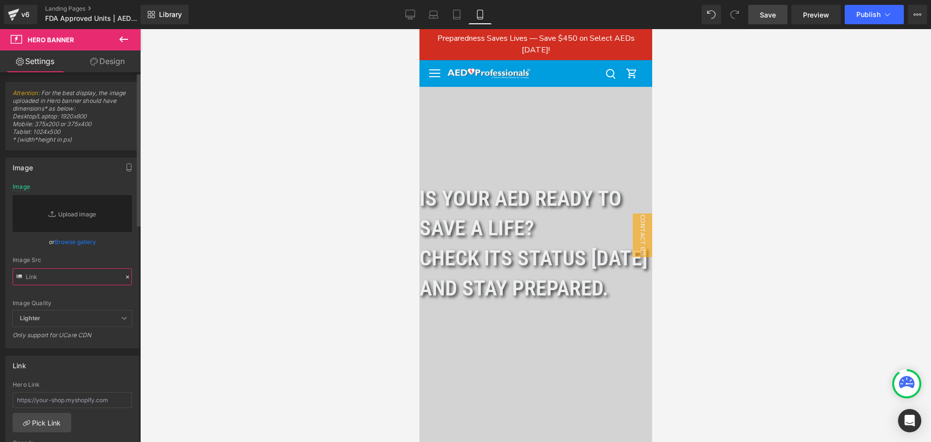
click at [91, 280] on input "text" at bounding box center [72, 276] width 119 height 17
paste input "[URL][DOMAIN_NAME]"
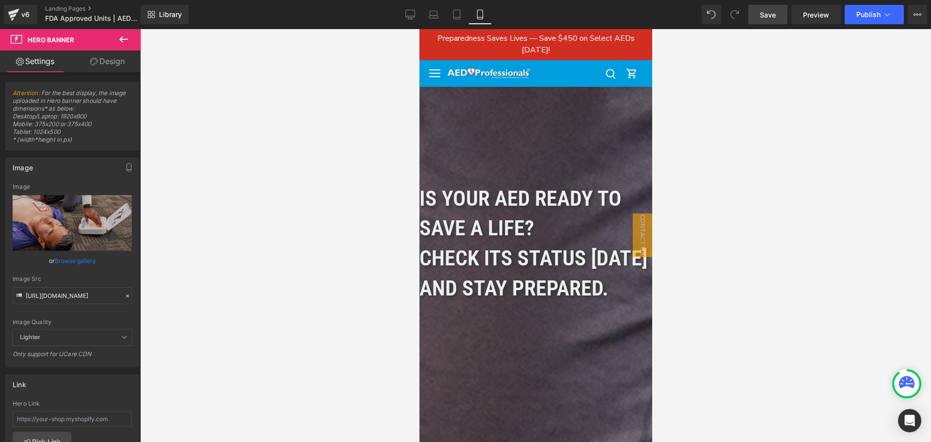
click at [254, 276] on div at bounding box center [535, 235] width 791 height 413
click at [775, 17] on span "Save" at bounding box center [768, 15] width 16 height 10
click at [407, 20] on link "Desktop" at bounding box center [410, 14] width 23 height 19
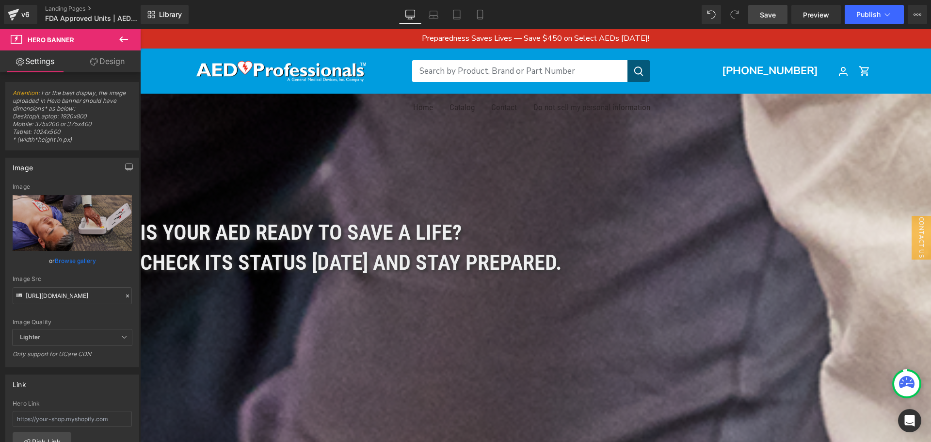
scroll to position [34, 0]
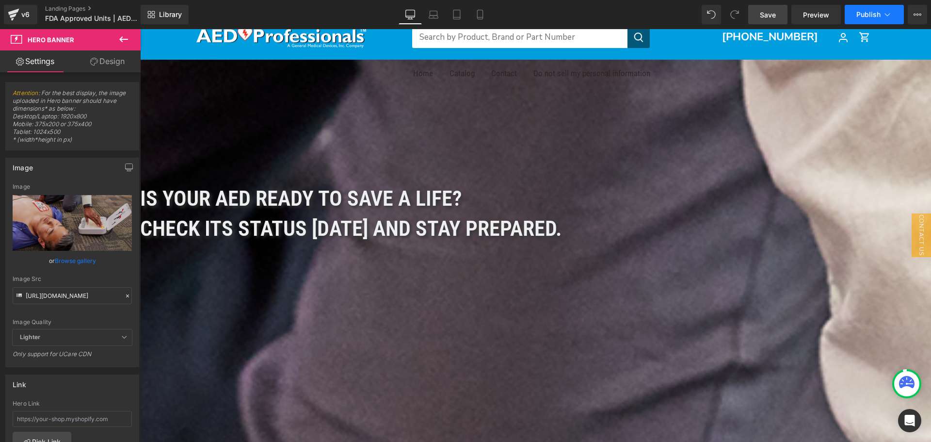
click at [878, 7] on button "Publish" at bounding box center [874, 14] width 59 height 19
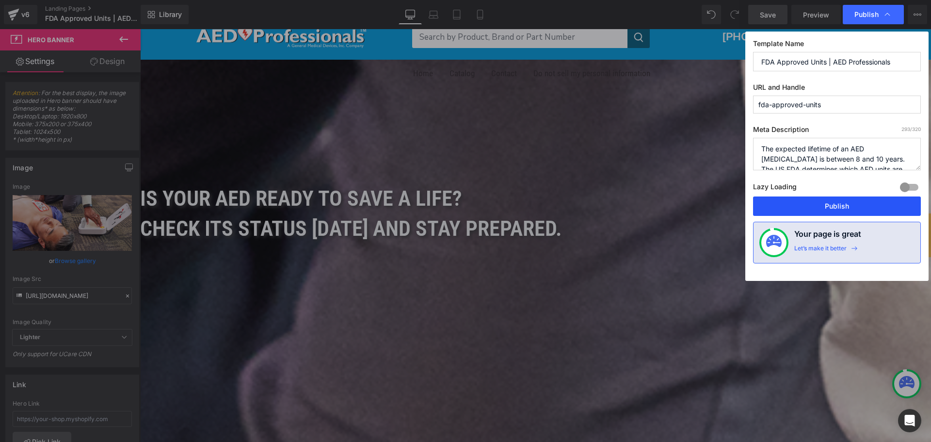
click at [829, 208] on button "Publish" at bounding box center [837, 205] width 168 height 19
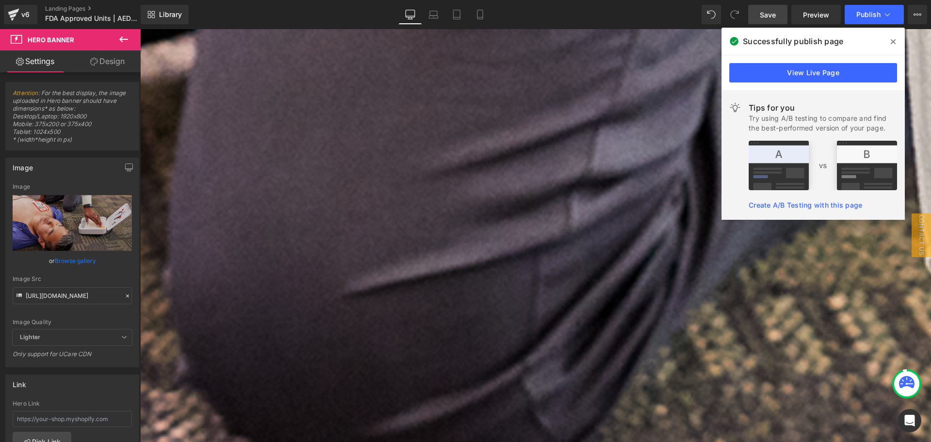
scroll to position [664, 0]
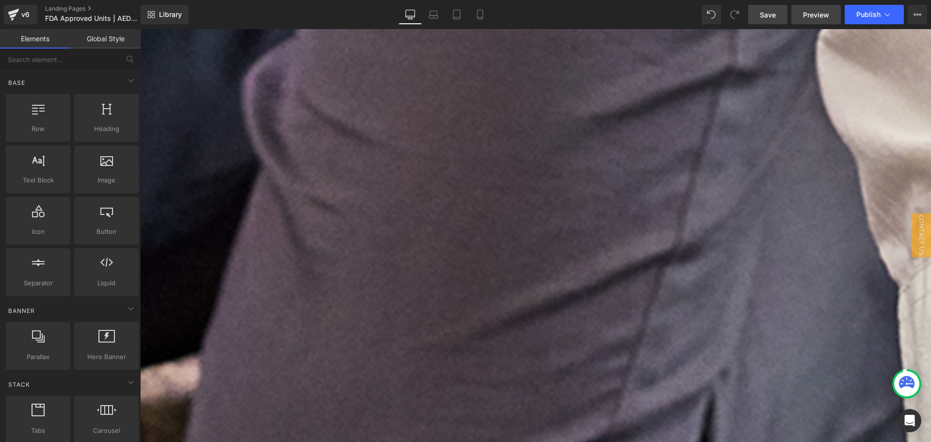
scroll to position [228, 0]
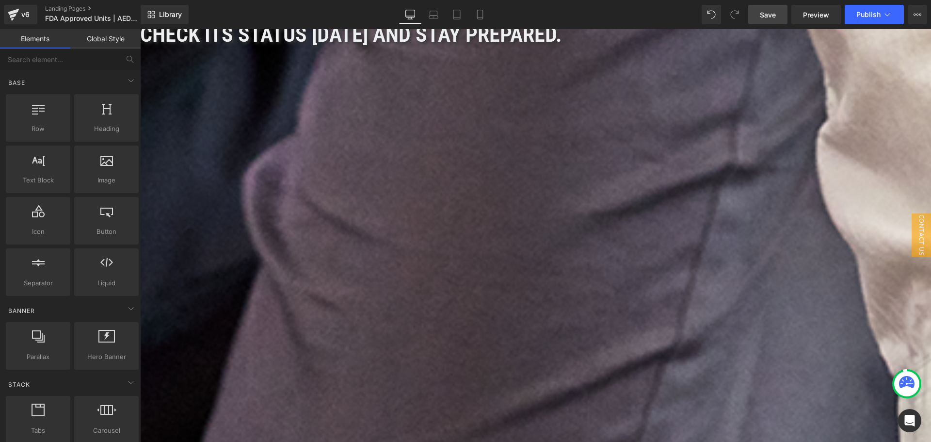
click at [773, 9] on link "Save" at bounding box center [767, 14] width 39 height 19
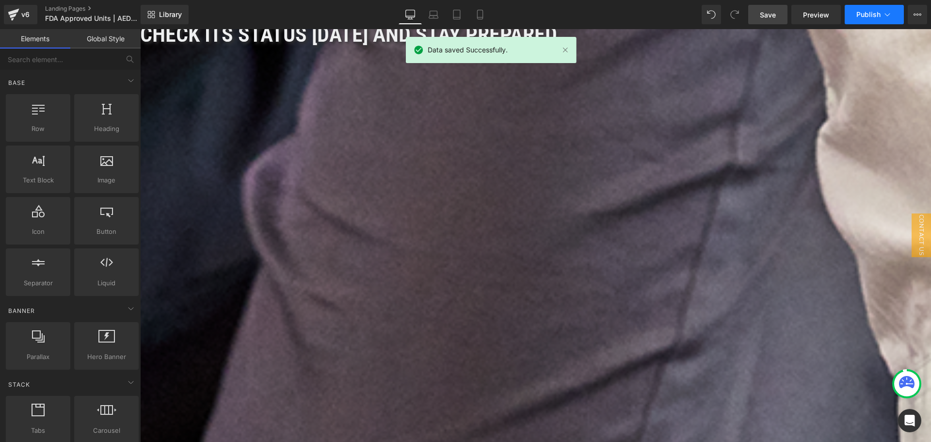
click at [872, 16] on span "Publish" at bounding box center [868, 15] width 24 height 8
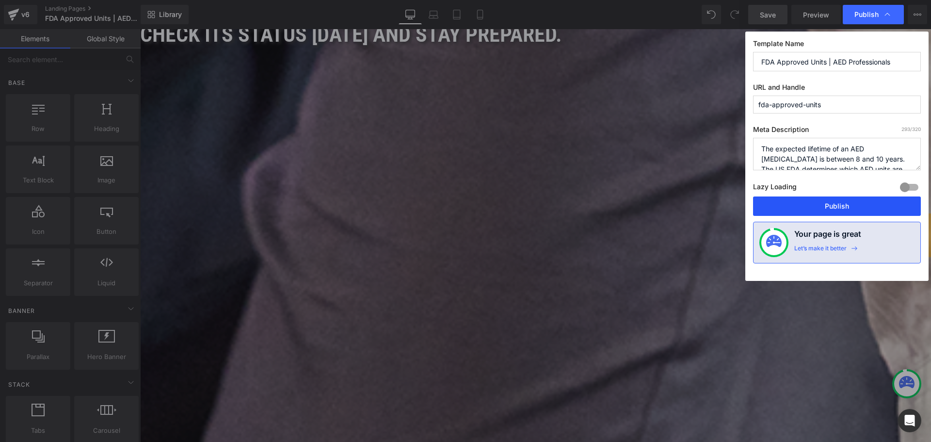
click at [849, 205] on button "Publish" at bounding box center [837, 205] width 168 height 19
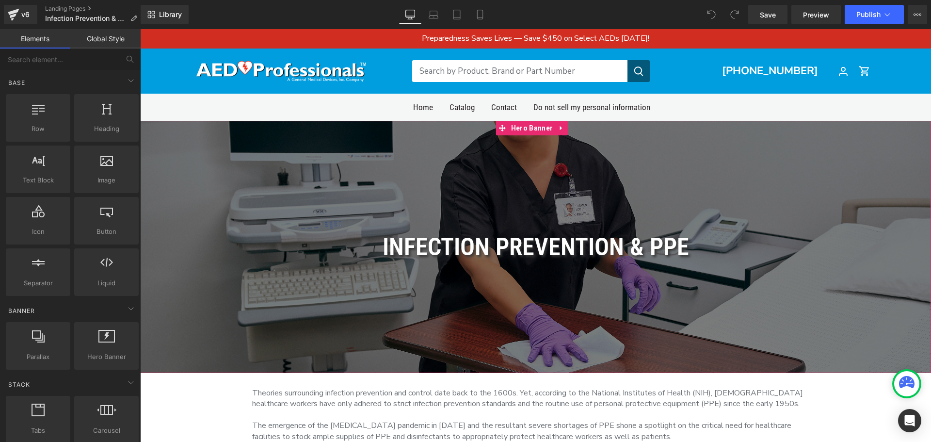
click at [202, 190] on div at bounding box center [535, 247] width 791 height 252
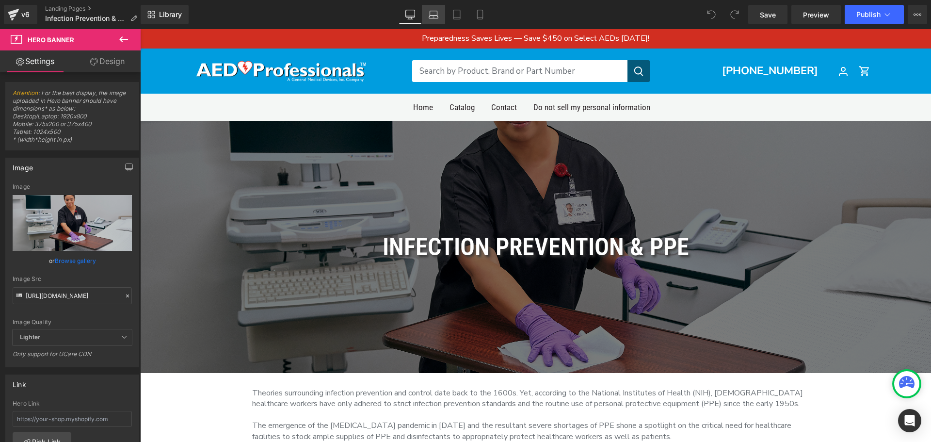
click at [435, 7] on link "Laptop" at bounding box center [433, 14] width 23 height 19
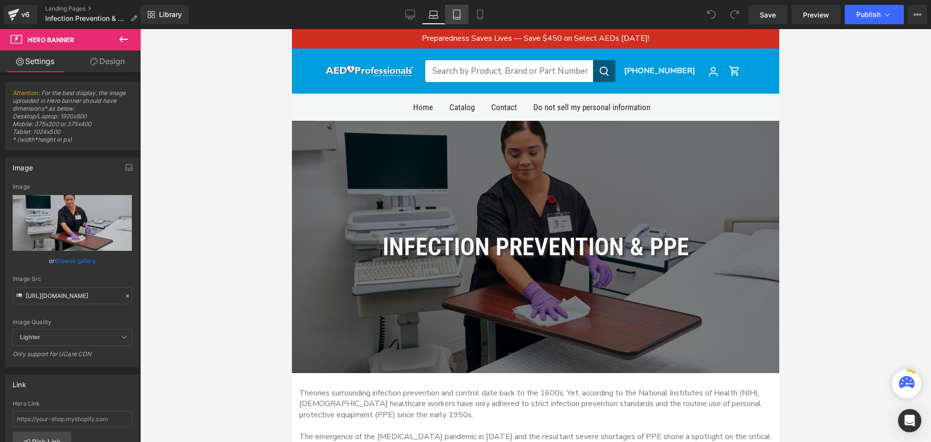
click at [457, 13] on icon at bounding box center [457, 15] width 10 height 10
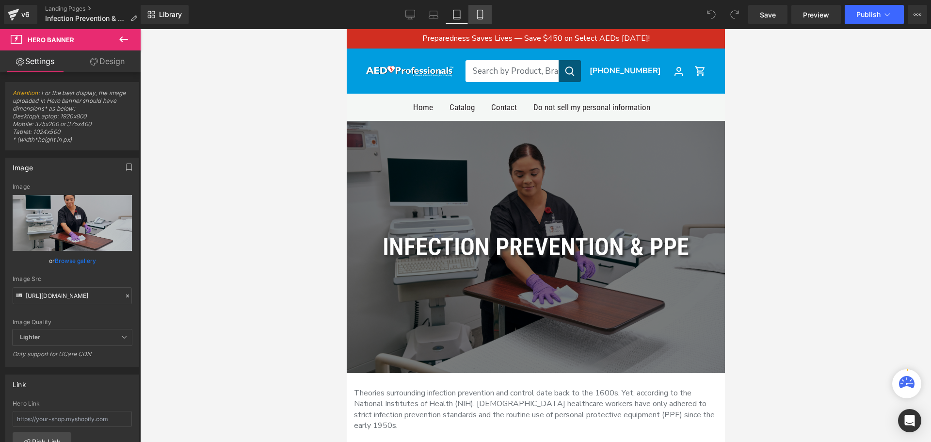
click at [480, 12] on icon at bounding box center [480, 15] width 10 height 10
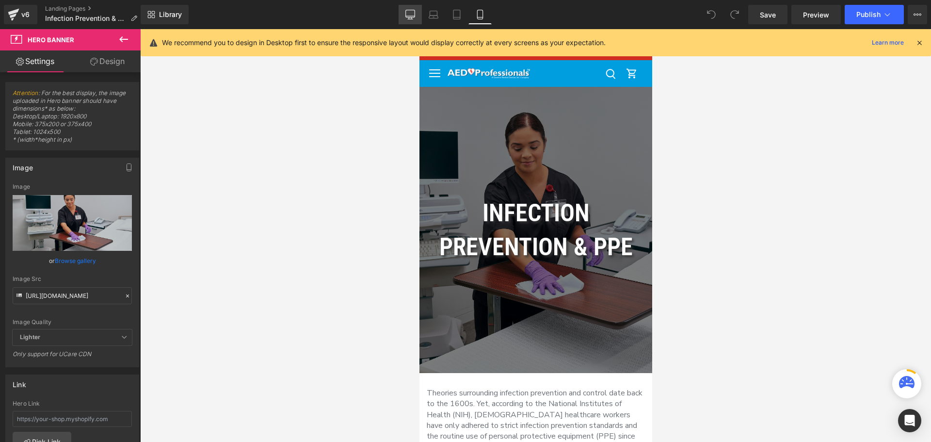
click at [413, 15] on icon at bounding box center [410, 15] width 10 height 10
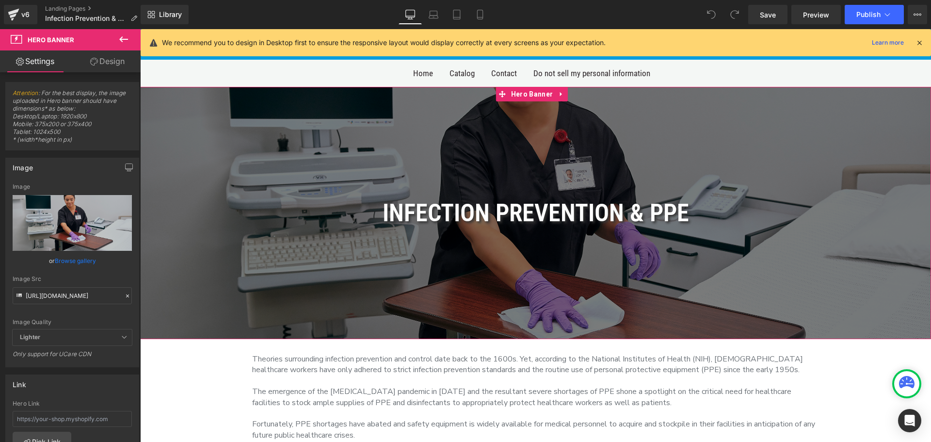
click at [488, 220] on h1 "Infection Prevention & PPE" at bounding box center [535, 213] width 791 height 34
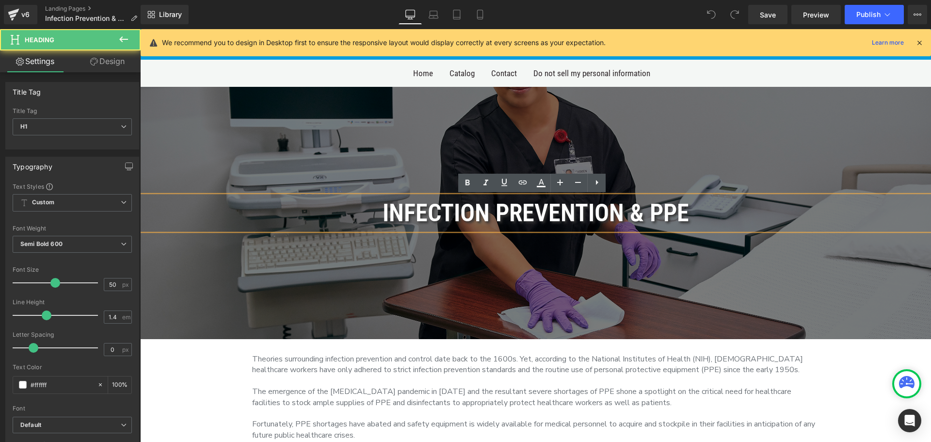
click at [486, 219] on h1 "Infection Prevention & PPE" at bounding box center [535, 213] width 791 height 34
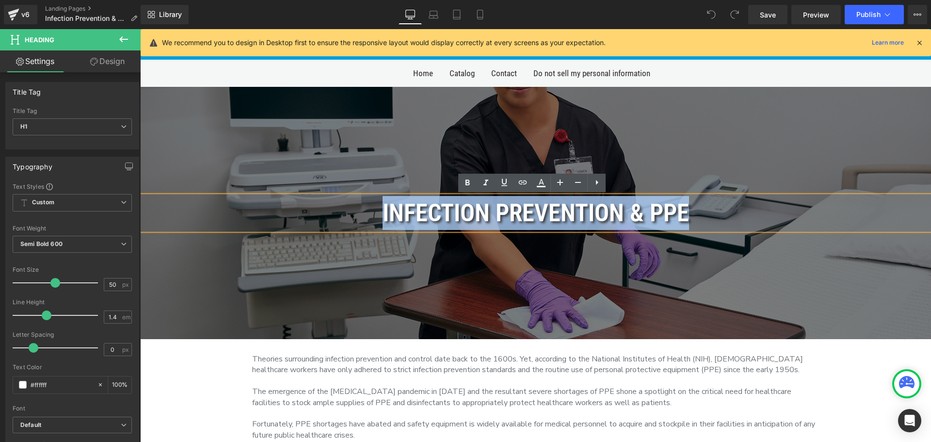
click at [486, 219] on h1 "Infection Prevention & PPE" at bounding box center [535, 213] width 791 height 34
copy h1 "Infection Prevention & PPE"
click at [674, 273] on div at bounding box center [535, 213] width 791 height 252
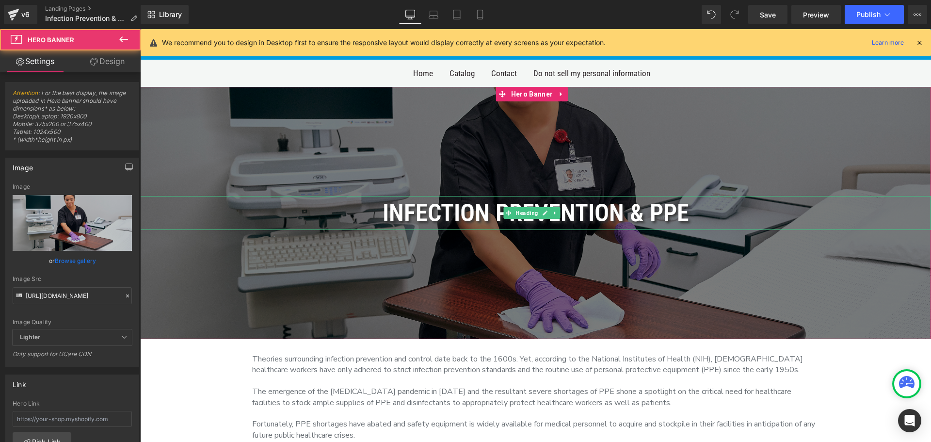
click at [708, 209] on h1 "Infection Prevention & PPE" at bounding box center [535, 213] width 791 height 34
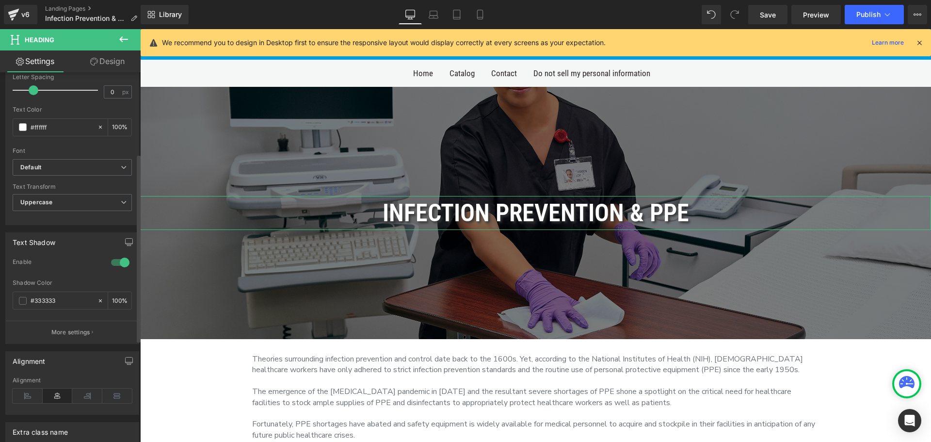
scroll to position [117, 0]
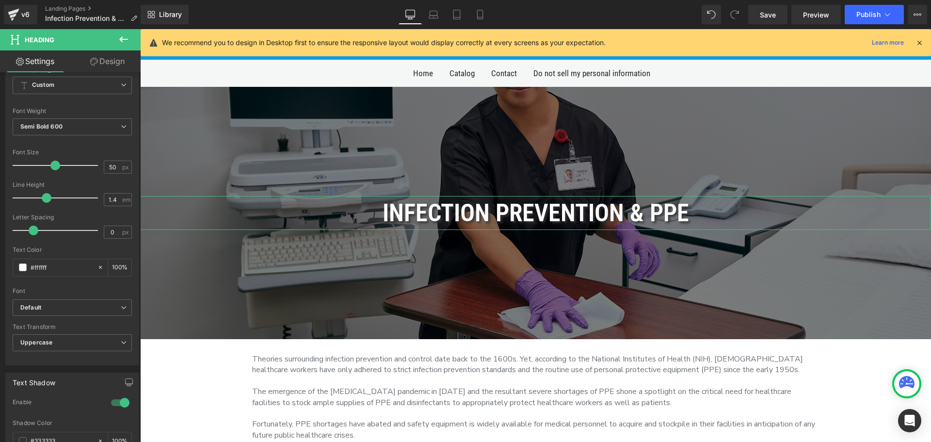
drag, startPoint x: 106, startPoint y: 64, endPoint x: 102, endPoint y: 86, distance: 22.6
click at [106, 64] on link "Design" at bounding box center [107, 61] width 70 height 22
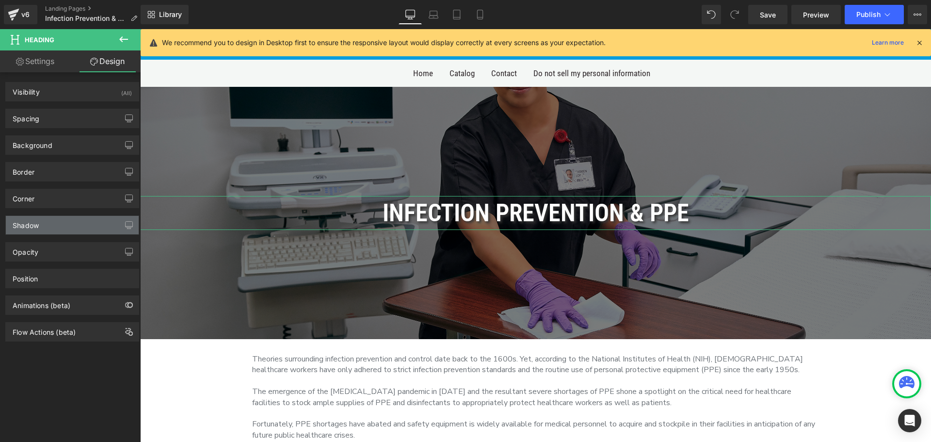
click at [69, 231] on div "Shadow" at bounding box center [72, 225] width 133 height 18
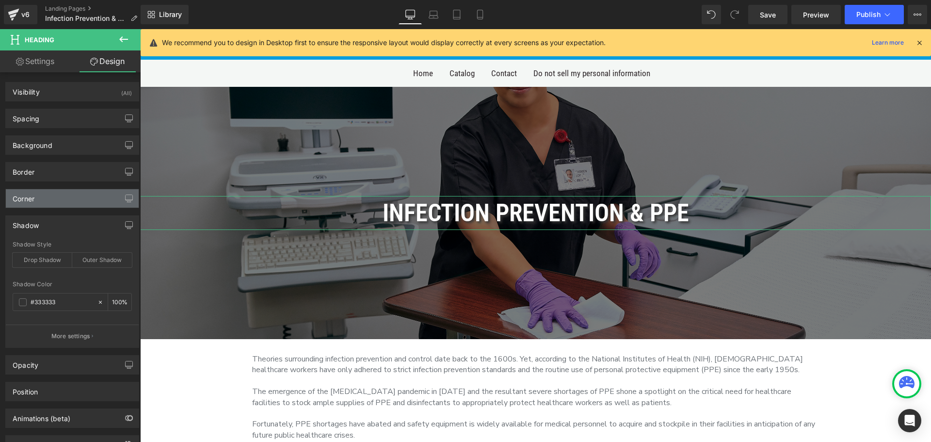
click at [69, 196] on div "Corner" at bounding box center [72, 198] width 133 height 18
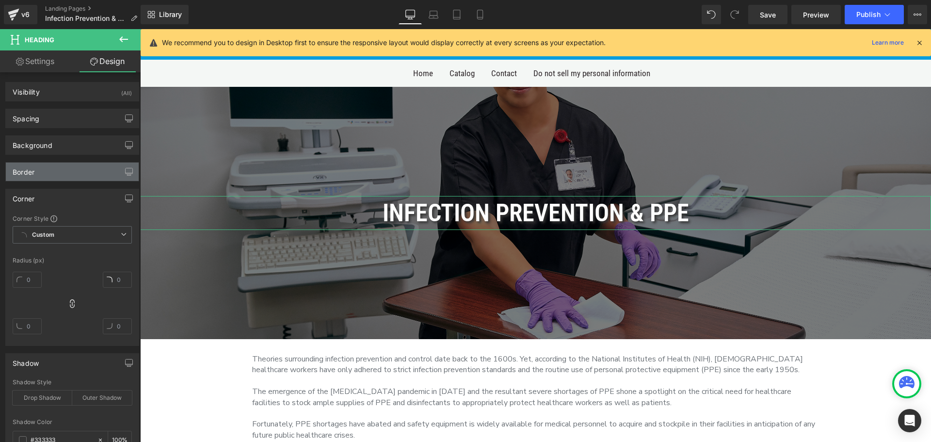
click at [70, 180] on div "Border" at bounding box center [72, 171] width 133 height 18
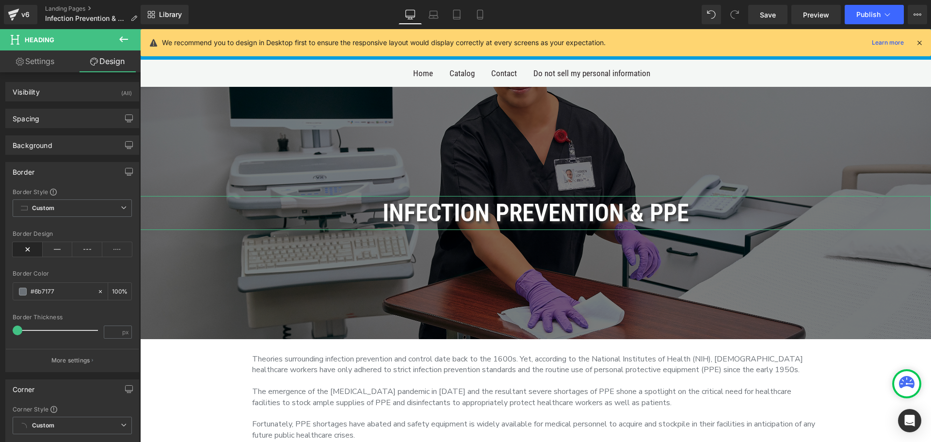
click at [54, 157] on div "Border Border Style Custom Custom Setup Global Style Custom Setup Global Style …" at bounding box center [72, 263] width 145 height 217
click at [50, 152] on div "Background" at bounding box center [72, 145] width 133 height 18
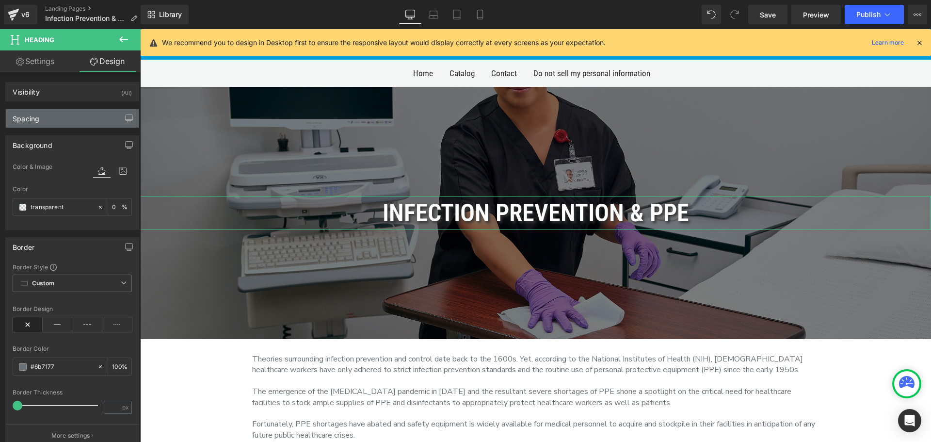
click at [50, 120] on div "Spacing" at bounding box center [72, 118] width 133 height 18
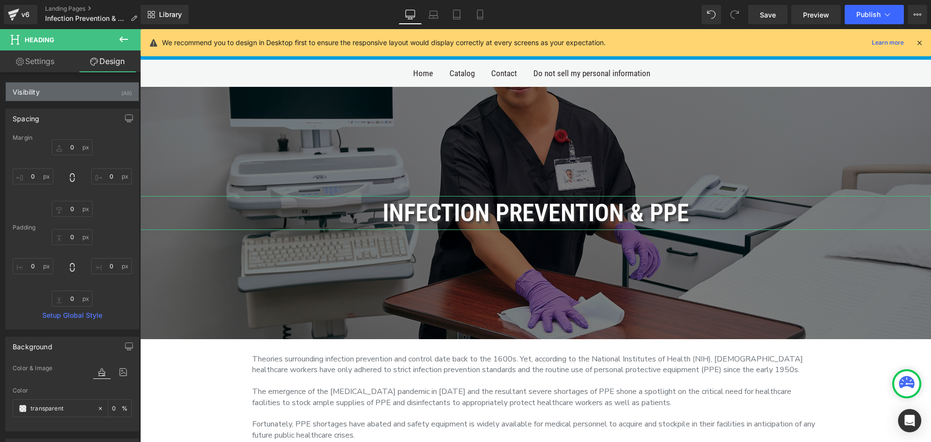
click at [40, 97] on div "Visibility (All)" at bounding box center [72, 91] width 133 height 18
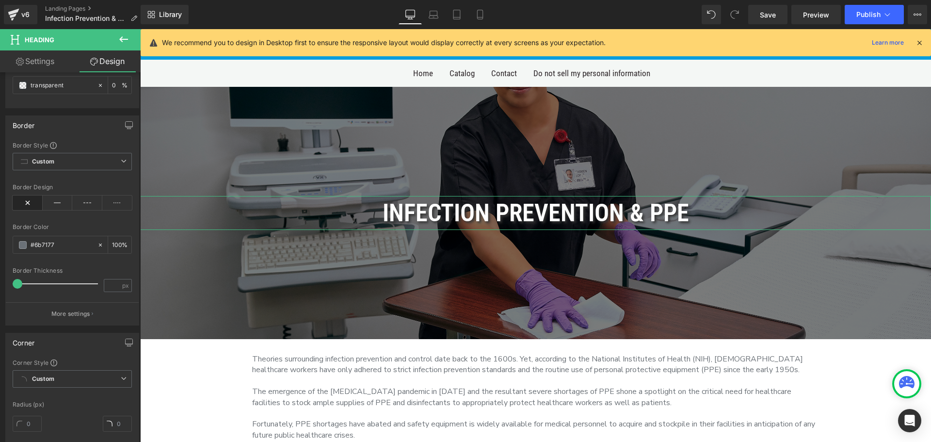
scroll to position [436, 0]
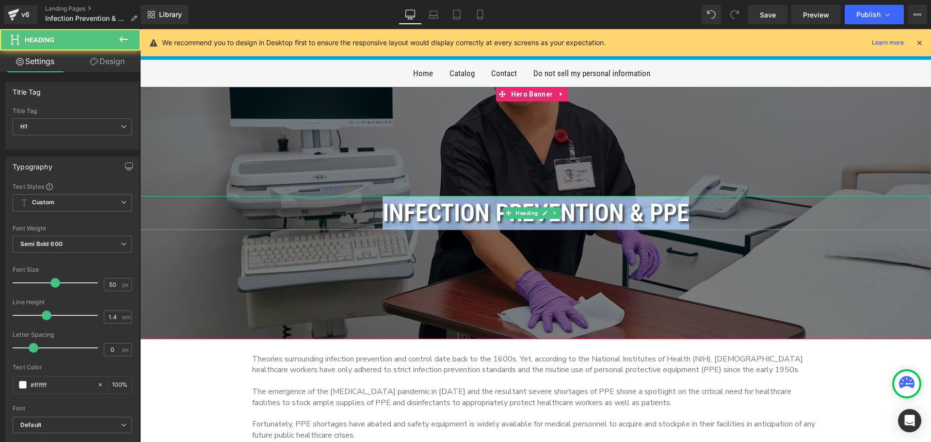
drag, startPoint x: 714, startPoint y: 212, endPoint x: 355, endPoint y: 218, distance: 358.9
click at [355, 218] on h1 "Infection Prevention & PPE" at bounding box center [535, 213] width 791 height 34
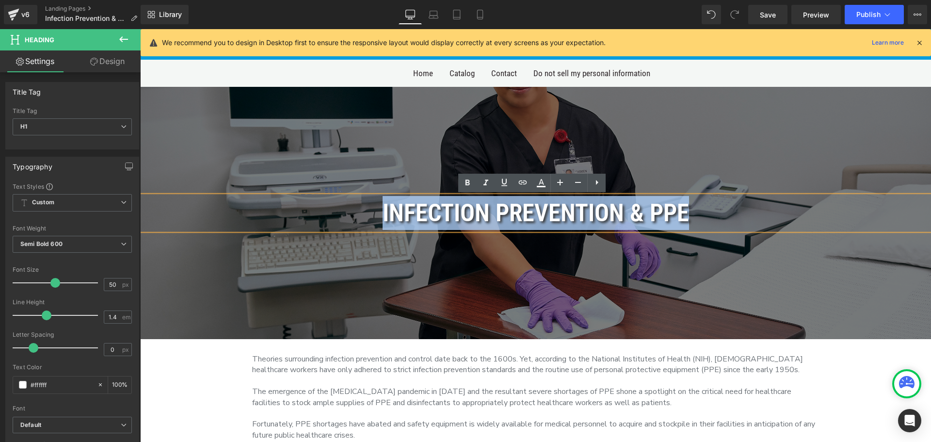
copy h1 "Infection Prevention & PPE"
click at [724, 215] on h1 "Infection Prevention & PPE" at bounding box center [535, 213] width 791 height 34
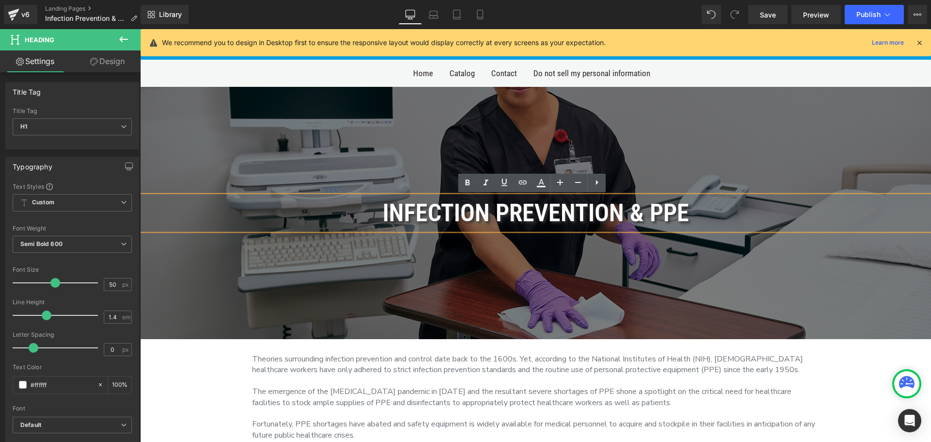
drag, startPoint x: 686, startPoint y: 268, endPoint x: 591, endPoint y: 234, distance: 100.9
click at [685, 268] on div at bounding box center [535, 213] width 791 height 252
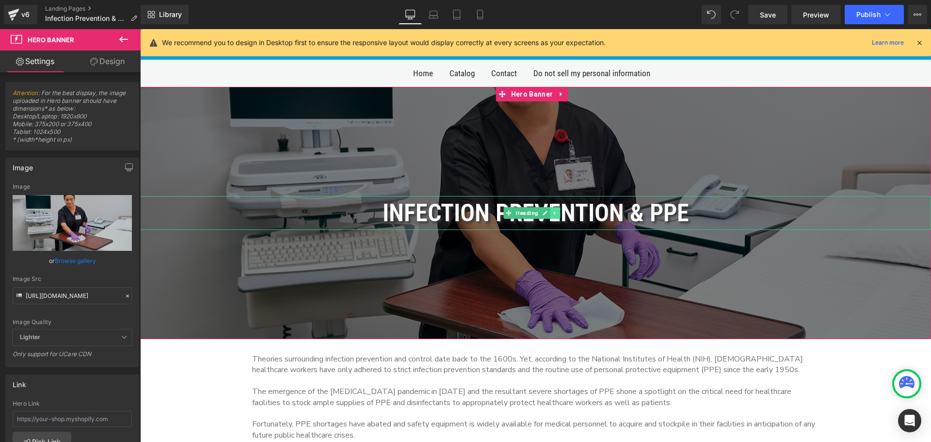
click at [554, 212] on icon at bounding box center [554, 213] width 5 height 6
click at [548, 215] on icon at bounding box center [549, 213] width 5 height 6
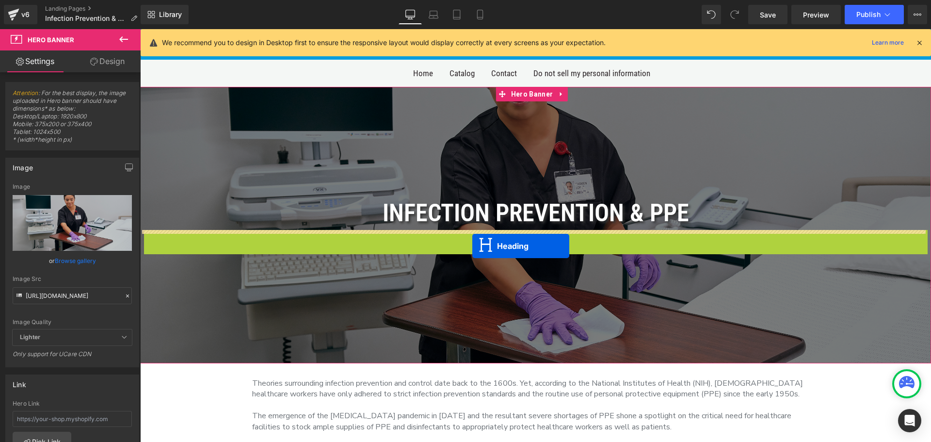
drag, startPoint x: 506, startPoint y: 248, endPoint x: 472, endPoint y: 246, distance: 34.0
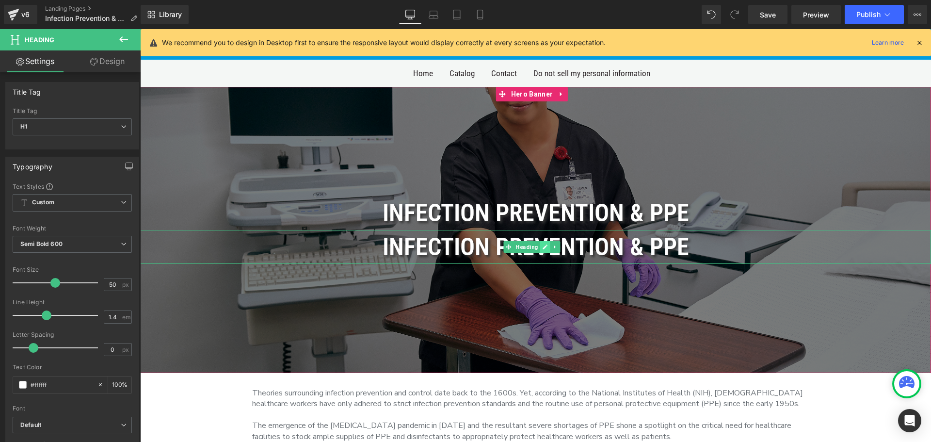
click at [550, 247] on link at bounding box center [545, 247] width 10 height 12
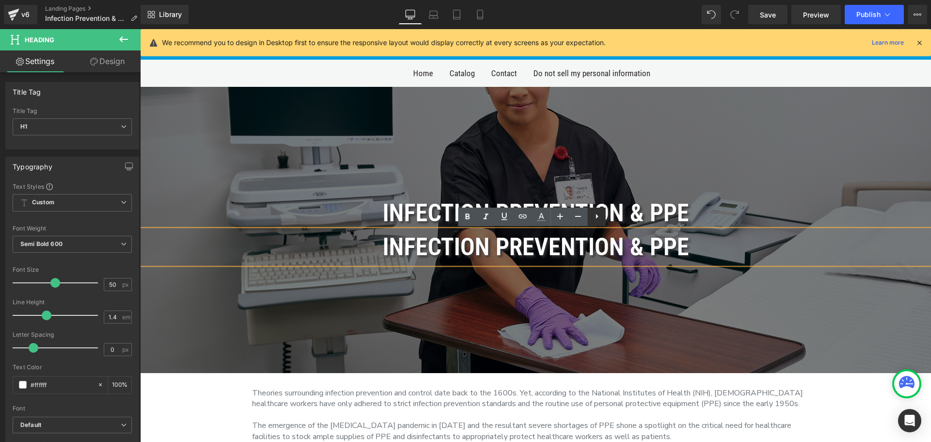
click at [591, 223] on link at bounding box center [596, 217] width 18 height 18
click at [668, 235] on h1 "Infection Prevention & PPE" at bounding box center [535, 247] width 791 height 34
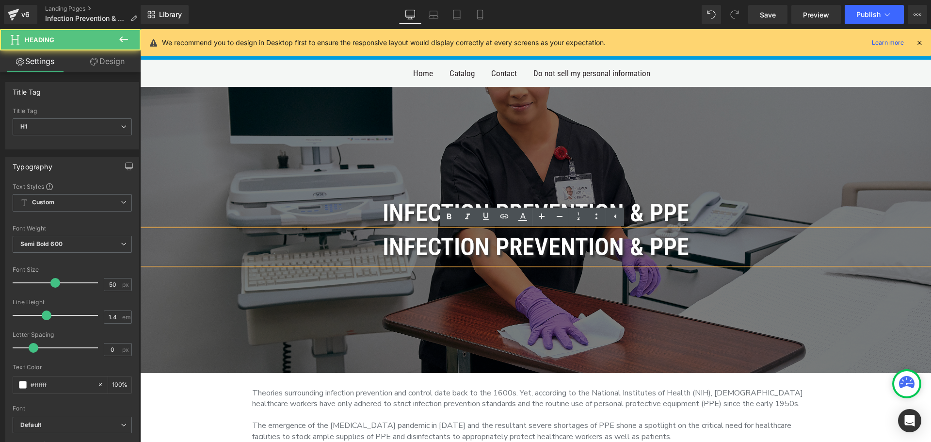
click at [748, 246] on h1 "Infection Prevention & PPE" at bounding box center [535, 247] width 791 height 34
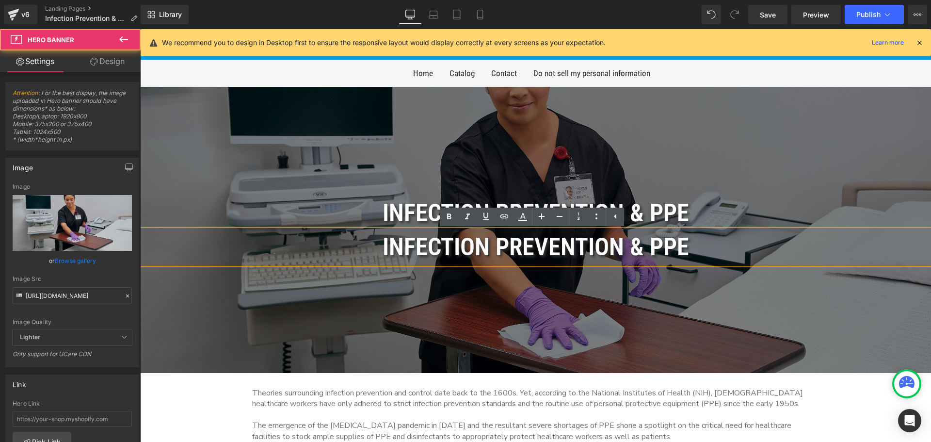
click at [717, 303] on div at bounding box center [535, 230] width 791 height 286
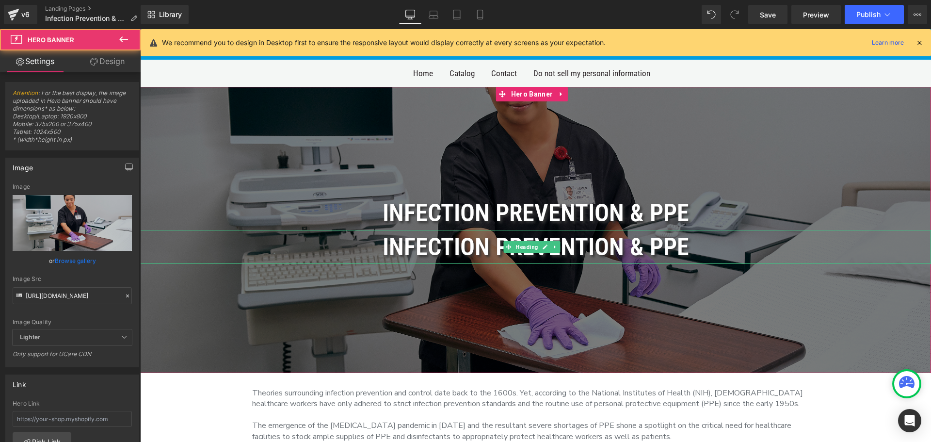
click at [649, 243] on h1 "Infection Prevention & PPE" at bounding box center [535, 247] width 791 height 34
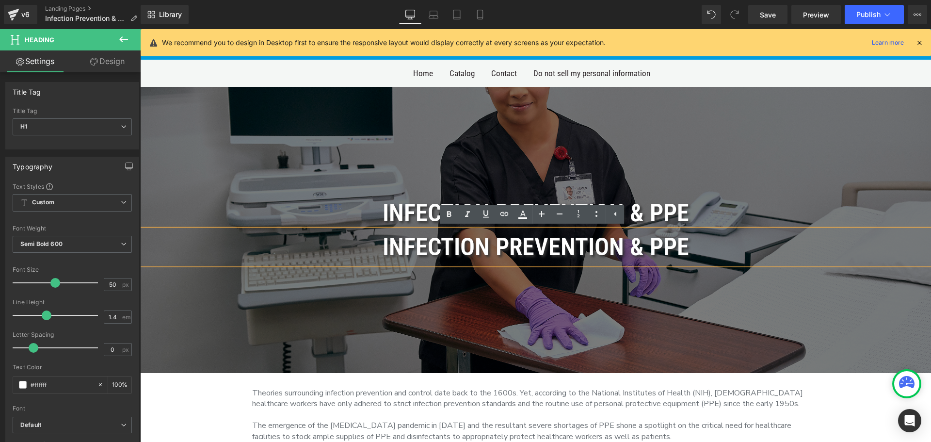
click at [658, 316] on div at bounding box center [535, 230] width 791 height 286
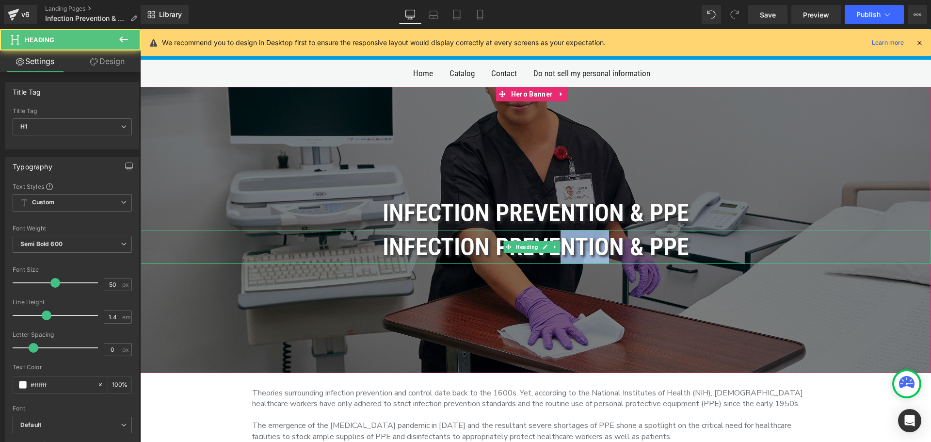
click at [559, 251] on div "Infection Prevention & PPE Heading" at bounding box center [535, 247] width 791 height 34
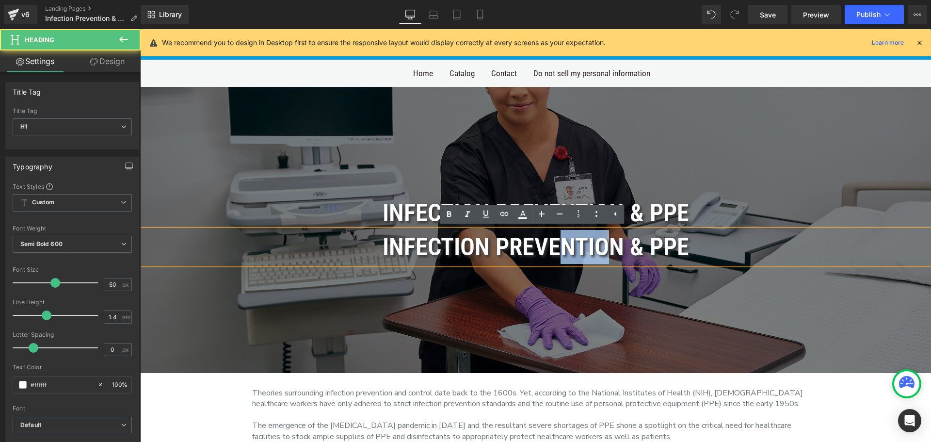
drag, startPoint x: 710, startPoint y: 300, endPoint x: 626, endPoint y: 256, distance: 95.4
click at [708, 297] on div at bounding box center [535, 230] width 791 height 286
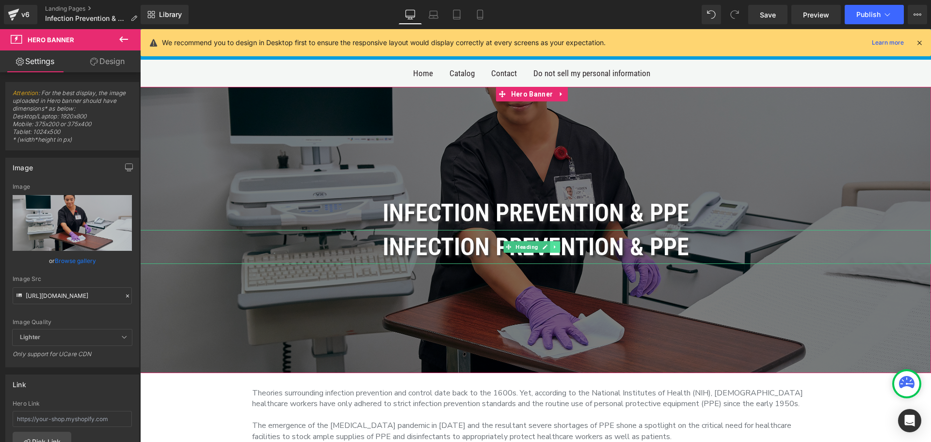
click at [559, 251] on link at bounding box center [555, 247] width 10 height 12
click at [562, 251] on link at bounding box center [560, 247] width 10 height 12
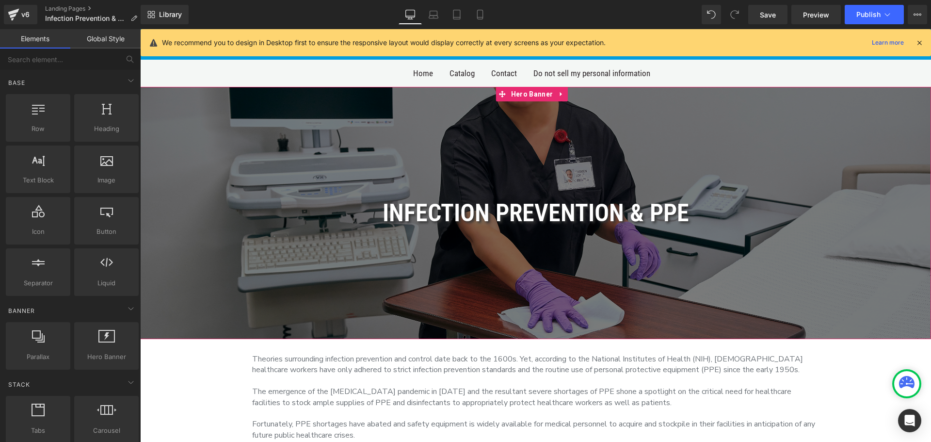
click at [353, 198] on h1 "Infection Prevention & PPE" at bounding box center [535, 213] width 791 height 34
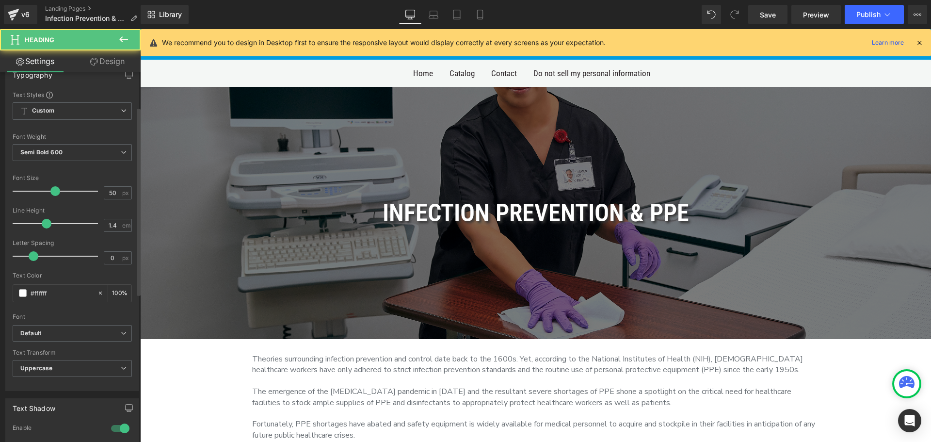
scroll to position [97, 0]
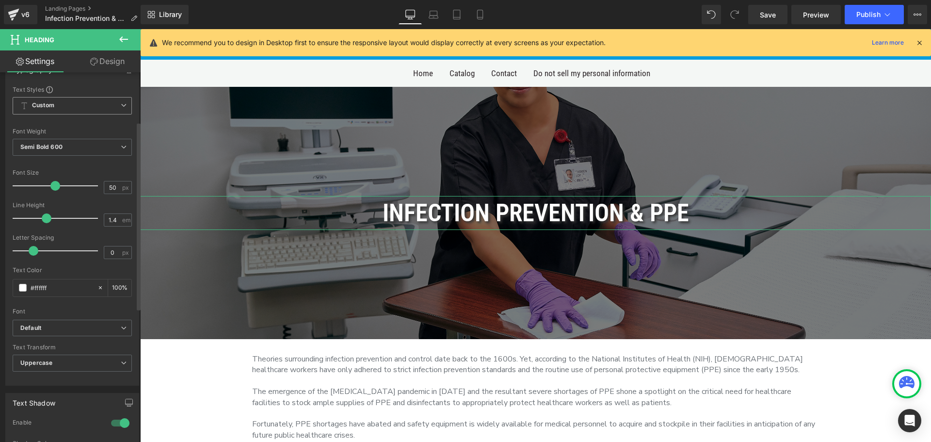
click at [114, 109] on span "Custom Setup Global Style" at bounding box center [72, 105] width 119 height 17
click at [94, 129] on li "Custom" at bounding box center [70, 124] width 115 height 17
click at [112, 105] on span "Custom Setup Global Style" at bounding box center [72, 105] width 119 height 17
click at [64, 148] on div "Setup Global Style" at bounding box center [70, 144] width 115 height 23
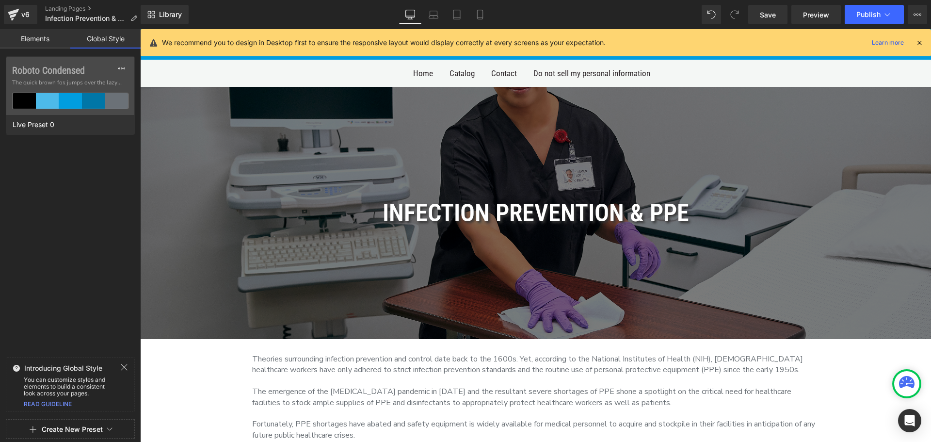
click at [34, 43] on link "Elements" at bounding box center [35, 38] width 70 height 19
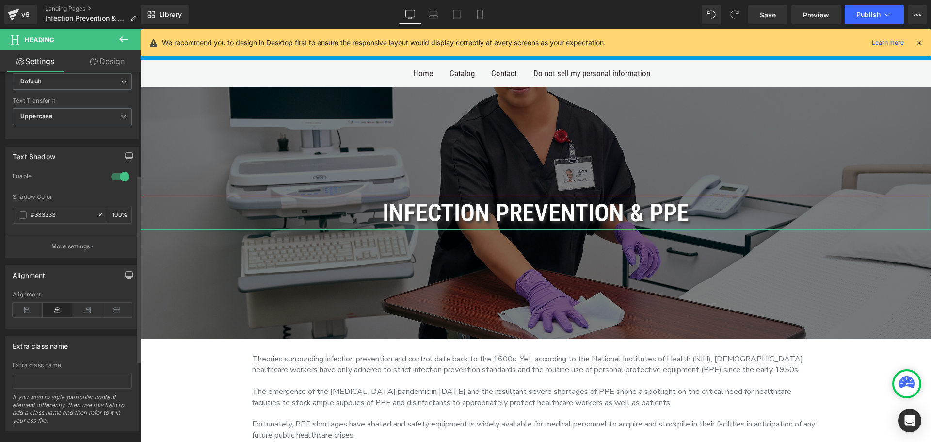
scroll to position [360, 0]
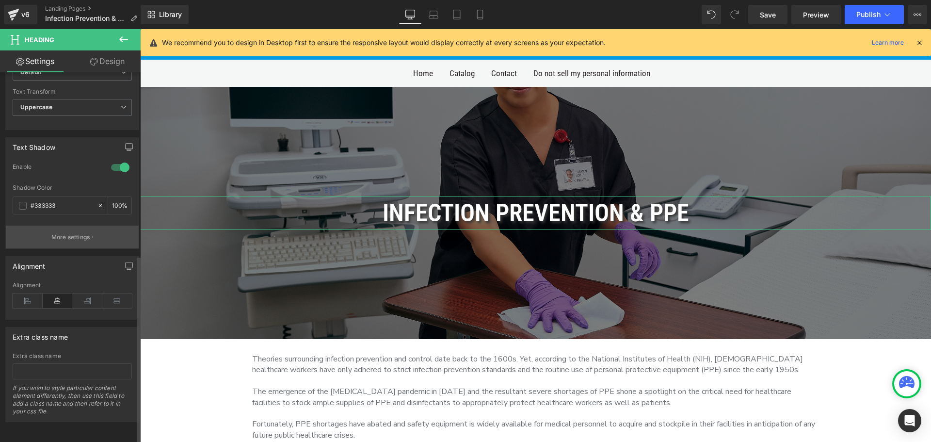
click at [81, 233] on p "More settings" at bounding box center [70, 237] width 39 height 9
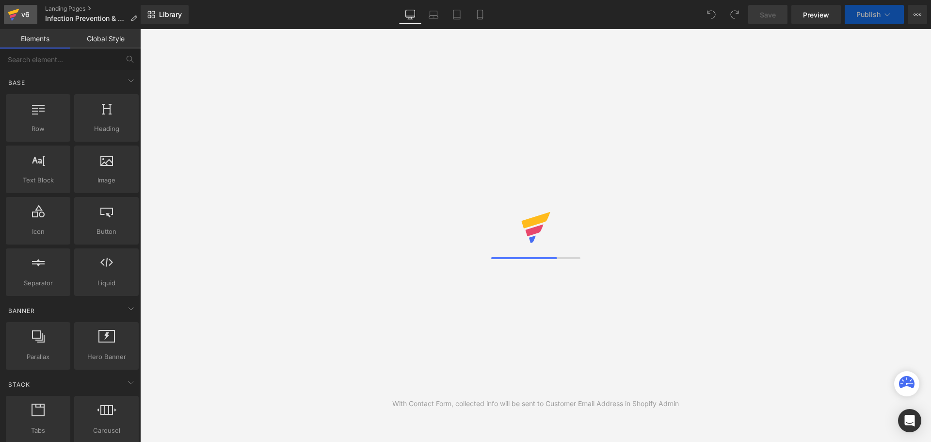
click at [20, 11] on div "v6" at bounding box center [25, 14] width 12 height 13
